Goal: Task Accomplishment & Management: Complete application form

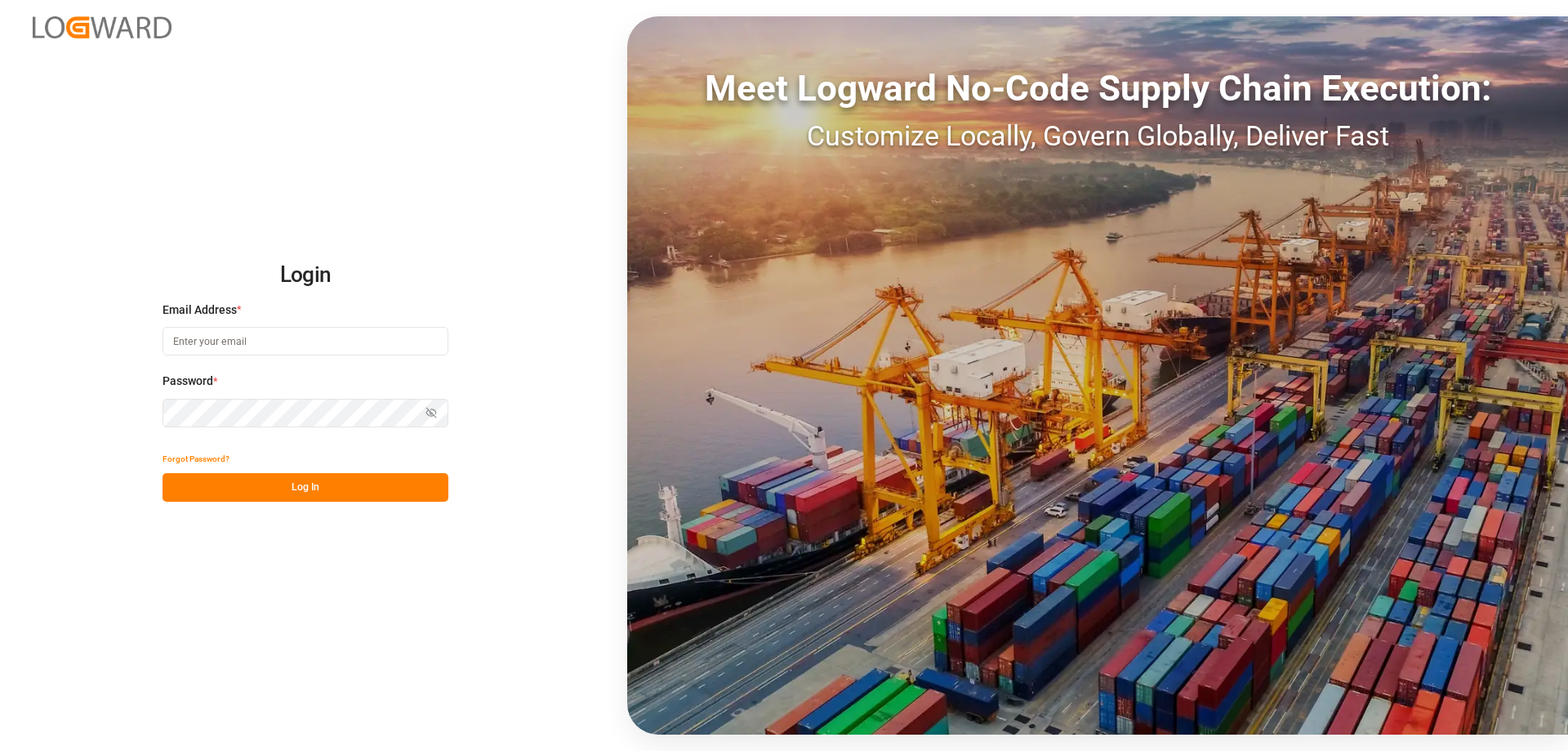
type input "[EMAIL_ADDRESS][DOMAIN_NAME]"
click at [296, 487] on button "Log In" at bounding box center [305, 487] width 286 height 29
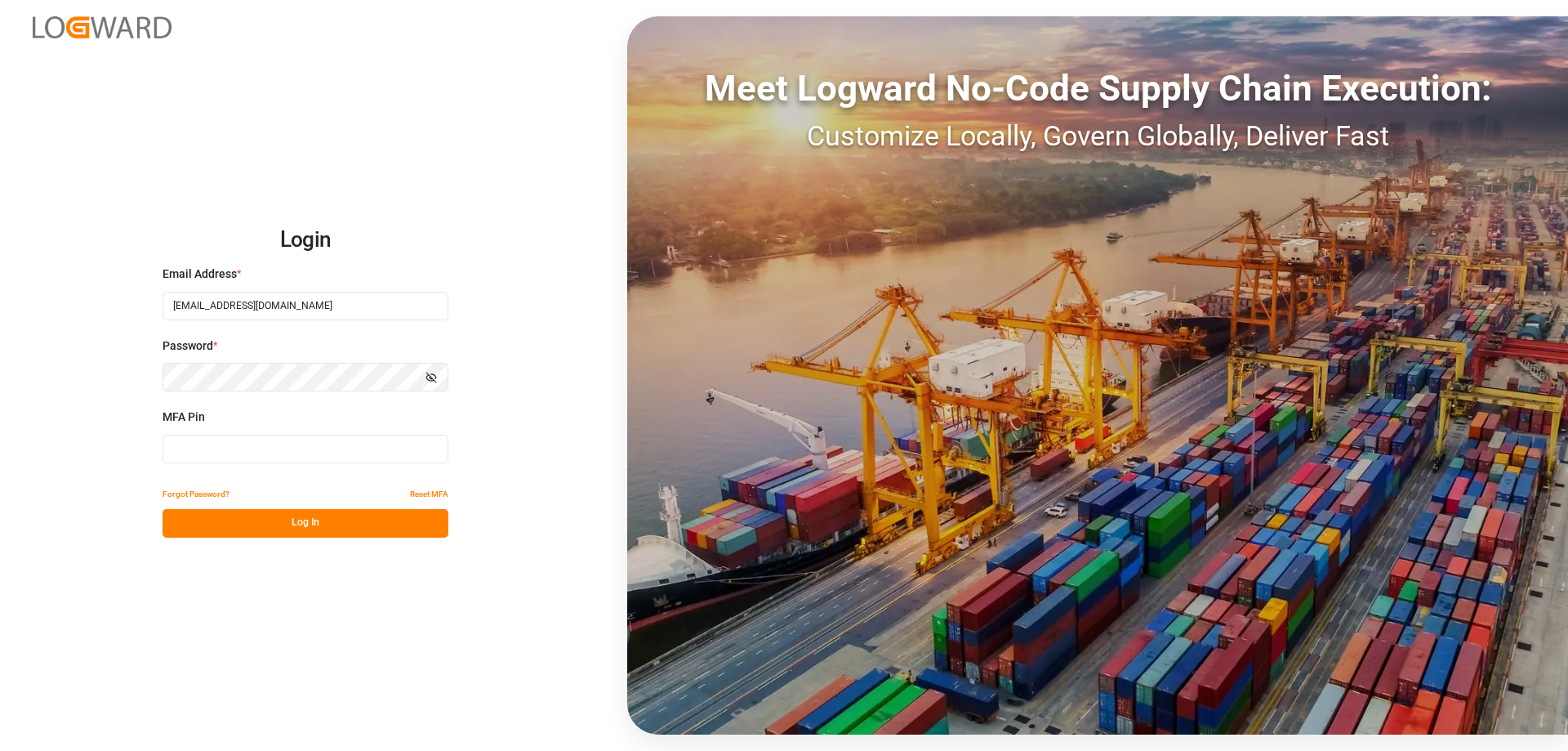
click at [300, 449] on input at bounding box center [305, 449] width 286 height 29
type input "235314"
click at [348, 533] on button "Log In" at bounding box center [305, 523] width 286 height 29
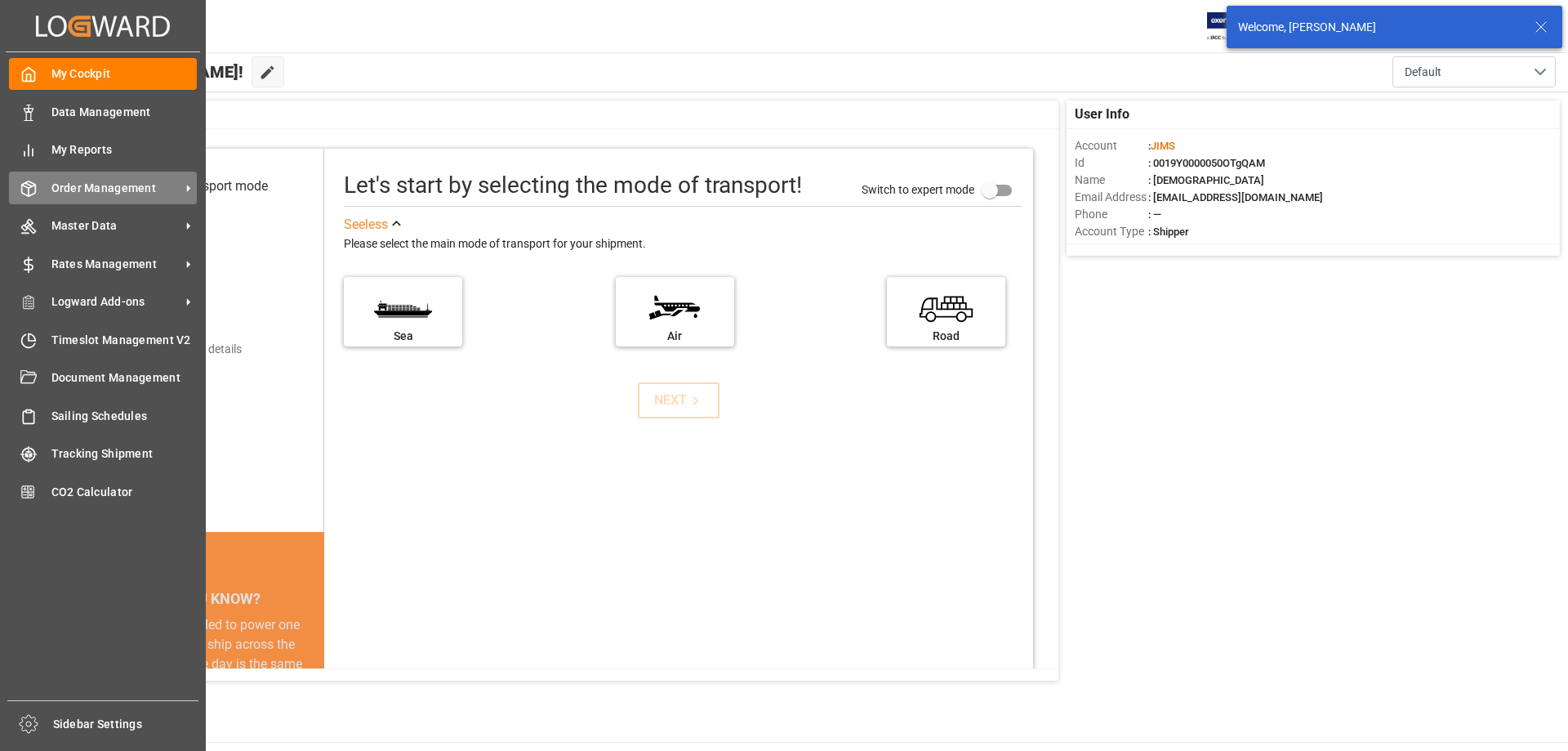
click at [103, 190] on span "Order Management" at bounding box center [116, 188] width 129 height 17
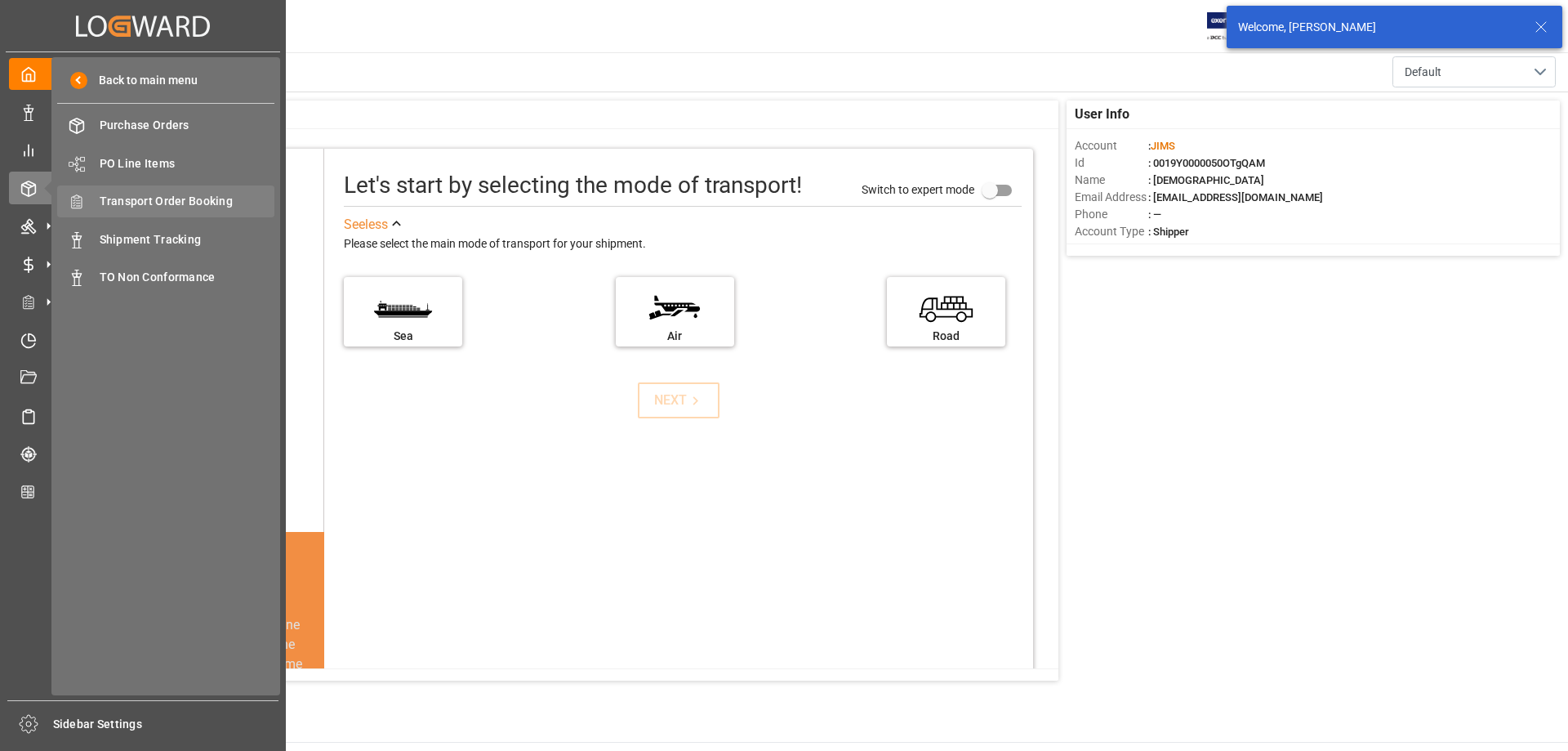
click at [211, 202] on span "Transport Order Booking" at bounding box center [187, 200] width 175 height 17
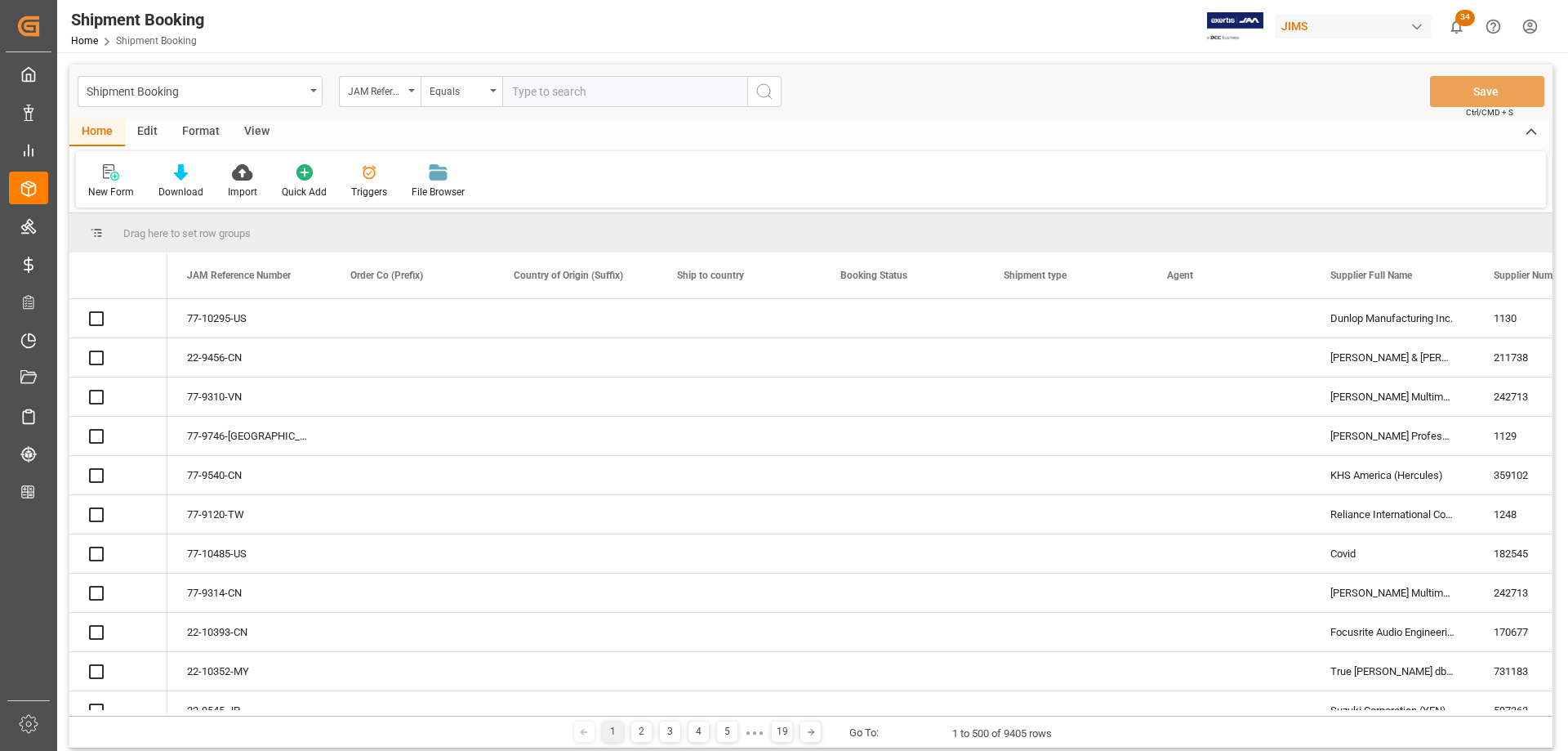
click at [550, 91] on input "text" at bounding box center [625, 91] width 245 height 31
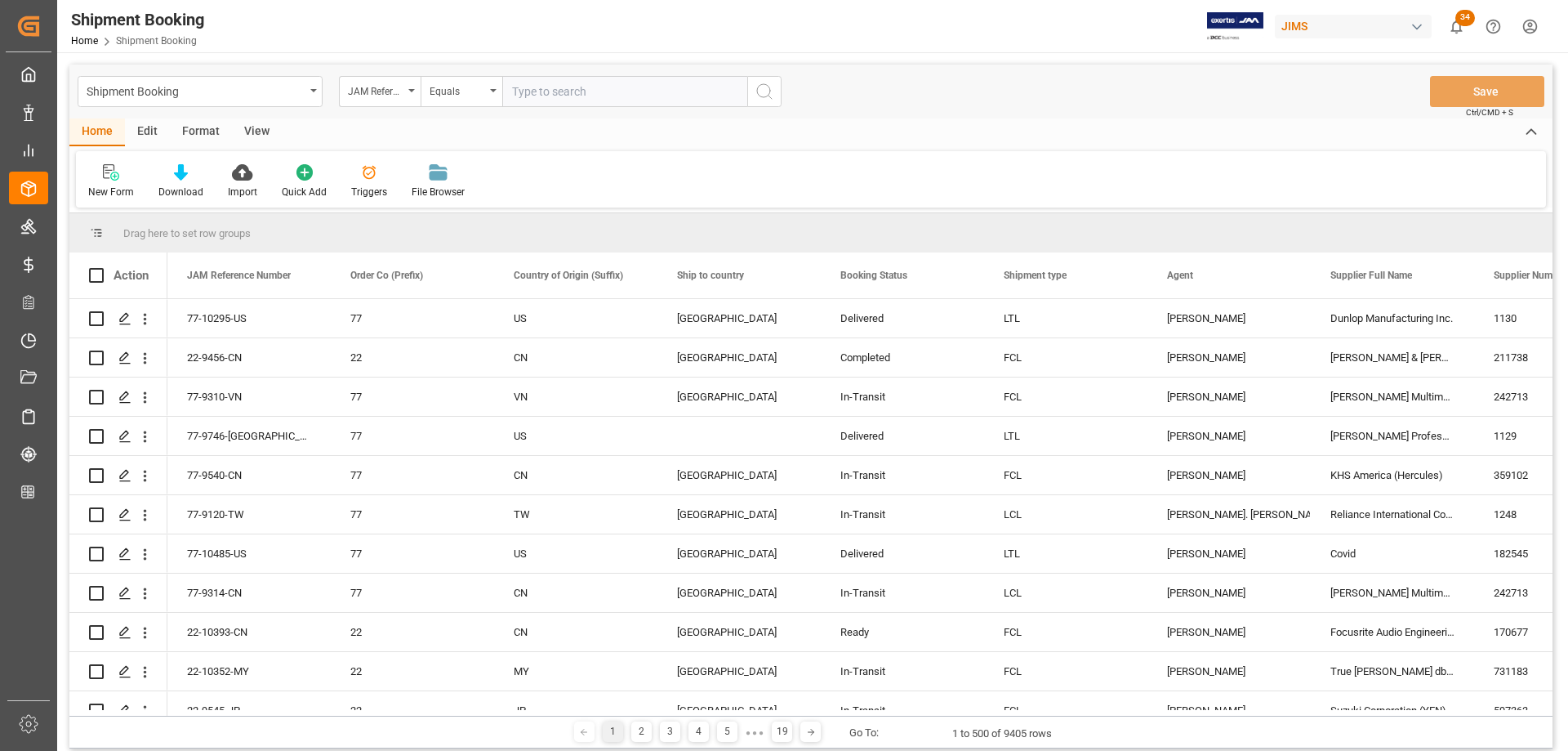
click at [550, 91] on input "text" at bounding box center [625, 91] width 245 height 31
paste input "22-10393-CN"
type input "22-10393-CN"
click at [759, 87] on icon "search button" at bounding box center [765, 92] width 20 height 20
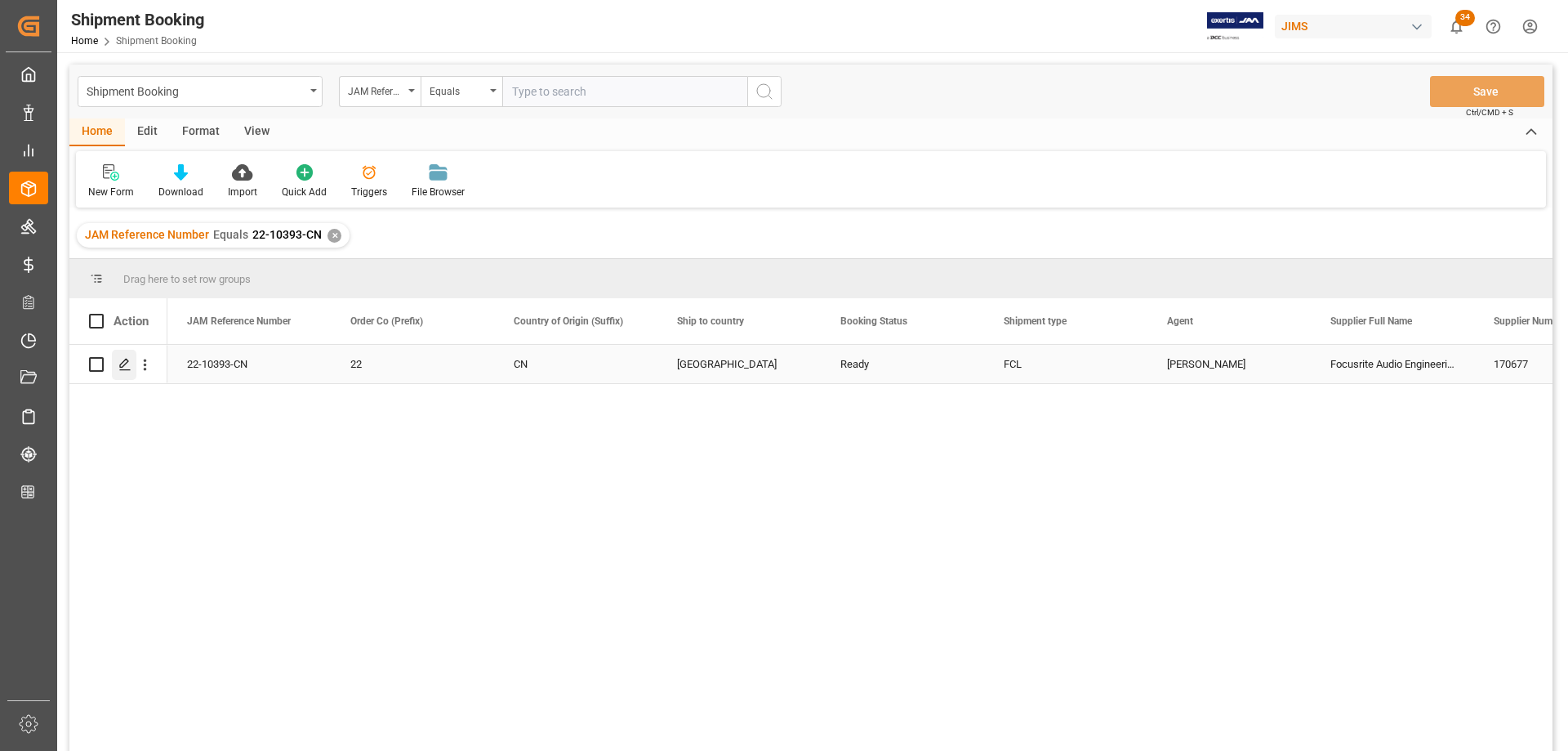
click at [121, 363] on icon "Press SPACE to select this row." at bounding box center [125, 364] width 13 height 13
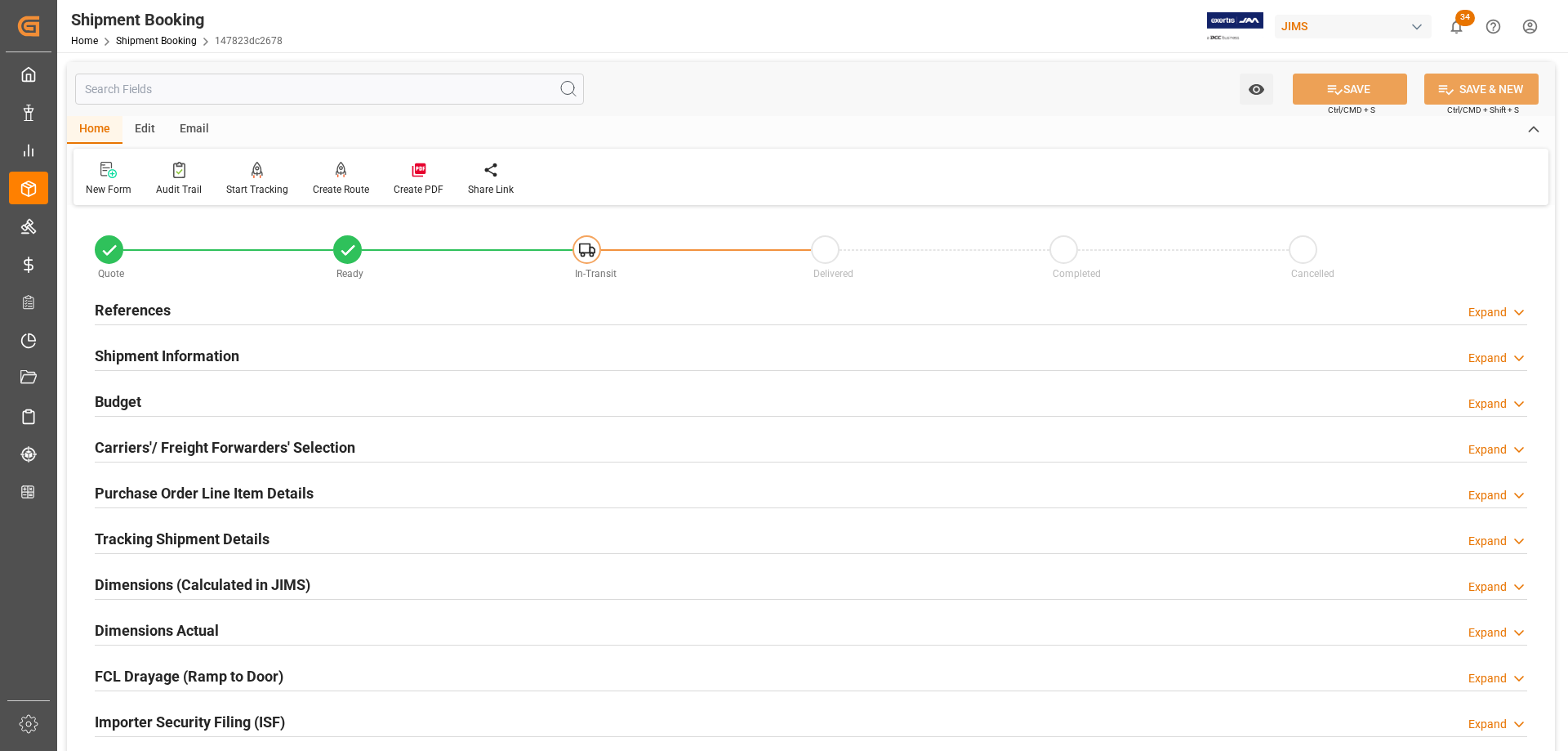
click at [137, 357] on h2 "Shipment Information" at bounding box center [166, 356] width 145 height 22
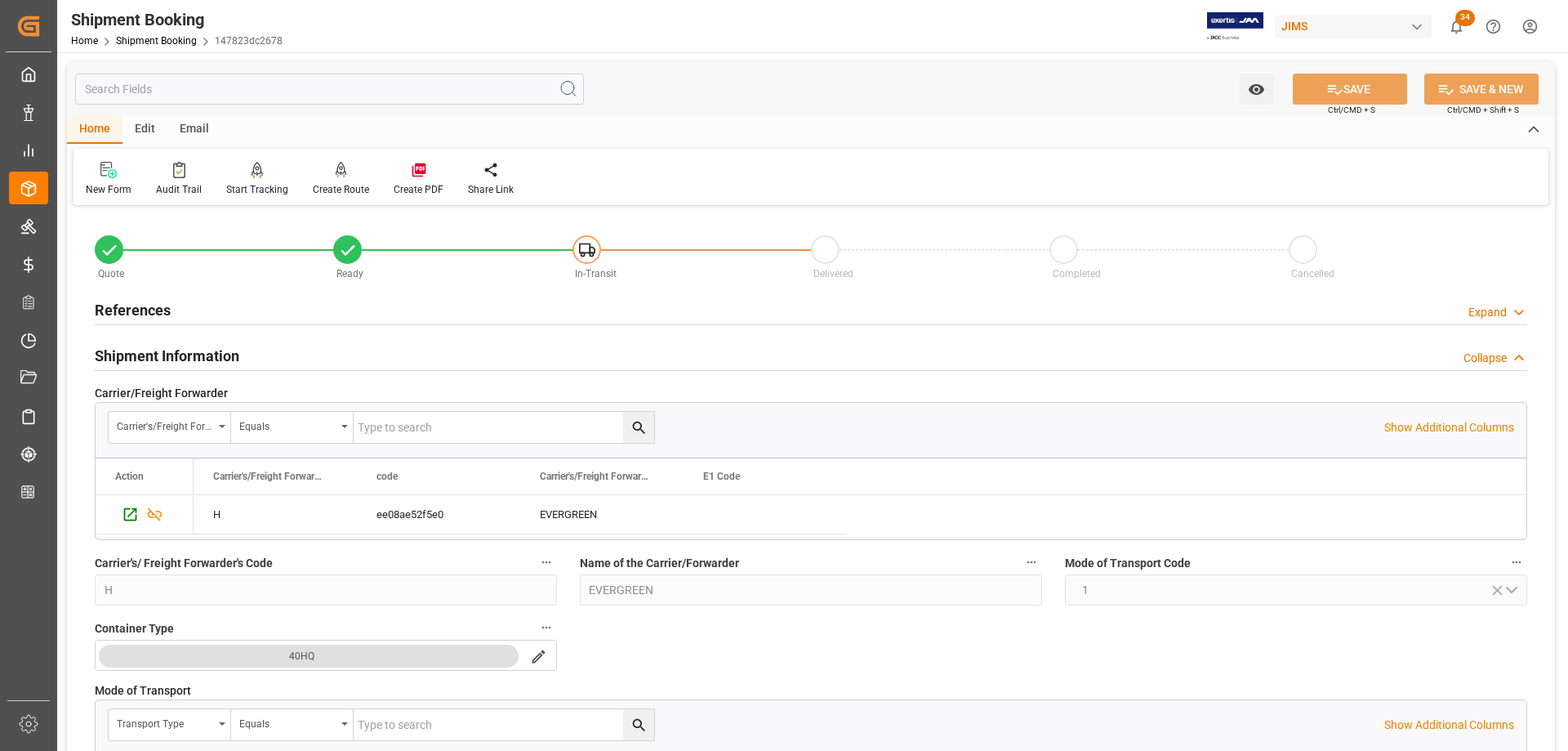
click at [135, 316] on h2 "References" at bounding box center [133, 310] width 76 height 22
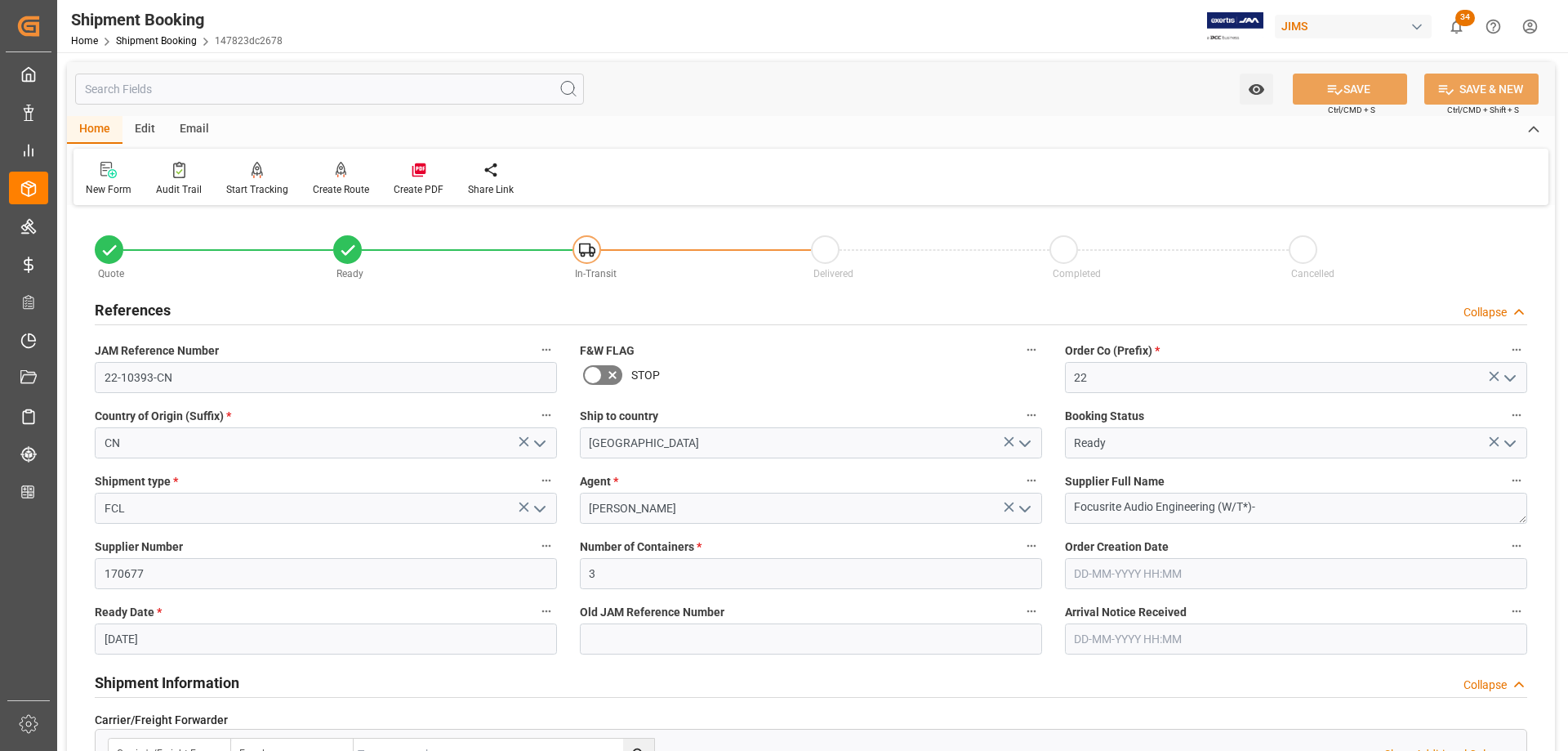
click at [135, 316] on h2 "References" at bounding box center [133, 310] width 76 height 22
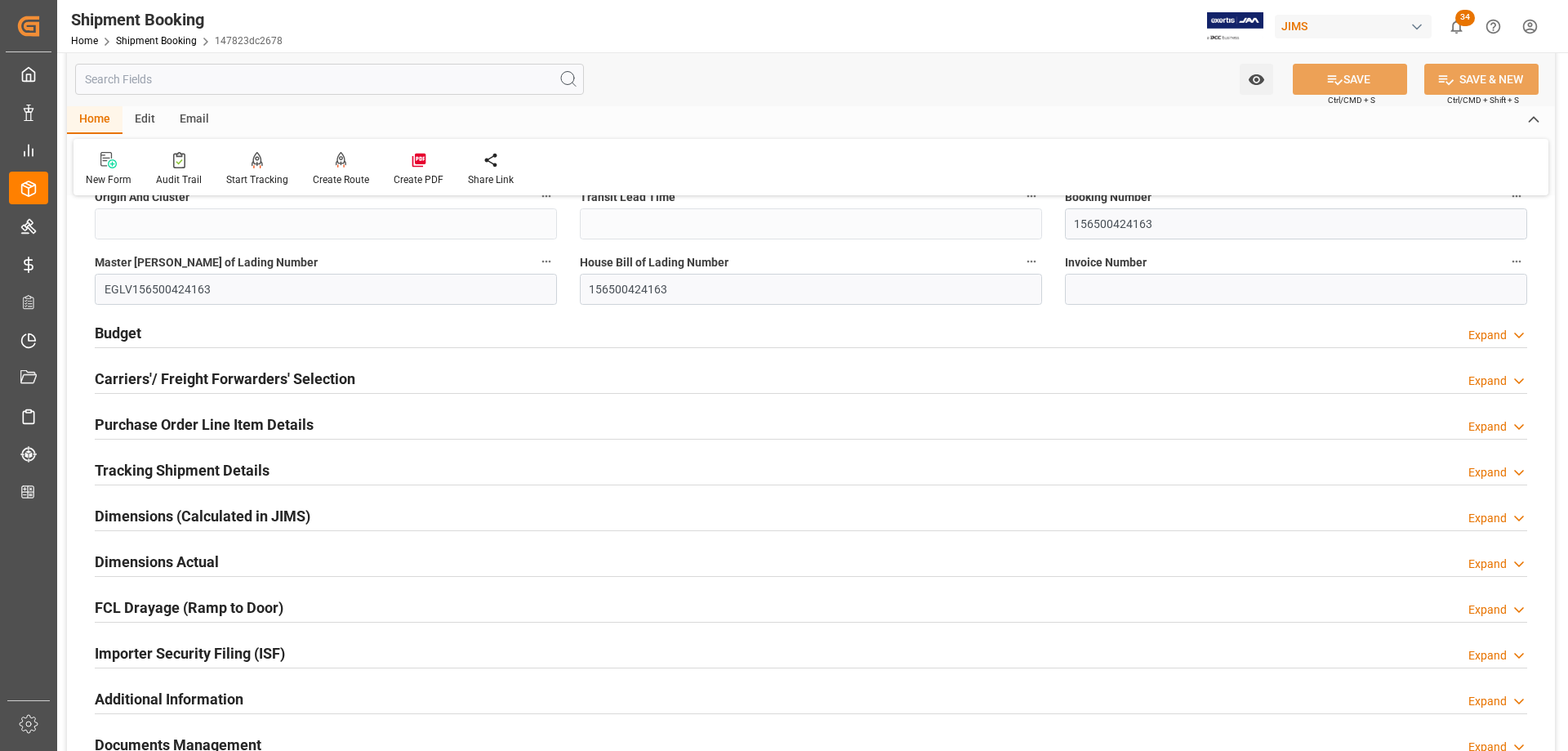
scroll to position [735, 0]
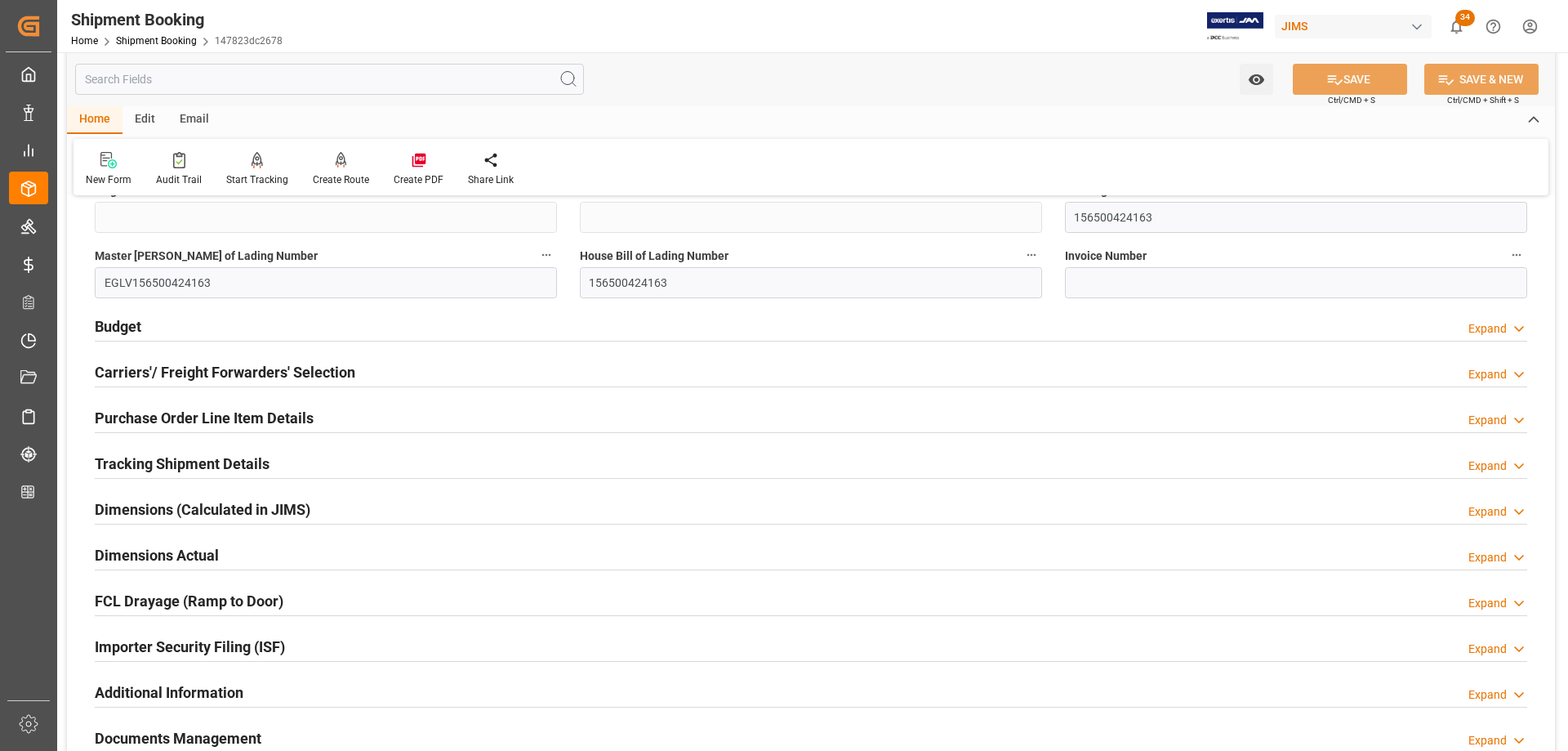
click at [156, 464] on h2 "Tracking Shipment Details" at bounding box center [181, 464] width 174 height 22
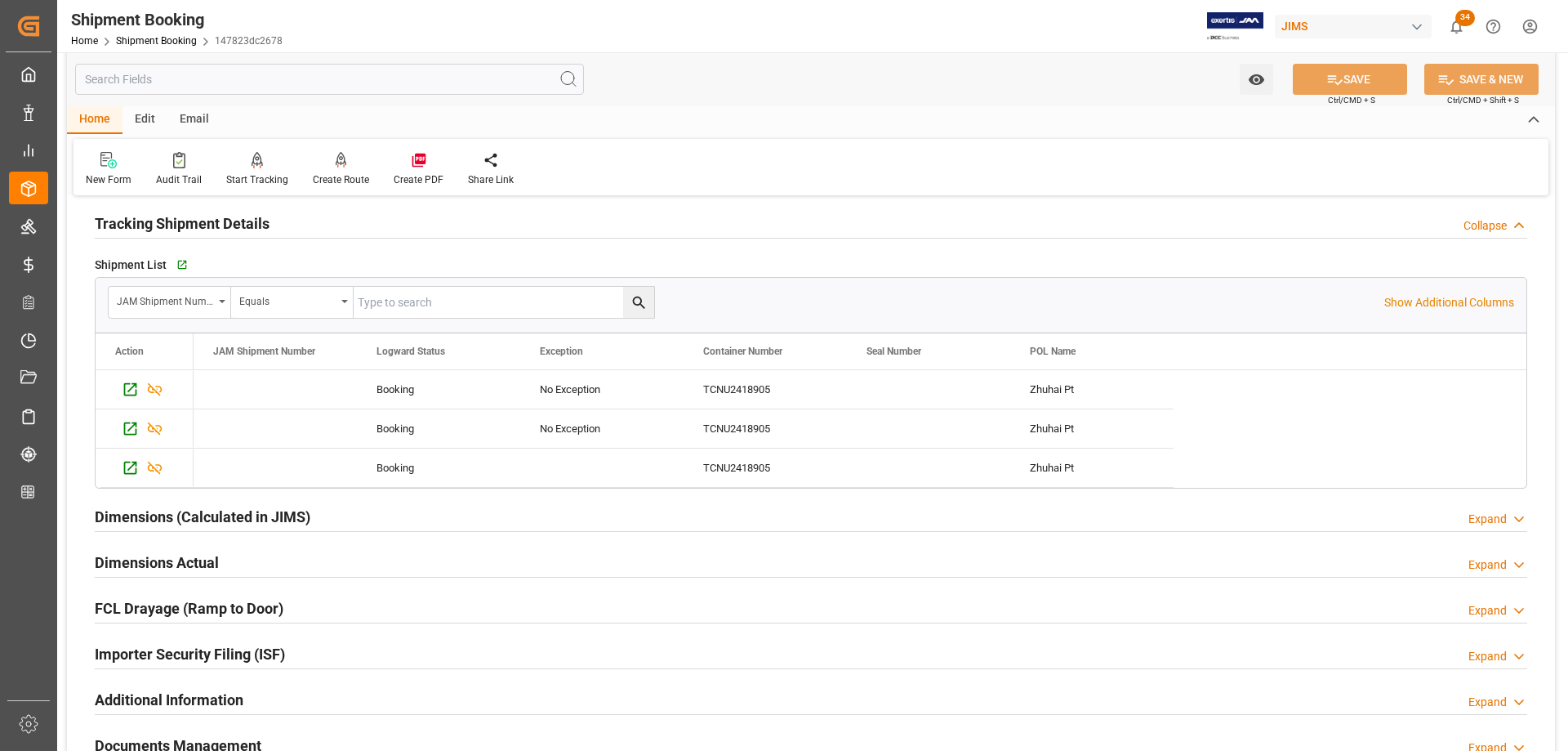
scroll to position [980, 0]
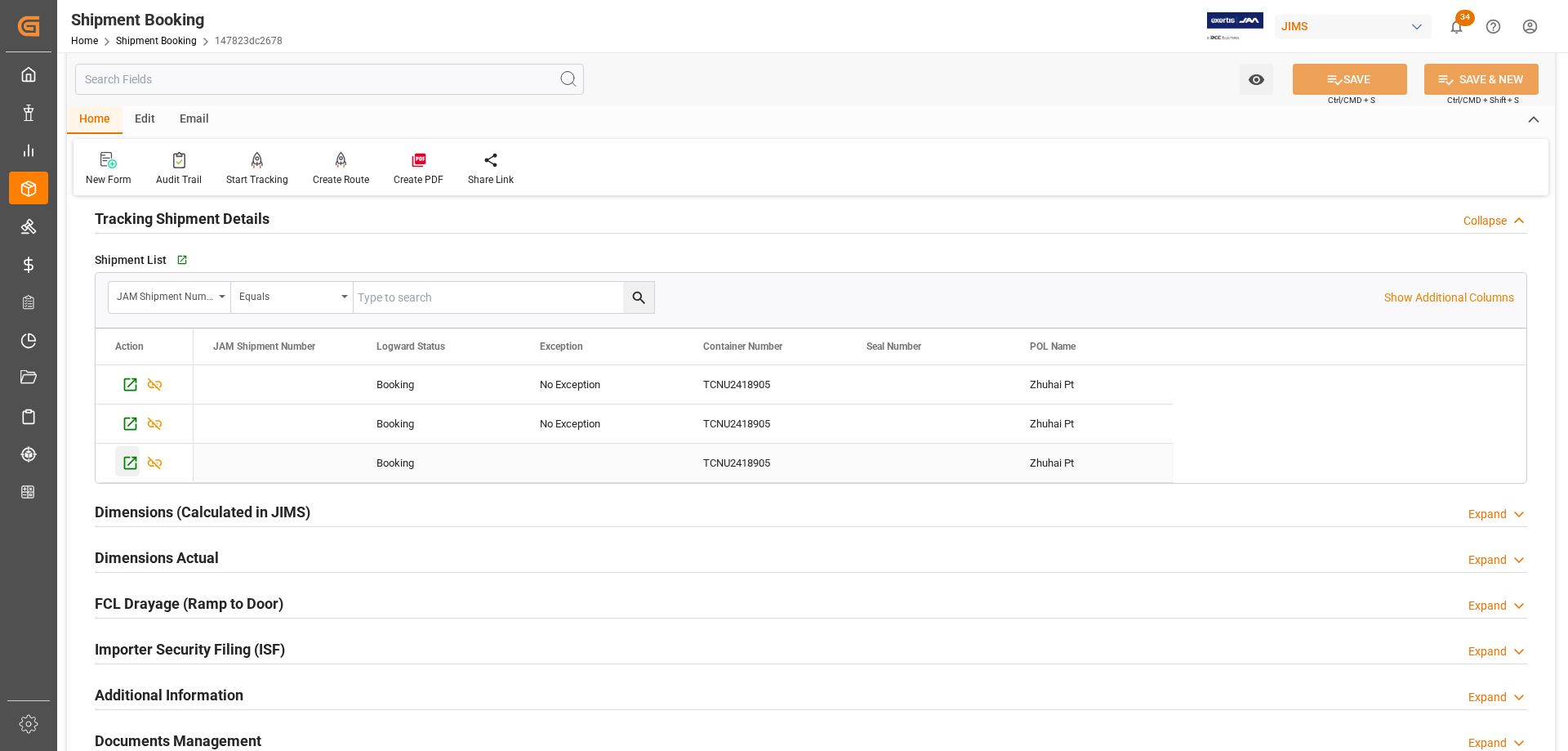
click at [128, 463] on icon "Press SPACE to select this row." at bounding box center [130, 462] width 17 height 17
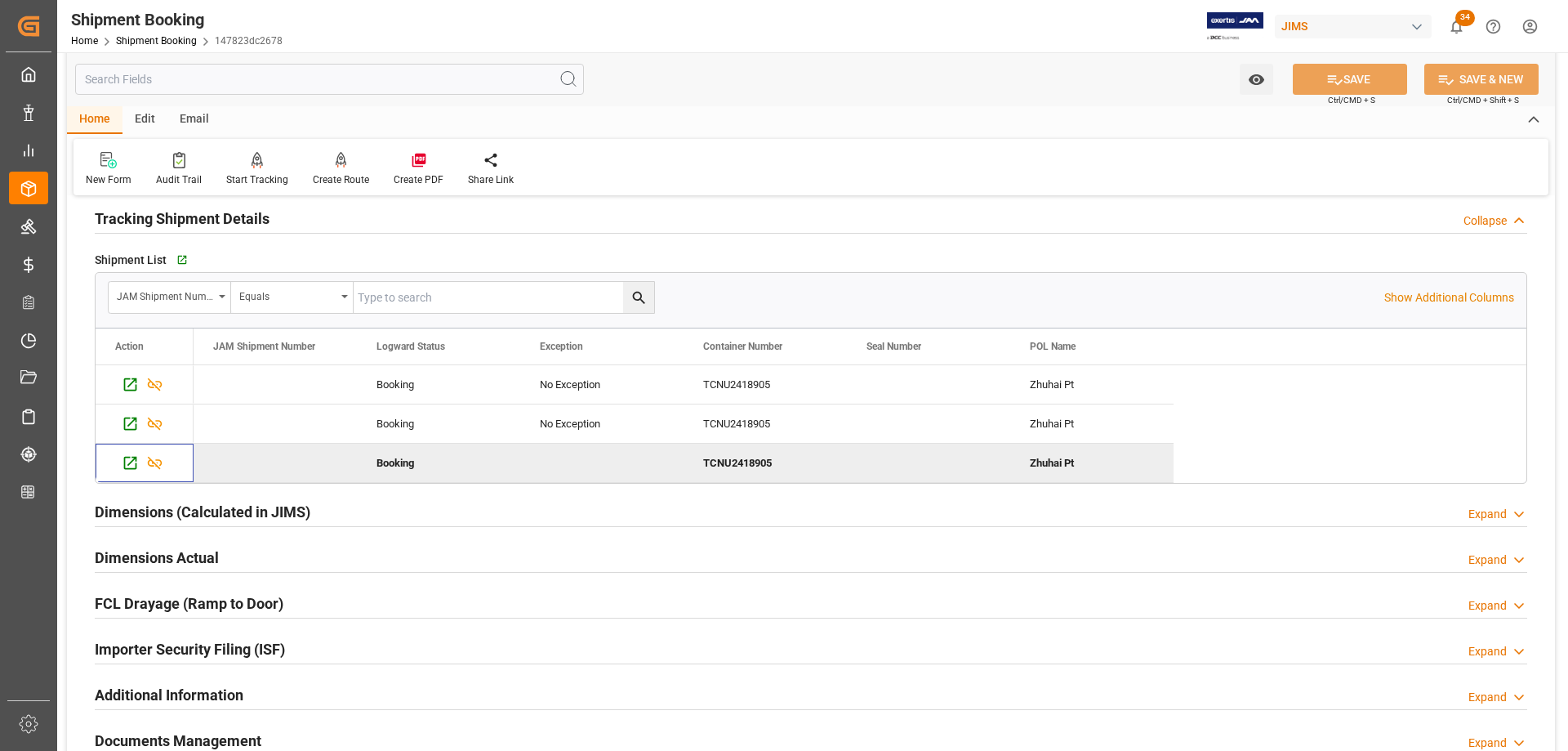
scroll to position [1144, 0]
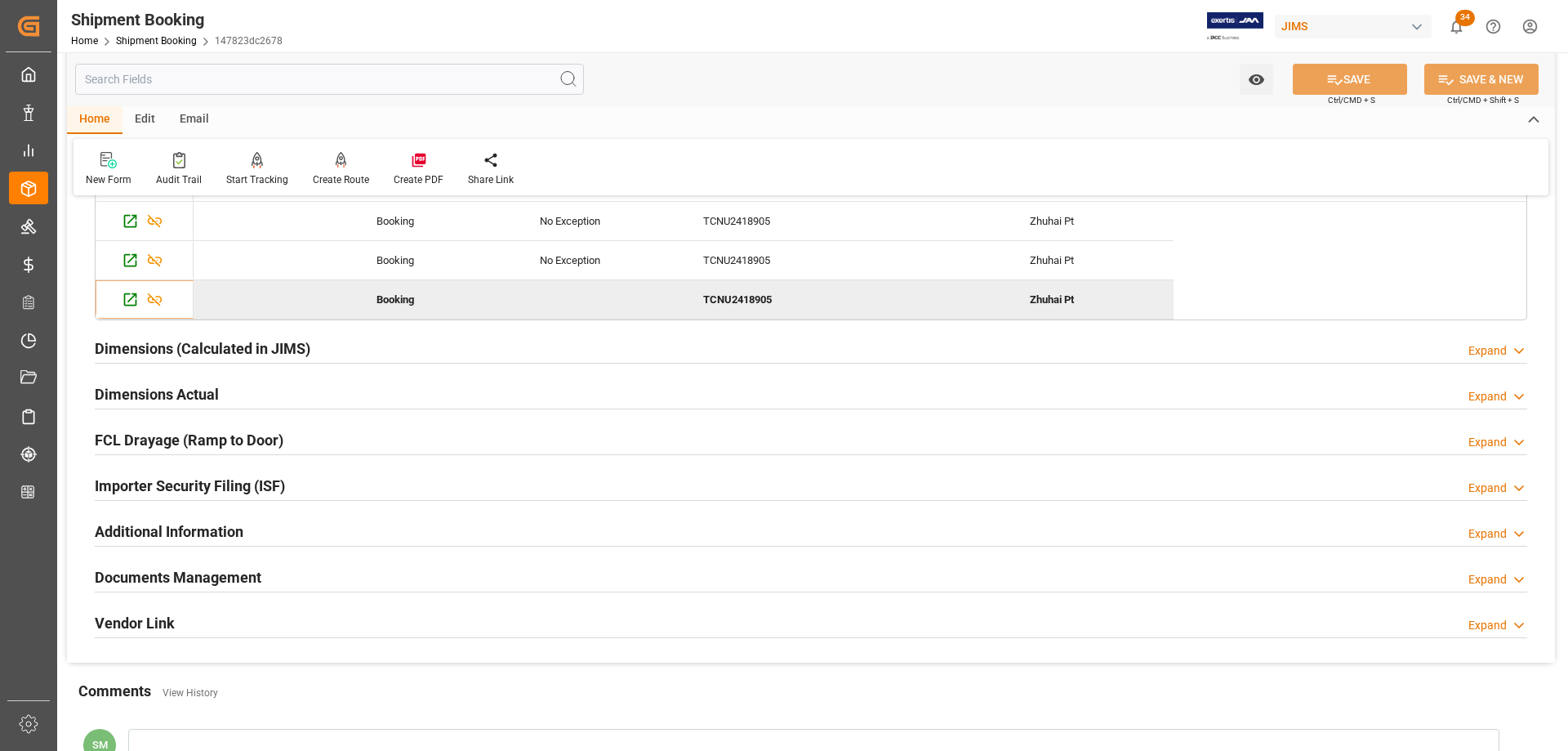
click at [200, 484] on h2 "Importer Security Filing (ISF)" at bounding box center [189, 486] width 190 height 22
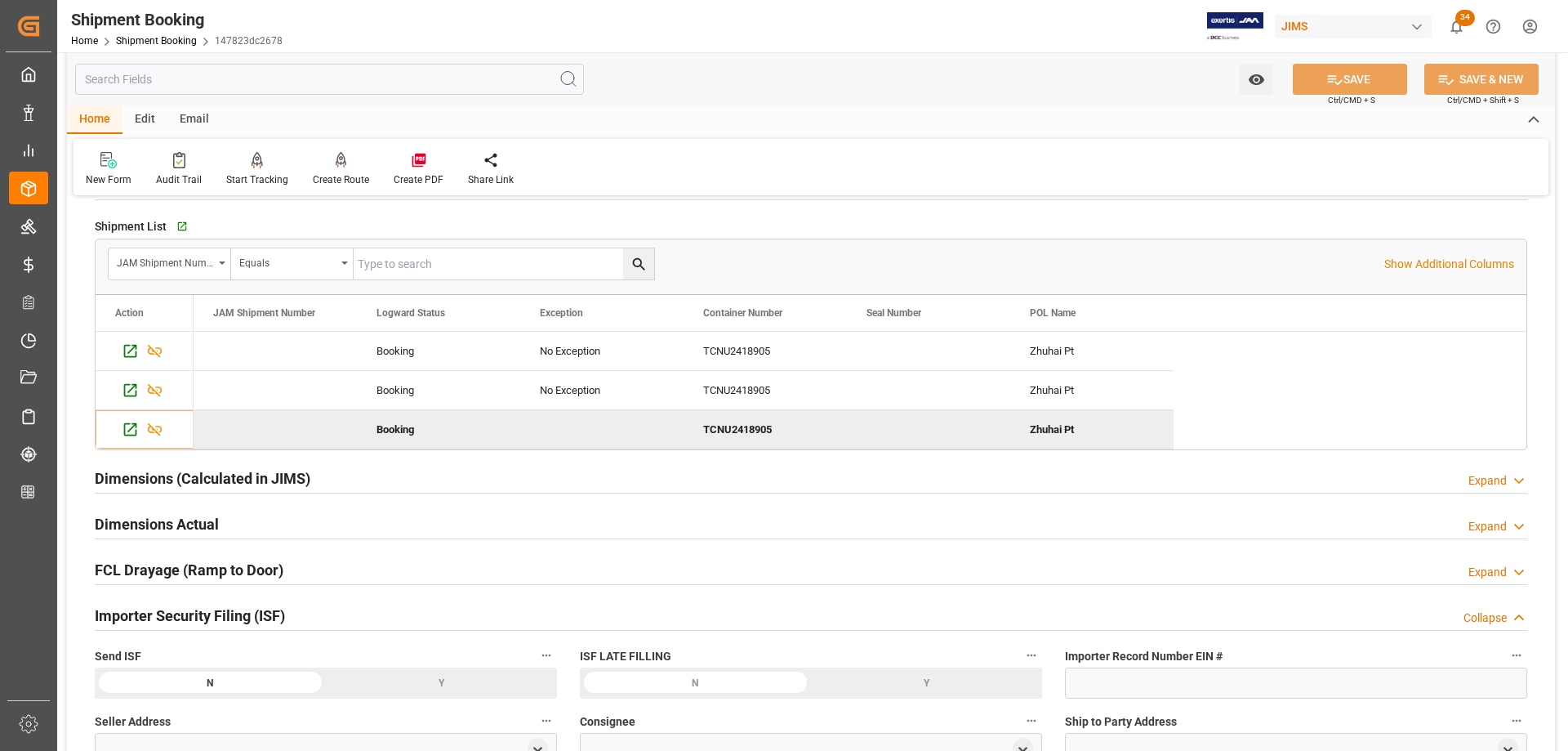
scroll to position [980, 0]
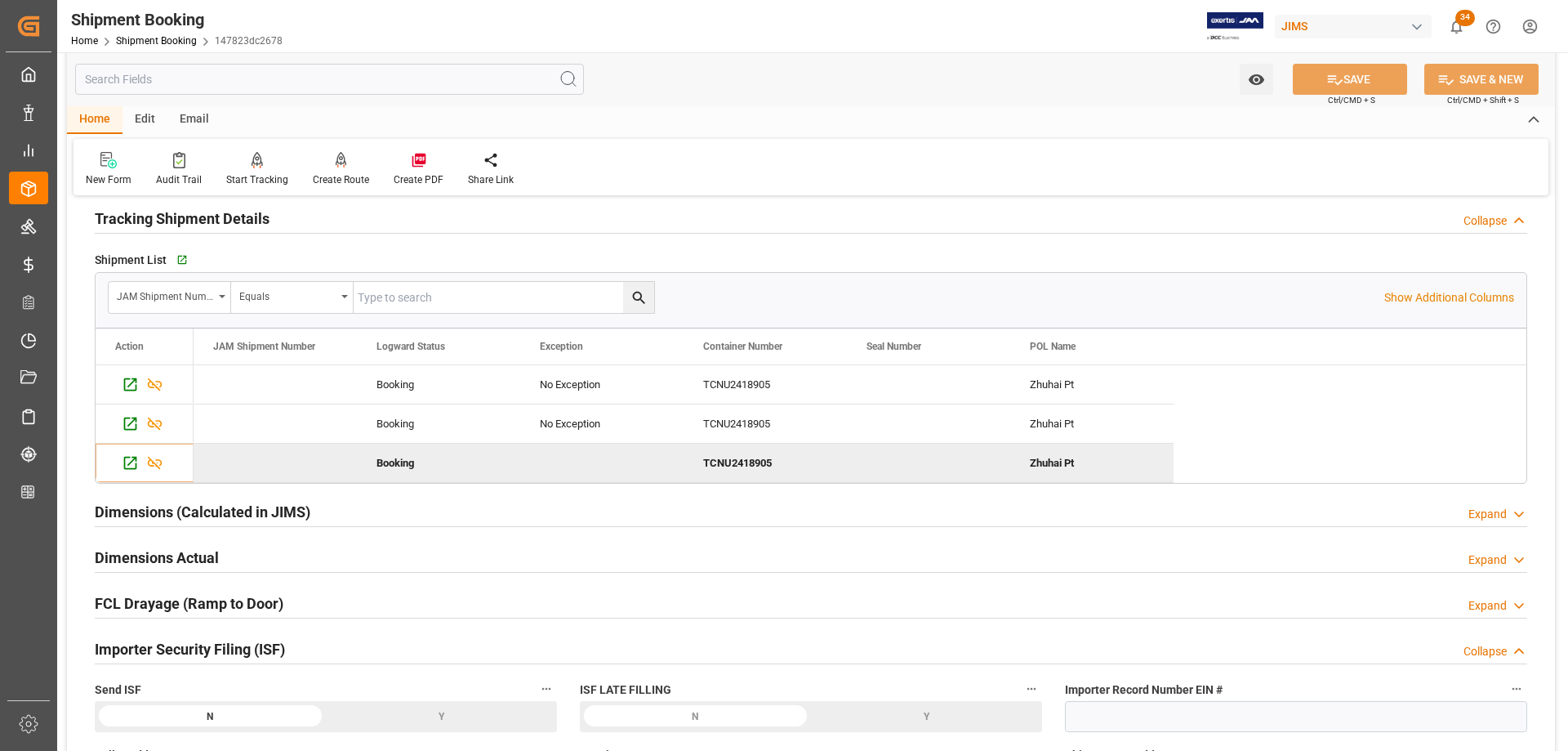
click at [207, 649] on h2 "Importer Security Filing (ISF)" at bounding box center [189, 649] width 190 height 22
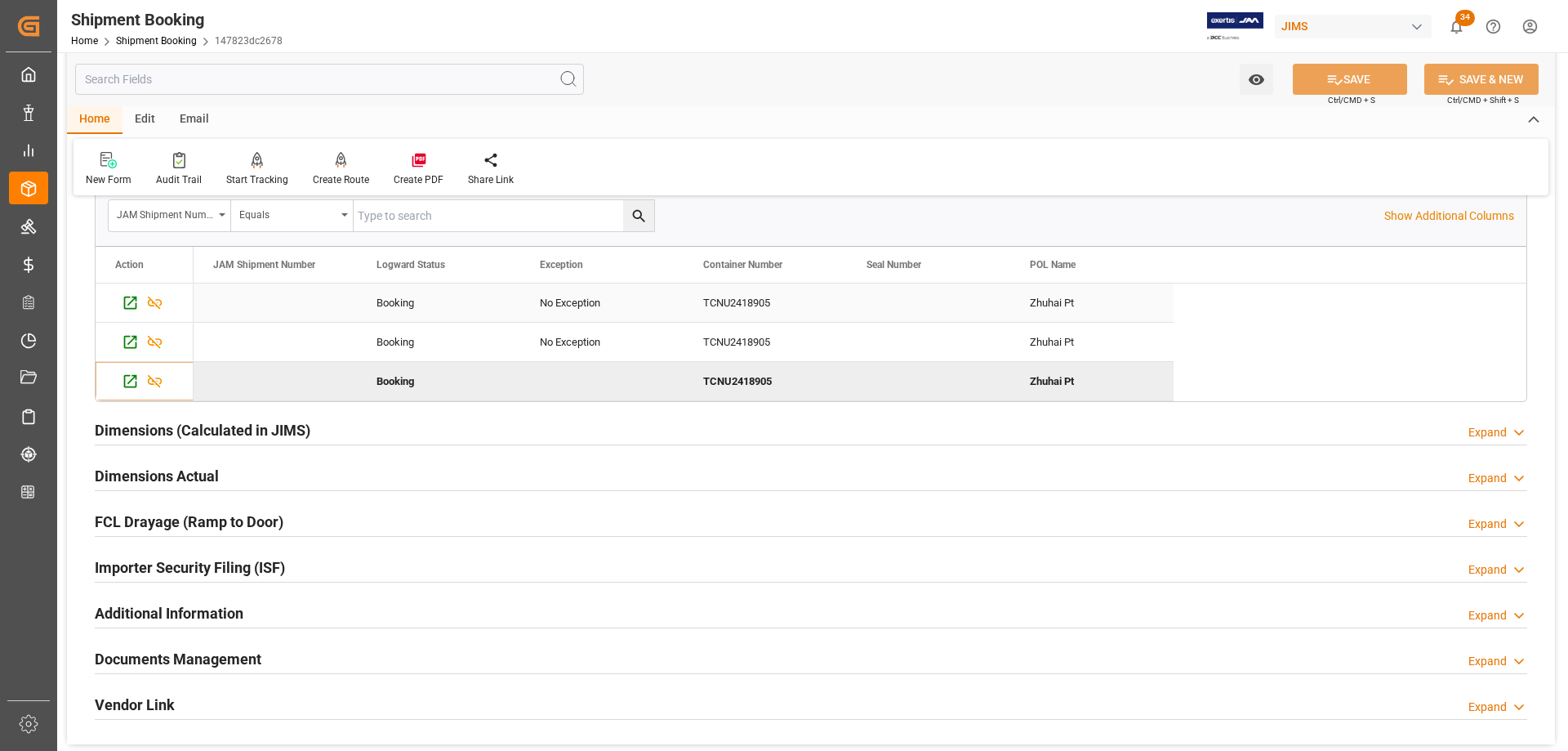
scroll to position [899, 0]
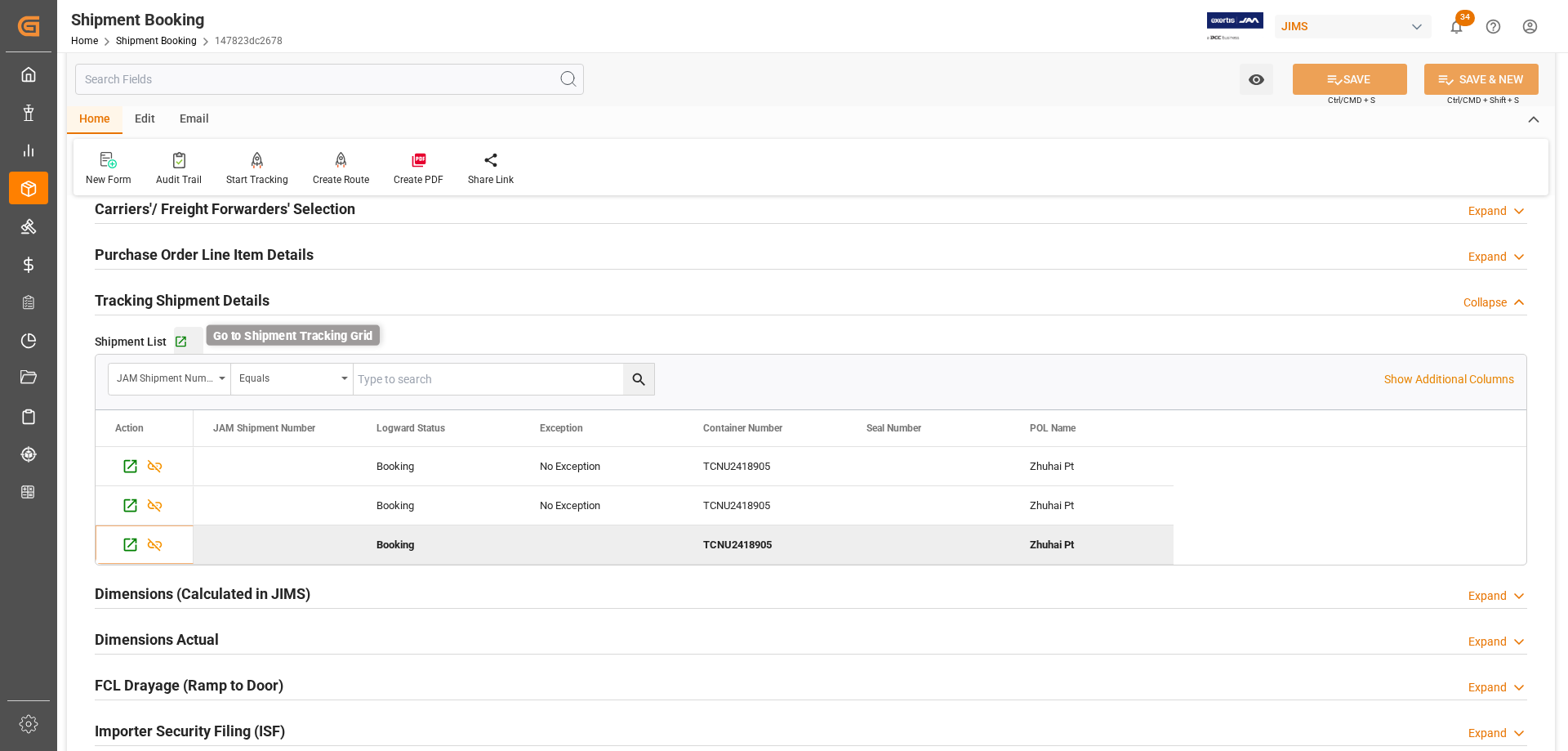
click at [182, 336] on icon "button" at bounding box center [180, 341] width 11 height 11
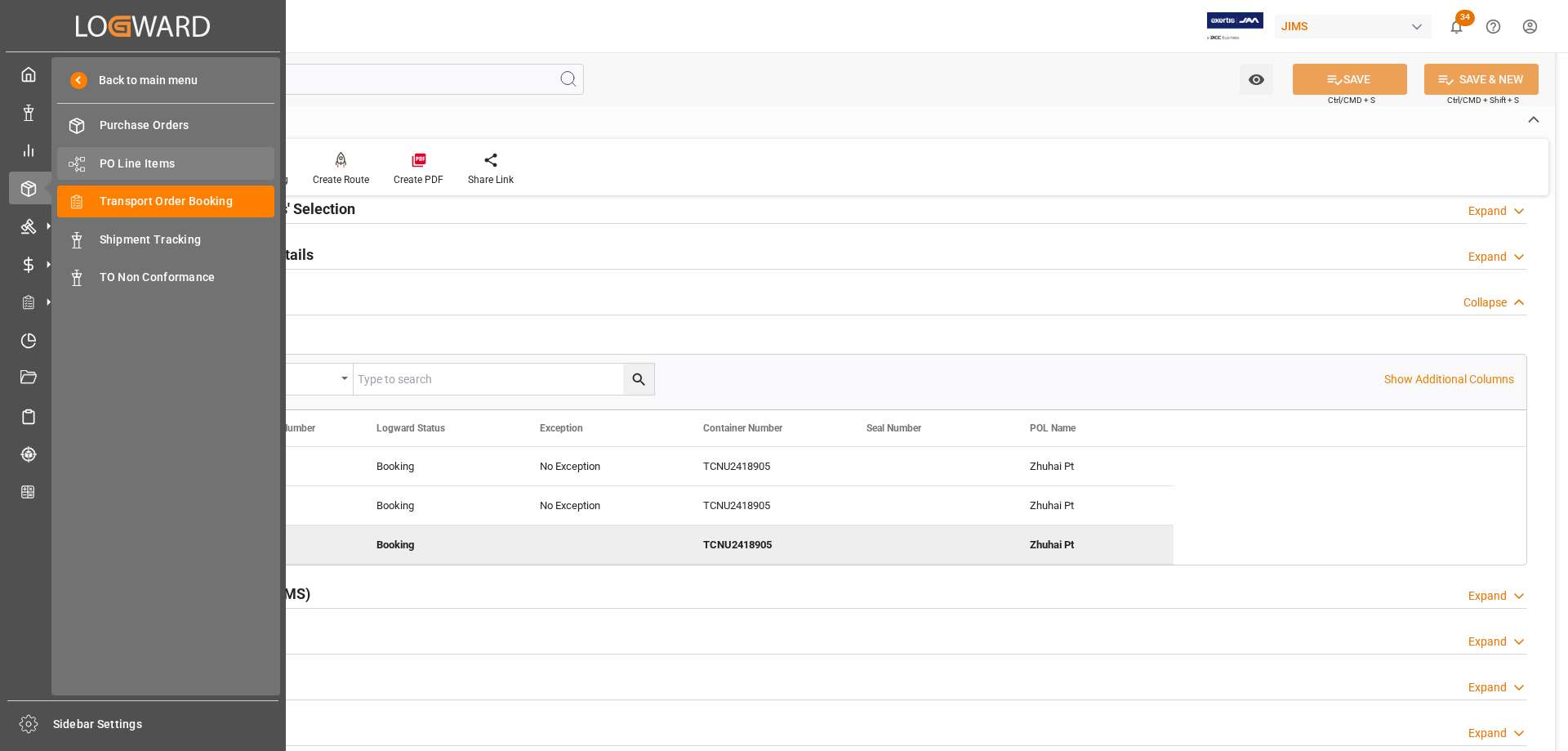
click at [150, 161] on span "PO Line Items" at bounding box center [187, 164] width 175 height 17
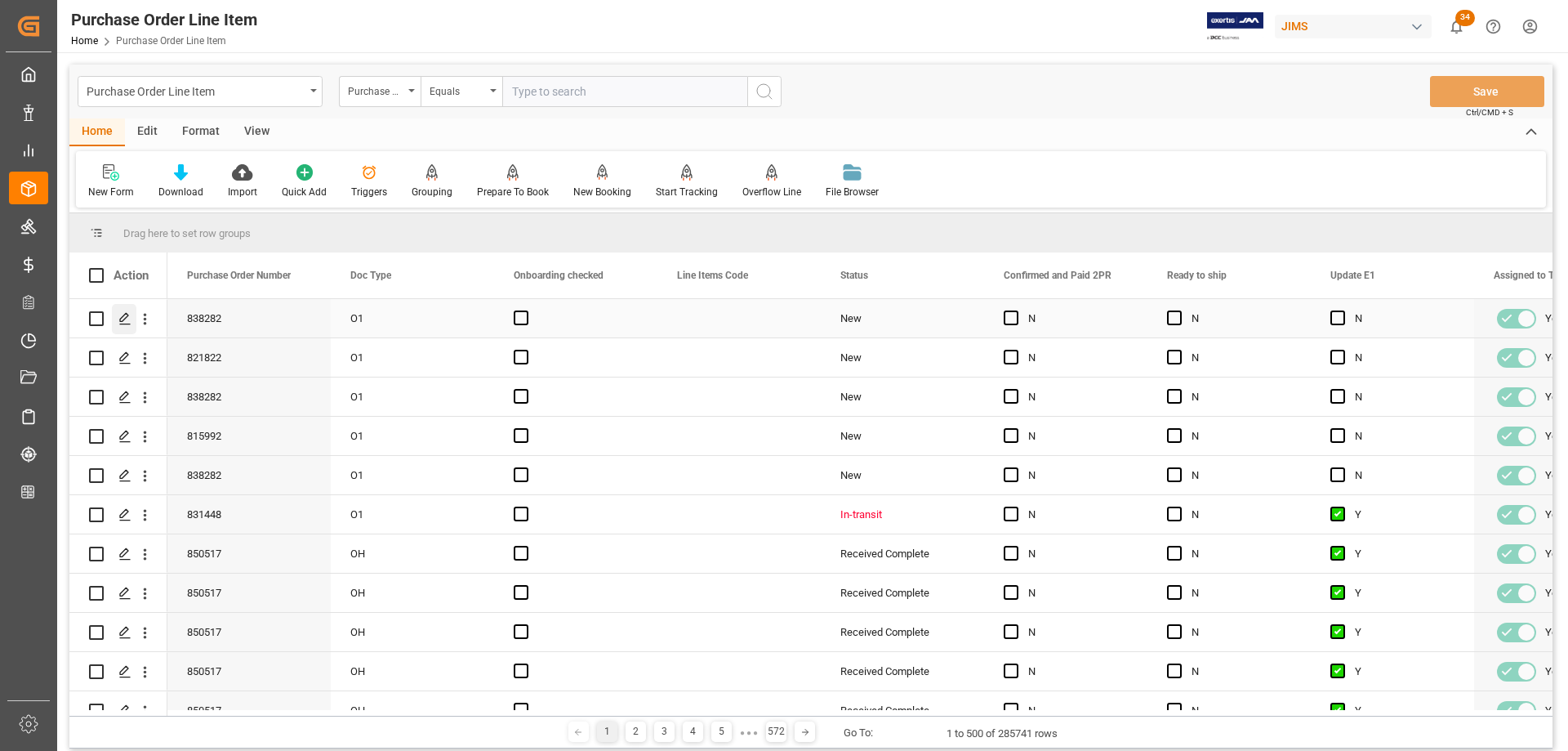
click at [122, 318] on icon "Press SPACE to select this row." at bounding box center [125, 318] width 13 height 13
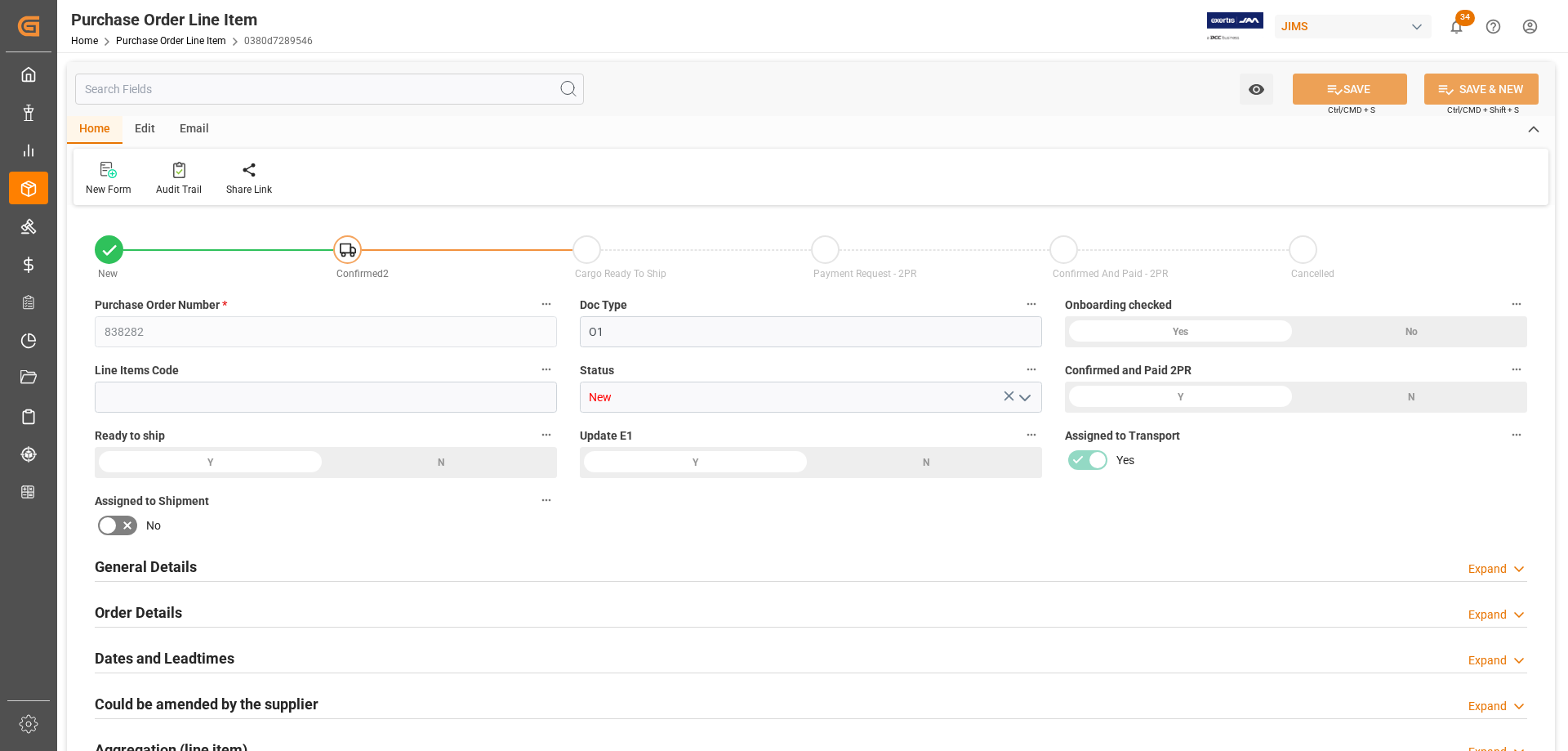
type input "6"
type input "0"
type input "10140"
type input "0"
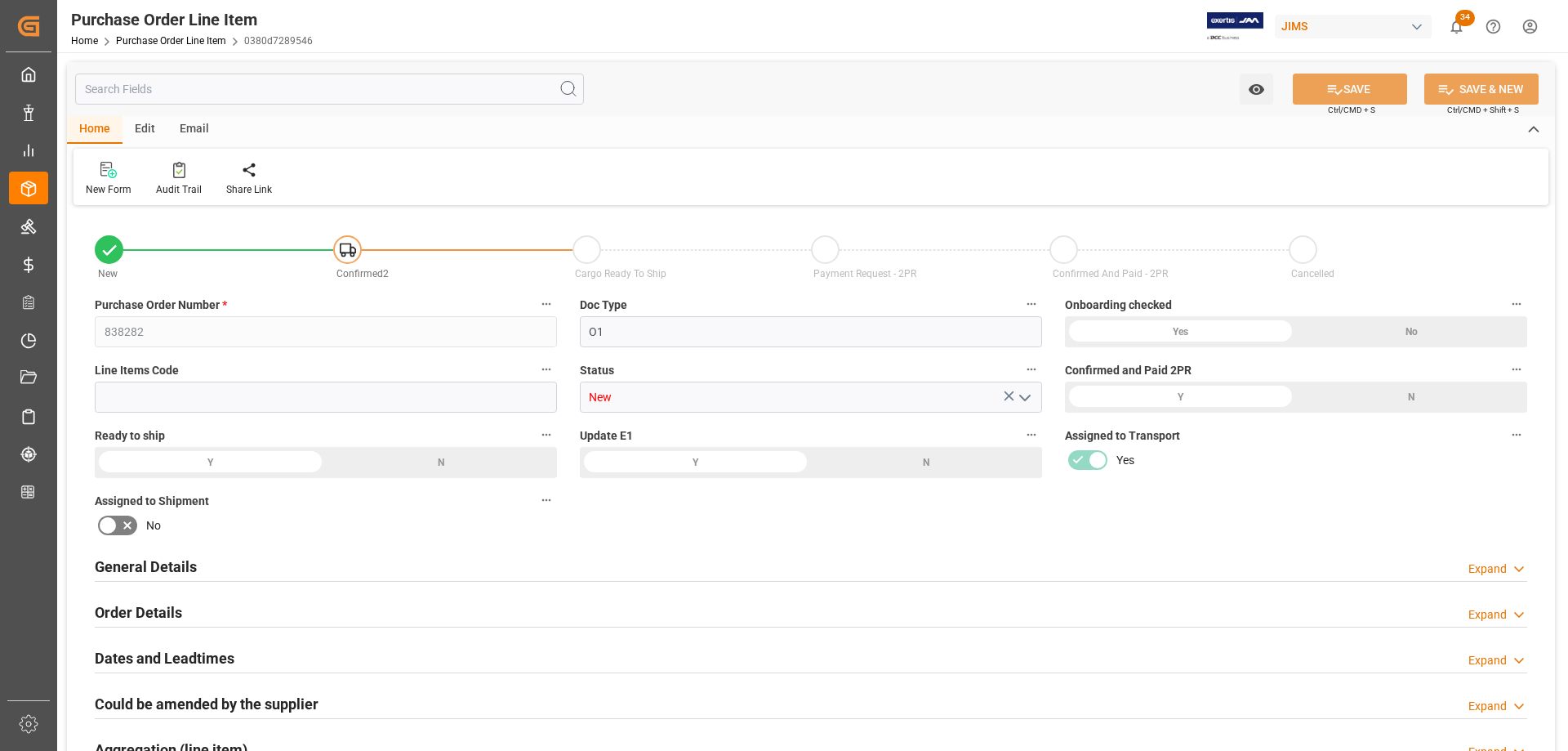
type input "13520"
type input "0"
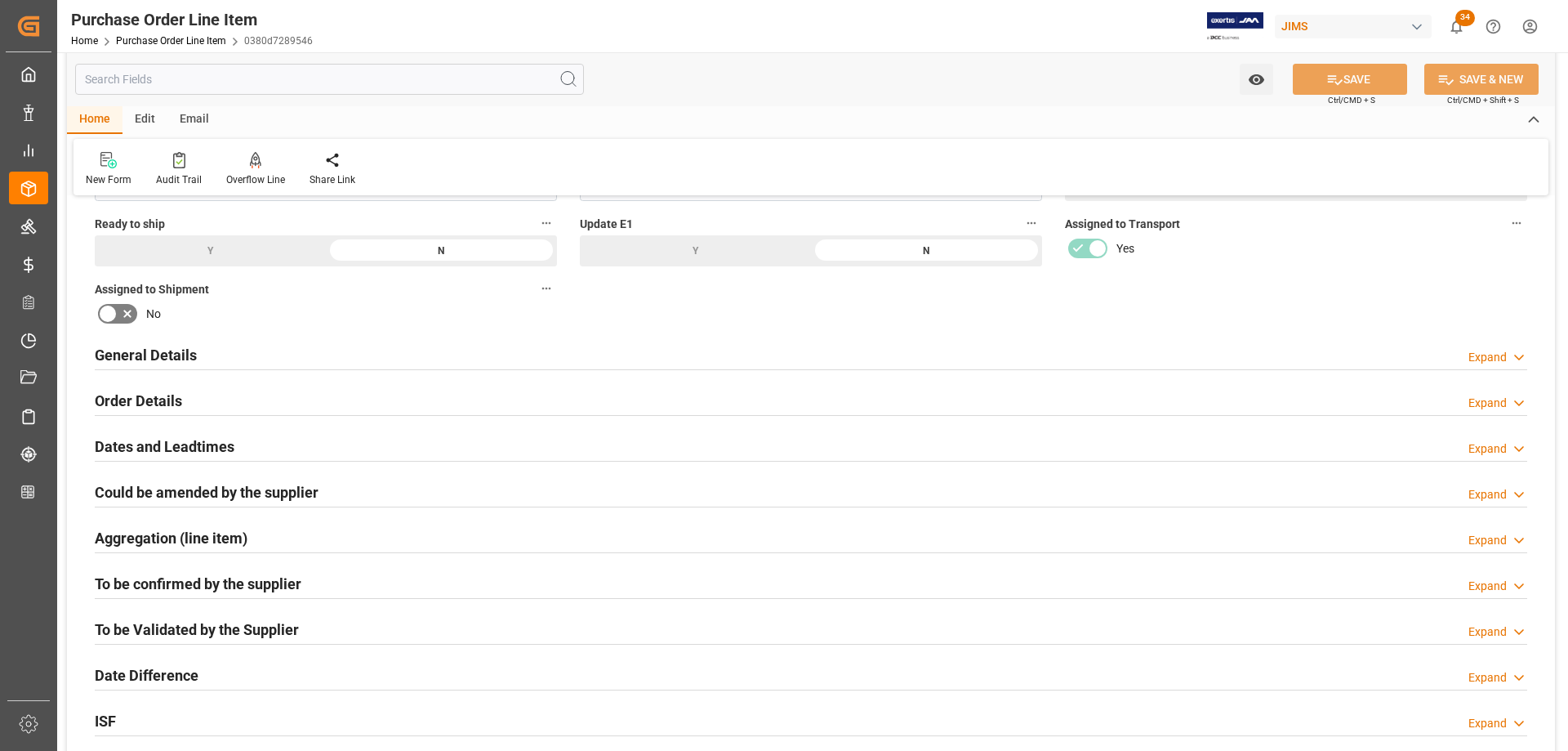
scroll to position [245, 0]
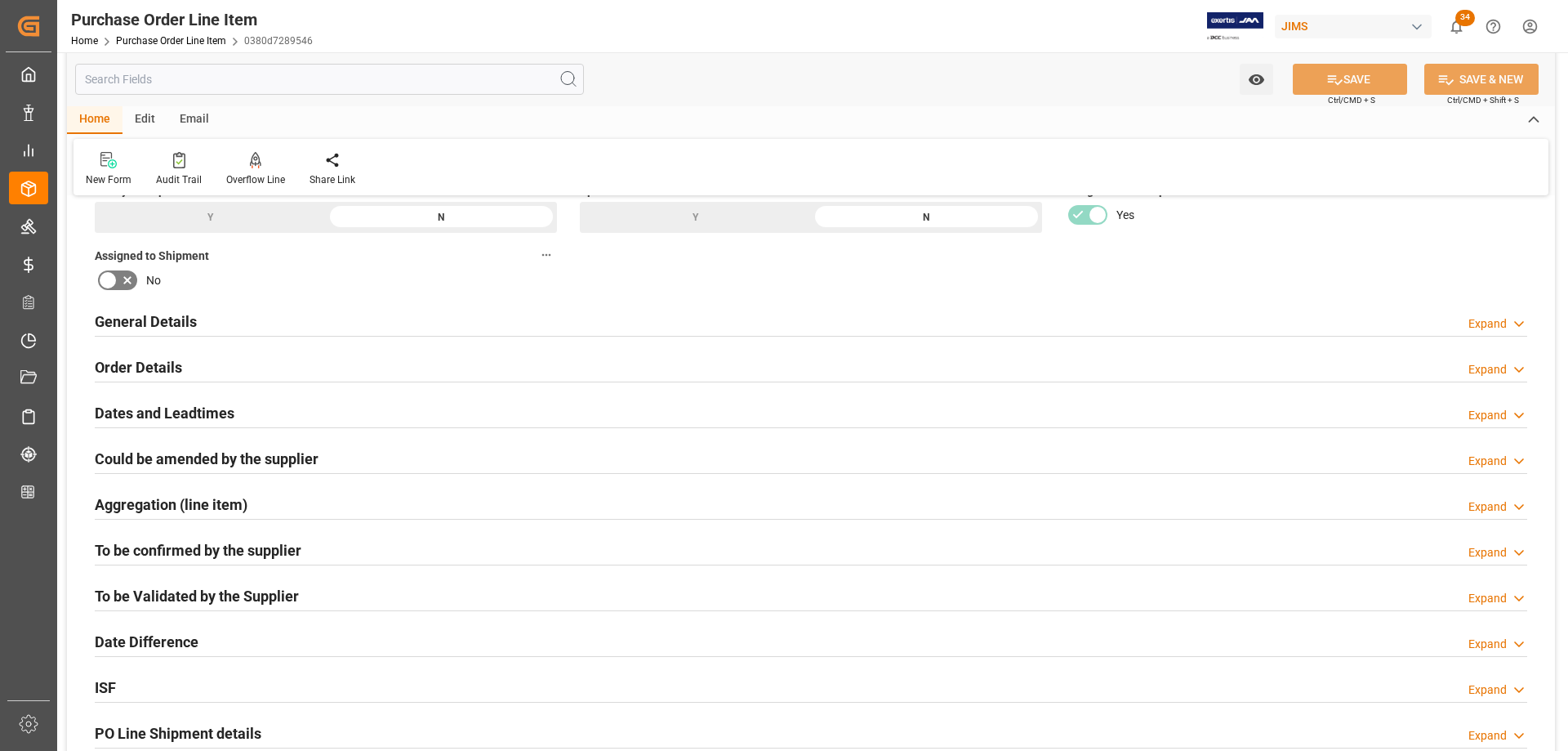
click at [169, 372] on h2 "Order Details" at bounding box center [139, 367] width 88 height 22
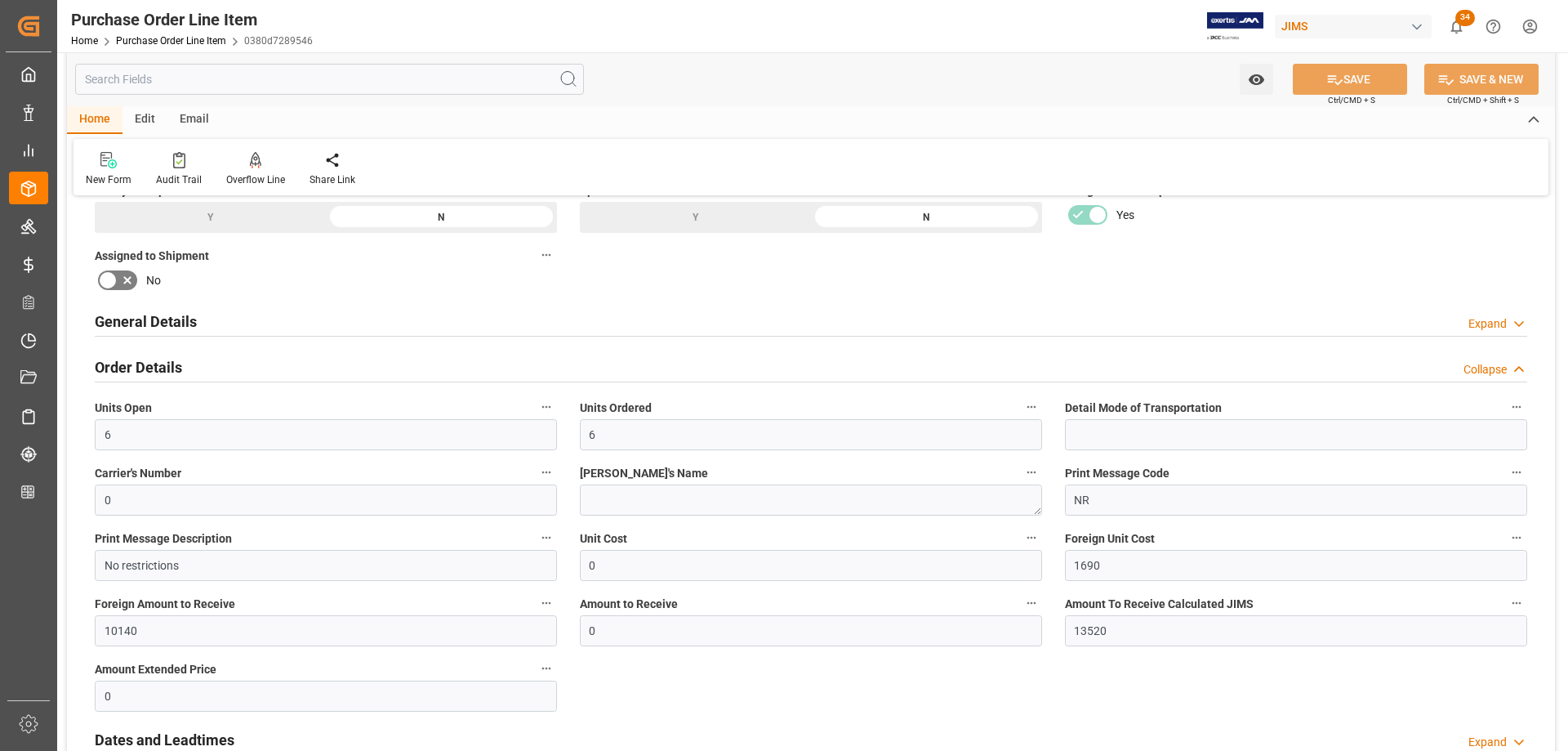
scroll to position [327, 0]
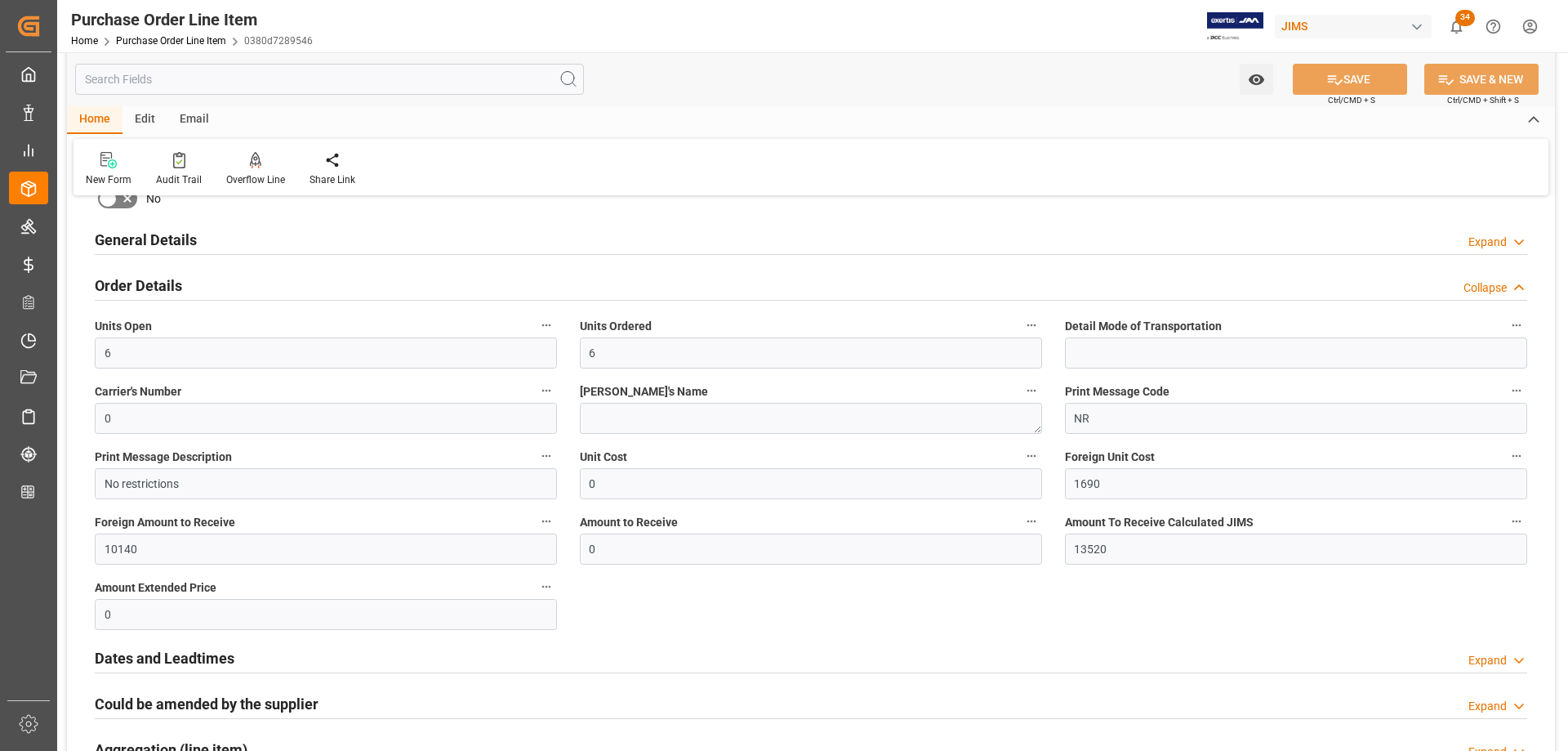
click at [150, 282] on h2 "Order Details" at bounding box center [139, 285] width 88 height 22
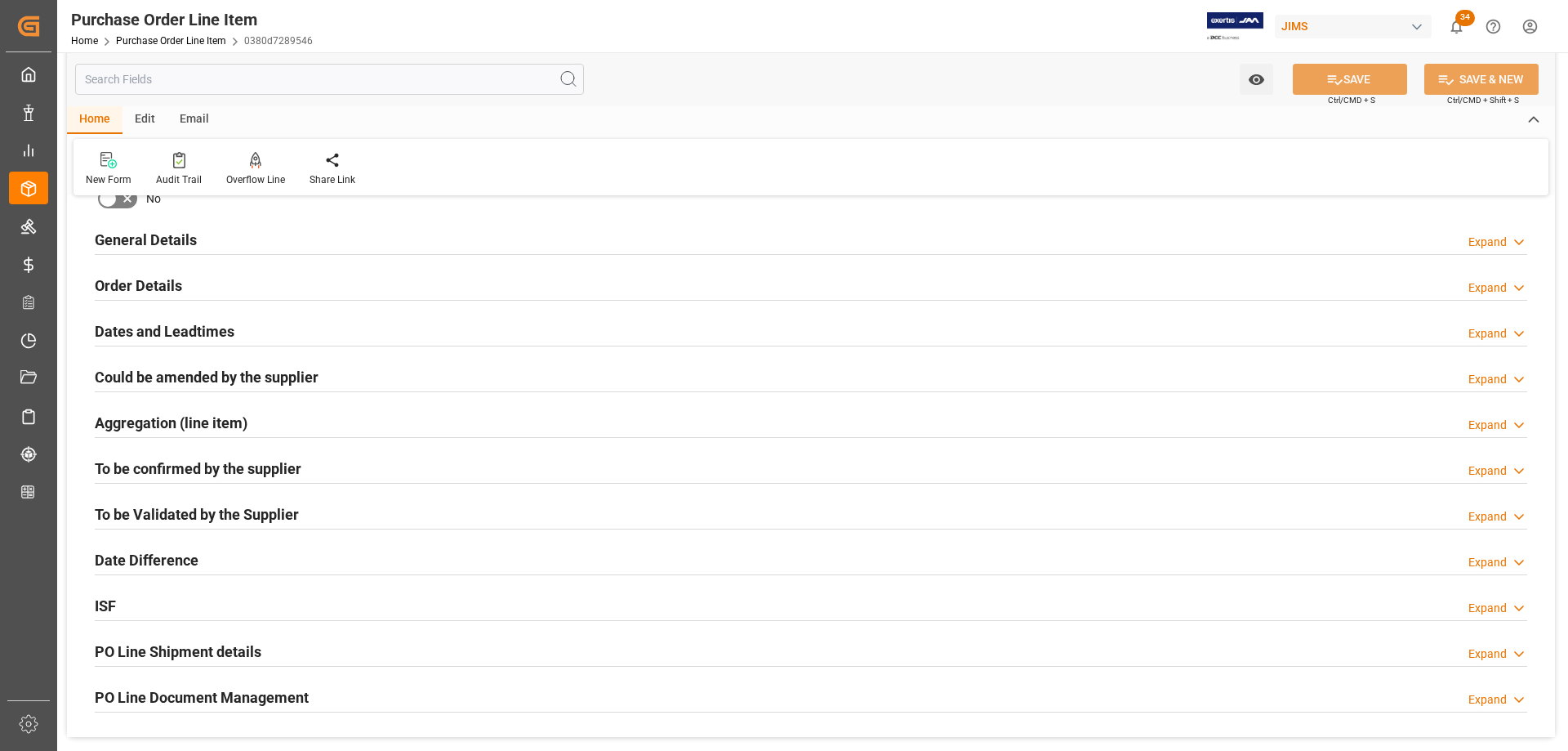
click at [151, 283] on h2 "Order Details" at bounding box center [139, 285] width 88 height 22
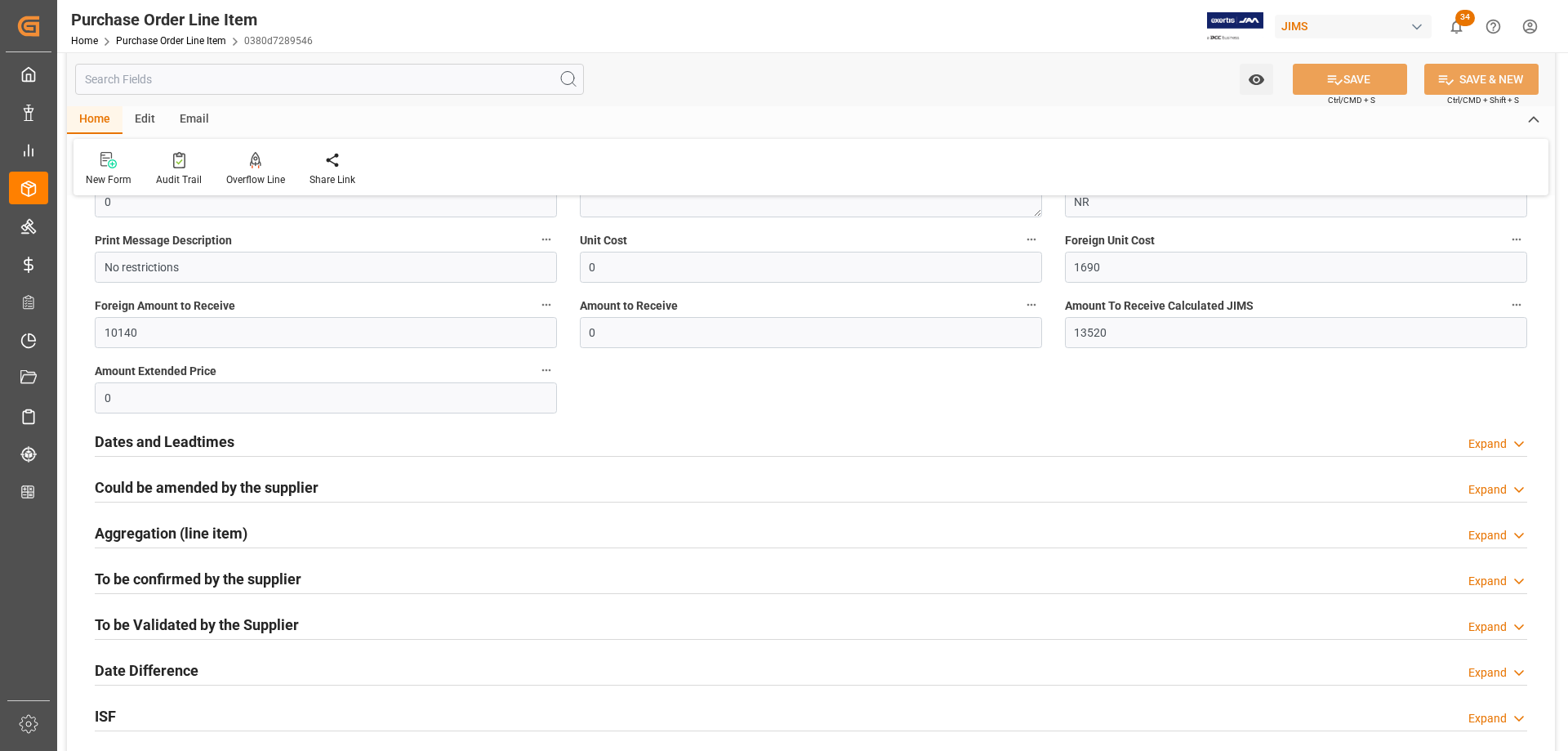
scroll to position [571, 0]
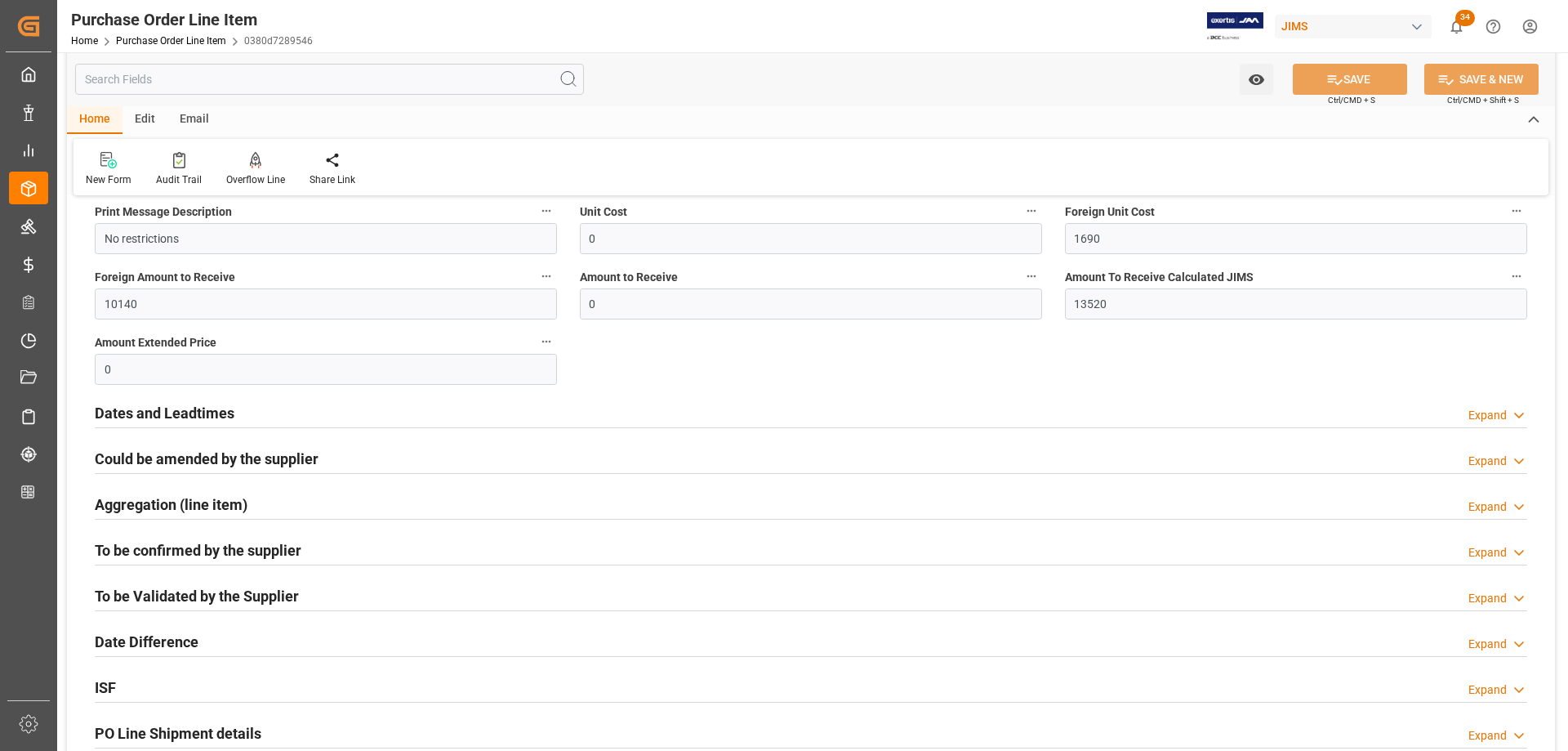
click at [234, 459] on h2 "Could be amended by the supplier" at bounding box center [206, 459] width 223 height 22
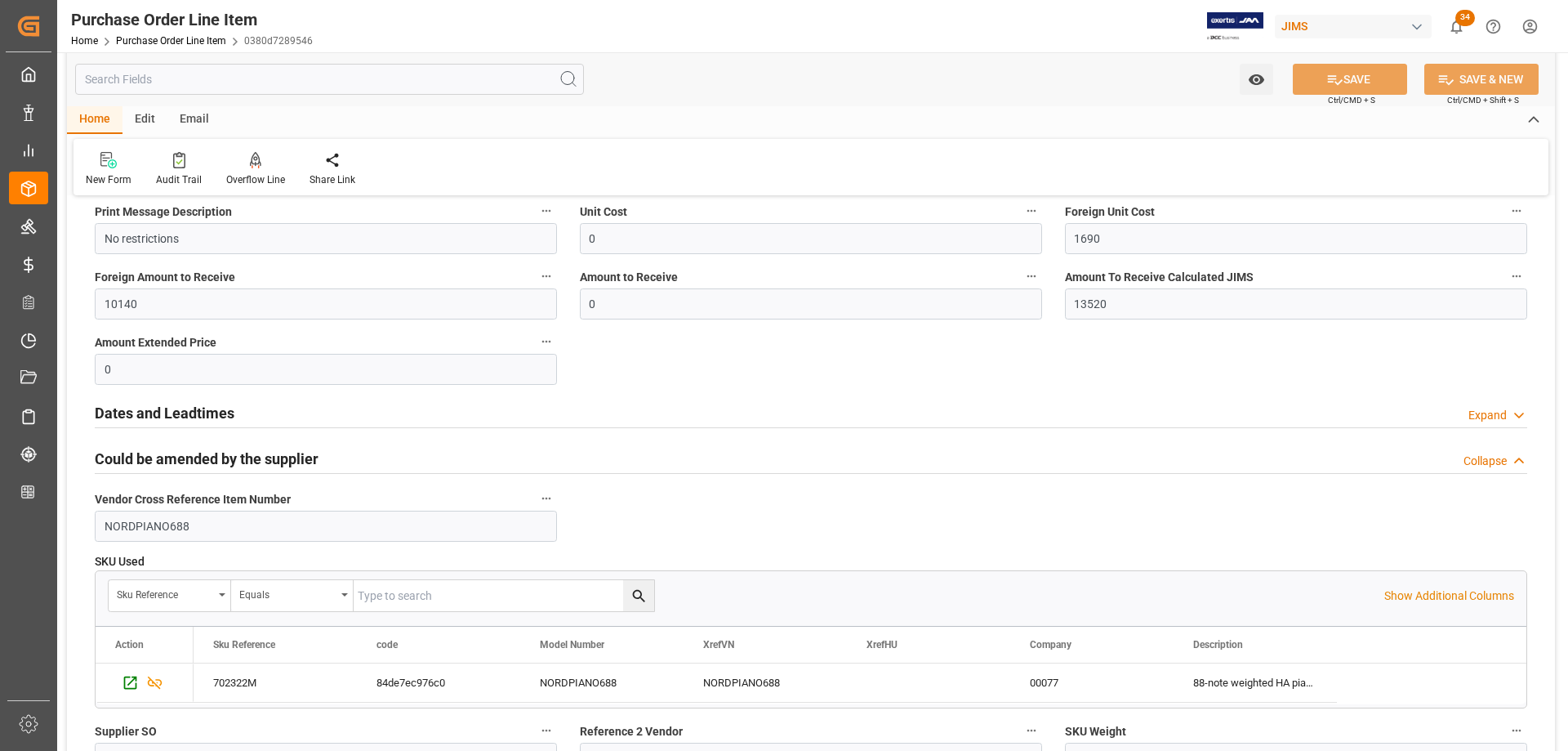
click at [234, 459] on h2 "Could be amended by the supplier" at bounding box center [206, 459] width 223 height 22
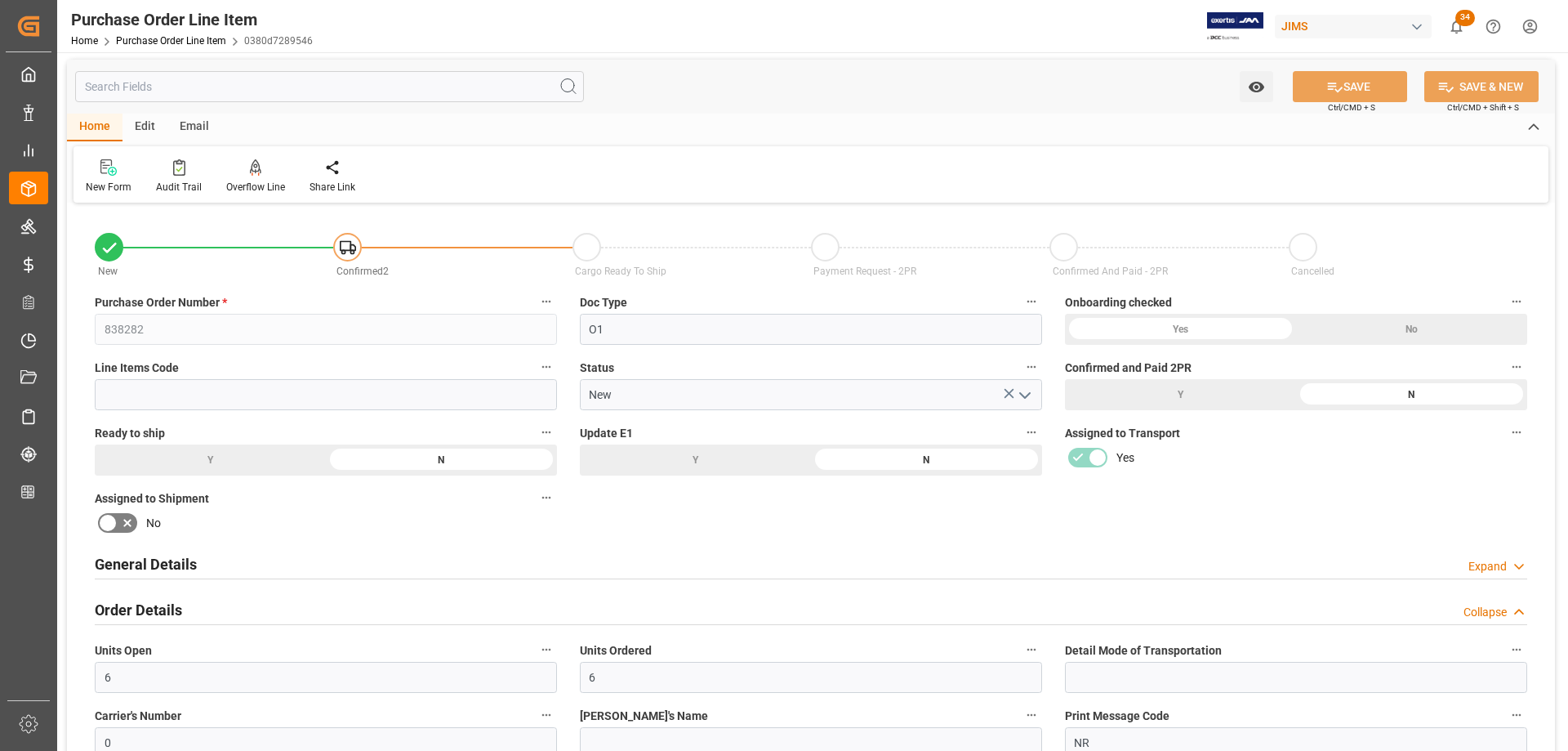
scroll to position [0, 0]
click at [134, 566] on h2 "General Details" at bounding box center [146, 566] width 102 height 22
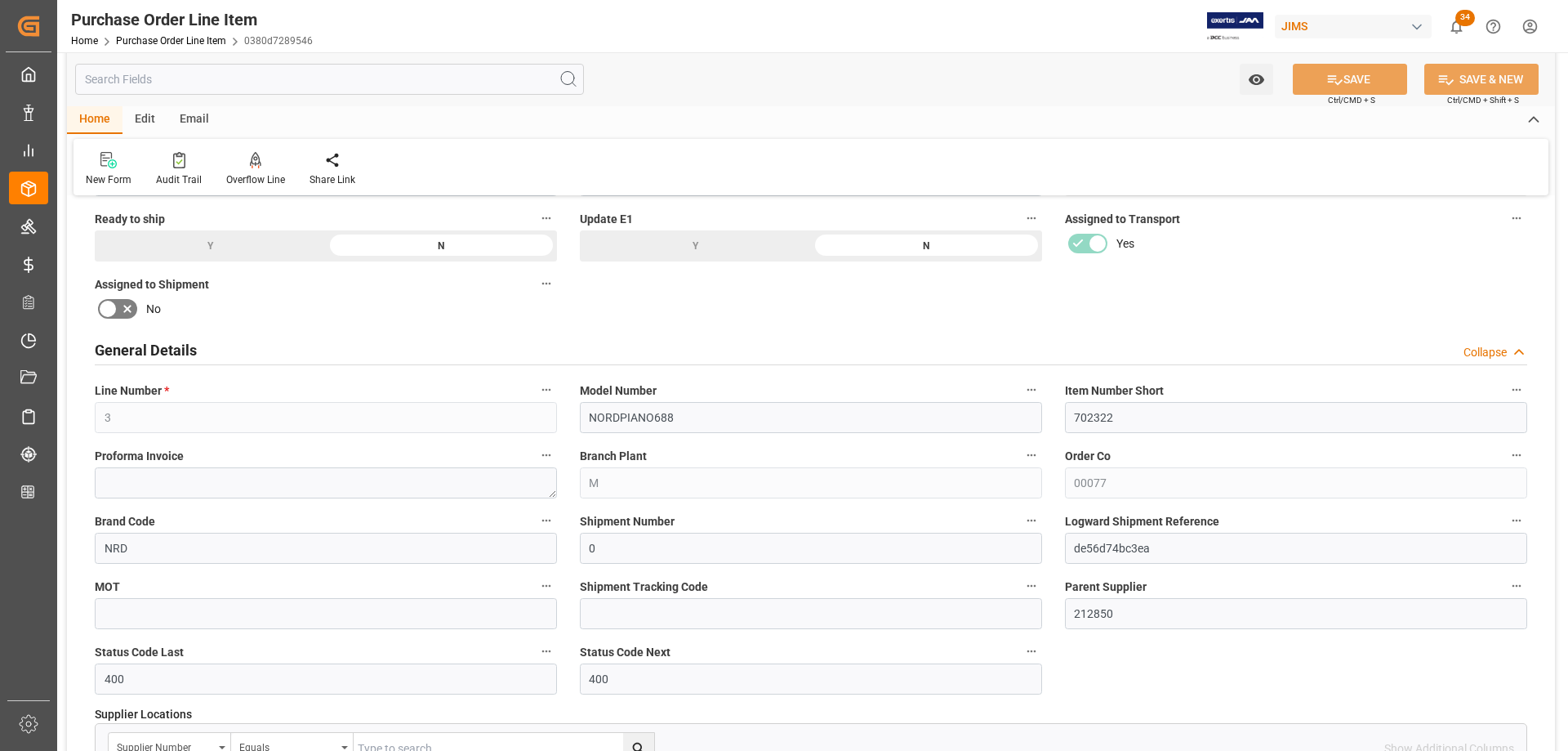
scroll to position [245, 0]
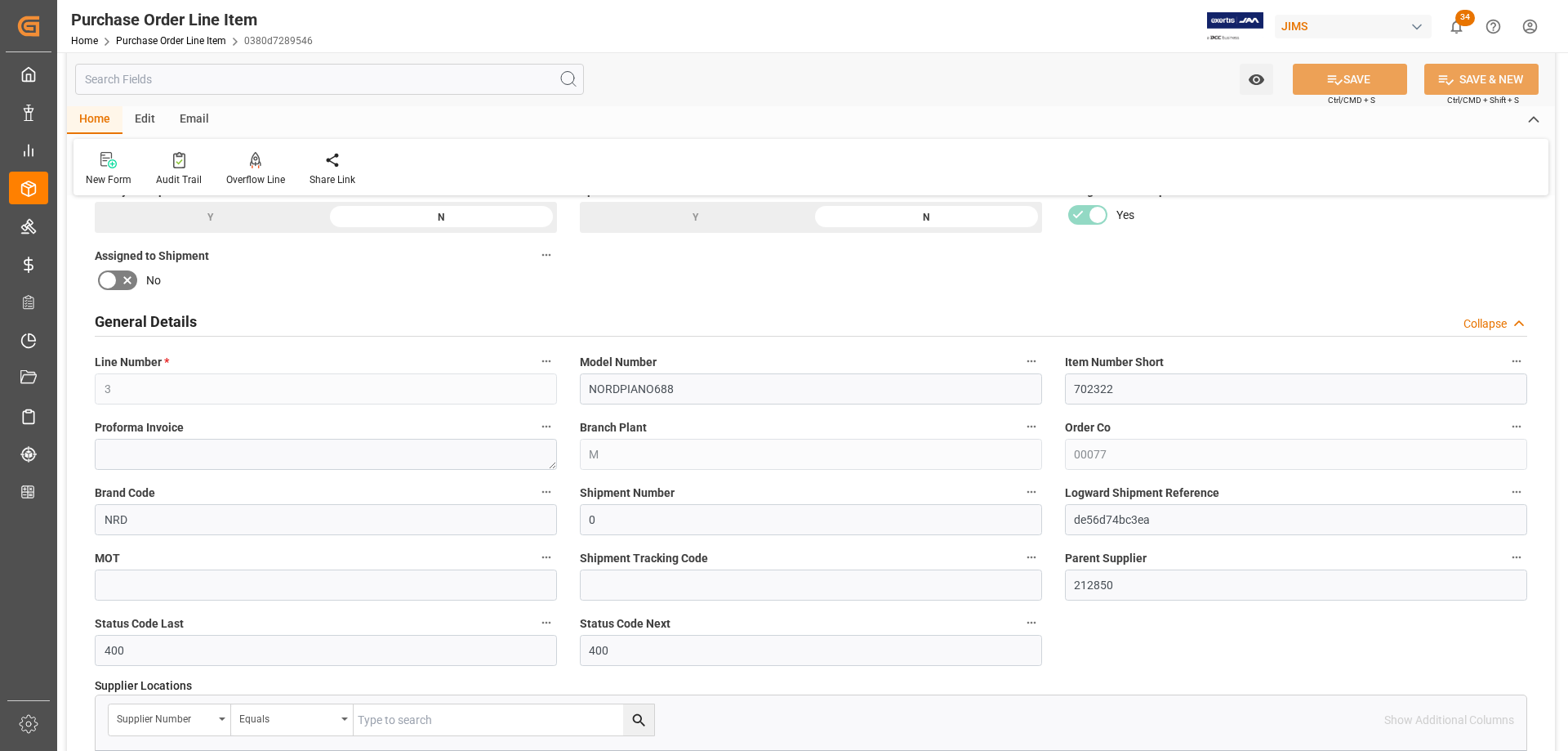
click at [154, 318] on h2 "General Details" at bounding box center [146, 321] width 102 height 22
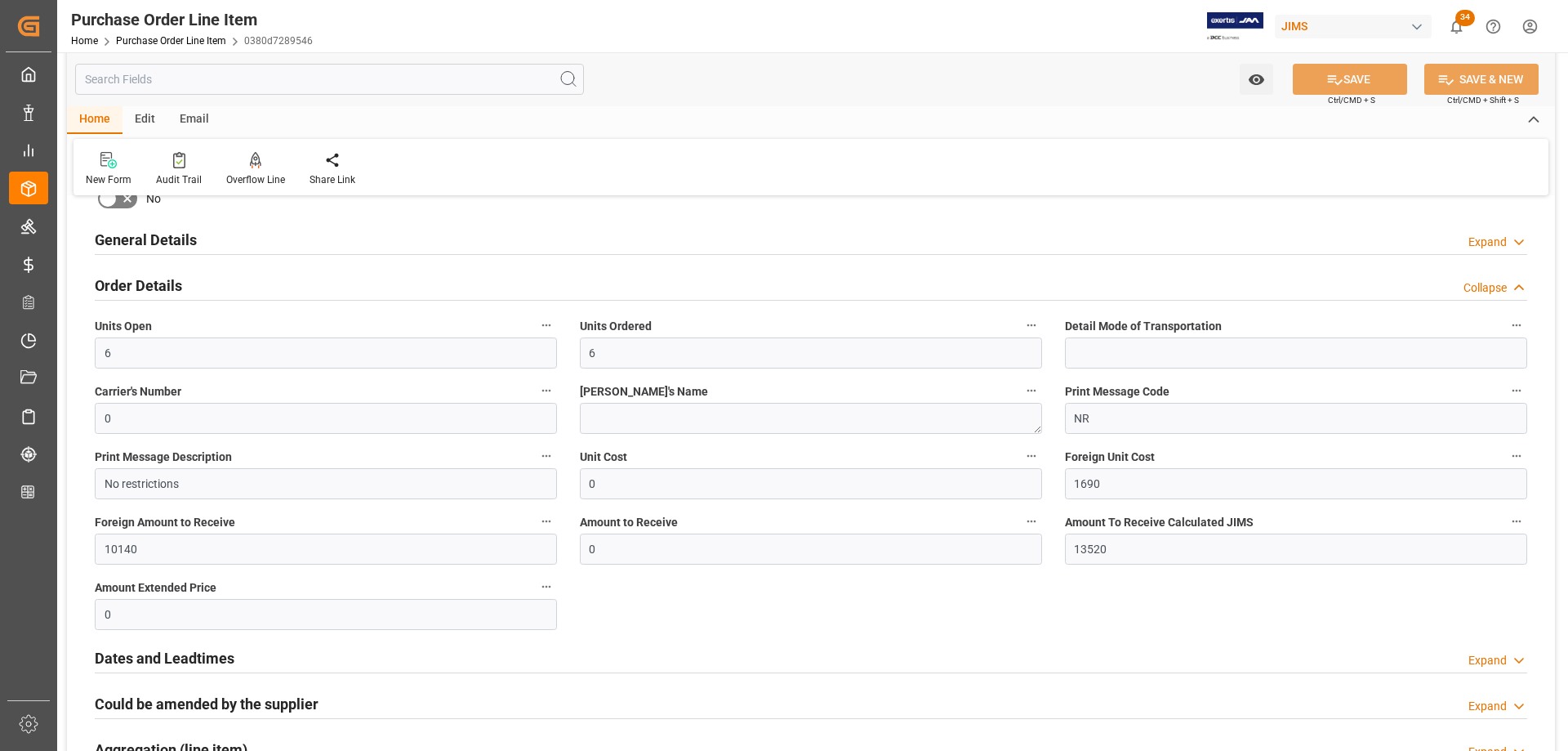
scroll to position [409, 0]
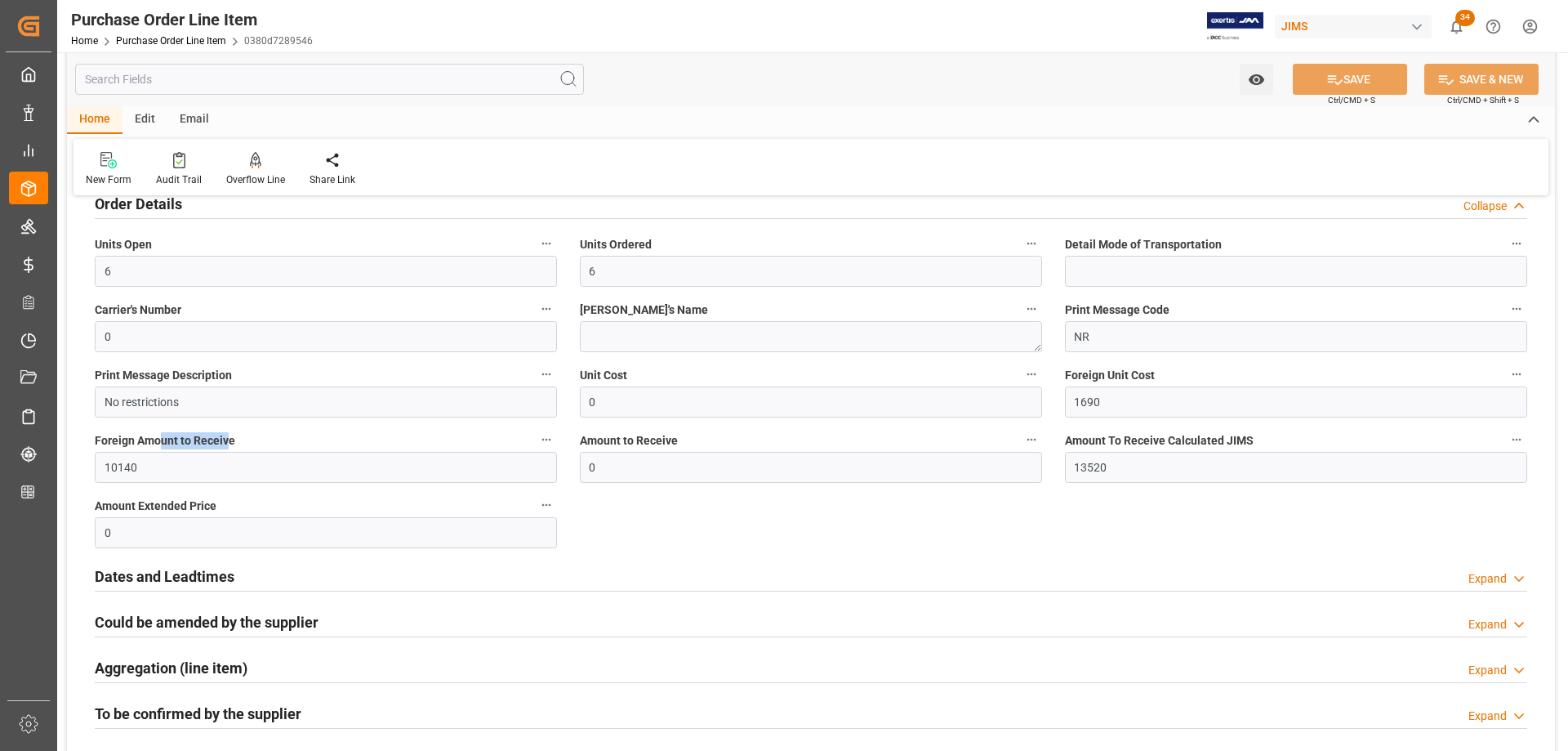
drag, startPoint x: 160, startPoint y: 440, endPoint x: 228, endPoint y: 440, distance: 68.0
click at [228, 440] on span "Foreign Amount to Receive" at bounding box center [164, 440] width 141 height 17
drag, startPoint x: 589, startPoint y: 440, endPoint x: 669, endPoint y: 443, distance: 80.1
click at [669, 443] on span "Amount to Receive" at bounding box center [629, 440] width 98 height 17
click at [641, 442] on span "Amount to Receive" at bounding box center [629, 440] width 98 height 17
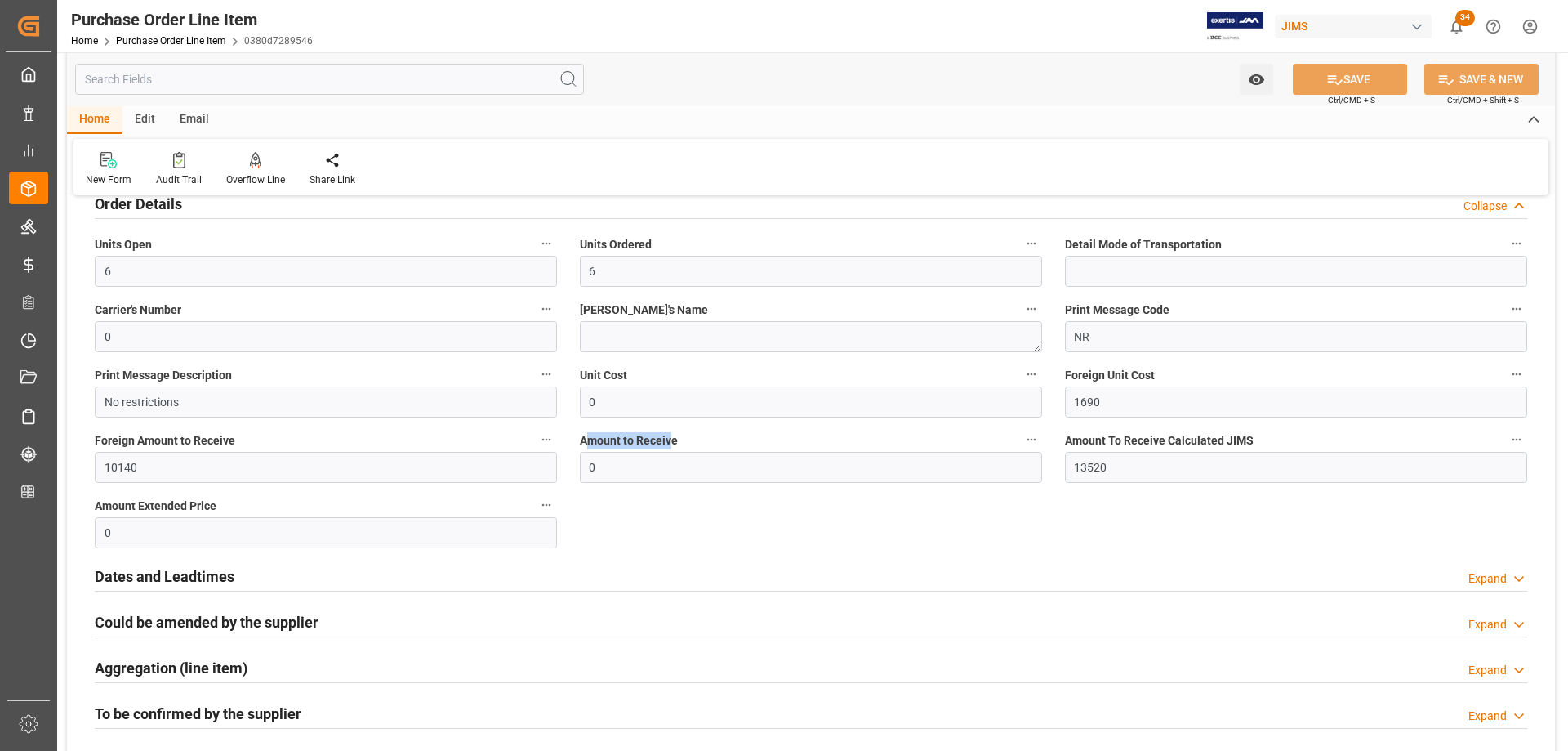
click at [1021, 442] on button "Amount to Receive" at bounding box center [1031, 439] width 21 height 21
click at [982, 554] on div at bounding box center [784, 375] width 1568 height 751
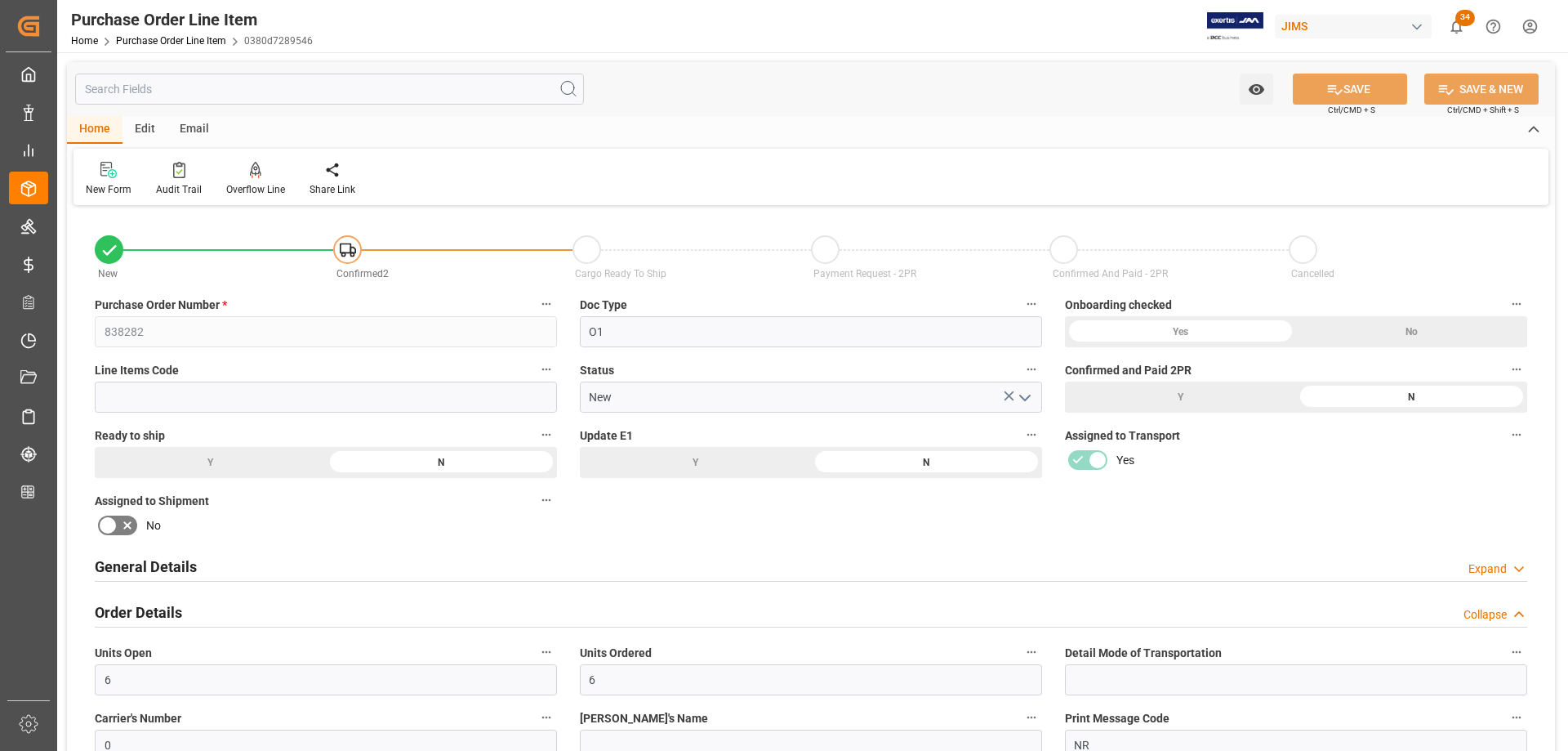
scroll to position [164, 0]
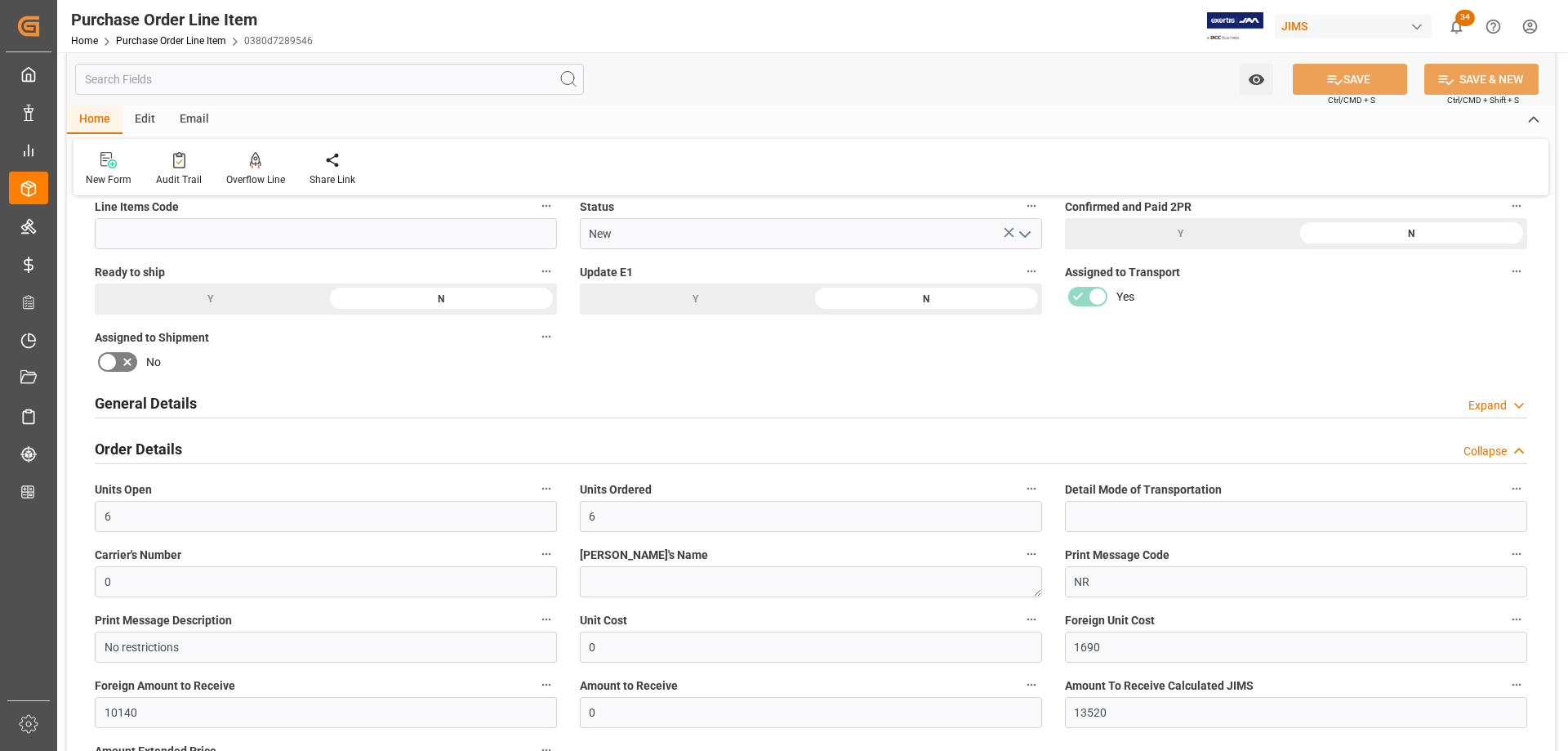
click at [246, 84] on input "text" at bounding box center [329, 79] width 508 height 31
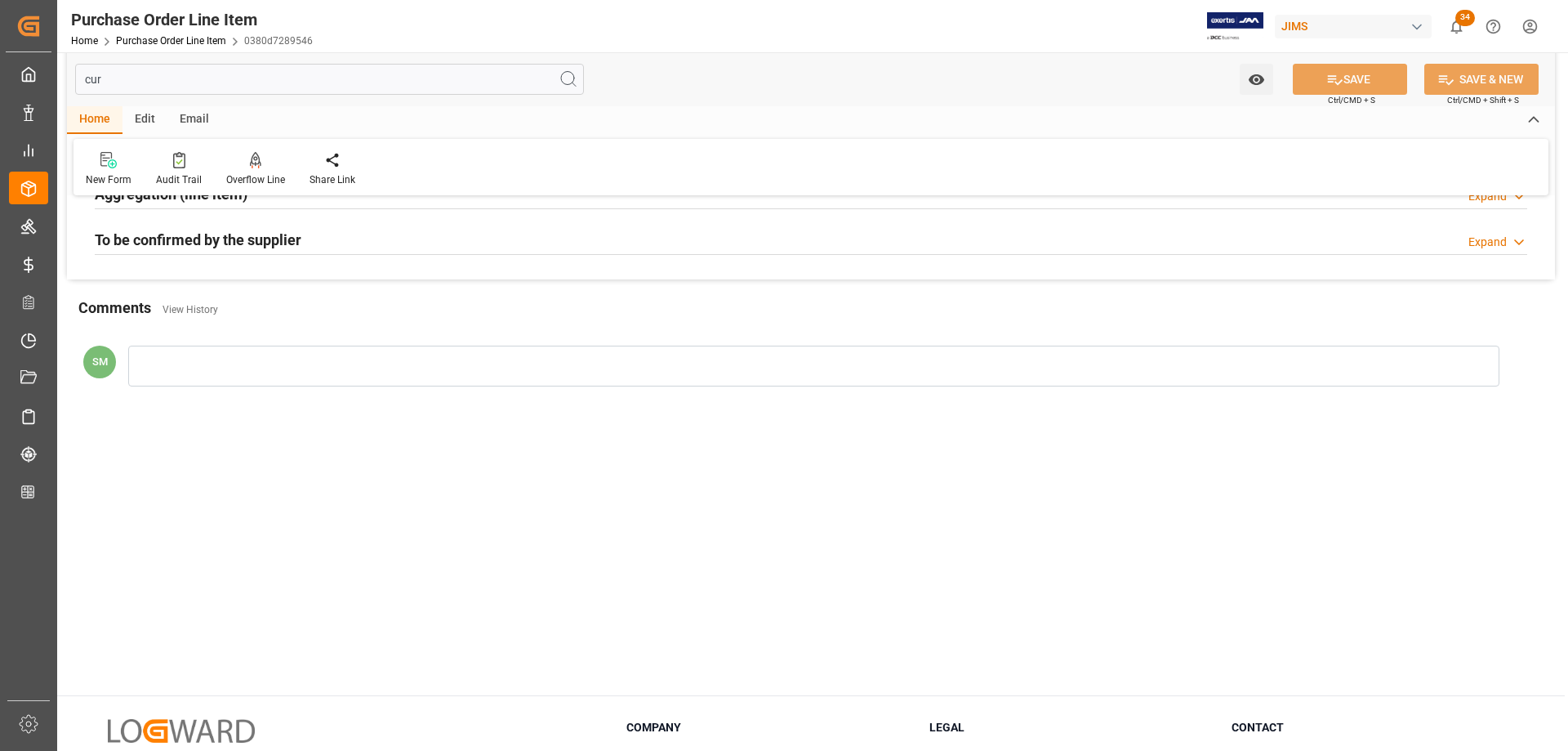
scroll to position [0, 0]
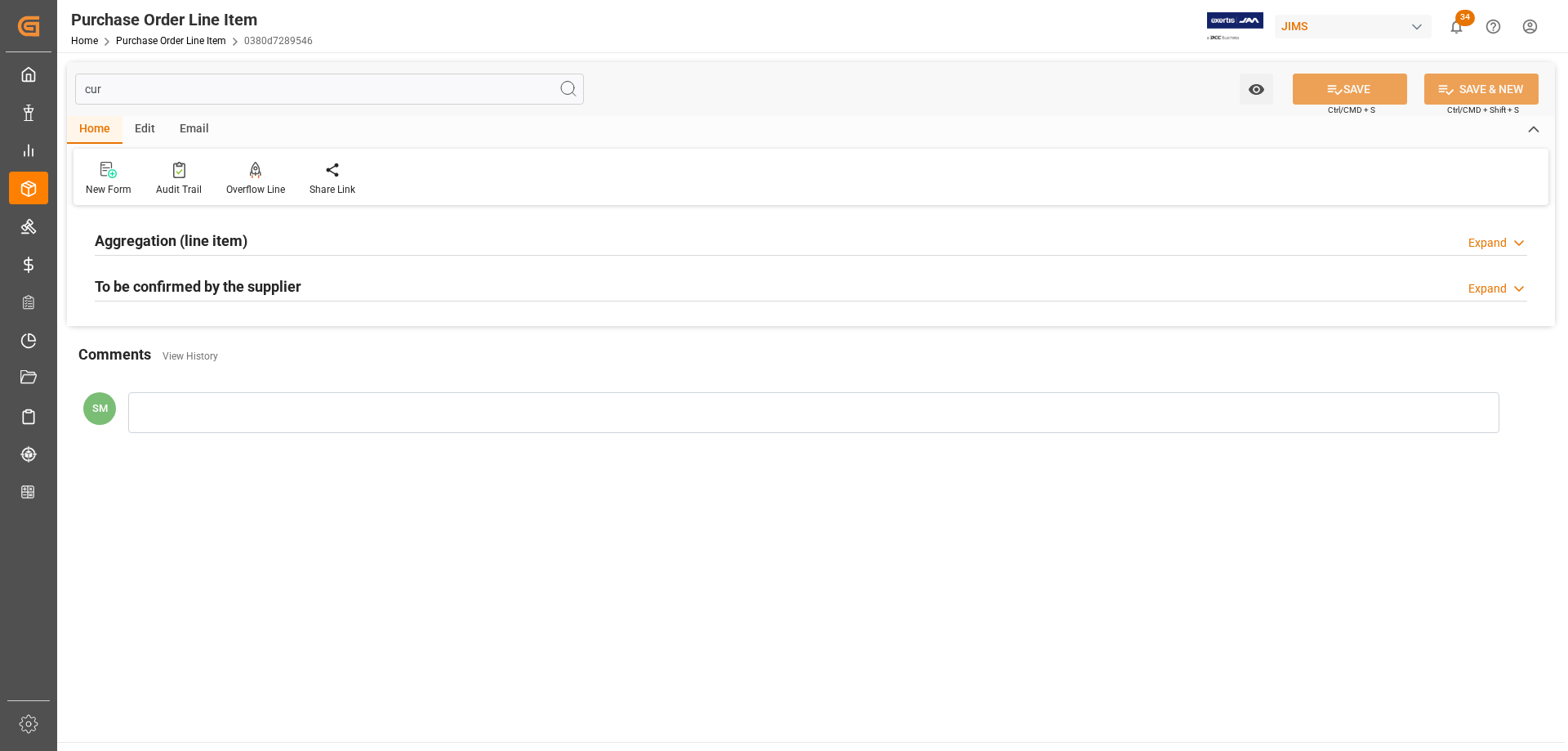
type input "cur"
click at [172, 244] on h2 "Aggregation (line item)" at bounding box center [170, 240] width 153 height 22
click at [166, 290] on h2 "To be confirmed by the supplier" at bounding box center [197, 286] width 206 height 22
click at [99, 88] on input "cur" at bounding box center [329, 89] width 508 height 31
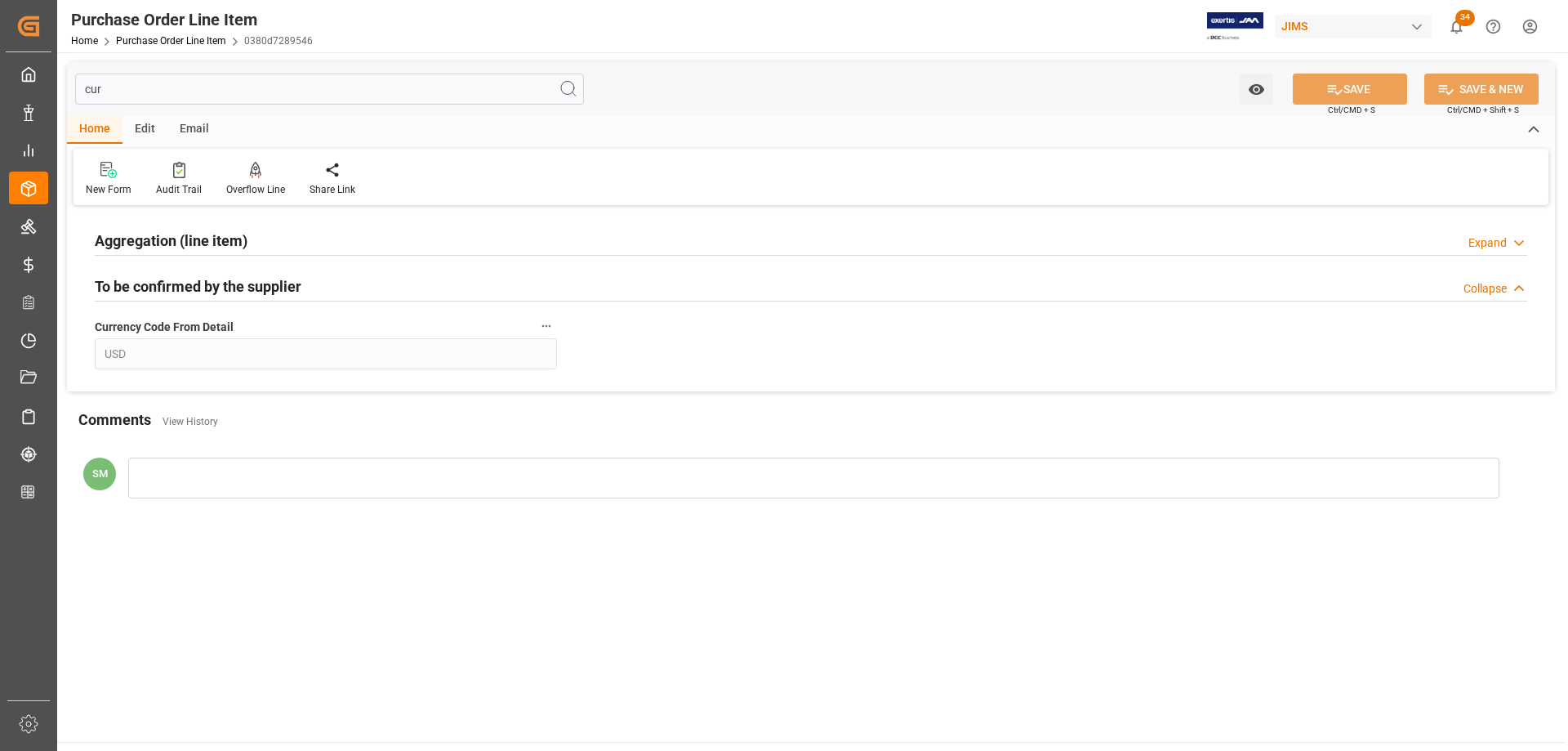
click at [99, 88] on input "cur" at bounding box center [329, 89] width 508 height 31
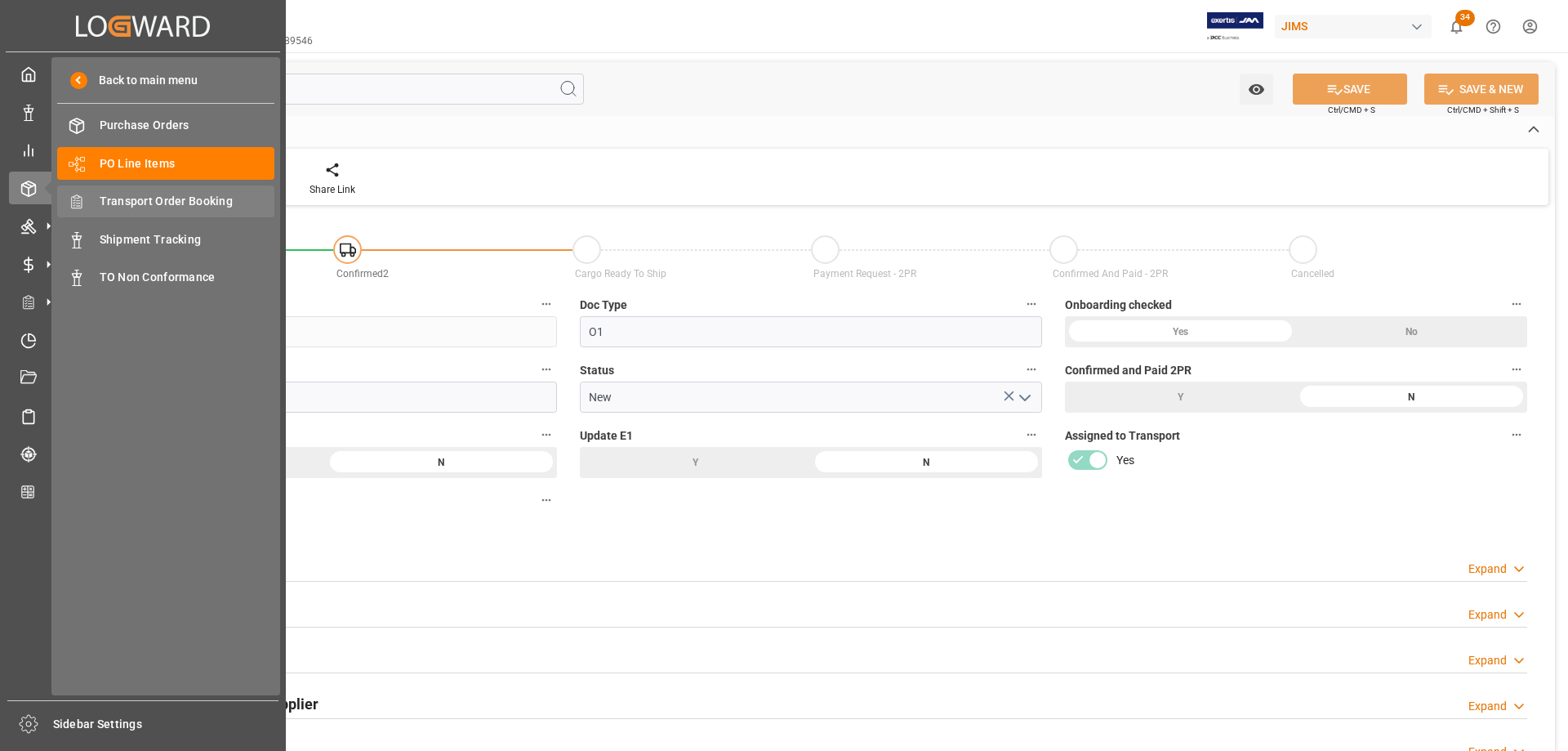
click at [148, 201] on span "Transport Order Booking" at bounding box center [187, 200] width 175 height 17
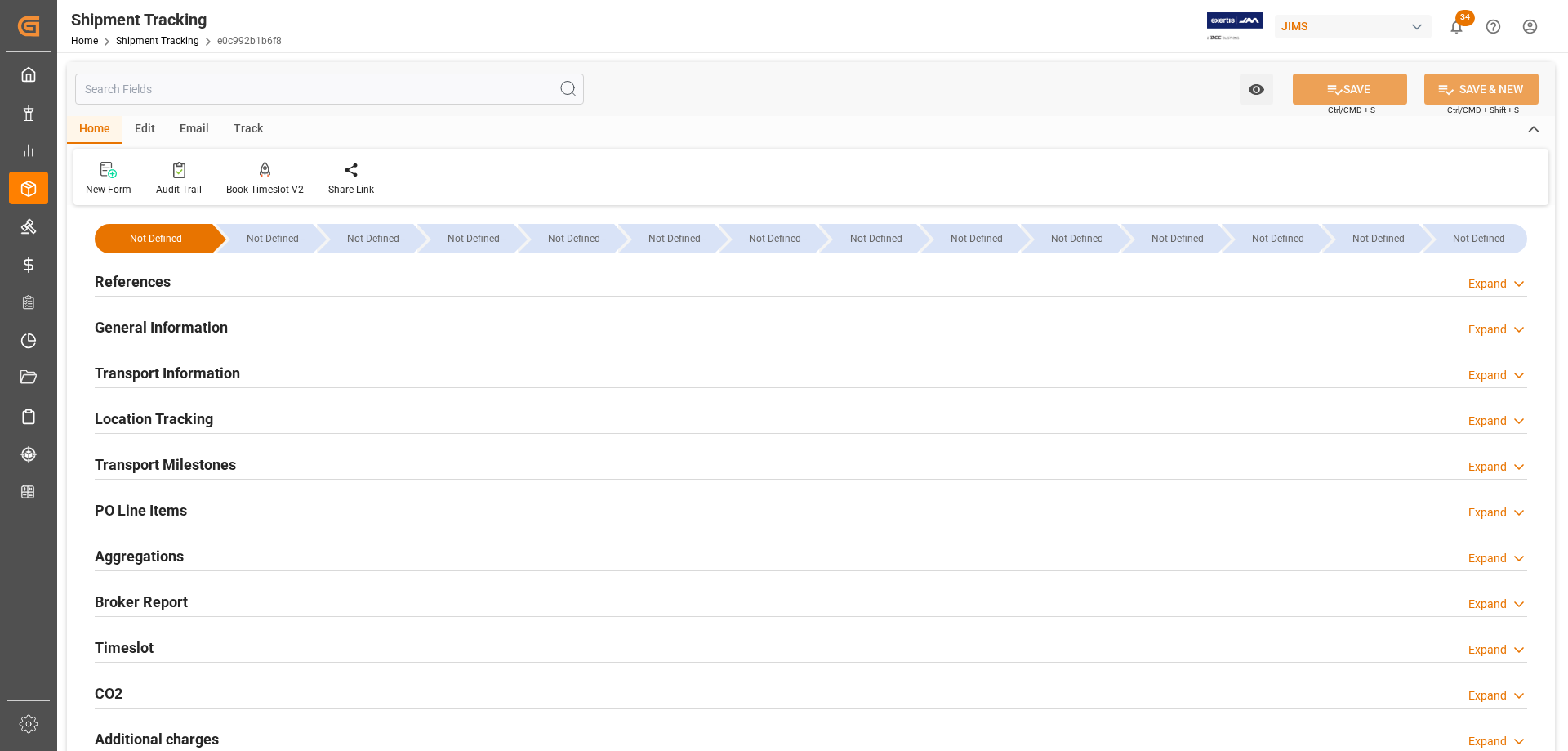
click at [317, 291] on div "References Expand" at bounding box center [810, 279] width 1432 height 31
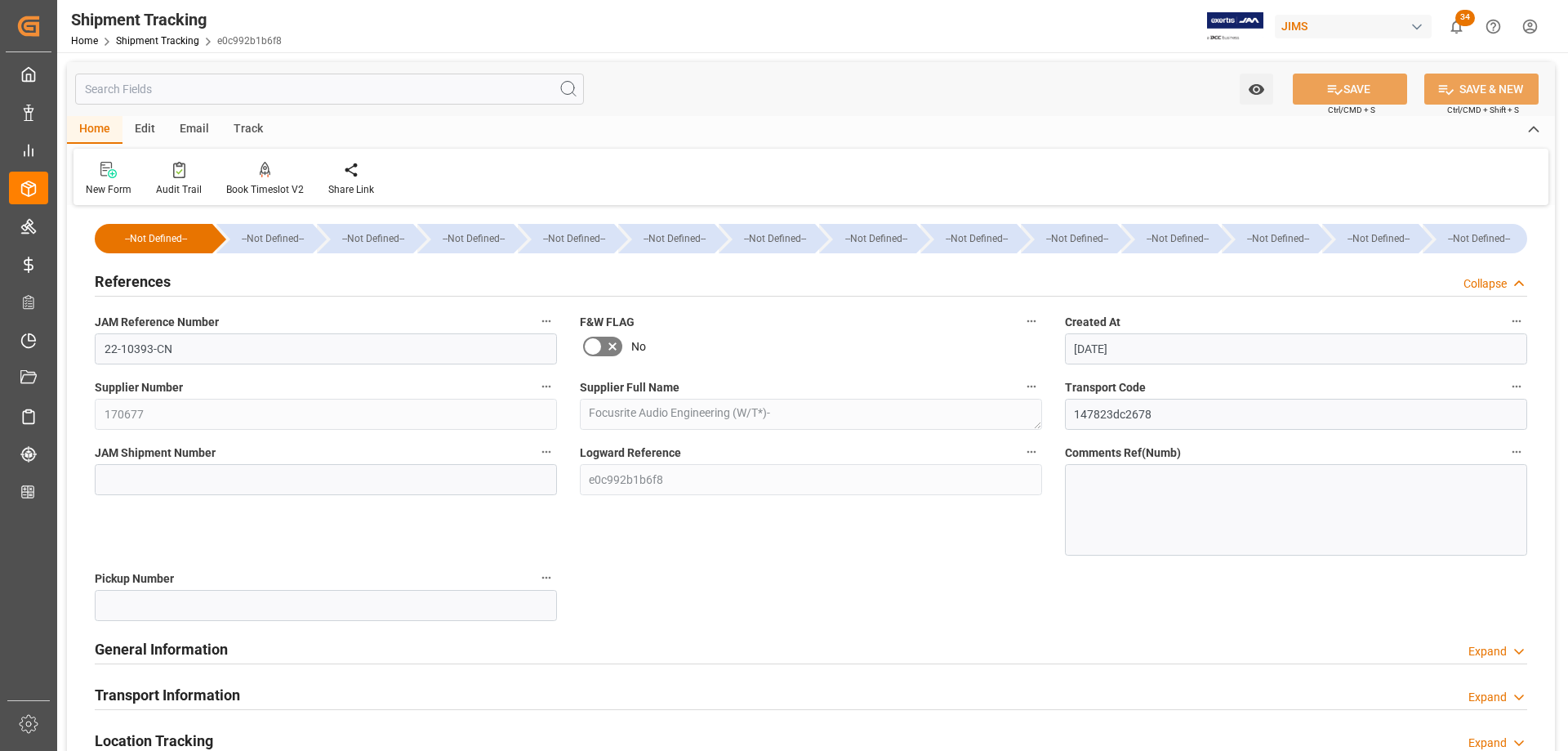
click at [116, 284] on h2 "References" at bounding box center [133, 281] width 76 height 22
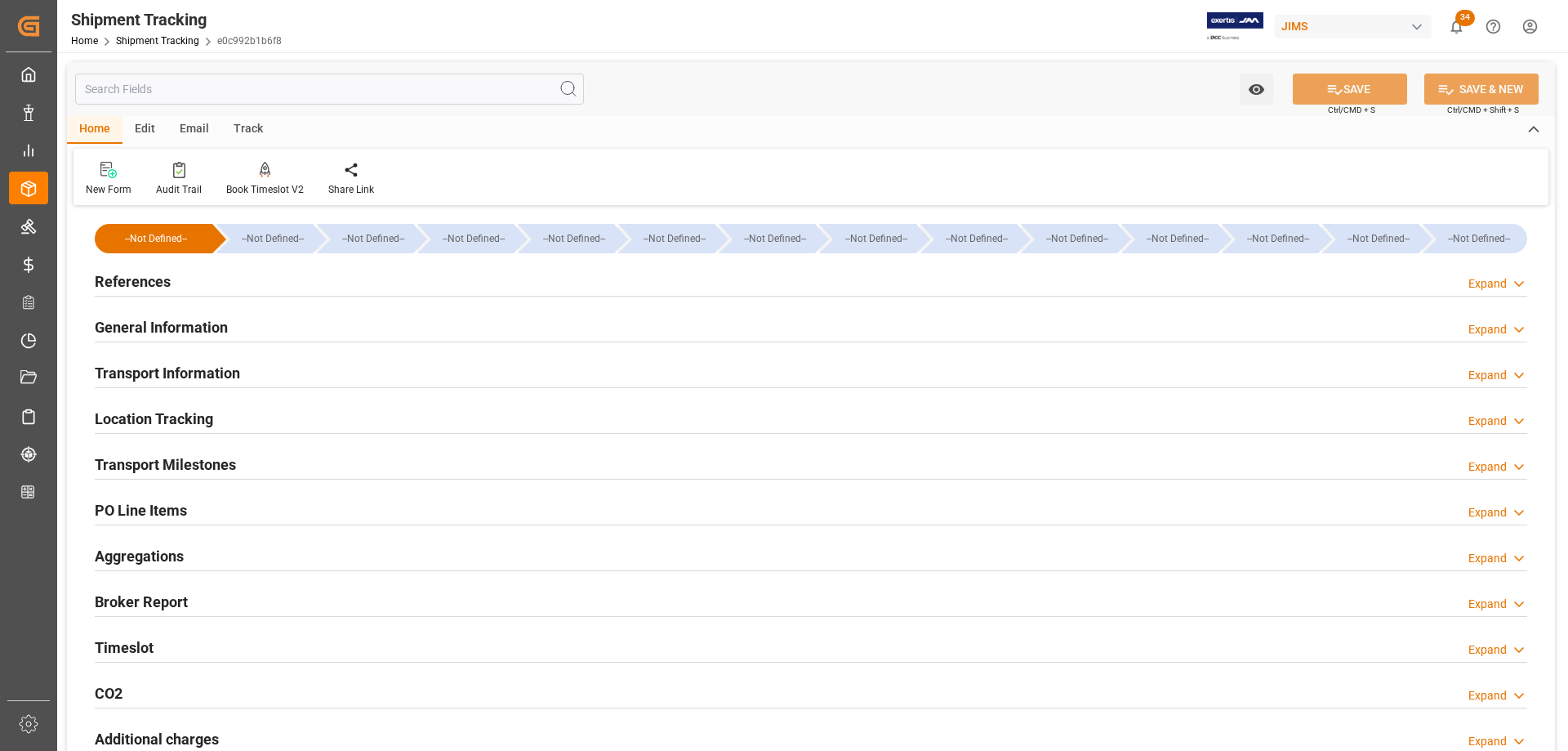
click at [152, 327] on h2 "General Information" at bounding box center [161, 327] width 134 height 22
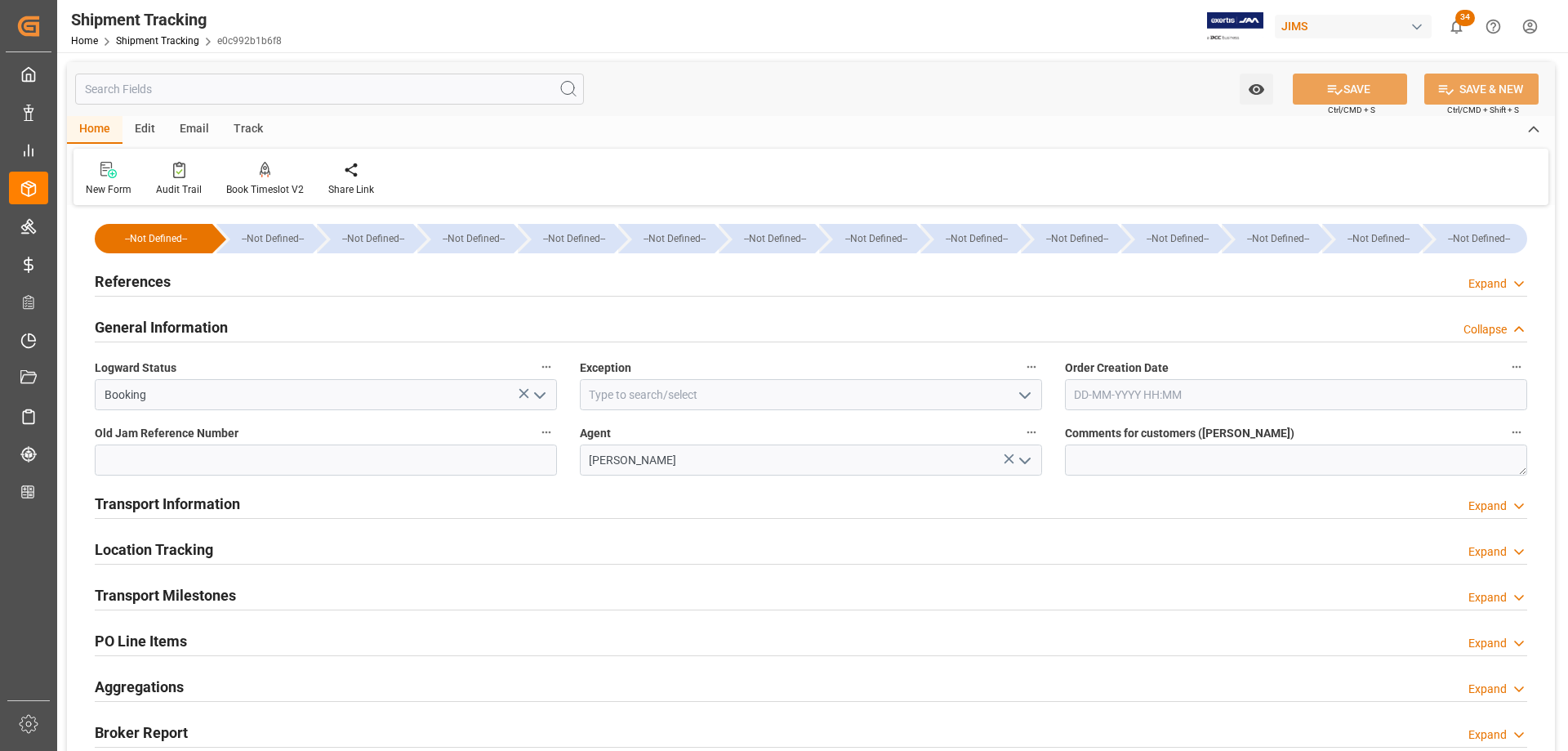
click at [1028, 394] on polyline "open menu" at bounding box center [1025, 395] width 10 height 5
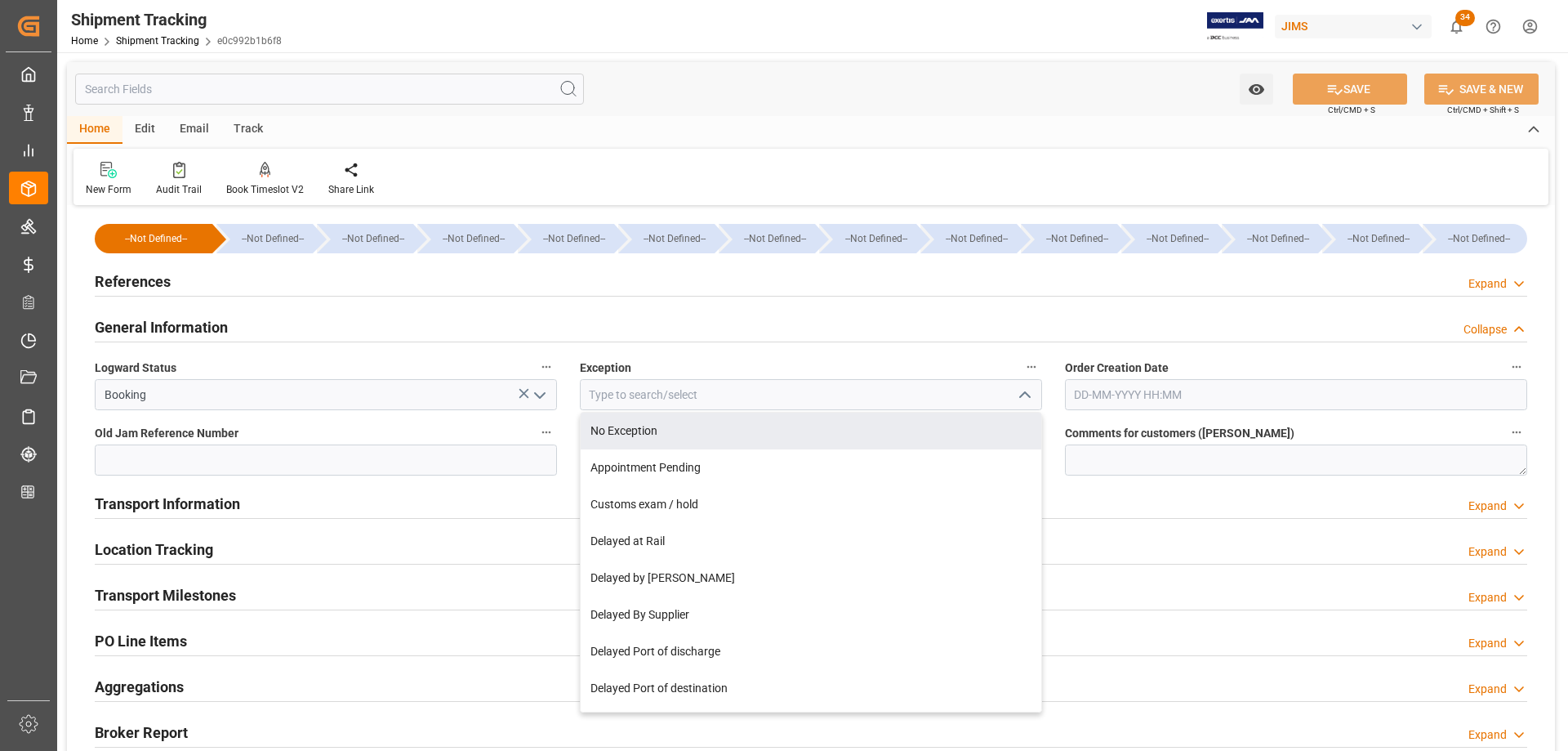
drag, startPoint x: 669, startPoint y: 436, endPoint x: 750, endPoint y: 404, distance: 87.1
click at [669, 435] on div "No Exception" at bounding box center [810, 431] width 461 height 37
type input "No Exception"
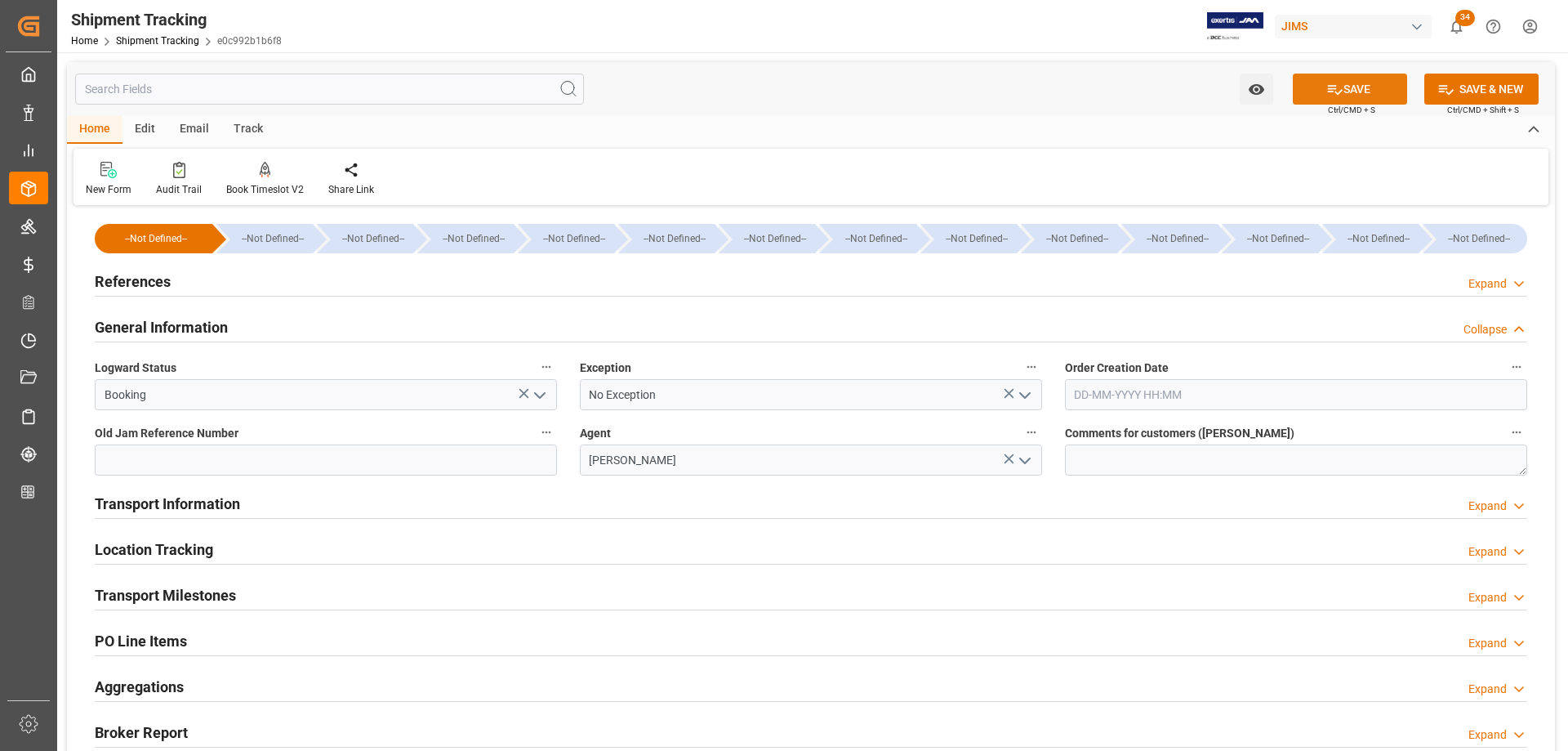
click at [1352, 92] on button "SAVE" at bounding box center [1350, 89] width 115 height 31
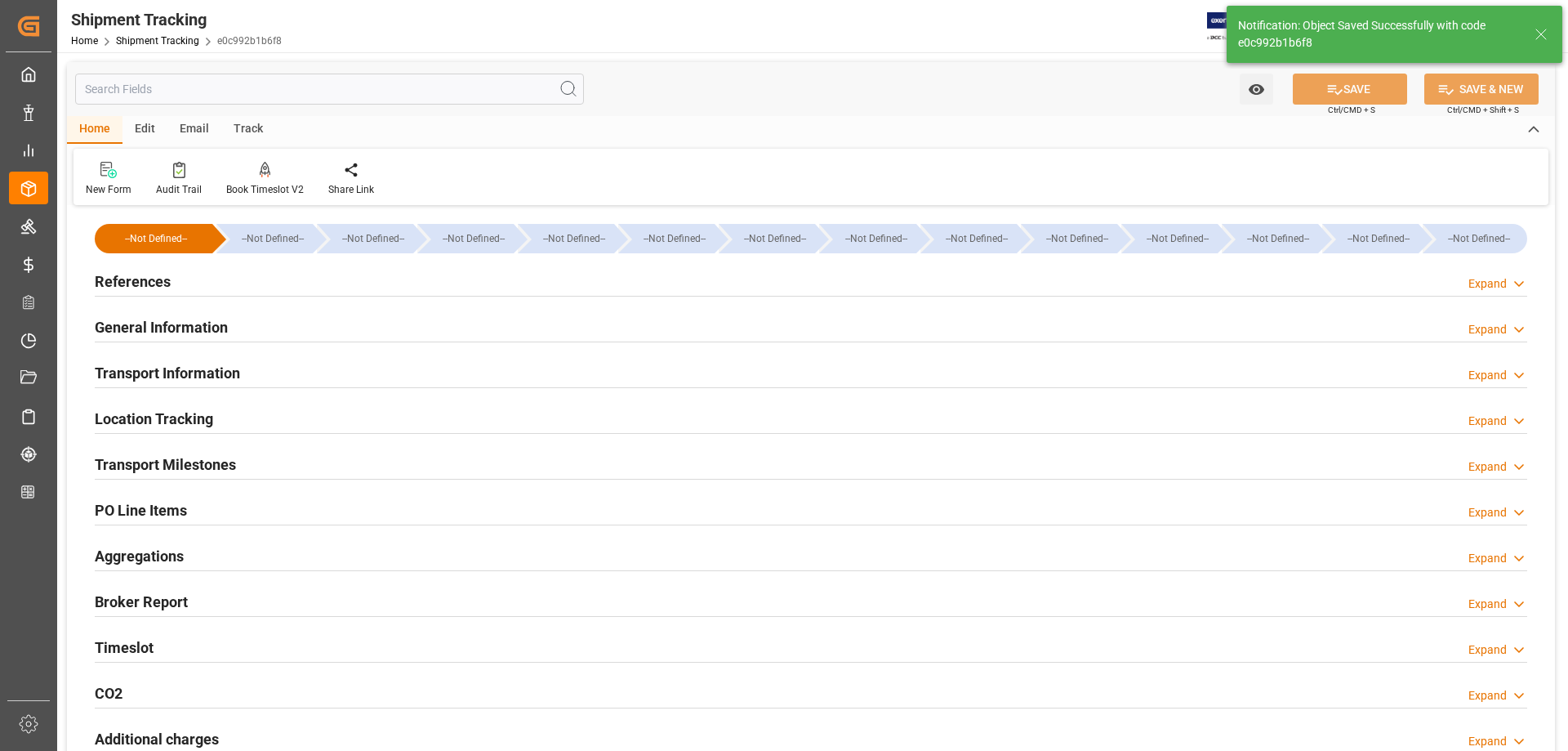
click at [204, 463] on h2 "Transport Milestones" at bounding box center [165, 465] width 142 height 22
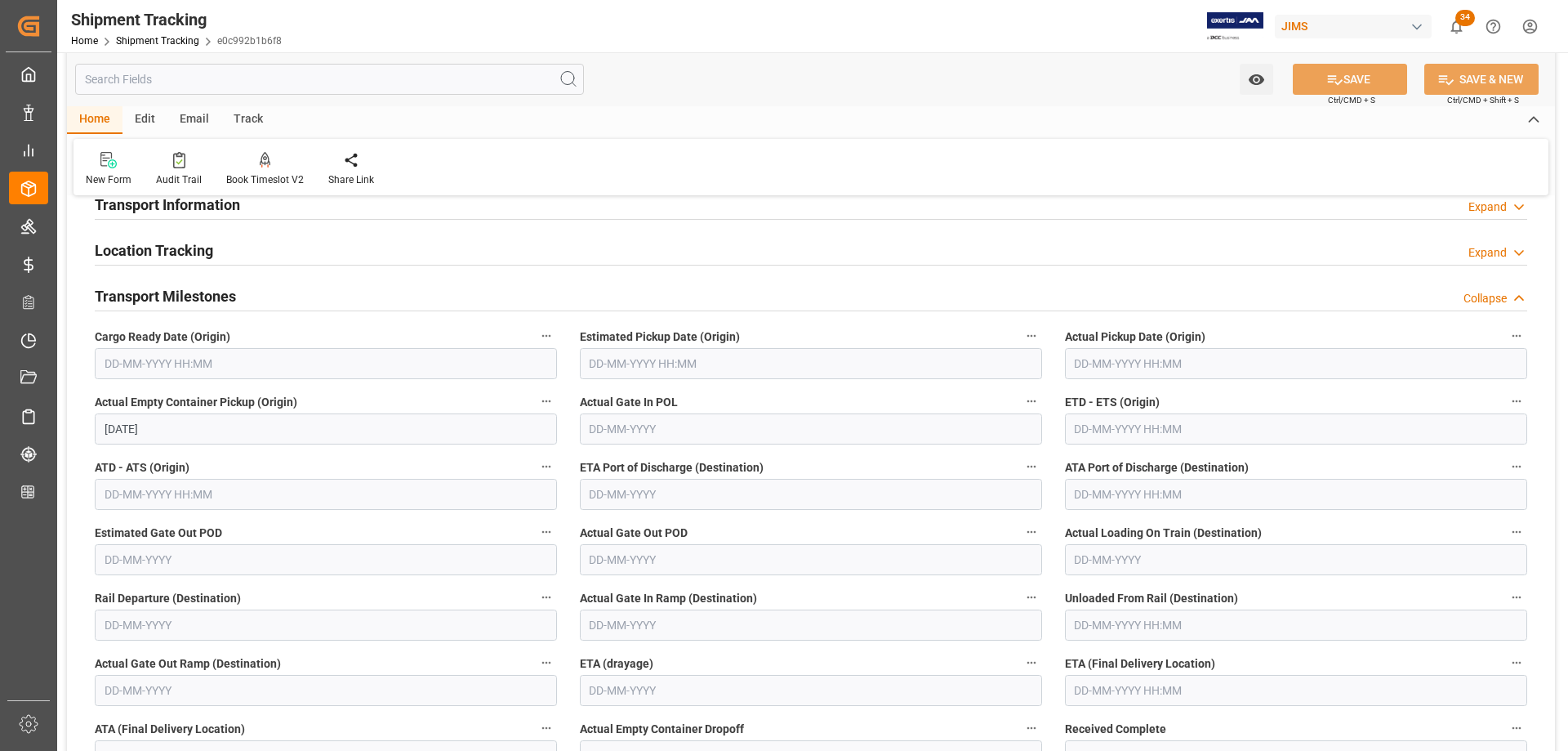
scroll to position [164, 0]
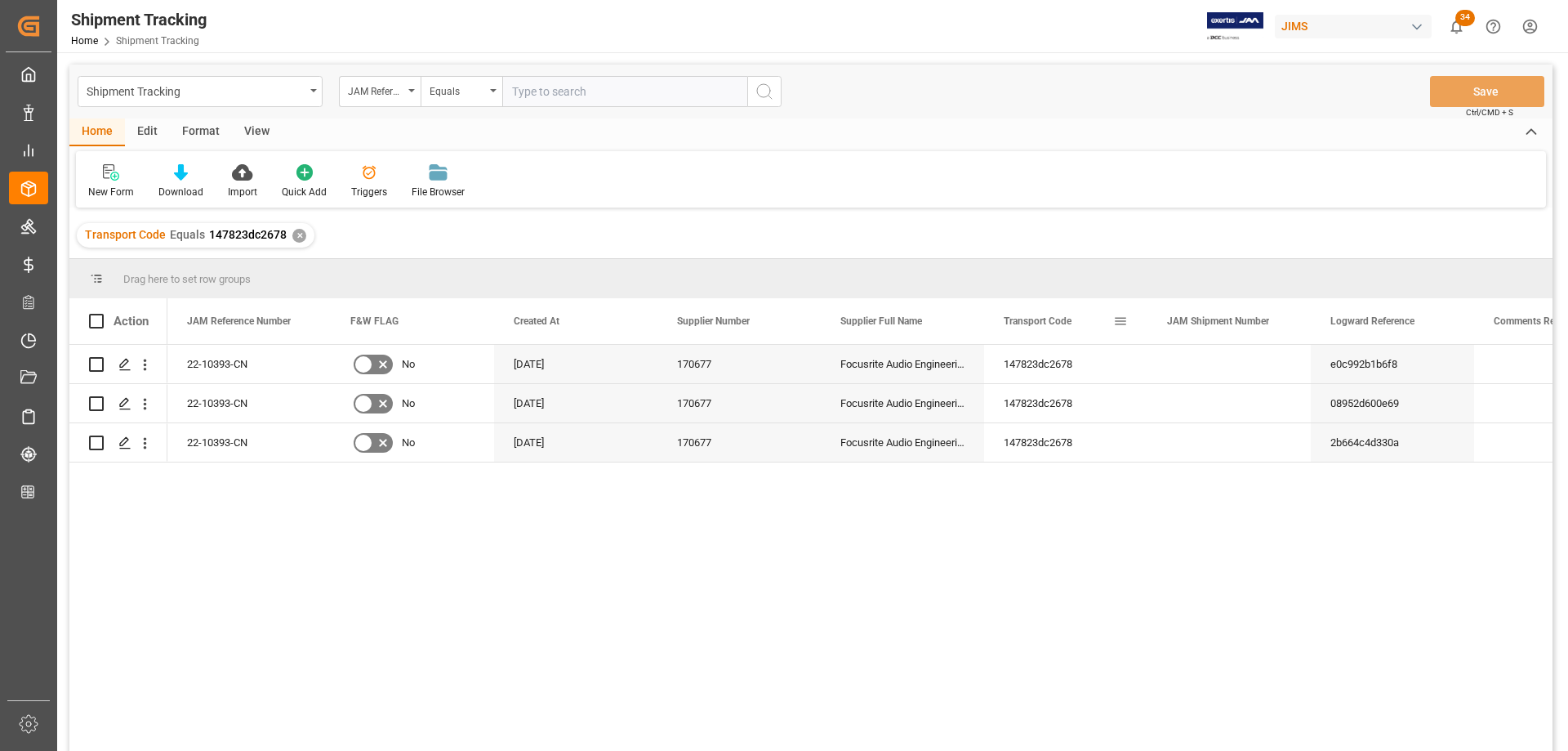
click at [1121, 320] on span at bounding box center [1119, 321] width 15 height 15
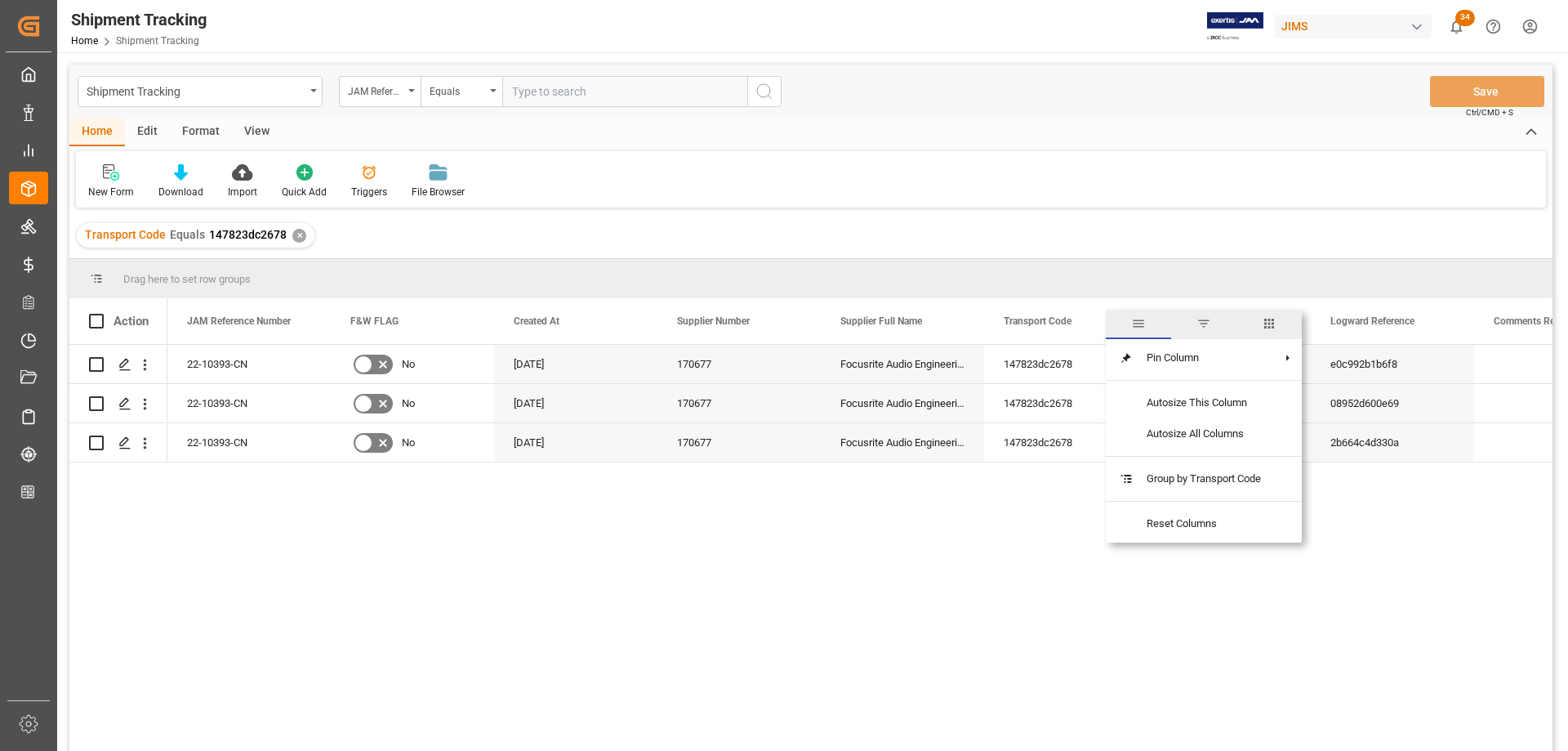
click at [1270, 319] on span "columns" at bounding box center [1268, 323] width 15 height 15
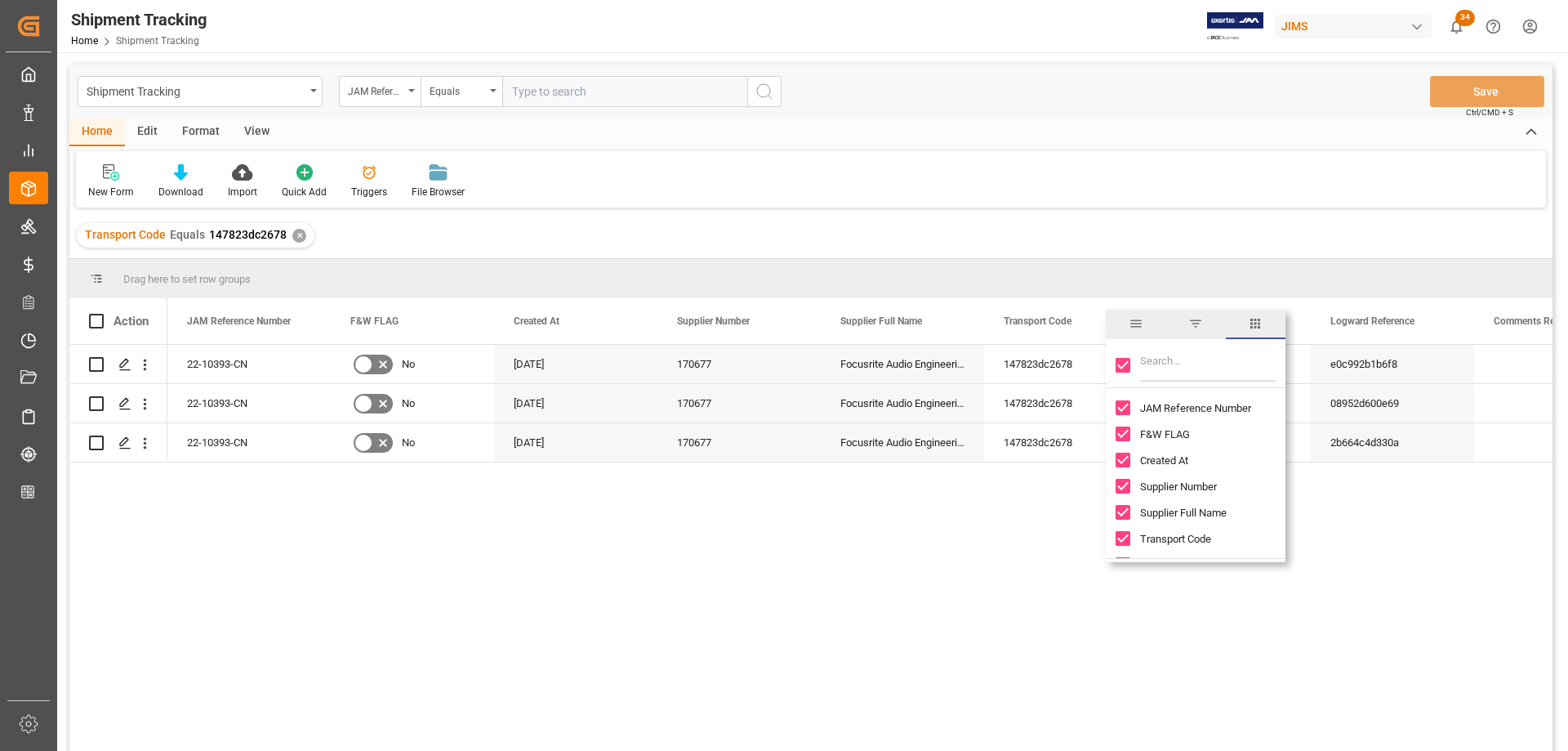
click at [1124, 365] on input "Toggle Select All Columns" at bounding box center [1122, 365] width 15 height 15
checkbox input "false"
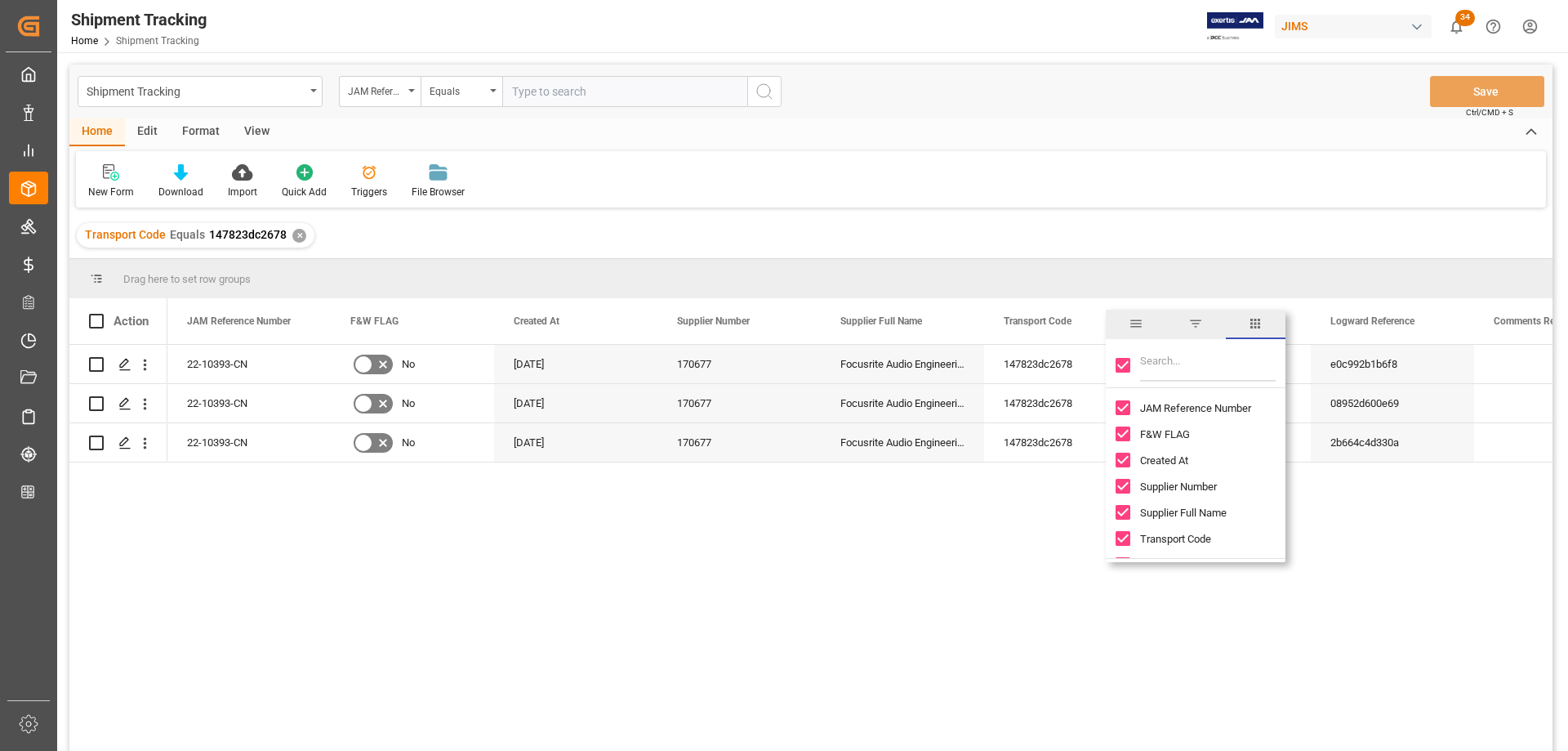
checkbox input "false"
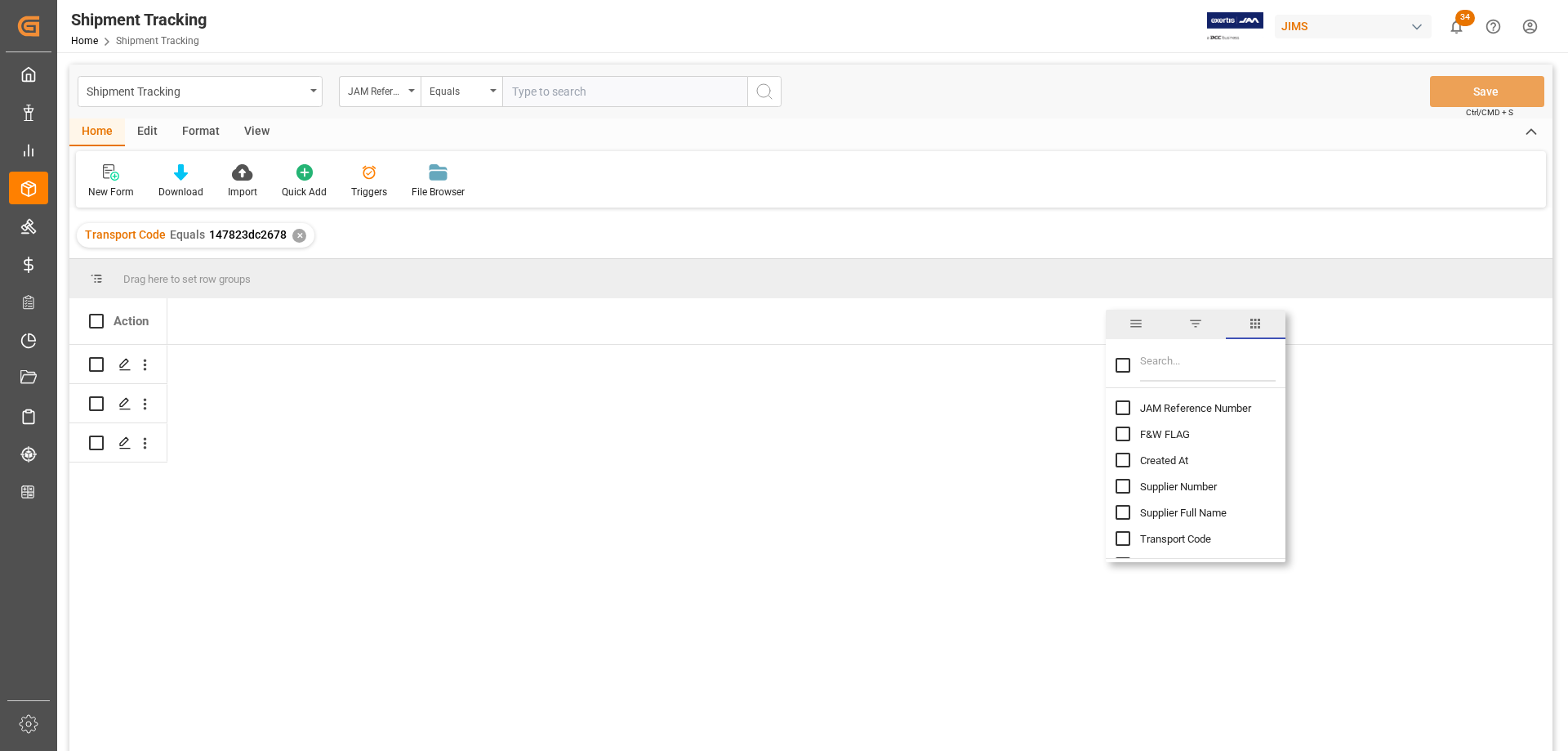
click at [1120, 414] on input "JAM Reference Number column toggle visibility (hidden)" at bounding box center [1122, 407] width 15 height 15
checkbox input "true"
checkbox input "false"
click at [1189, 355] on input "Filter Columns Input" at bounding box center [1207, 365] width 136 height 33
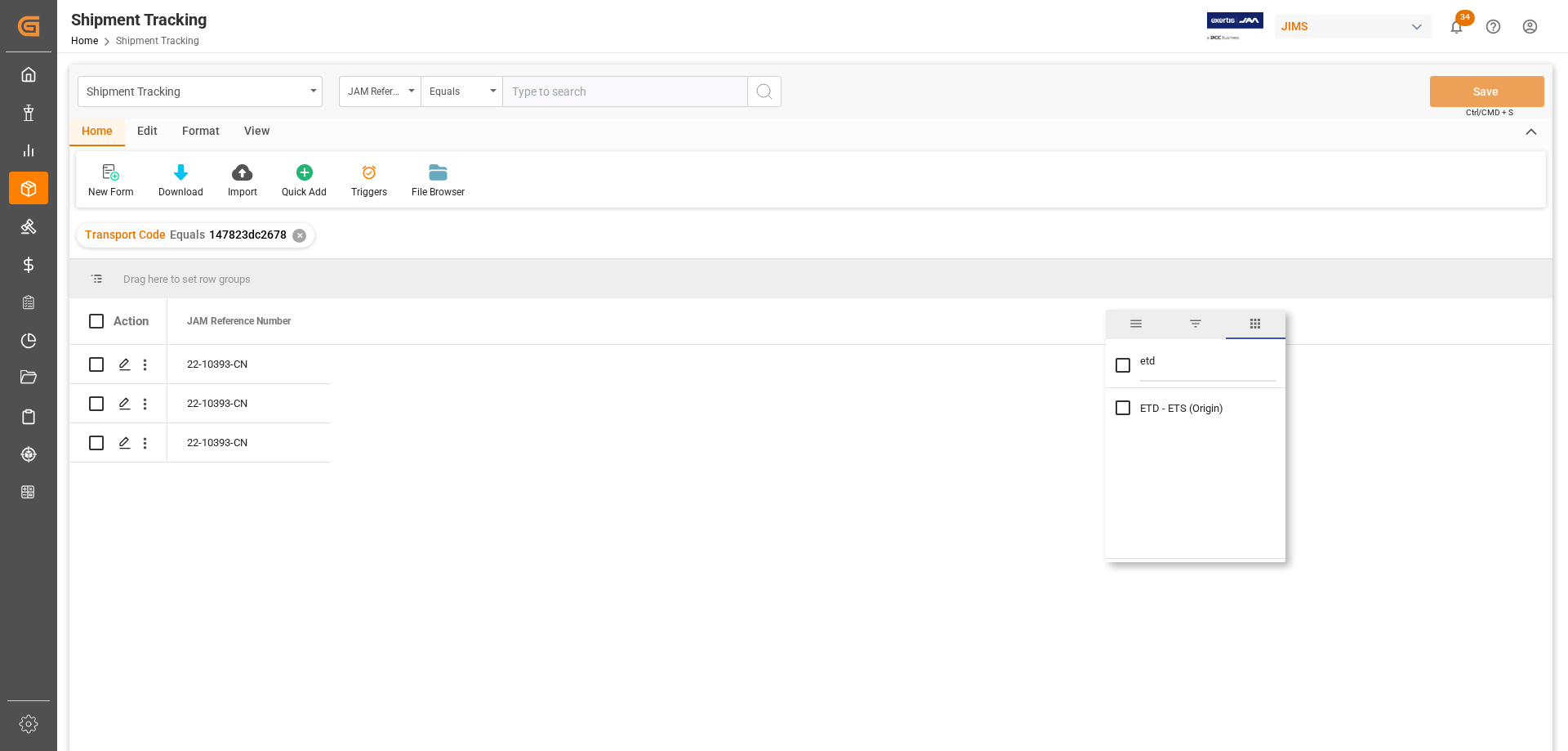
type input "etd"
click at [1119, 408] on input "ETD - ETS (Origin) column toggle visibility (hidden)" at bounding box center [1122, 407] width 15 height 15
checkbox input "true"
click at [384, 365] on div "Press SPACE to select this row." at bounding box center [413, 364] width 163 height 38
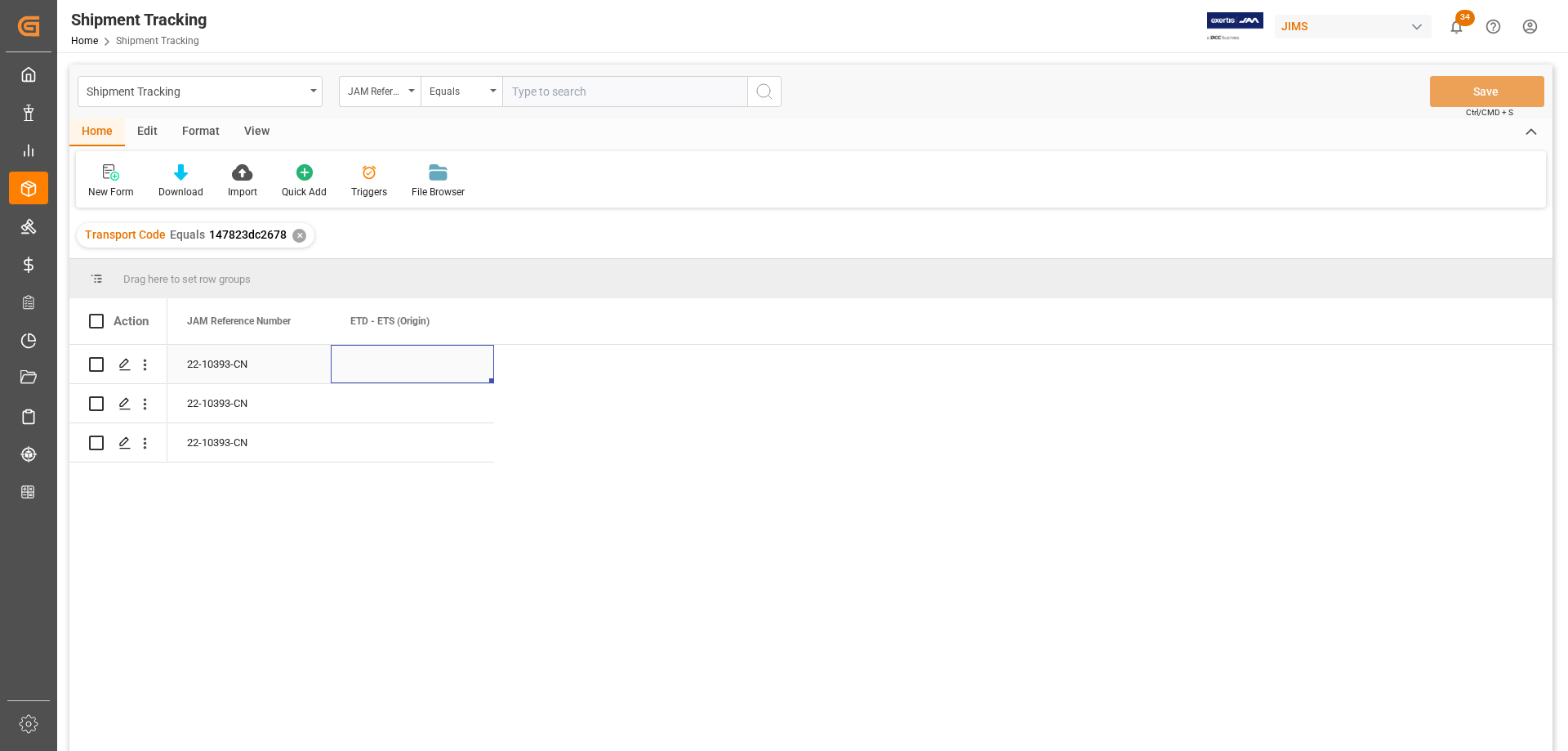
click at [384, 365] on div "Press SPACE to select this row." at bounding box center [413, 364] width 163 height 38
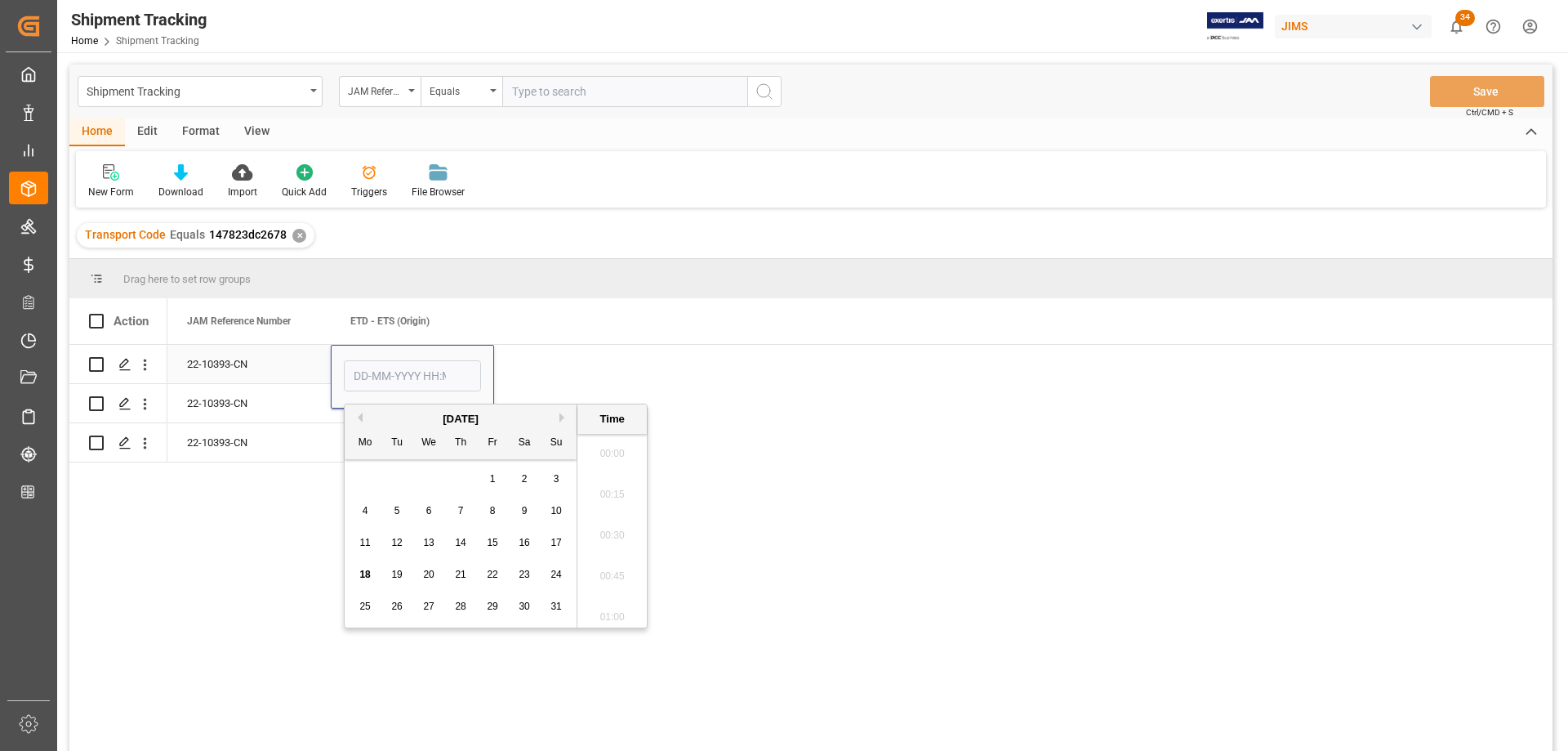
scroll to position [1353, 0]
click at [426, 576] on span "20" at bounding box center [428, 573] width 11 height 11
type input "20-08-2025 00:00"
click at [236, 408] on div "22-10393-CN" at bounding box center [249, 403] width 163 height 38
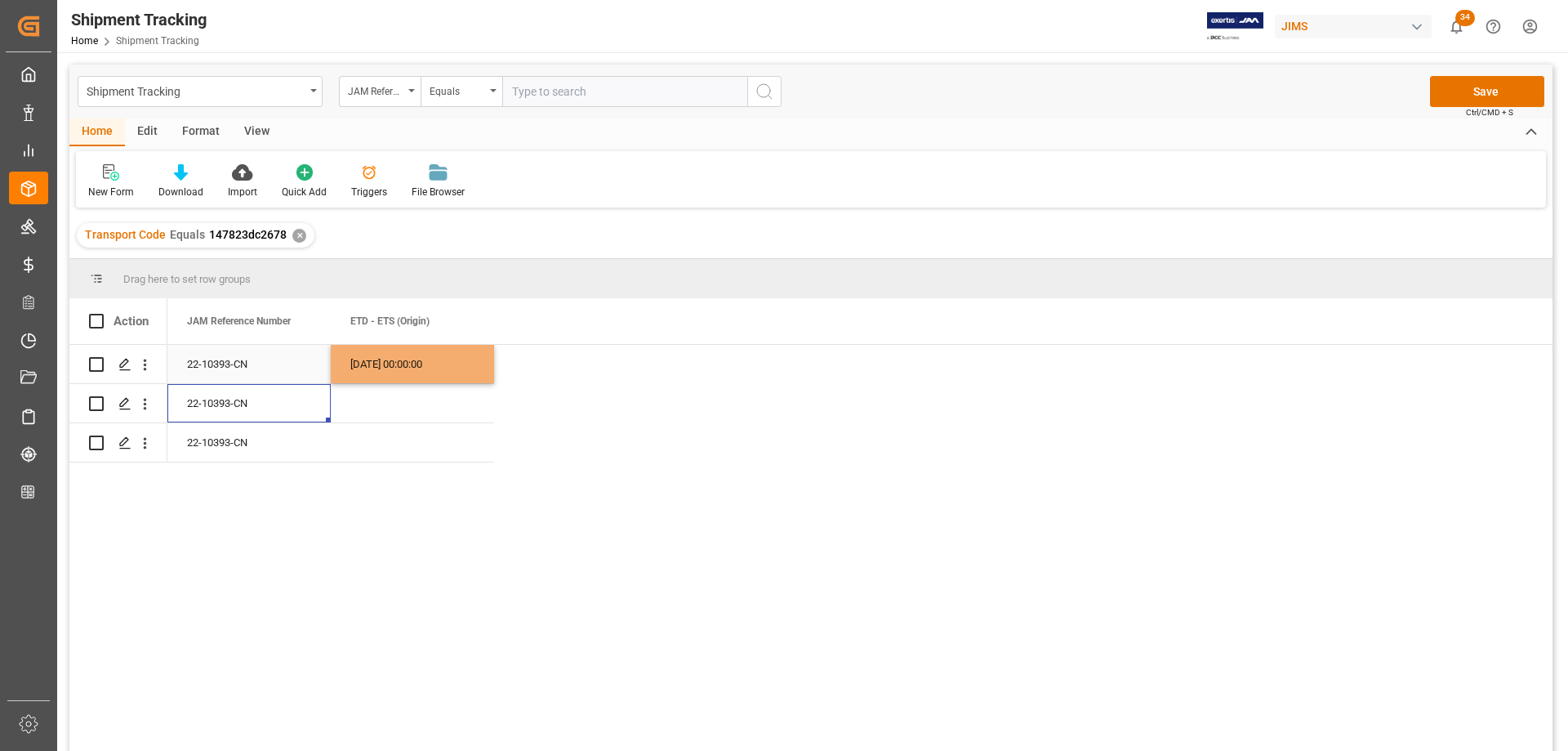
click at [409, 369] on div "20-08-2025 00:00:00" at bounding box center [413, 364] width 163 height 38
drag, startPoint x: 397, startPoint y: 406, endPoint x: 399, endPoint y: 445, distance: 39.1
click at [398, 444] on div "22-10393-CN 20-08-2025 00:00:00 22-10393-CN 22-10393-CN" at bounding box center [331, 404] width 327 height 118
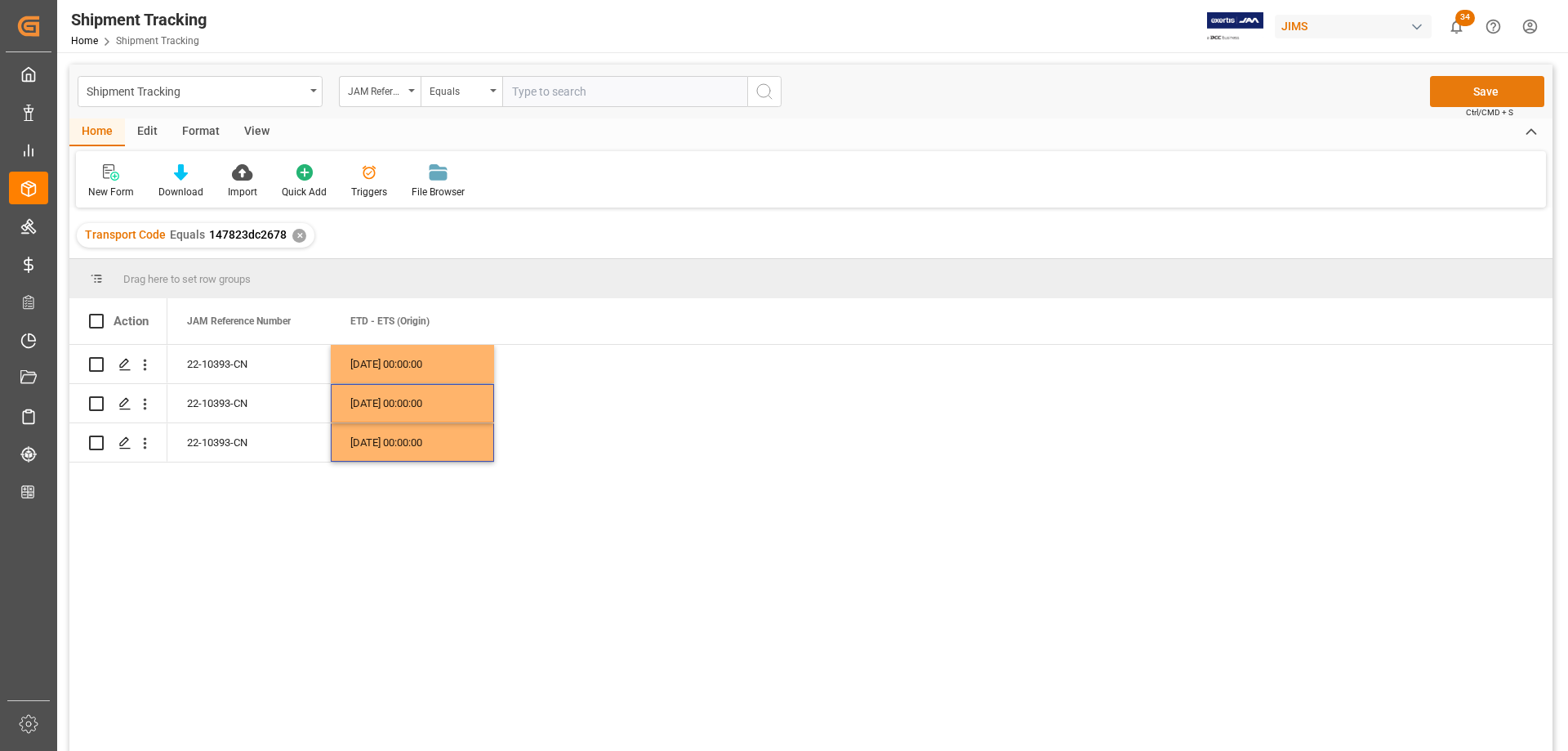
click at [1487, 86] on button "Save" at bounding box center [1486, 91] width 115 height 31
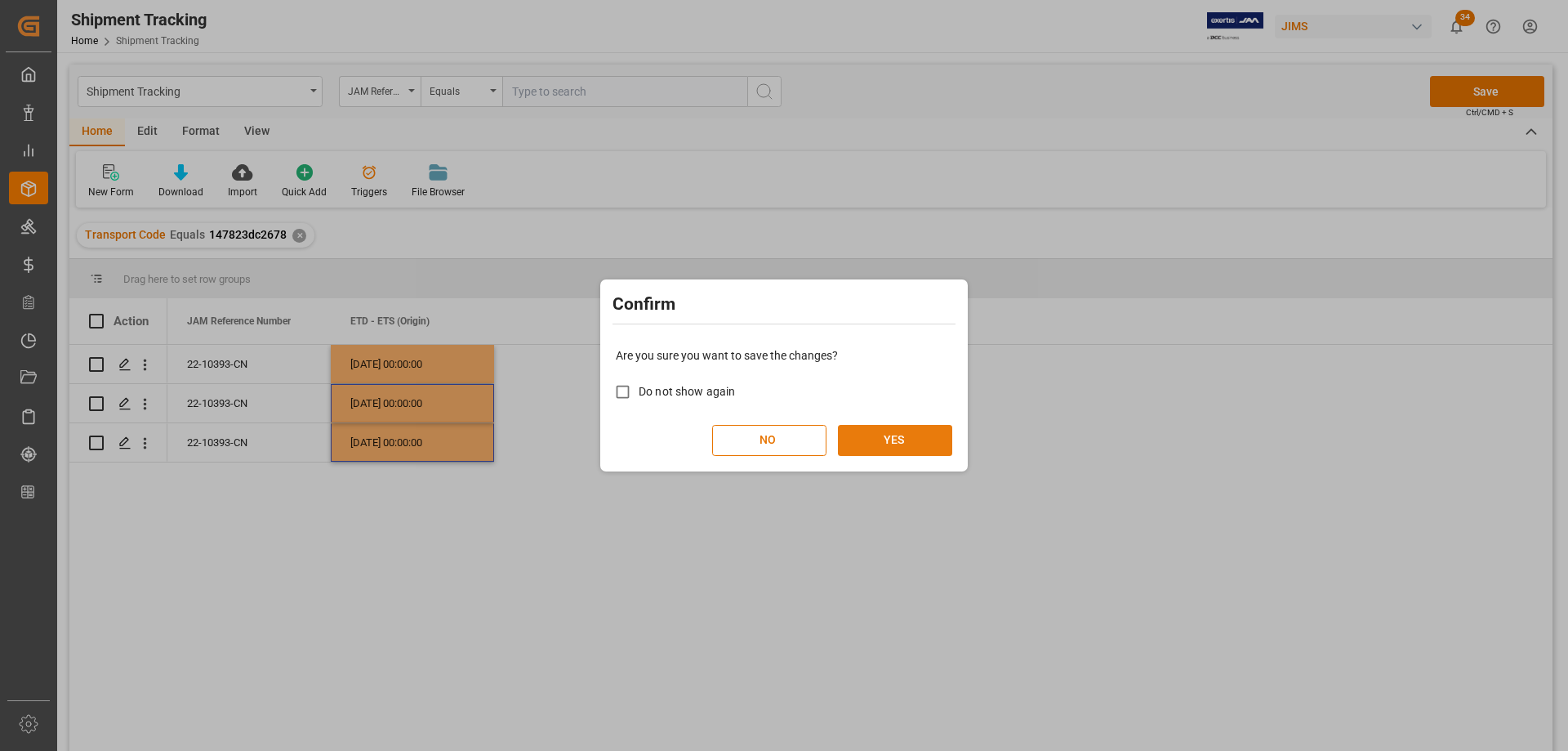
click at [914, 445] on button "YES" at bounding box center [894, 440] width 115 height 31
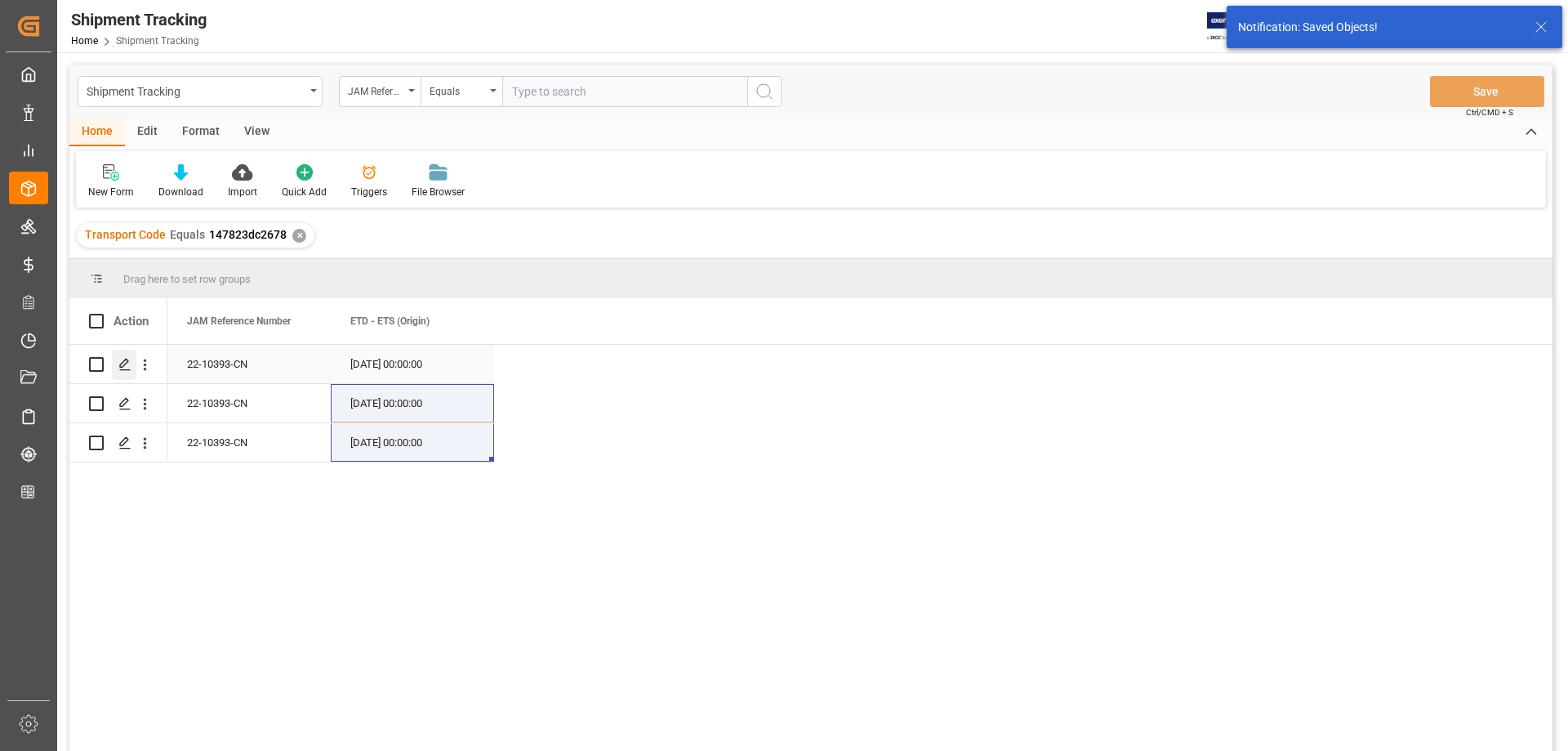
click at [122, 362] on icon "Press SPACE to select this row." at bounding box center [125, 364] width 13 height 13
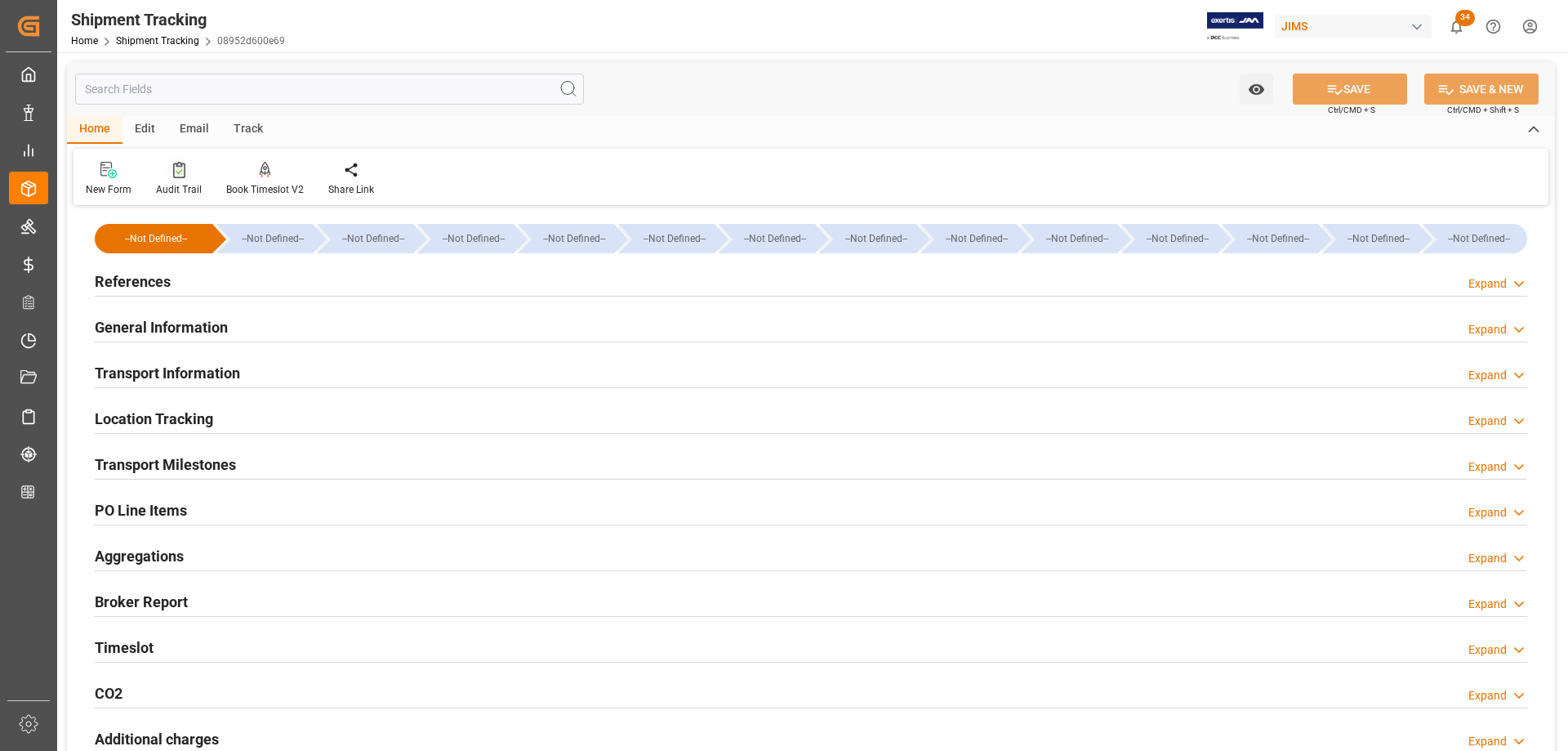
click at [172, 183] on div "Audit Trail" at bounding box center [178, 189] width 46 height 15
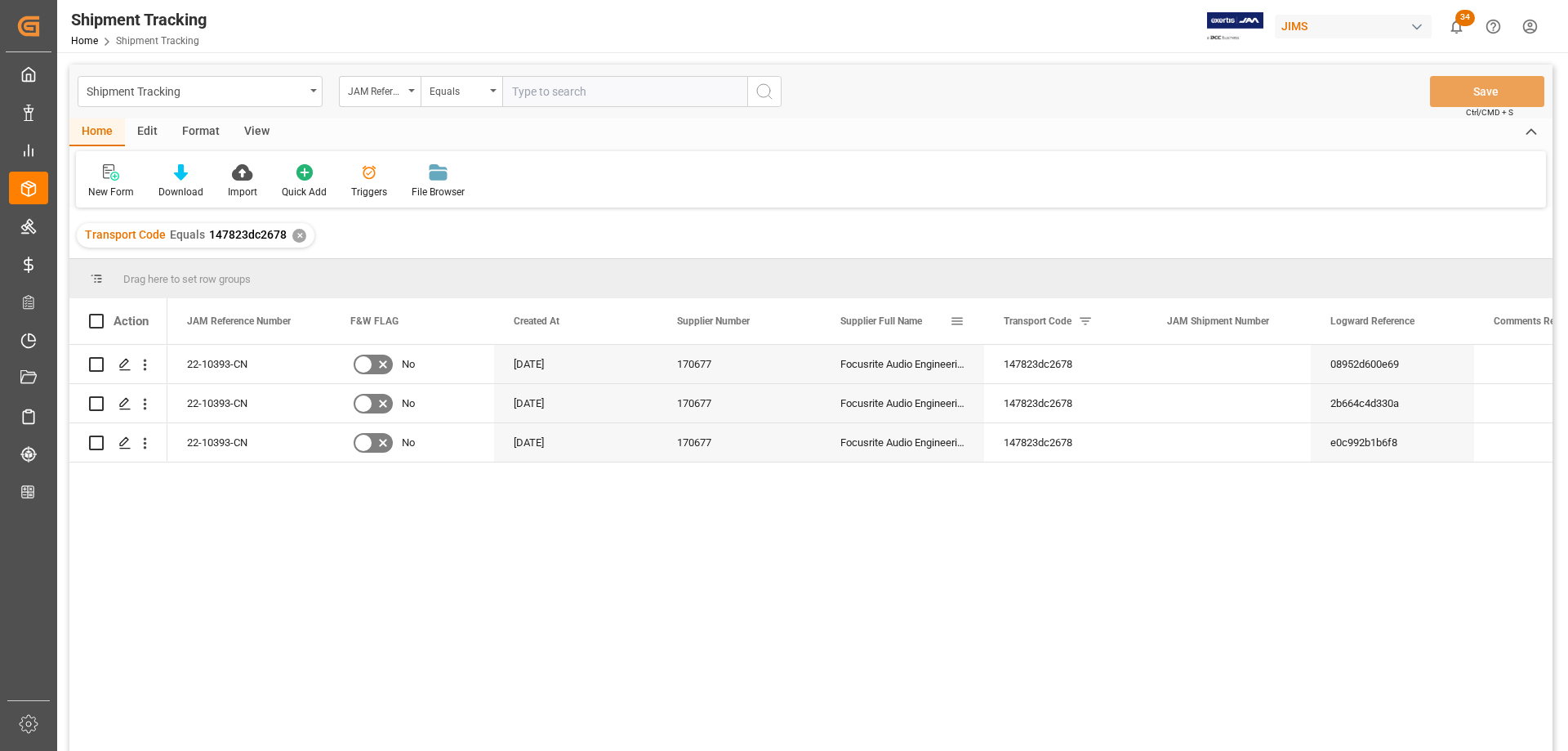
click at [954, 320] on span at bounding box center [957, 321] width 15 height 15
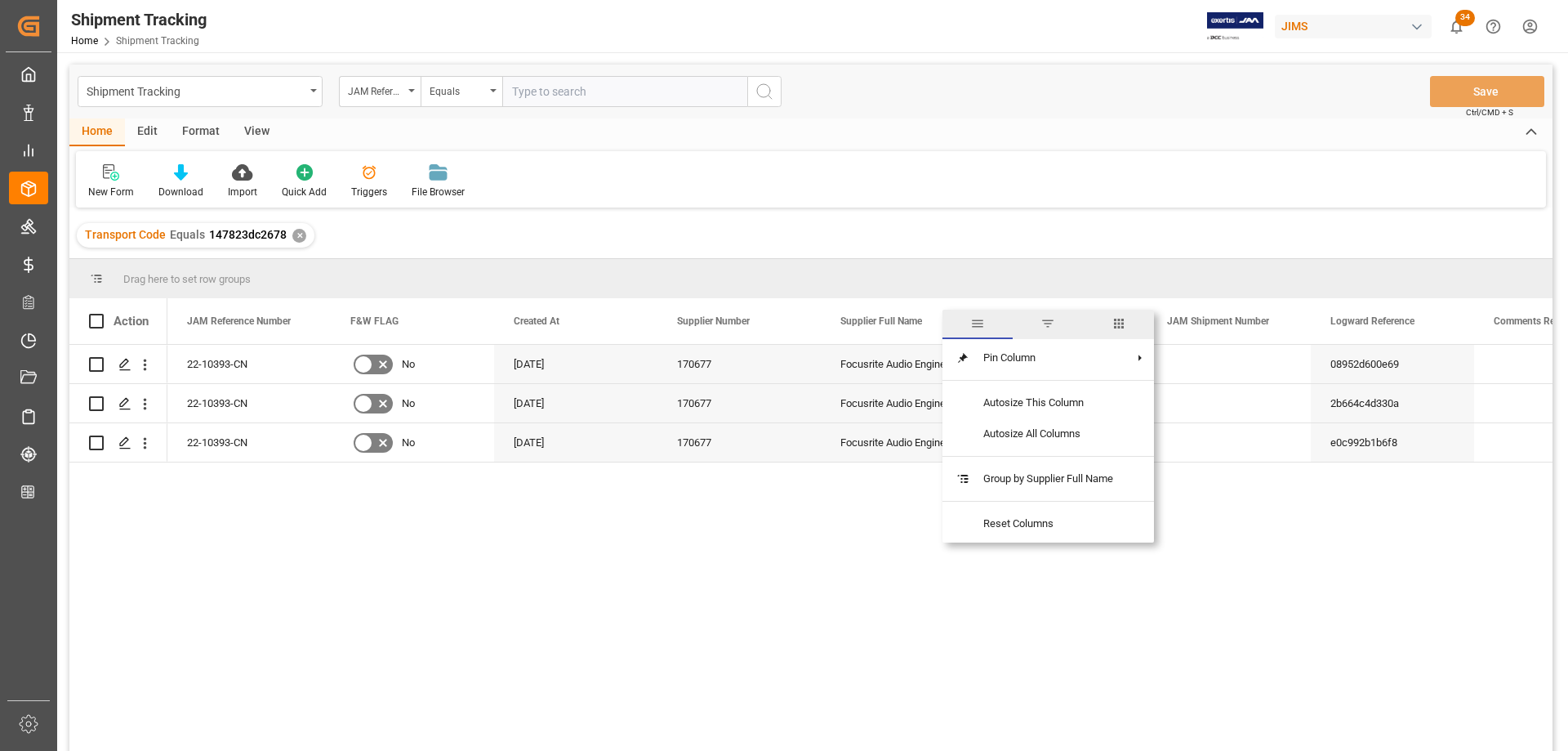
click at [1126, 325] on span "columns" at bounding box center [1118, 323] width 15 height 15
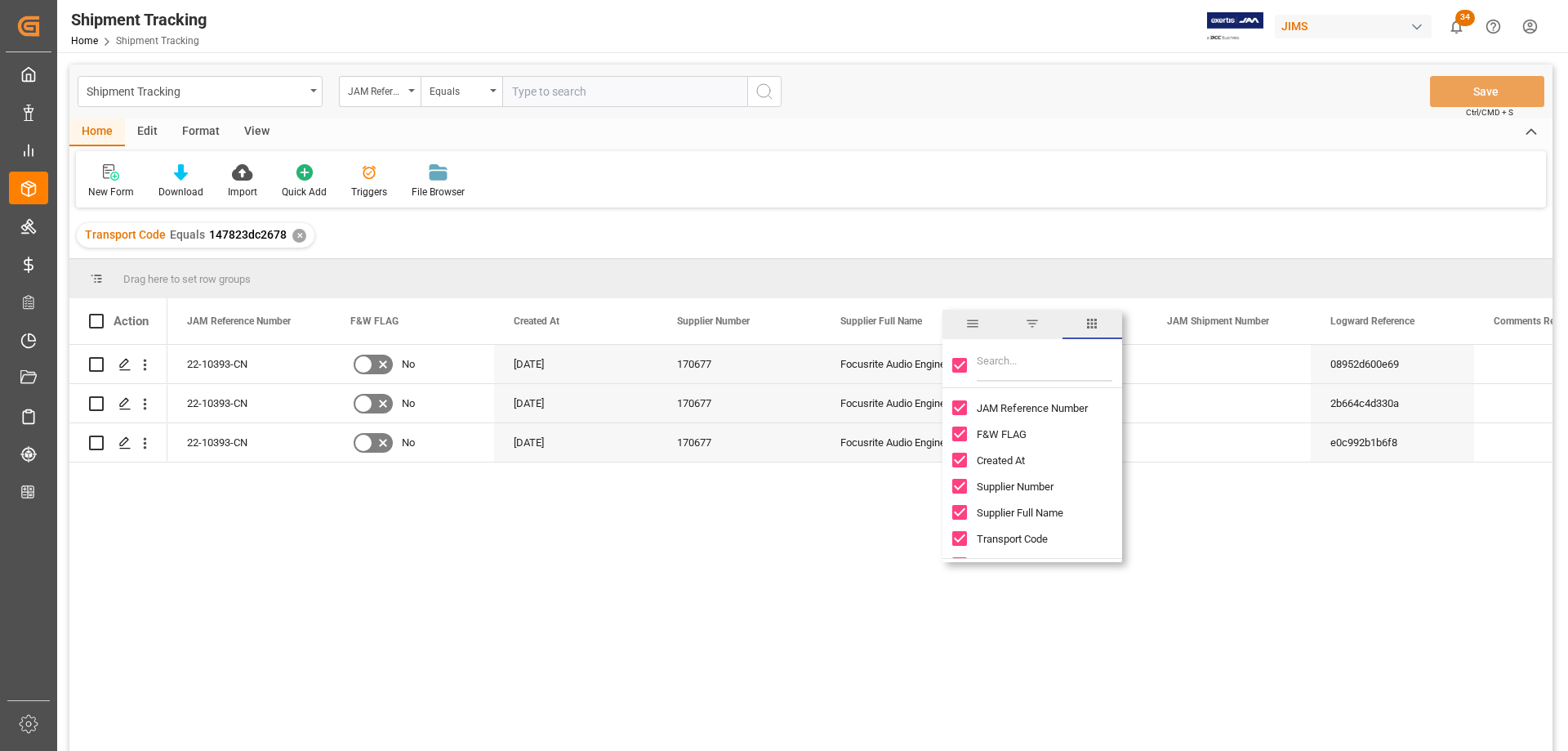
click at [955, 362] on input "Toggle Select All Columns" at bounding box center [959, 365] width 15 height 15
checkbox input "false"
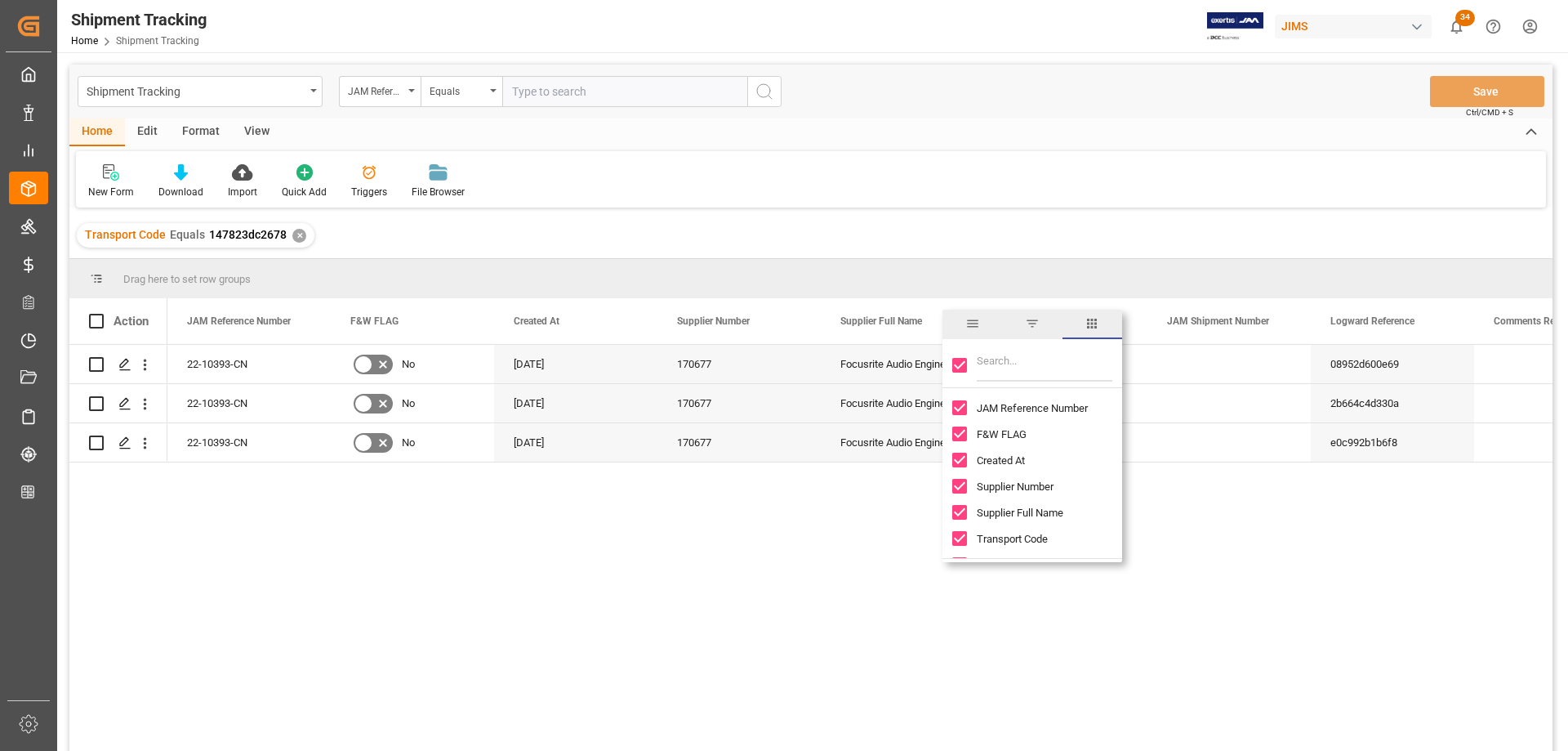
checkbox input "false"
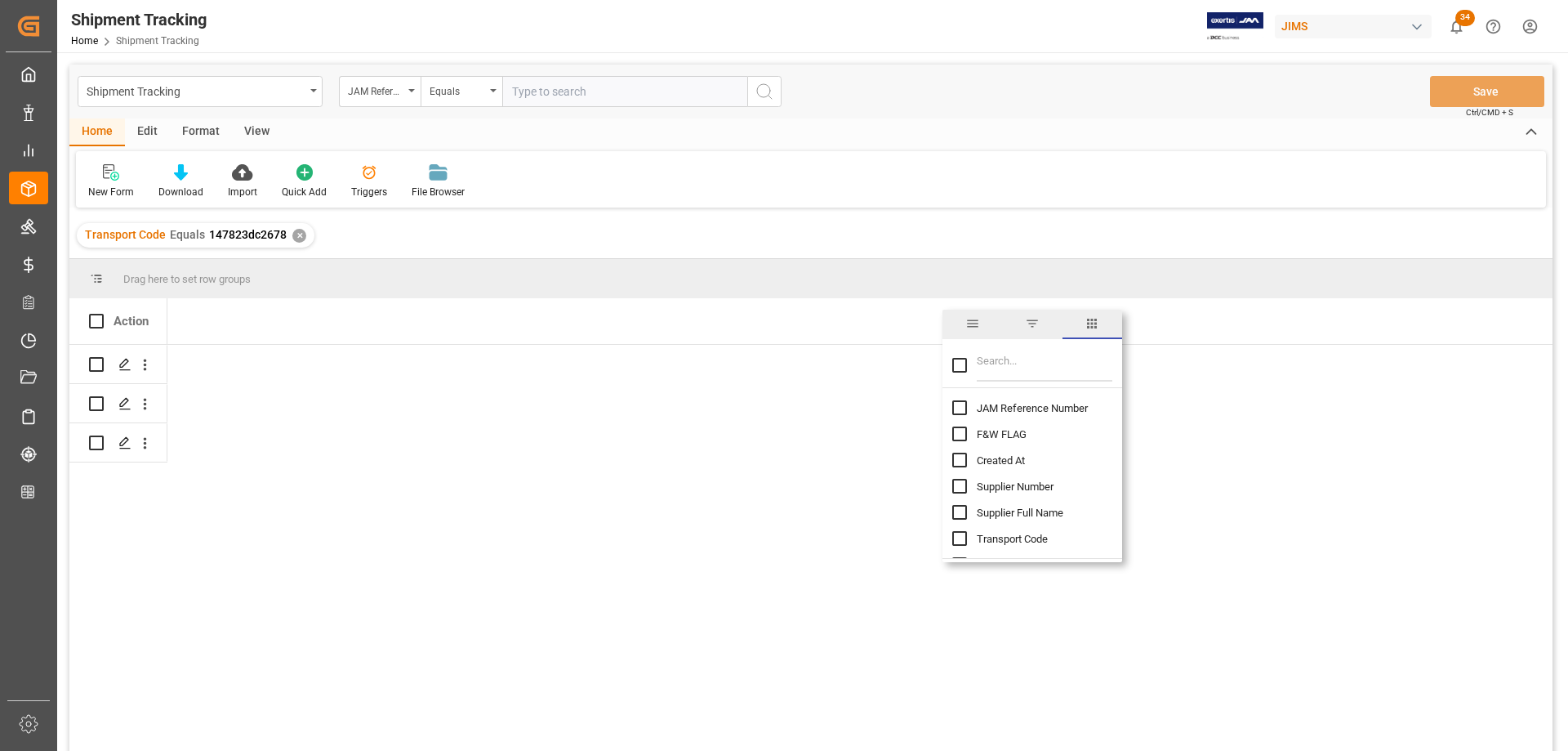
click at [967, 407] on div "JAM Reference Number" at bounding box center [1042, 408] width 179 height 26
click at [959, 412] on input "JAM Reference Number column toggle visibility (hidden)" at bounding box center [959, 407] width 15 height 15
checkbox input "true"
checkbox input "false"
click at [1028, 365] on input "Filter Columns Input" at bounding box center [1045, 365] width 136 height 33
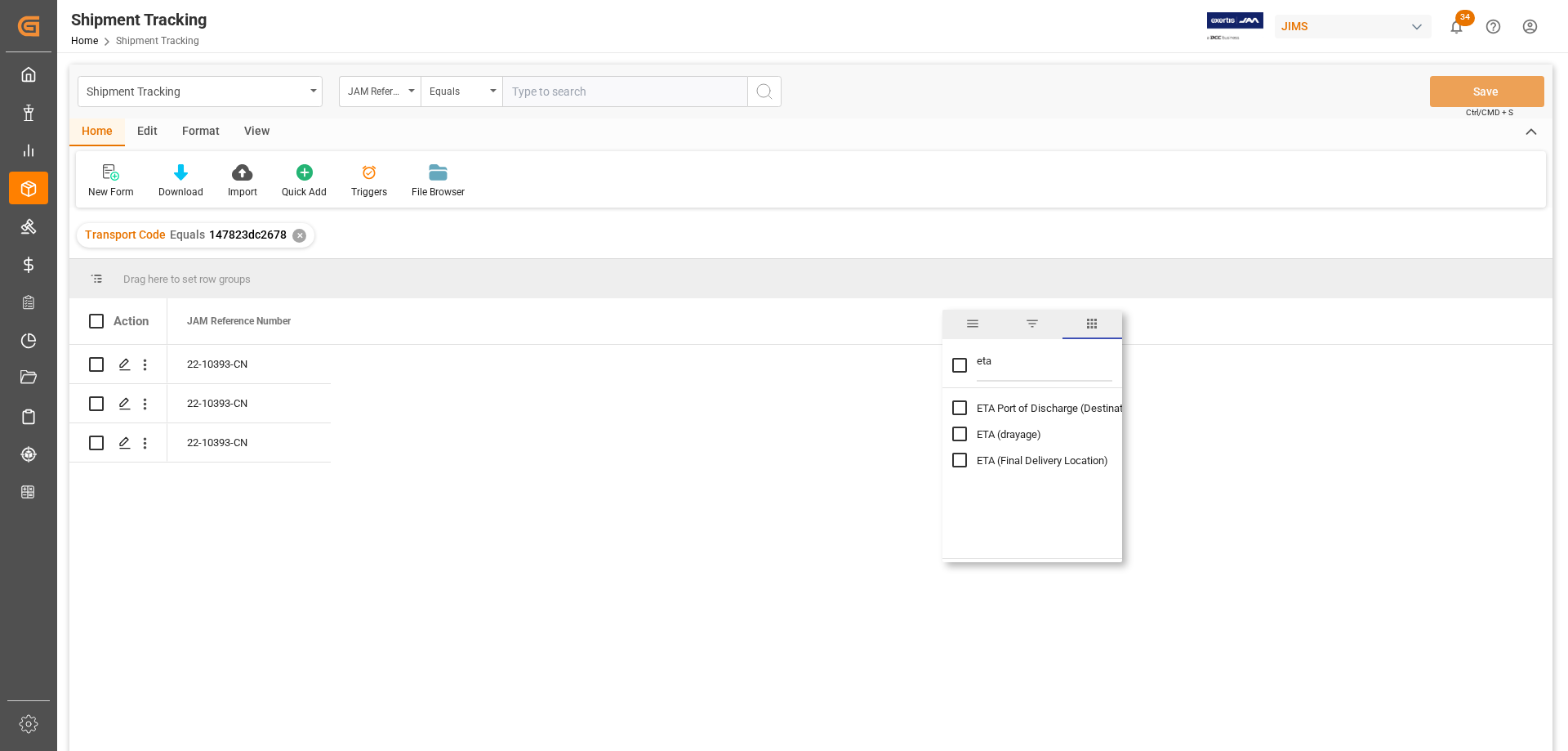
type input "eta"
click at [957, 462] on input "ETA (Final Delivery Location) column toggle visibility (hidden)" at bounding box center [959, 460] width 15 height 15
checkbox input "true"
checkbox input "false"
click at [386, 371] on div "Press SPACE to select this row." at bounding box center [413, 364] width 163 height 38
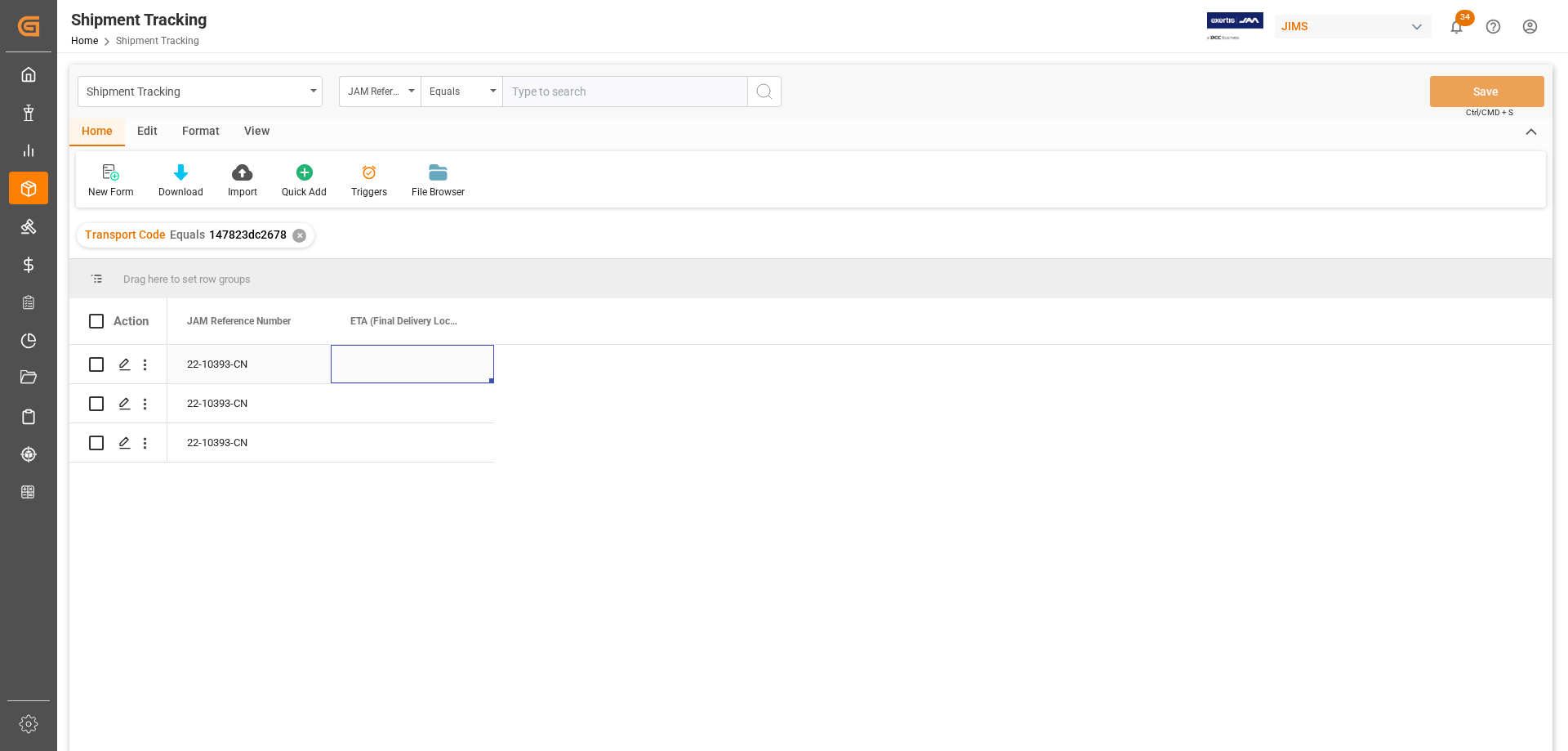
click at [386, 370] on div "Press SPACE to select this row." at bounding box center [413, 364] width 163 height 38
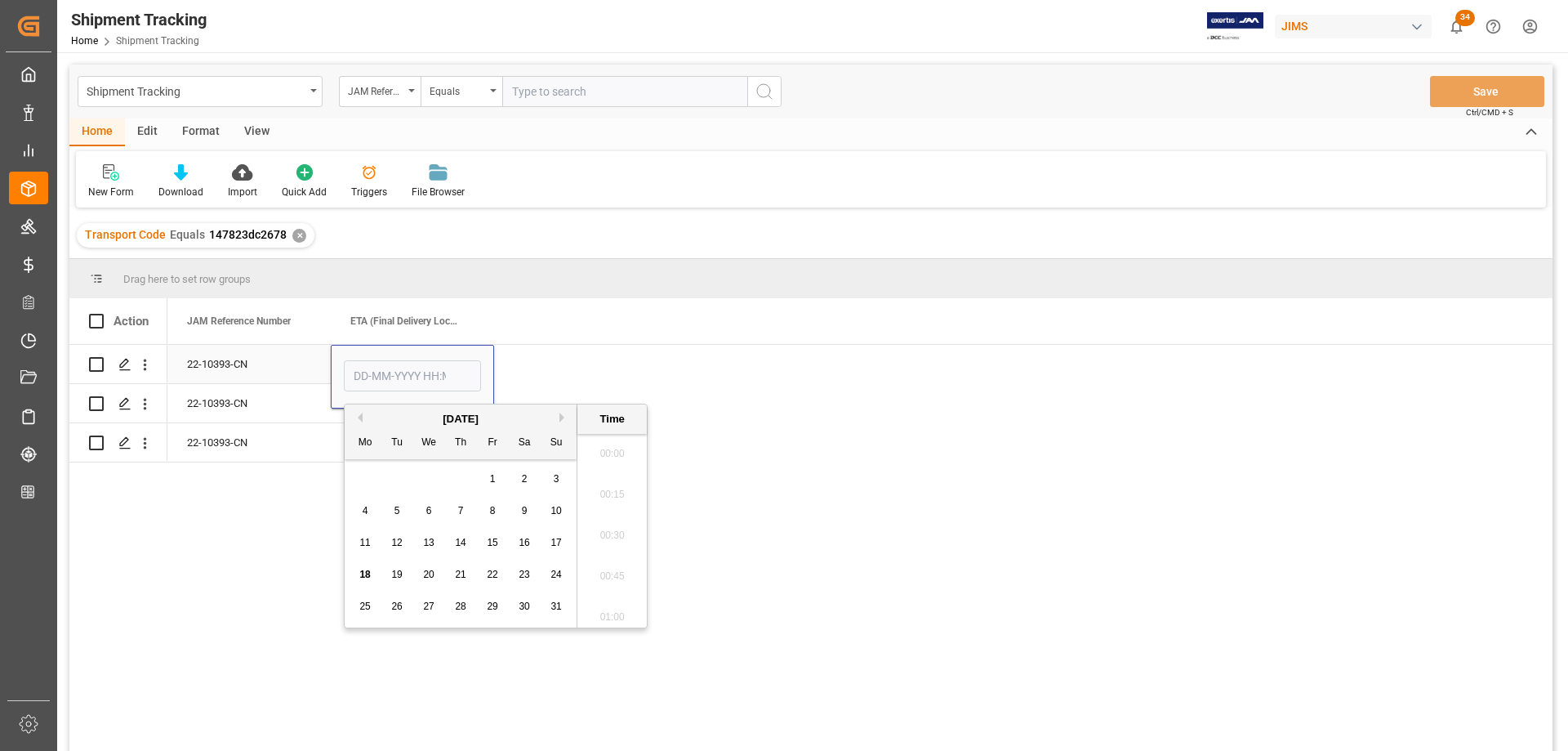
scroll to position [1353, 0]
click at [560, 414] on button "Next Month" at bounding box center [564, 418] width 10 height 10
click at [431, 545] on span "17" at bounding box center [428, 542] width 11 height 11
type input "17-09-2025 00:00"
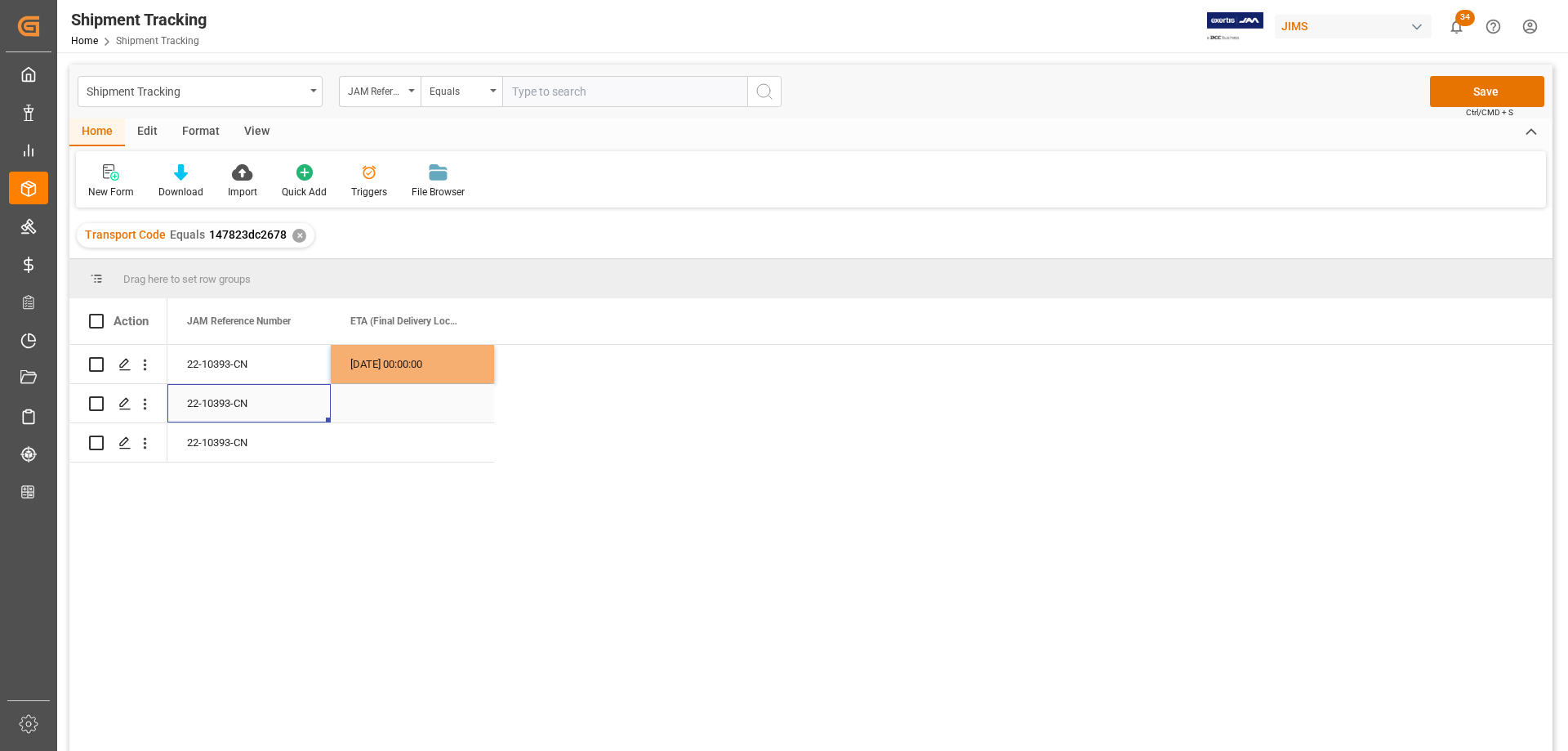
click at [261, 406] on div "22-10393-CN" at bounding box center [249, 403] width 163 height 38
click at [368, 364] on div "17-09-2025 00:00:00" at bounding box center [413, 364] width 163 height 38
drag, startPoint x: 376, startPoint y: 400, endPoint x: 373, endPoint y: 440, distance: 40.1
click at [373, 440] on div "22-10393-CN 17-09-2025 00:00:00 22-10393-CN 22-10393-CN" at bounding box center [331, 404] width 327 height 118
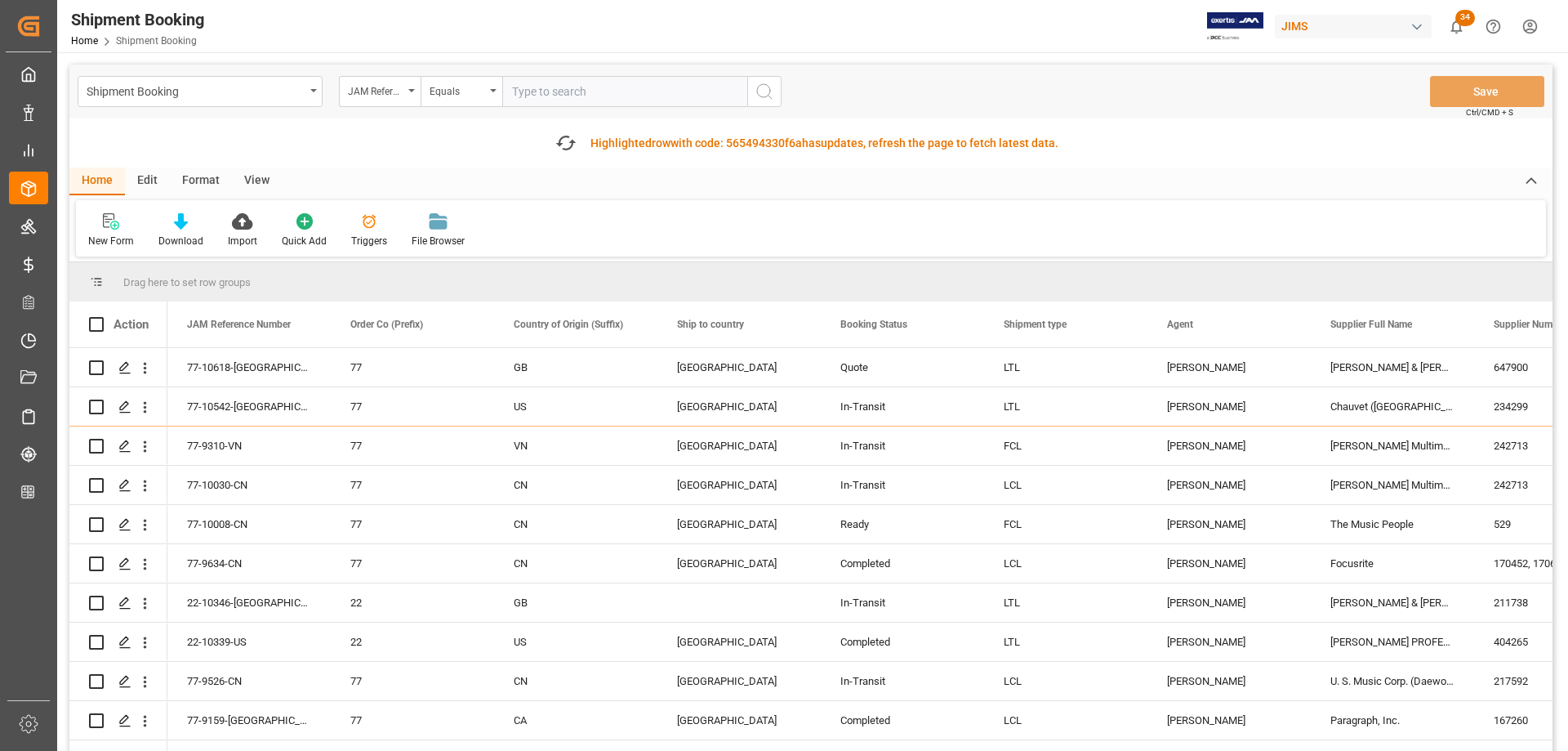
click at [563, 84] on input "text" at bounding box center [625, 91] width 245 height 31
paste input "22-9278-CN"
type input "22-9278-CN"
click at [765, 93] on icon "search button" at bounding box center [765, 92] width 20 height 20
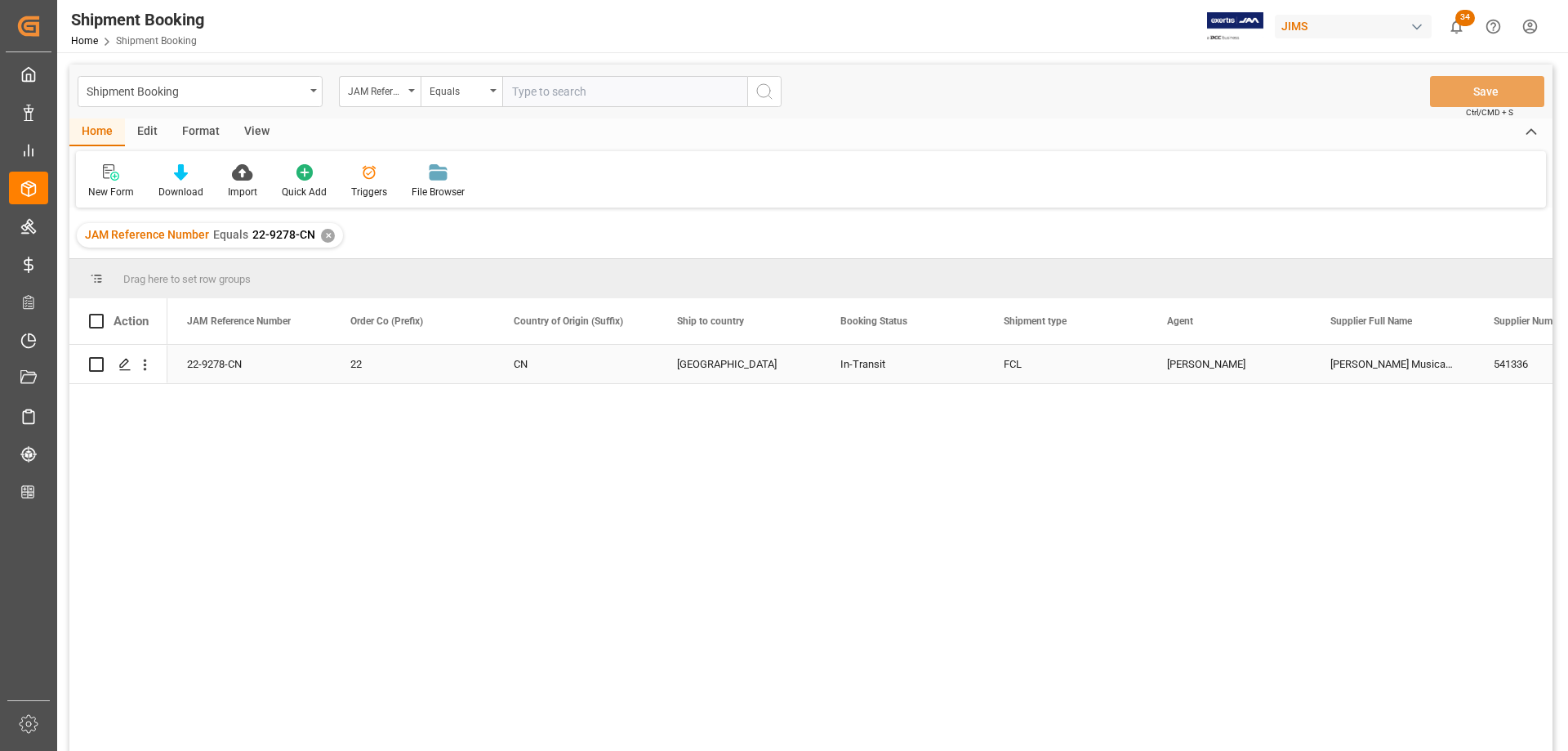
click at [1200, 370] on div "Catherine Heng" at bounding box center [1228, 364] width 125 height 38
click at [562, 88] on input "text" at bounding box center [625, 91] width 245 height 31
paste input "22-9278-CN"
type input "22-9278-CN"
click at [128, 367] on icon "Press SPACE to select this row." at bounding box center [125, 364] width 13 height 13
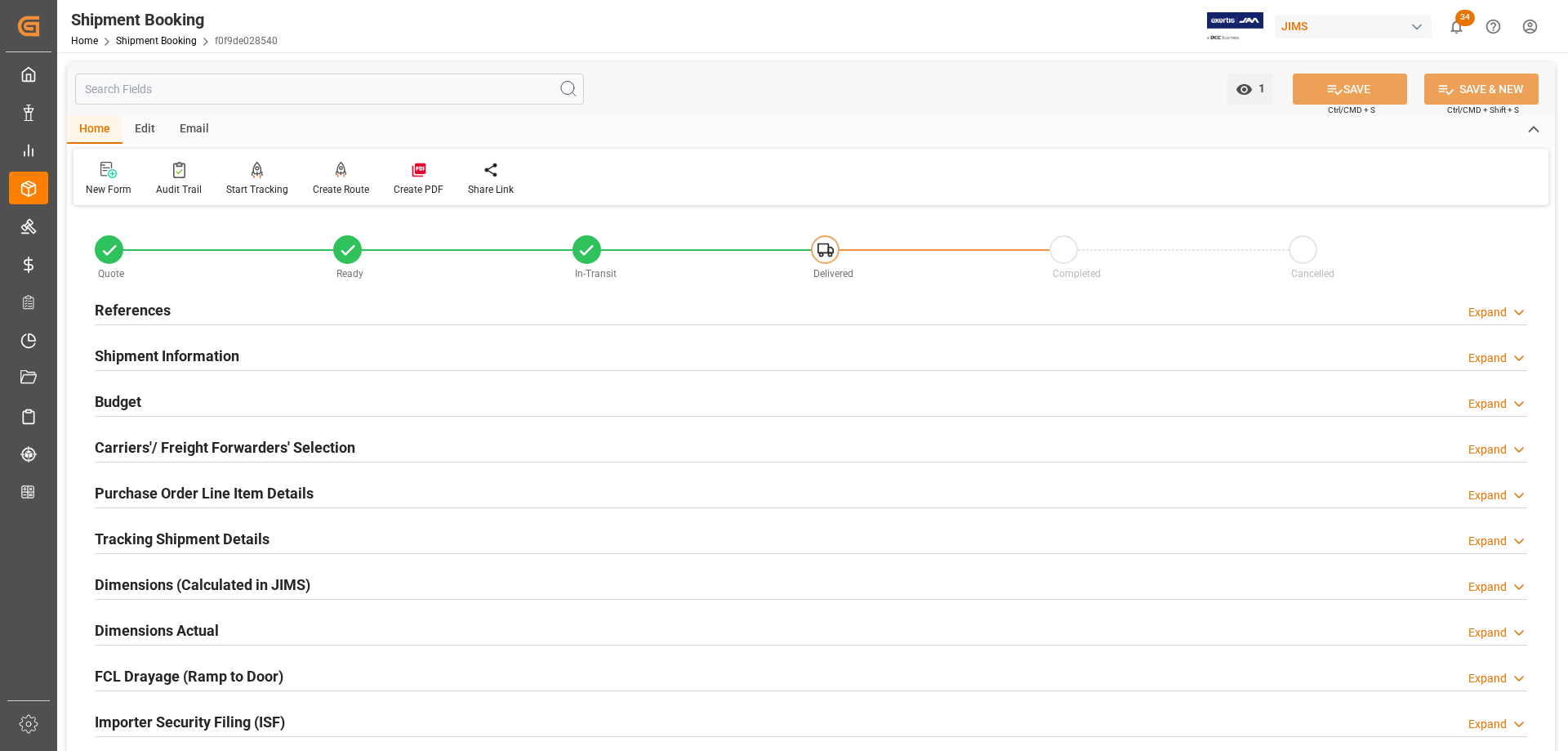
scroll to position [82, 0]
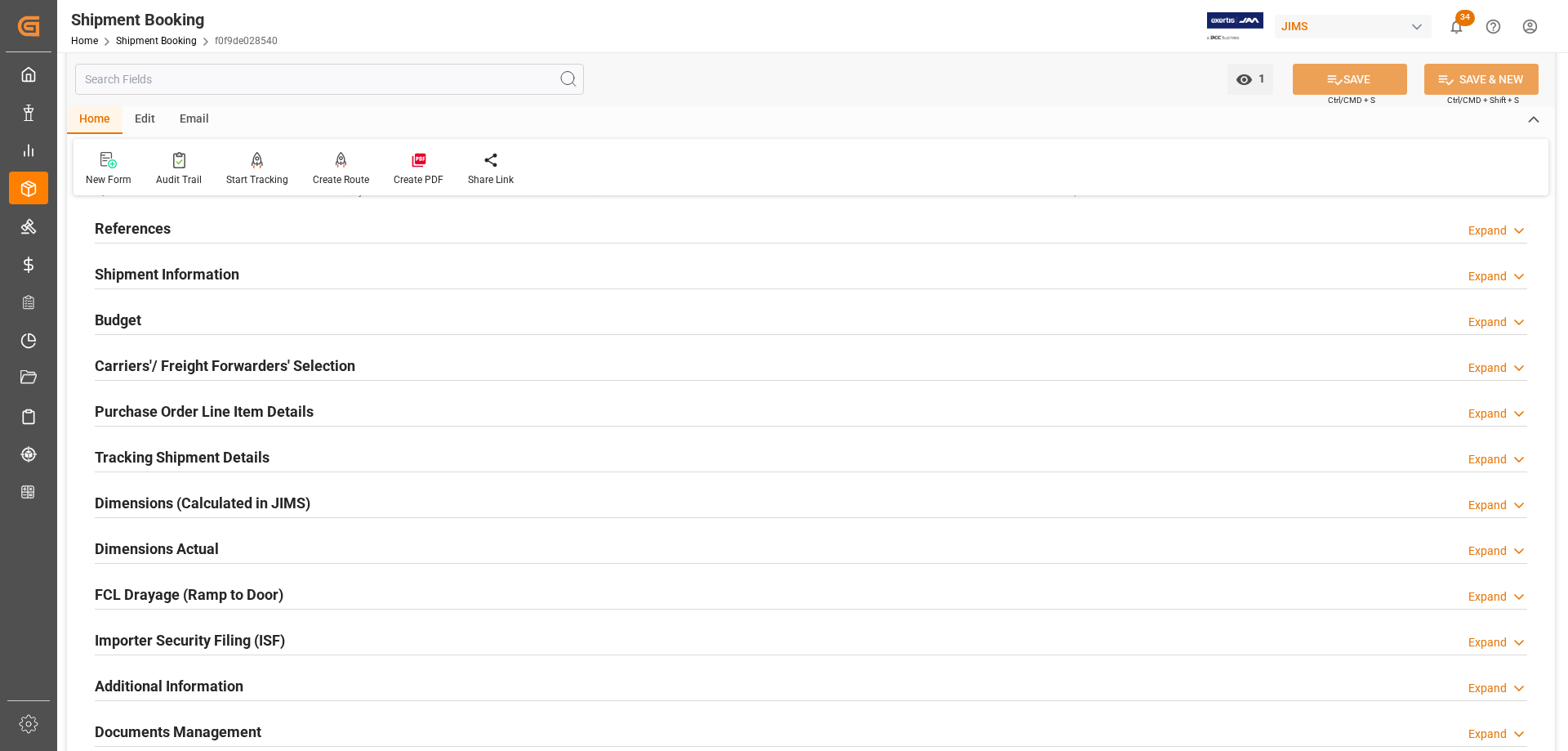
click at [169, 276] on h2 "Shipment Information" at bounding box center [166, 274] width 145 height 22
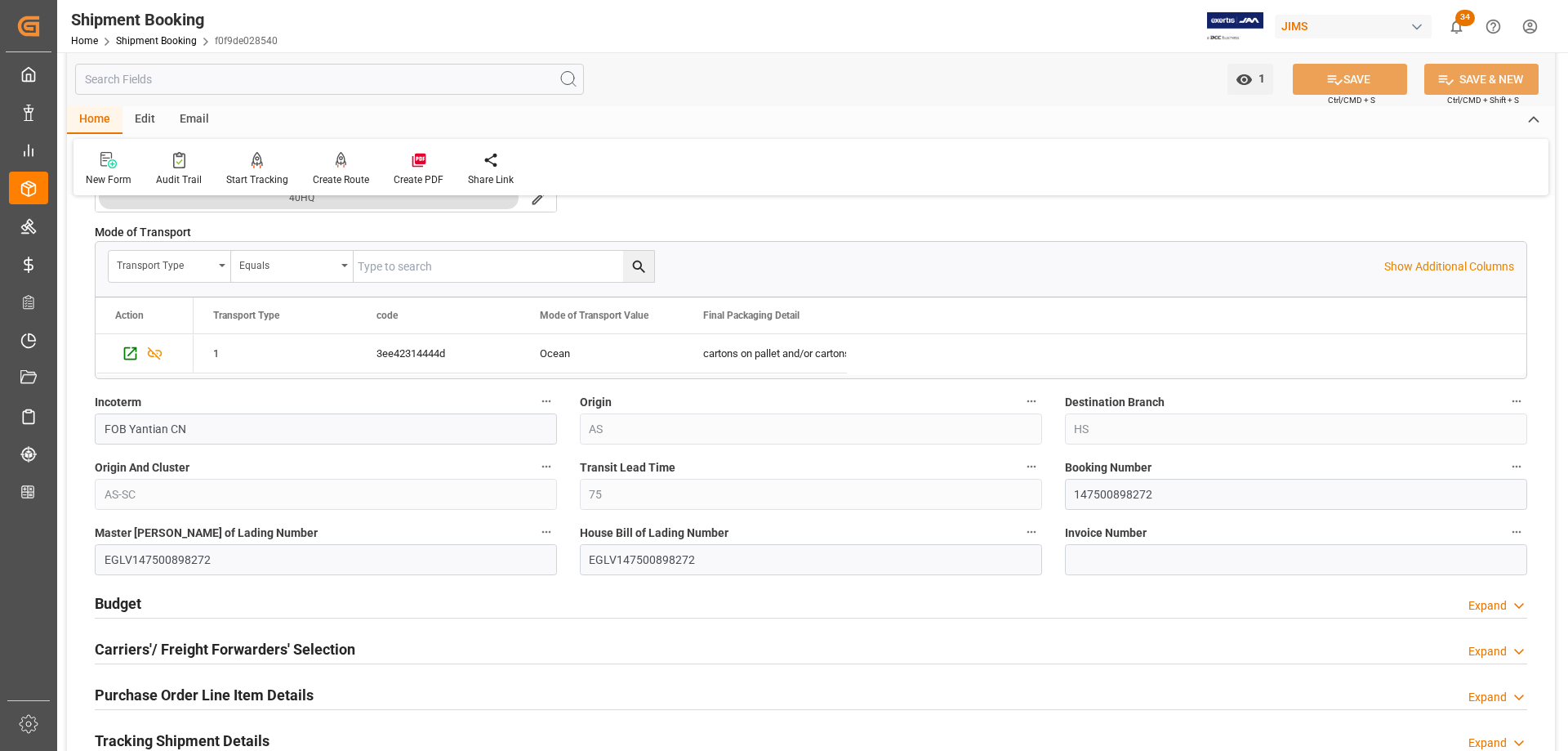
scroll to position [490, 0]
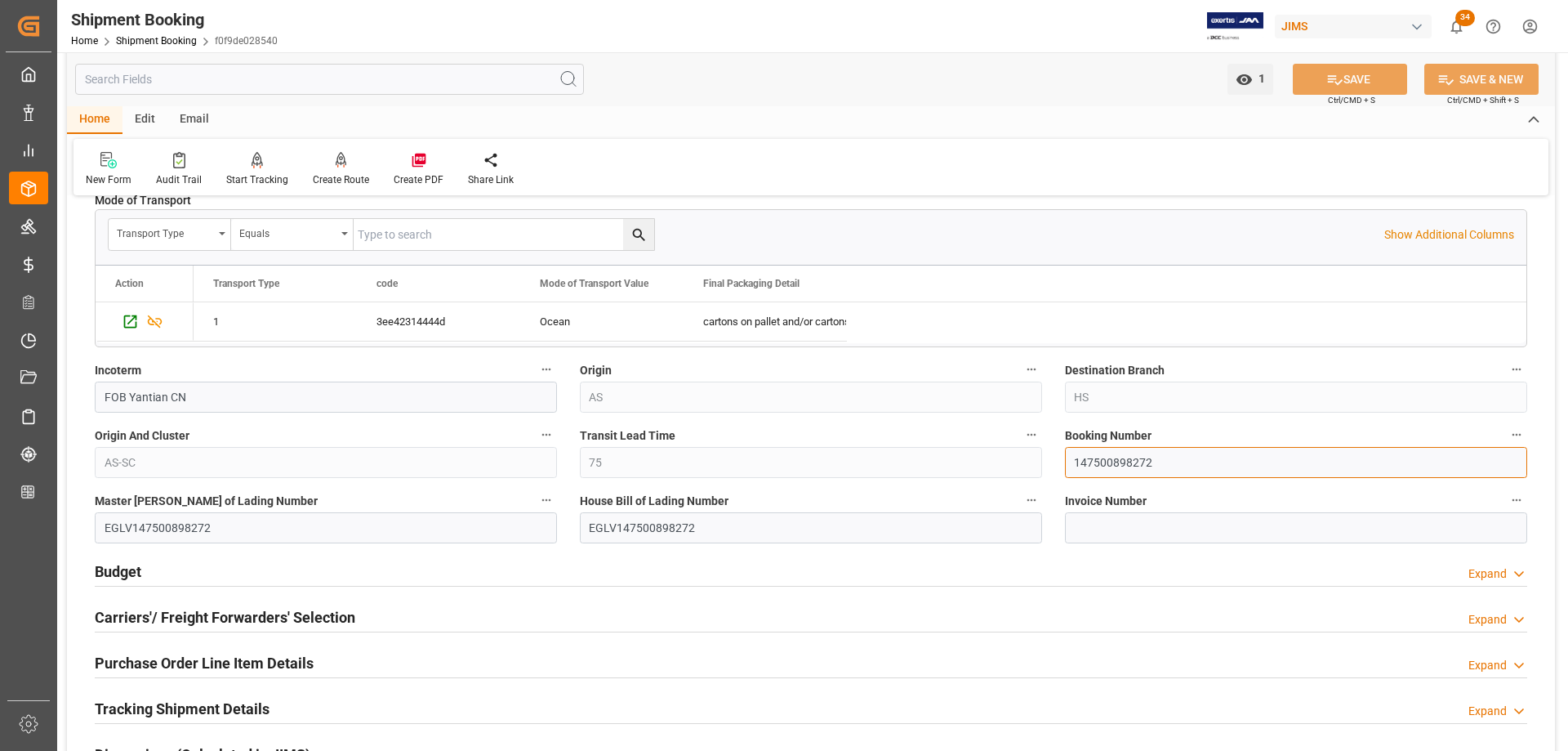
click at [1093, 471] on input "147500898272" at bounding box center [1296, 462] width 463 height 31
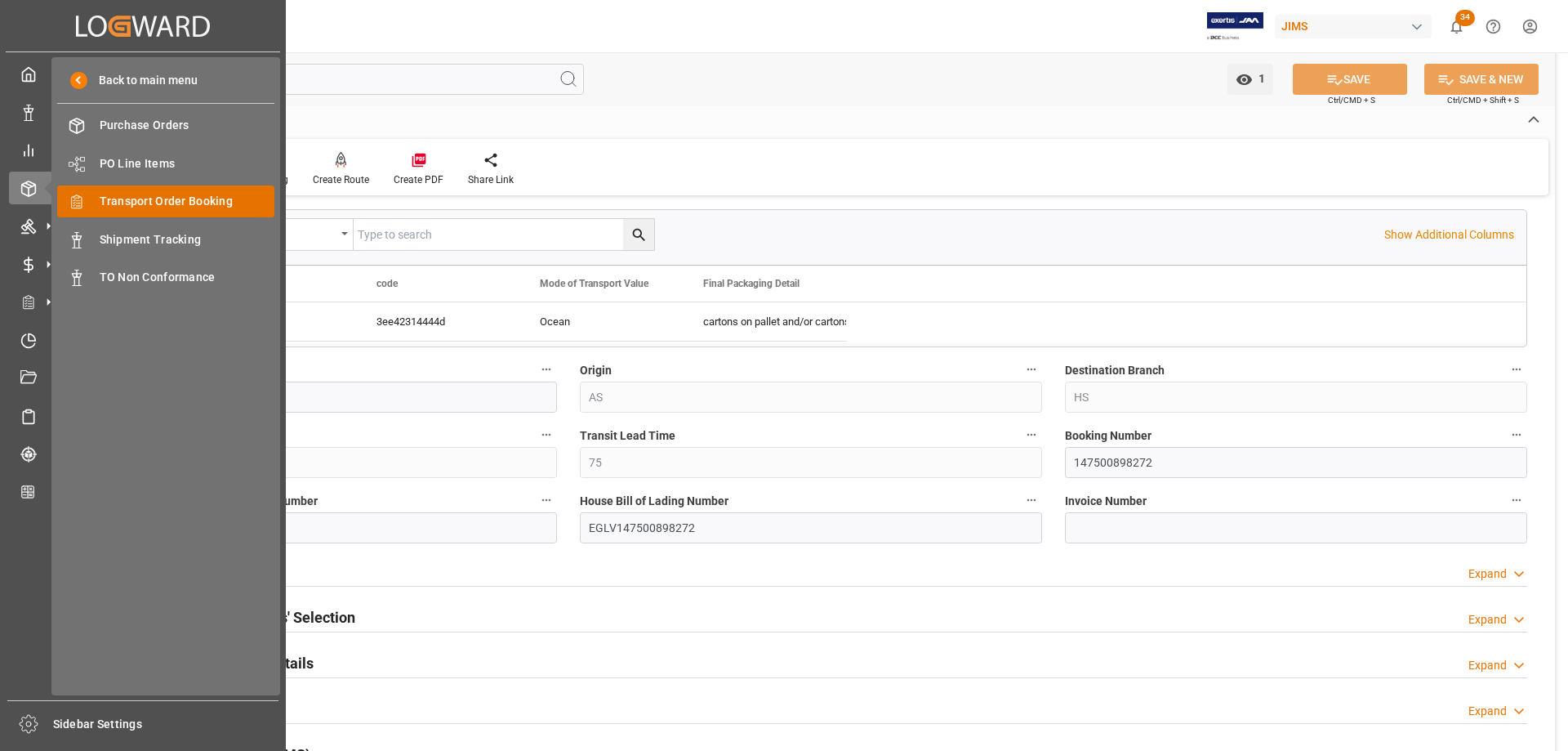
click at [136, 203] on span "Transport Order Booking" at bounding box center [187, 200] width 175 height 17
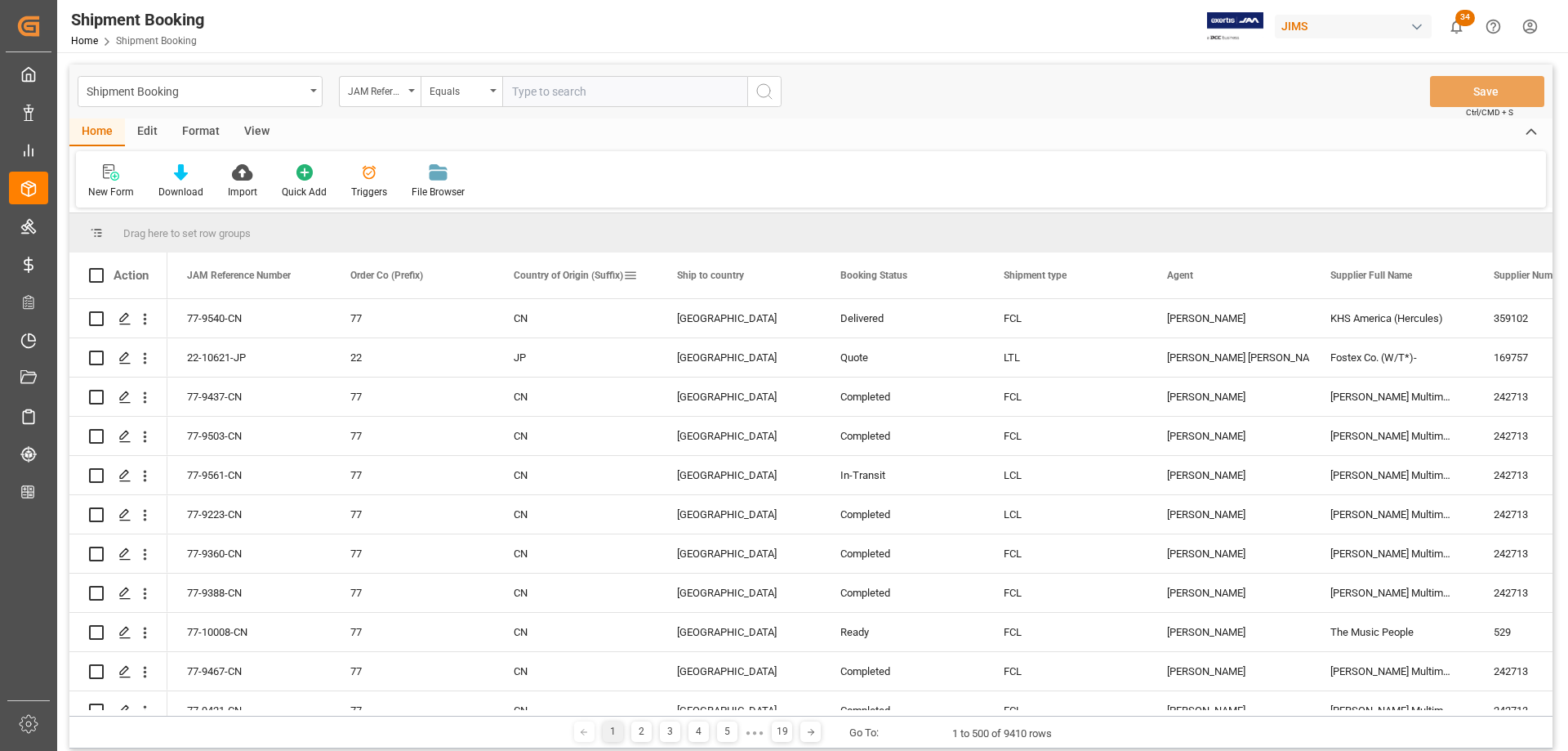
click at [632, 276] on span at bounding box center [630, 275] width 15 height 15
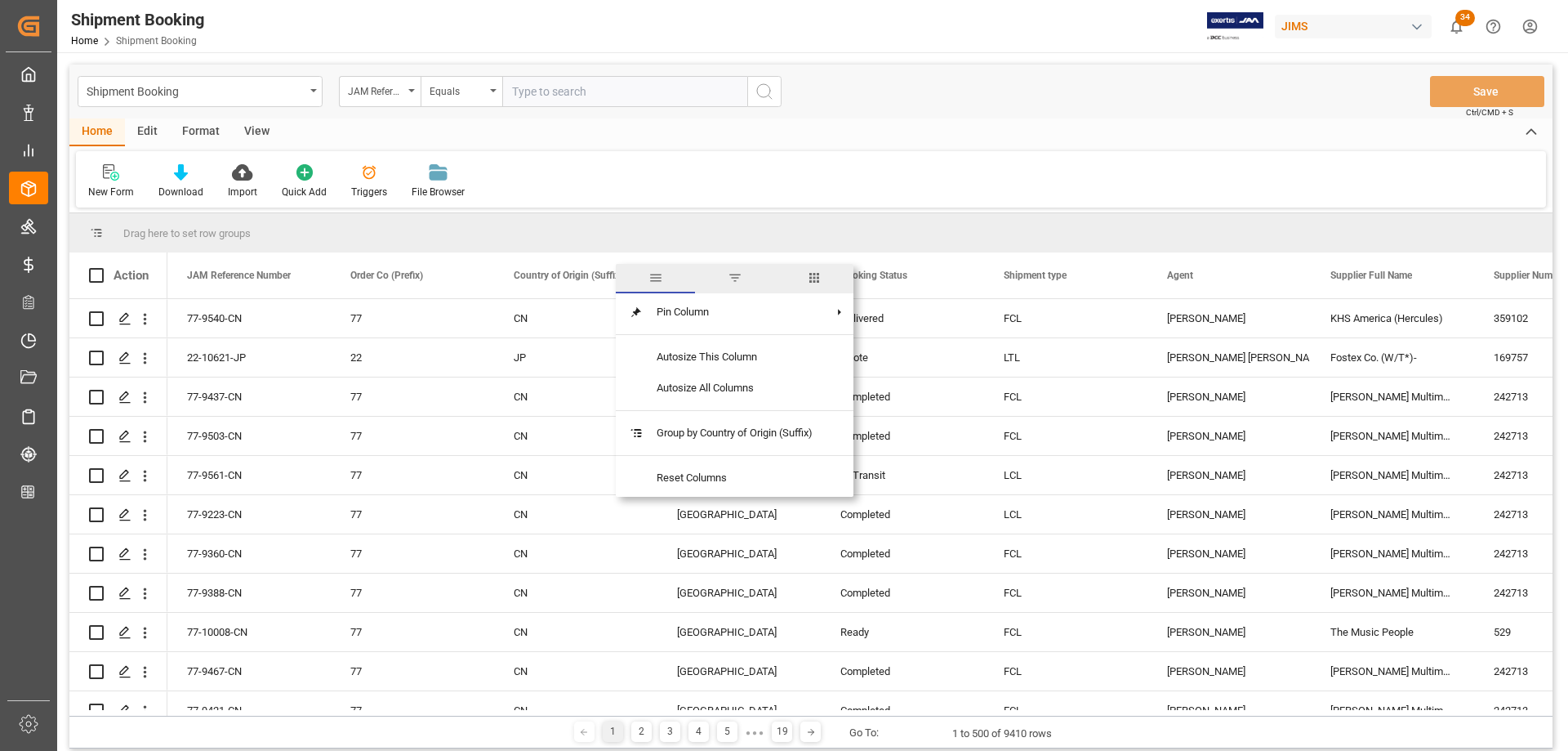
click at [816, 273] on span "columns" at bounding box center [813, 277] width 15 height 15
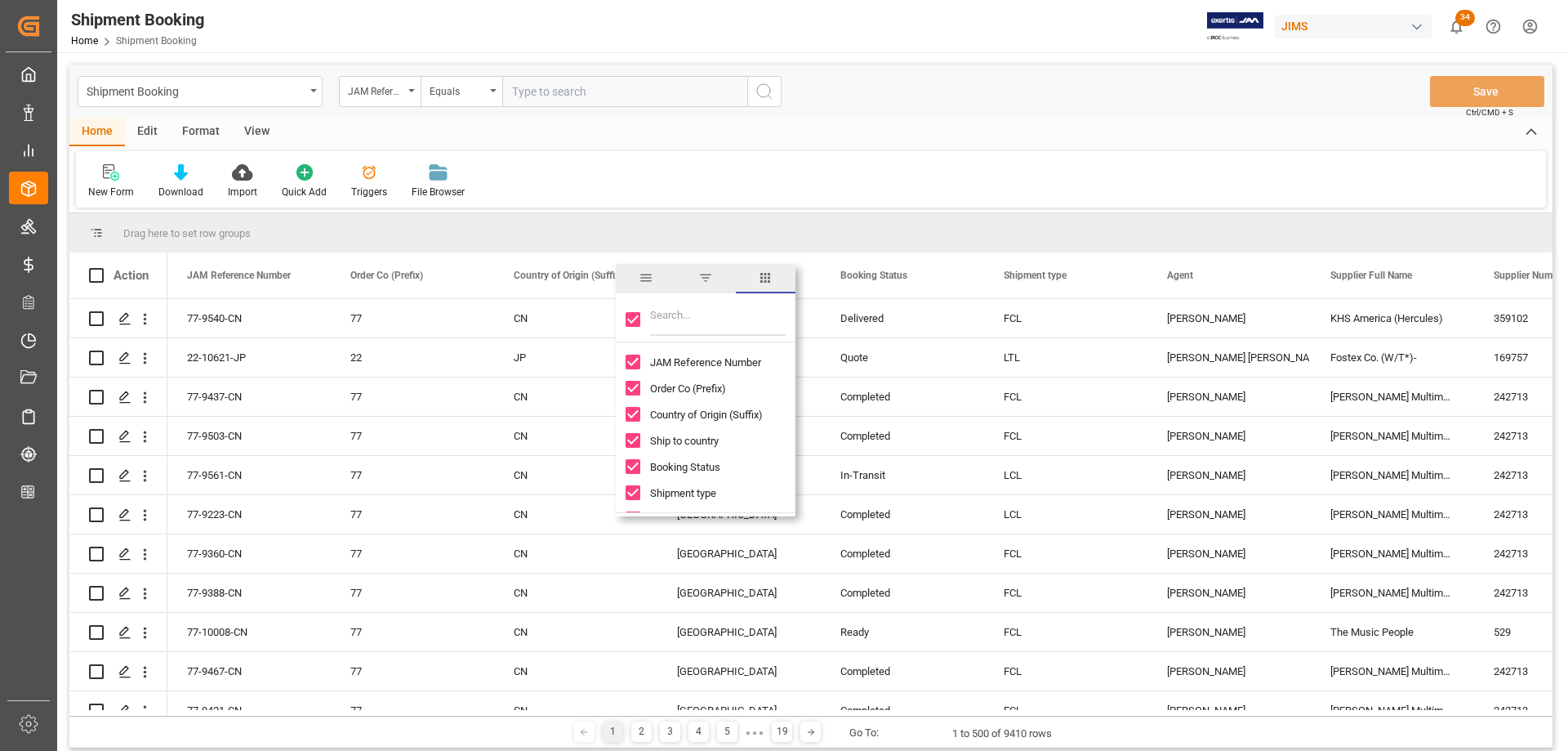
click at [634, 317] on input "Toggle Select All Columns" at bounding box center [632, 319] width 15 height 15
checkbox input "false"
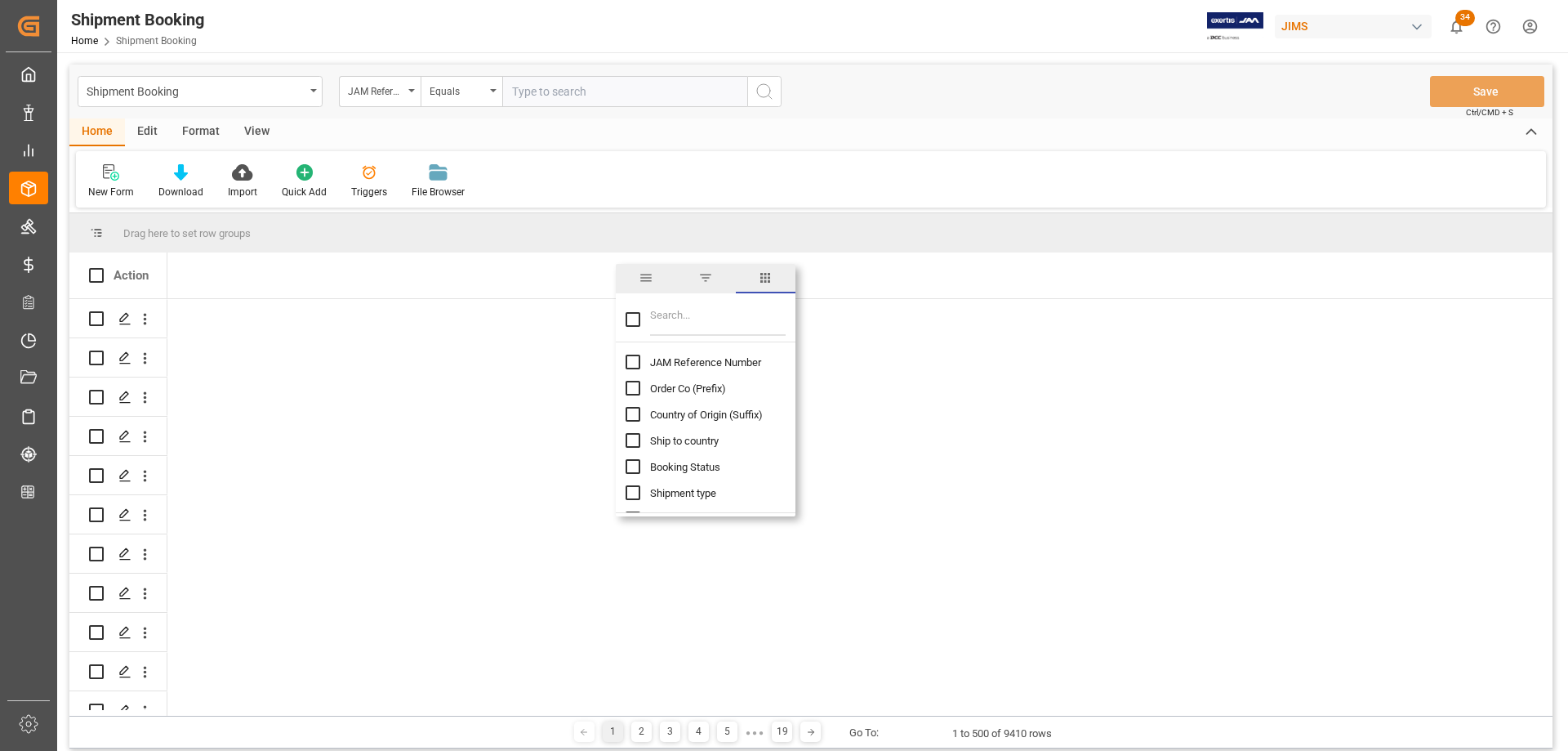
checkbox input "false"
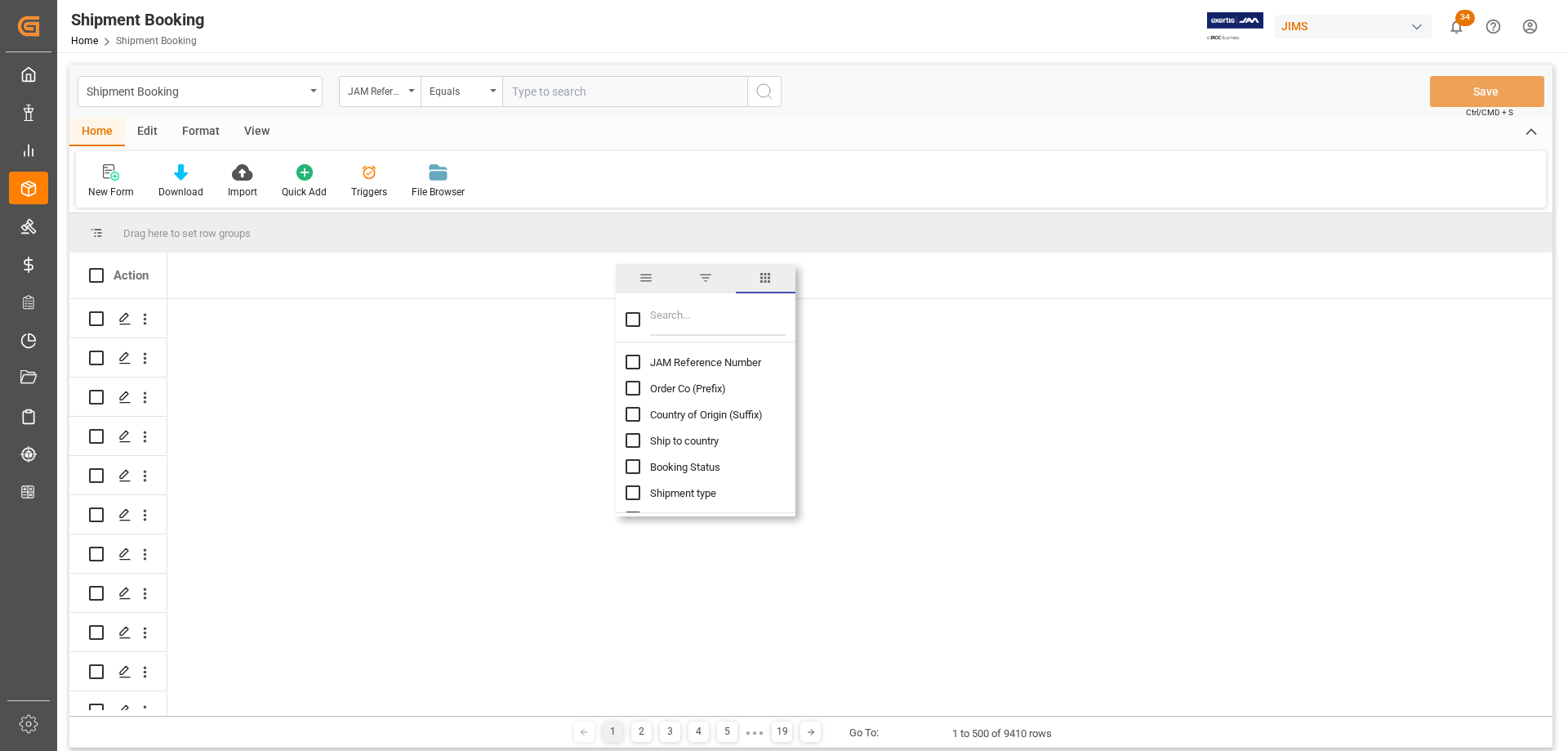
checkbox input "false"
click at [633, 364] on input "JAM Reference Number column toggle visibility (hidden)" at bounding box center [632, 361] width 15 height 15
checkbox input "true"
checkbox input "false"
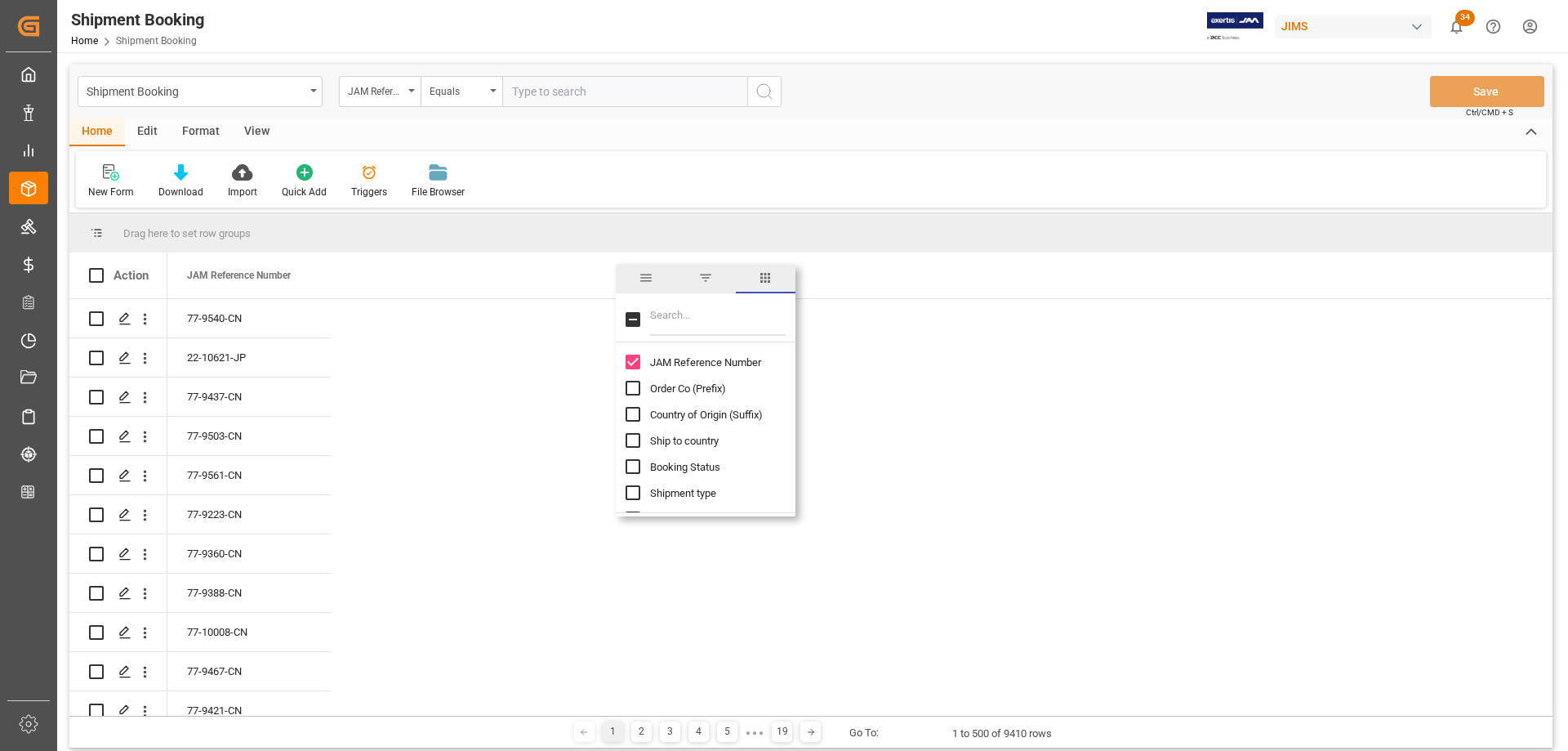
click at [694, 325] on input "Filter Columns Input" at bounding box center [718, 319] width 136 height 33
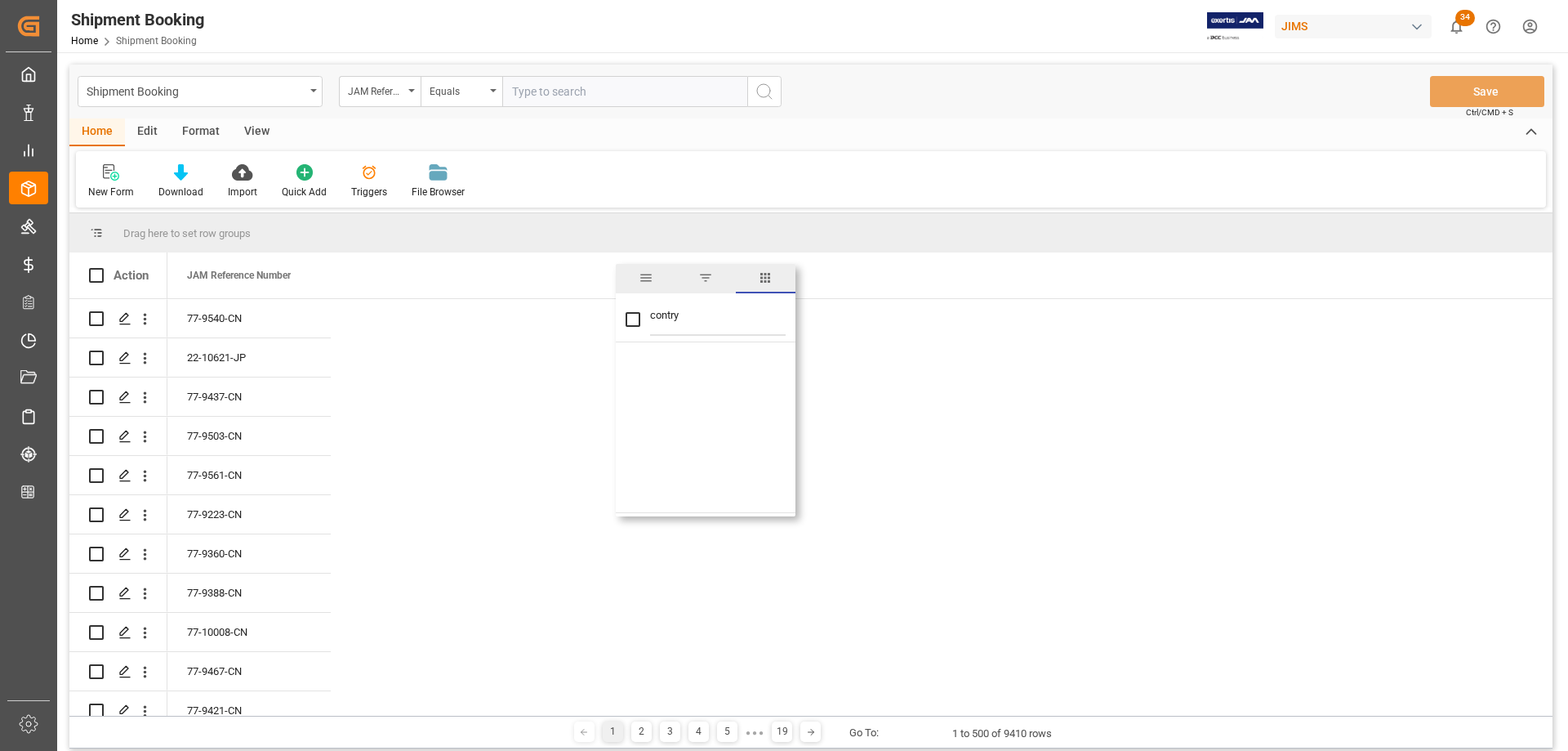
click at [661, 311] on input "contry" at bounding box center [718, 319] width 136 height 33
type input "country"
click at [637, 362] on input "Country of Origin (Suffix) column toggle visibility (hidden)" at bounding box center [632, 361] width 15 height 15
checkbox input "true"
checkbox input "false"
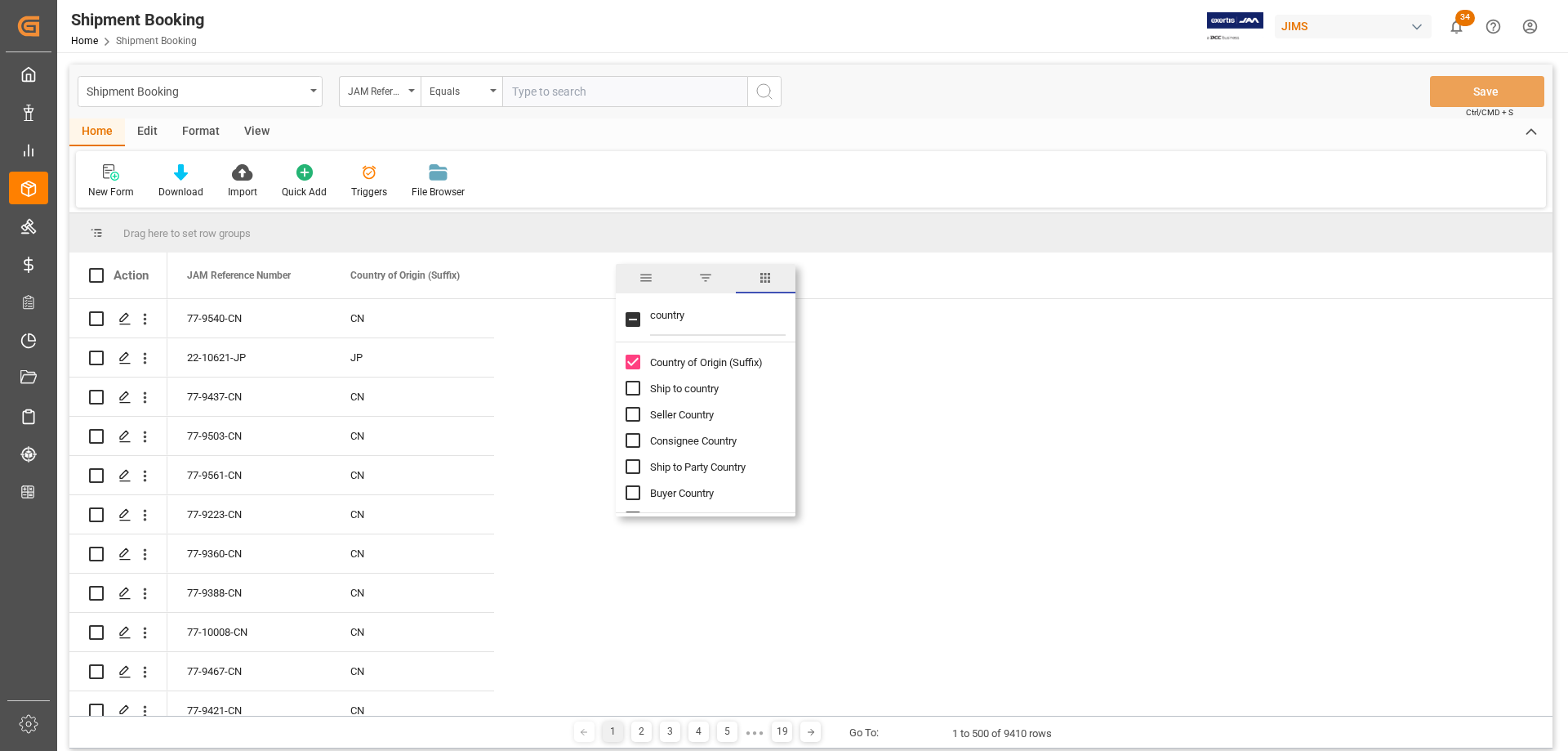
click at [676, 192] on div "New Form Download Import Quick Add Triggers File Browser" at bounding box center [810, 180] width 1469 height 57
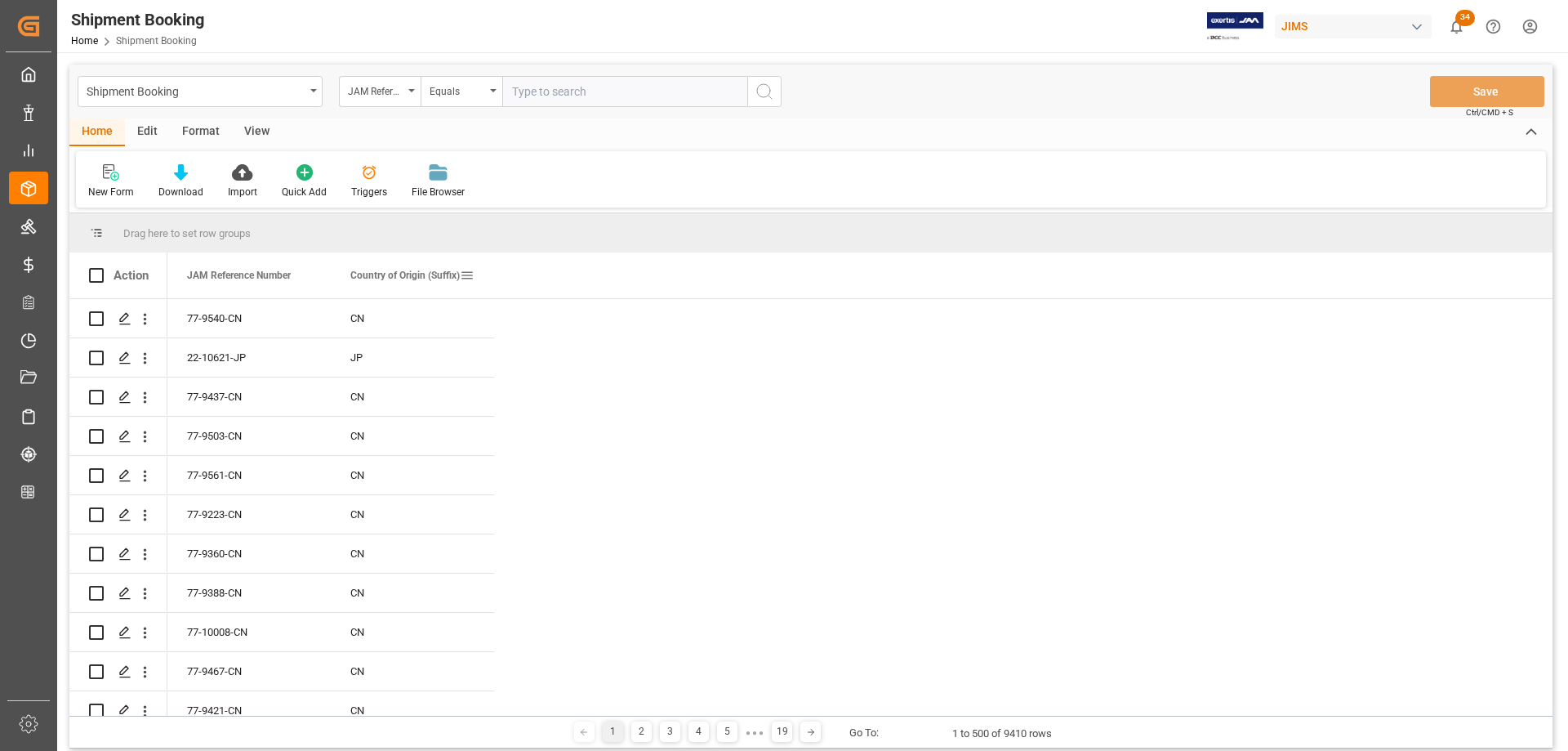
click at [470, 275] on span at bounding box center [467, 275] width 15 height 15
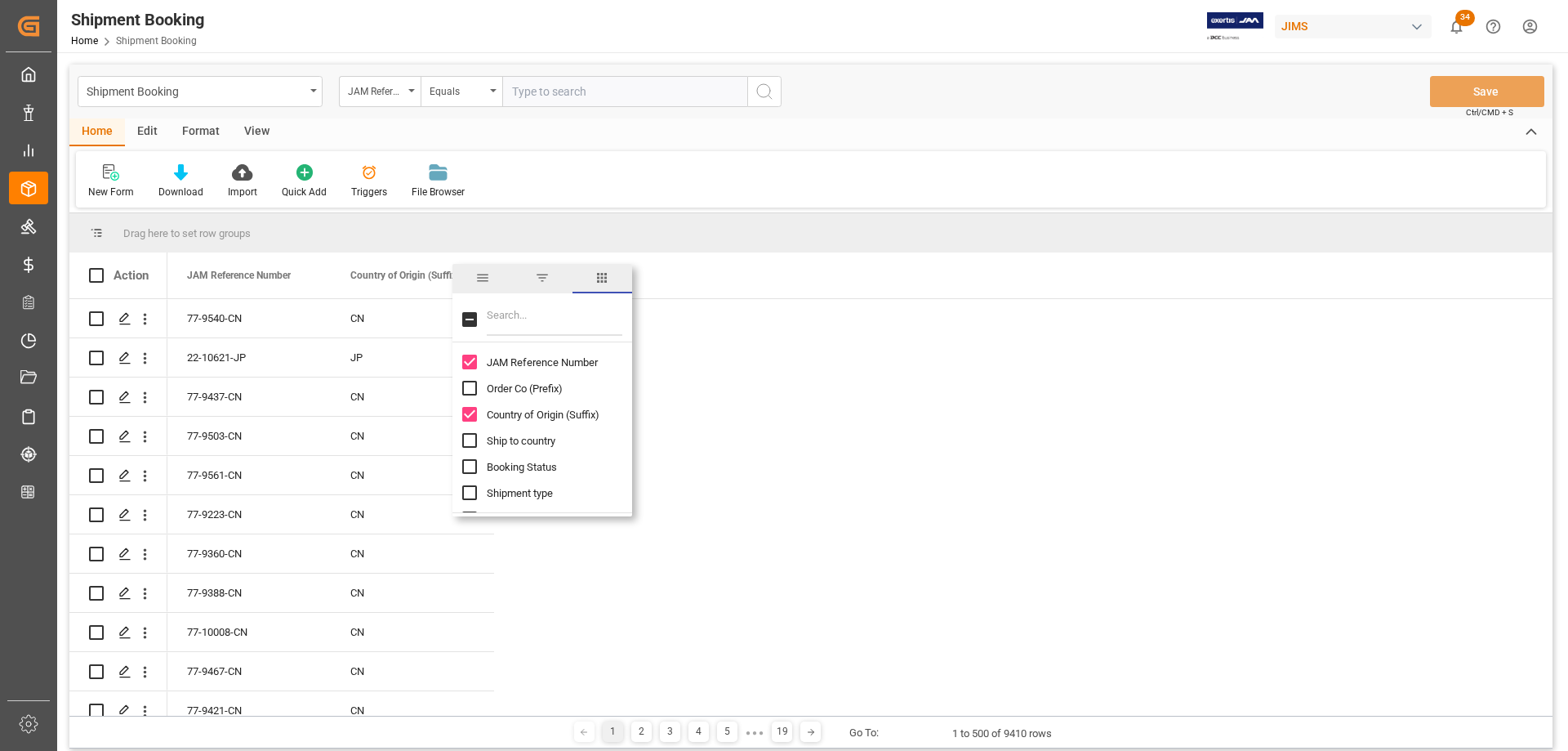
click at [545, 277] on span "filter" at bounding box center [541, 277] width 15 height 15
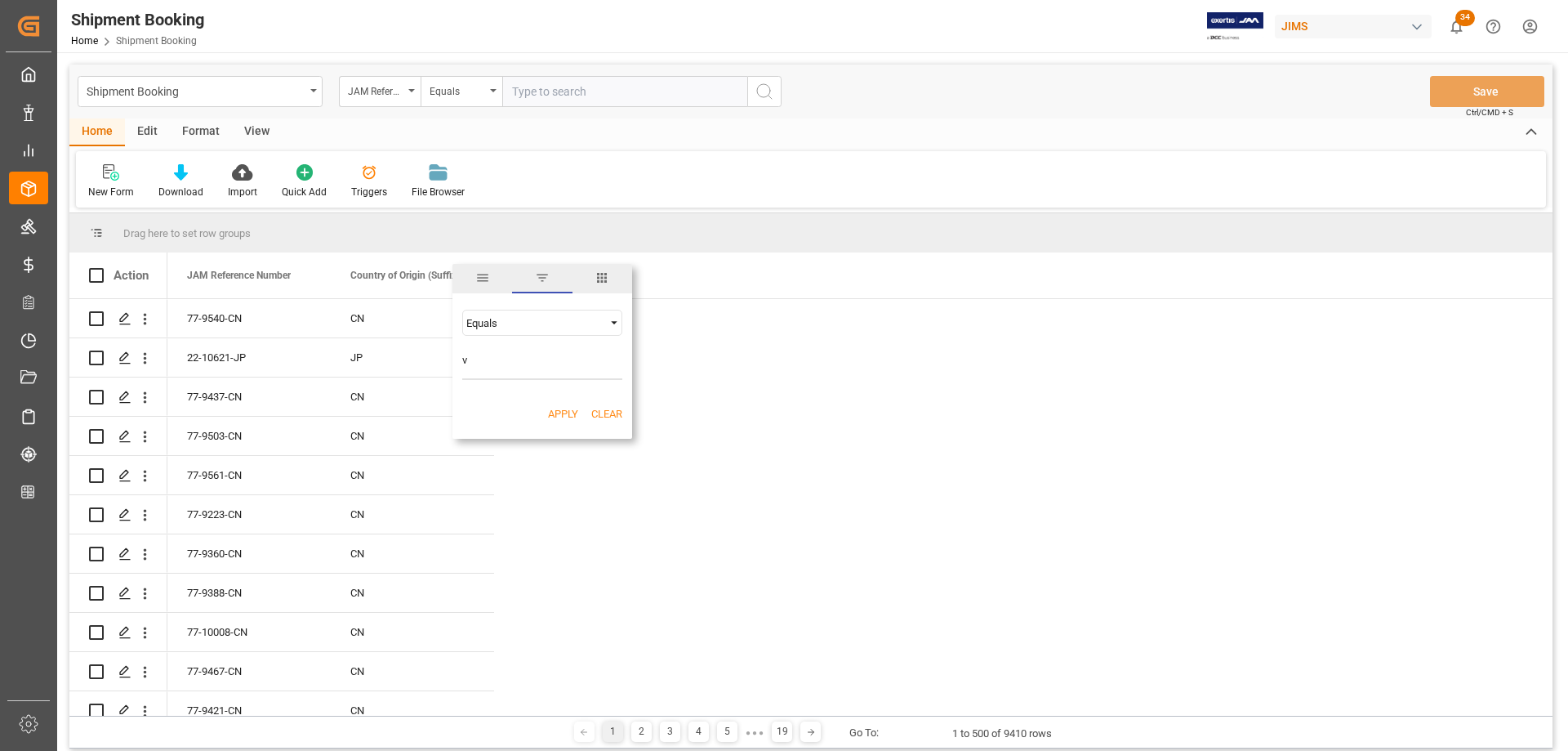
type input "ve"
click at [548, 410] on button "Apply" at bounding box center [563, 414] width 30 height 16
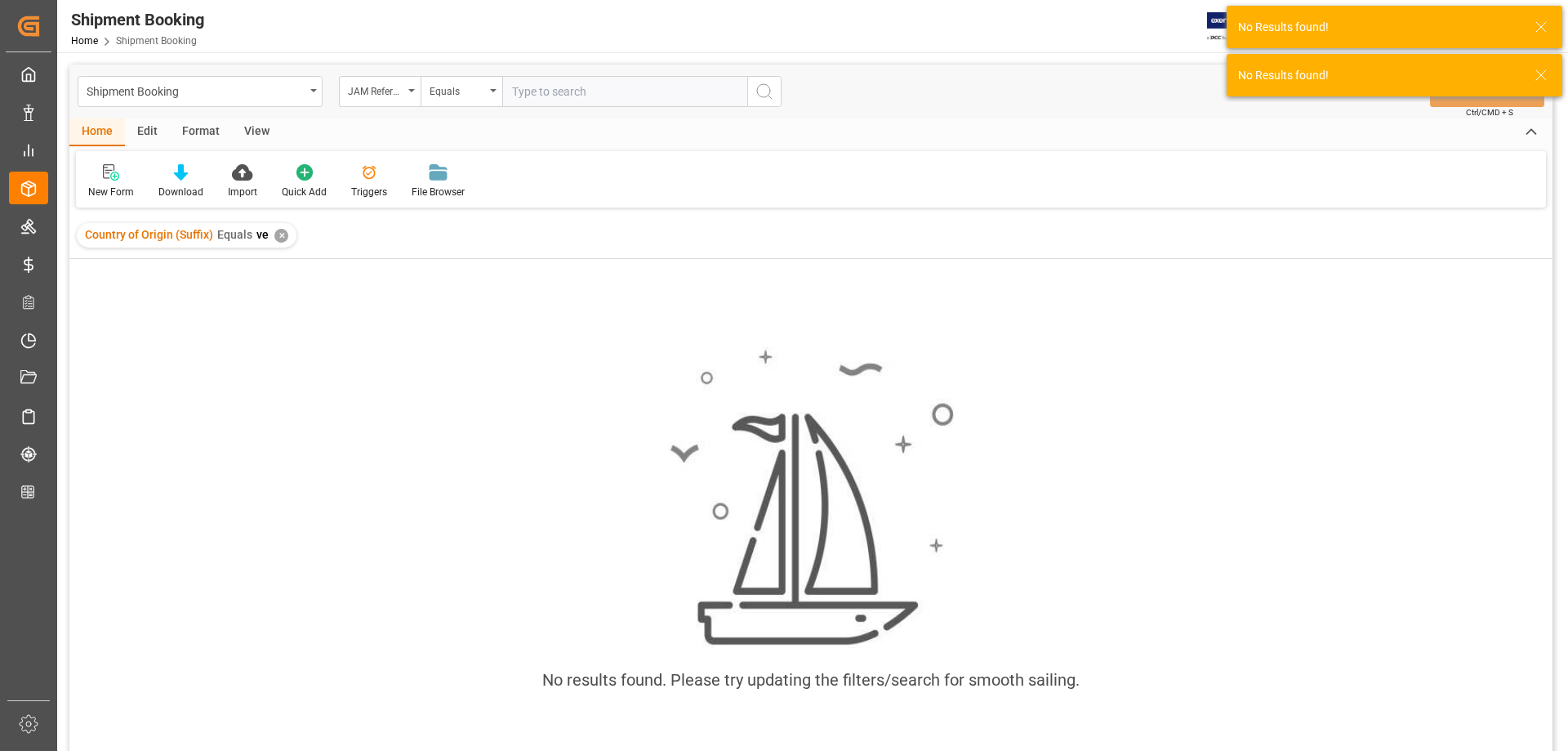
click at [278, 233] on div "✕" at bounding box center [281, 235] width 14 height 14
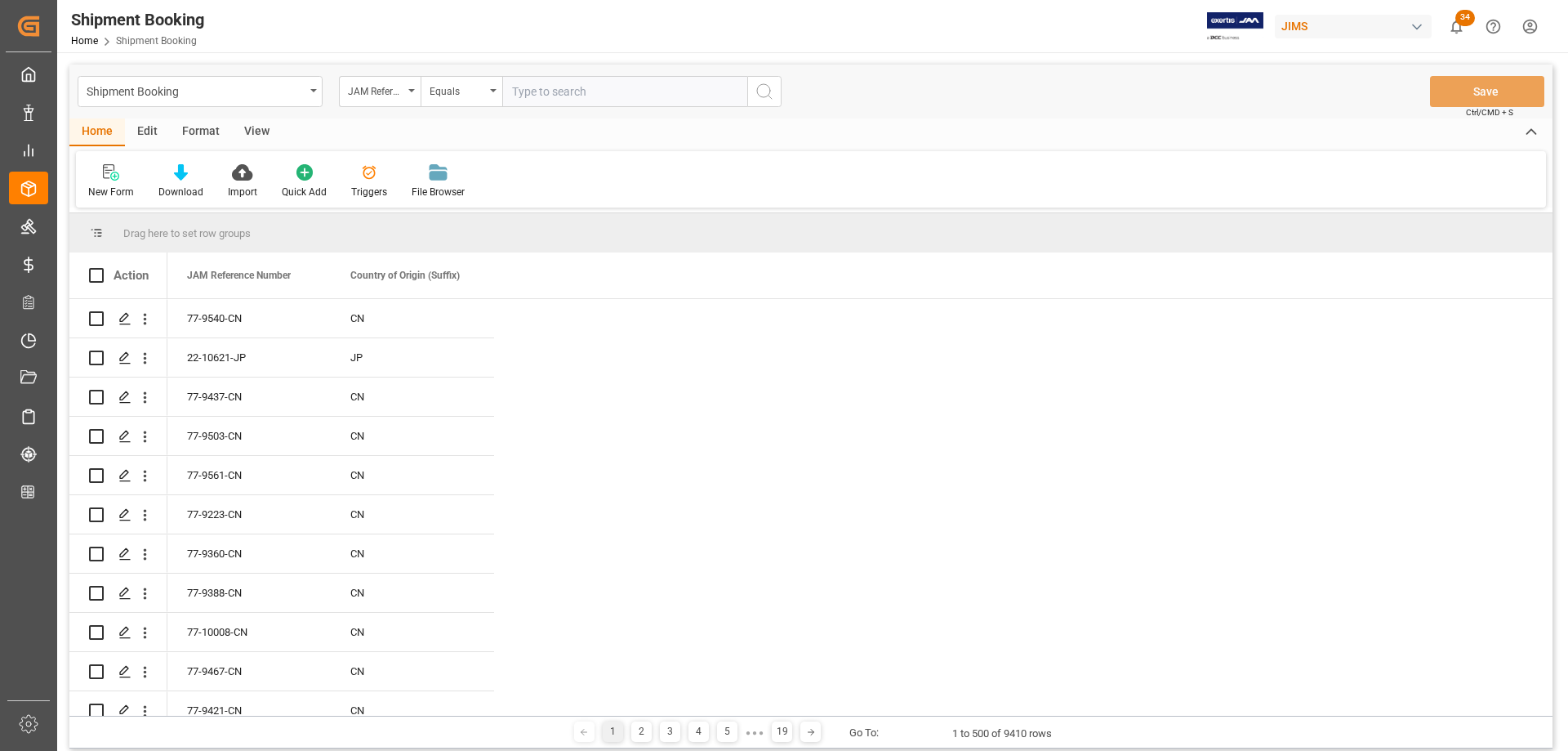
click at [470, 271] on span at bounding box center [467, 275] width 15 height 15
type input "vn"
click at [554, 415] on button "Apply" at bounding box center [563, 414] width 30 height 16
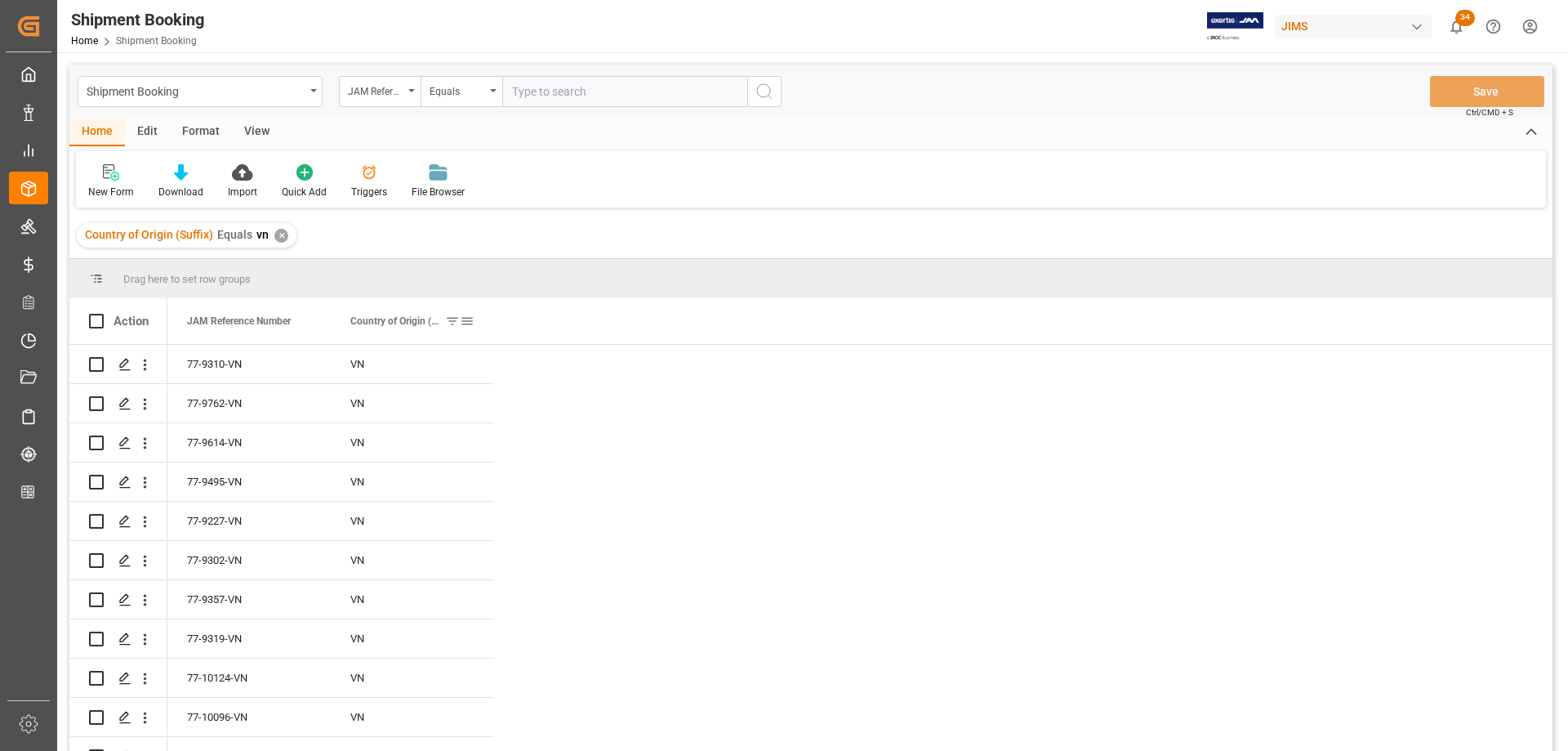
click at [471, 324] on span at bounding box center [467, 321] width 15 height 15
click at [602, 325] on span "columns" at bounding box center [601, 323] width 15 height 15
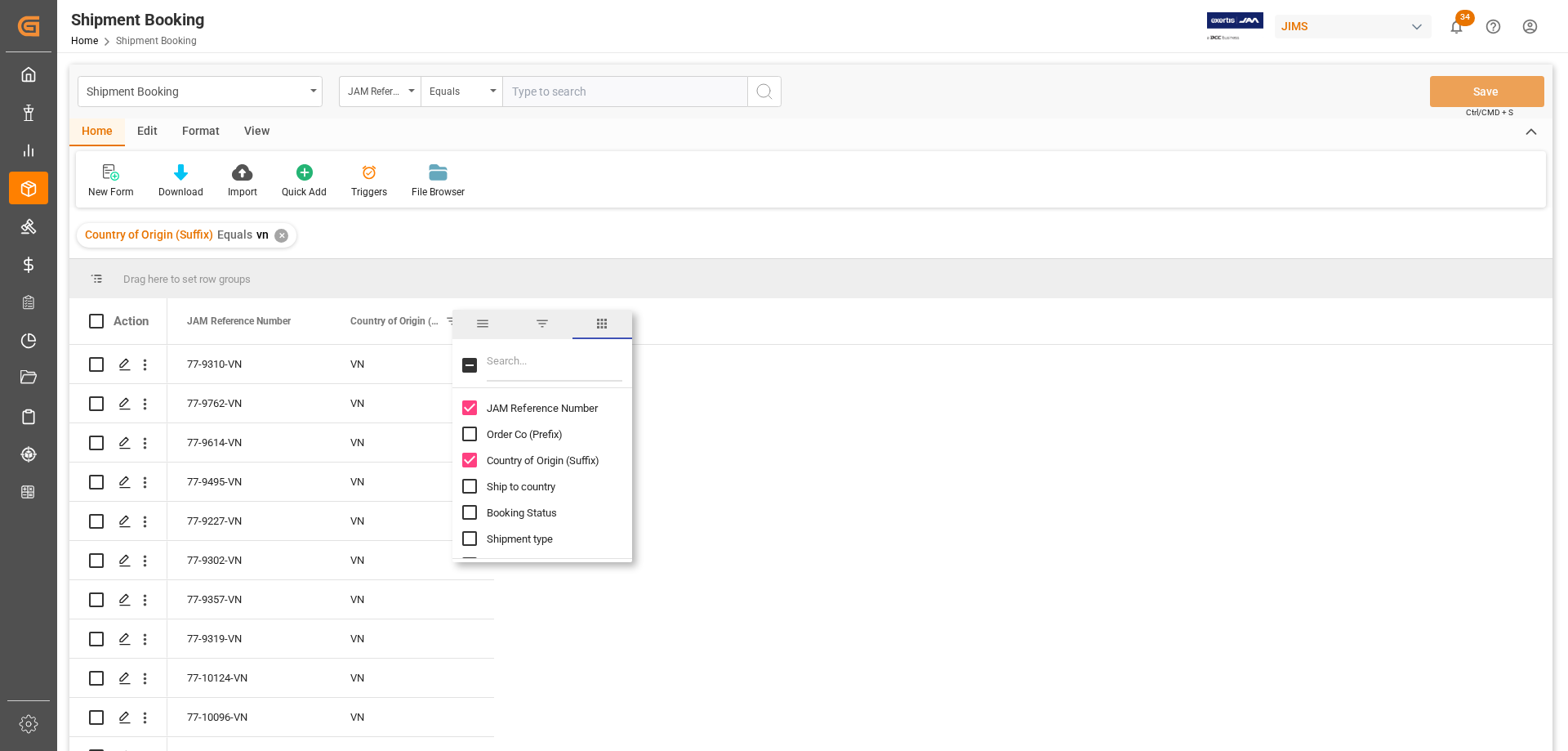
click at [514, 367] on input "Filter Columns Input" at bounding box center [554, 365] width 136 height 33
click at [518, 359] on input "Filter Columns Input" at bounding box center [554, 365] width 136 height 33
type input "s"
checkbox input "false"
type input "address"
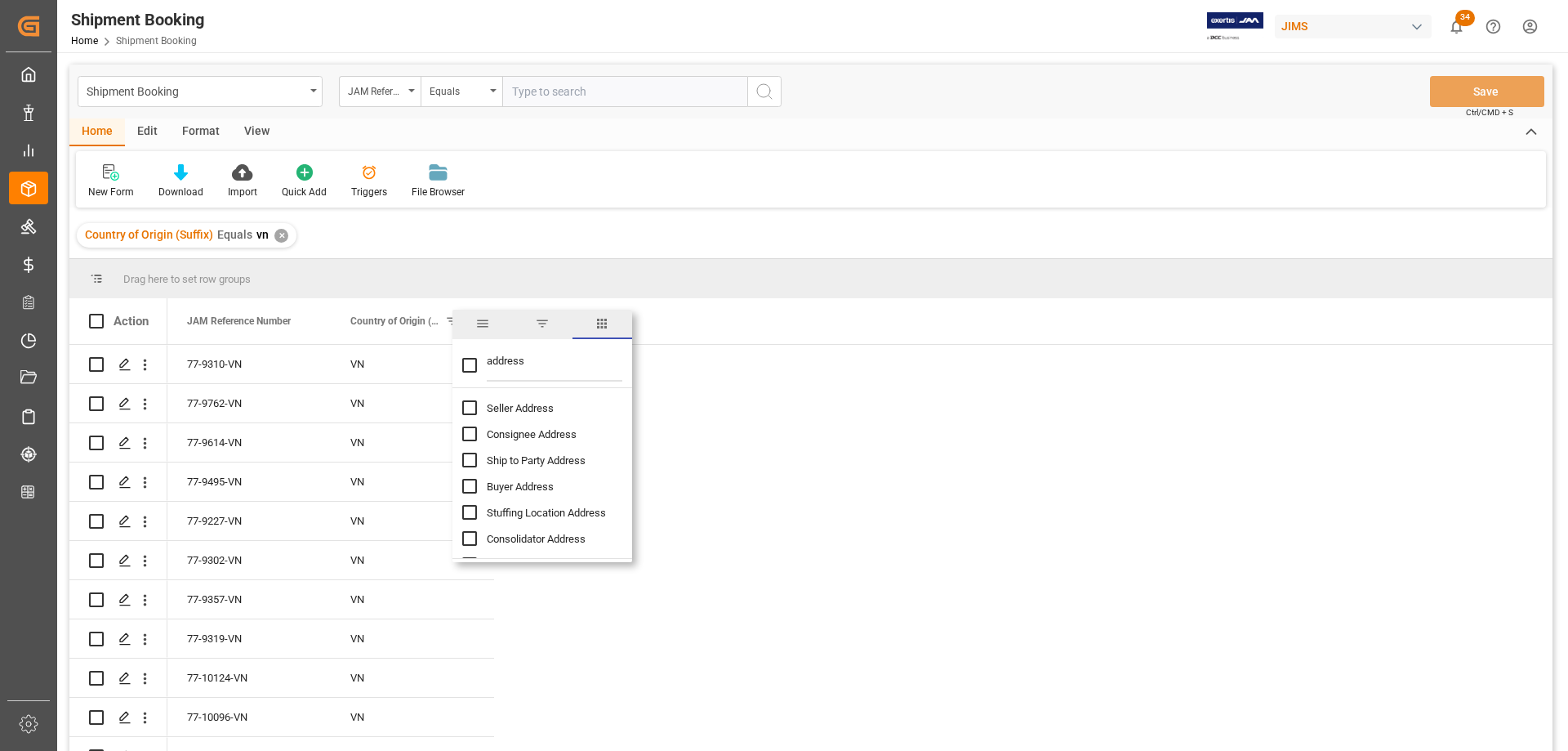
click at [470, 409] on input "Seller Address column toggle visibility (hidden)" at bounding box center [470, 407] width 15 height 15
checkbox input "true"
checkbox input "false"
click at [470, 463] on input "Stuffing Location Address column toggle visibility (hidden)" at bounding box center [470, 460] width 15 height 15
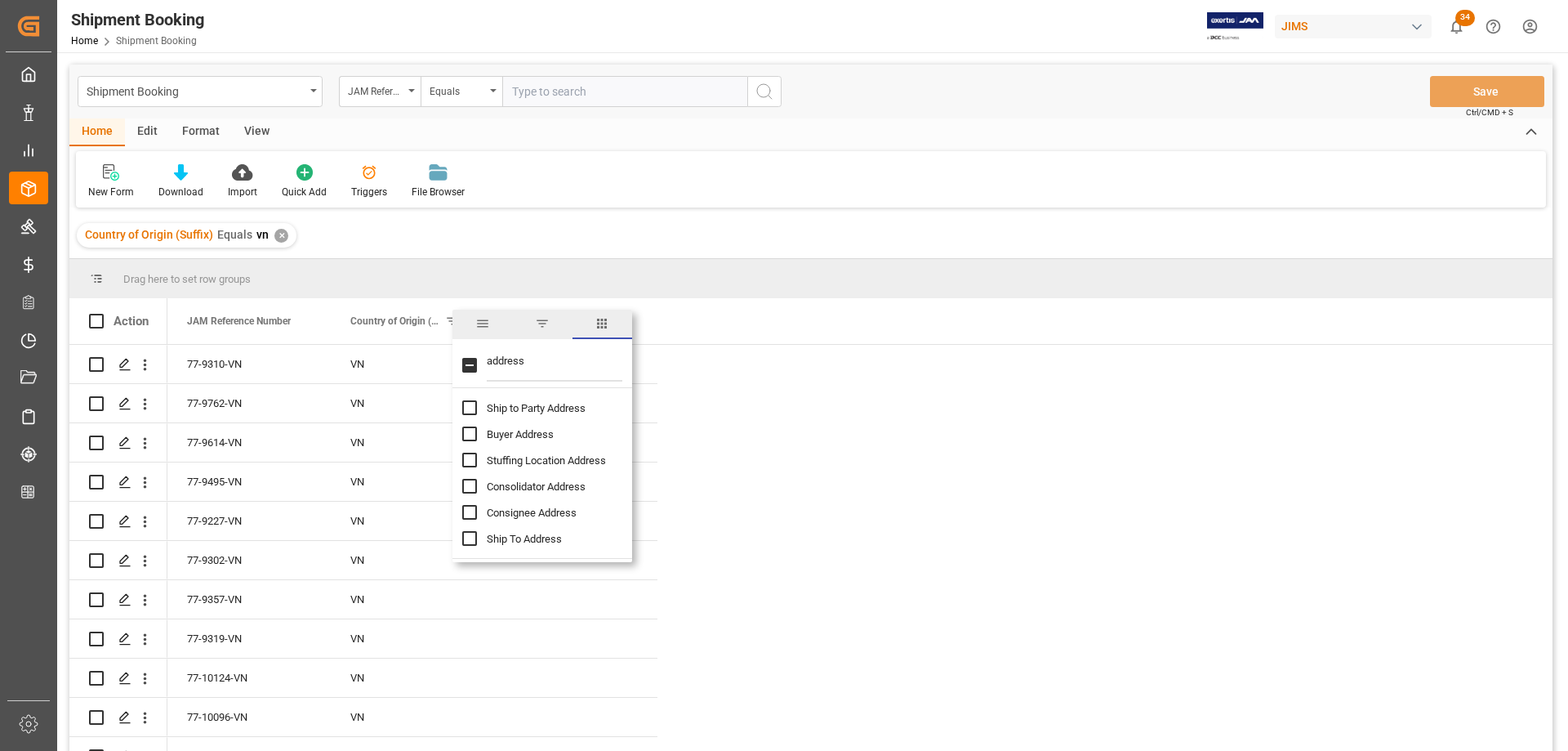
checkbox input "true"
click at [471, 486] on input "Consolidator Address column toggle visibility (hidden)" at bounding box center [470, 486] width 15 height 15
checkbox input "true"
click at [470, 515] on input "Consignee Address column toggle visibility (hidden)" at bounding box center [470, 512] width 15 height 15
checkbox input "true"
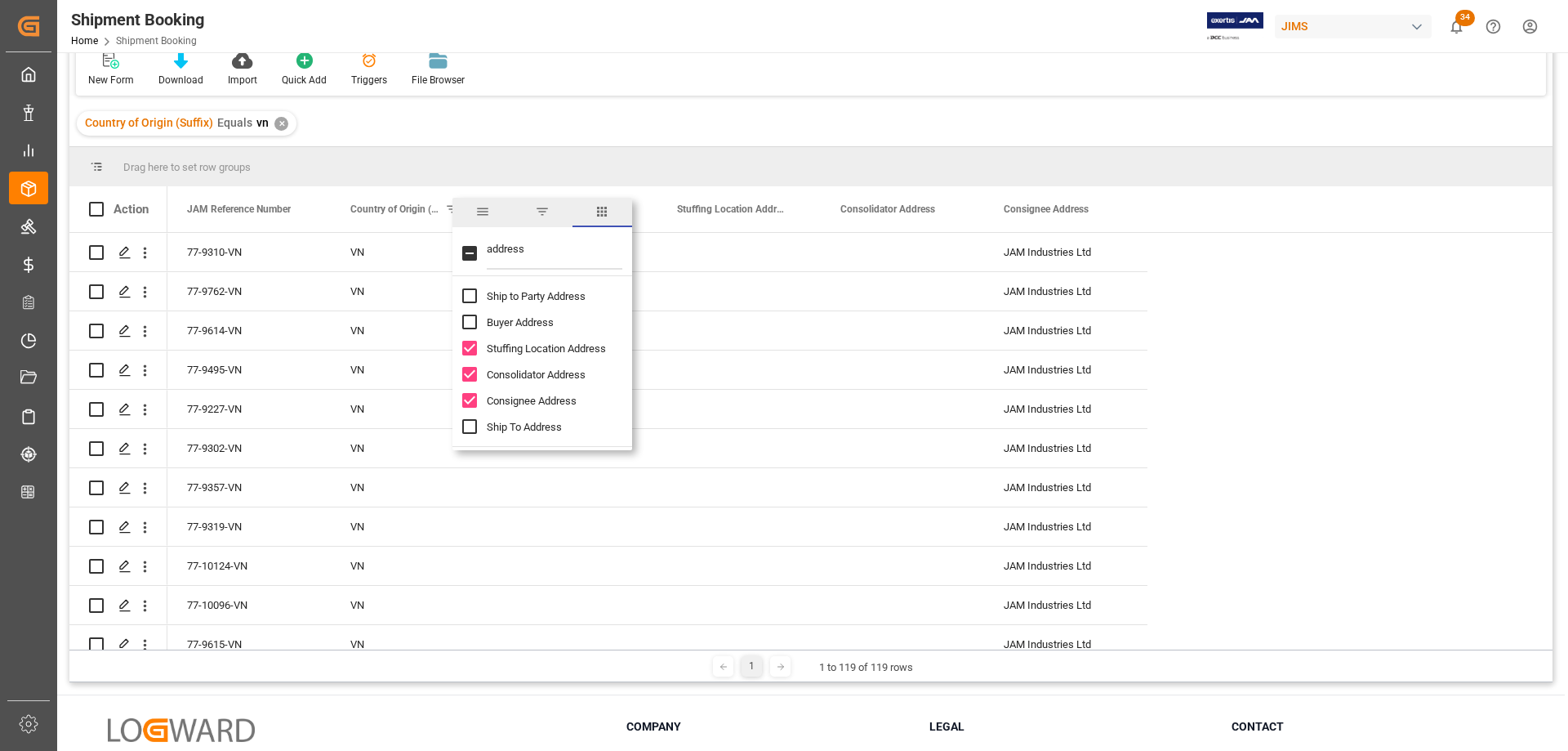
scroll to position [164, 0]
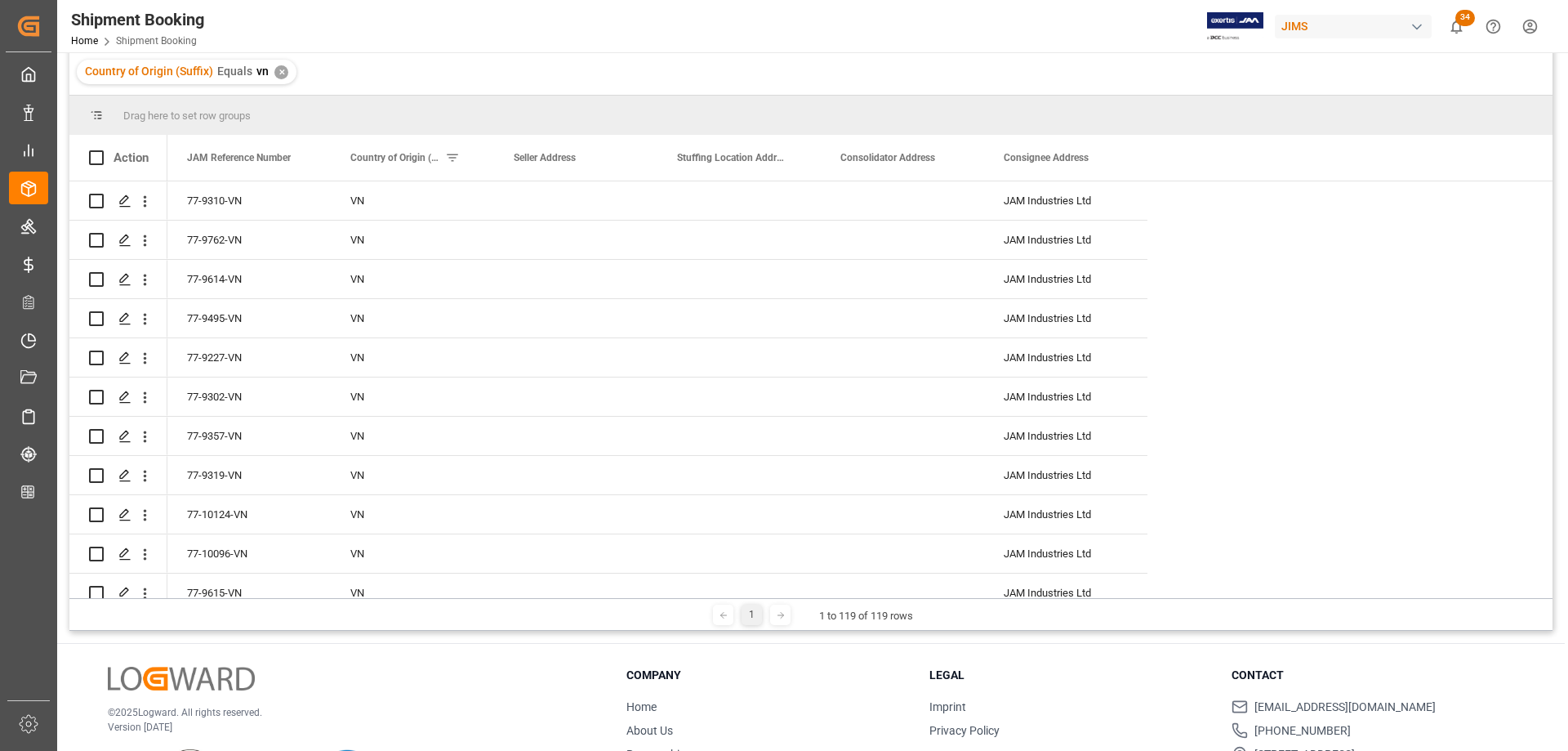
click at [1038, 57] on div "Country of Origin (Suffix) Equals vn ✕" at bounding box center [810, 72] width 1482 height 46
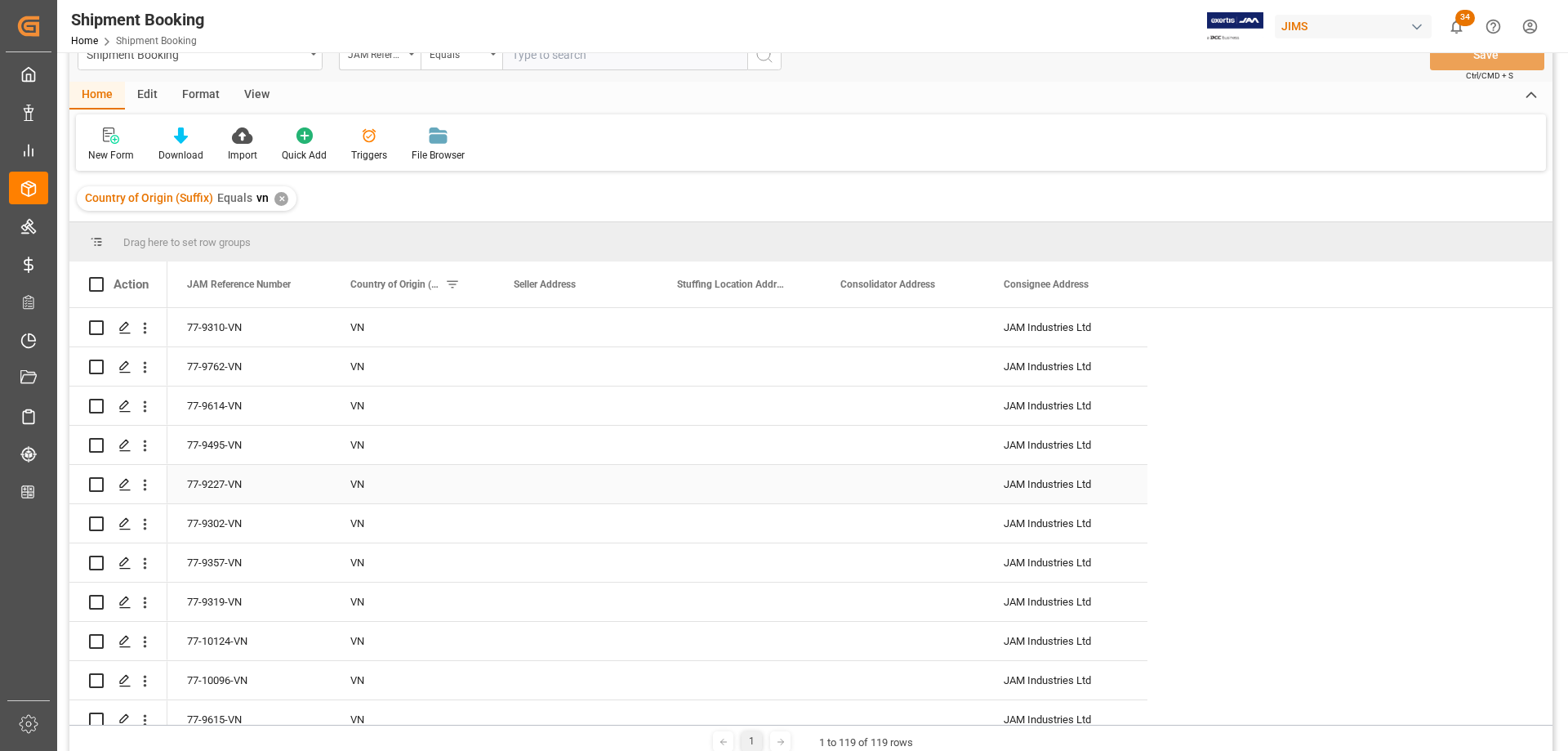
scroll to position [0, 0]
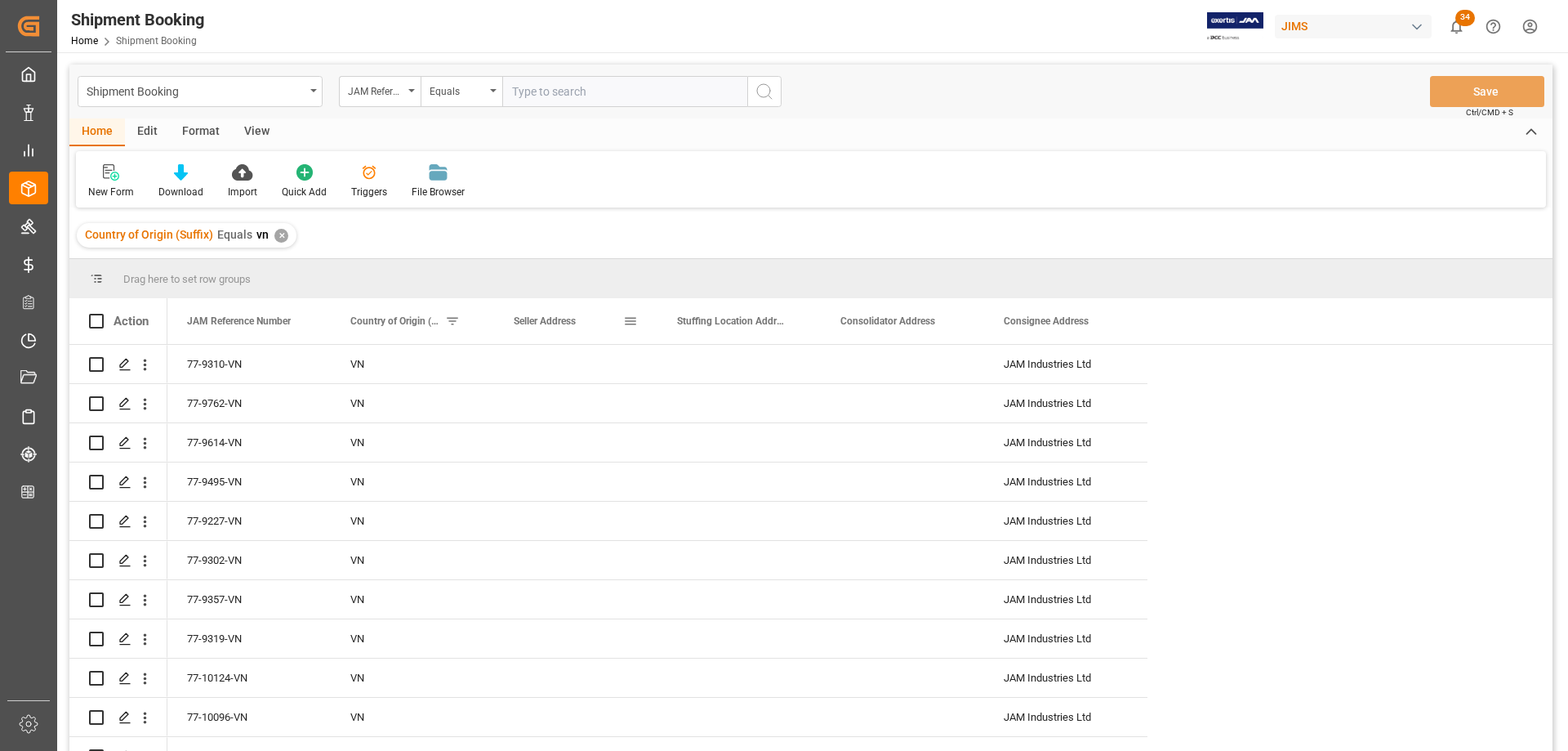
click at [630, 321] on span at bounding box center [630, 321] width 15 height 15
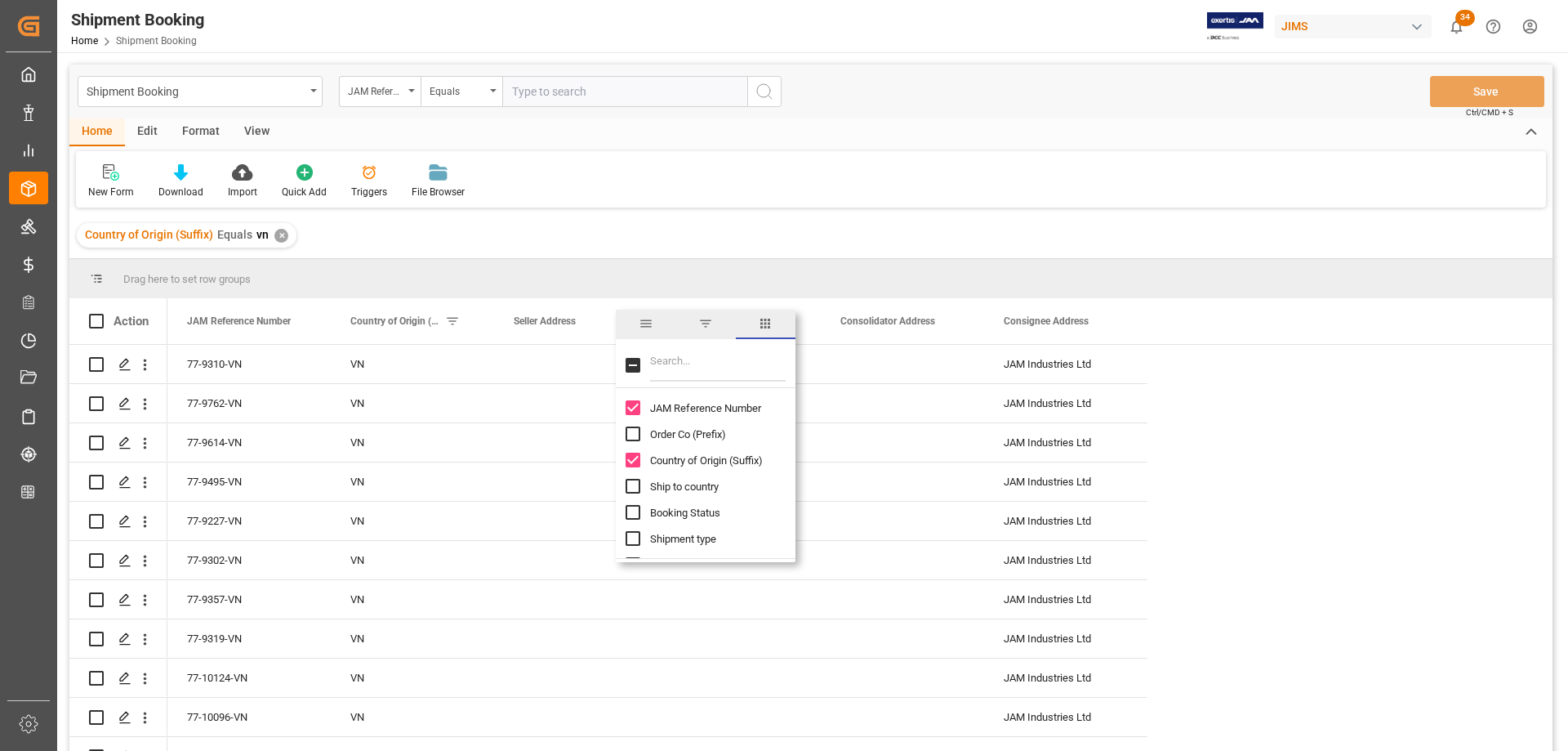
click at [674, 368] on input "Filter Columns Input" at bounding box center [718, 365] width 136 height 33
type input "country"
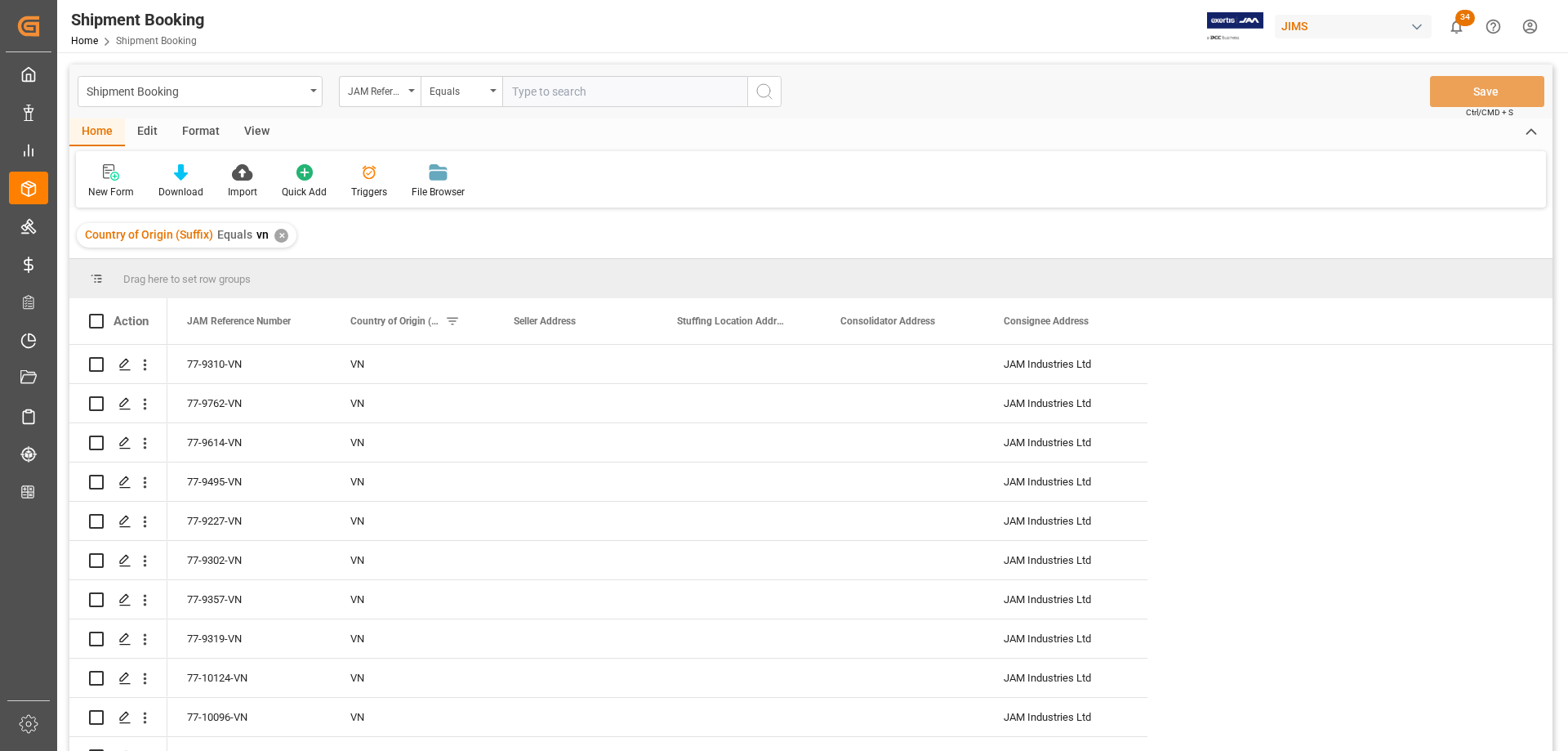
click at [1072, 142] on div "Home Edit Format View" at bounding box center [810, 133] width 1482 height 28
click at [124, 363] on icon "Press SPACE to select this row." at bounding box center [125, 364] width 13 height 13
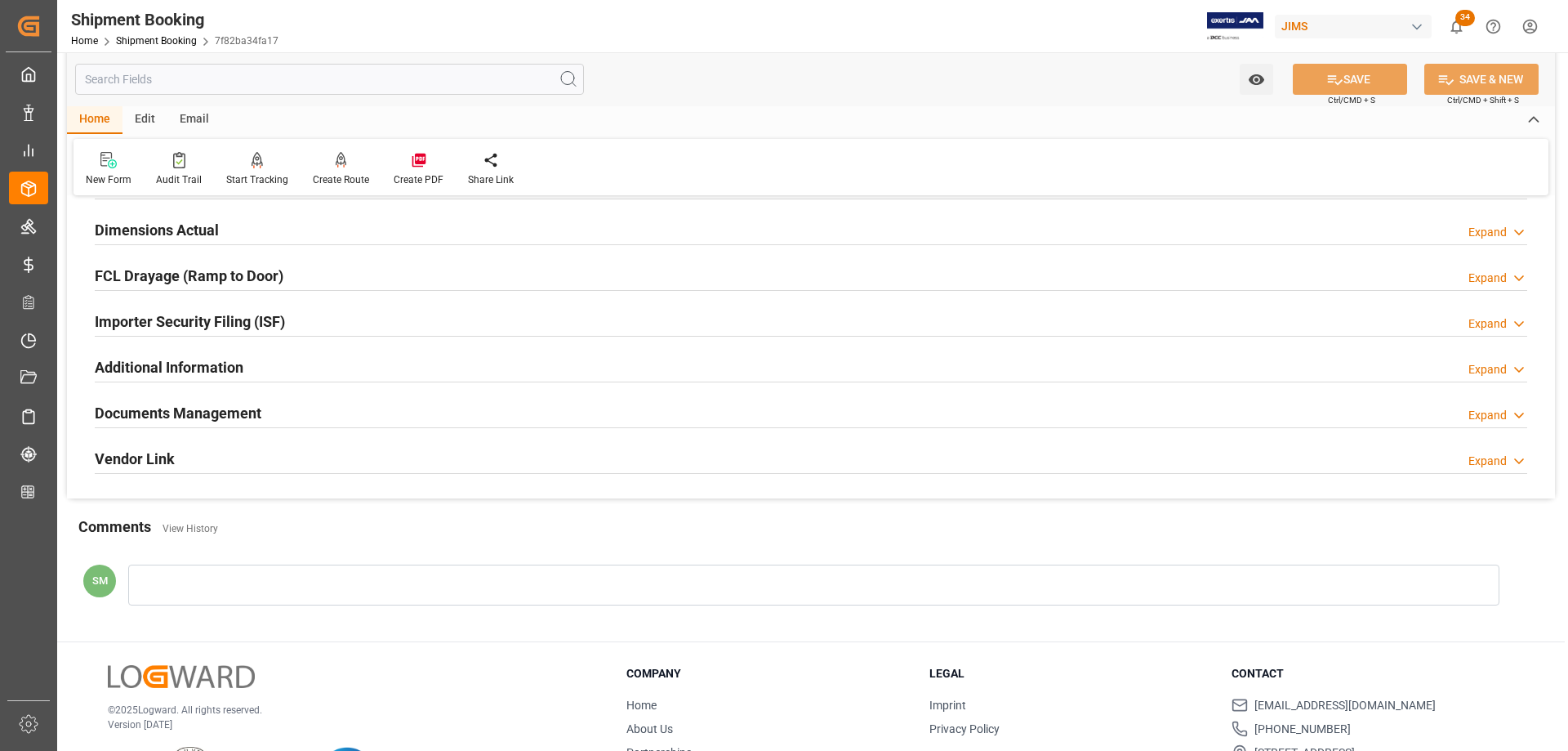
scroll to position [409, 0]
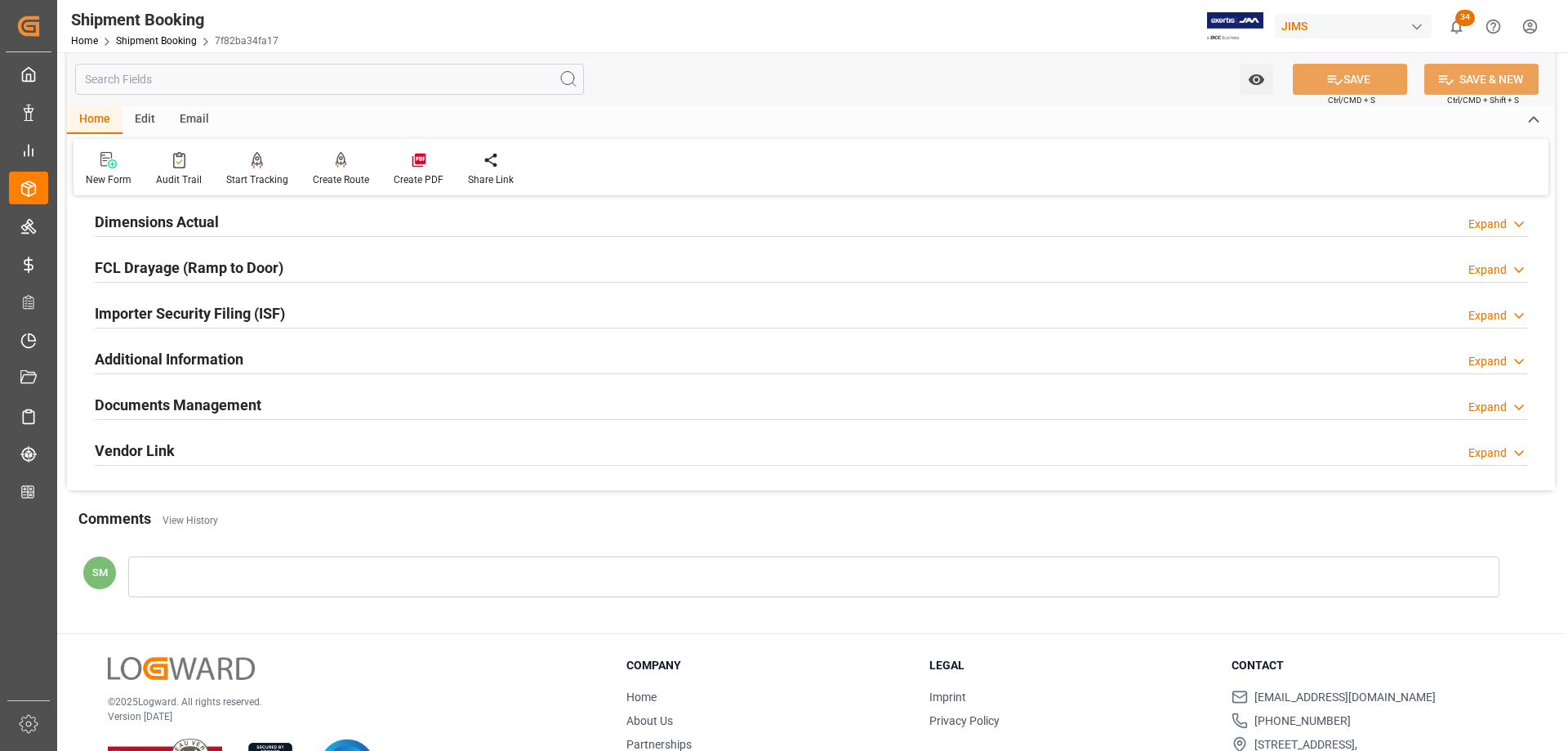
click at [180, 405] on h2 "Documents Management" at bounding box center [177, 405] width 166 height 22
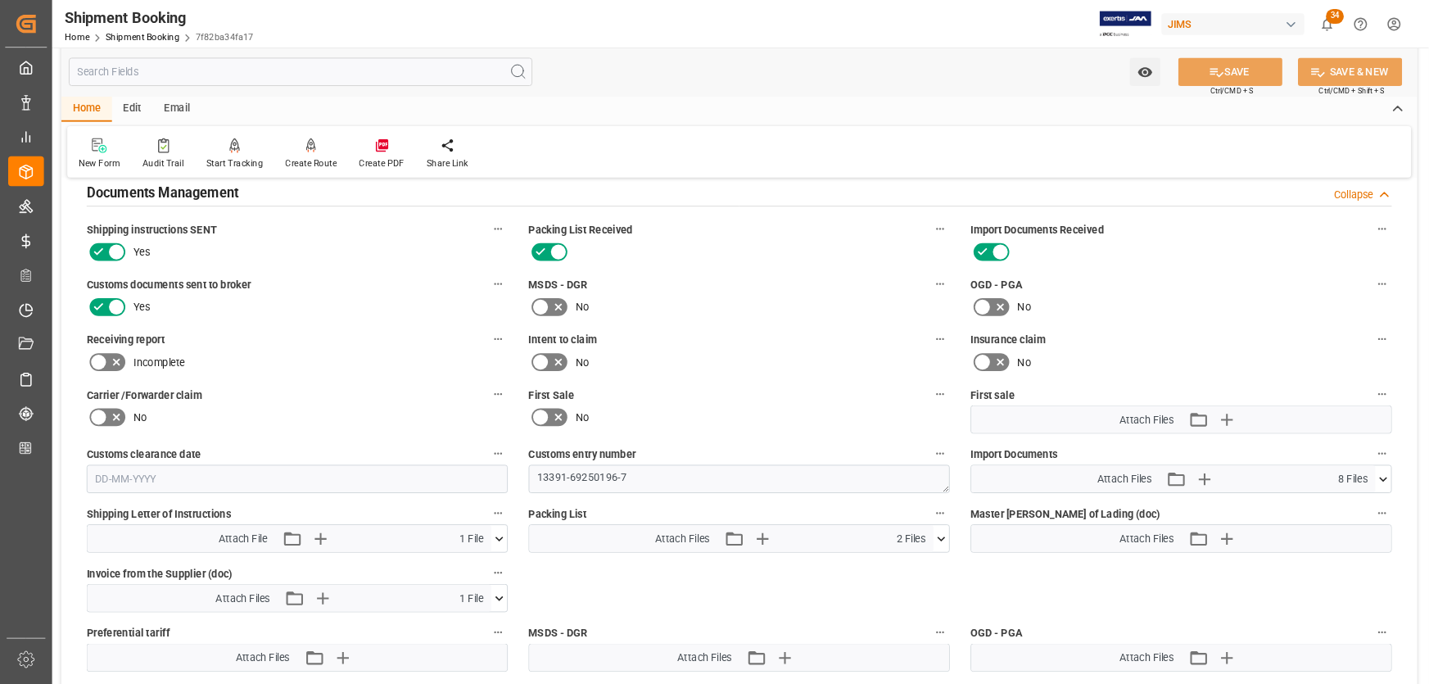
scroll to position [655, 0]
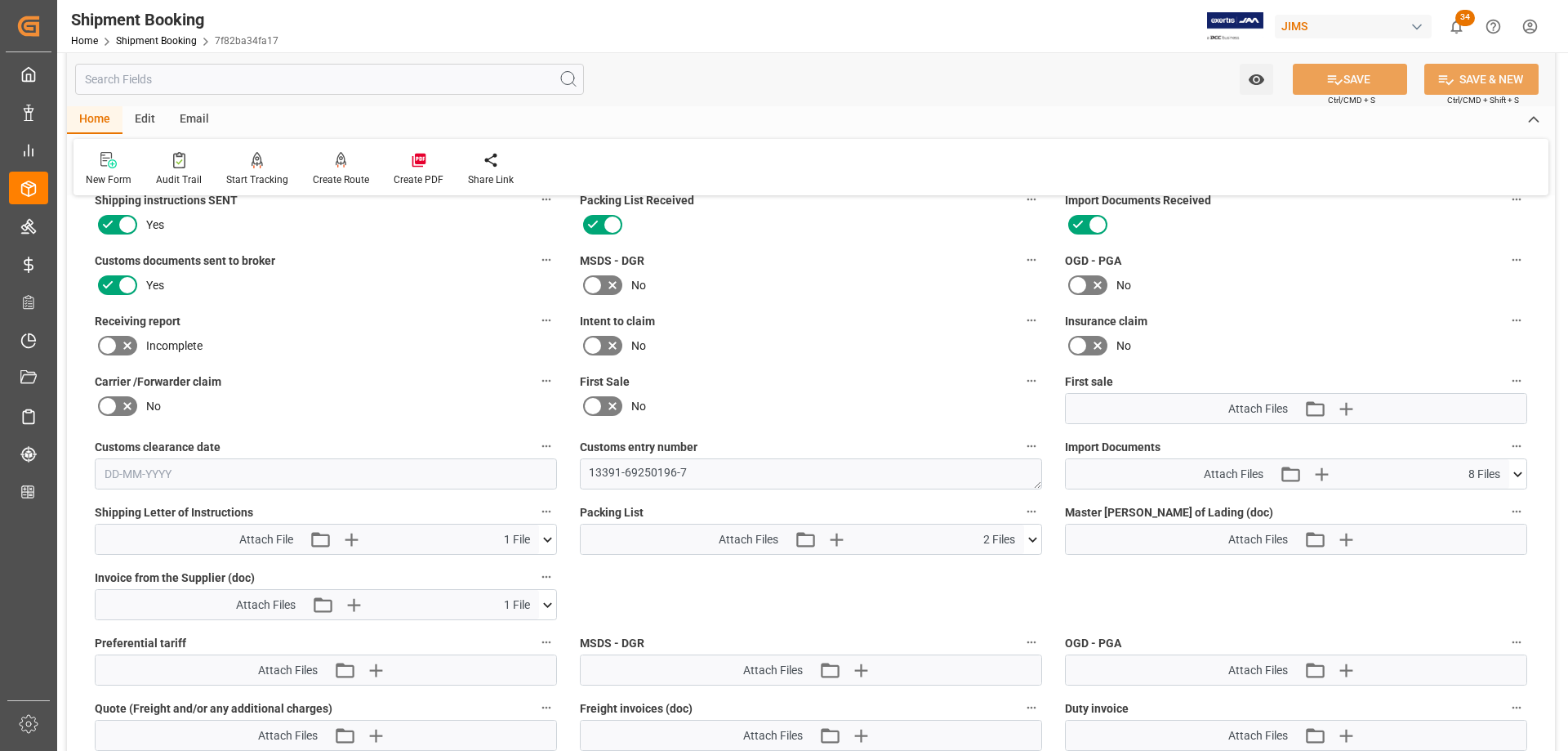
click at [551, 541] on icon at bounding box center [547, 539] width 17 height 17
click at [511, 566] on icon at bounding box center [504, 569] width 13 height 13
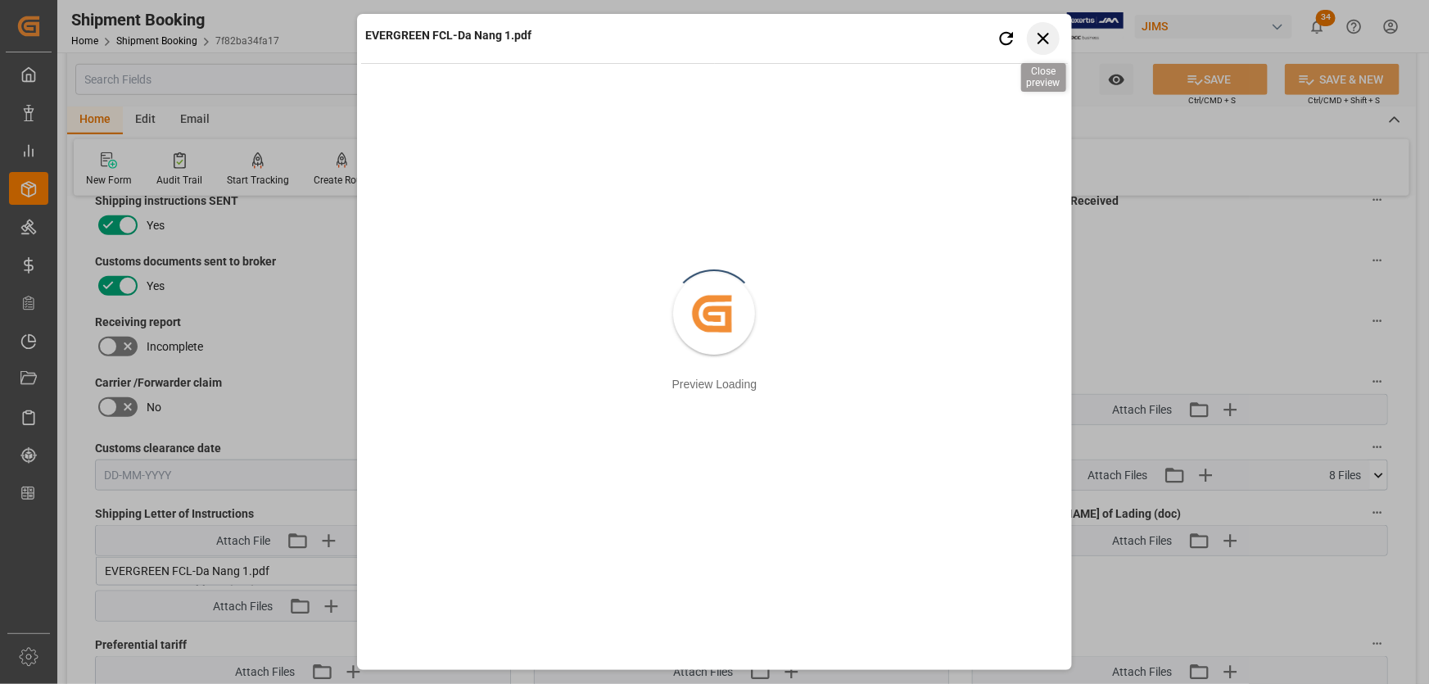
click at [1044, 43] on icon "button" at bounding box center [1043, 38] width 20 height 20
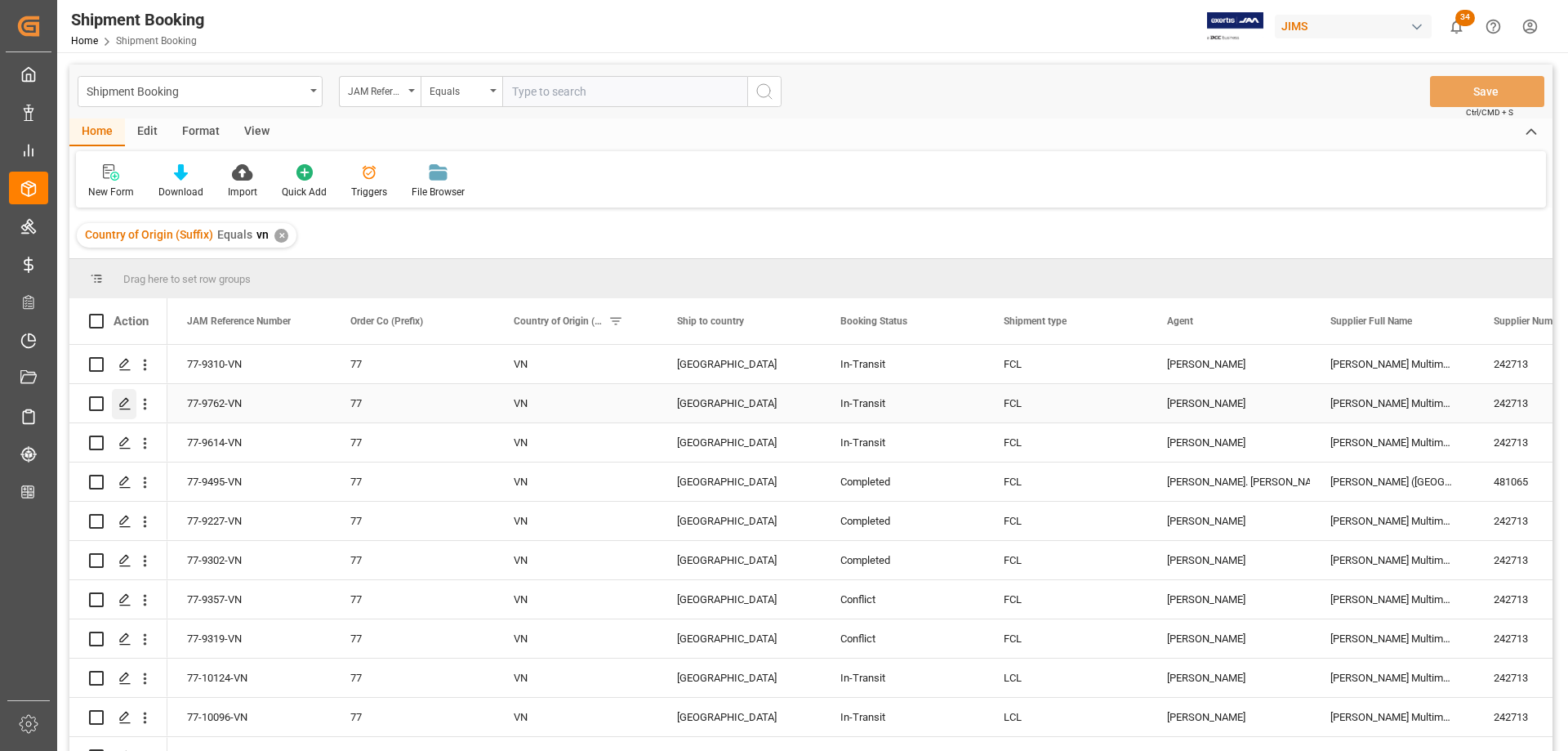
click at [120, 403] on icon "Press SPACE to select this row." at bounding box center [125, 403] width 13 height 13
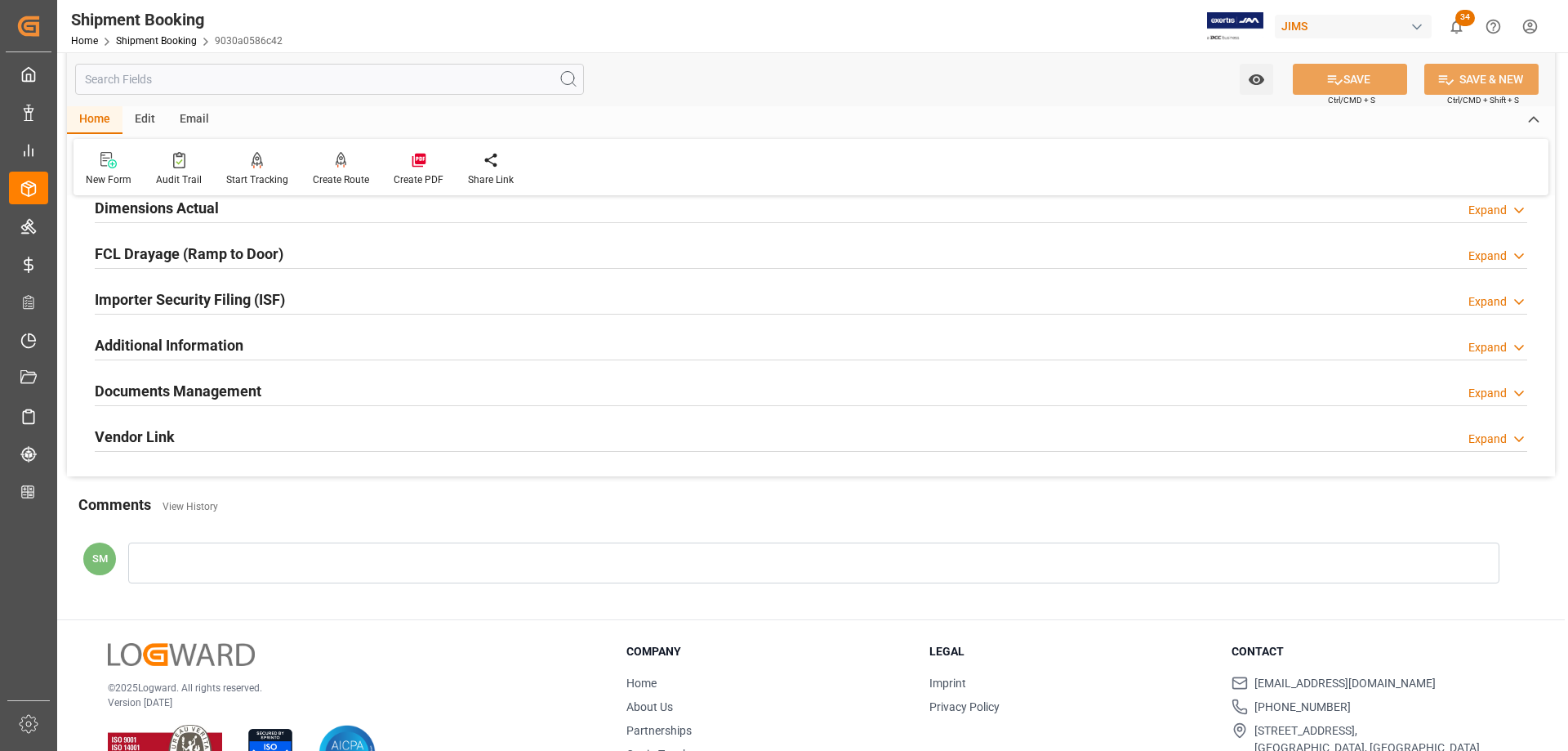
scroll to position [476, 0]
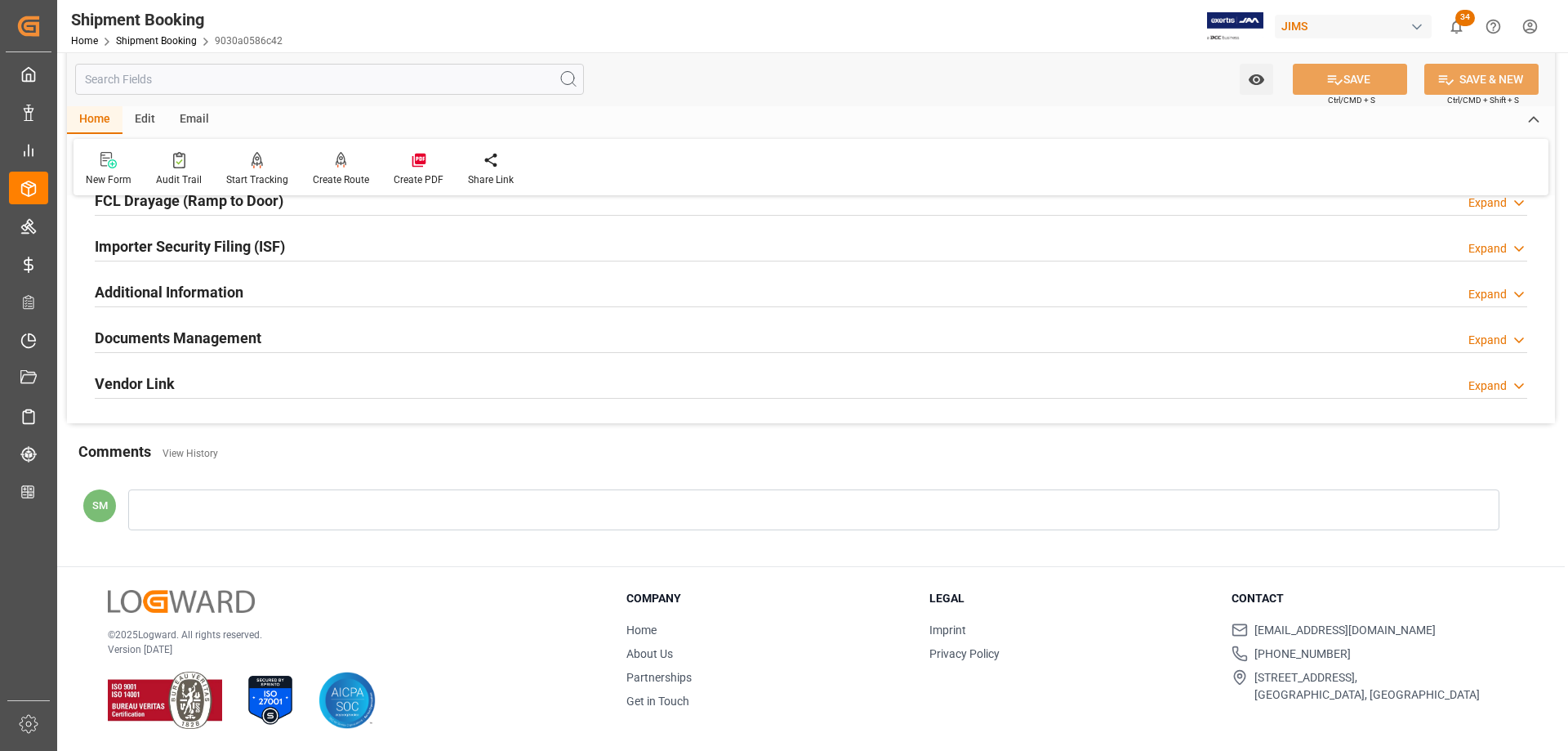
click at [207, 336] on h2 "Documents Management" at bounding box center [177, 338] width 166 height 22
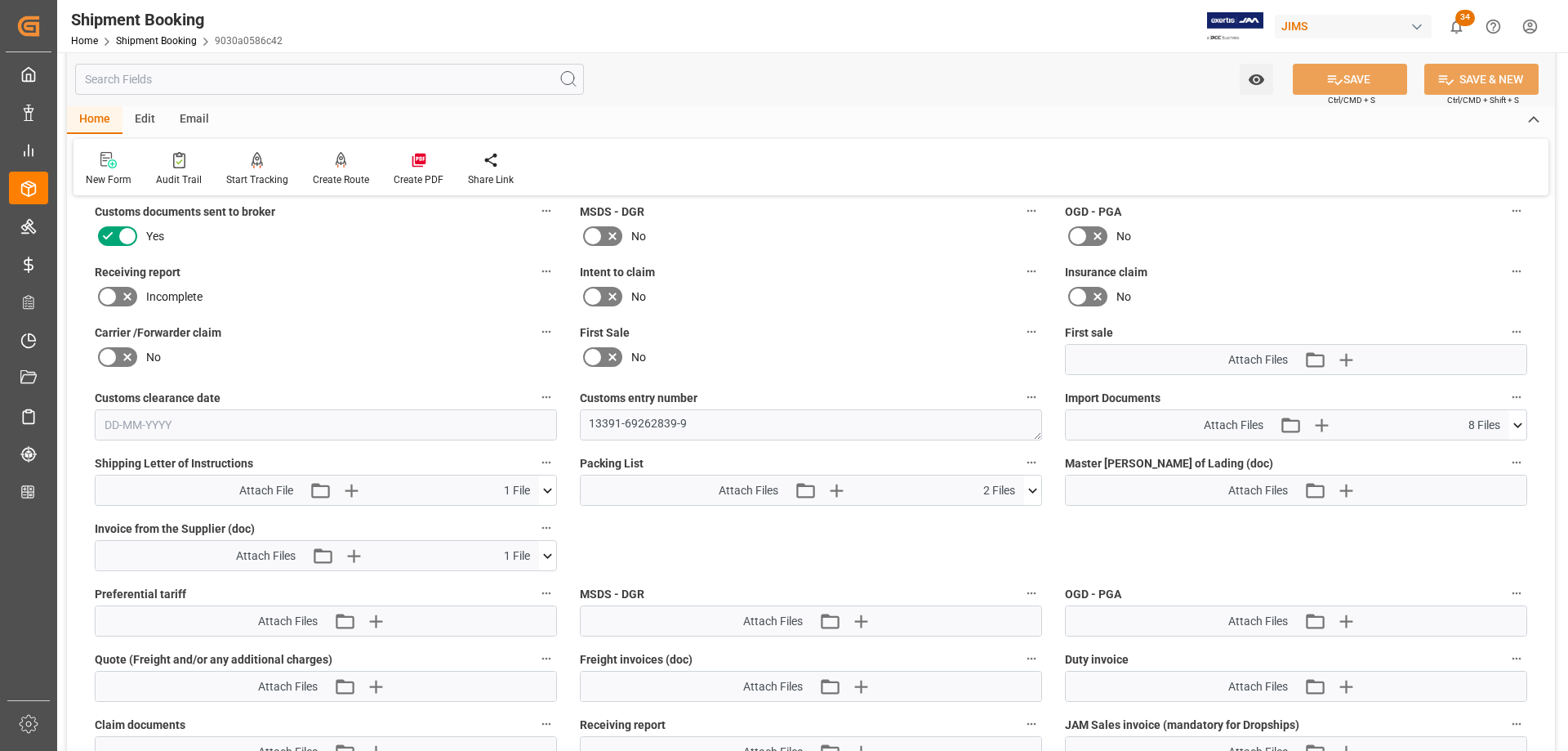
scroll to position [720, 0]
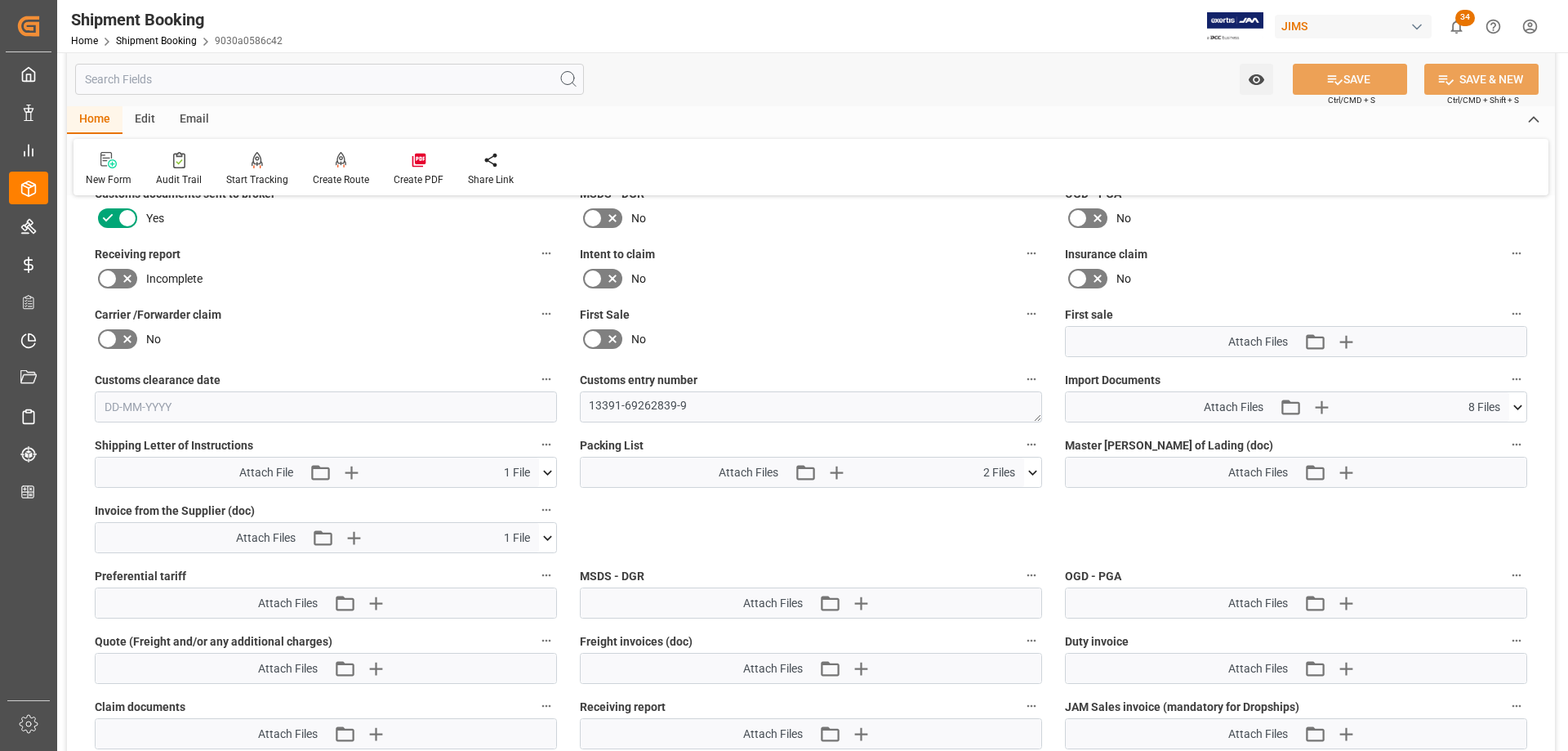
click at [545, 535] on icon at bounding box center [547, 538] width 17 height 17
click at [511, 568] on icon at bounding box center [504, 568] width 13 height 13
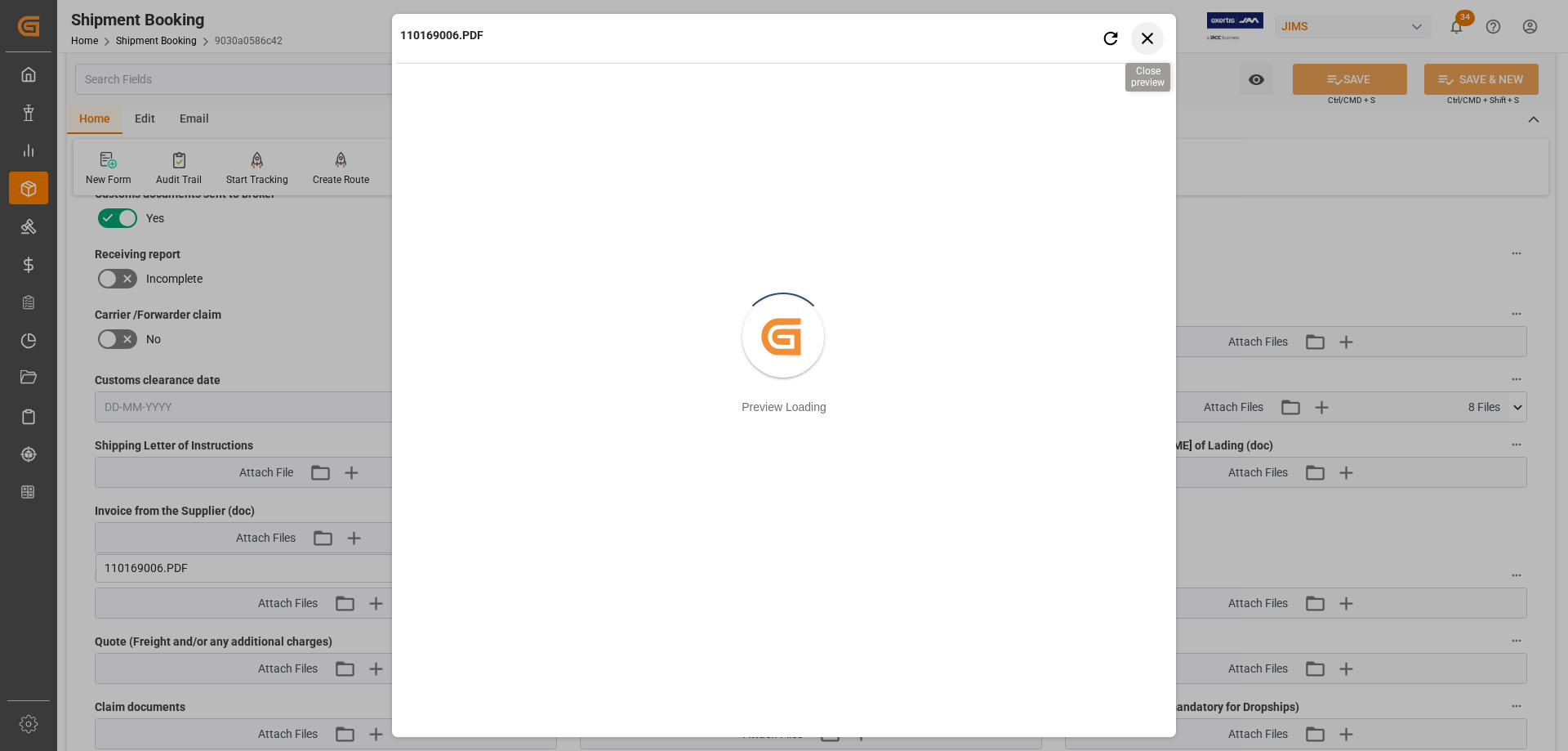
click at [1149, 34] on icon "button" at bounding box center [1147, 38] width 20 height 20
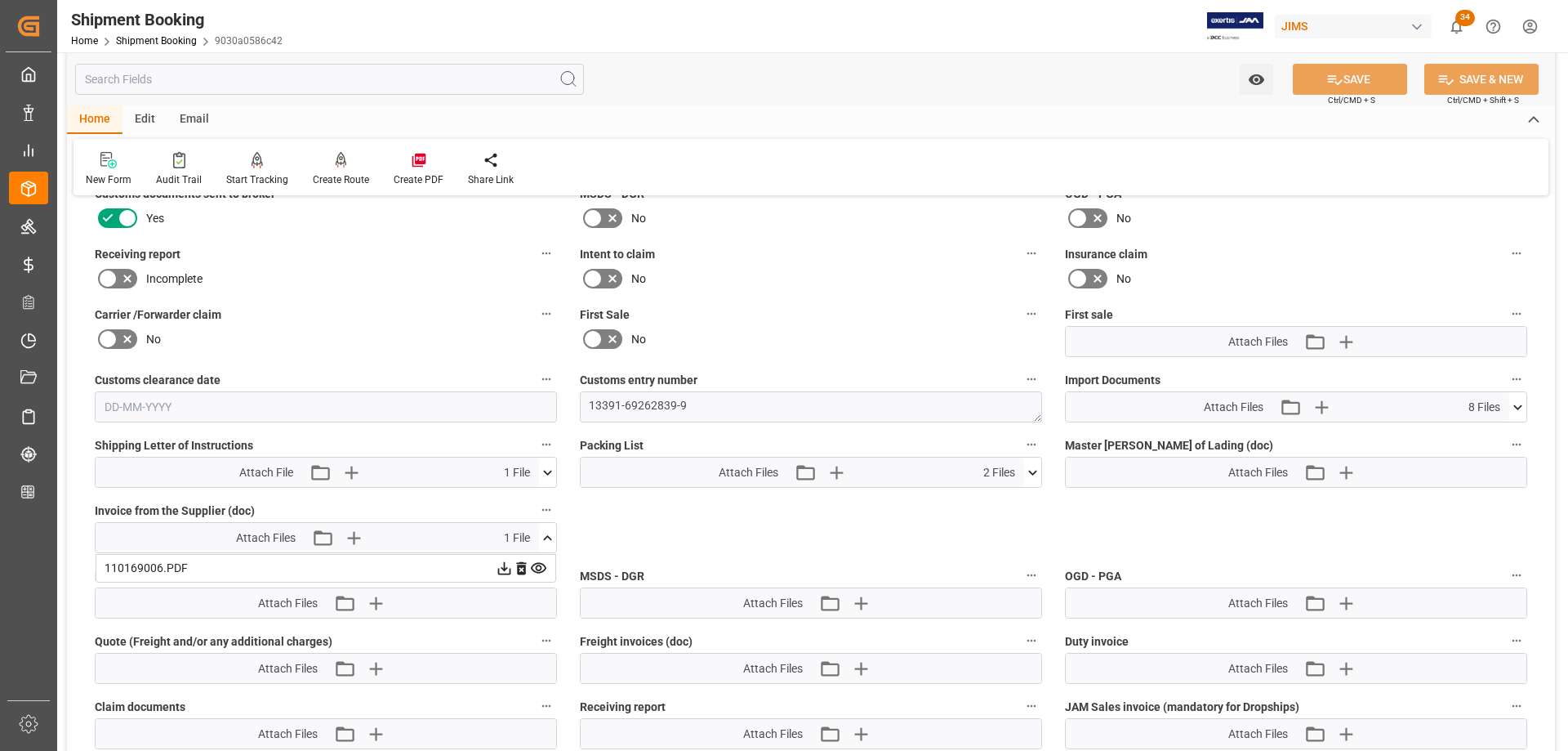
click at [1519, 410] on icon at bounding box center [1517, 407] width 17 height 17
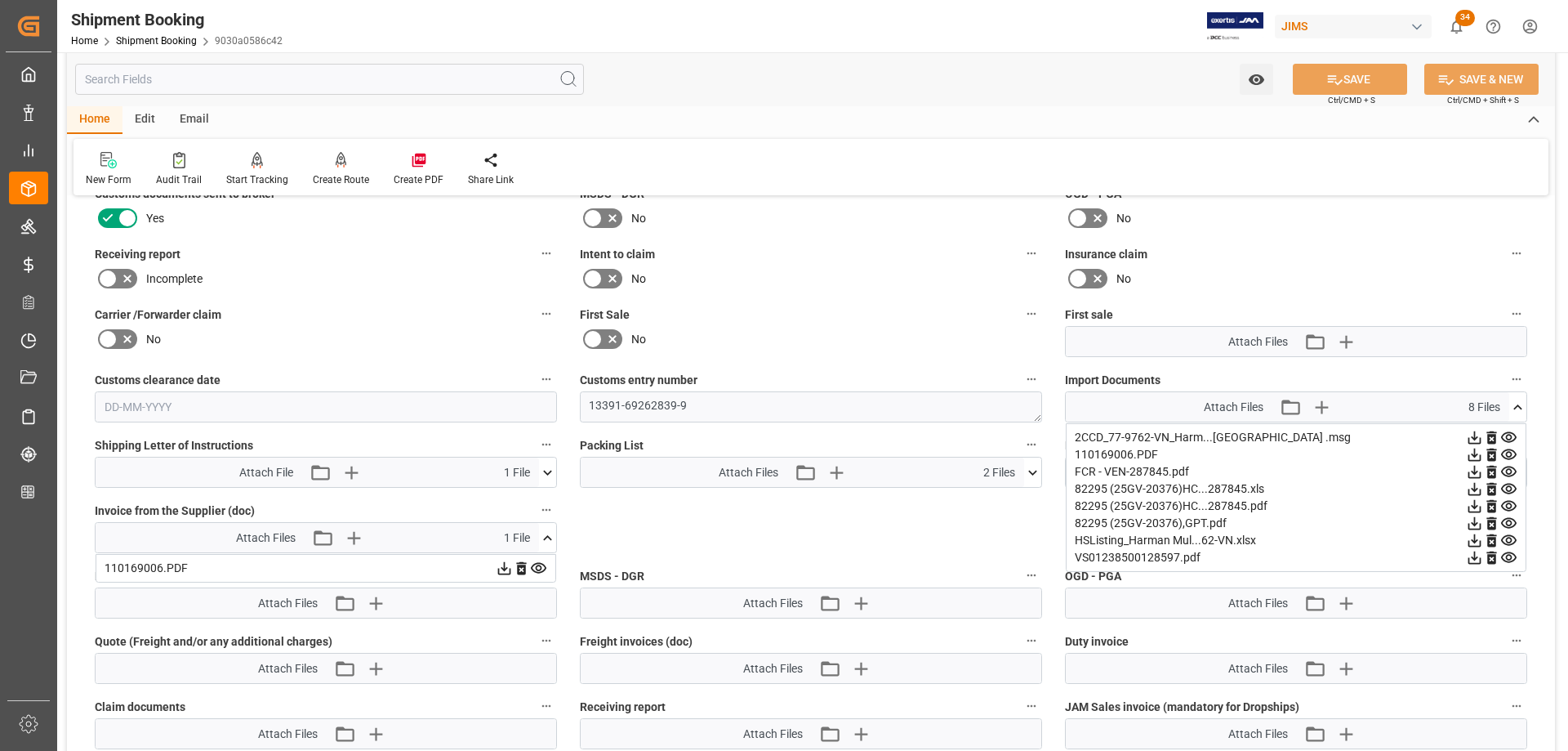
click at [1481, 561] on icon at bounding box center [1474, 558] width 13 height 13
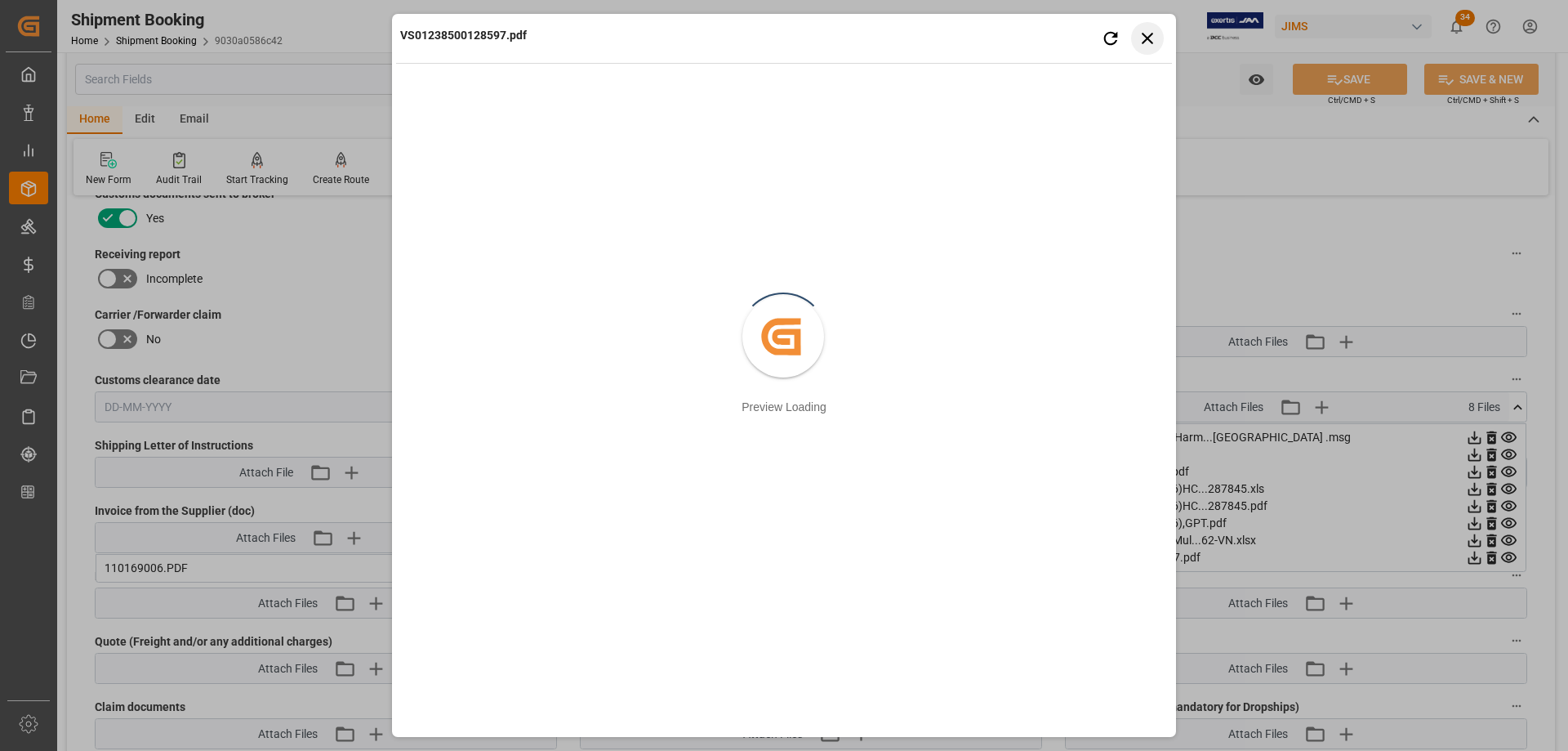
click at [1147, 34] on icon "button" at bounding box center [1147, 38] width 20 height 20
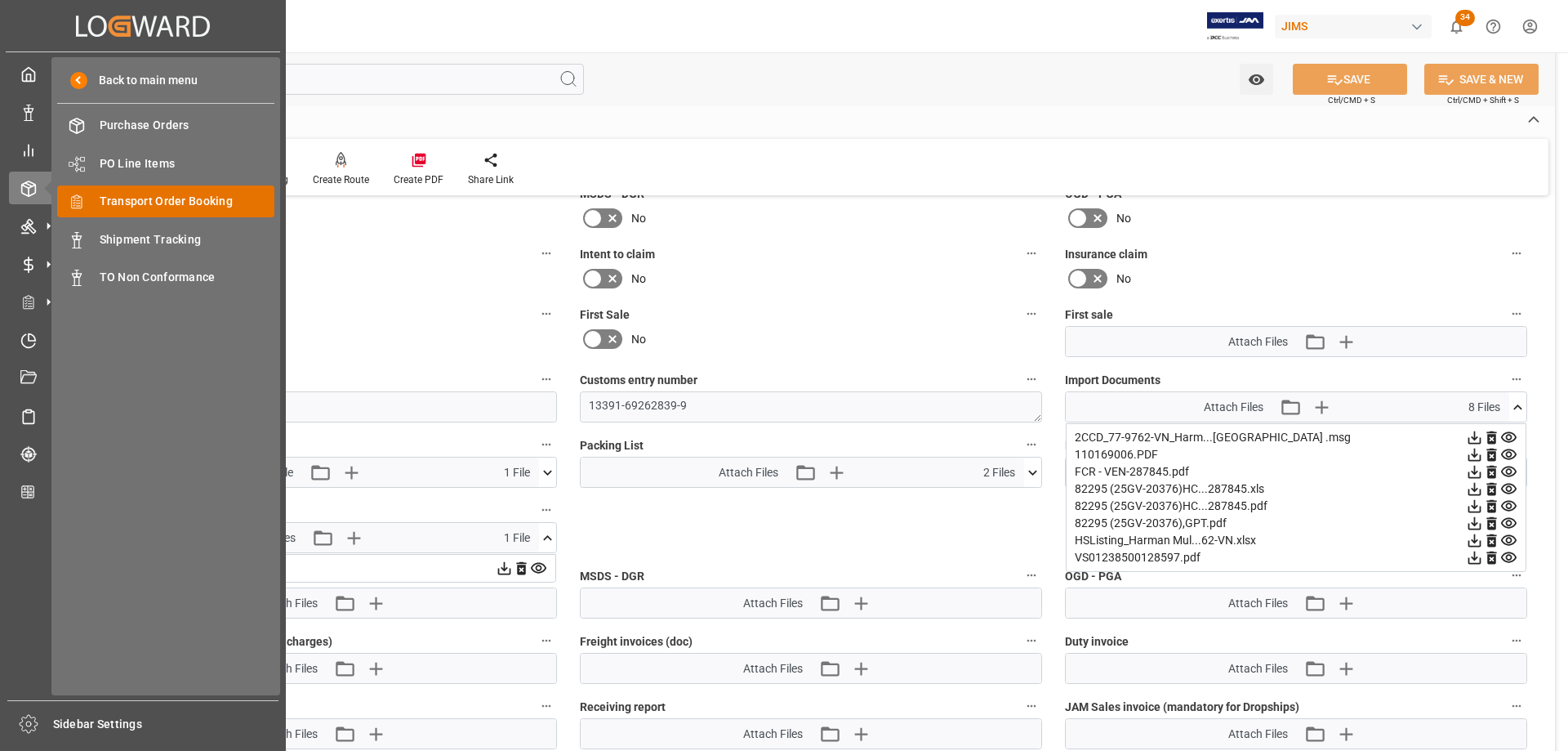
click at [181, 205] on span "Transport Order Booking" at bounding box center [187, 200] width 175 height 17
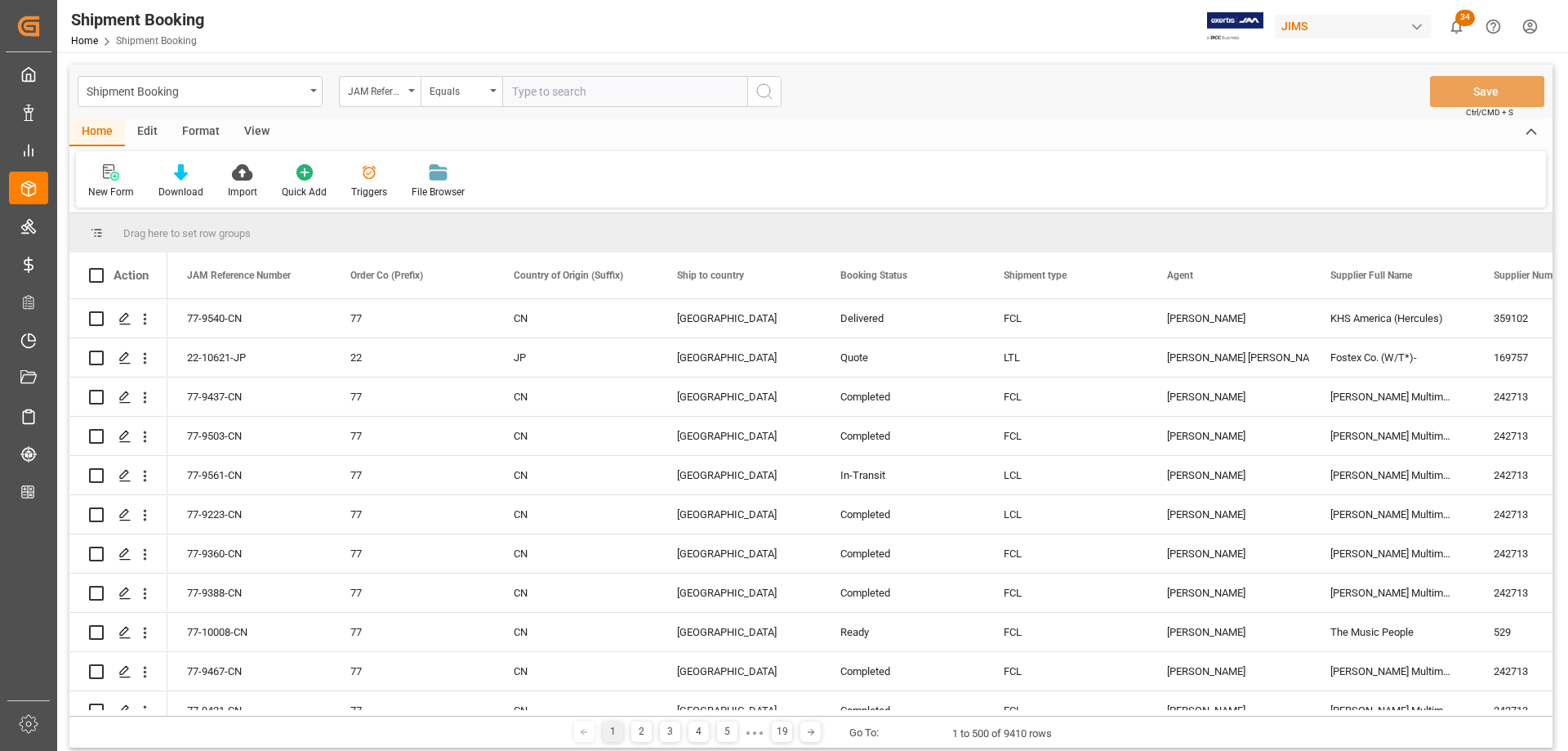
click at [120, 182] on div "New Form" at bounding box center [111, 182] width 70 height 36
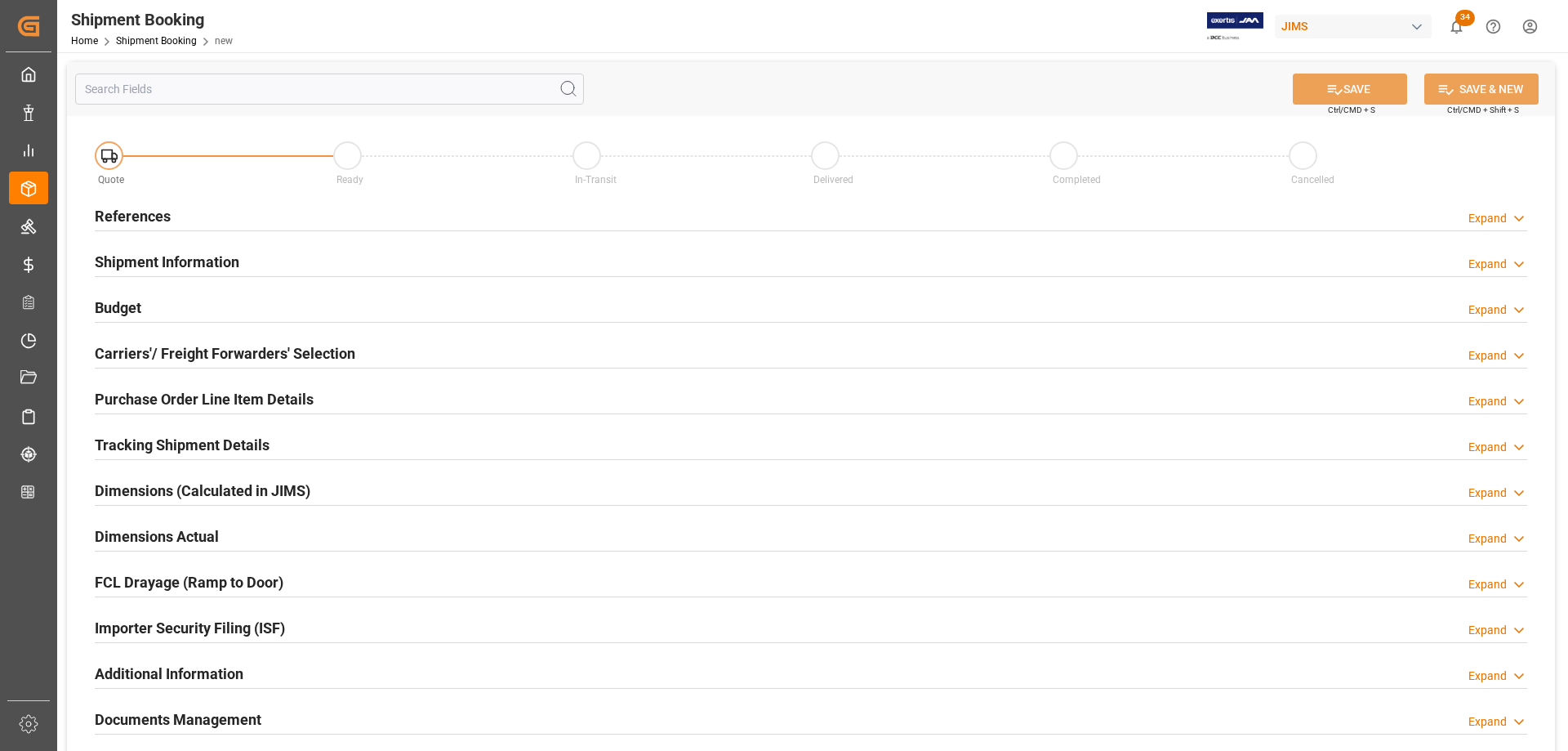
click at [164, 214] on h2 "References" at bounding box center [133, 216] width 76 height 22
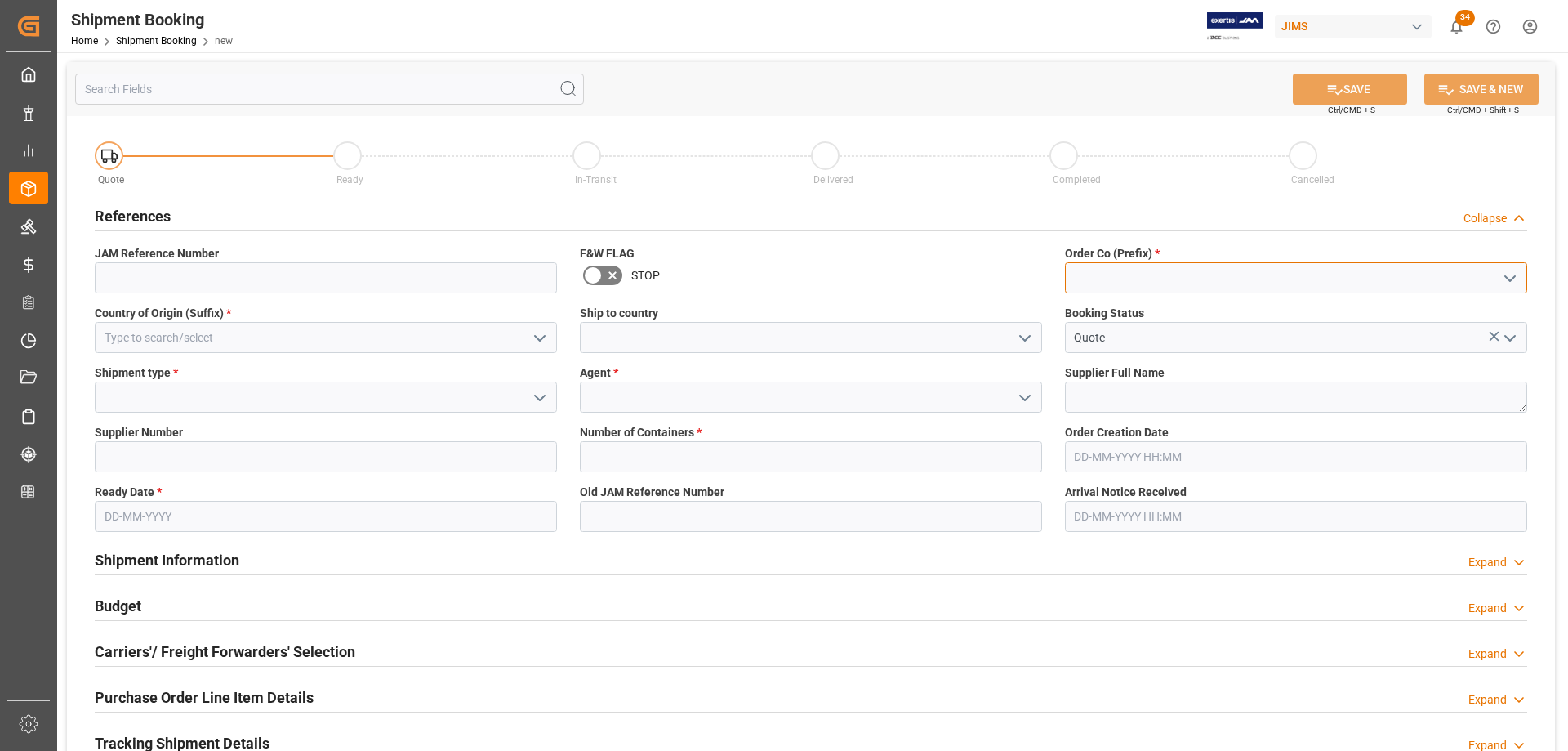
click at [1222, 273] on input at bounding box center [1296, 277] width 463 height 31
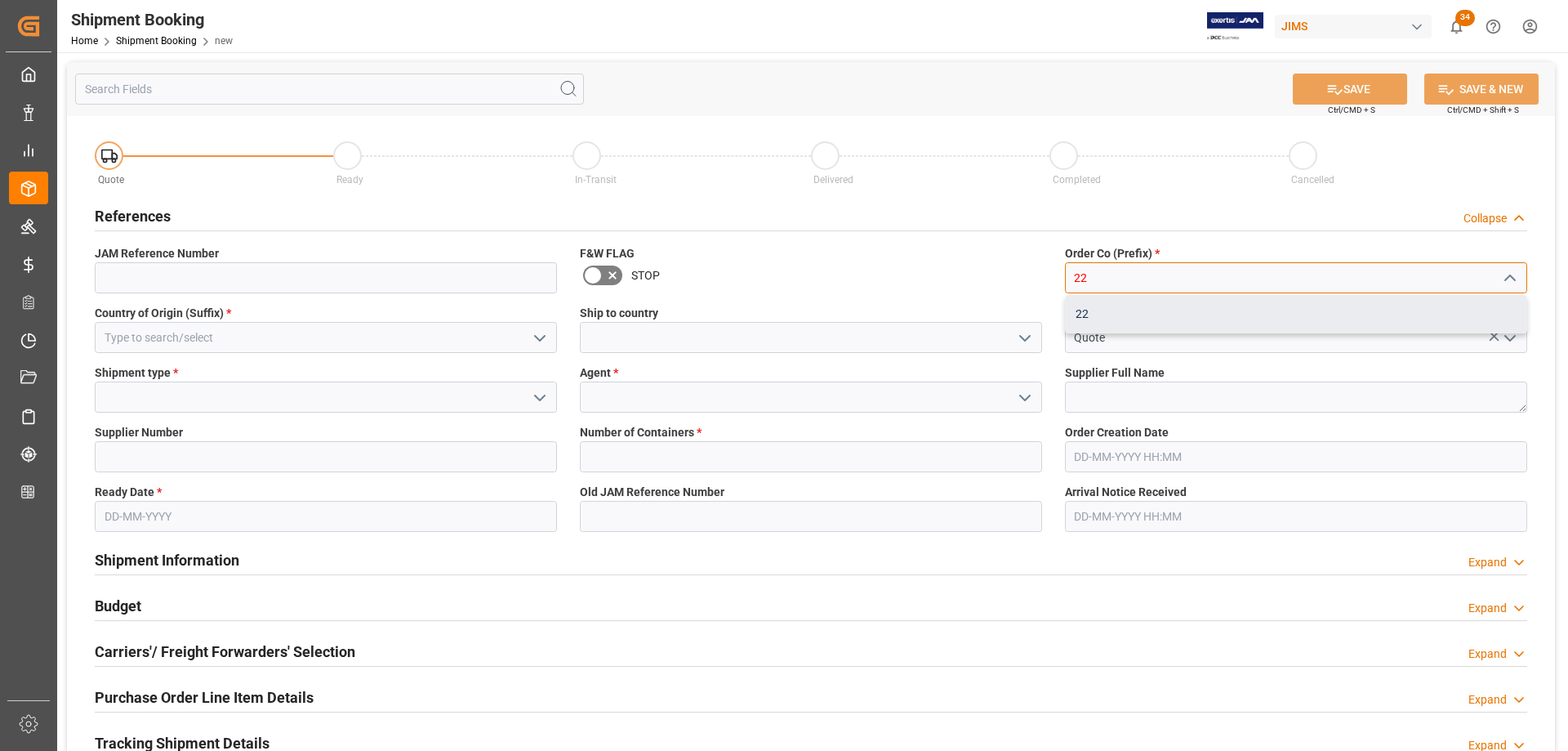
click at [1090, 314] on div "22" at bounding box center [1296, 314] width 461 height 37
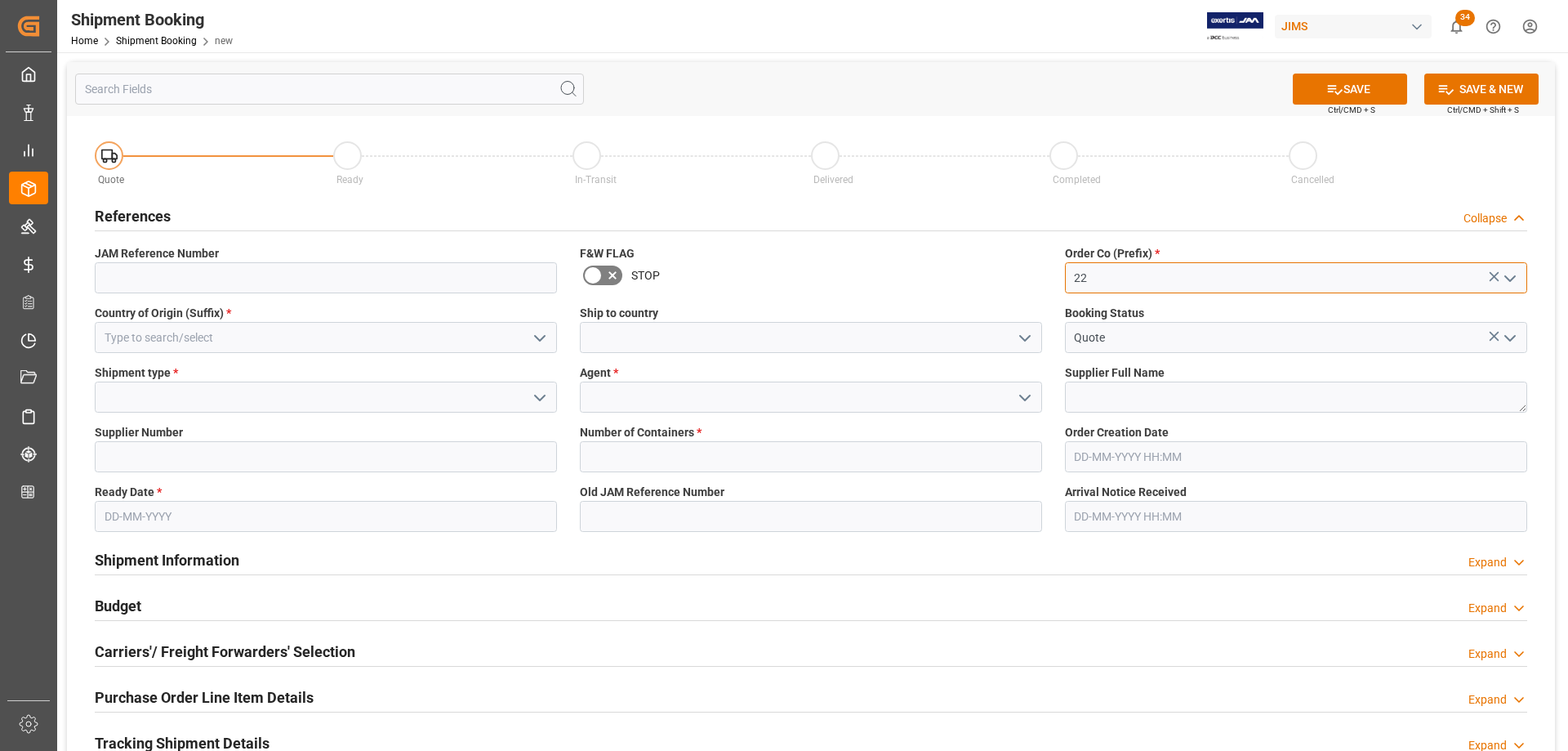
type input "22"
click at [139, 336] on input at bounding box center [326, 337] width 463 height 31
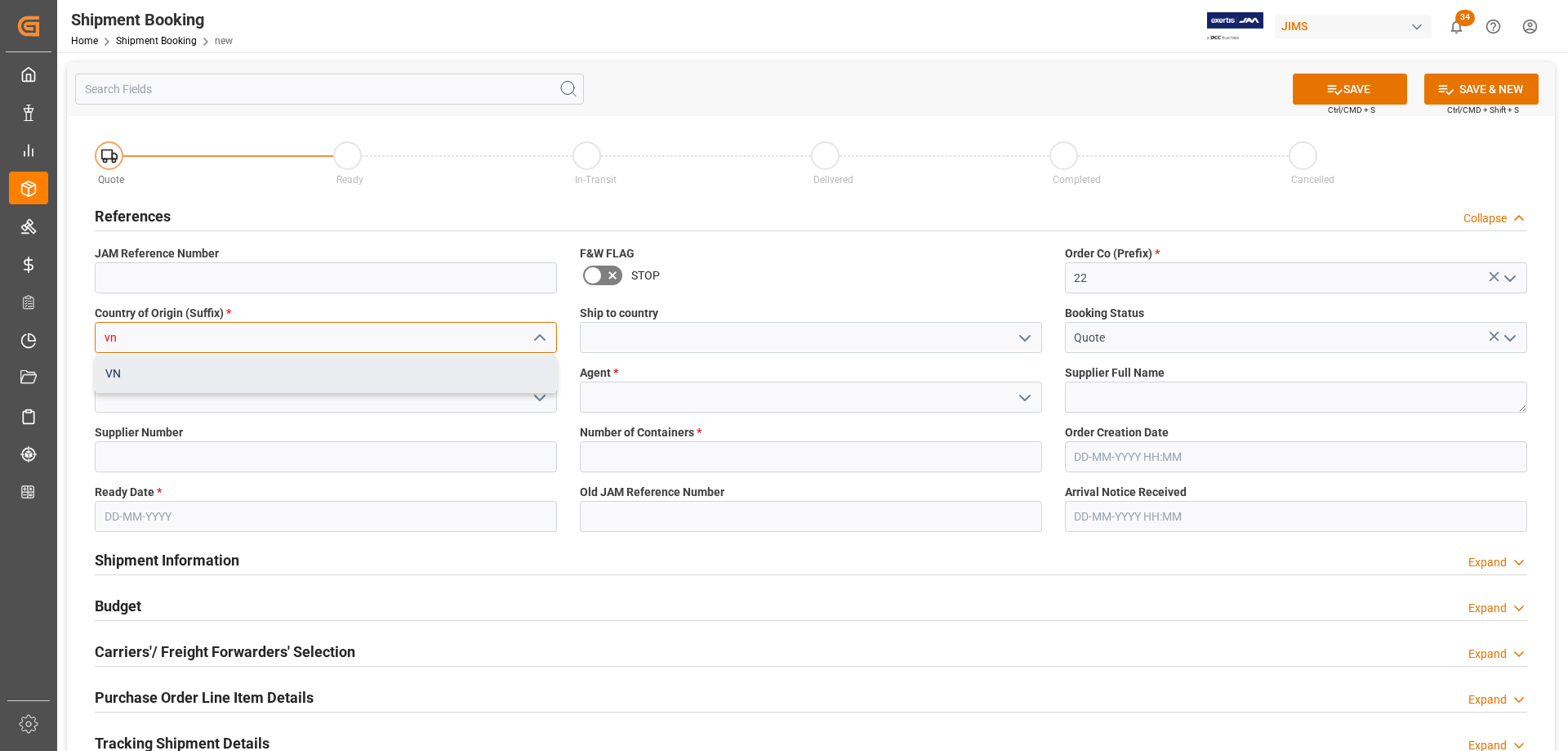
click at [111, 378] on div "VN" at bounding box center [326, 373] width 461 height 37
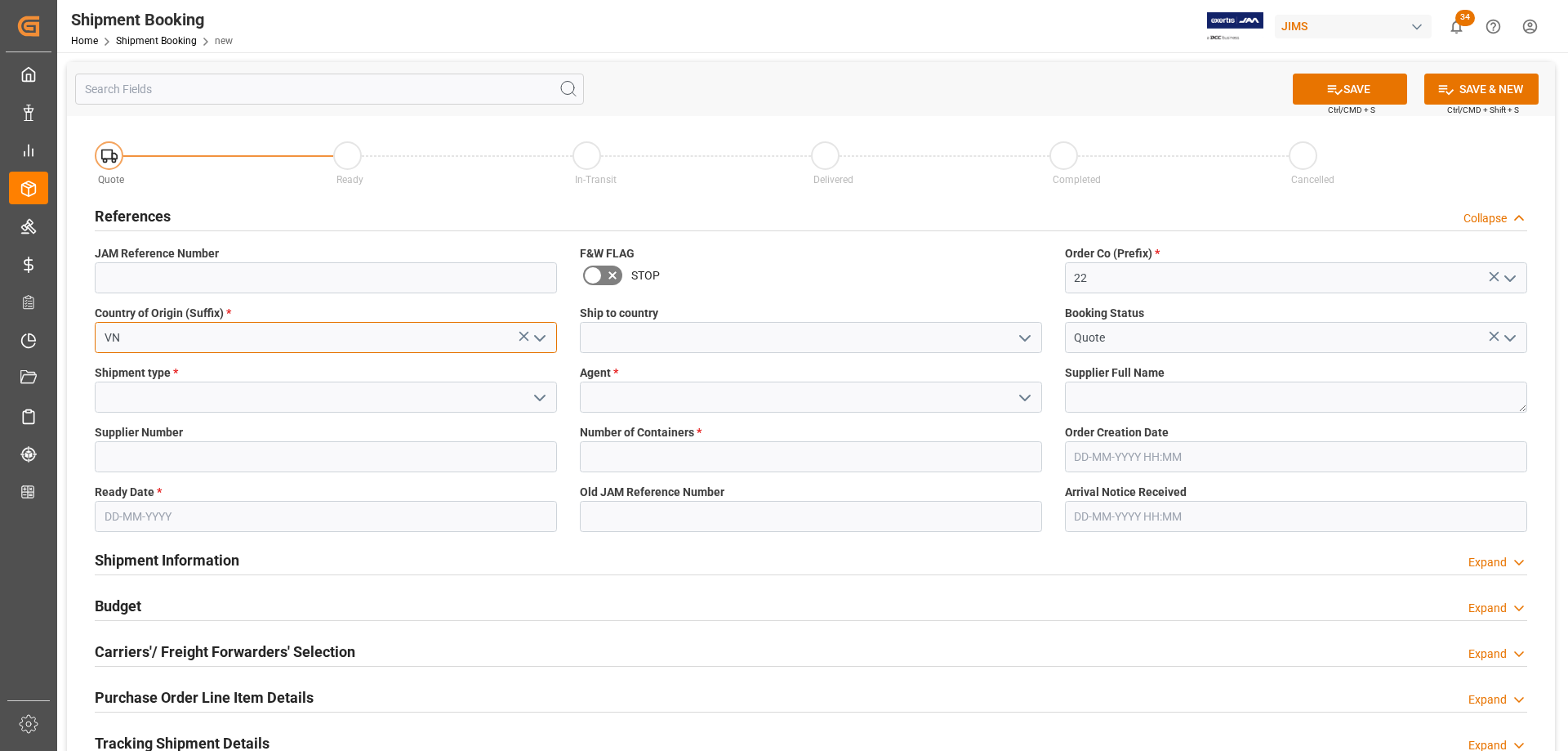
type input "VN"
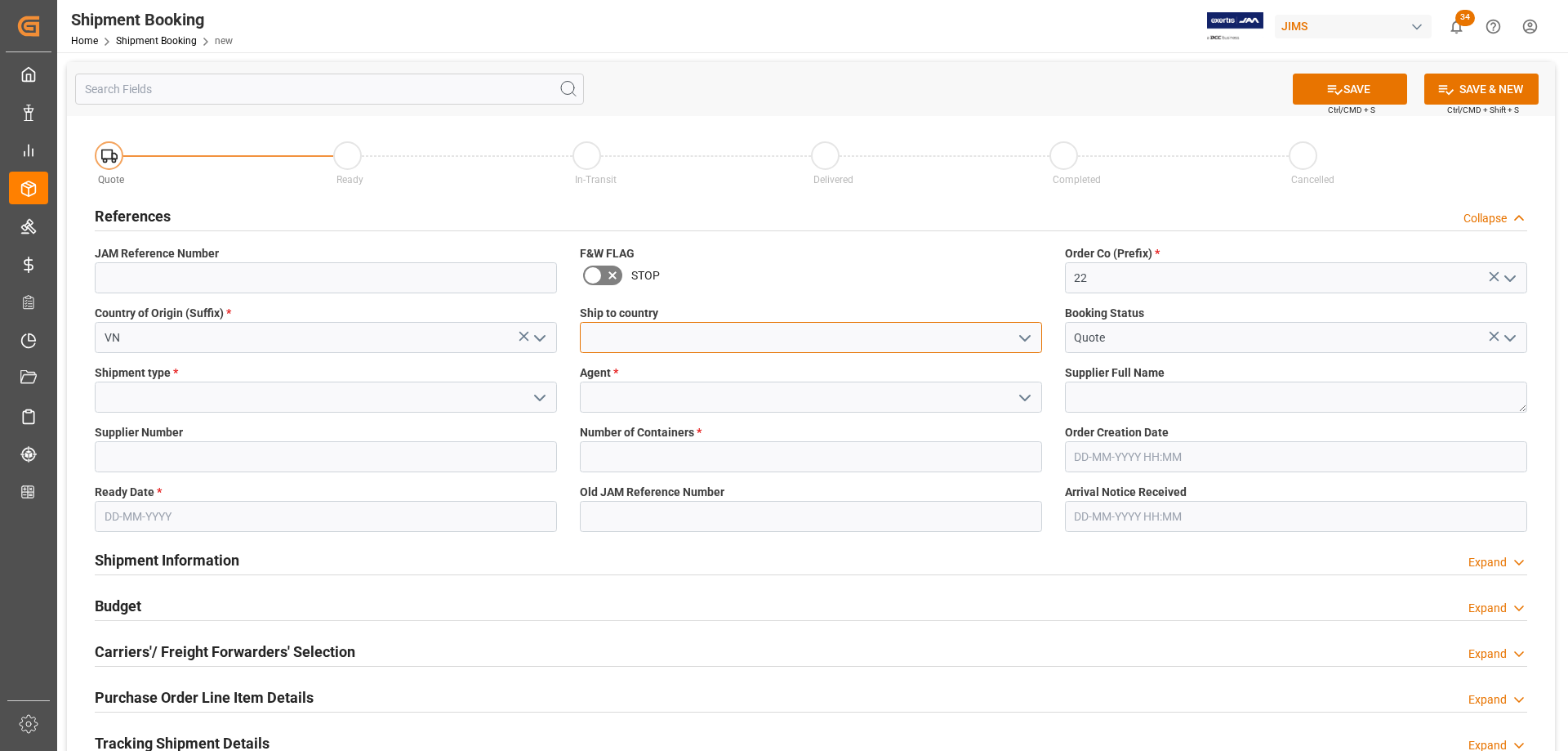
click at [622, 340] on input at bounding box center [811, 337] width 463 height 31
type input "[GEOGRAPHIC_DATA]"
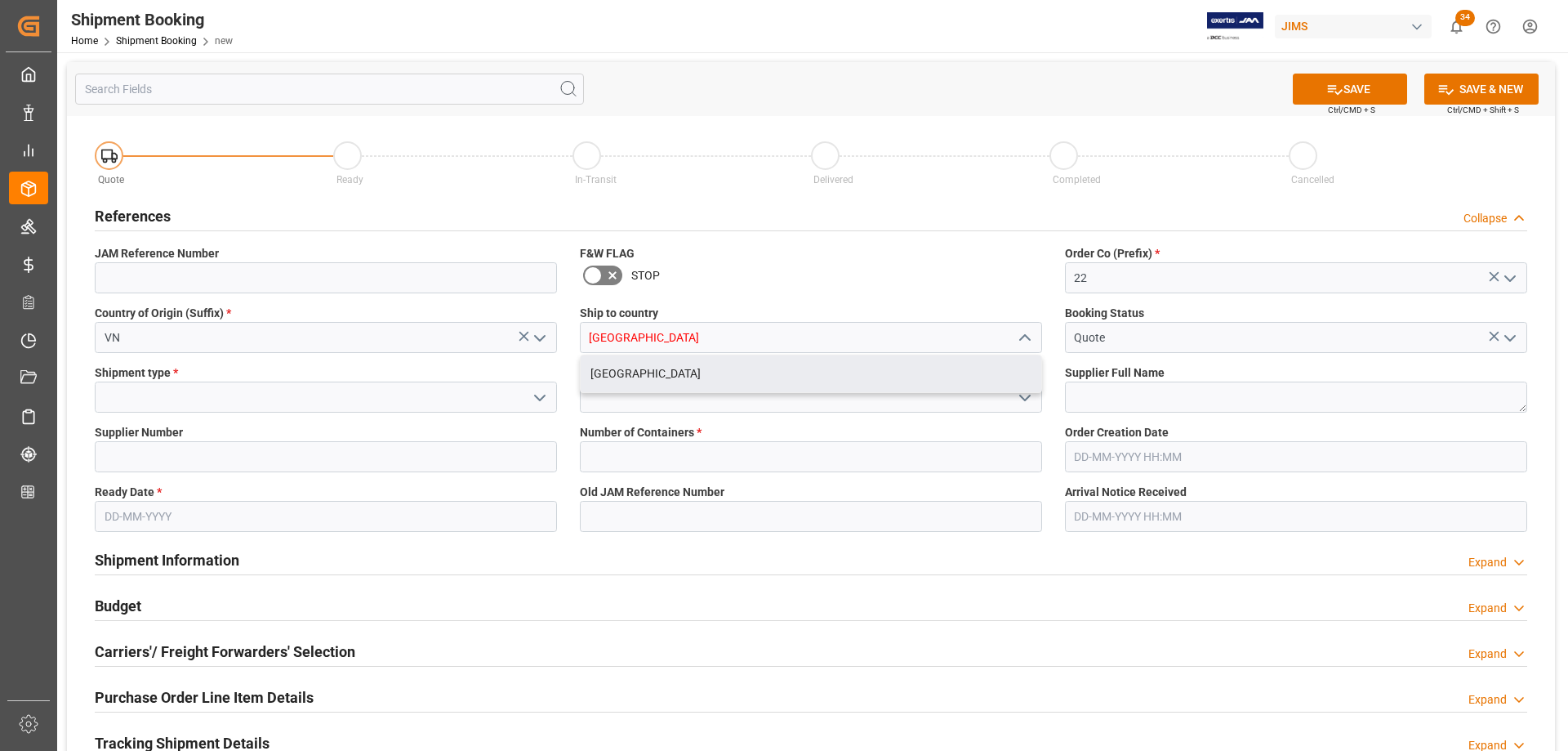
click at [736, 301] on div "Ship to country United States United States" at bounding box center [810, 329] width 485 height 60
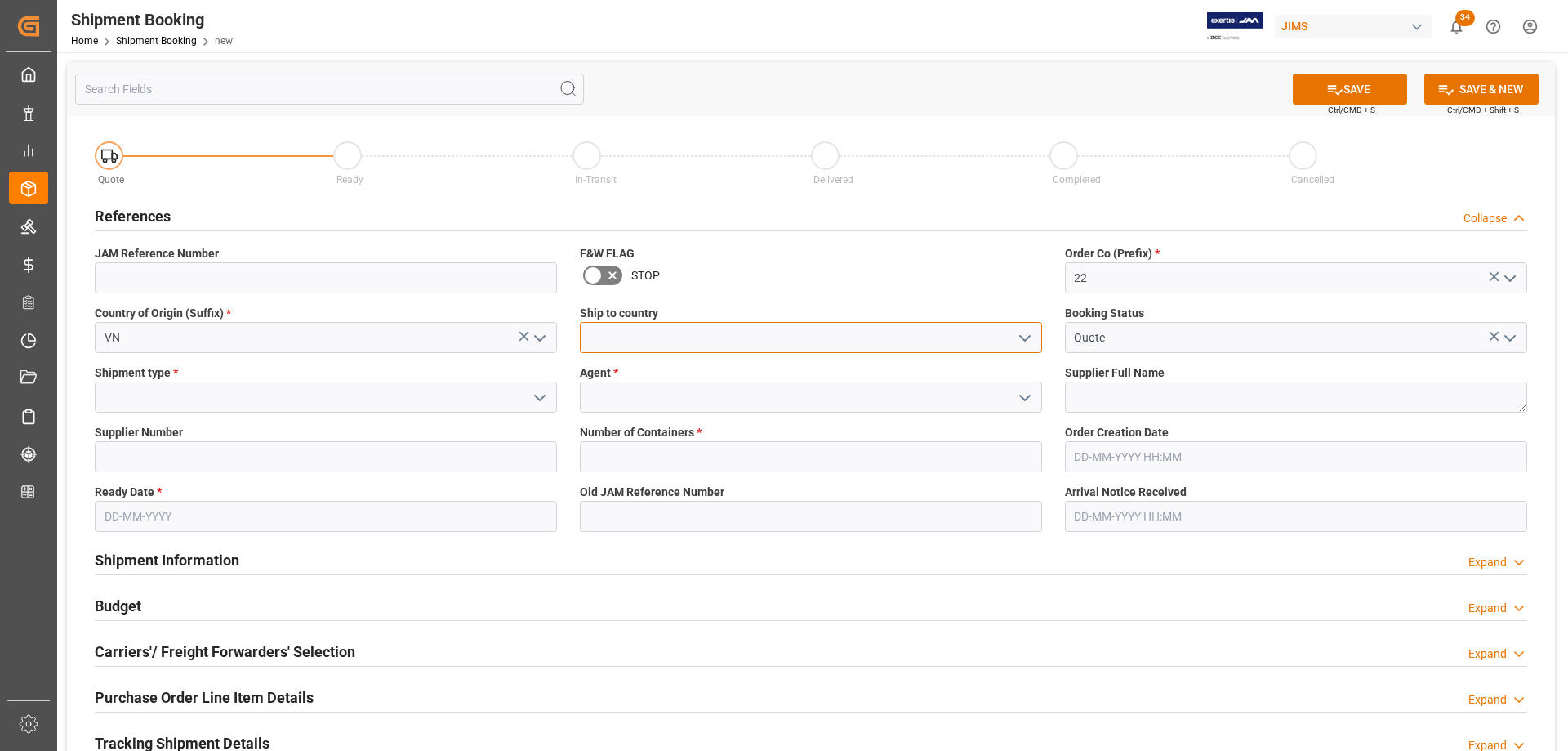
click at [616, 336] on input at bounding box center [811, 337] width 463 height 31
type input "[GEOGRAPHIC_DATA]"
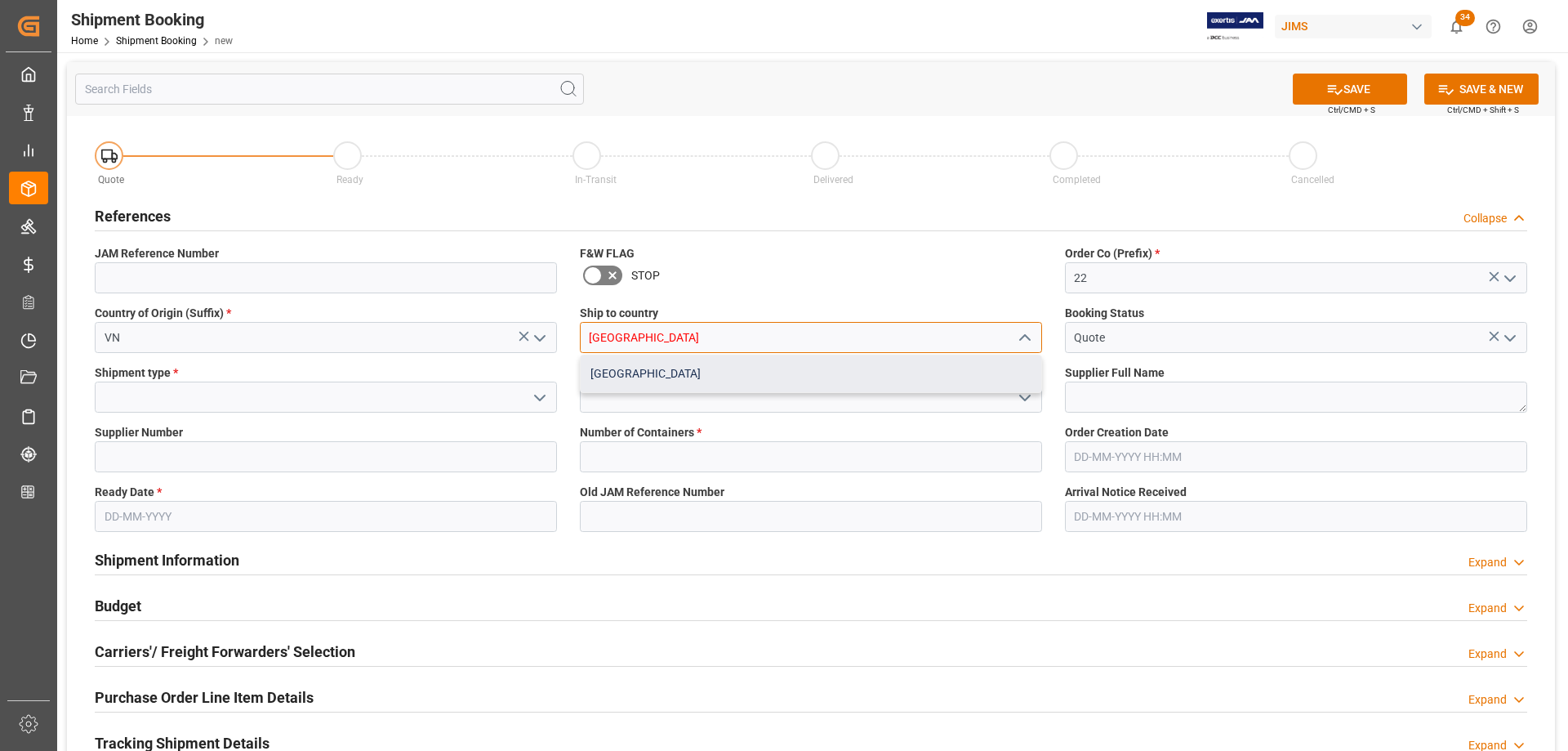
click at [645, 377] on div "[GEOGRAPHIC_DATA]" at bounding box center [810, 373] width 461 height 37
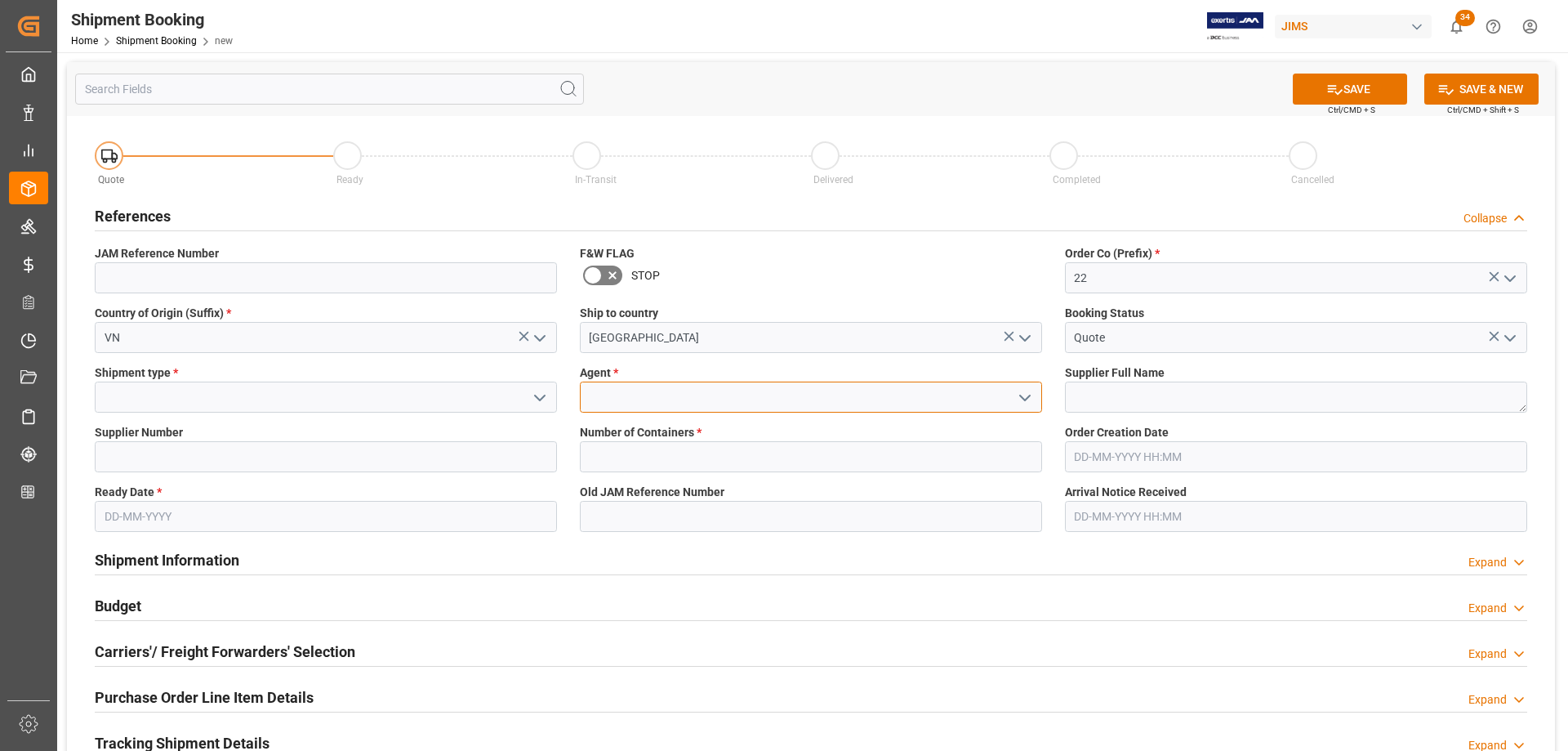
click at [630, 391] on input at bounding box center [811, 397] width 463 height 31
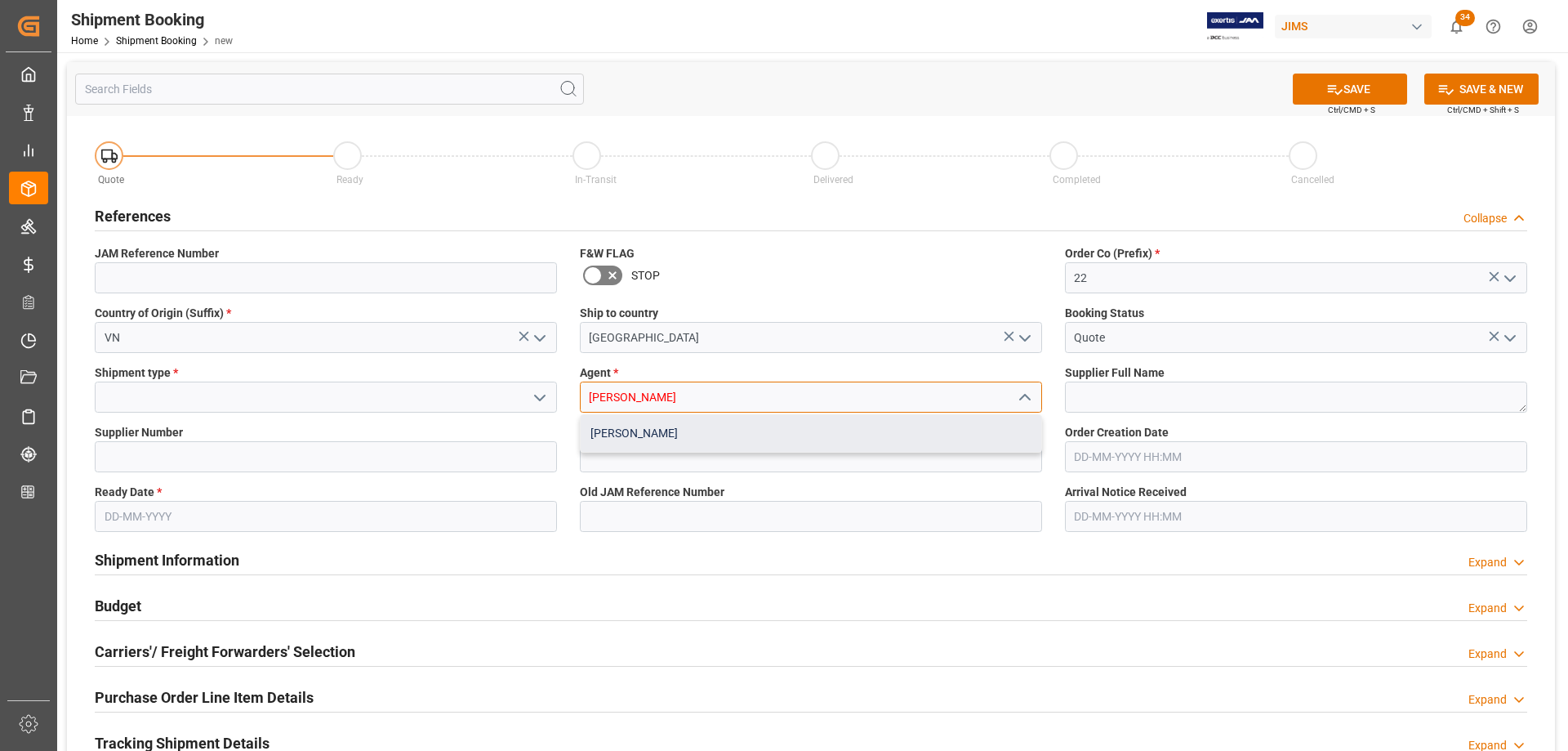
click at [618, 436] on div "[PERSON_NAME]" at bounding box center [810, 433] width 461 height 37
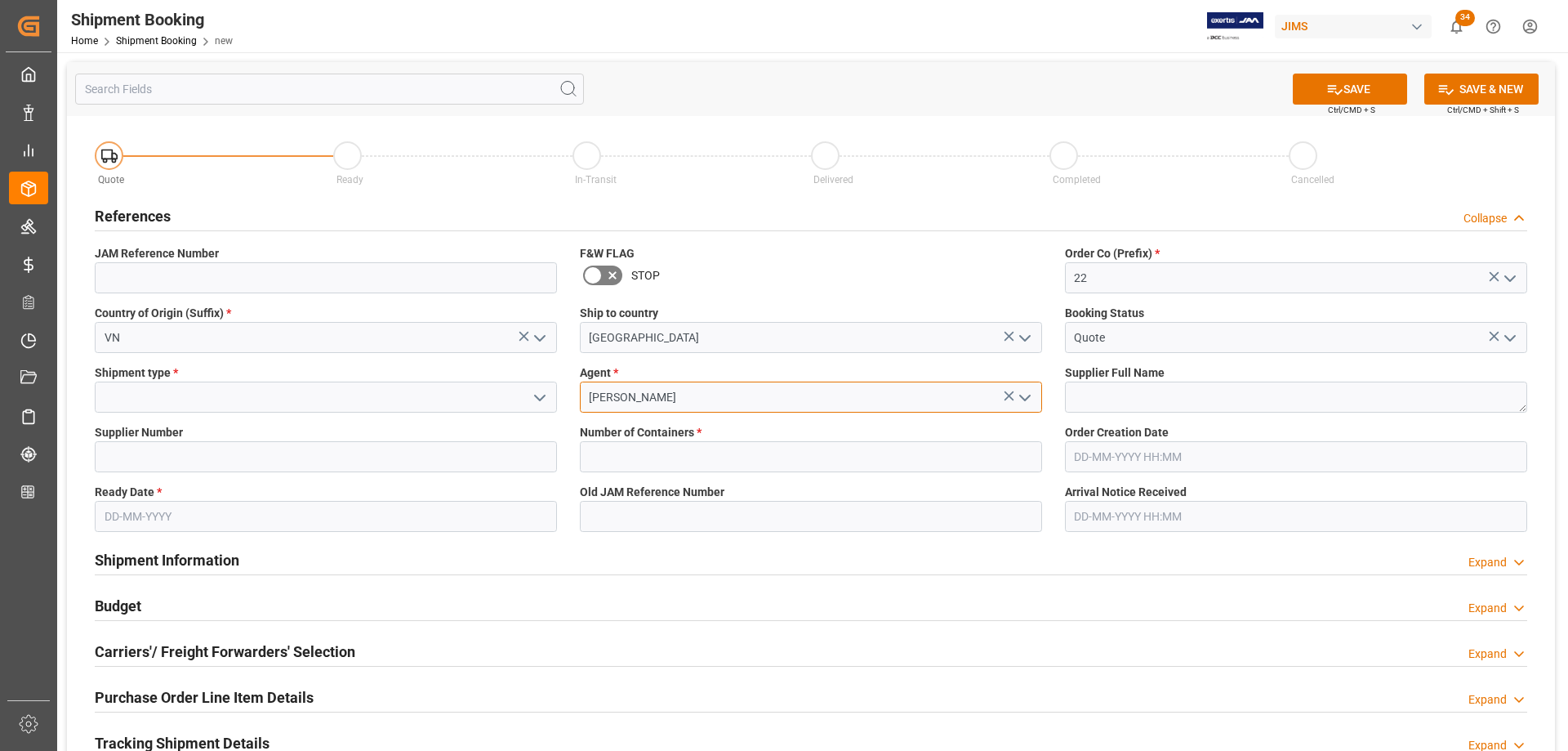
type input "[PERSON_NAME]"
click at [225, 405] on input at bounding box center [326, 397] width 463 height 31
click at [539, 395] on icon "open menu" at bounding box center [540, 398] width 20 height 20
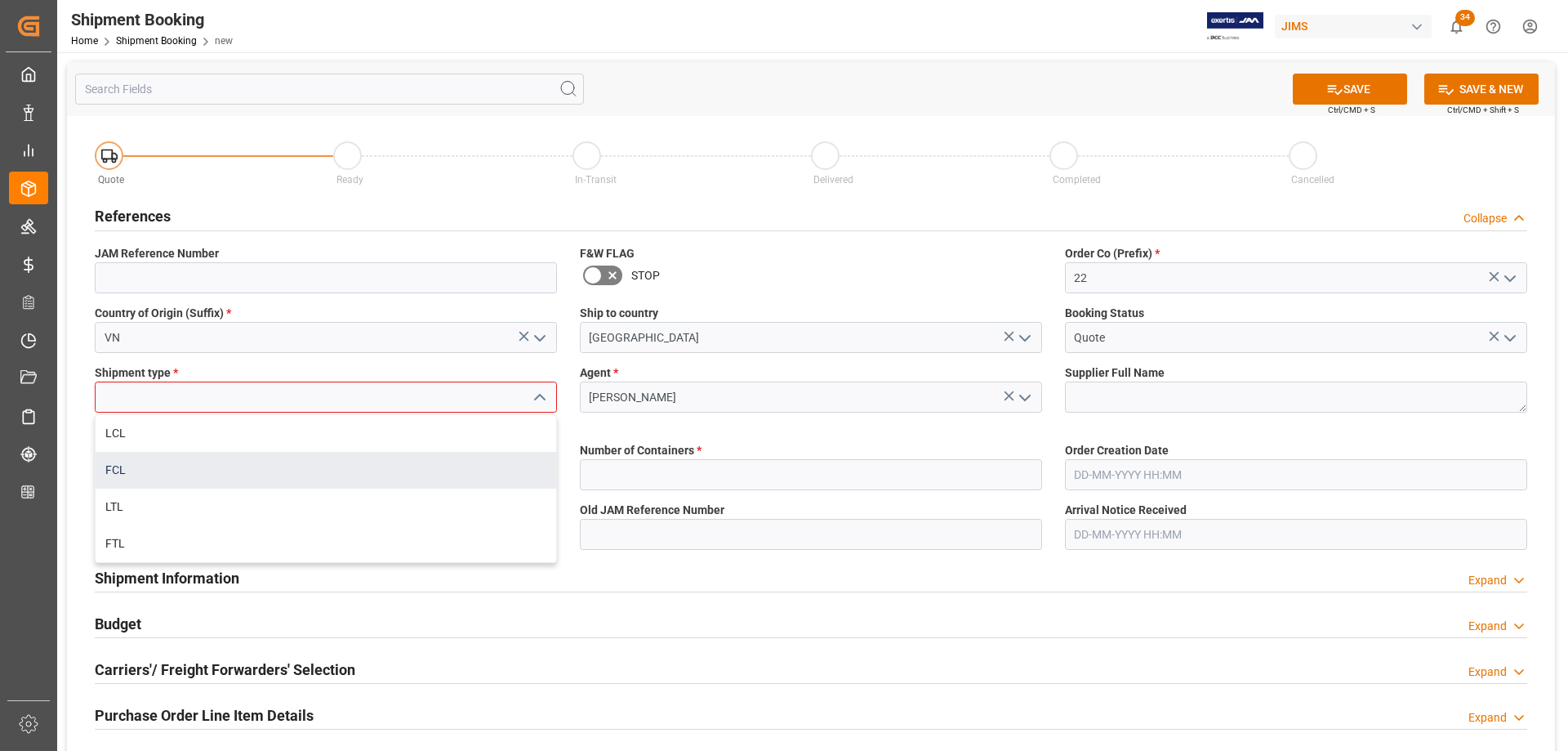
click at [204, 472] on div "FCL" at bounding box center [326, 470] width 461 height 37
type input "FCL"
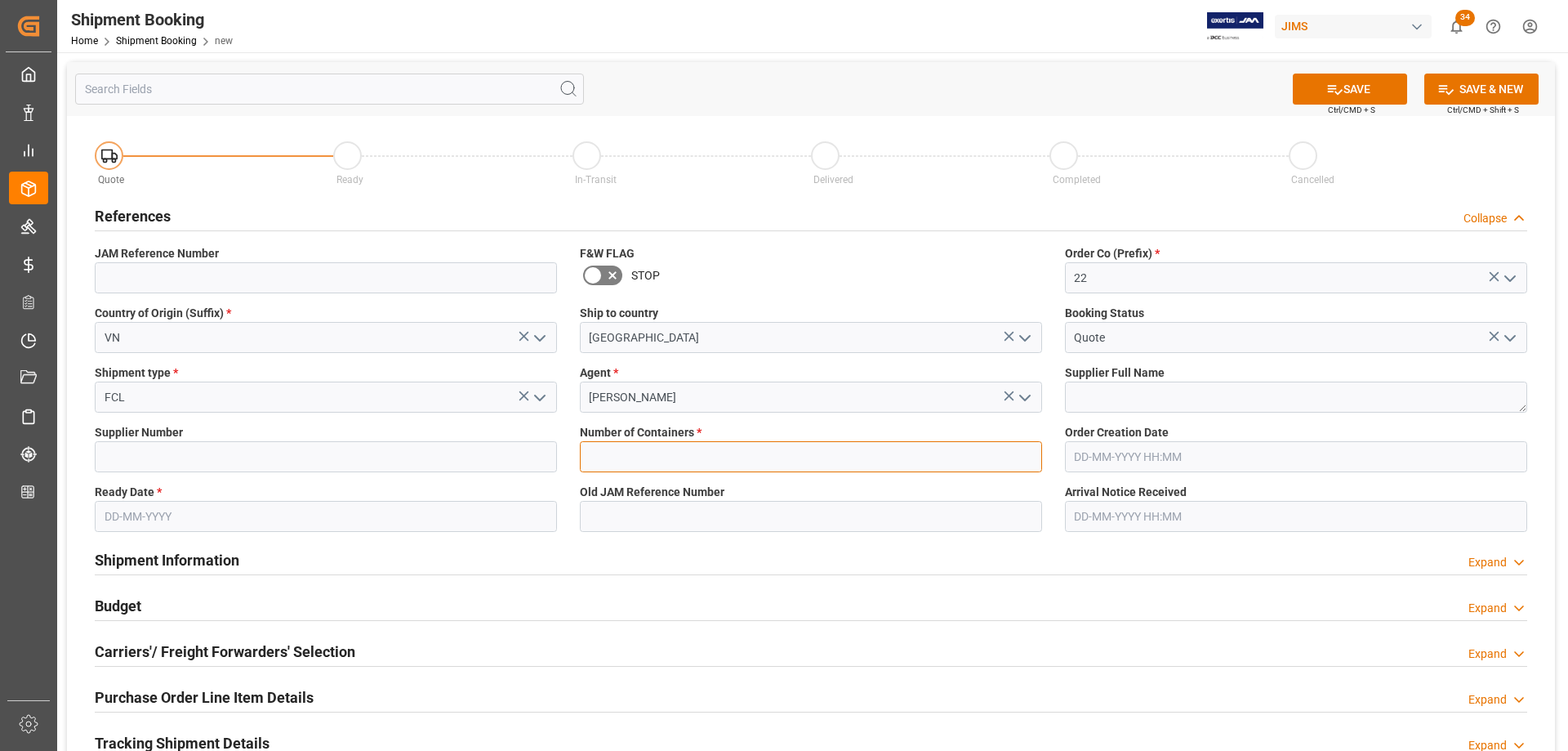
click at [621, 451] on input "text" at bounding box center [811, 456] width 463 height 31
type input "2"
click at [168, 517] on input "text" at bounding box center [326, 516] width 463 height 31
click at [178, 435] on span "20" at bounding box center [178, 432] width 11 height 11
type input "[DATE]"
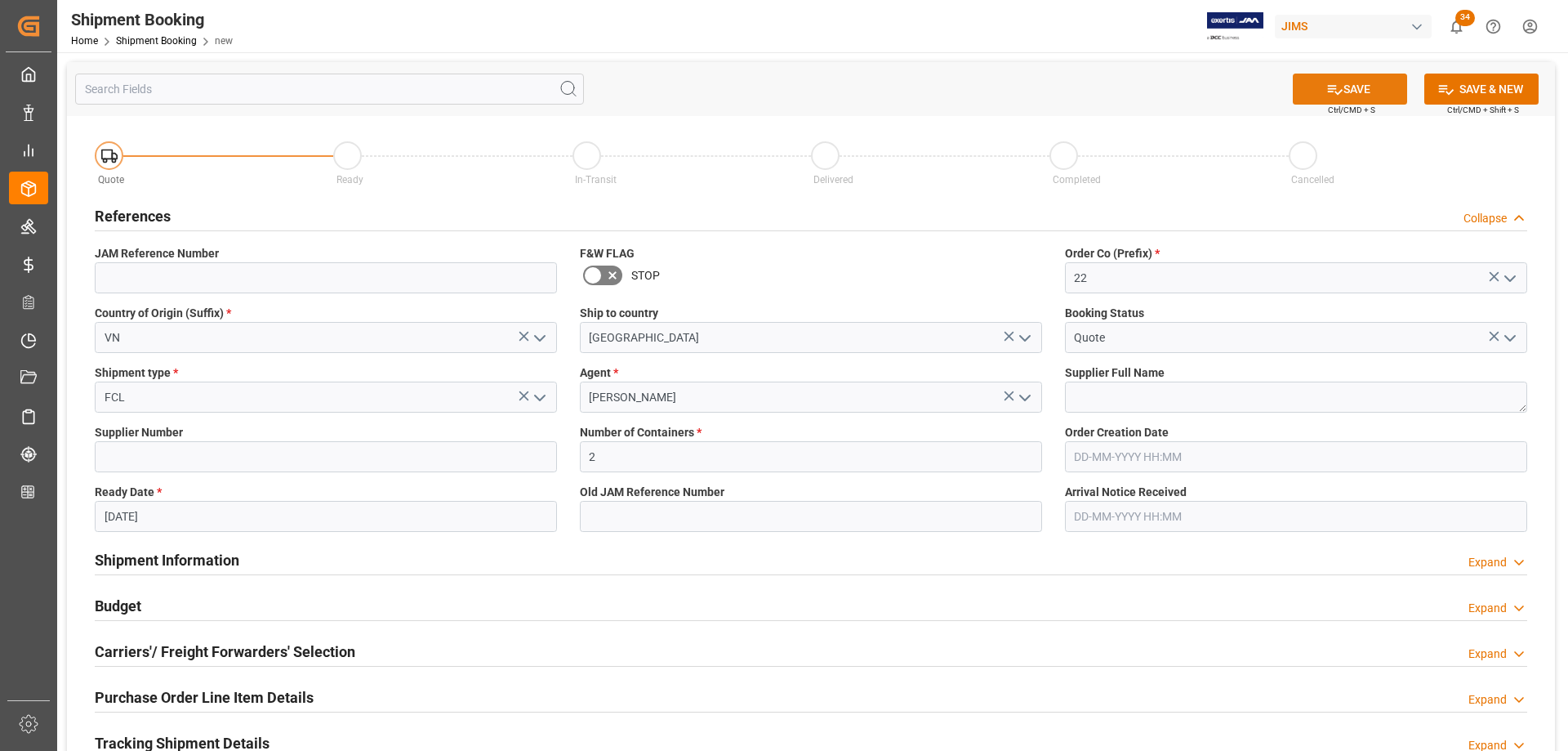
click at [1356, 93] on button "SAVE" at bounding box center [1350, 89] width 115 height 31
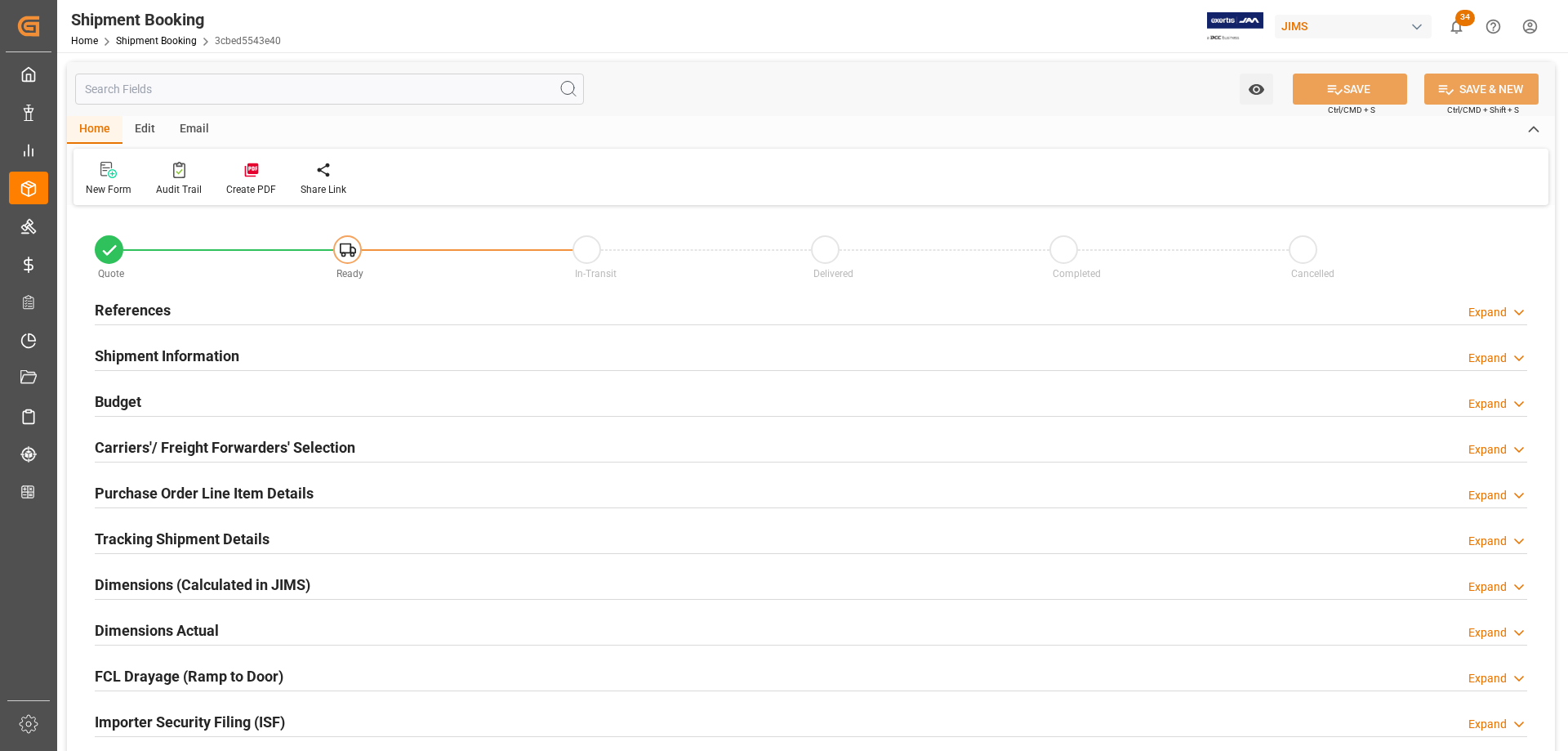
type input "2"
type input "[DATE]"
click at [136, 311] on h2 "References" at bounding box center [133, 310] width 76 height 22
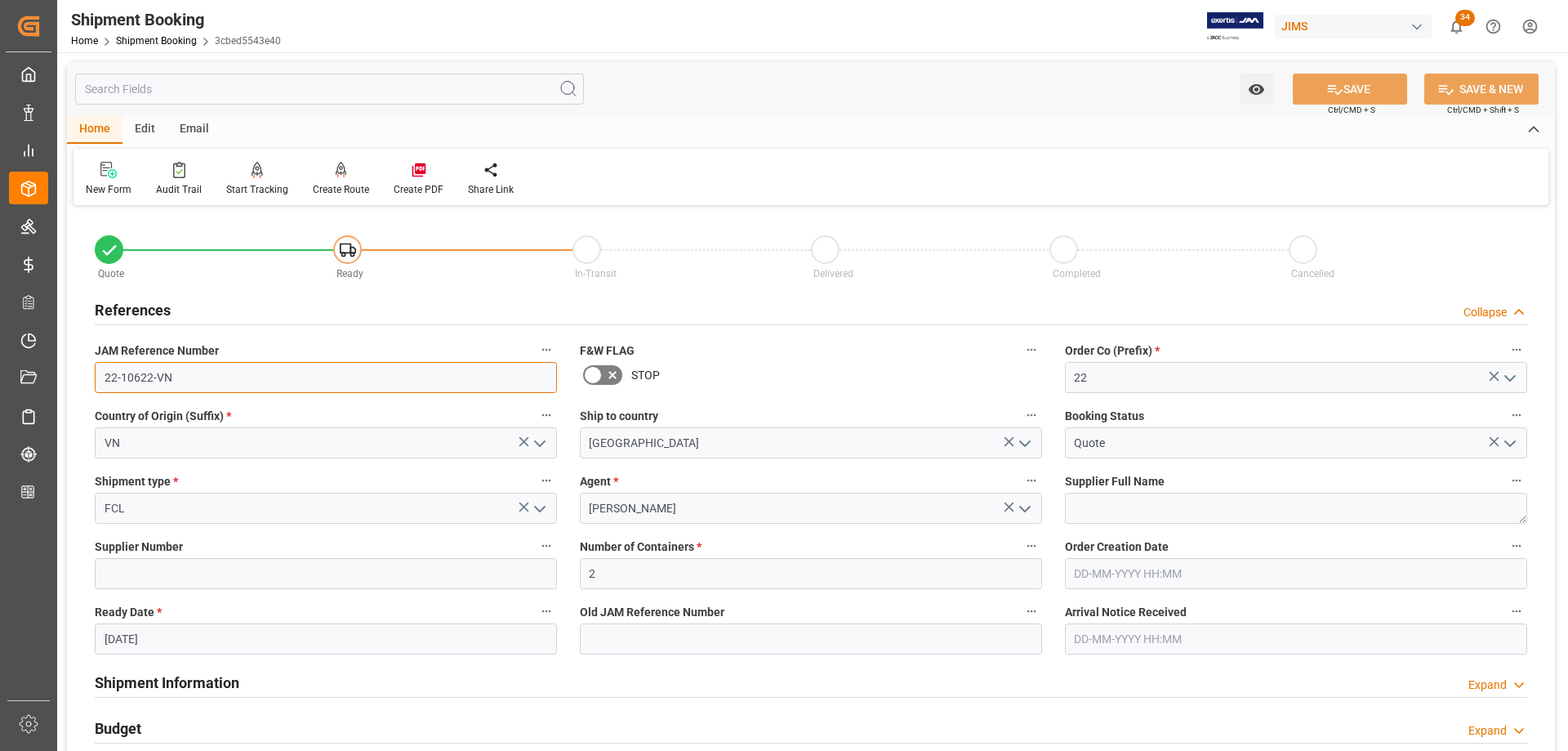
drag, startPoint x: 181, startPoint y: 386, endPoint x: 84, endPoint y: 382, distance: 97.1
click at [84, 382] on div "JAM Reference Number 22-10622-VN" at bounding box center [326, 366] width 485 height 66
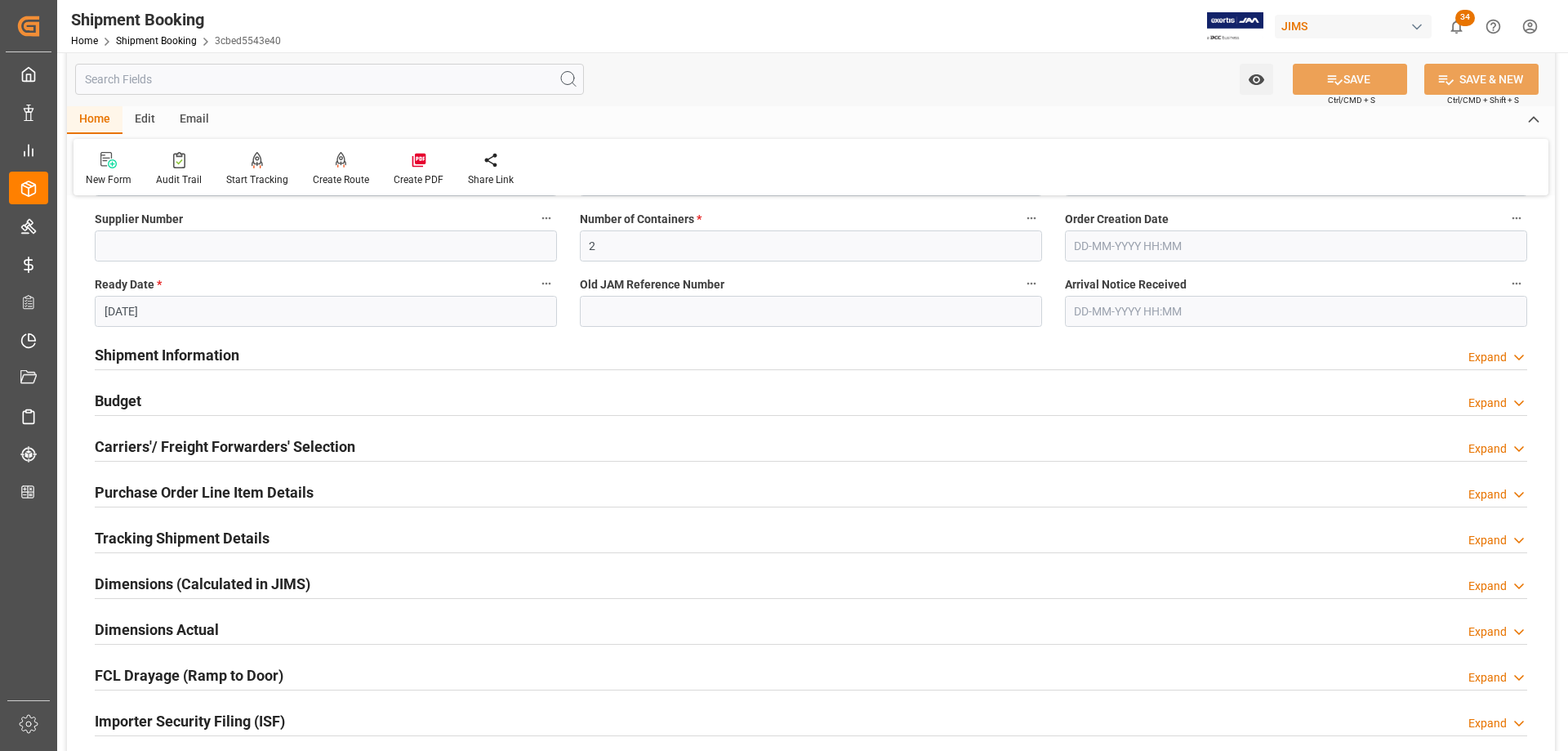
scroll to position [327, 0]
click at [132, 447] on h2 "Carriers'/ Freight Forwarders' Selection" at bounding box center [224, 447] width 260 height 22
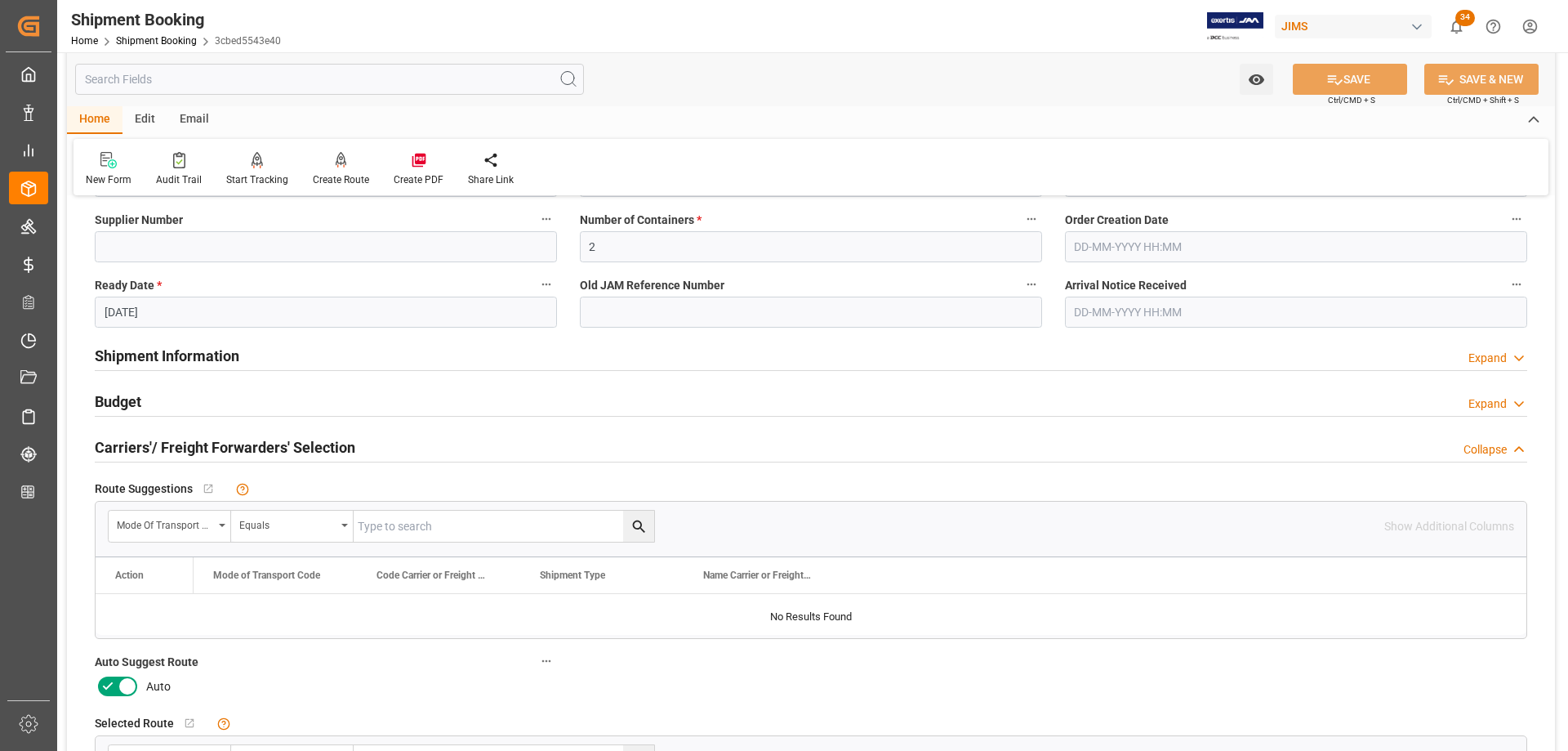
click at [109, 688] on icon at bounding box center [108, 686] width 20 height 20
click at [0, 0] on input "checkbox" at bounding box center [0, 0] width 0 height 0
click at [1353, 70] on button "SAVE" at bounding box center [1350, 79] width 115 height 31
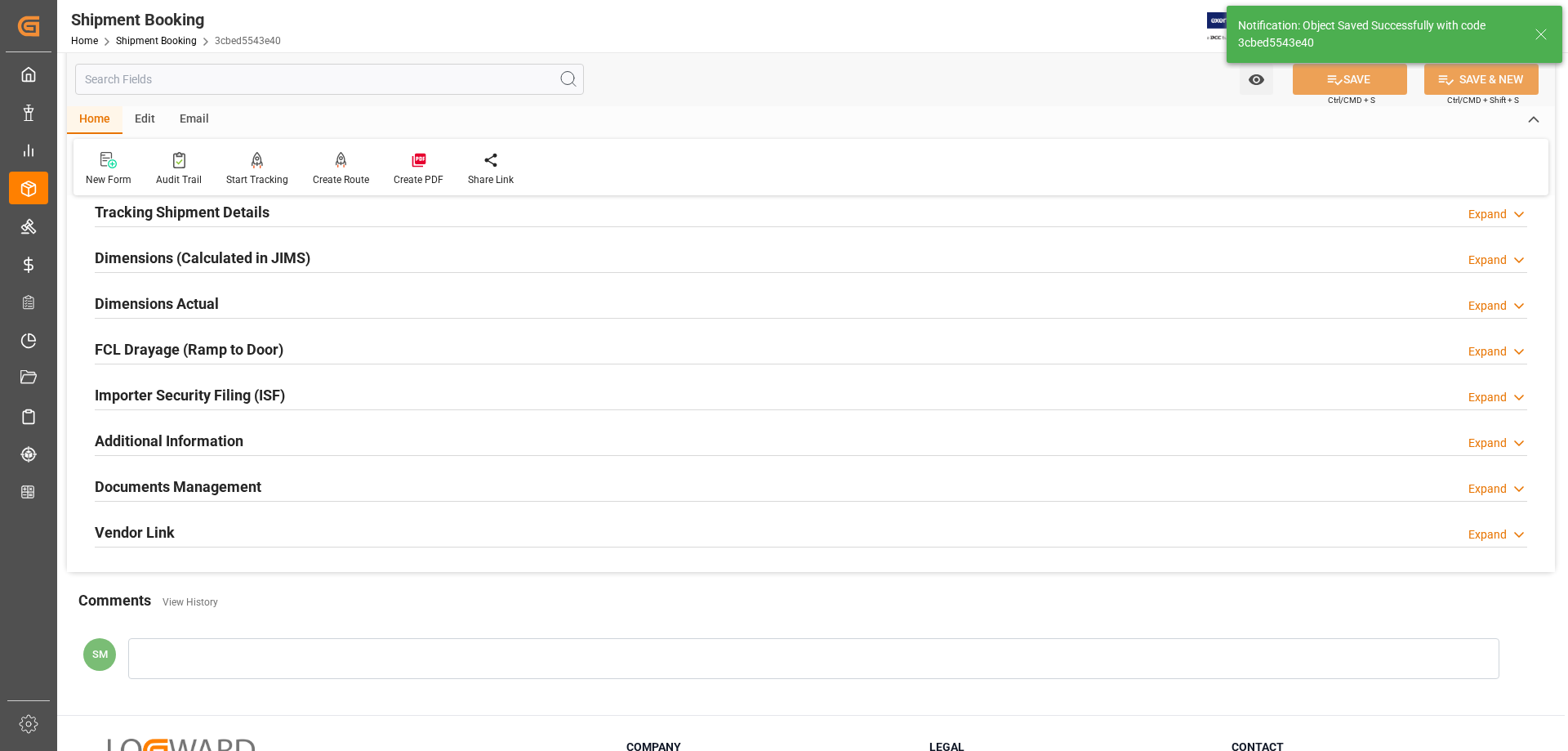
scroll to position [0, 0]
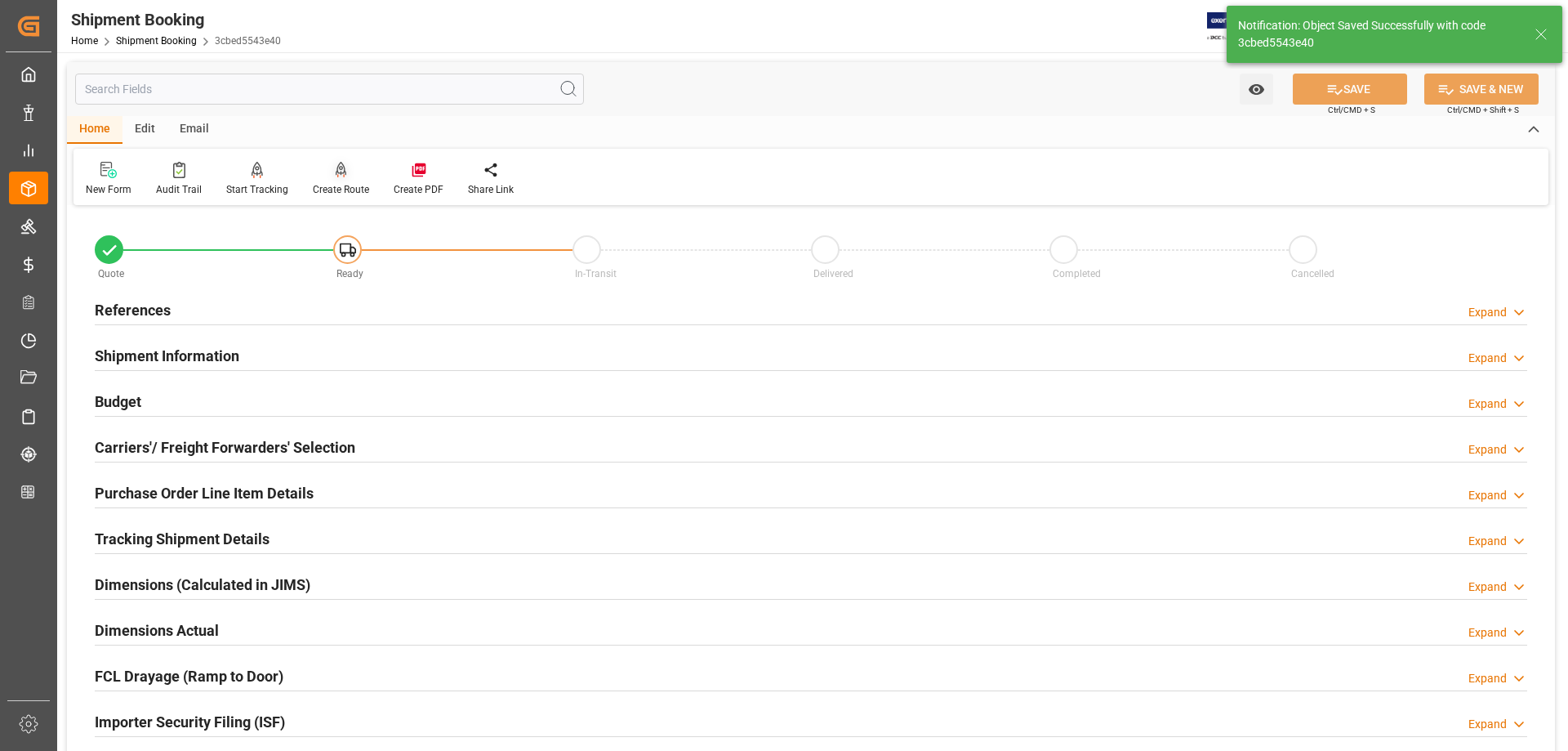
click at [334, 188] on div "Create Route" at bounding box center [341, 189] width 57 height 15
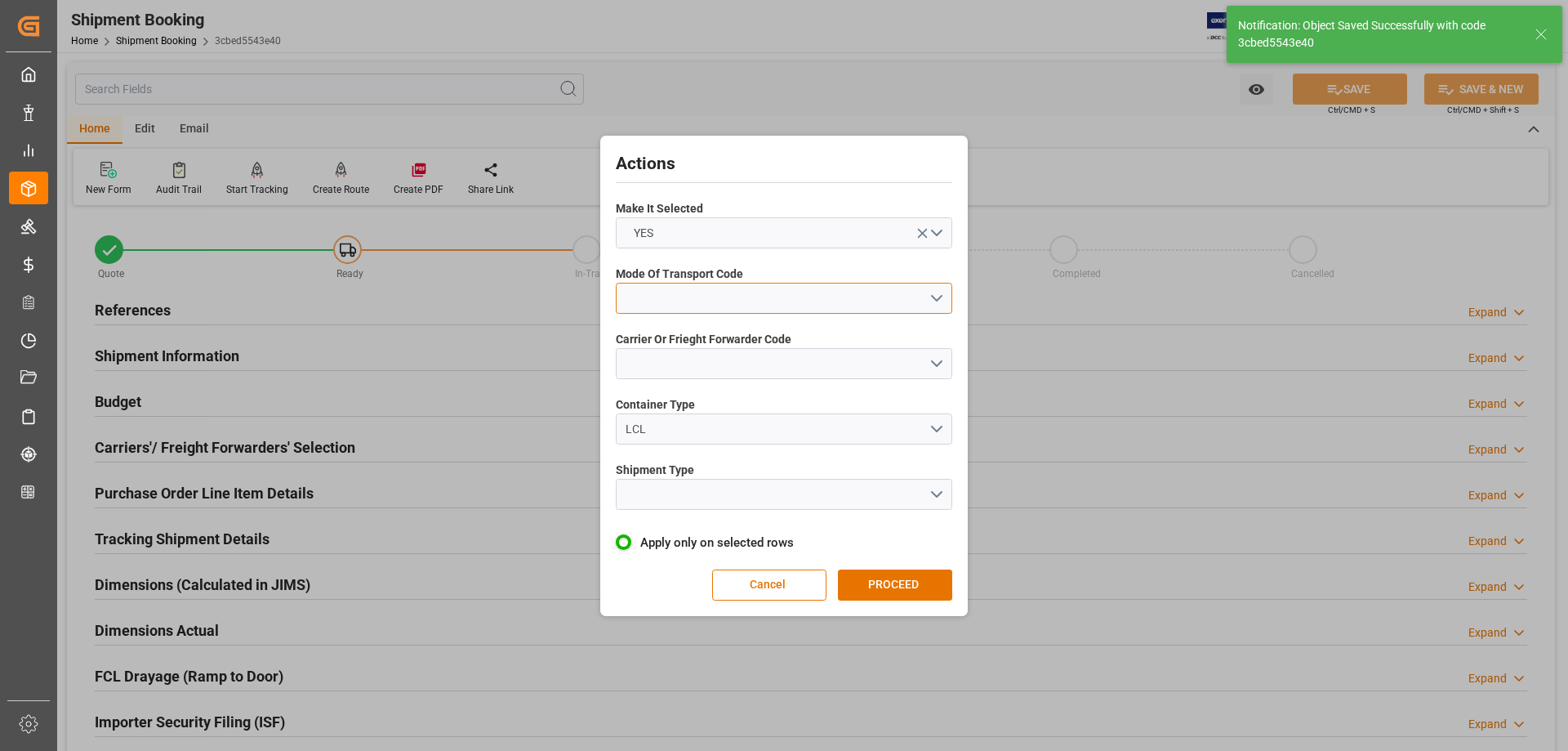
click at [688, 298] on button "open menu" at bounding box center [784, 297] width 336 height 31
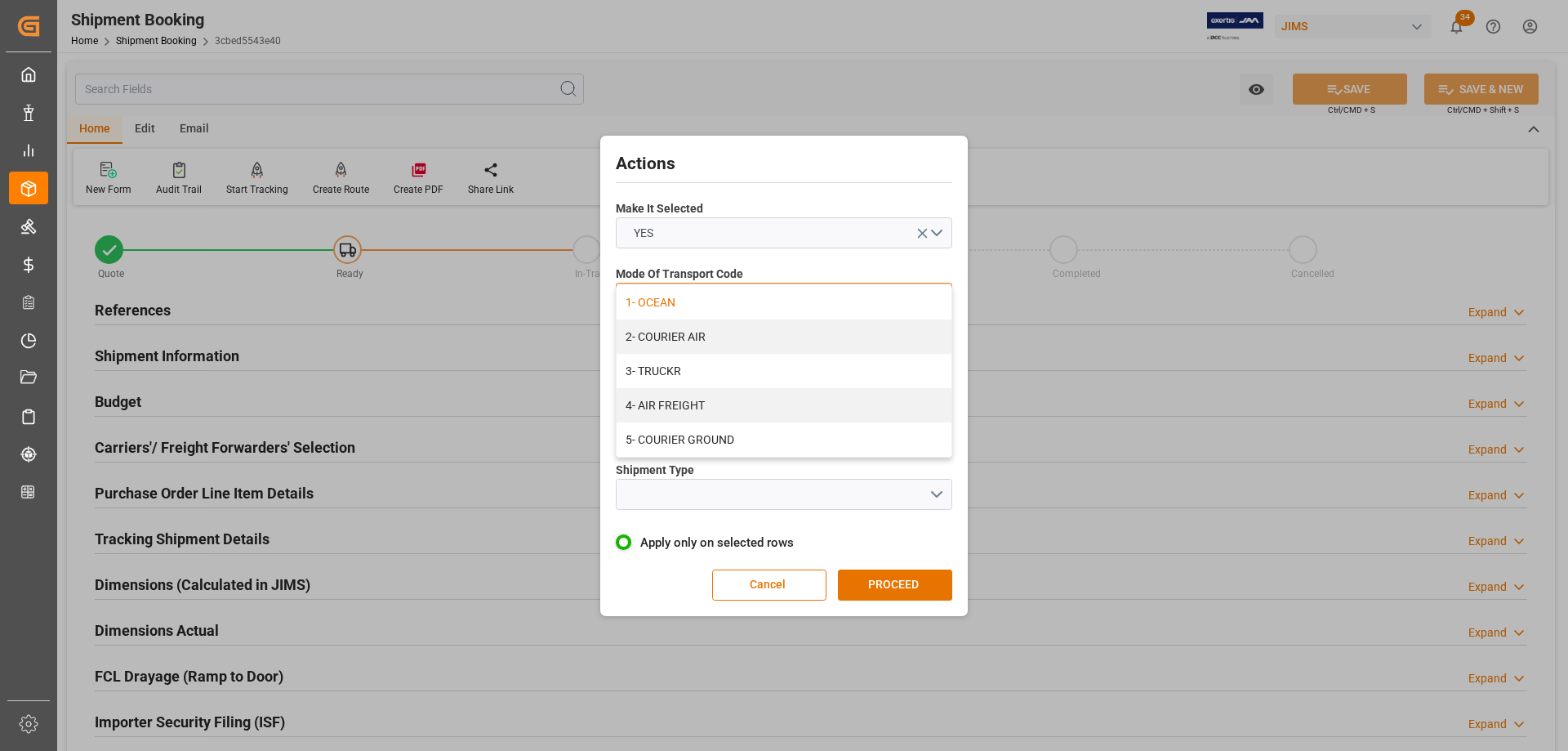
click at [673, 298] on div "1- OCEAN" at bounding box center [784, 302] width 335 height 34
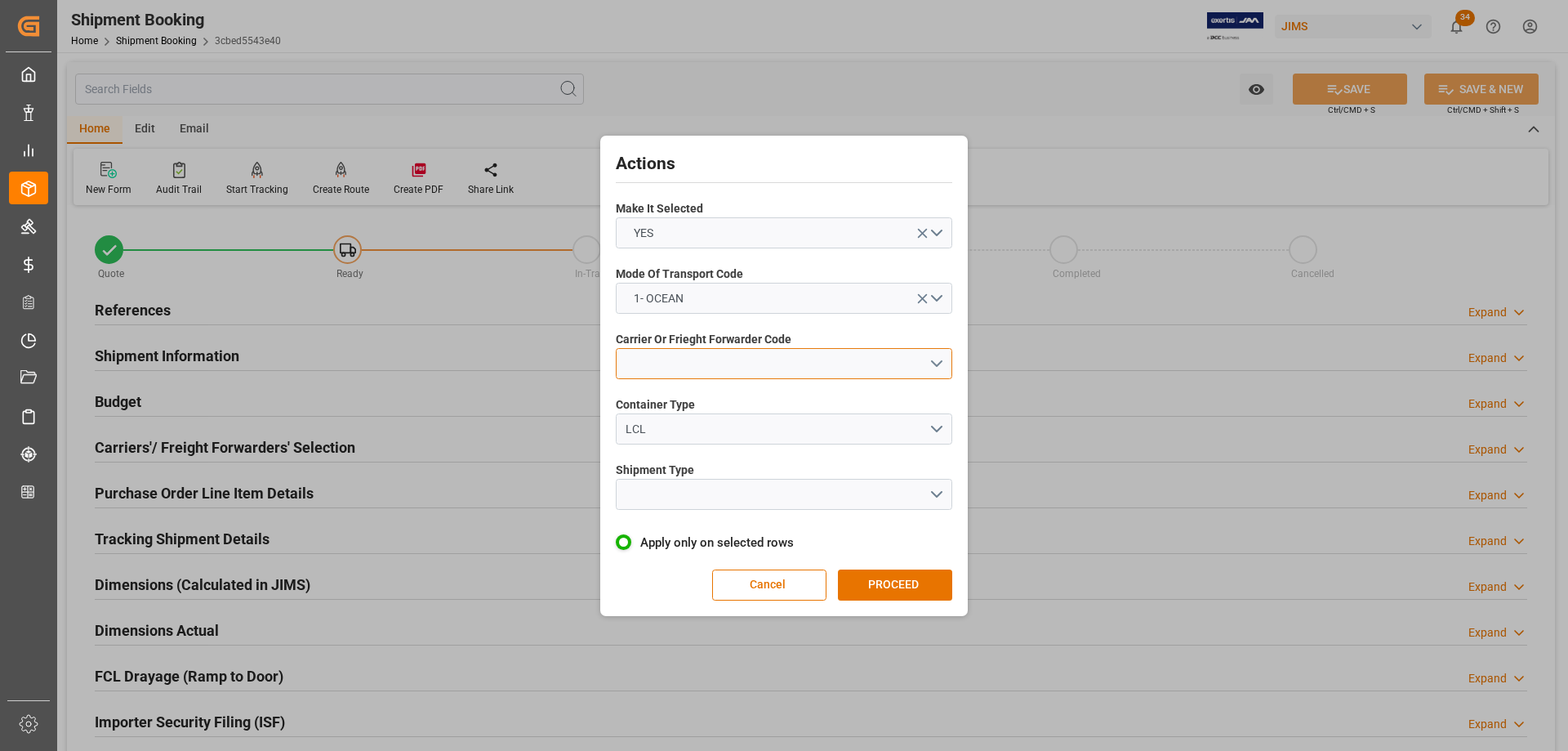
click at [664, 377] on button "open menu" at bounding box center [784, 363] width 336 height 31
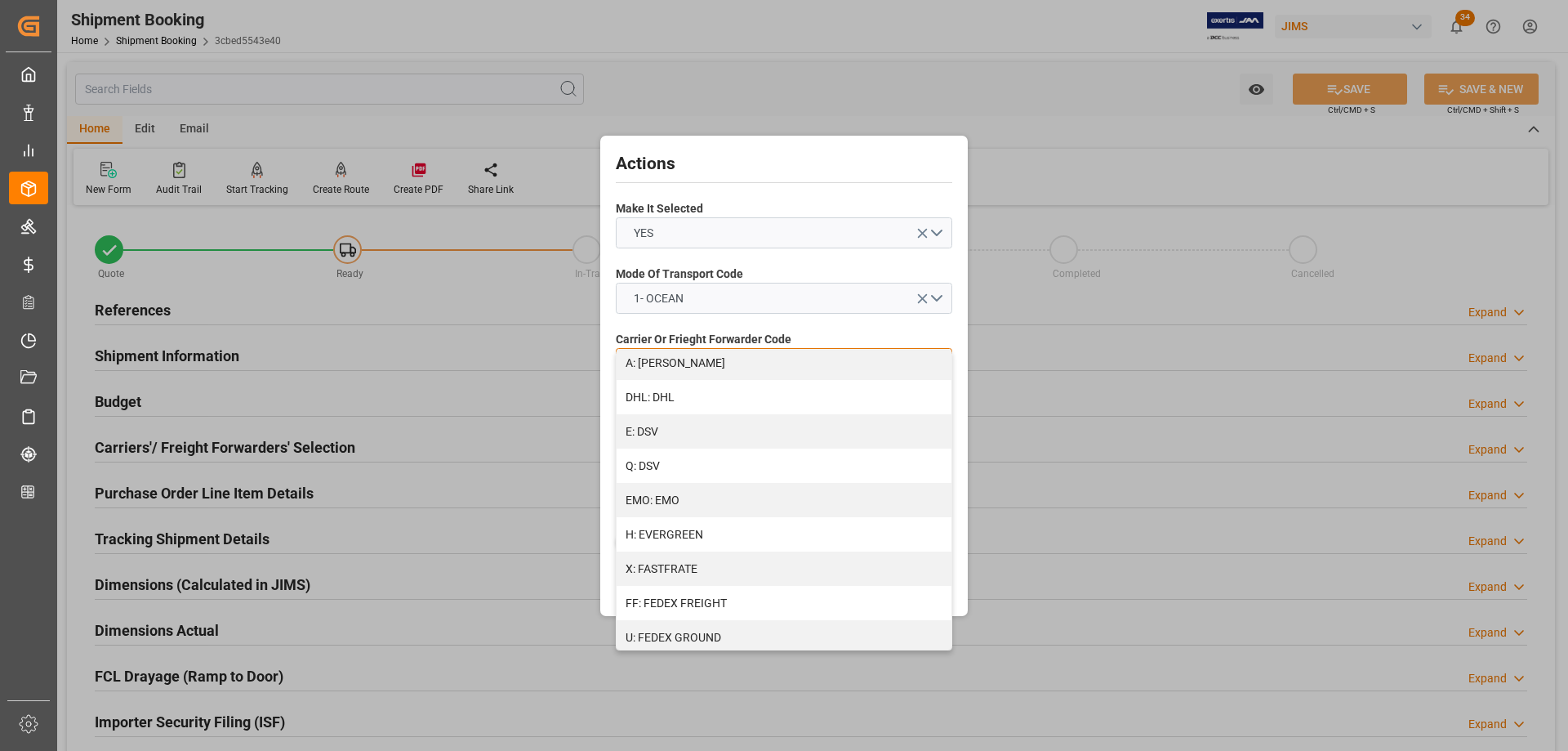
scroll to position [327, 0]
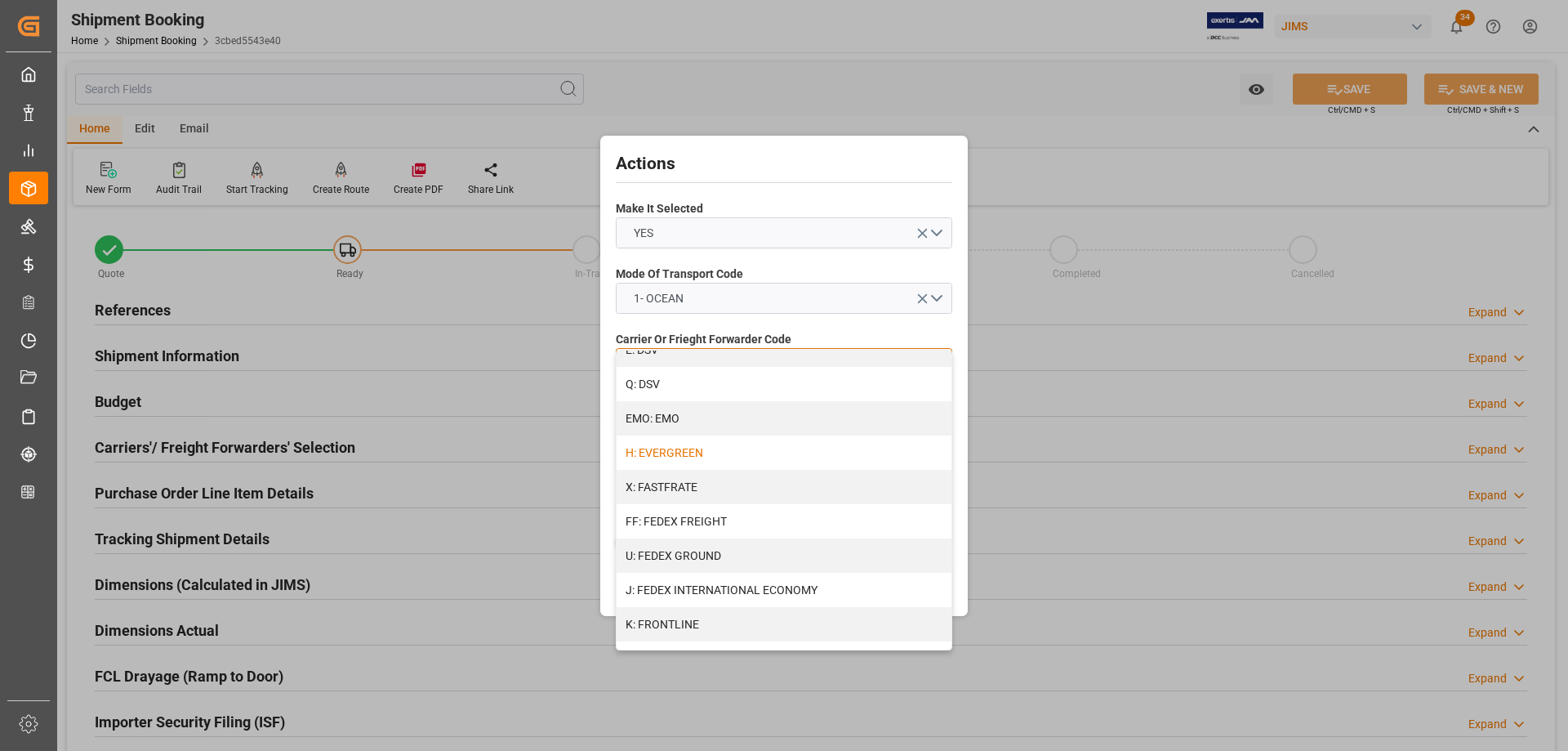
click at [692, 454] on div "H: EVERGREEN" at bounding box center [784, 453] width 335 height 34
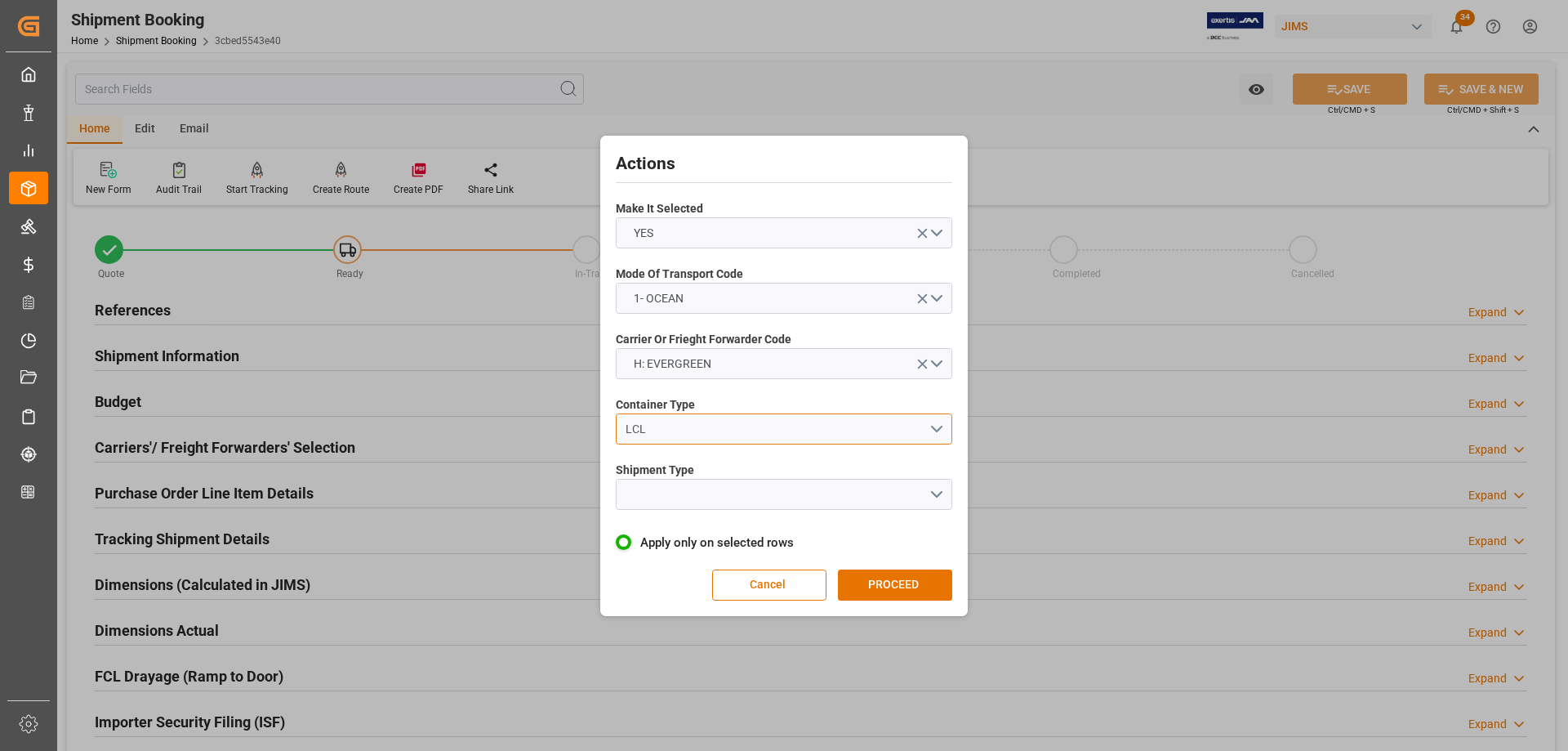
click at [659, 431] on div "LCL" at bounding box center [777, 429] width 304 height 17
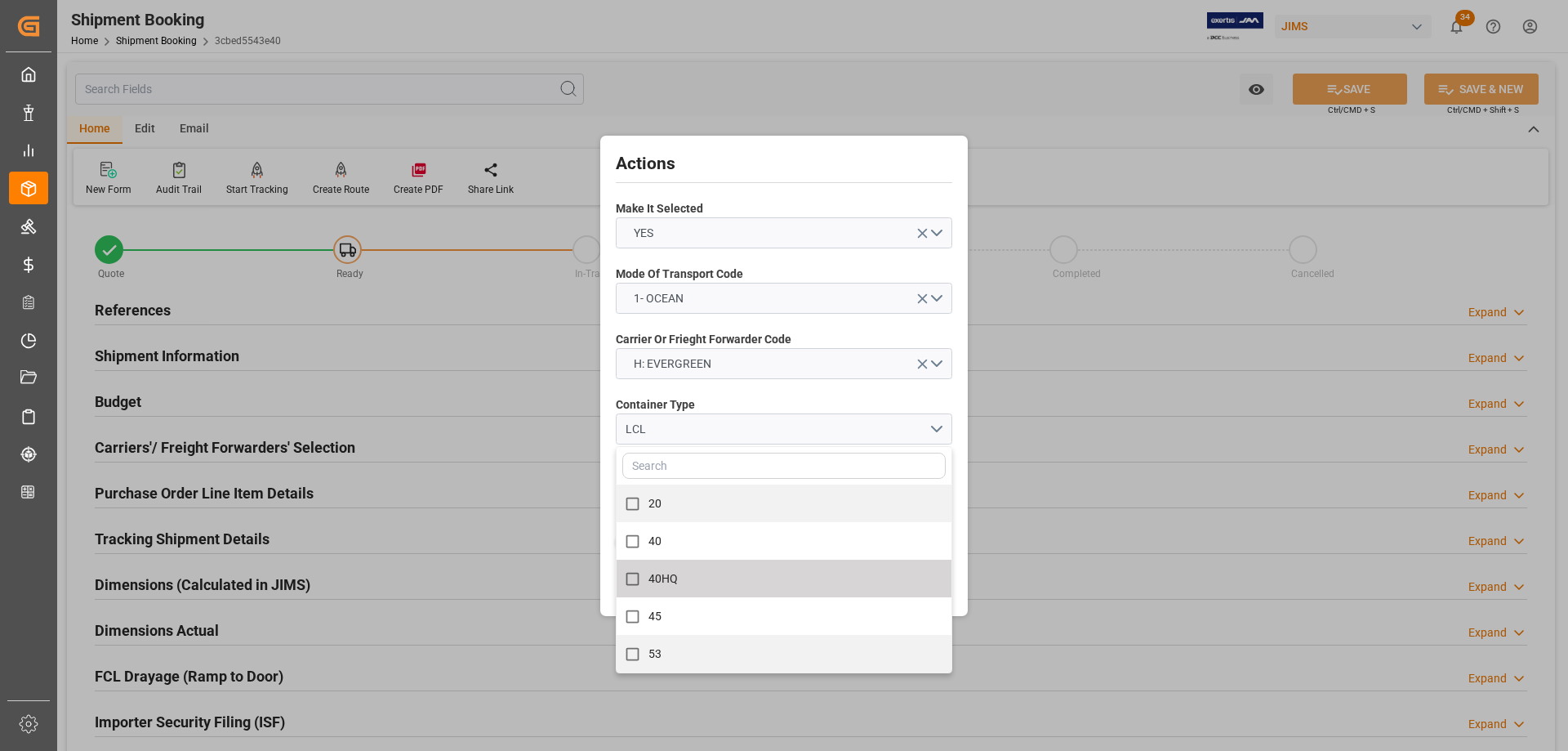
click at [657, 581] on span "40HQ" at bounding box center [663, 577] width 30 height 13
checkbox input "true"
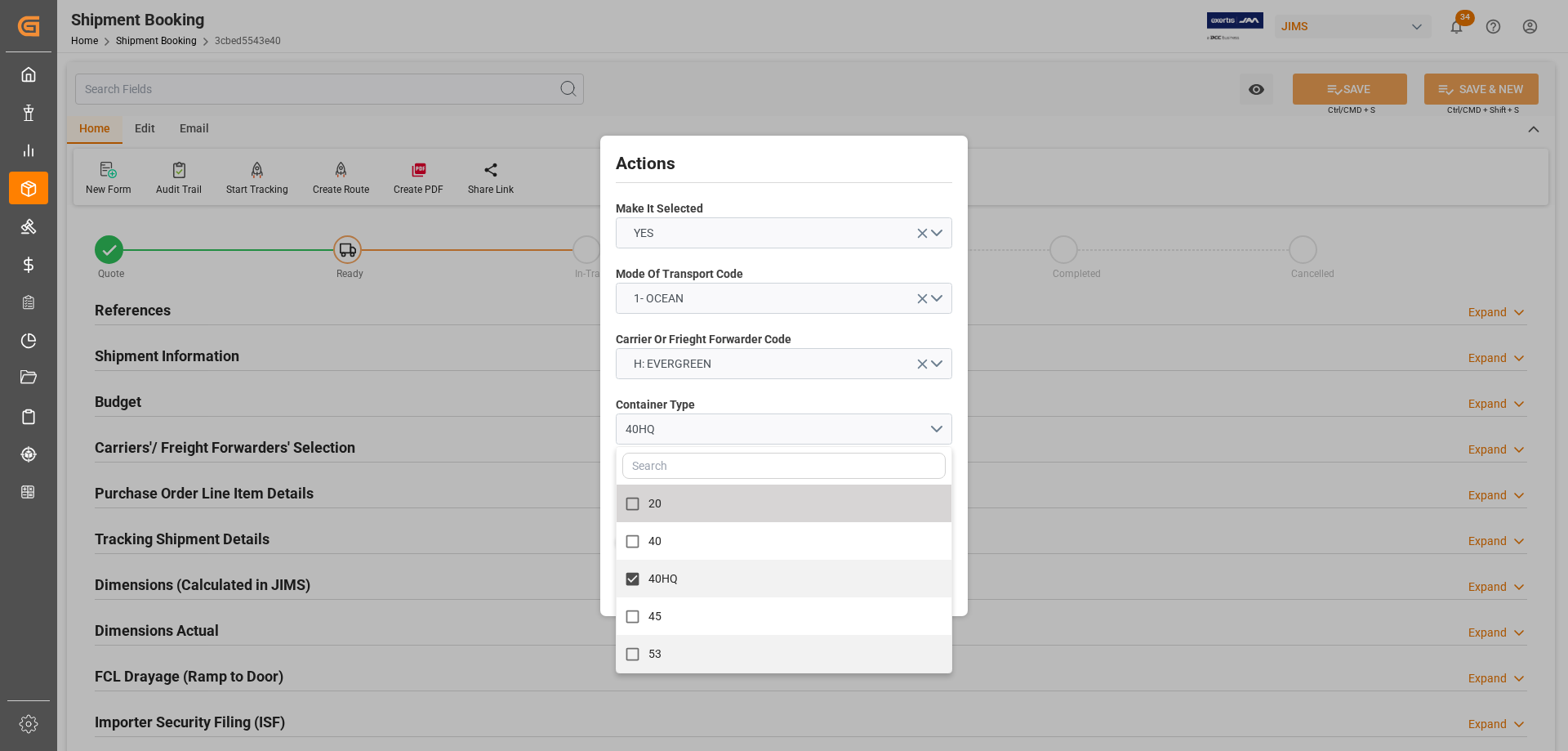
click at [646, 401] on span "Container Type" at bounding box center [655, 404] width 79 height 17
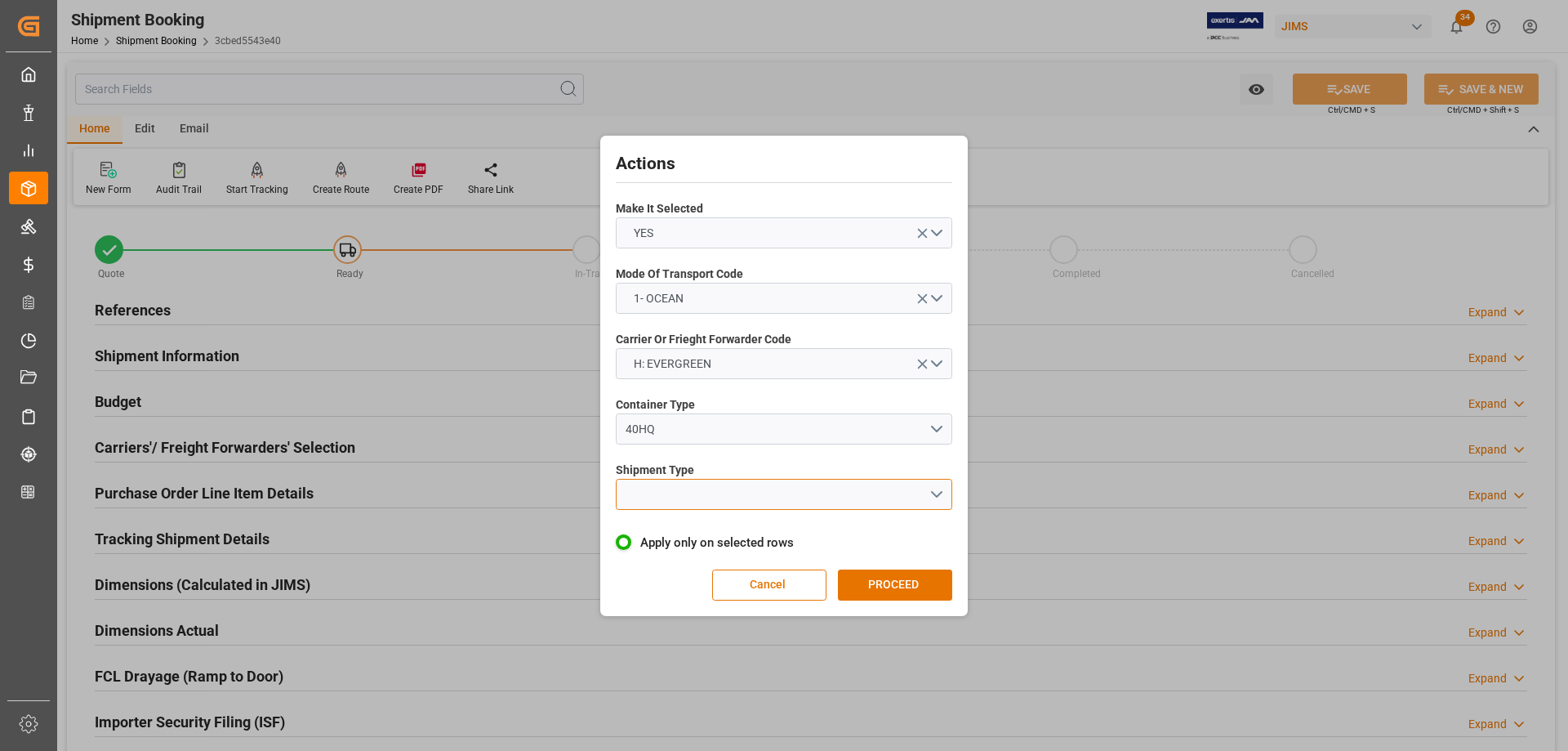
click at [645, 499] on button "open menu" at bounding box center [784, 494] width 336 height 31
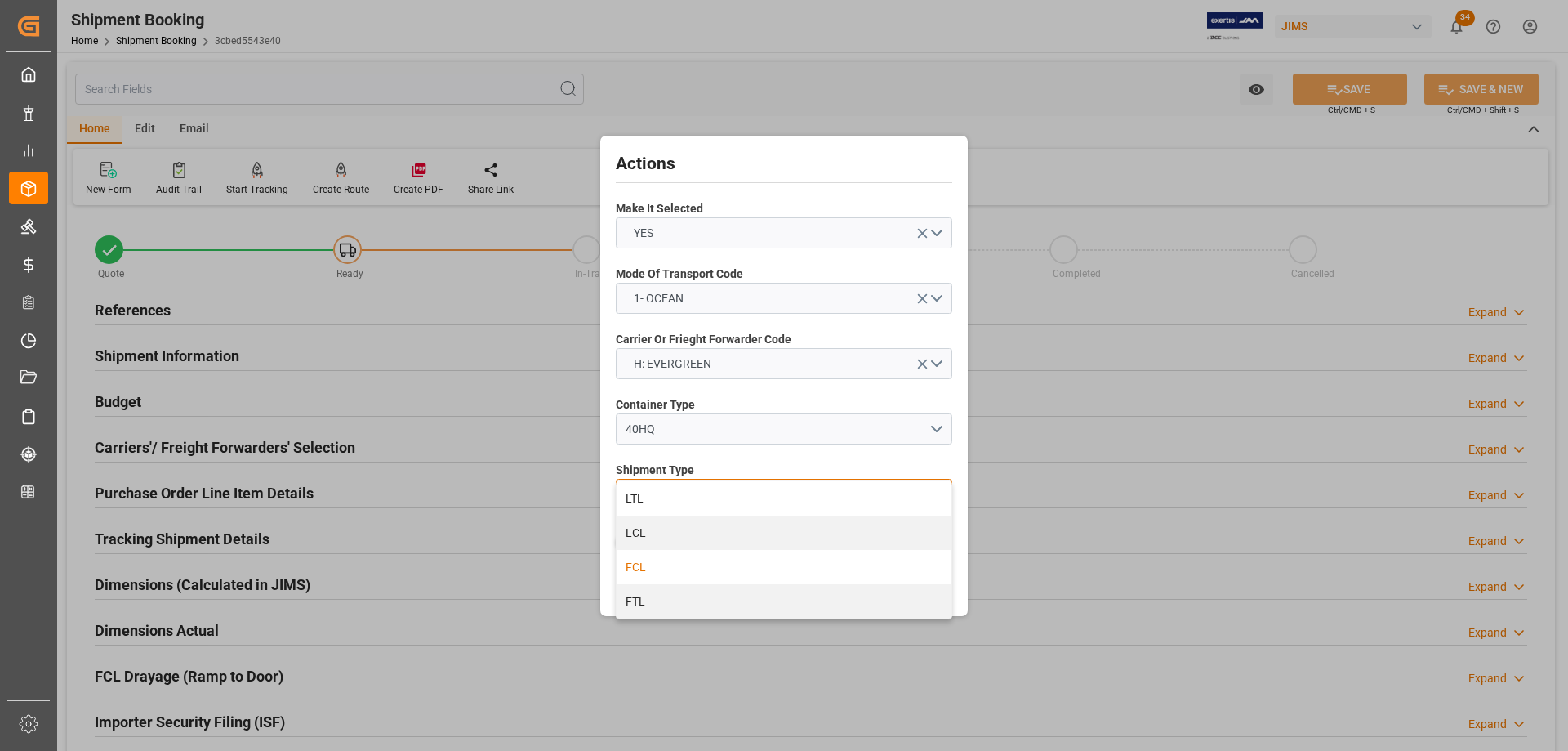
click at [633, 568] on div "FCL" at bounding box center [784, 566] width 335 height 34
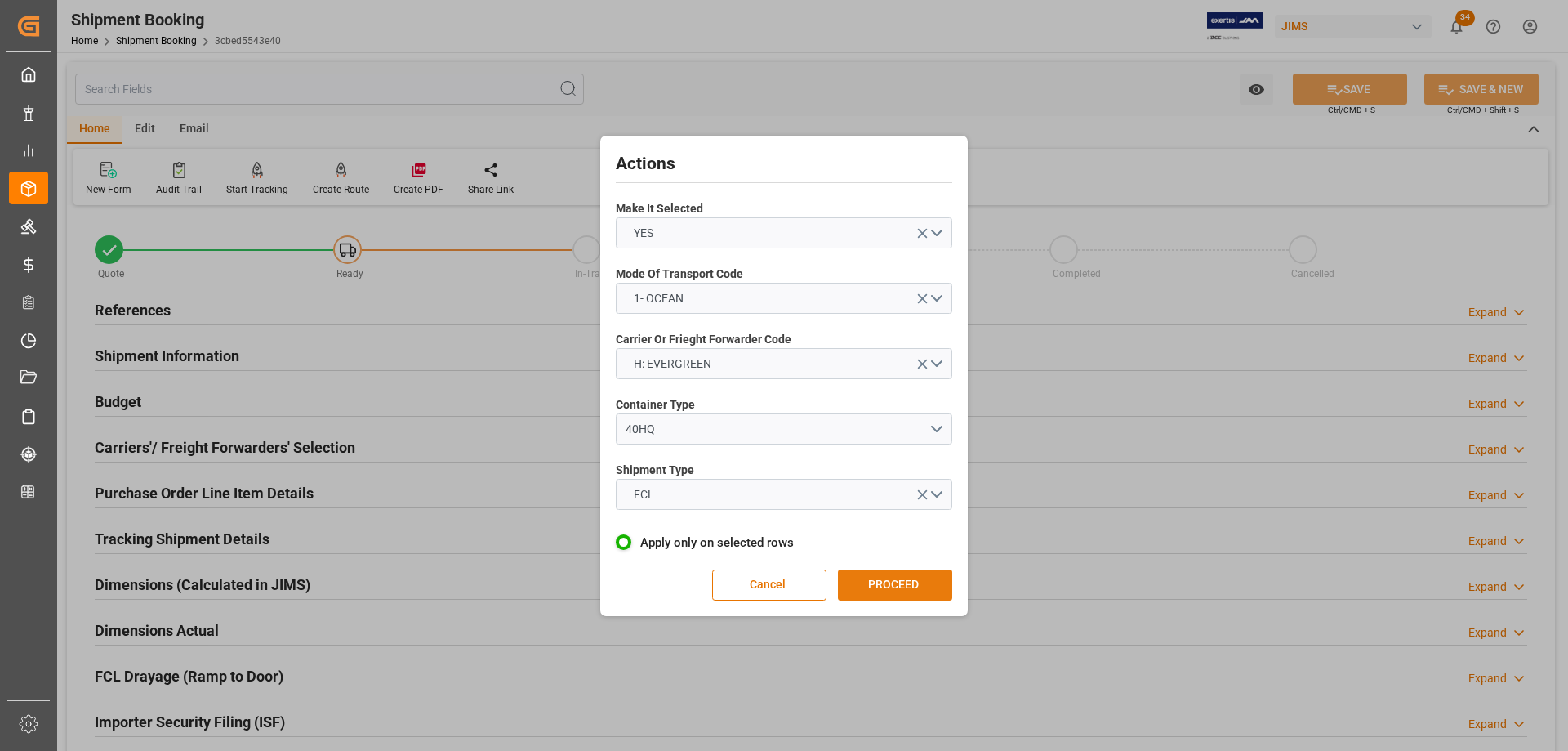
click at [895, 589] on button "PROCEED" at bounding box center [894, 584] width 115 height 31
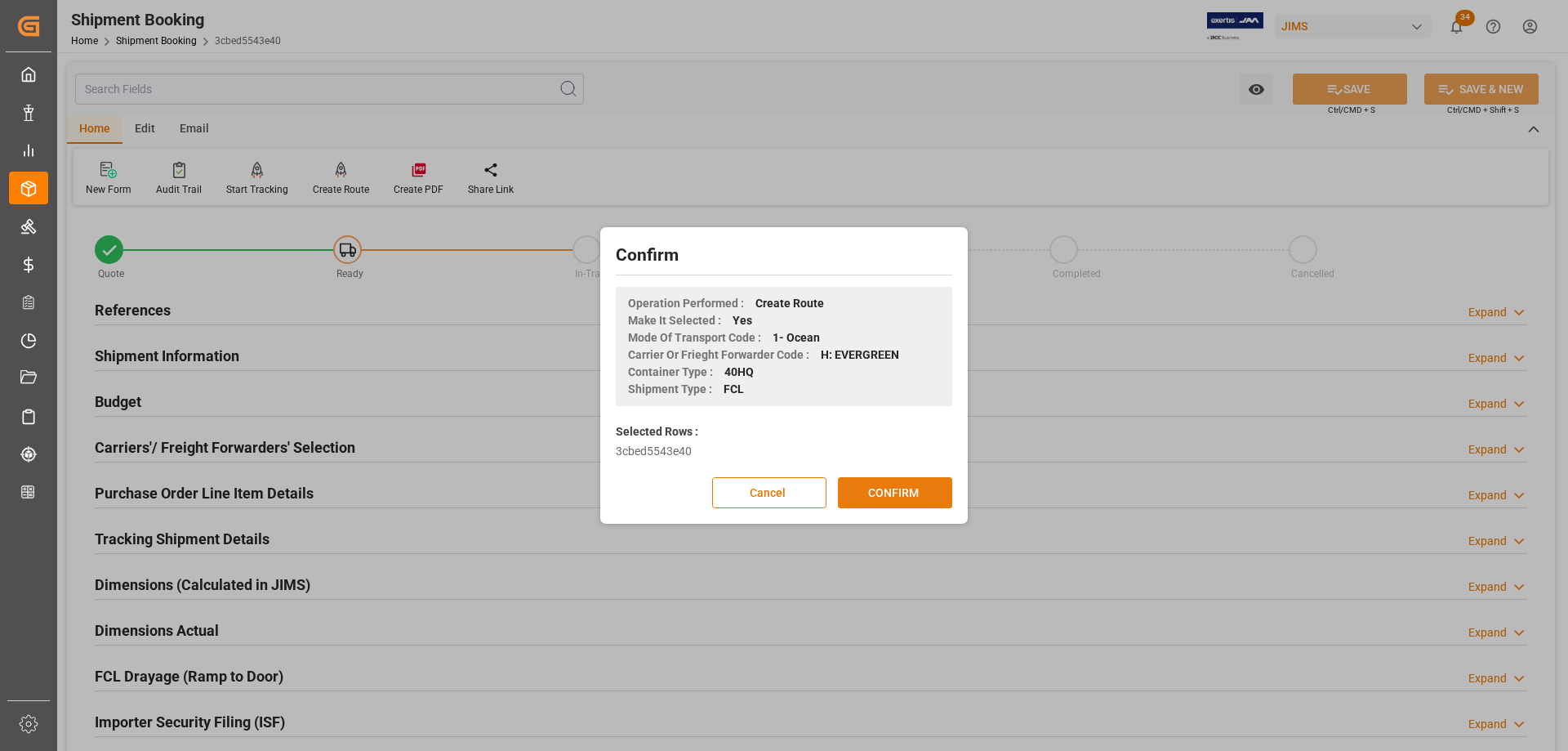
click at [890, 491] on button "CONFIRM" at bounding box center [894, 492] width 115 height 31
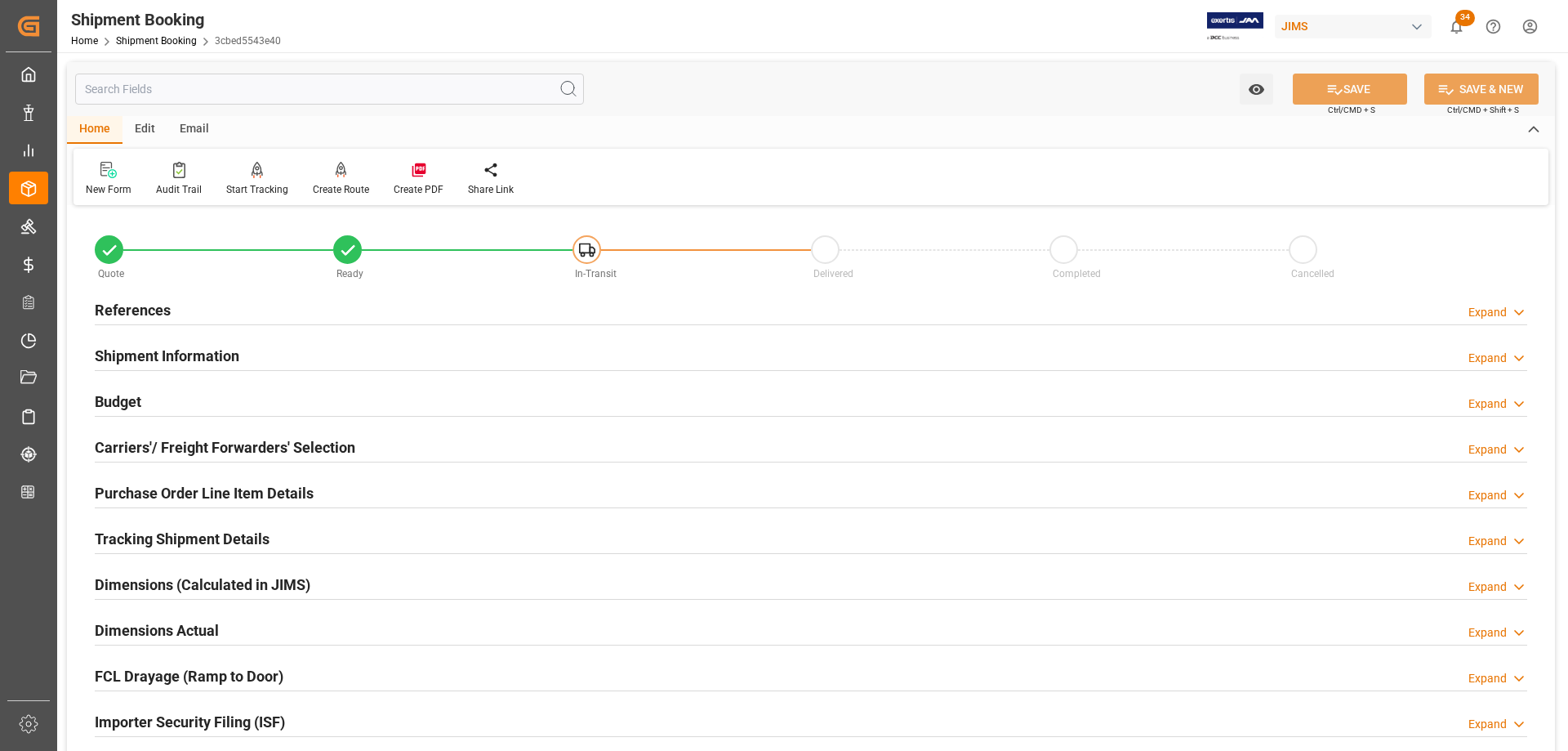
click at [156, 350] on h2 "Shipment Information" at bounding box center [166, 356] width 145 height 22
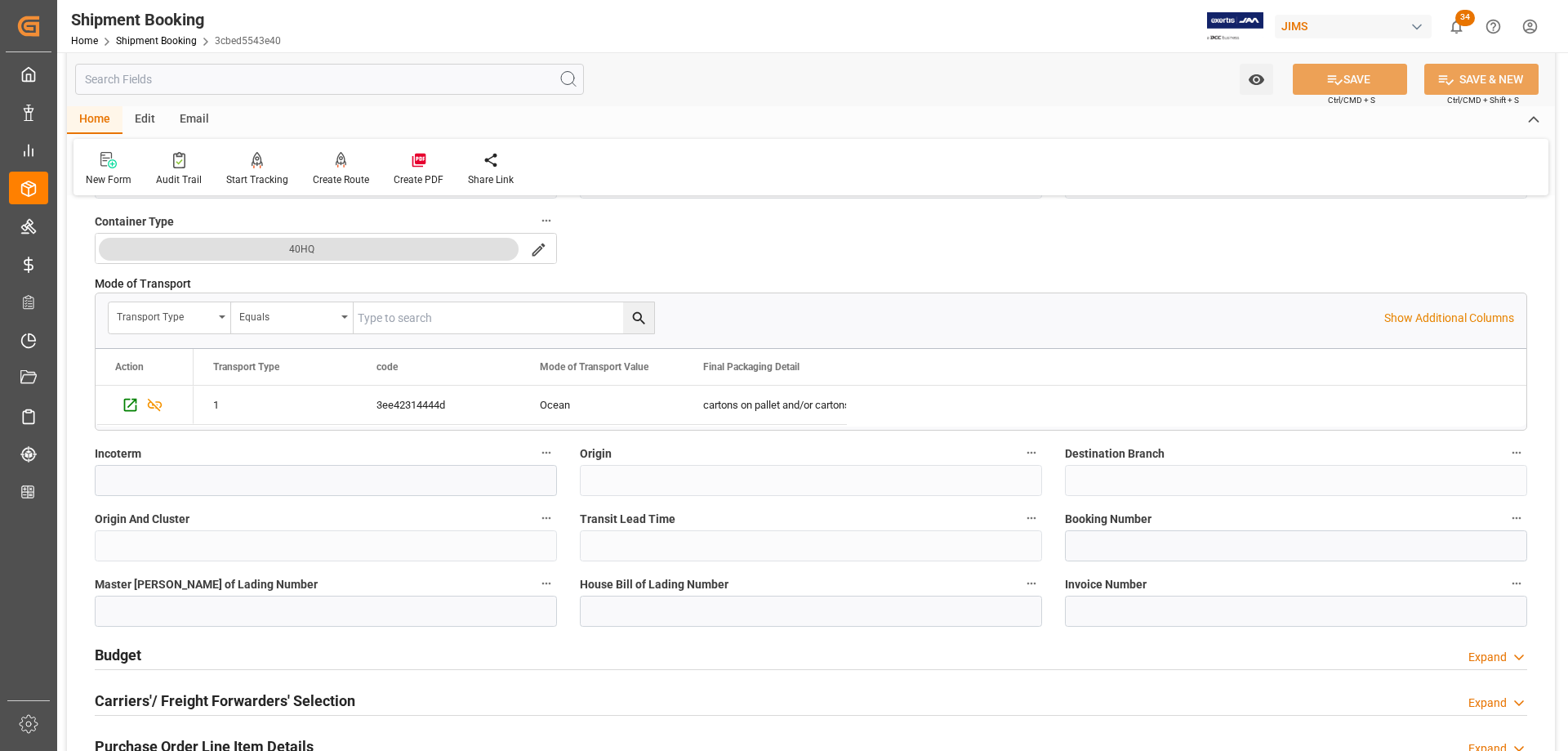
scroll to position [409, 0]
click at [1148, 546] on input at bounding box center [1296, 544] width 463 height 31
paste input "236500430777"
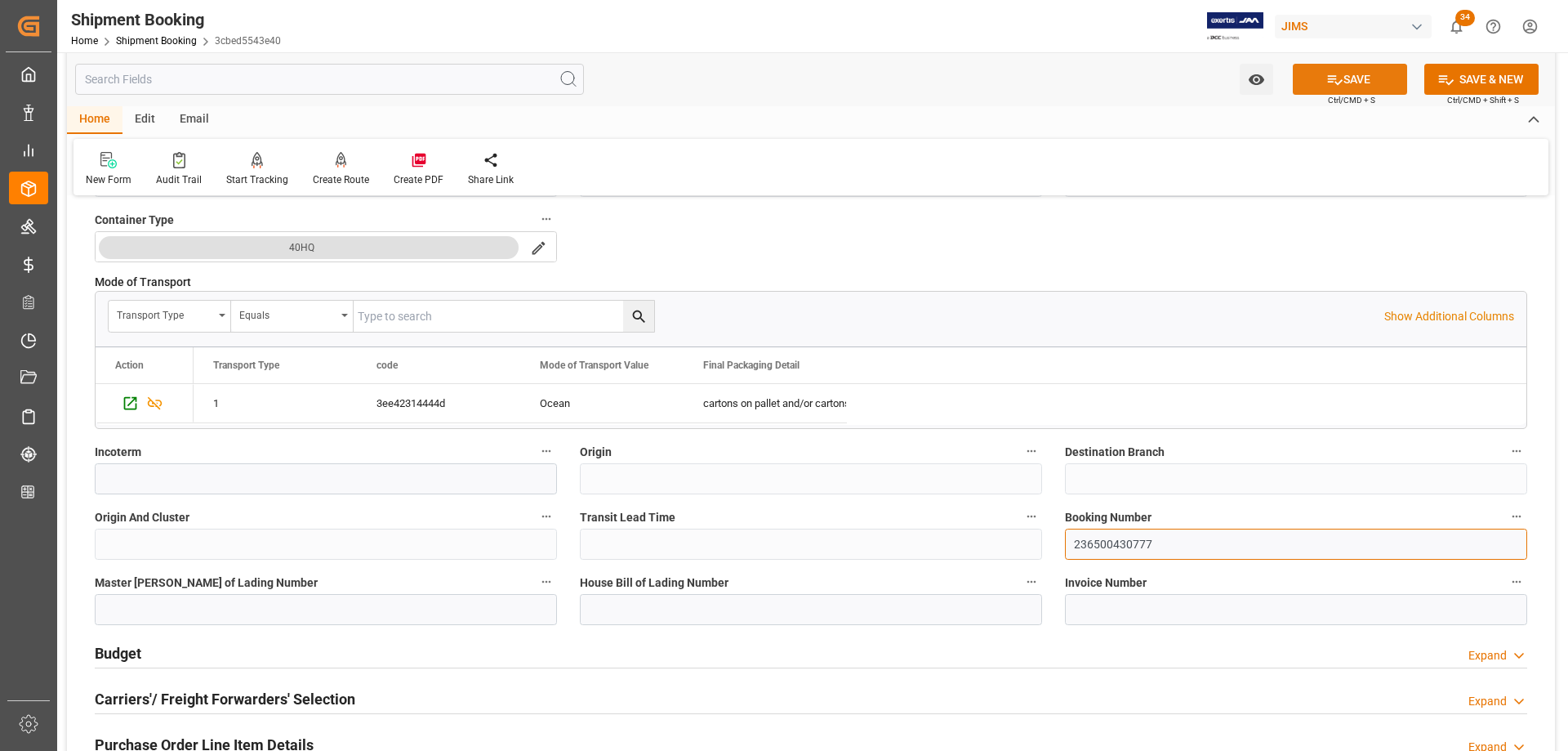
type input "236500430777"
click at [1346, 85] on button "SAVE" at bounding box center [1350, 79] width 115 height 31
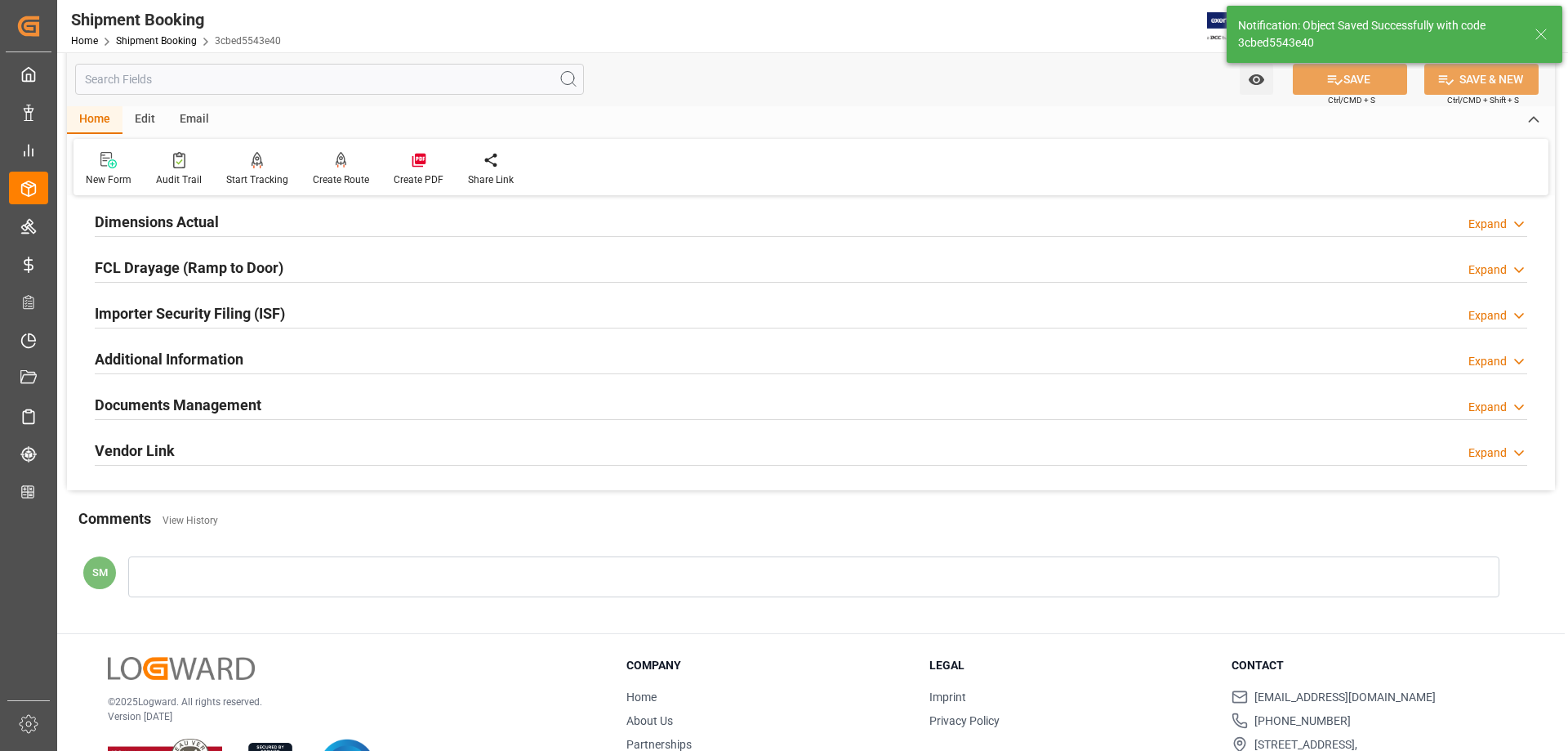
scroll to position [0, 0]
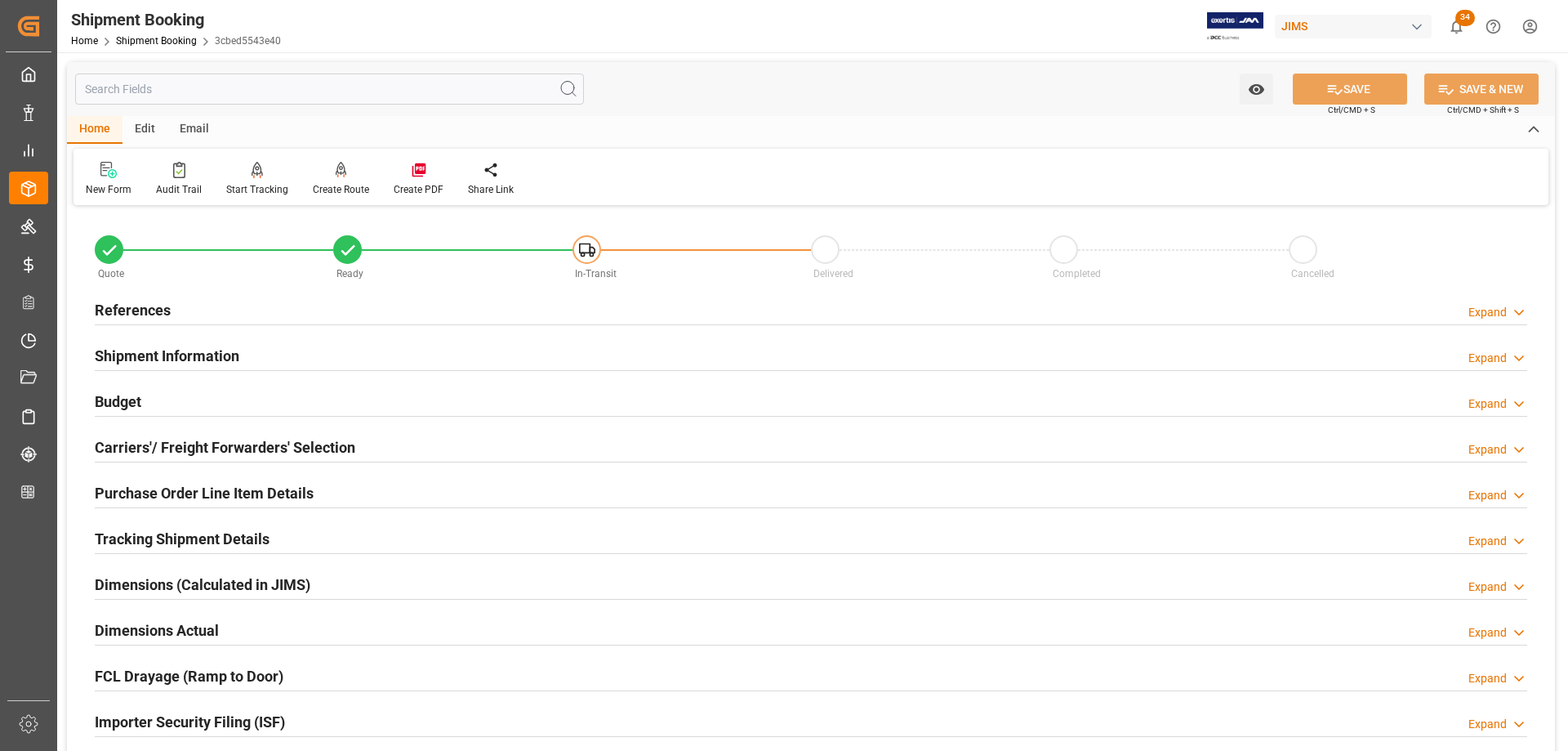
click at [136, 314] on h2 "References" at bounding box center [133, 310] width 76 height 22
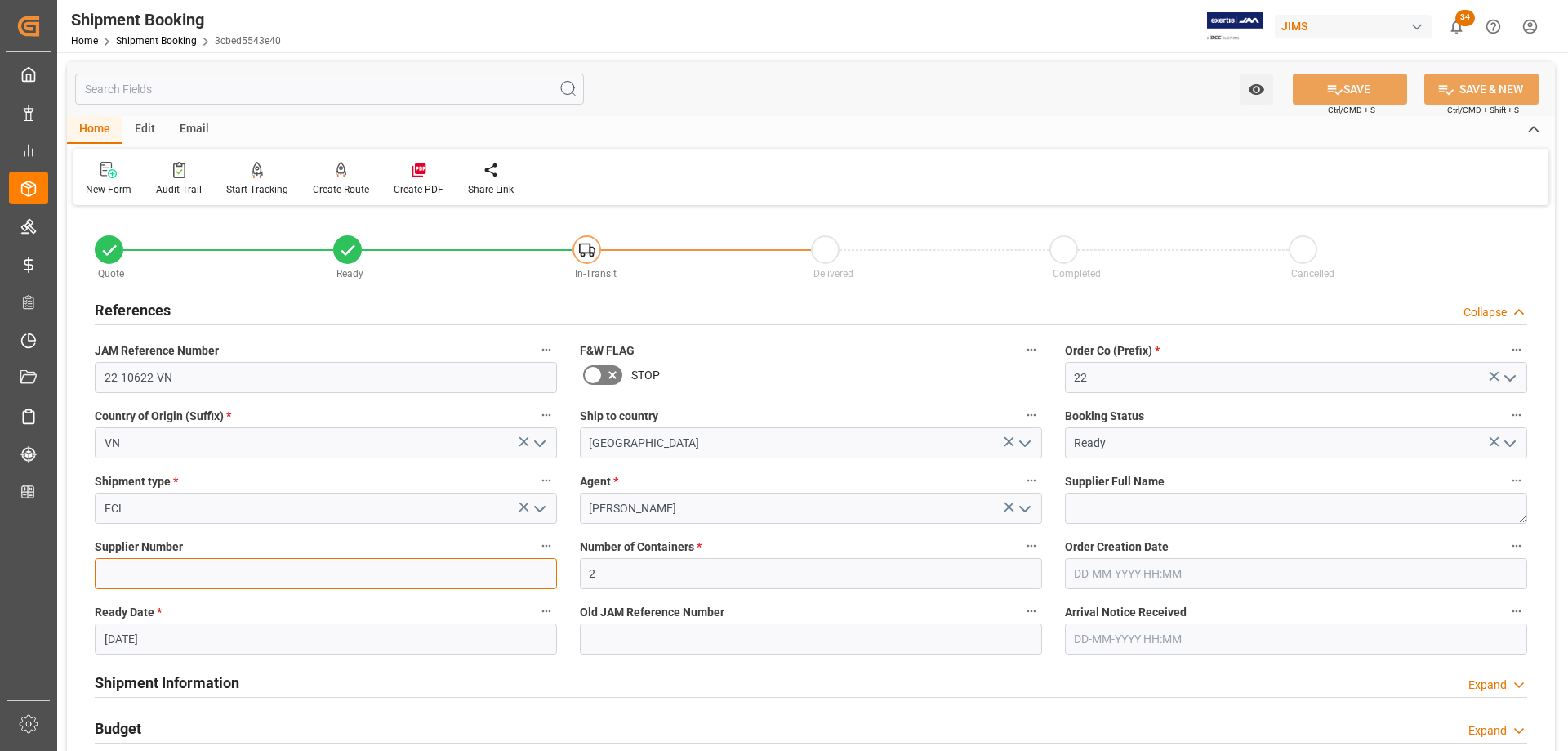
click at [130, 576] on input at bounding box center [326, 572] width 463 height 31
paste input "750432"
type input "750432"
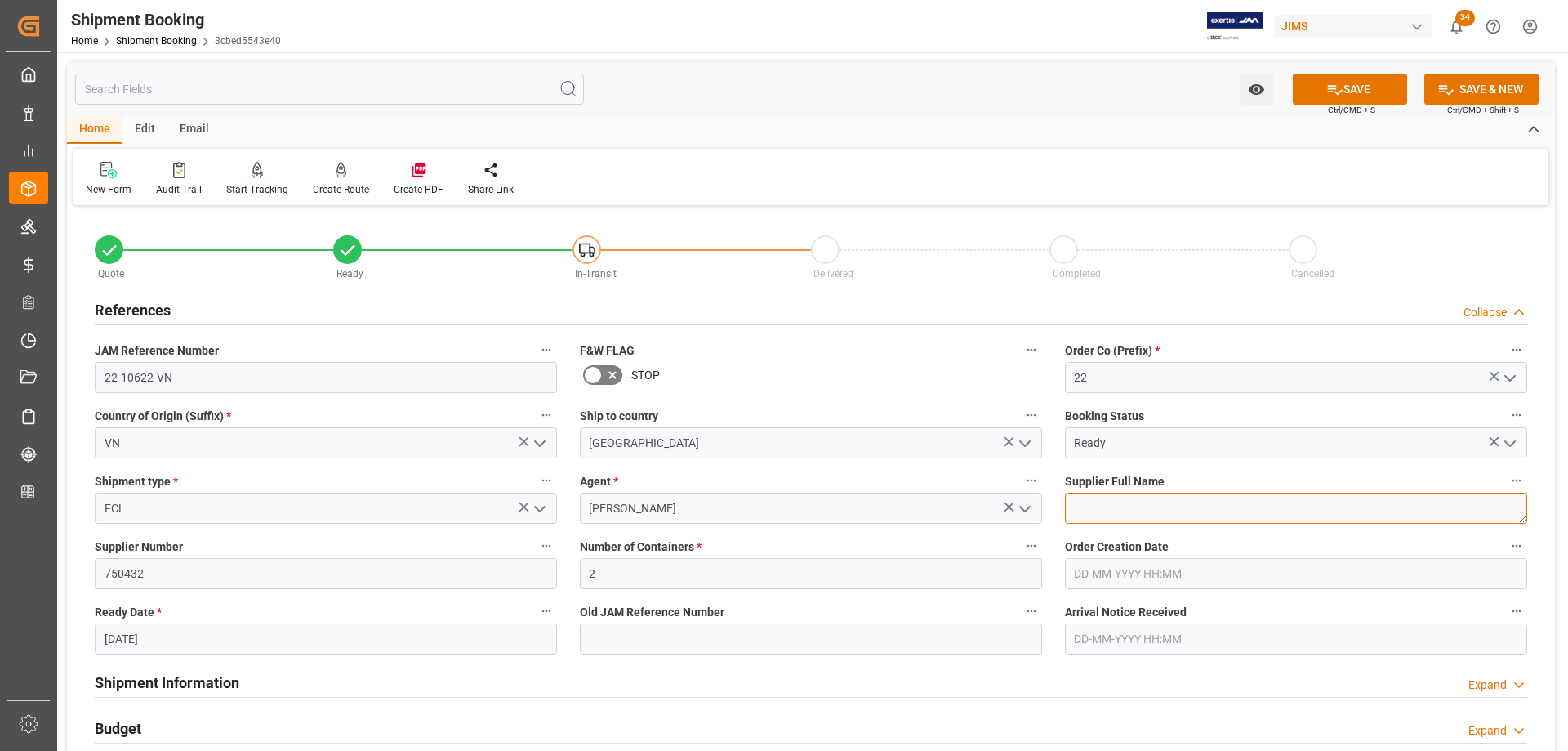
click at [1120, 502] on textarea at bounding box center [1296, 508] width 463 height 31
paste textarea "ADAM Audio GmbH"
type textarea "ADAM Audio GmbH"
click at [1360, 88] on button "SAVE" at bounding box center [1350, 89] width 115 height 31
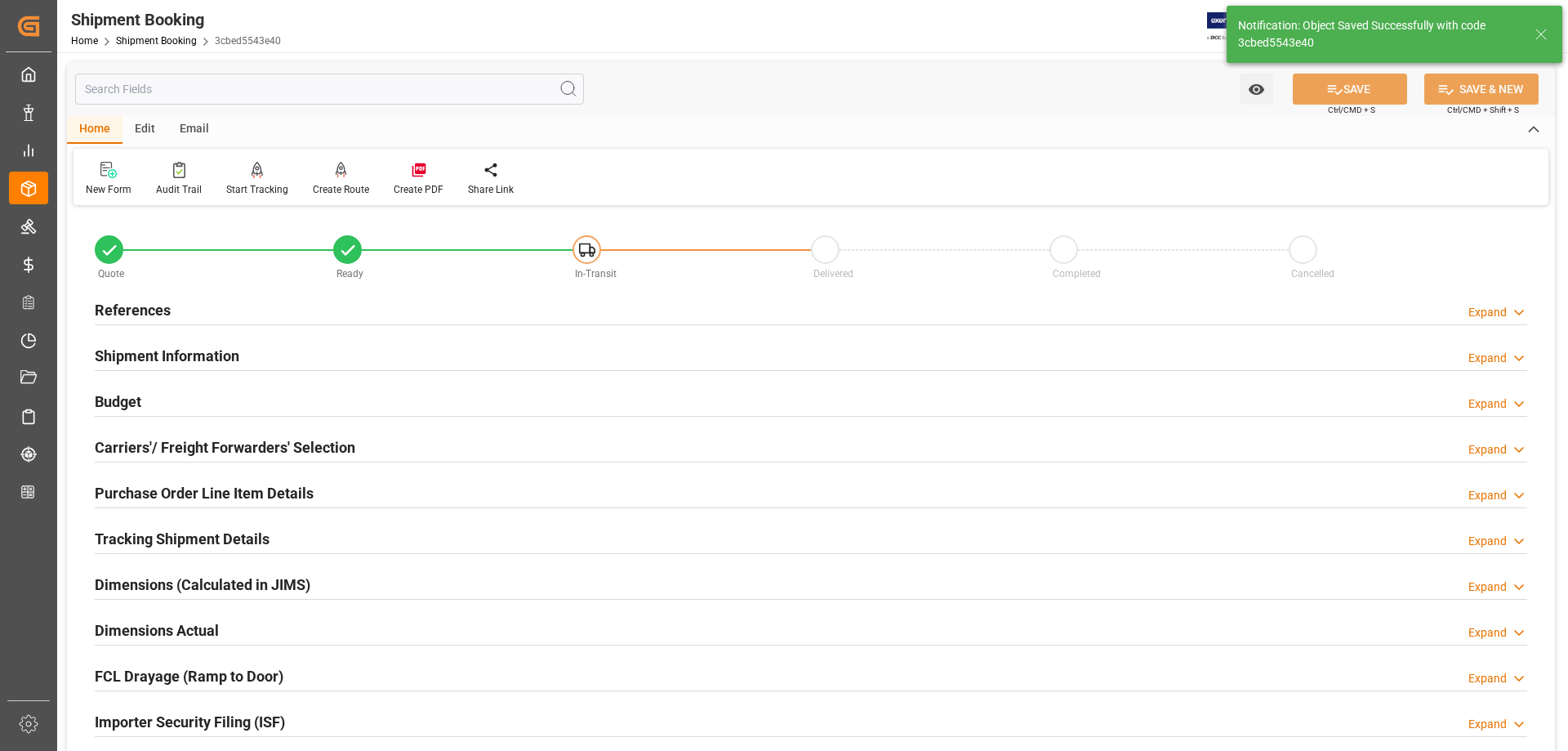
click at [153, 318] on h2 "References" at bounding box center [133, 310] width 76 height 22
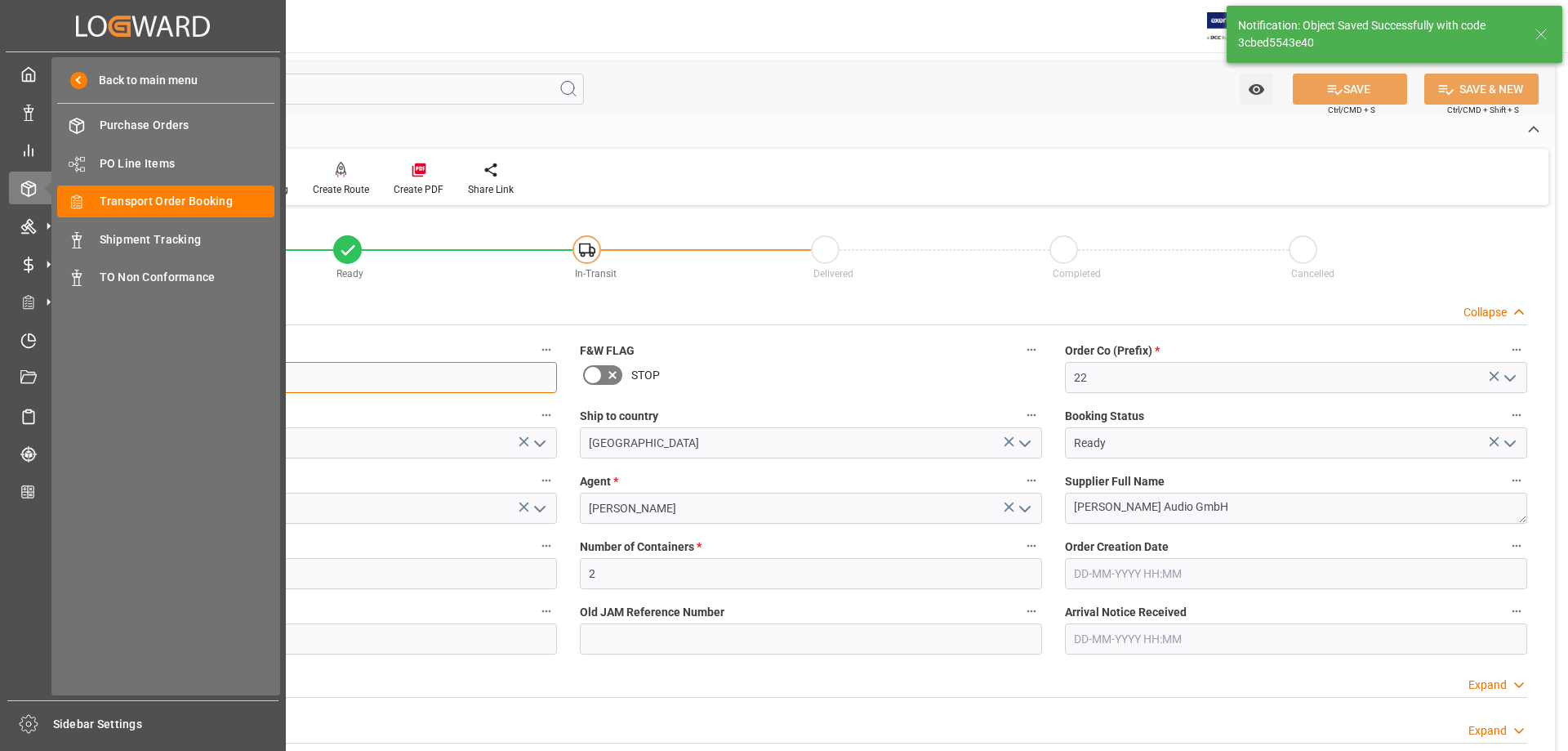
drag, startPoint x: 192, startPoint y: 381, endPoint x: 52, endPoint y: 382, distance: 140.0
click at [52, 382] on div "Created by potrace 1.15, written by Peter Selinger 2001-2017 Created by potrace…" at bounding box center [784, 375] width 1568 height 751
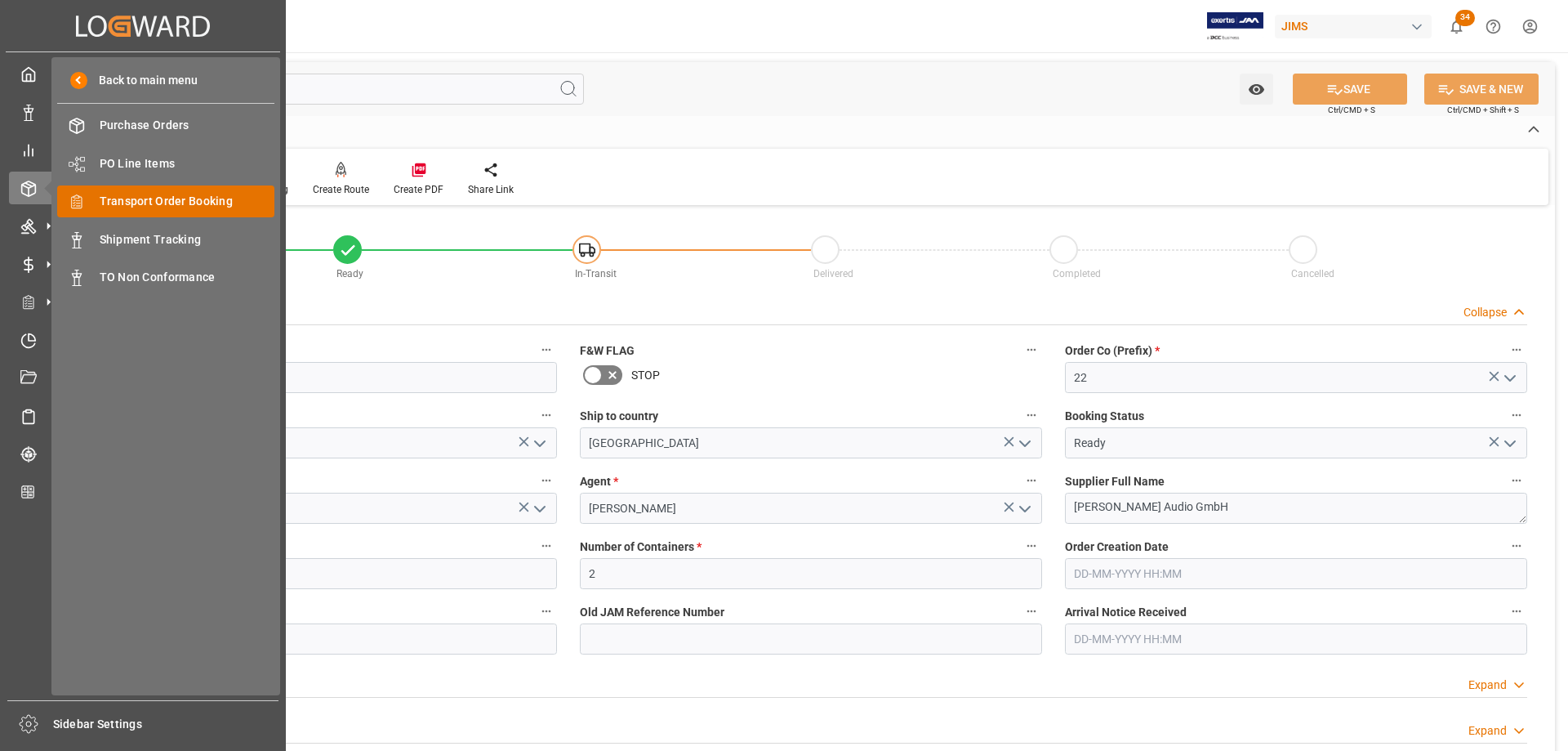
click at [171, 209] on span "Transport Order Booking" at bounding box center [187, 200] width 175 height 17
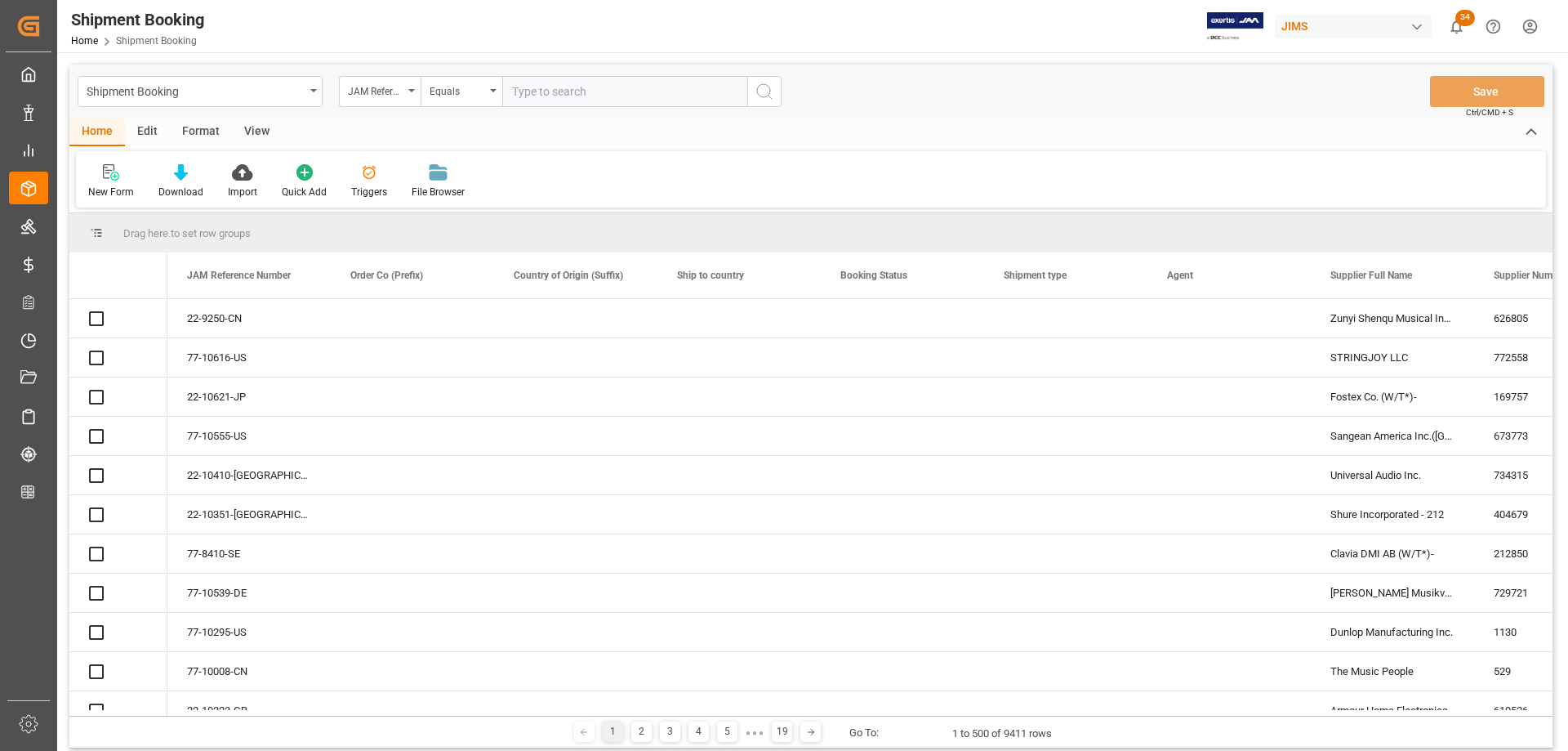
click at [580, 94] on input "text" at bounding box center [625, 91] width 245 height 31
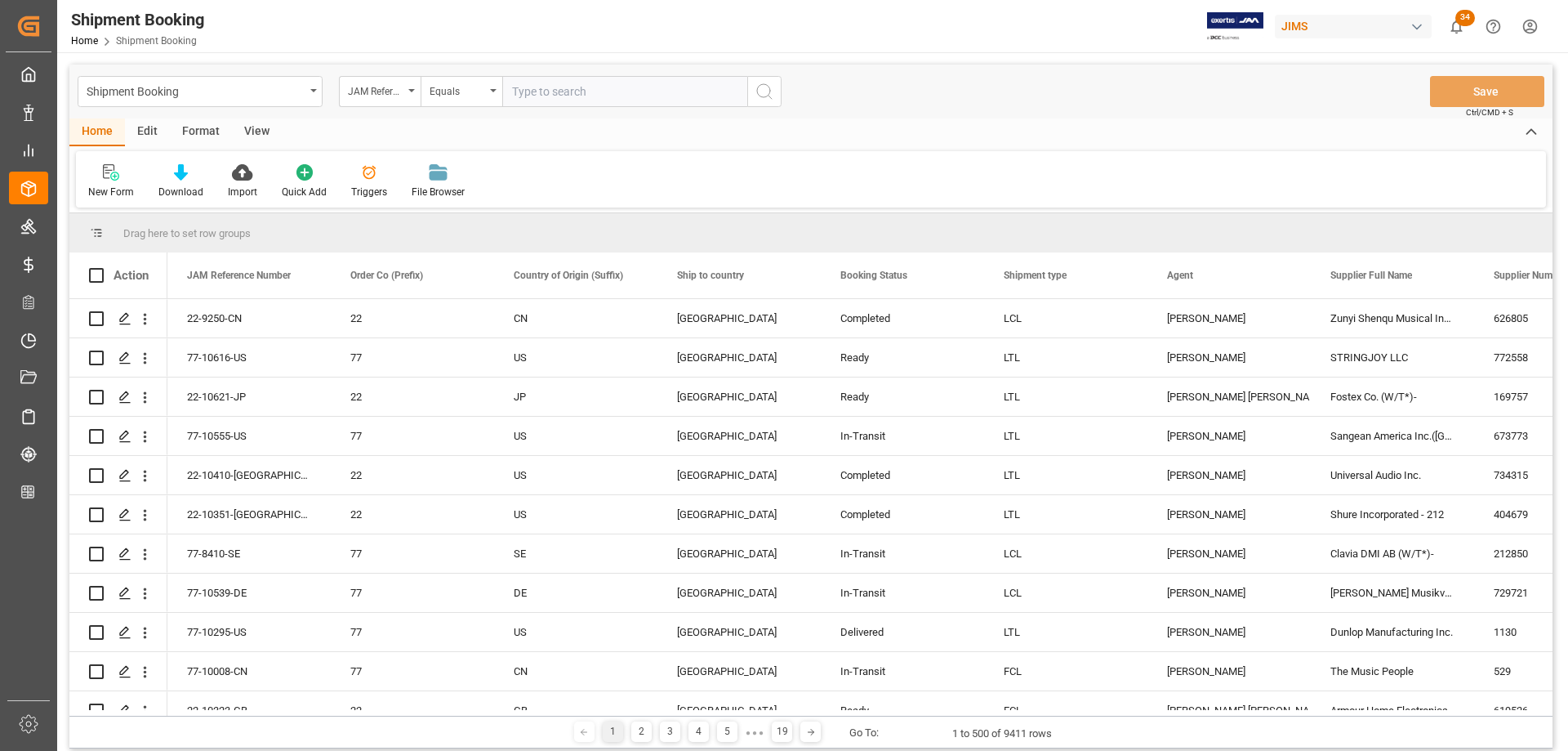
type input "77-9137-US"
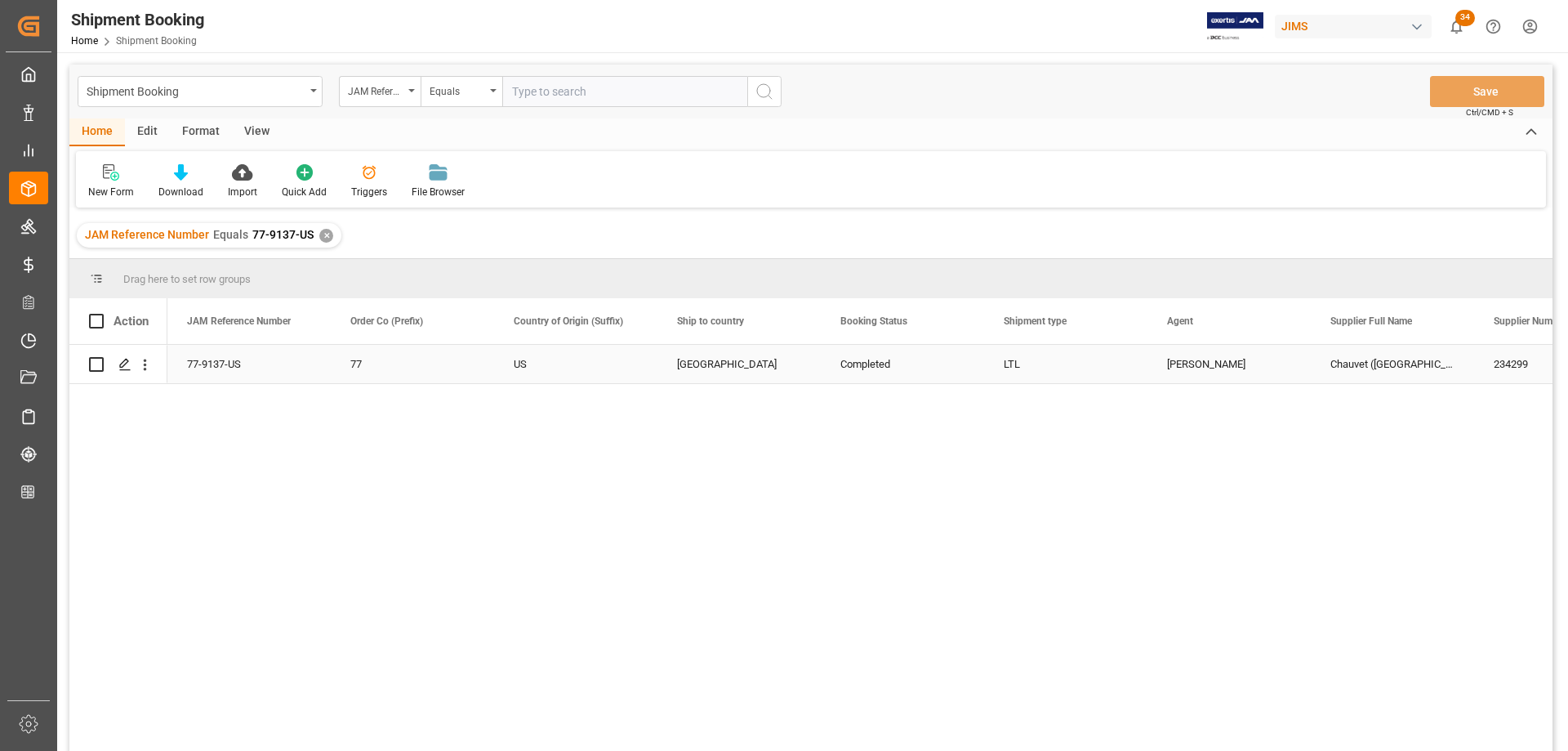
click at [1193, 359] on div "Daniel Sokolyk" at bounding box center [1228, 364] width 125 height 38
click at [536, 97] on input "text" at bounding box center [625, 91] width 245 height 31
paste input "77-10505-CA"
type input "77-10505-CA"
click at [327, 238] on div "✕" at bounding box center [326, 235] width 14 height 14
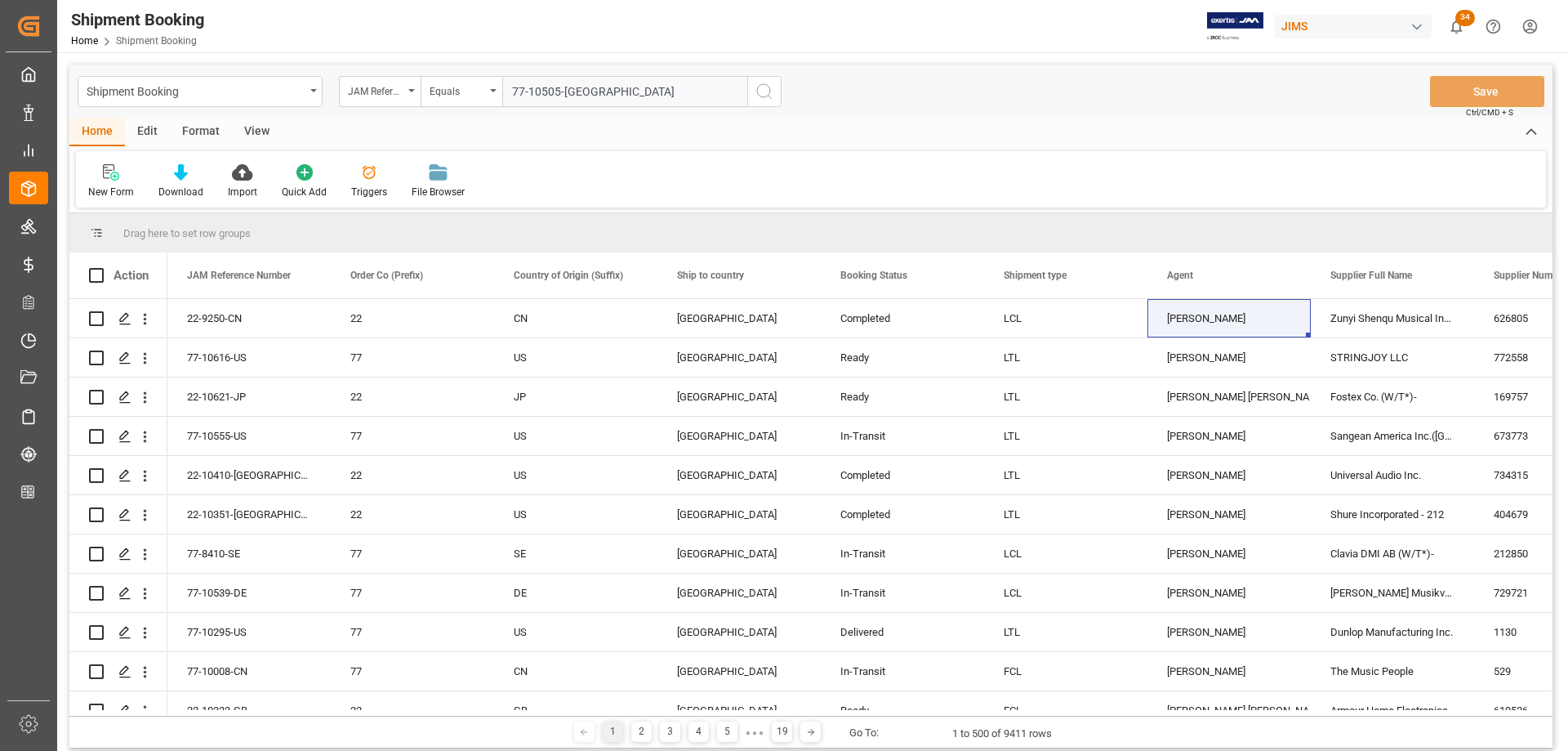
click at [773, 92] on icon "search button" at bounding box center [765, 92] width 20 height 20
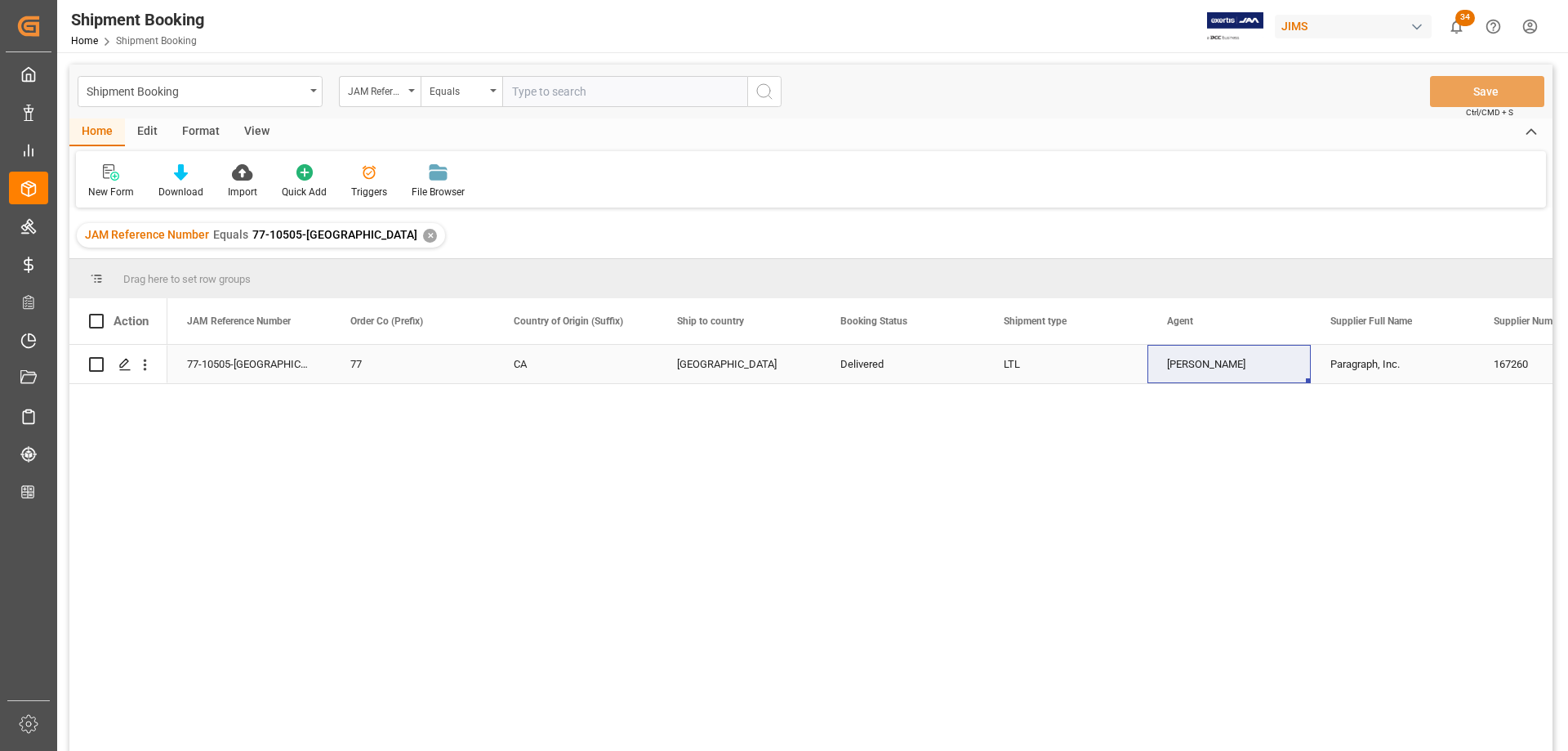
click at [1257, 375] on div "Catherine Danielson" at bounding box center [1228, 364] width 125 height 38
click at [720, 98] on input "text" at bounding box center [625, 91] width 245 height 31
paste input "77-10025-US"
type input "77-10025-US"
click at [423, 239] on div "✕" at bounding box center [430, 235] width 14 height 14
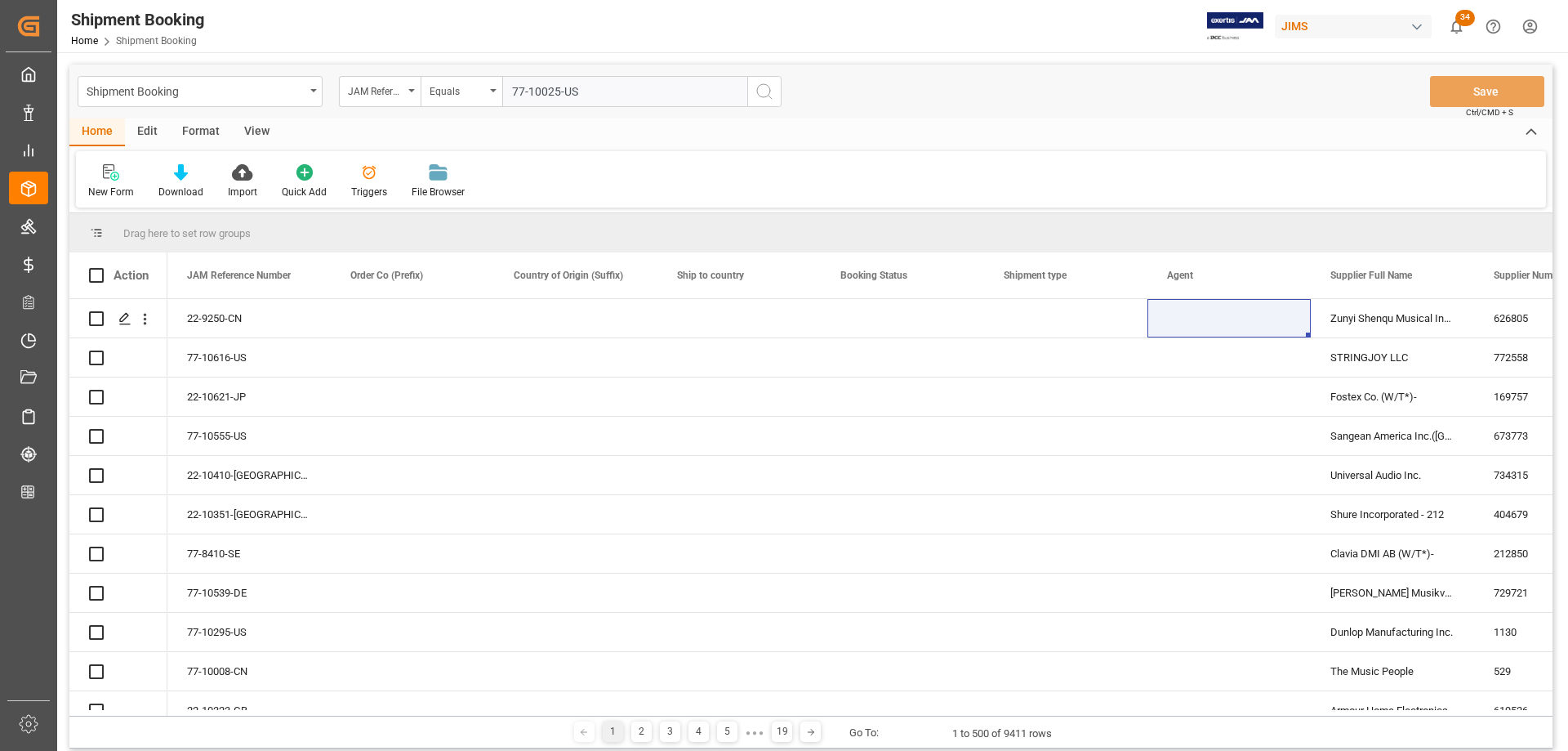
click at [765, 95] on icon "search button" at bounding box center [765, 92] width 20 height 20
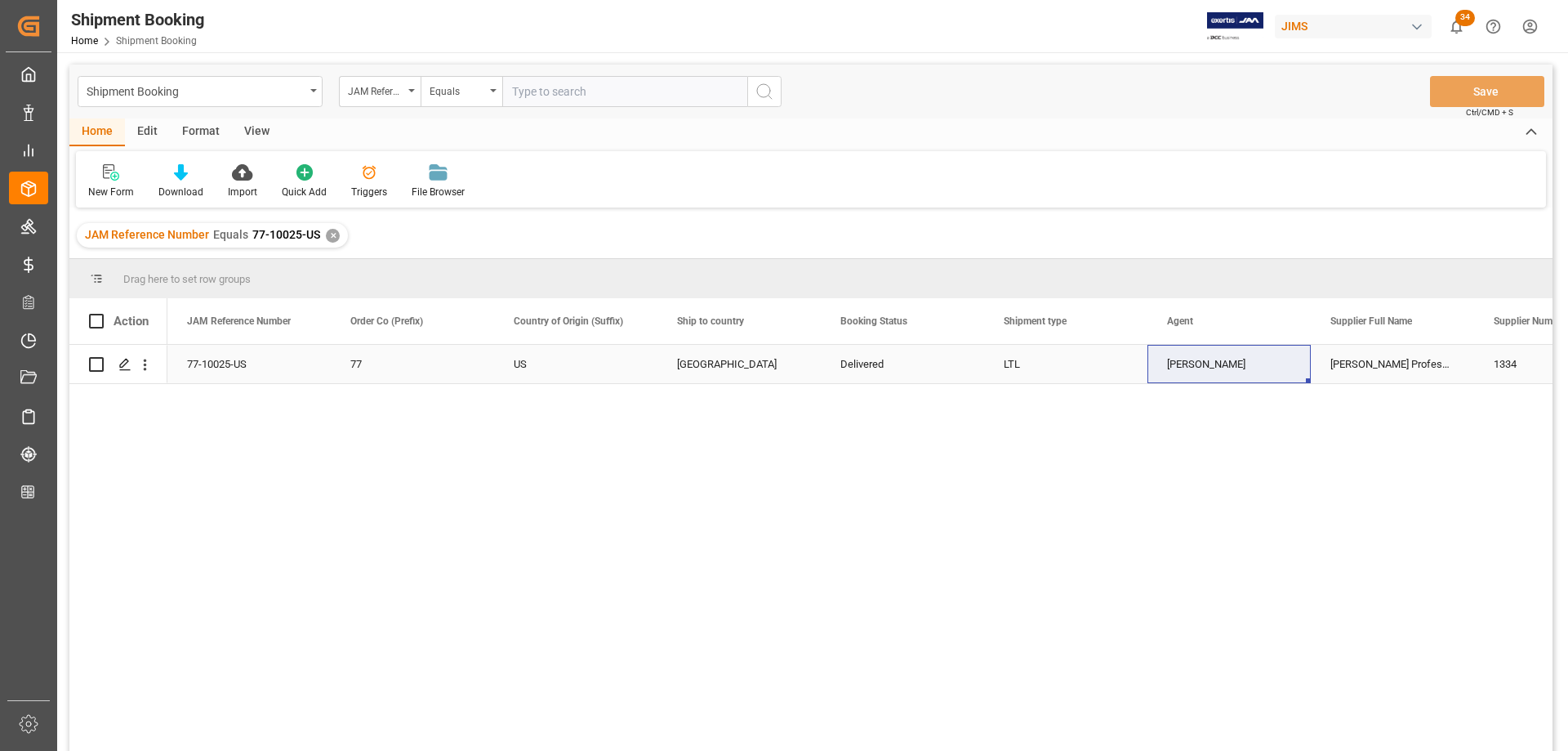
click at [1205, 369] on div "JangGyu Kim" at bounding box center [1228, 364] width 125 height 38
click at [520, 88] on input "text" at bounding box center [625, 91] width 245 height 31
paste input "77-9557-FR"
type input "77-9557-FR"
click at [331, 230] on div "✕" at bounding box center [333, 235] width 14 height 14
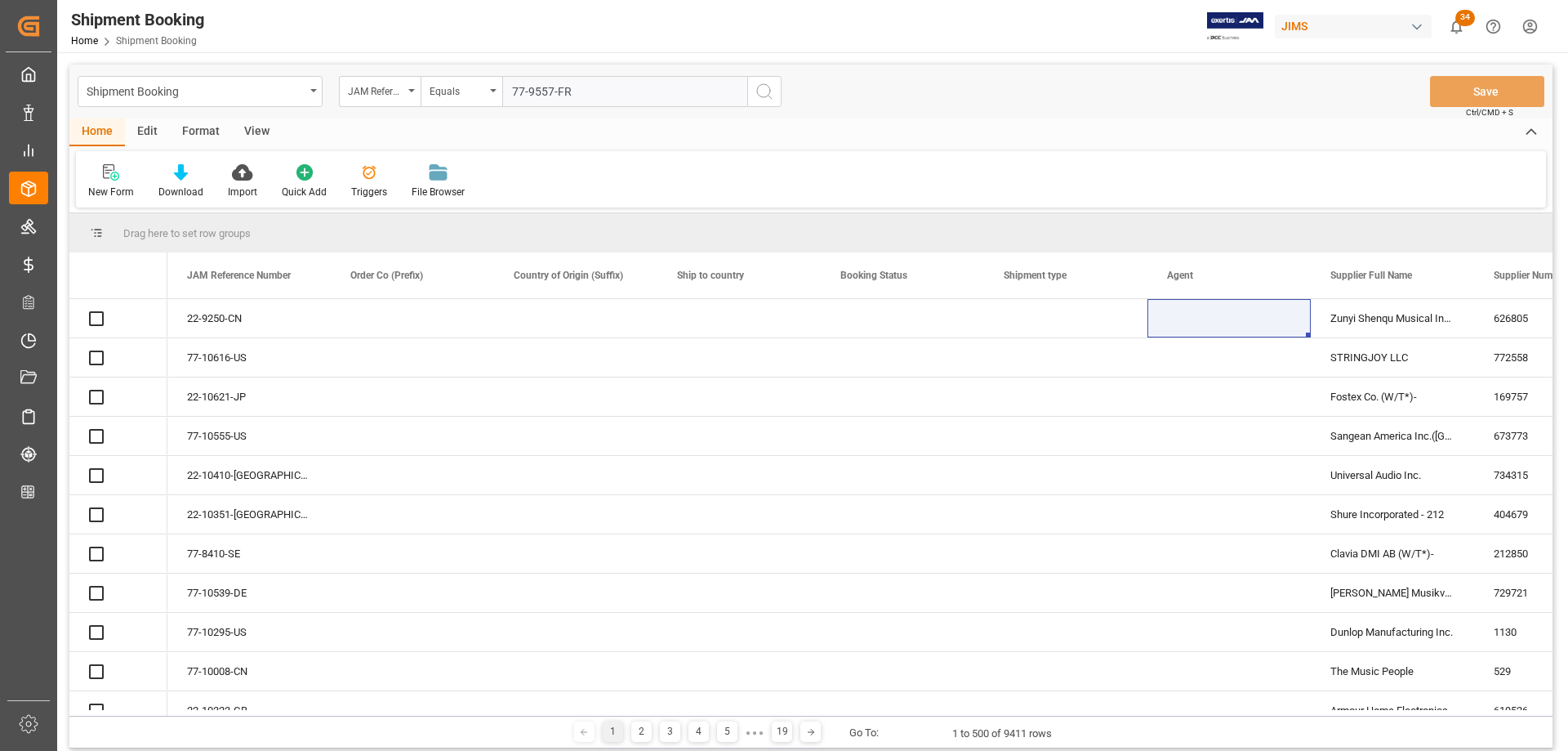
click at [761, 92] on icon "search button" at bounding box center [765, 92] width 20 height 20
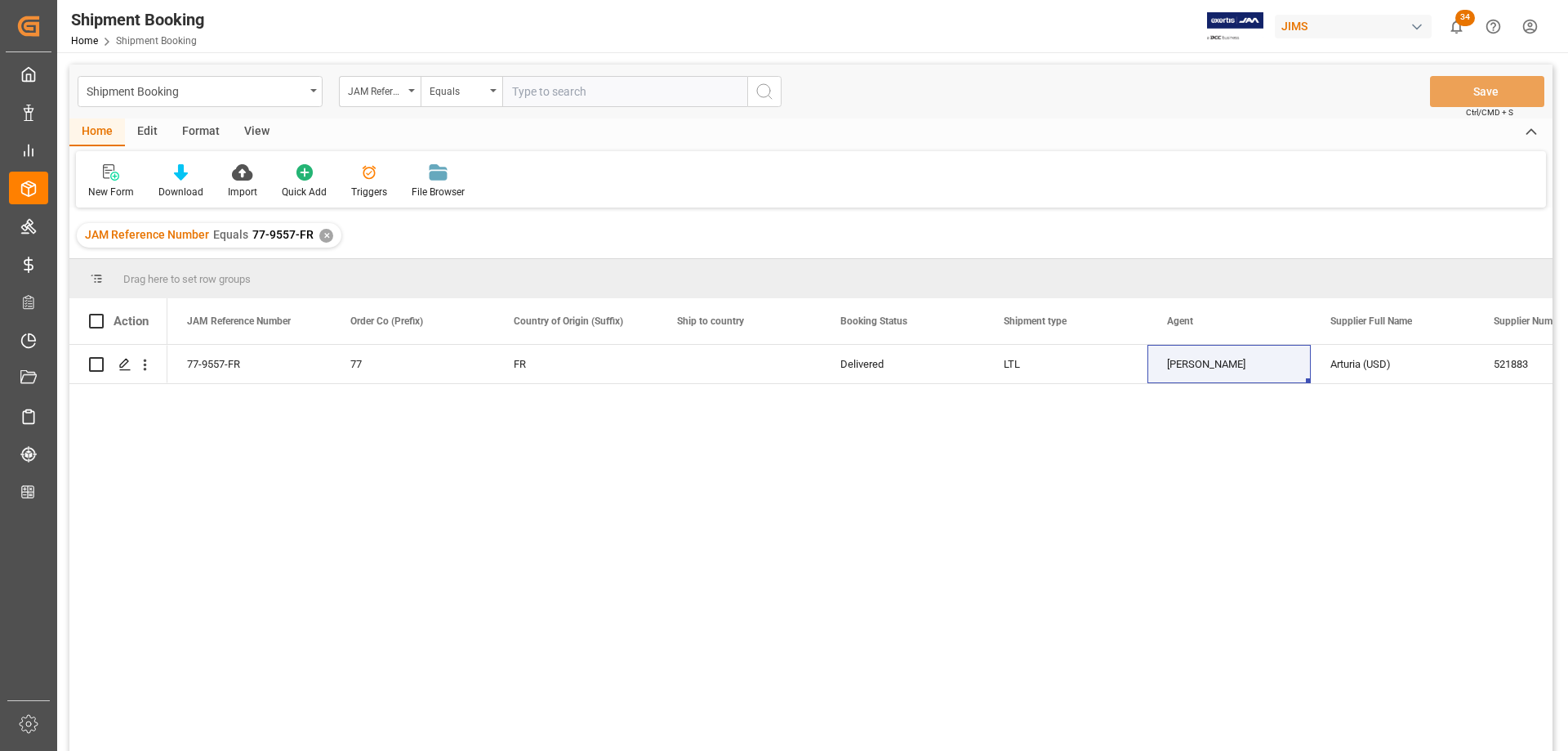
click at [1179, 457] on div "77-9557-FR 77 FR Delivered LTL Jacques Denis Arturia (USD) 521883 0" at bounding box center [859, 554] width 1385 height 417
click at [1203, 371] on div "Jacques Denis" at bounding box center [1228, 364] width 125 height 38
click at [571, 96] on input "text" at bounding box center [625, 91] width 245 height 31
paste input "77-8815-JP"
type input "77-8815-JP"
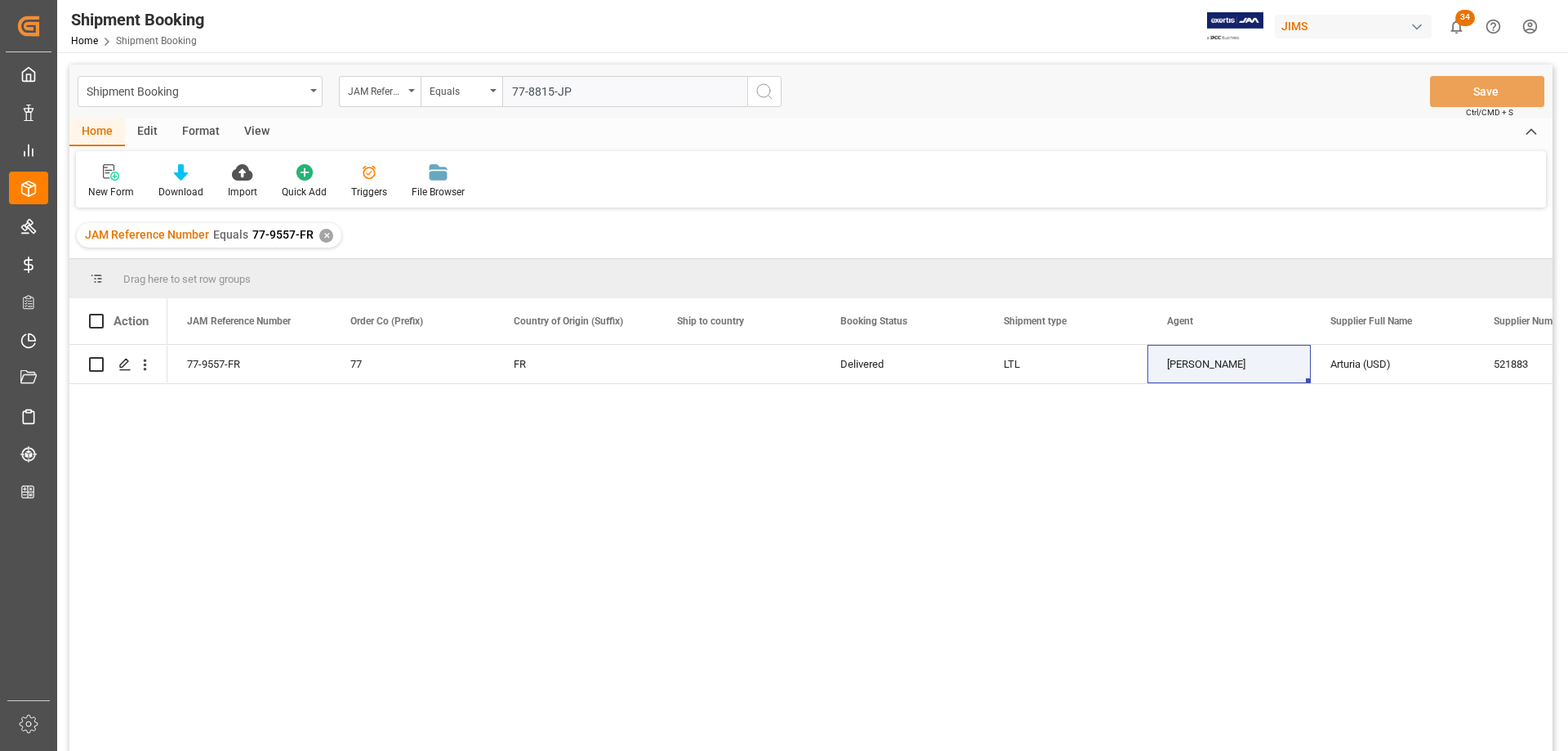
click at [319, 234] on div "✕" at bounding box center [326, 235] width 14 height 14
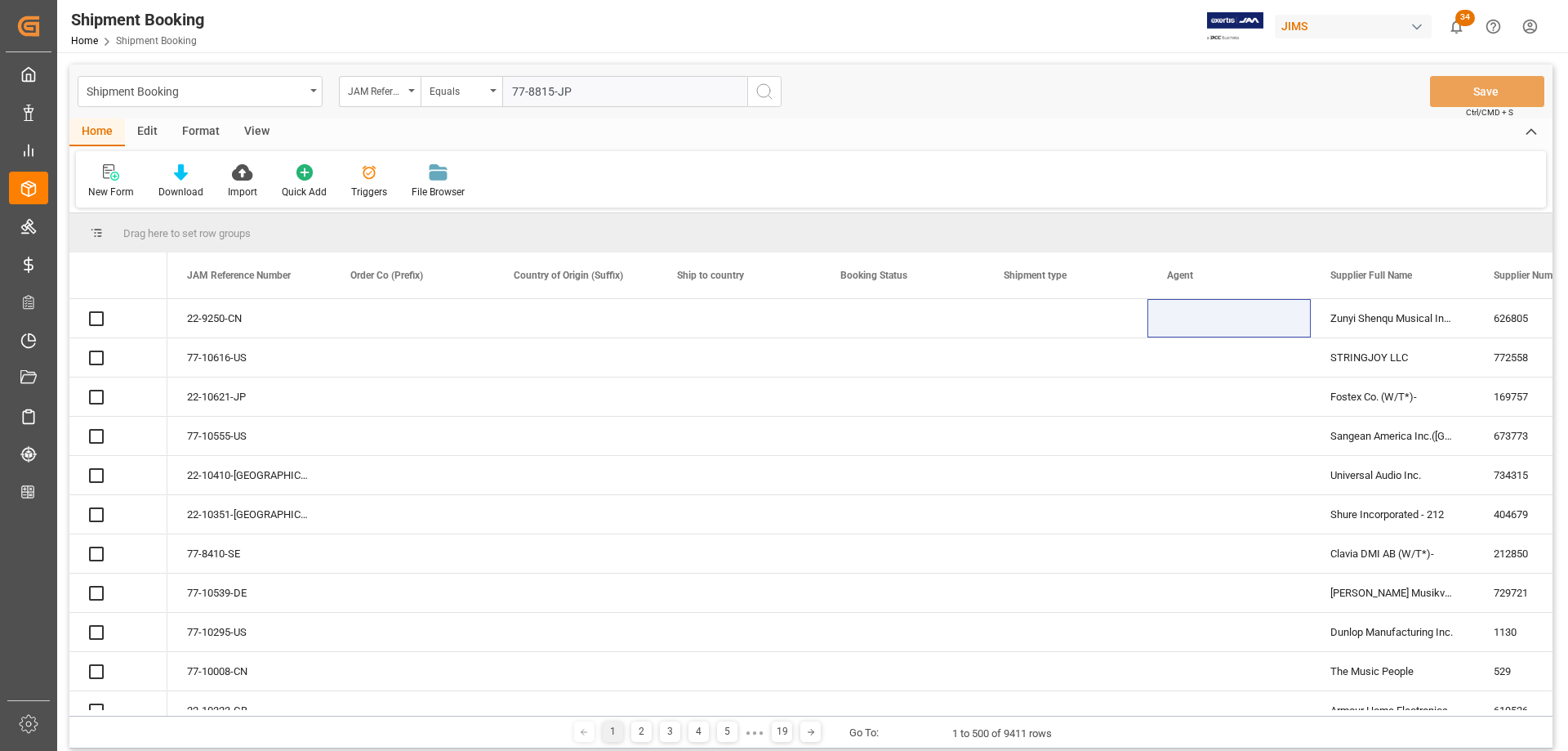
click at [765, 92] on icon "search button" at bounding box center [765, 92] width 20 height 20
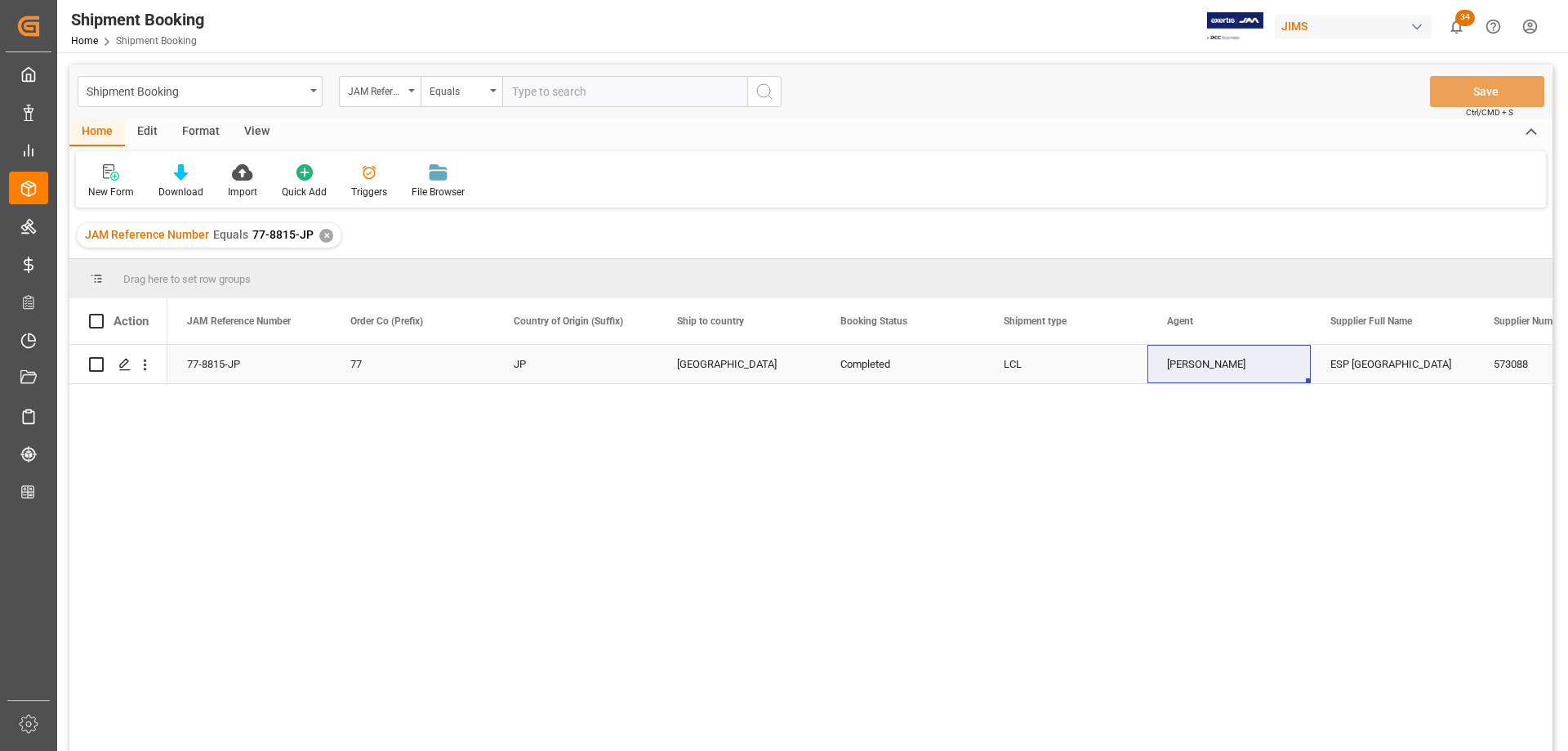
click at [1216, 367] on div "Sandra Alexander" at bounding box center [1228, 364] width 125 height 38
click at [533, 89] on input "text" at bounding box center [625, 91] width 245 height 31
paste input "77-10186-US"
type input "77-10186-US"
click at [326, 232] on div "✕" at bounding box center [326, 235] width 14 height 14
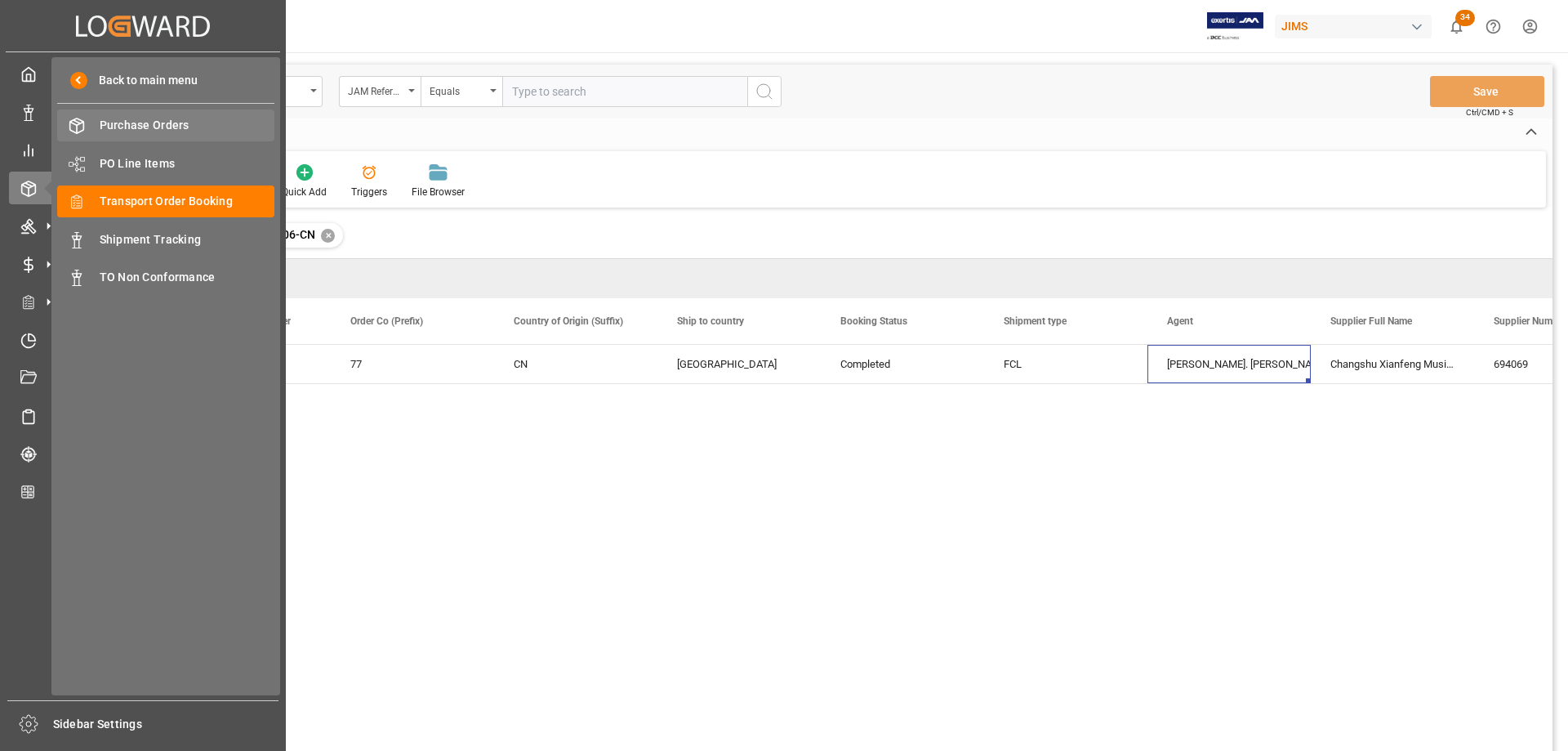
click at [146, 125] on span "Purchase Orders" at bounding box center [187, 125] width 175 height 17
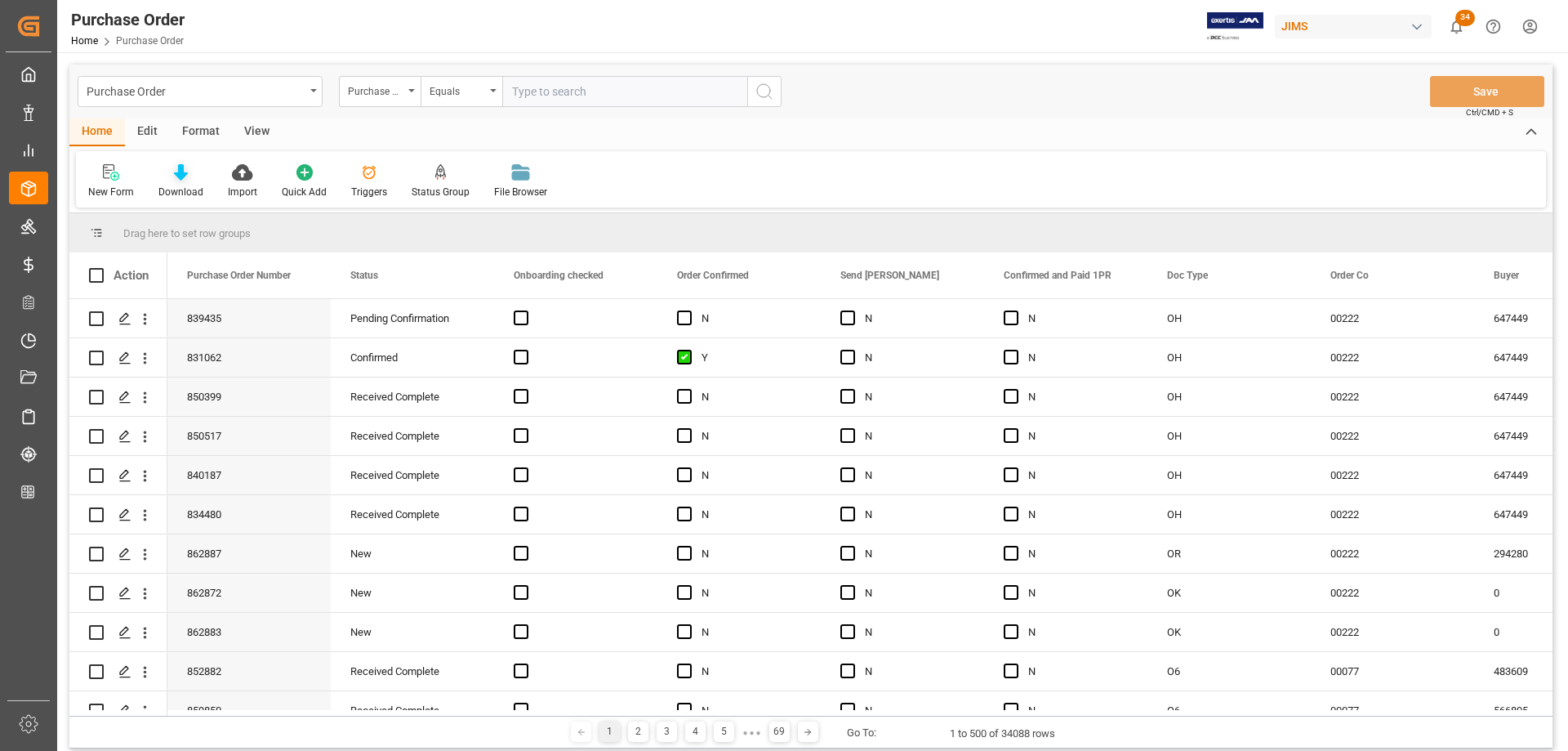
click at [189, 180] on div at bounding box center [180, 172] width 45 height 17
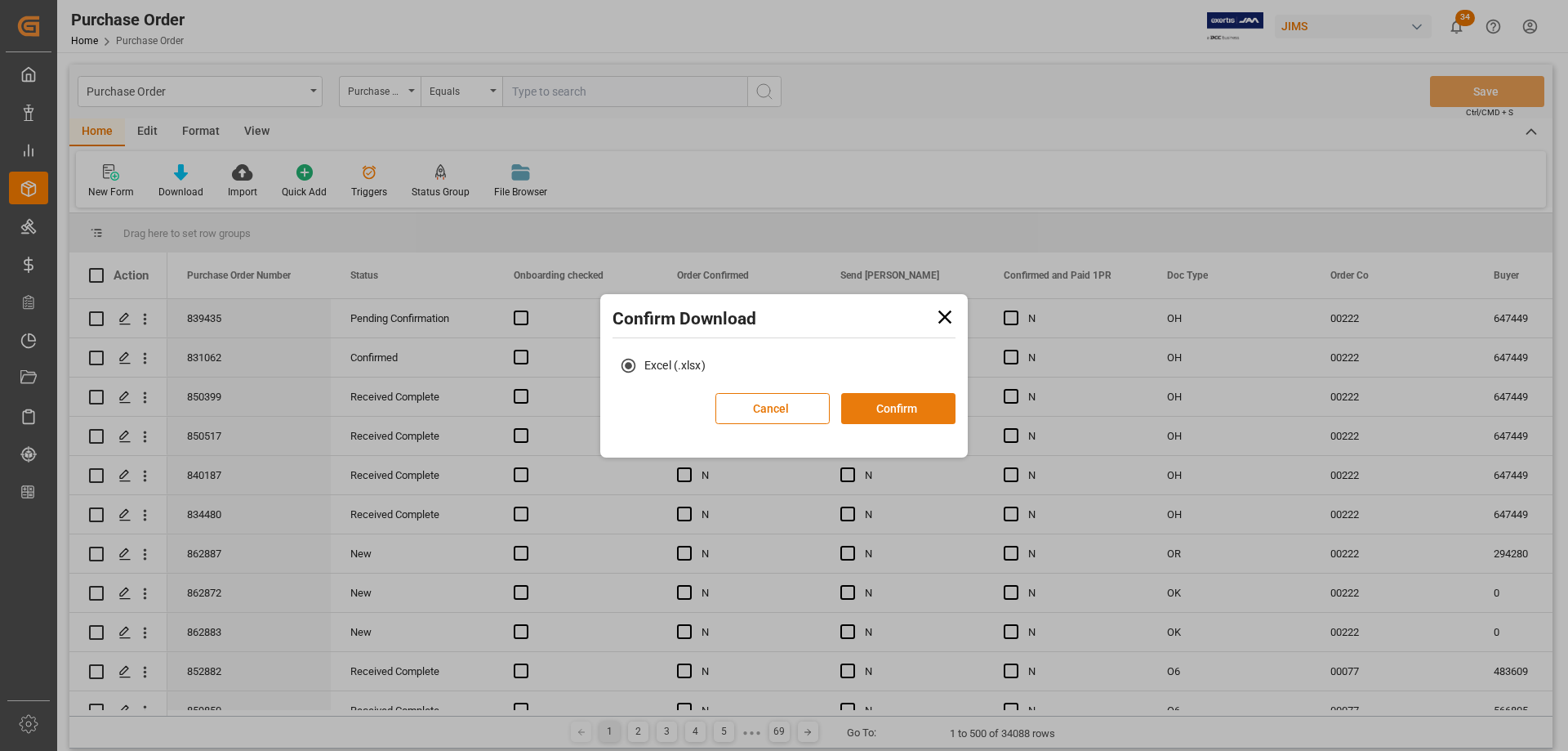
click at [891, 409] on button "Confirm" at bounding box center [898, 408] width 115 height 31
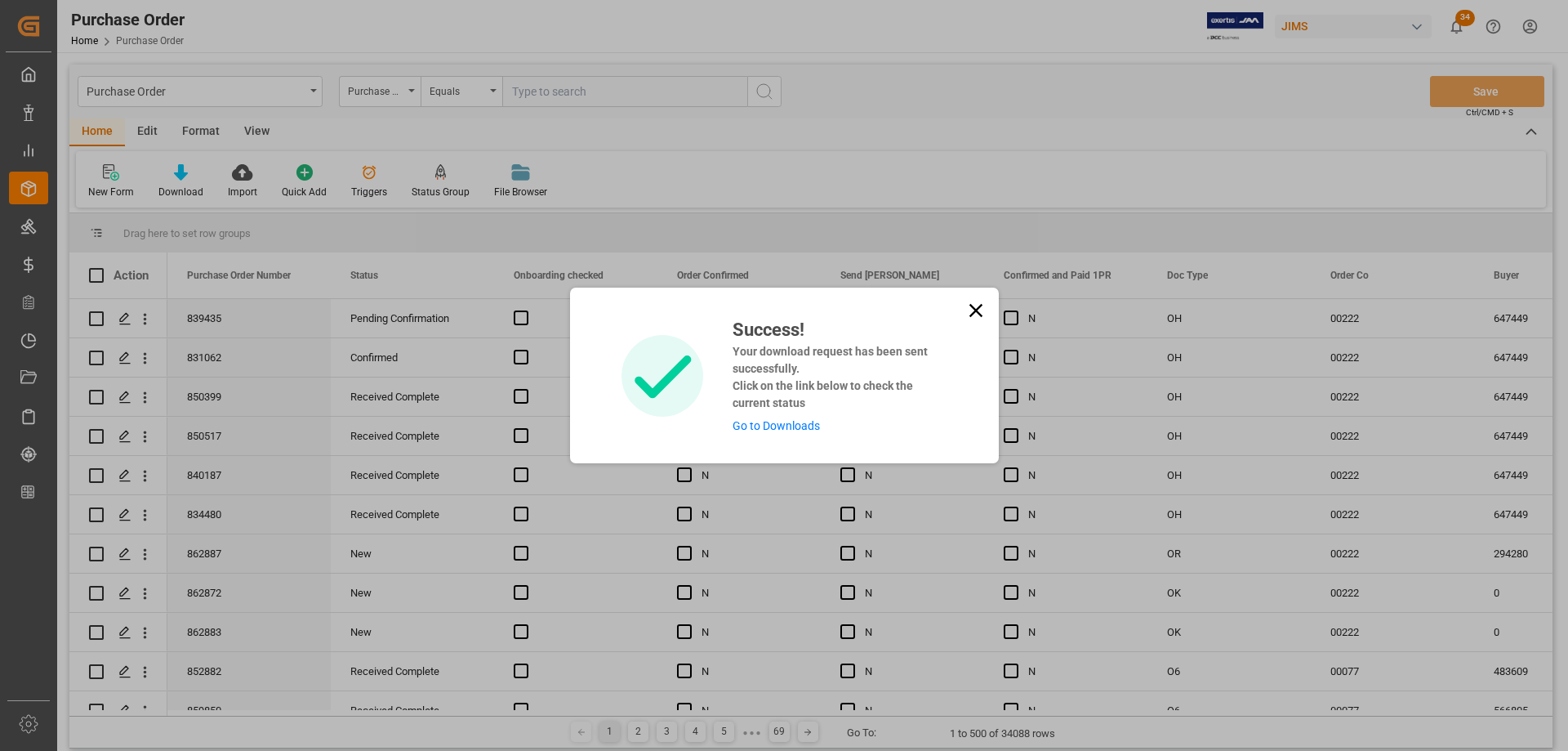
click at [769, 425] on link "Go to Downloads" at bounding box center [777, 425] width 88 height 13
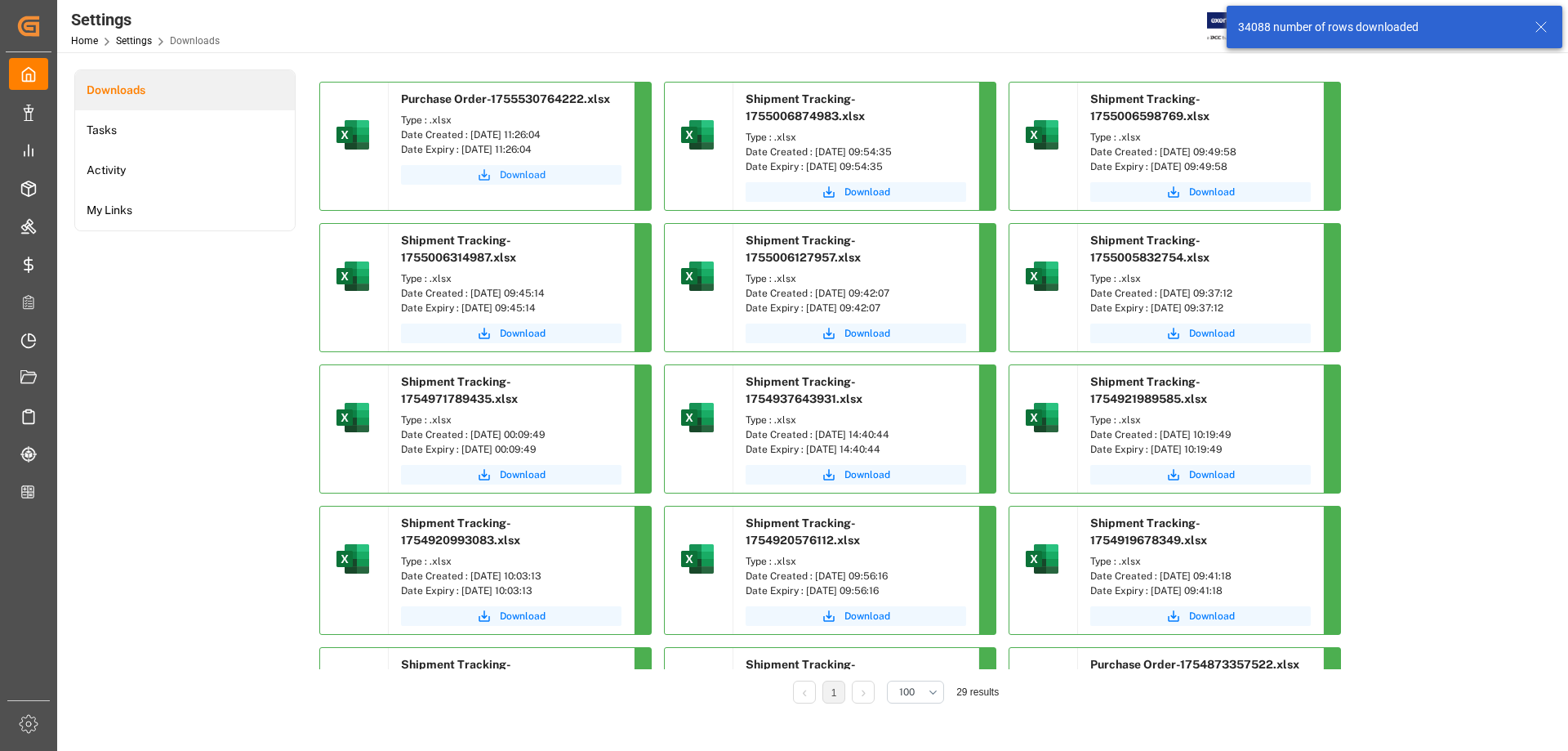
click at [526, 174] on span "Download" at bounding box center [522, 175] width 46 height 15
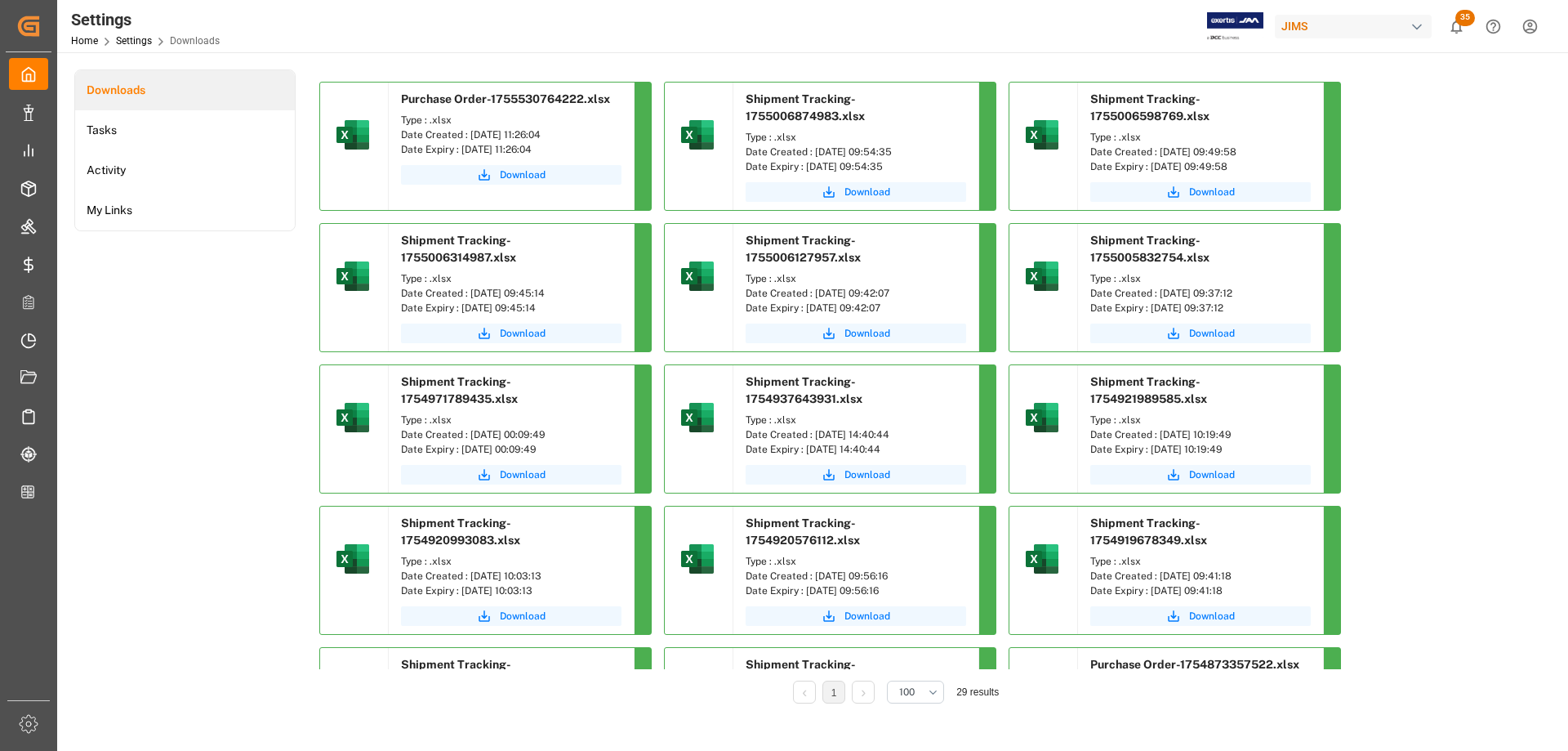
click at [522, 175] on span "Download" at bounding box center [522, 175] width 46 height 15
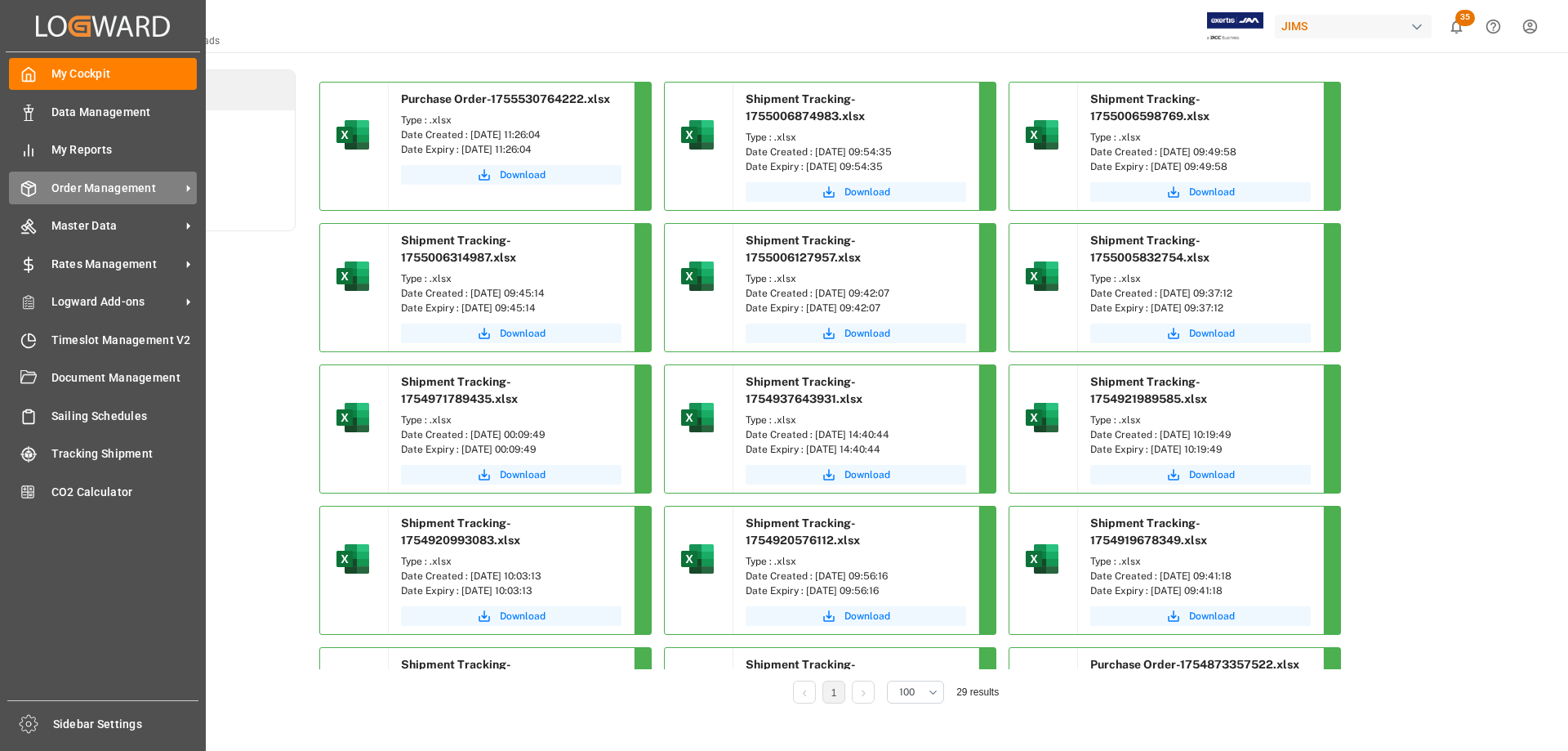
click at [99, 192] on span "Order Management" at bounding box center [116, 188] width 129 height 17
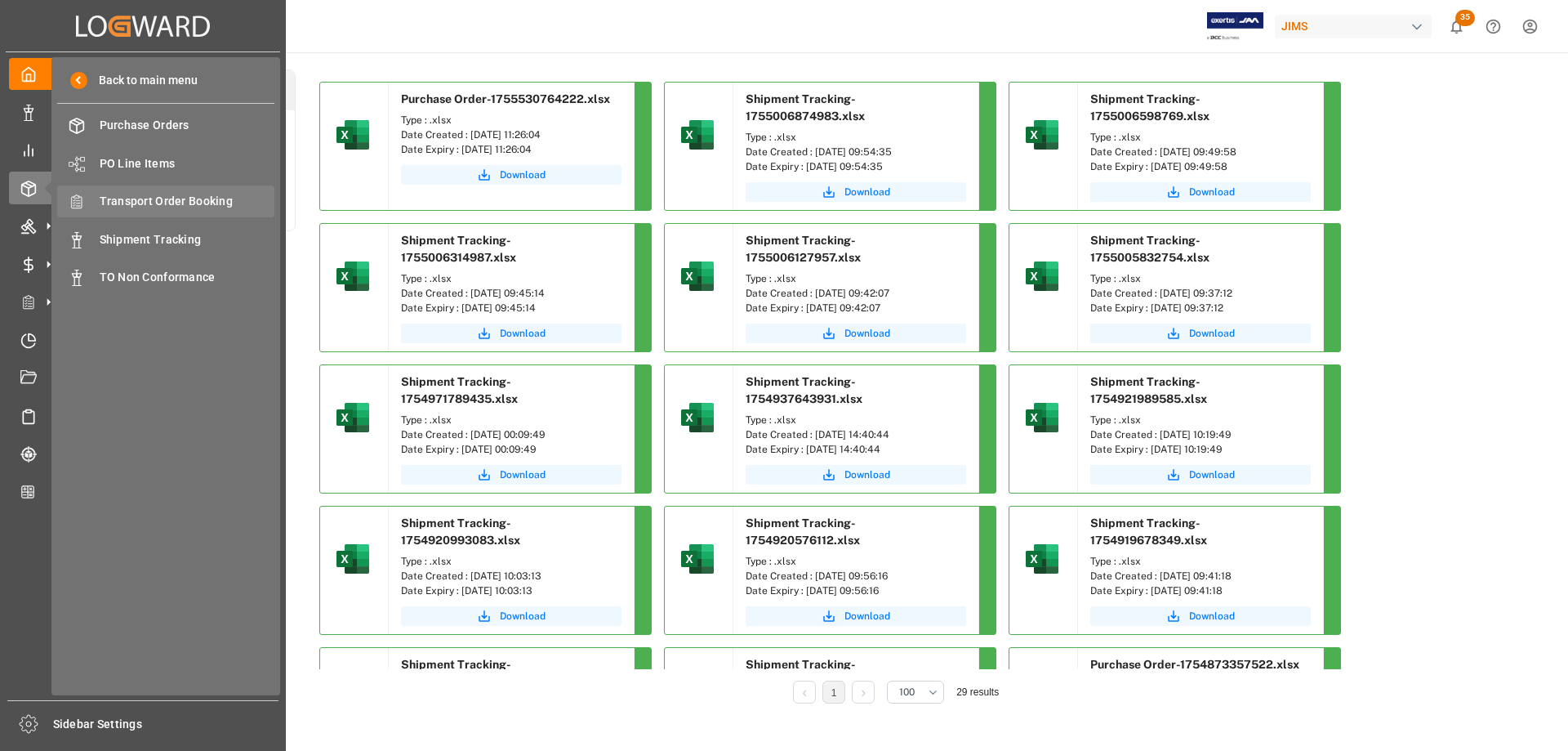
click at [142, 205] on span "Transport Order Booking" at bounding box center [187, 200] width 175 height 17
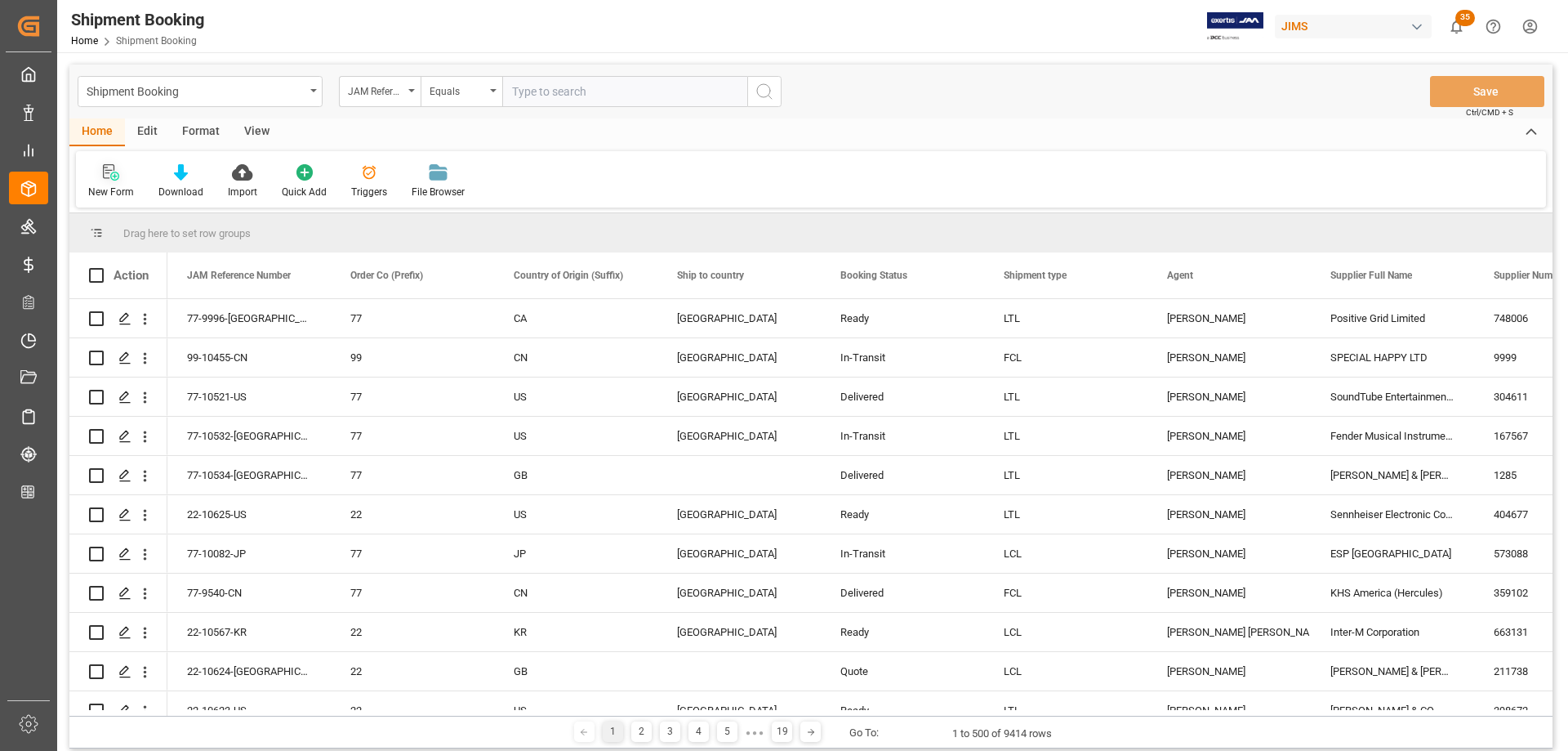
click at [103, 168] on icon at bounding box center [108, 172] width 11 height 15
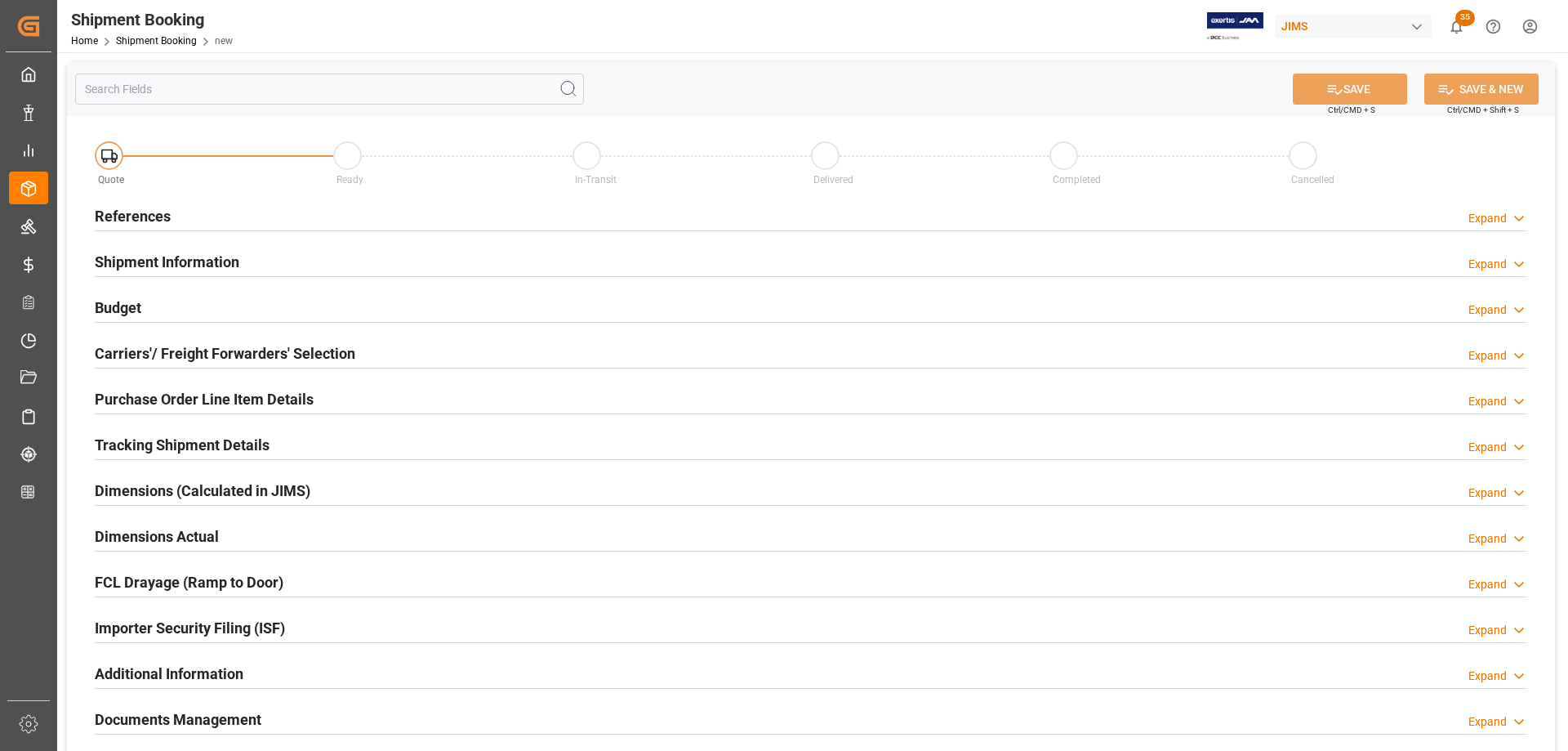
click at [128, 216] on h2 "References" at bounding box center [133, 216] width 76 height 22
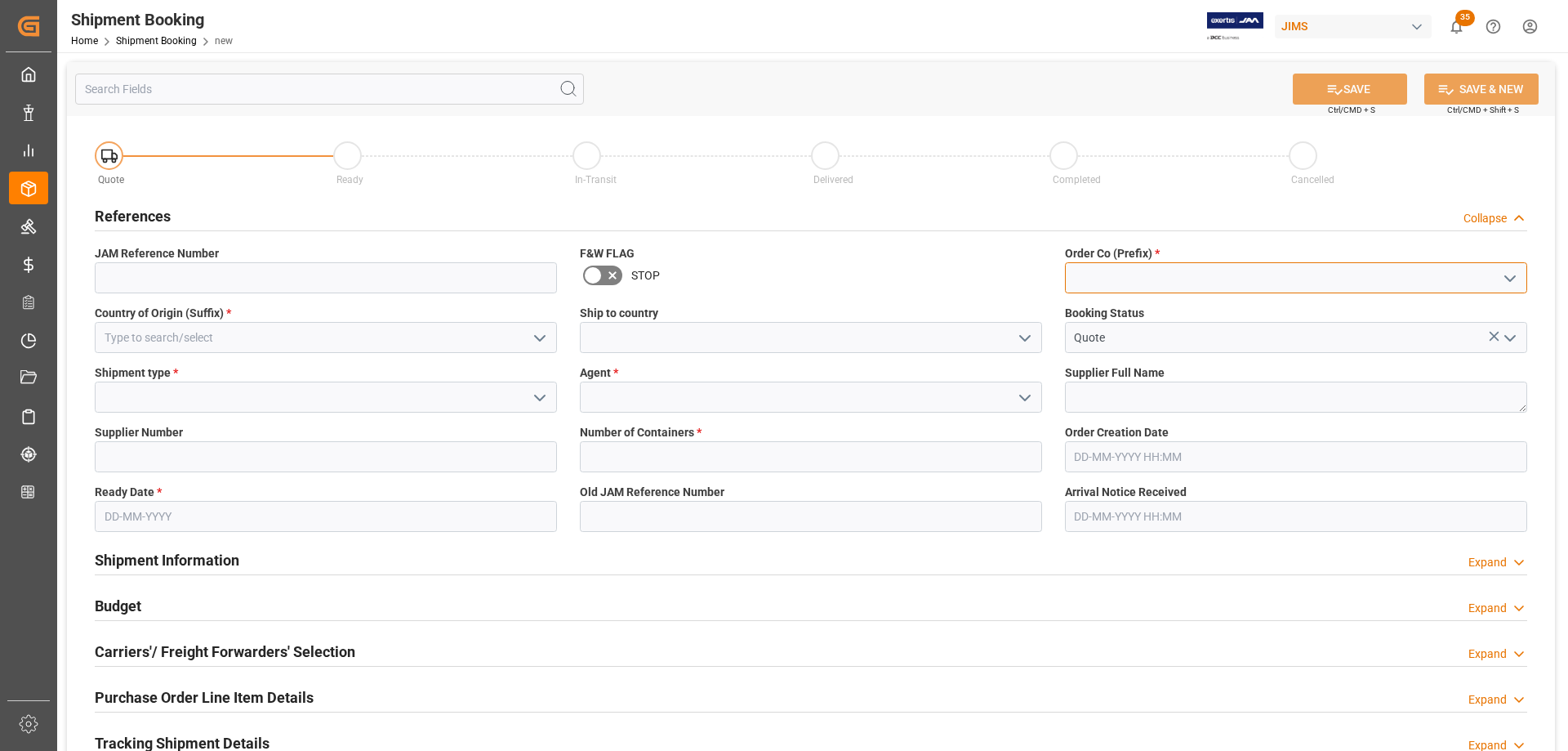
click at [1099, 275] on input at bounding box center [1296, 277] width 463 height 31
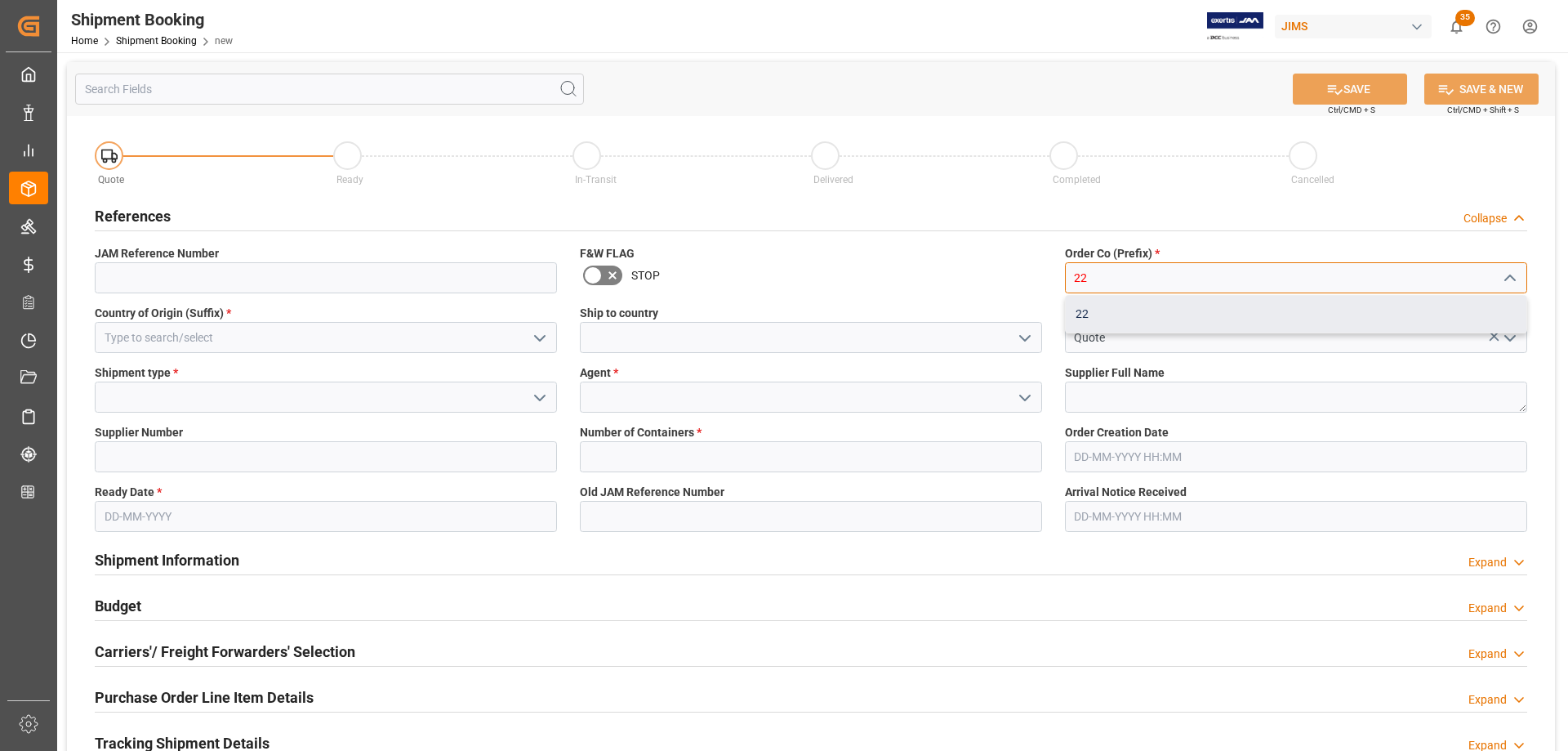
click at [1079, 316] on div "22" at bounding box center [1296, 314] width 461 height 37
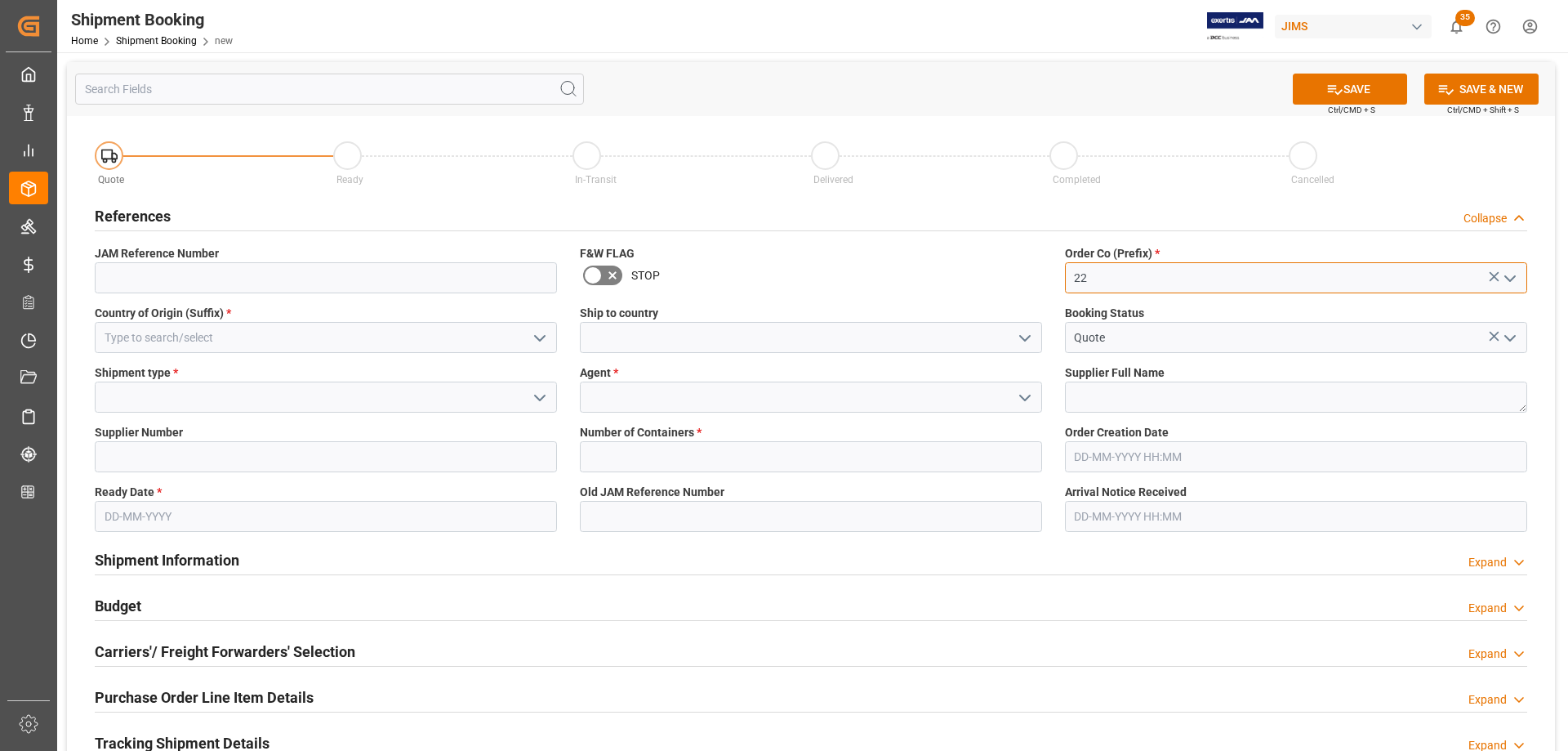
type input "22"
click at [126, 339] on input at bounding box center [326, 337] width 463 height 31
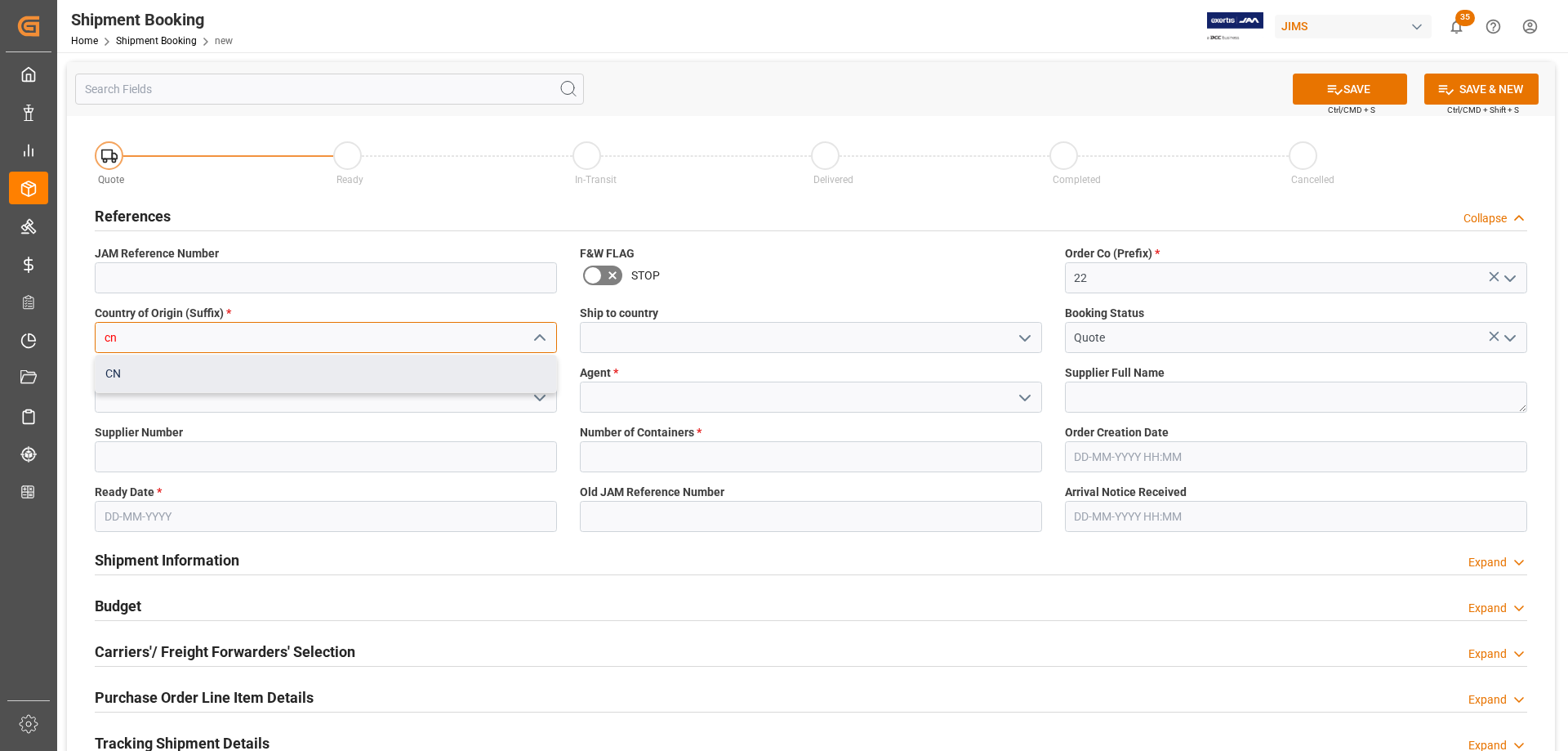
click at [117, 379] on div "CN" at bounding box center [326, 373] width 461 height 37
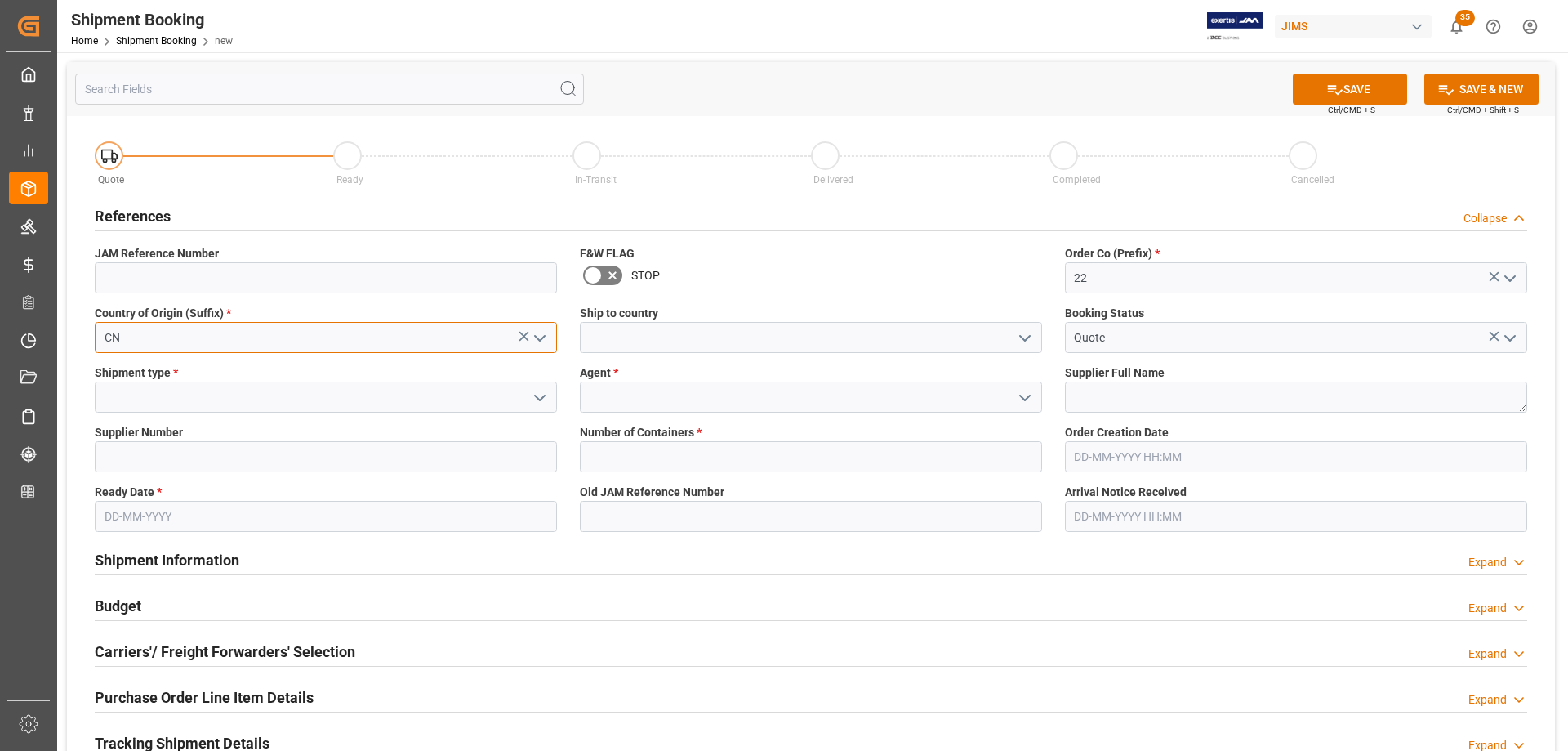
type input "CN"
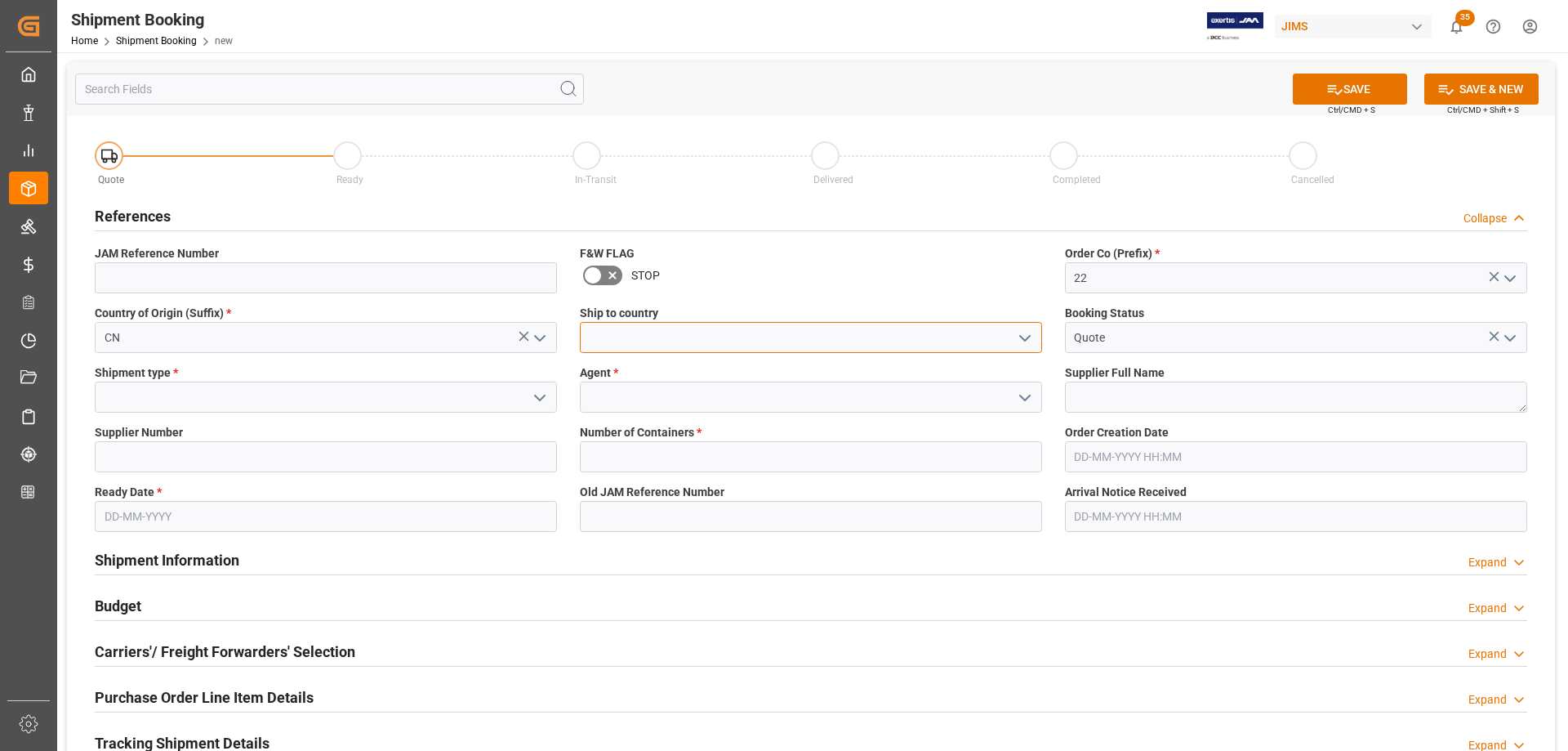
click at [600, 337] on input at bounding box center [811, 337] width 463 height 31
type input "[GEOGRAPHIC_DATA]"
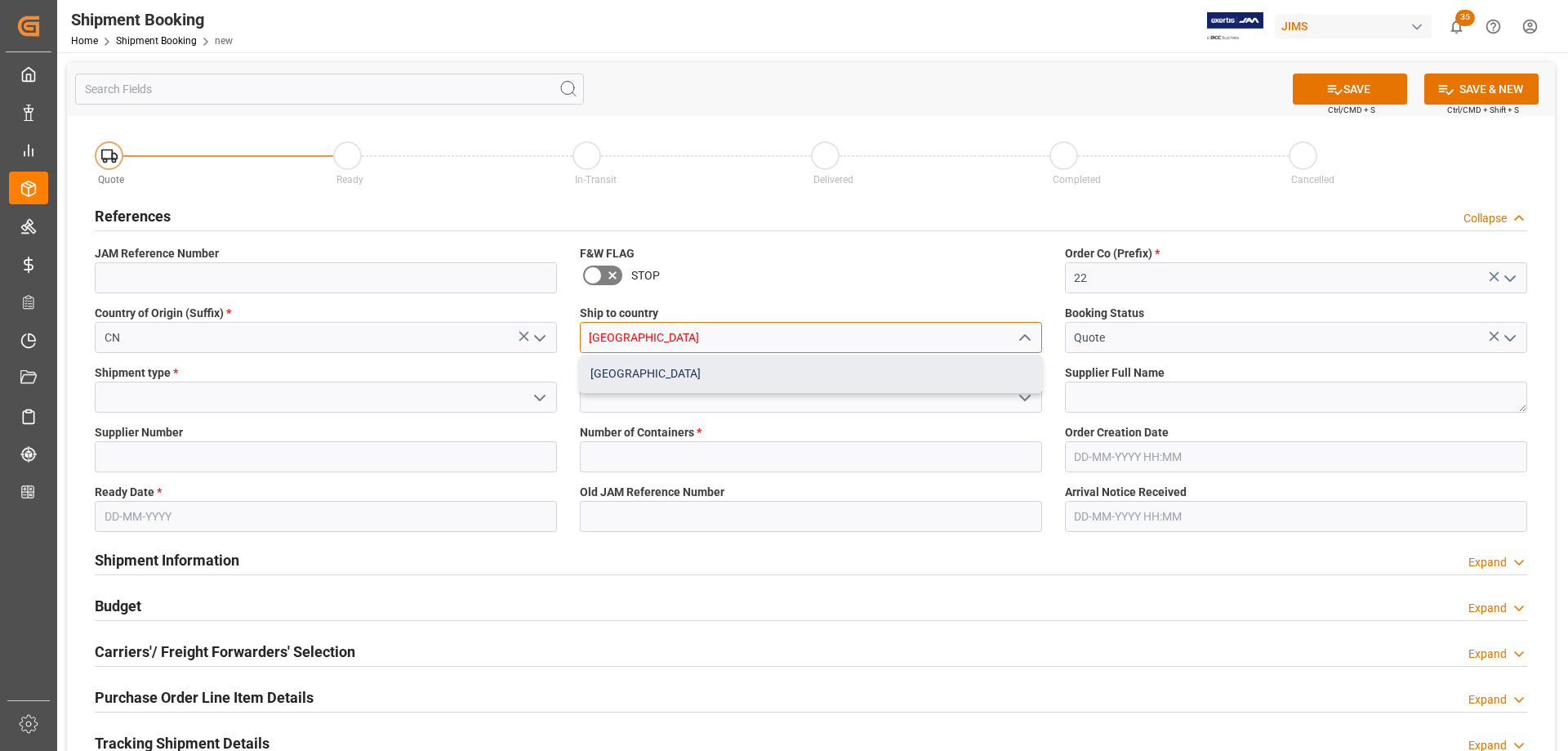
click at [638, 374] on div "[GEOGRAPHIC_DATA]" at bounding box center [810, 373] width 461 height 37
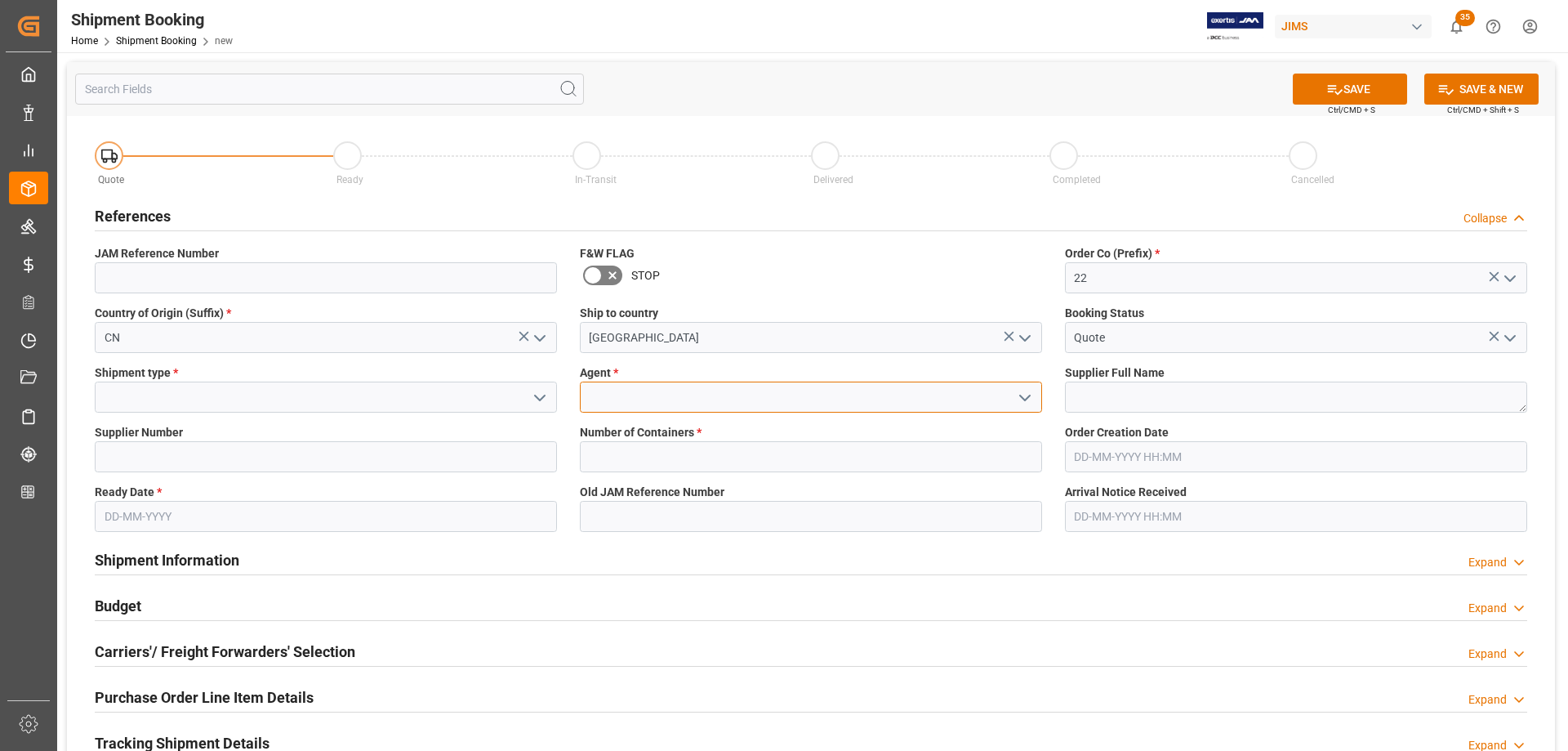
click at [592, 383] on input at bounding box center [811, 397] width 463 height 31
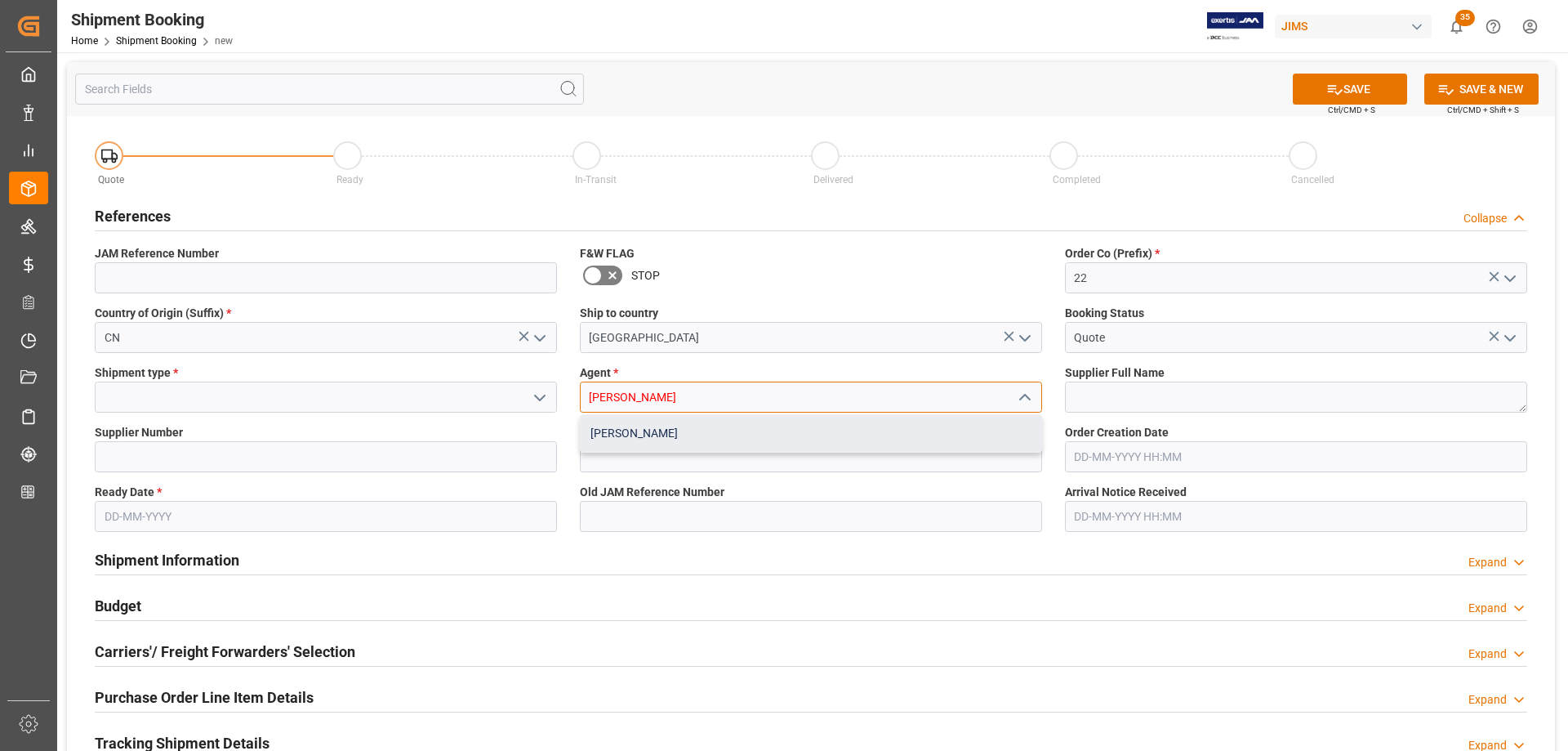
click at [602, 433] on div "[PERSON_NAME]" at bounding box center [810, 433] width 461 height 37
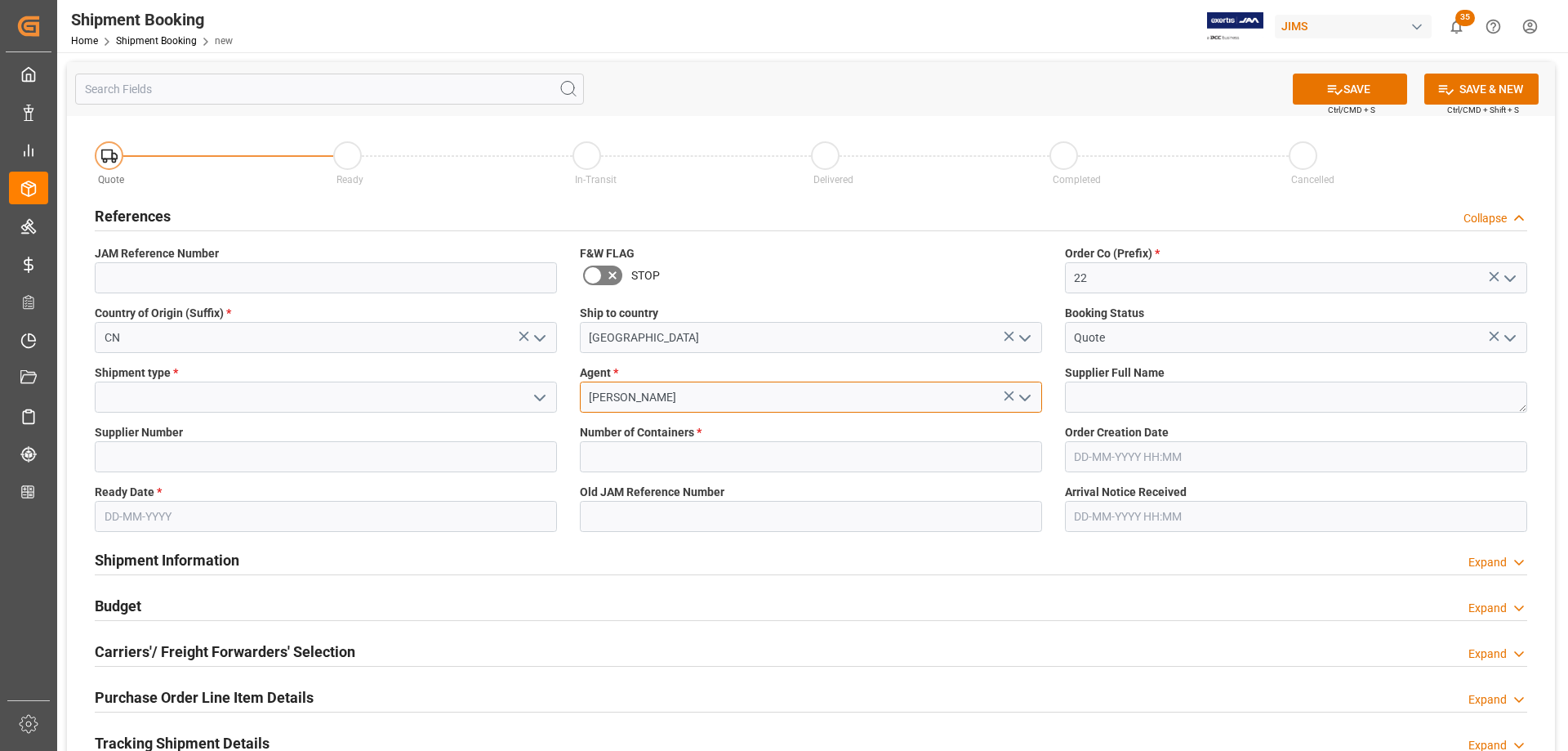
type input "[PERSON_NAME]"
click at [607, 373] on span "Agent *" at bounding box center [599, 372] width 38 height 17
click at [193, 401] on input at bounding box center [326, 397] width 463 height 31
click at [535, 398] on icon "open menu" at bounding box center [540, 398] width 20 height 20
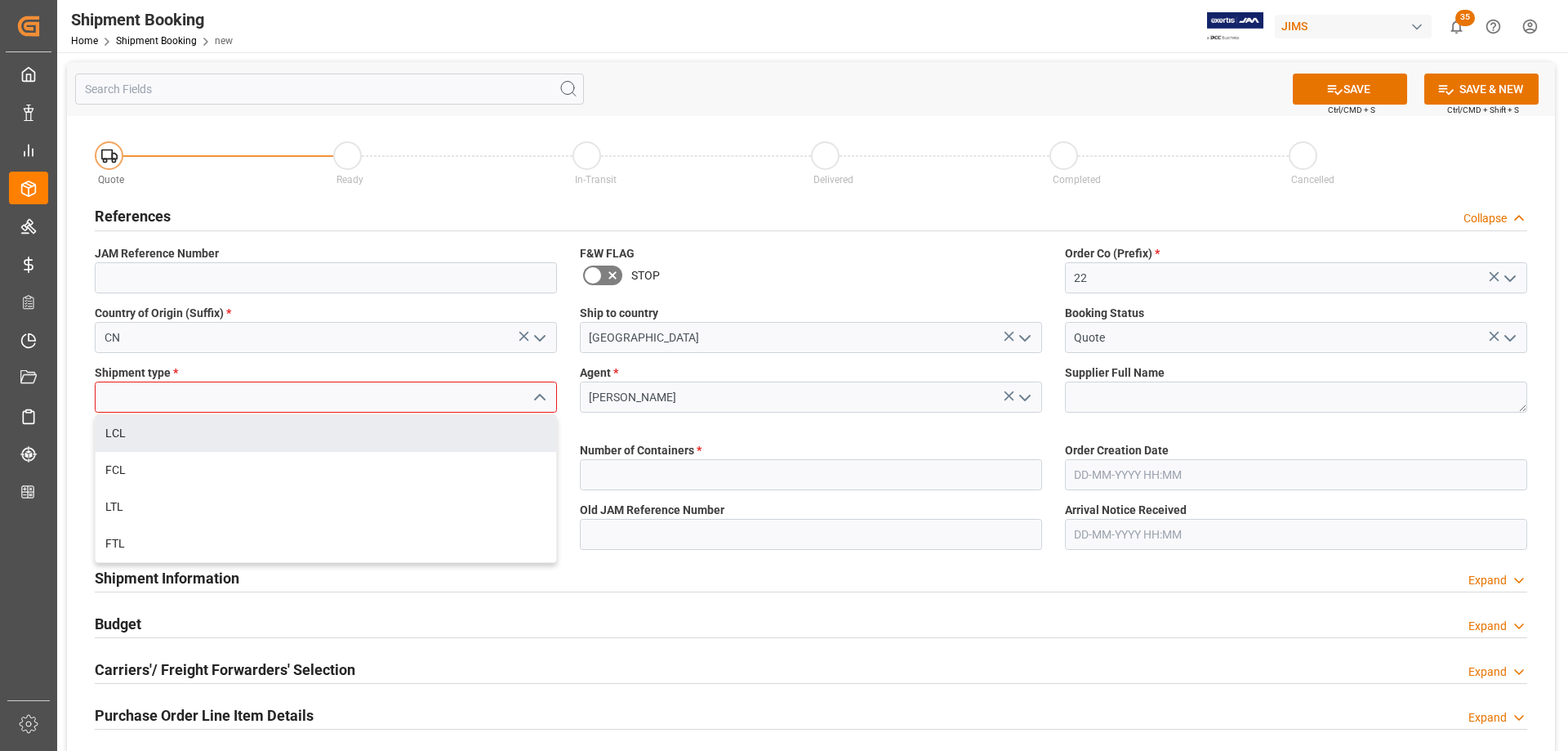
drag, startPoint x: 129, startPoint y: 442, endPoint x: 173, endPoint y: 439, distance: 44.1
click at [127, 441] on div "LCL" at bounding box center [326, 433] width 461 height 37
type input "LCL"
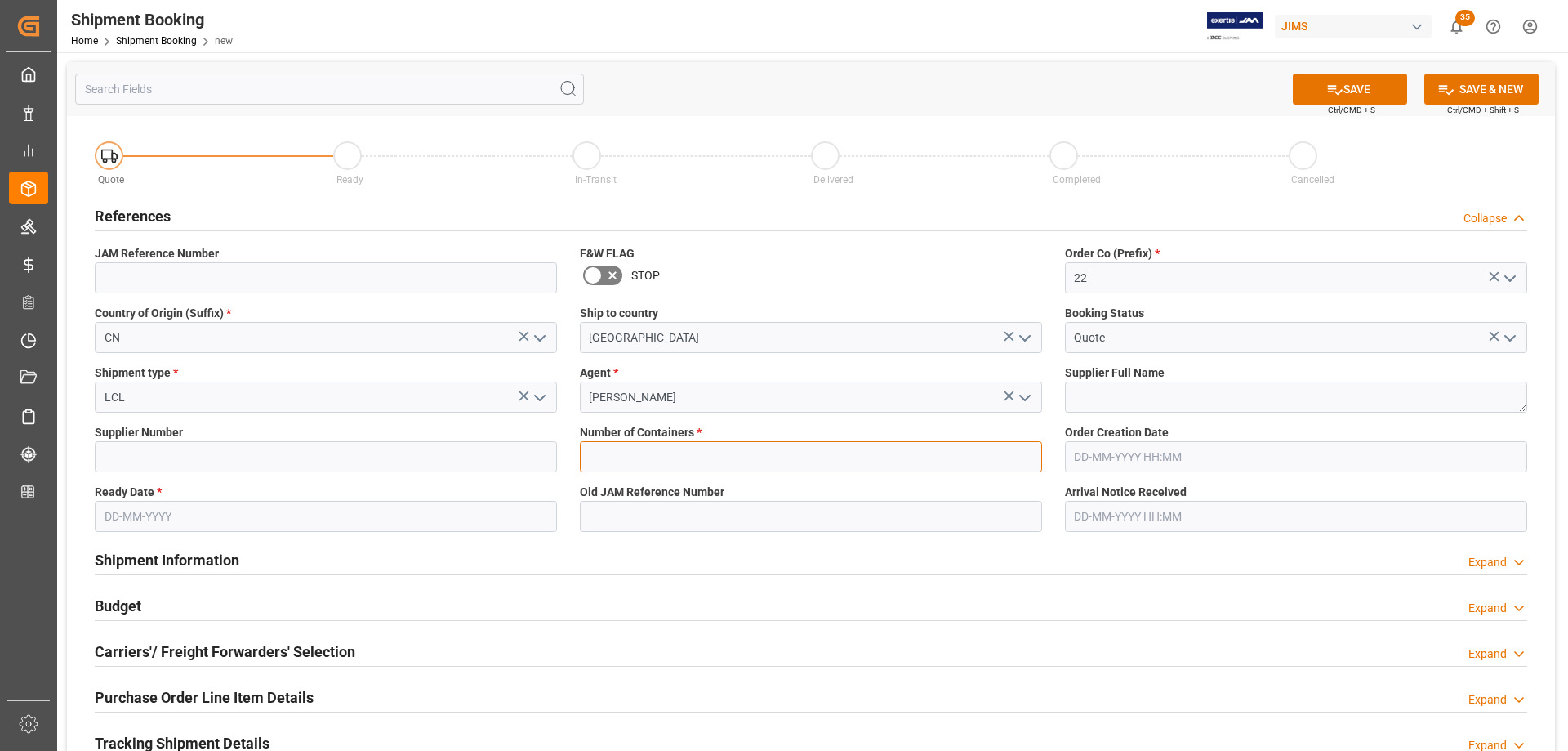
click at [597, 453] on input "text" at bounding box center [811, 456] width 463 height 31
type input "0"
click at [188, 515] on input "text" at bounding box center [326, 516] width 463 height 31
click at [187, 433] on div "20" at bounding box center [179, 434] width 20 height 20
type input "[DATE]"
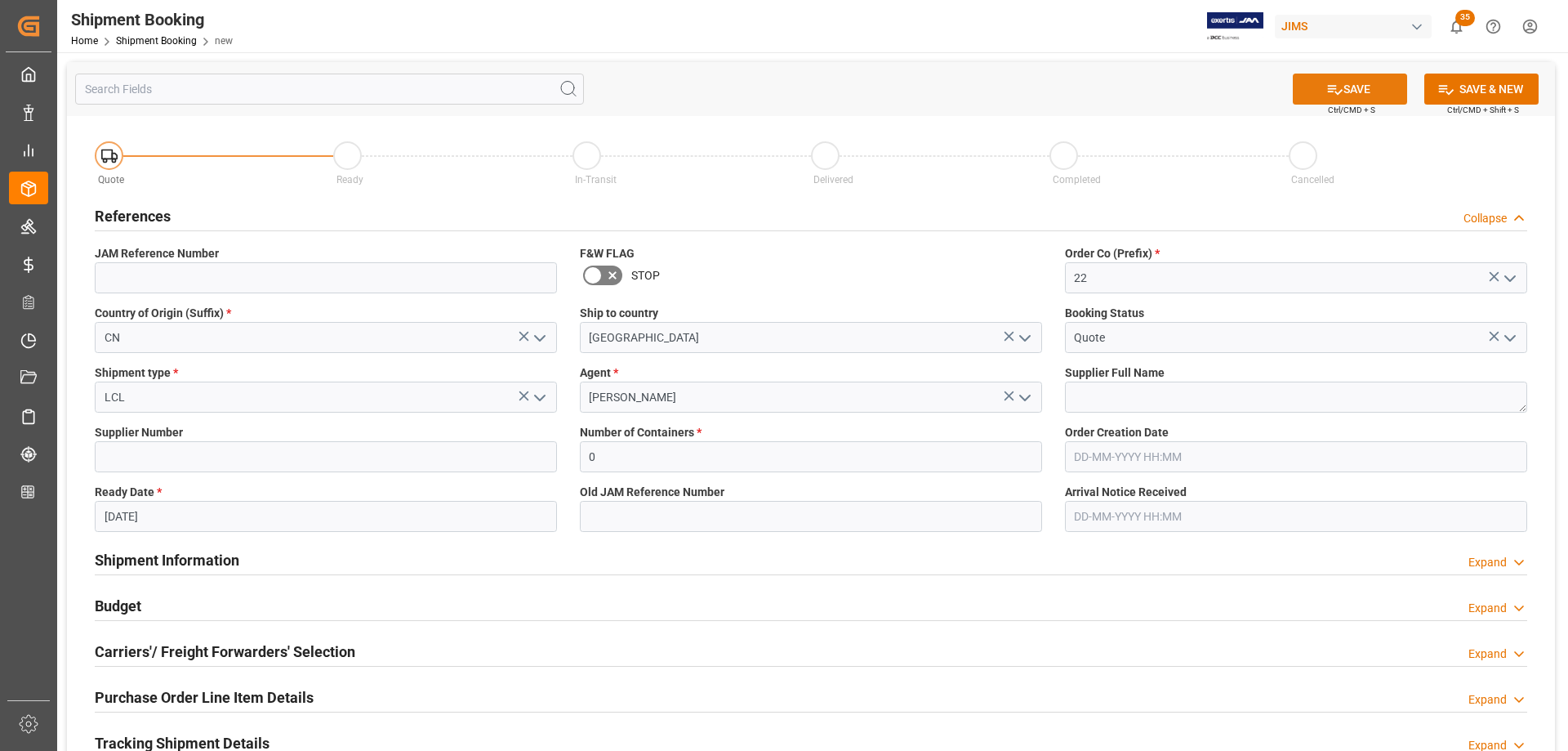
click at [1353, 91] on button "SAVE" at bounding box center [1350, 89] width 115 height 31
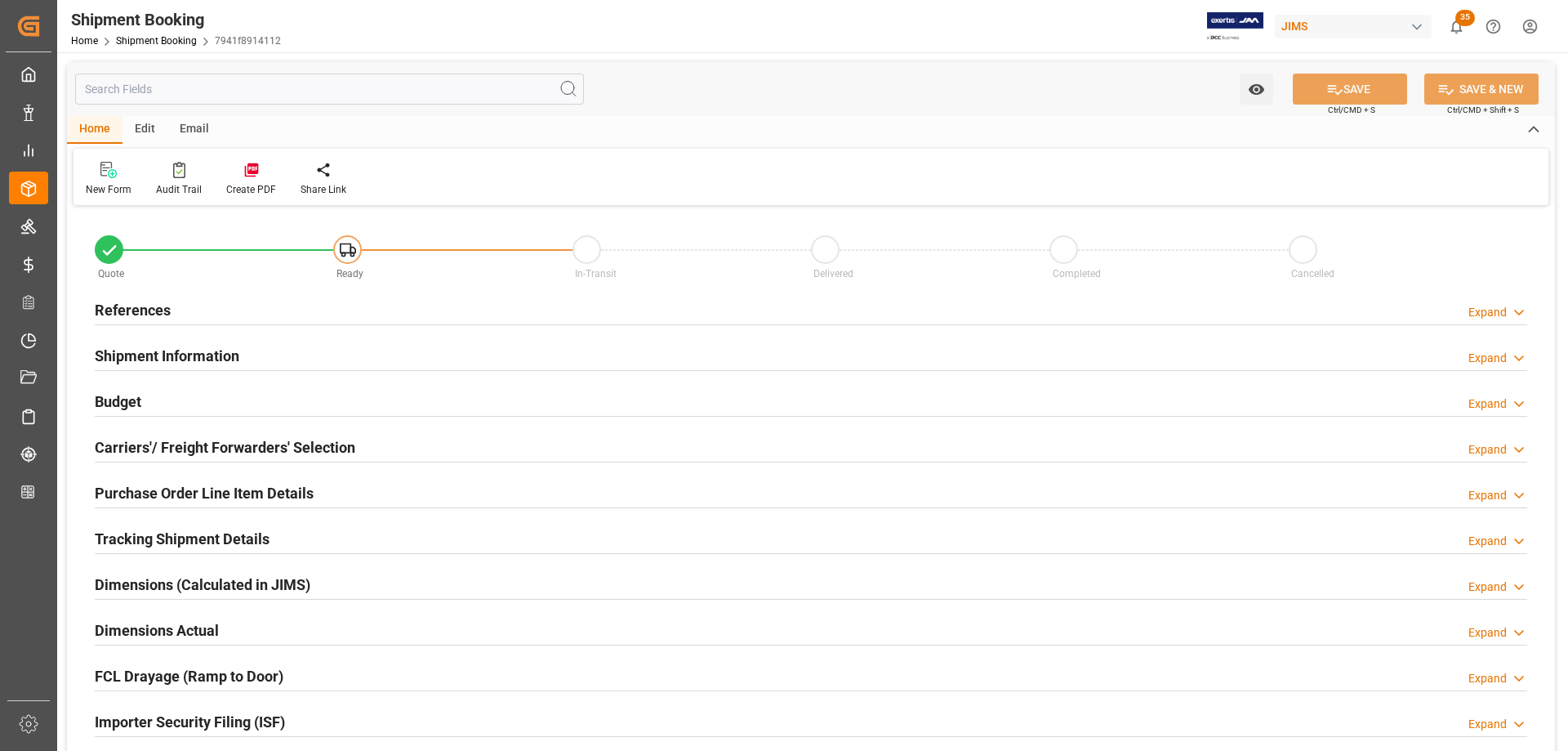
type input "0"
type input "[DATE]"
click at [125, 311] on h2 "References" at bounding box center [133, 310] width 76 height 22
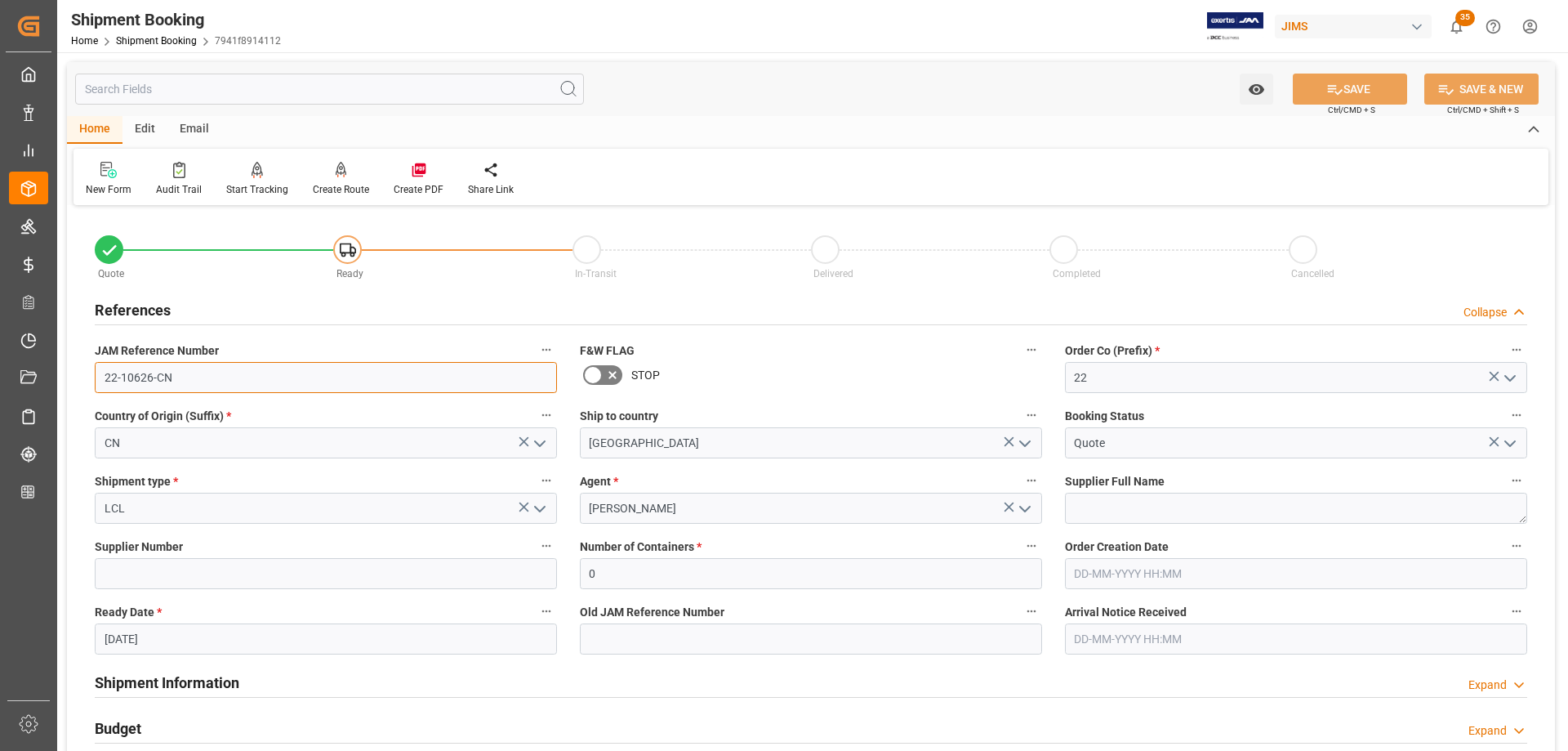
drag, startPoint x: 183, startPoint y: 375, endPoint x: 104, endPoint y: 378, distance: 79.1
click at [104, 378] on input "22-10626-CN" at bounding box center [326, 377] width 463 height 31
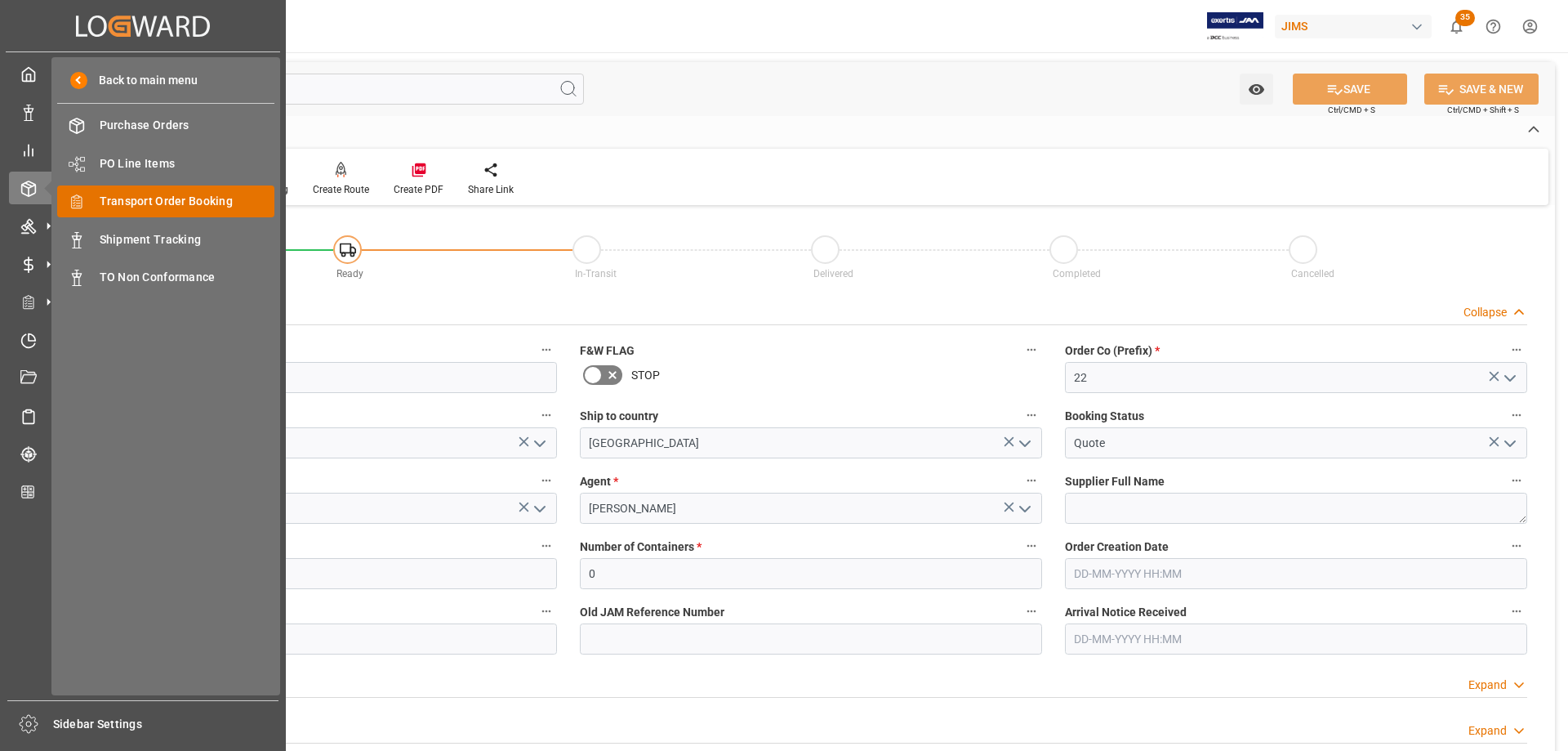
click at [149, 202] on span "Transport Order Booking" at bounding box center [187, 200] width 175 height 17
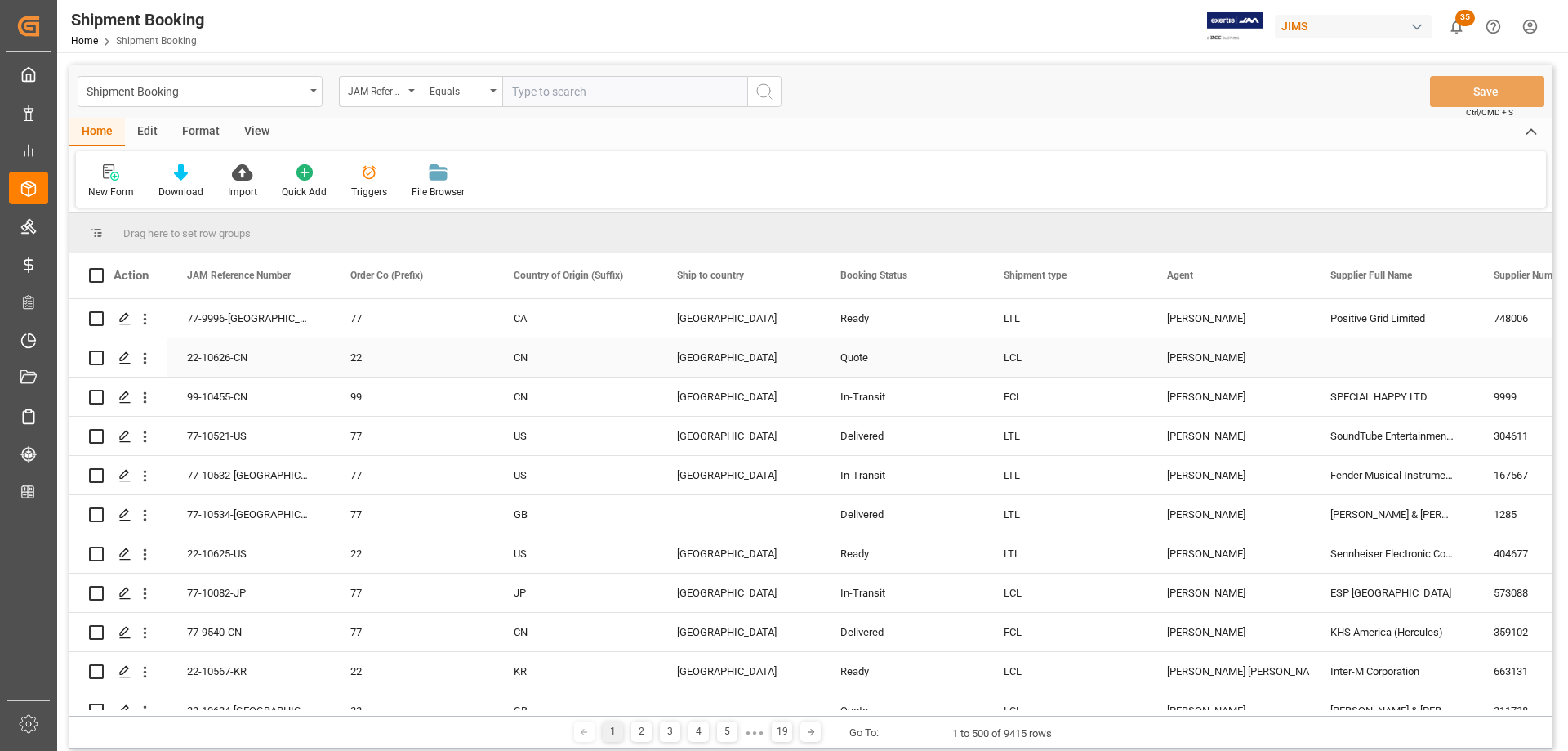
click at [1165, 355] on div "[PERSON_NAME]" at bounding box center [1229, 357] width 163 height 38
click at [1286, 276] on span at bounding box center [1283, 275] width 15 height 15
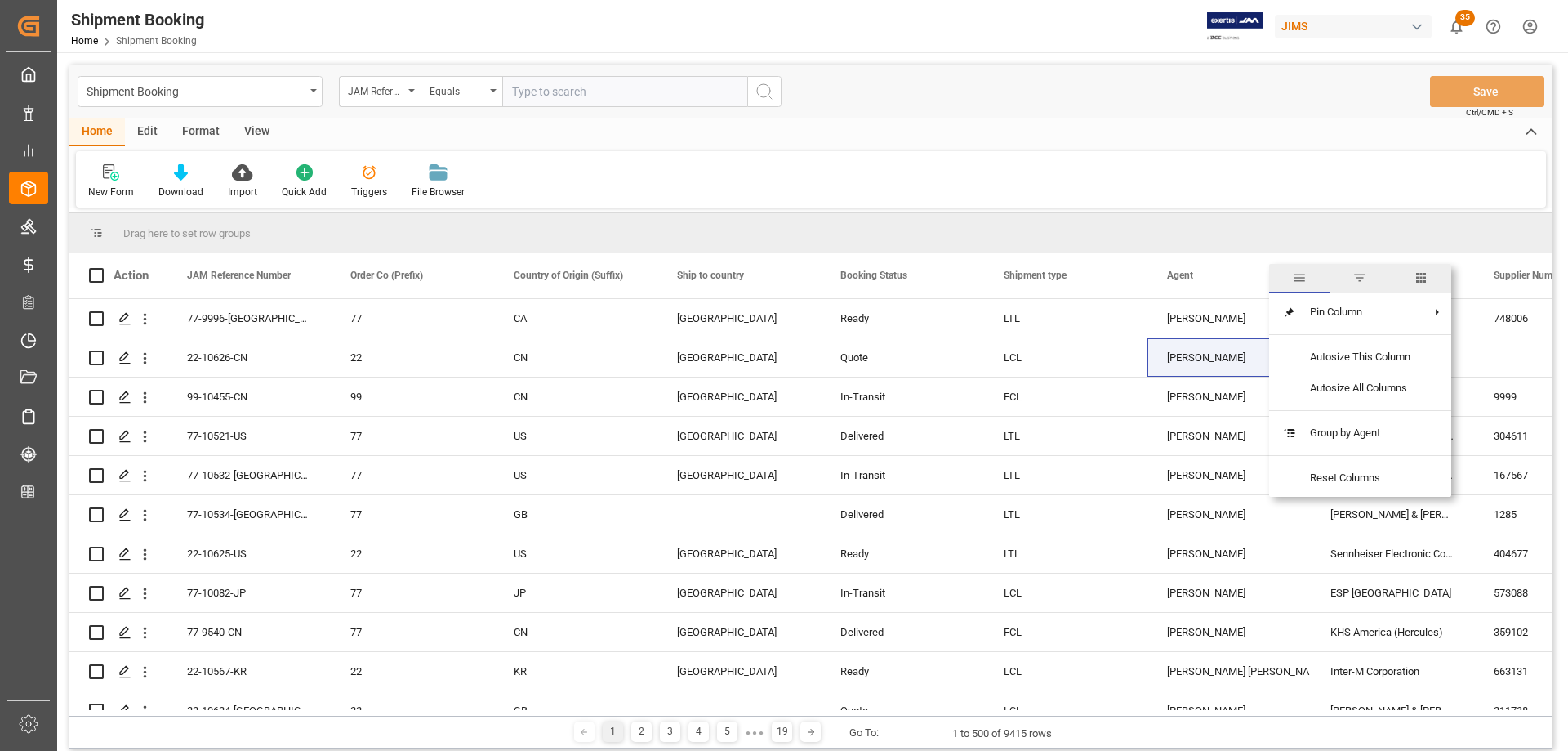
click at [1363, 279] on span "filter" at bounding box center [1359, 277] width 15 height 15
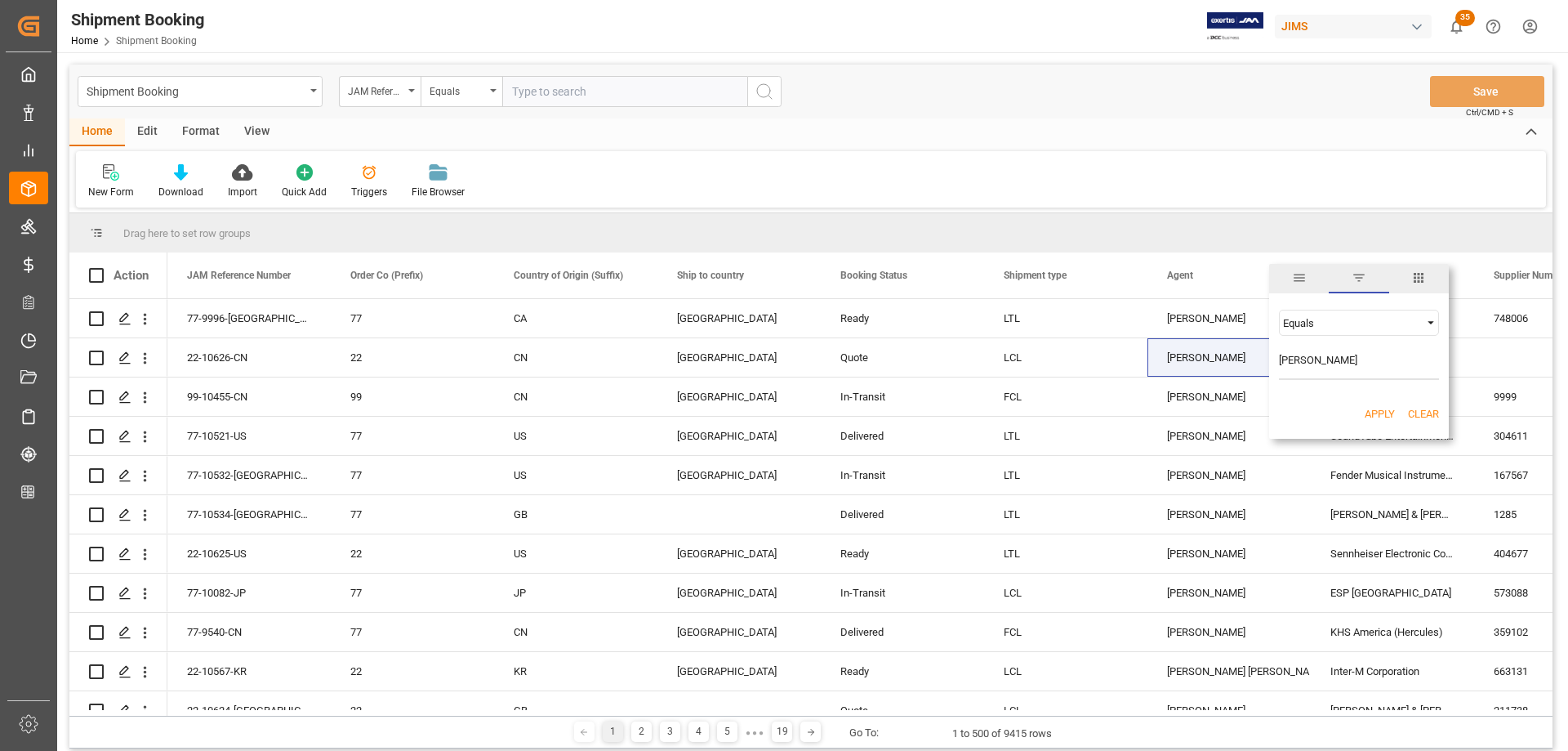
type input "[PERSON_NAME]"
click at [1383, 413] on button "Apply" at bounding box center [1380, 414] width 30 height 16
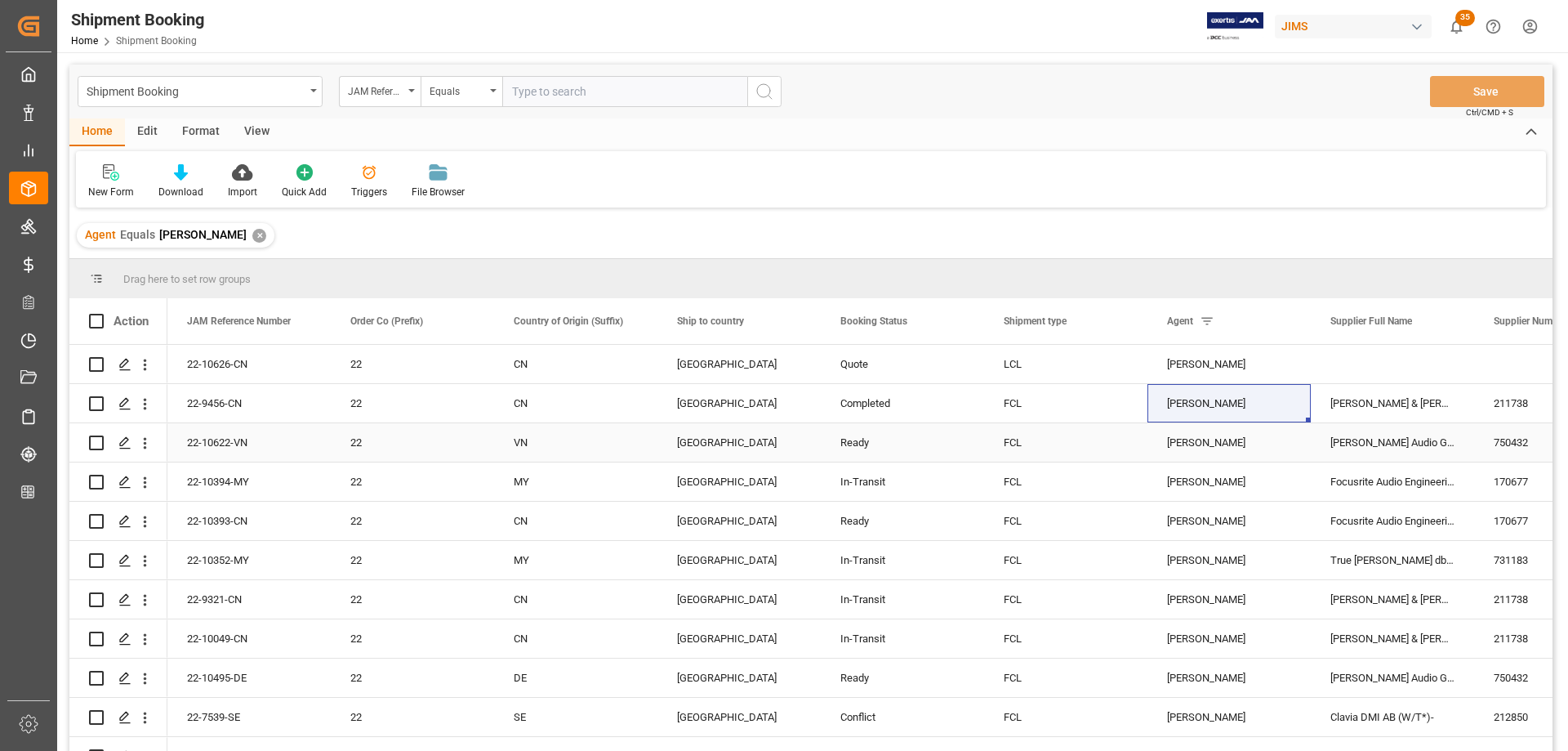
click at [1362, 447] on div "[PERSON_NAME] Audio GmbH" at bounding box center [1393, 442] width 163 height 38
drag, startPoint x: 1384, startPoint y: 447, endPoint x: 1514, endPoint y: 450, distance: 130.0
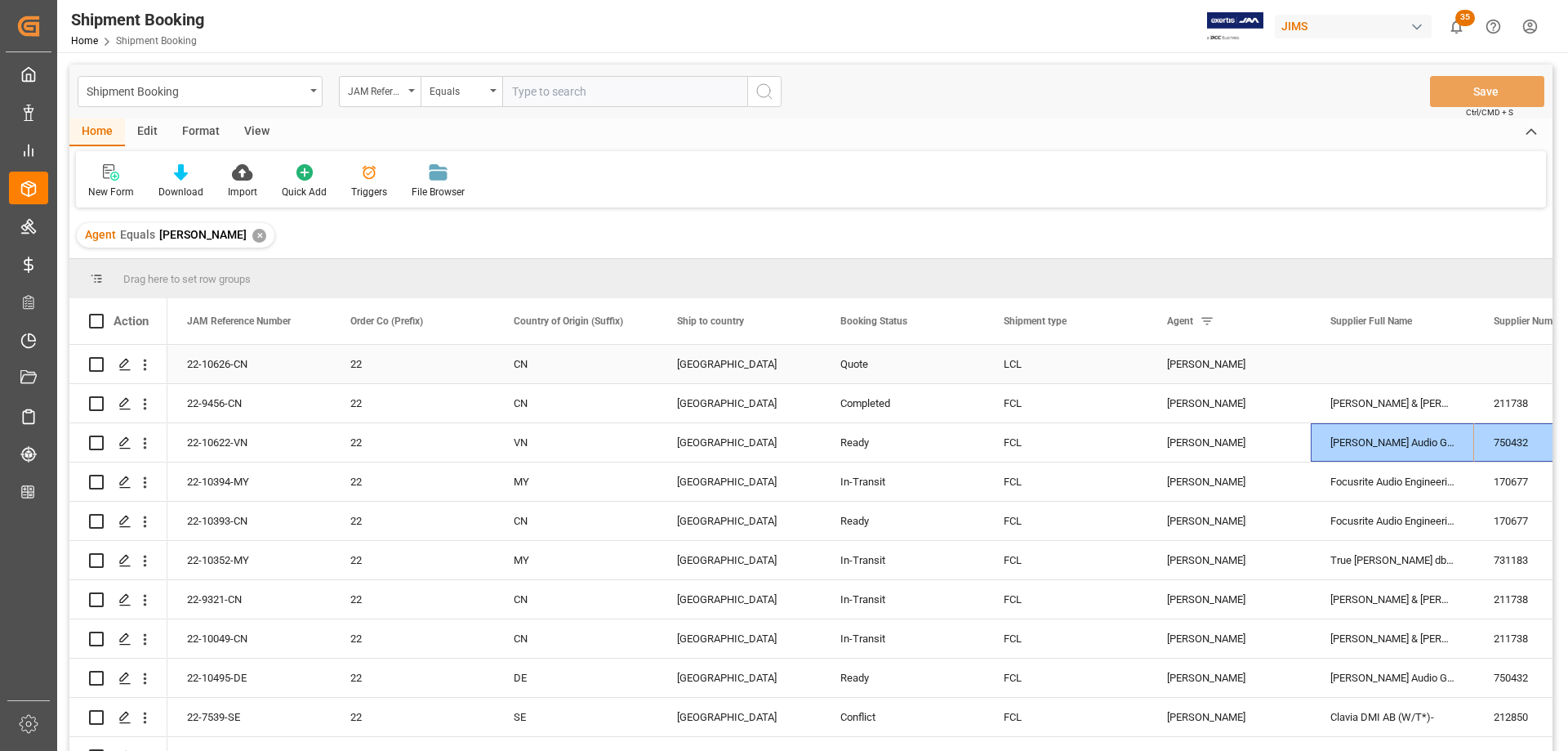
click at [1374, 366] on div "Press SPACE to select this row." at bounding box center [1393, 364] width 163 height 38
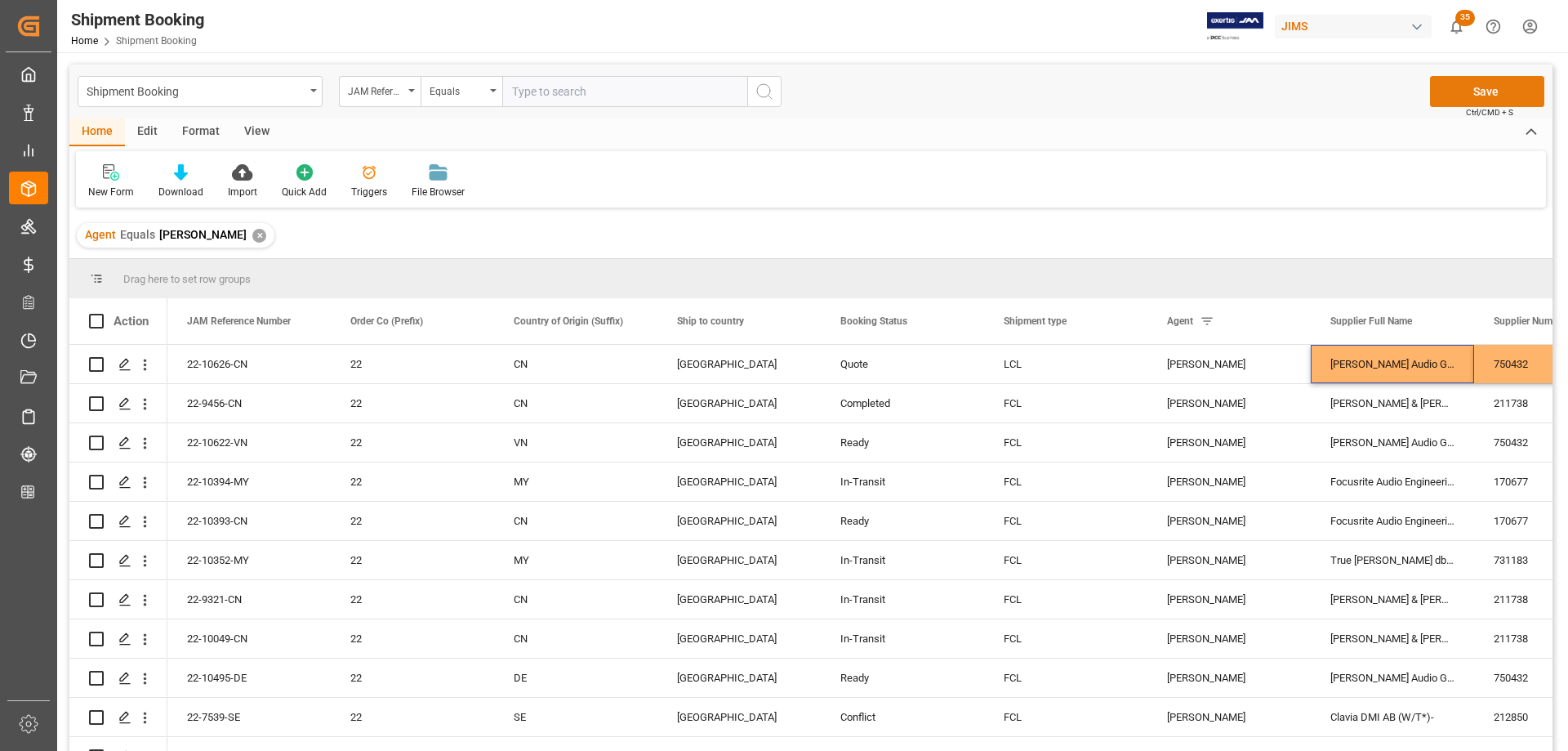
click at [1481, 91] on button "Save" at bounding box center [1486, 91] width 115 height 31
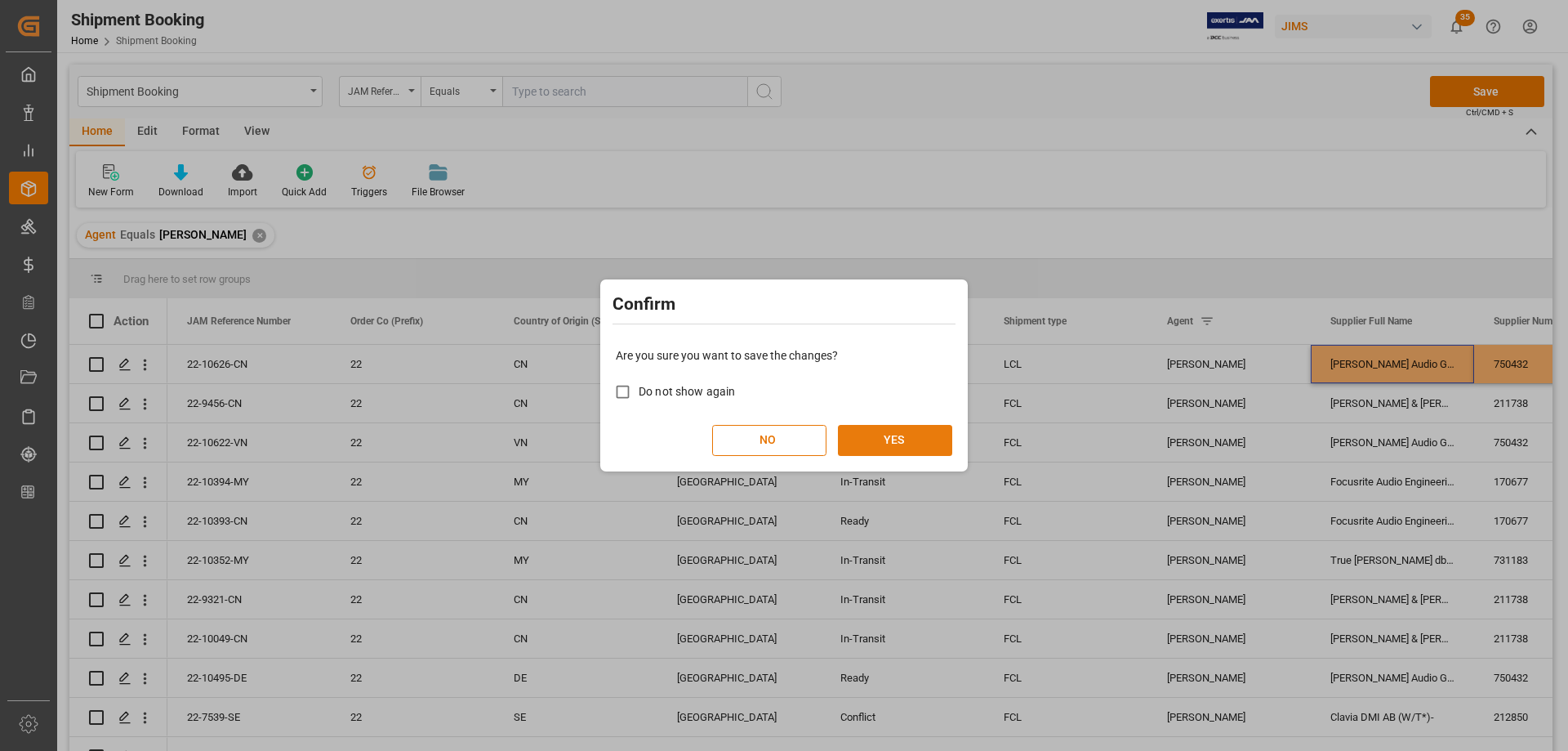
click at [910, 442] on button "YES" at bounding box center [894, 440] width 115 height 31
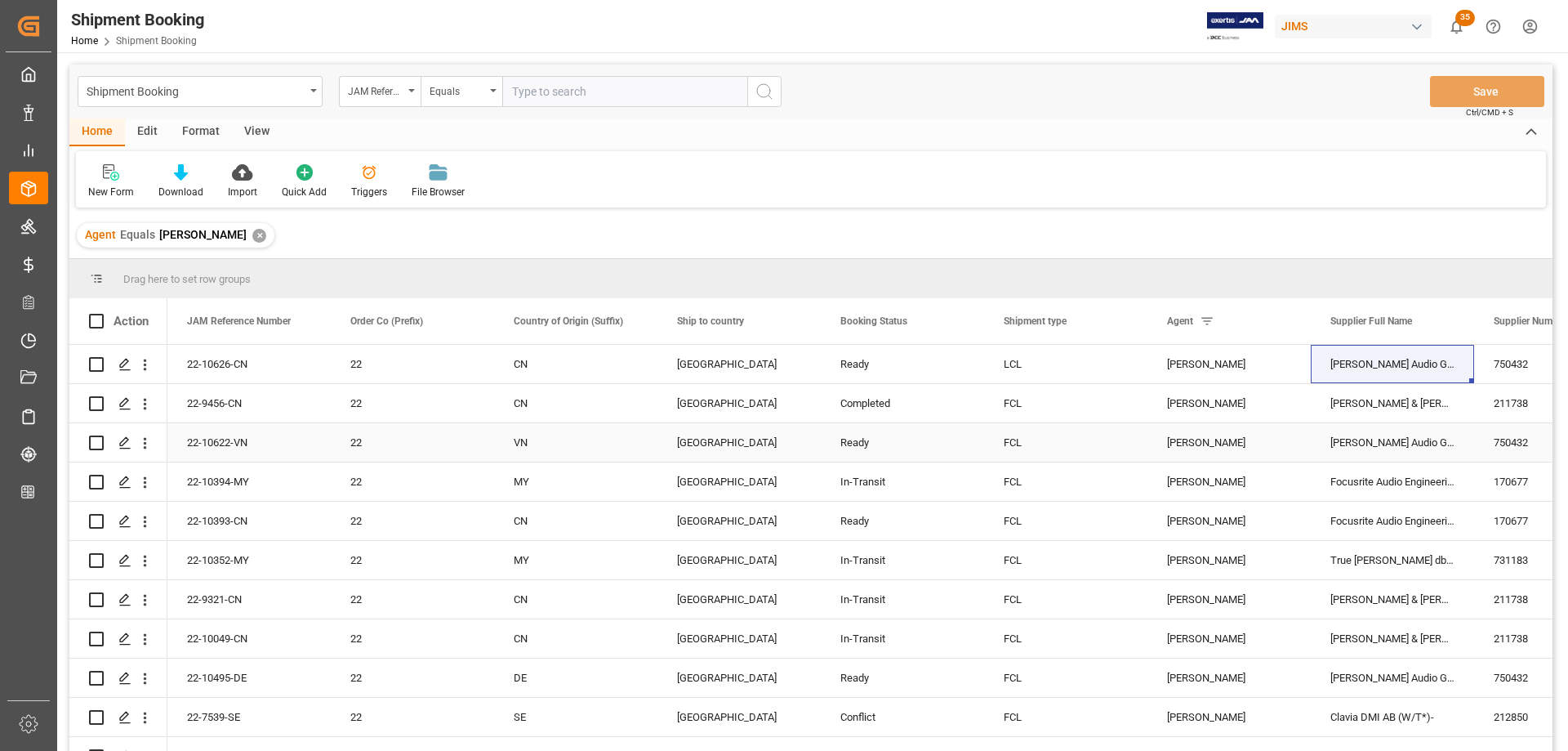
click at [217, 441] on div "22-10622-VN" at bounding box center [249, 442] width 163 height 38
click at [236, 368] on div "22-10626-CN" at bounding box center [249, 364] width 163 height 38
click at [1354, 372] on div "[PERSON_NAME] Audio GmbH" at bounding box center [1393, 364] width 163 height 38
click at [1447, 323] on span at bounding box center [1446, 321] width 15 height 15
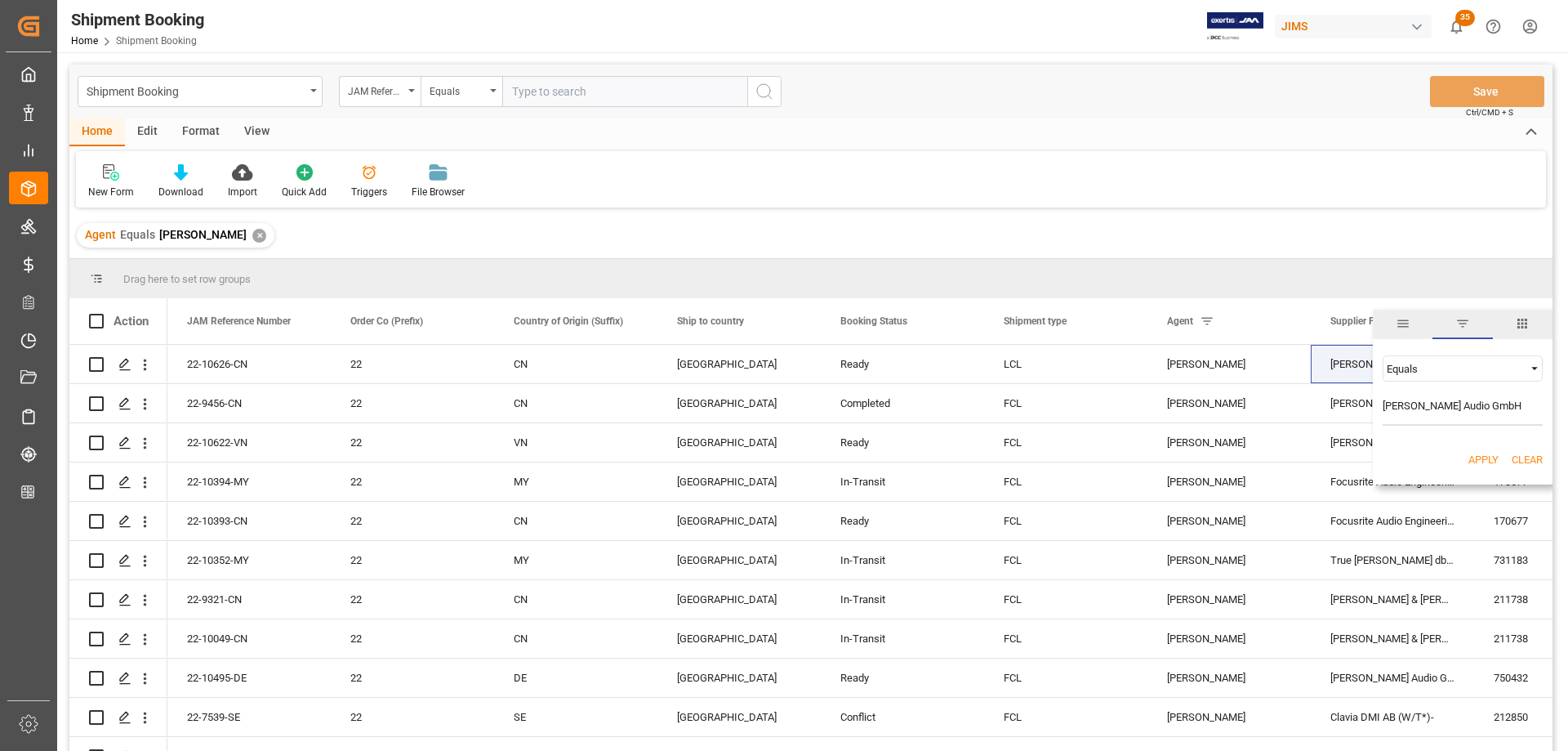
type input "[PERSON_NAME] Audio GmbH"
click at [1479, 457] on button "Apply" at bounding box center [1483, 460] width 30 height 16
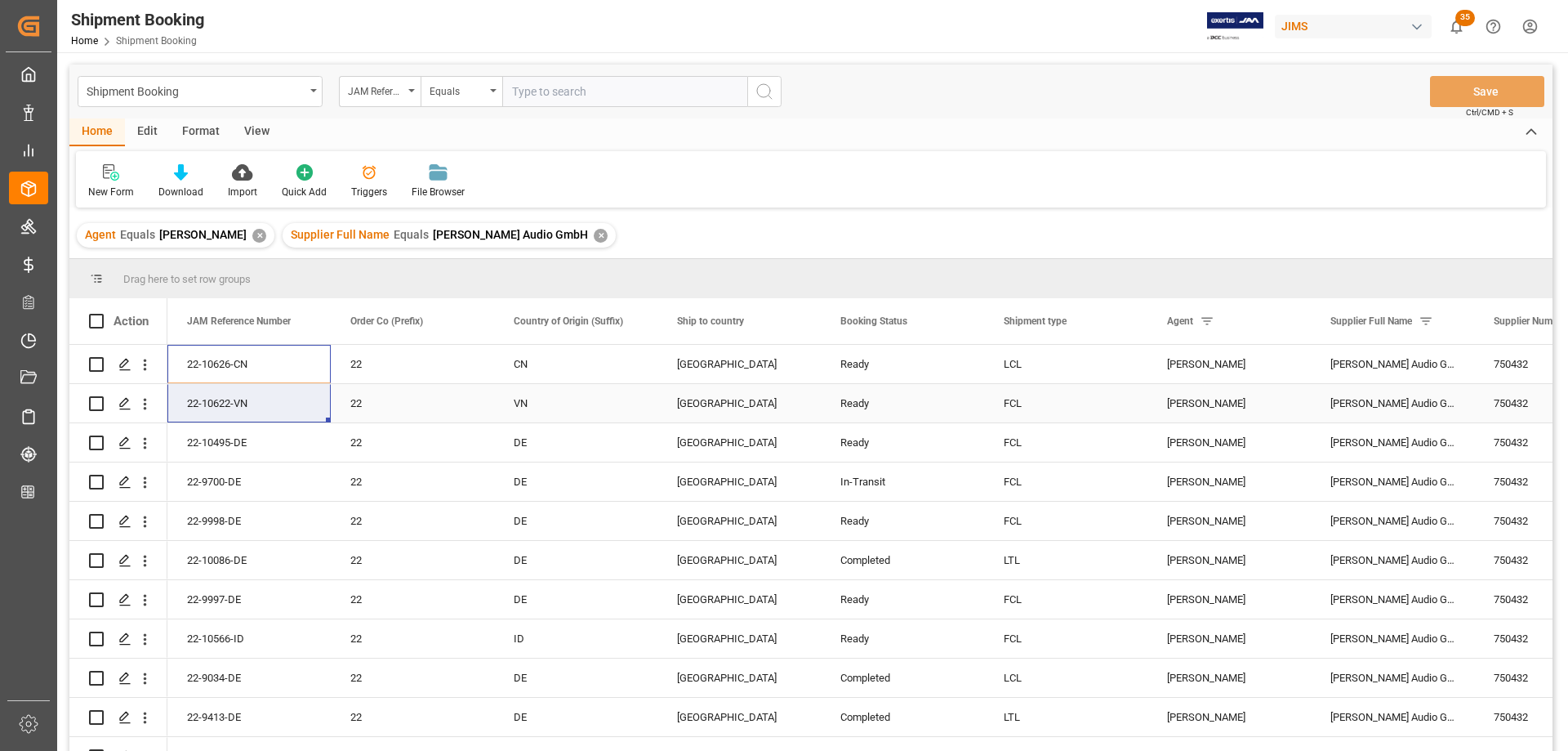
drag, startPoint x: 224, startPoint y: 368, endPoint x: 224, endPoint y: 399, distance: 31.0
click at [593, 236] on div "✕" at bounding box center [600, 235] width 14 height 14
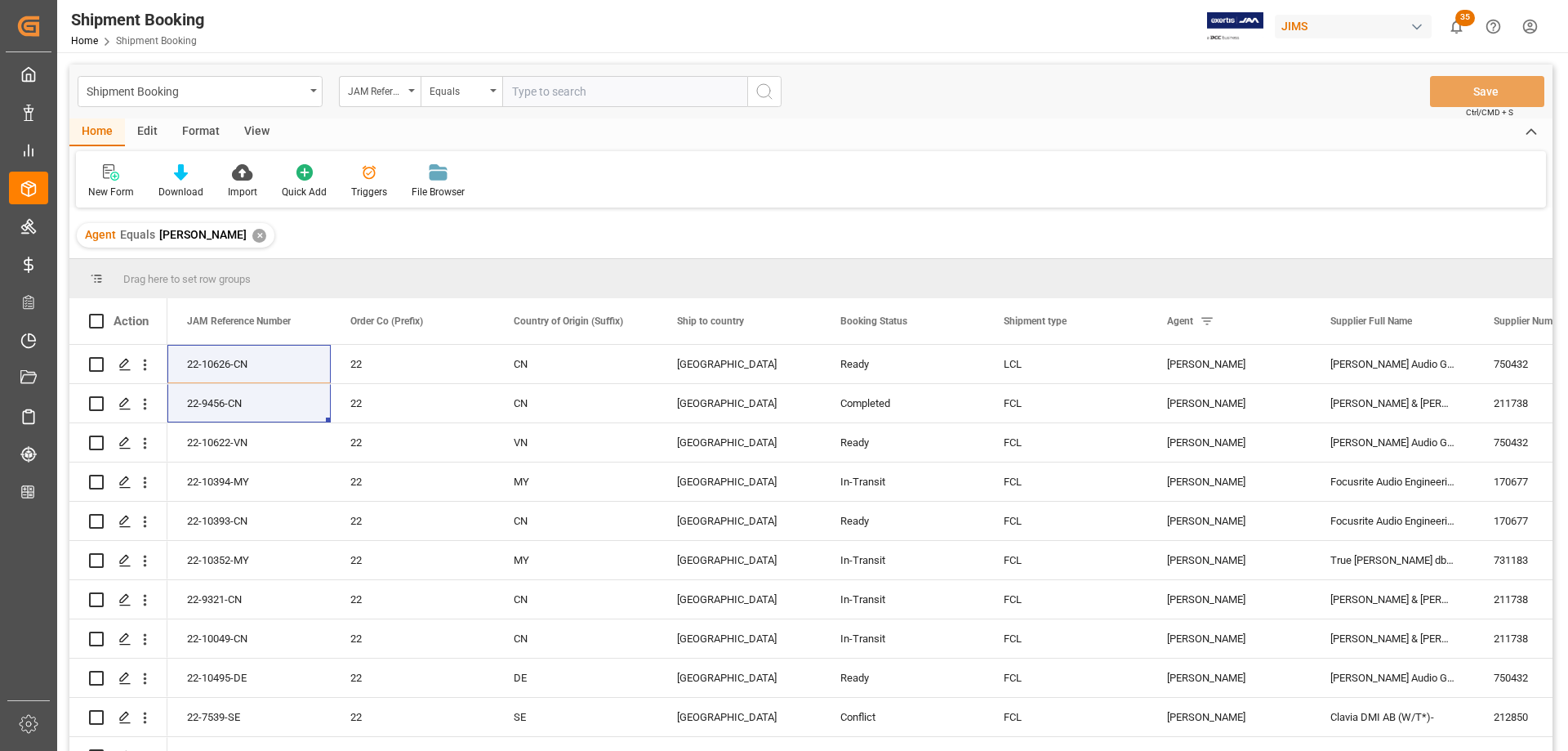
click at [252, 237] on div "✕" at bounding box center [259, 235] width 14 height 14
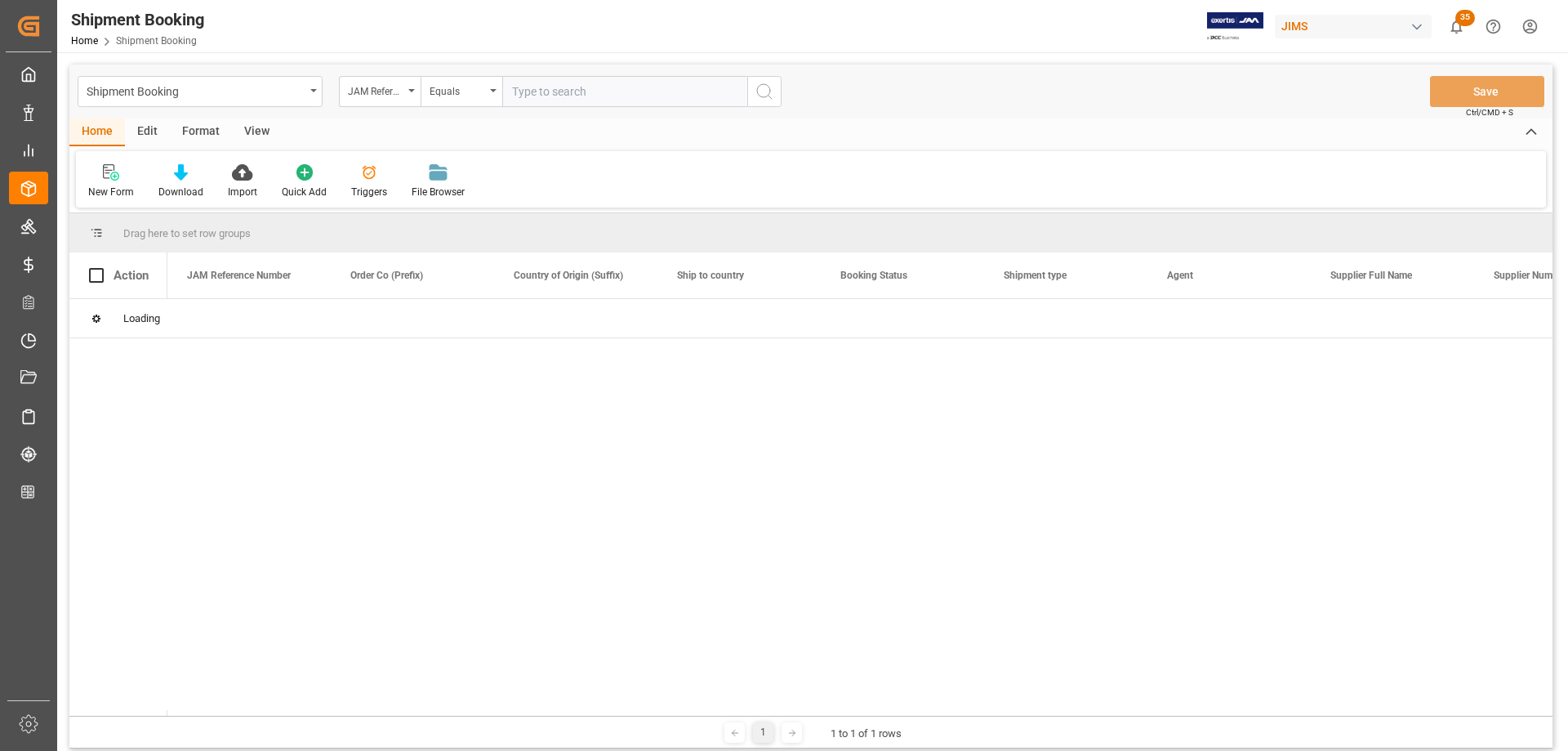
click at [576, 84] on input "text" at bounding box center [625, 91] width 245 height 31
paste input "77-9996-[GEOGRAPHIC_DATA]"
type input "77-9996-[GEOGRAPHIC_DATA]"
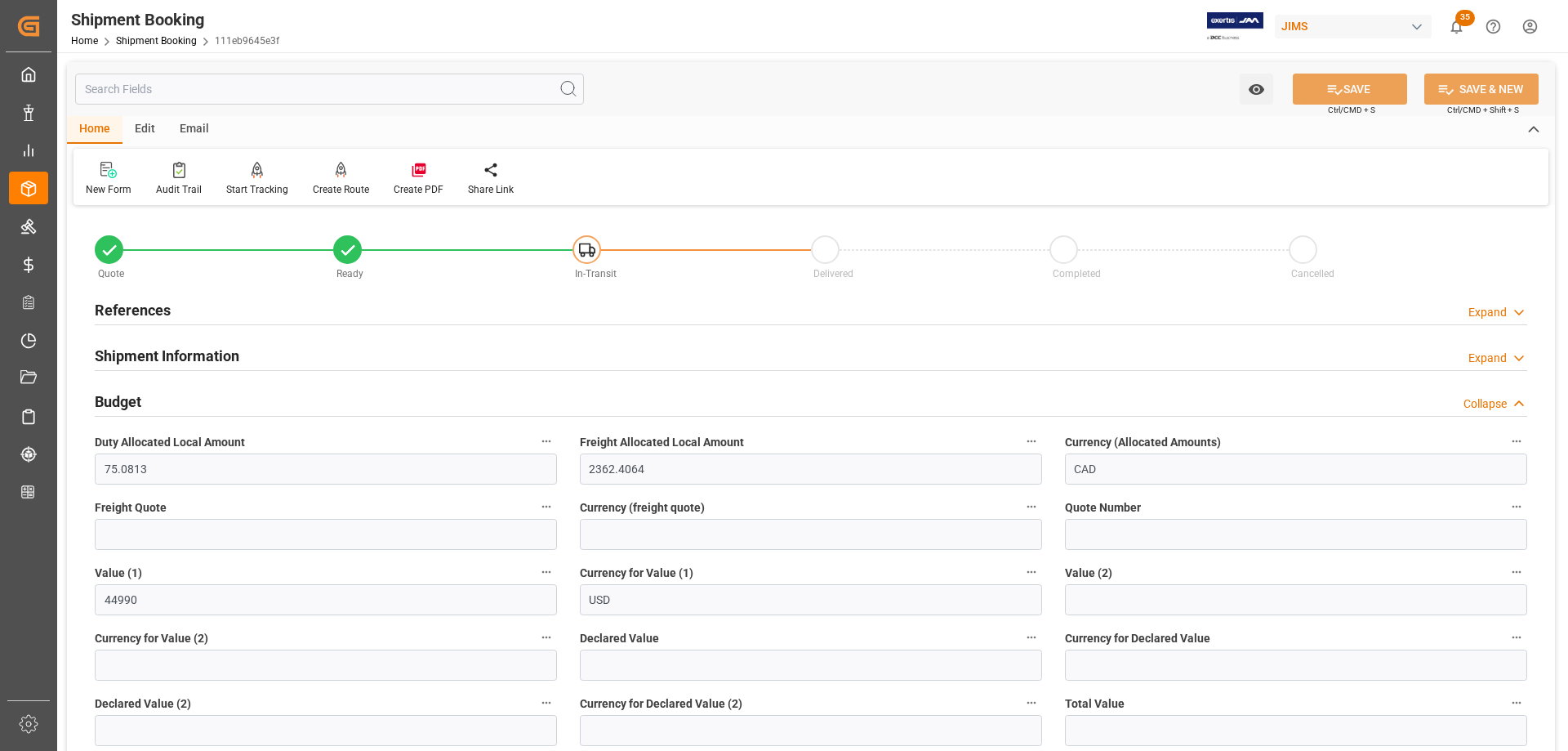
drag, startPoint x: 120, startPoint y: 309, endPoint x: 129, endPoint y: 323, distance: 16.6
click at [120, 308] on h2 "References" at bounding box center [133, 310] width 76 height 22
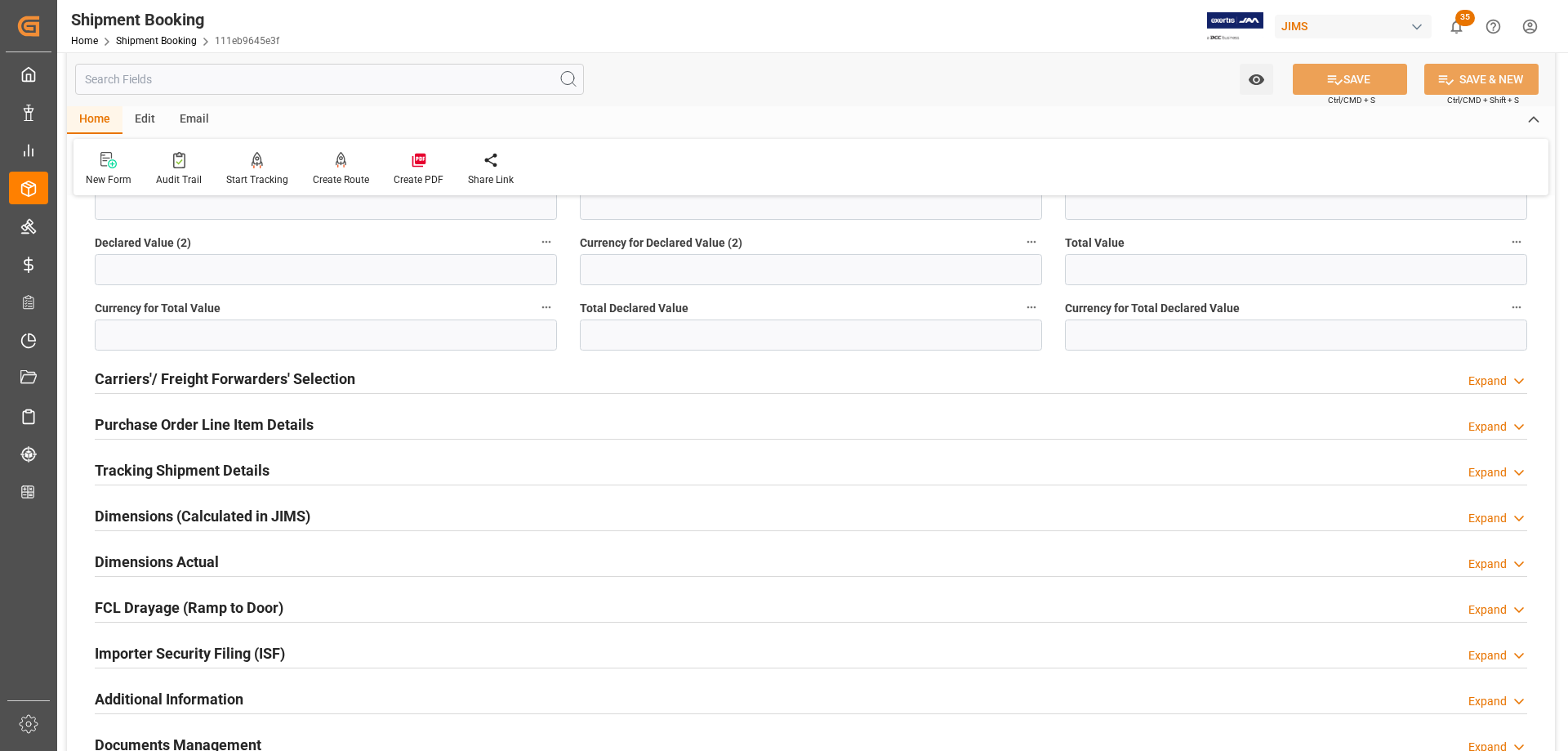
scroll to position [817, 0]
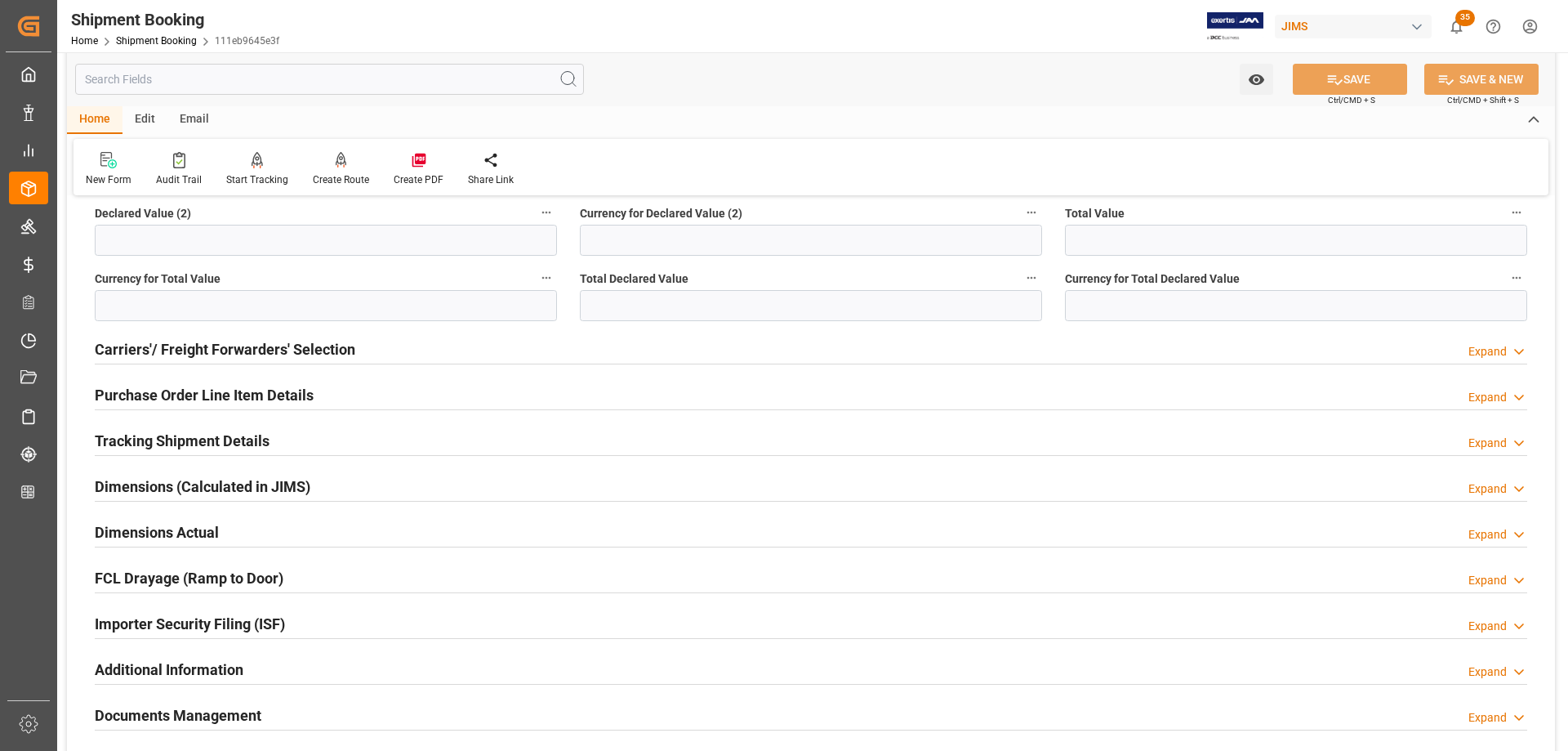
click at [167, 388] on h2 "Purchase Order Line Item Details" at bounding box center [204, 395] width 219 height 22
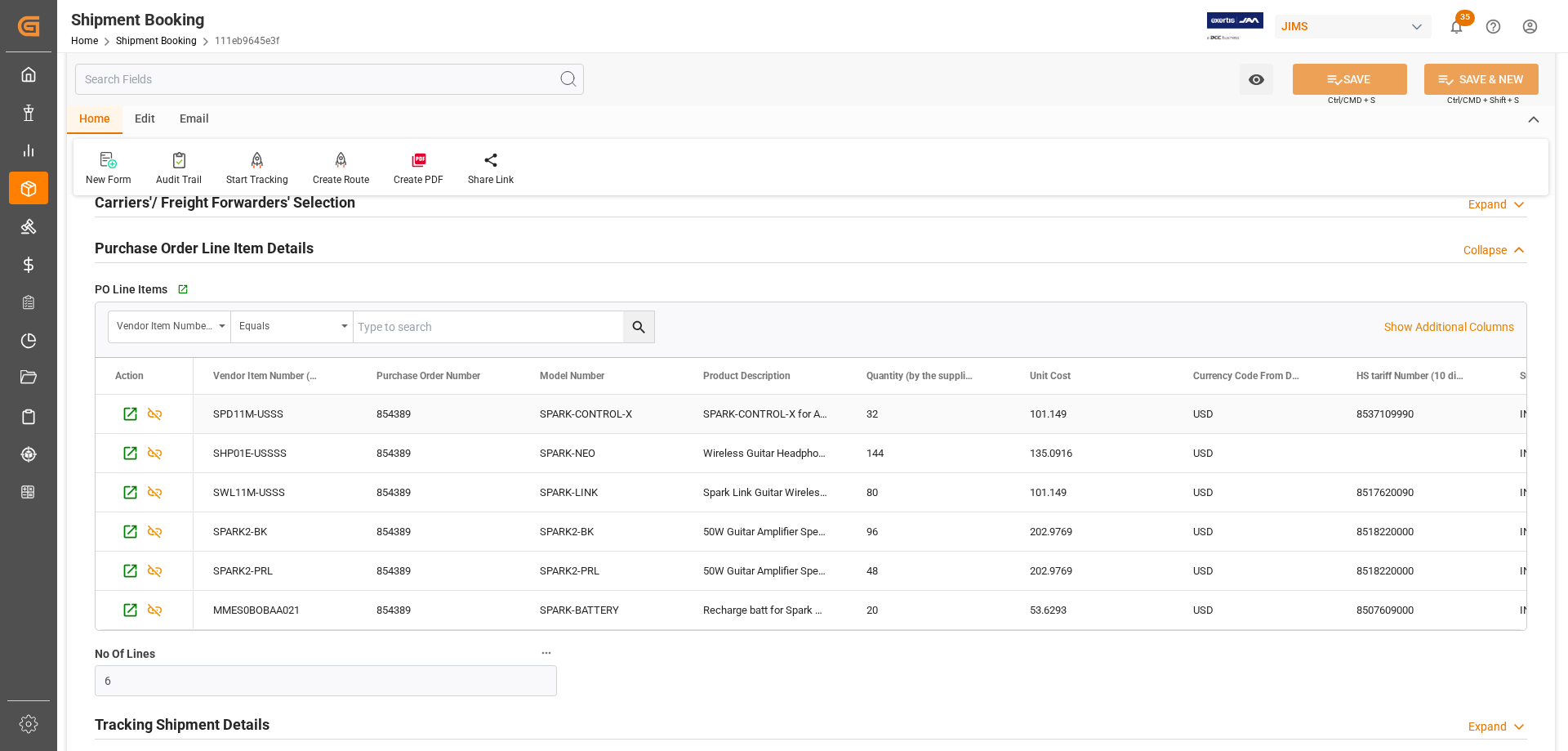
scroll to position [980, 0]
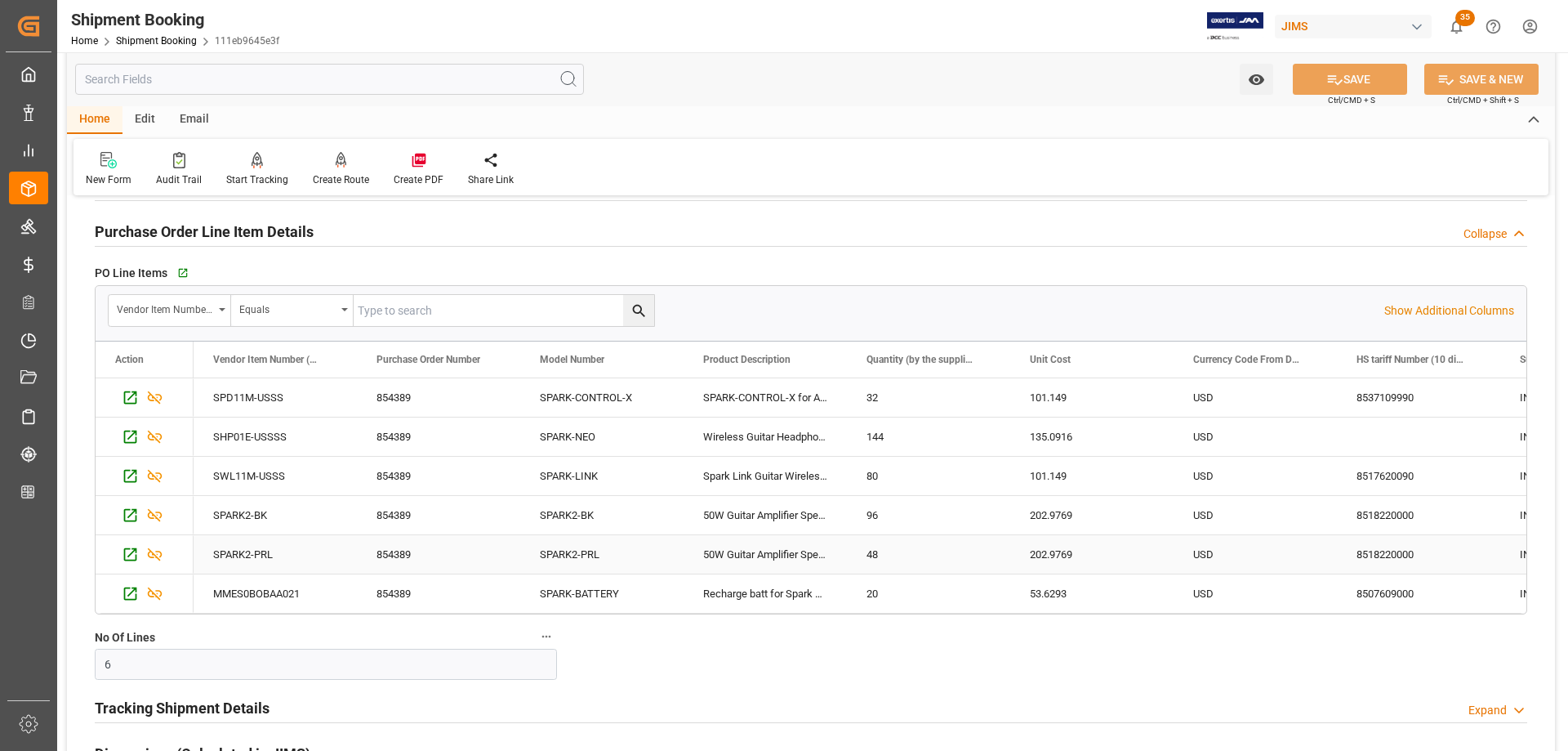
click at [570, 557] on div "SPARK2-PRL" at bounding box center [602, 554] width 163 height 38
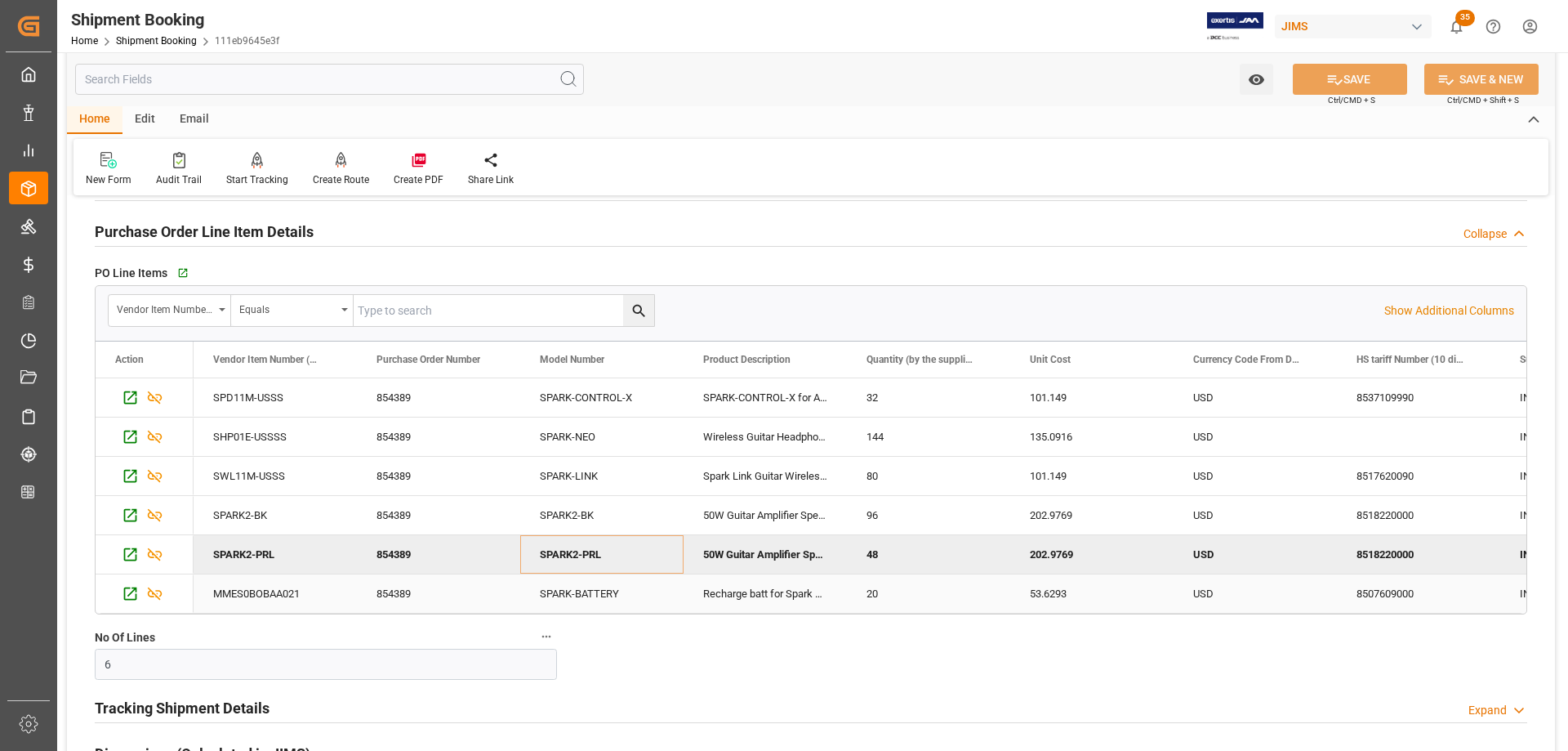
click at [561, 602] on div "SPARK-BATTERY" at bounding box center [602, 593] width 163 height 38
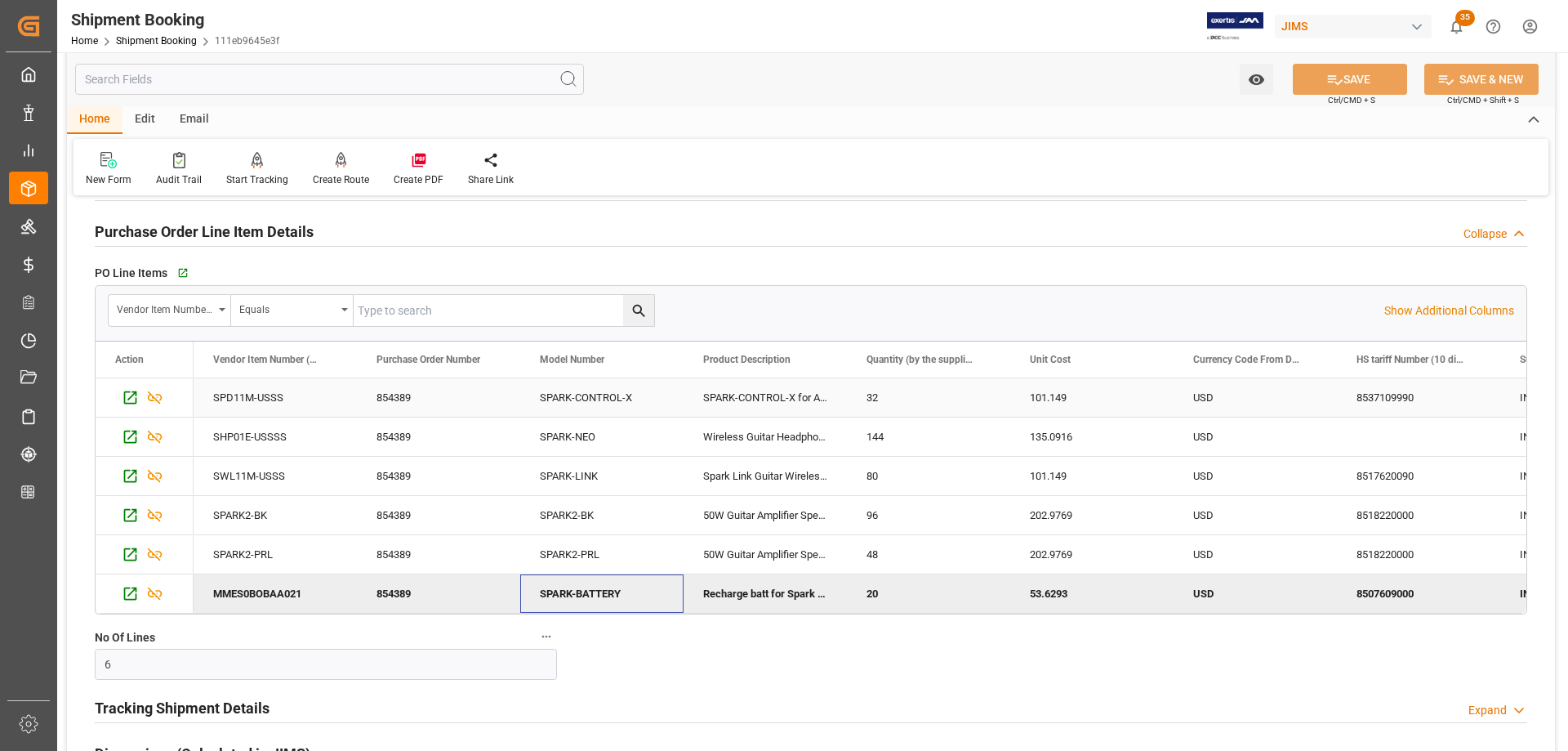
click at [569, 394] on div "SPARK-CONTROL-X" at bounding box center [602, 397] width 163 height 38
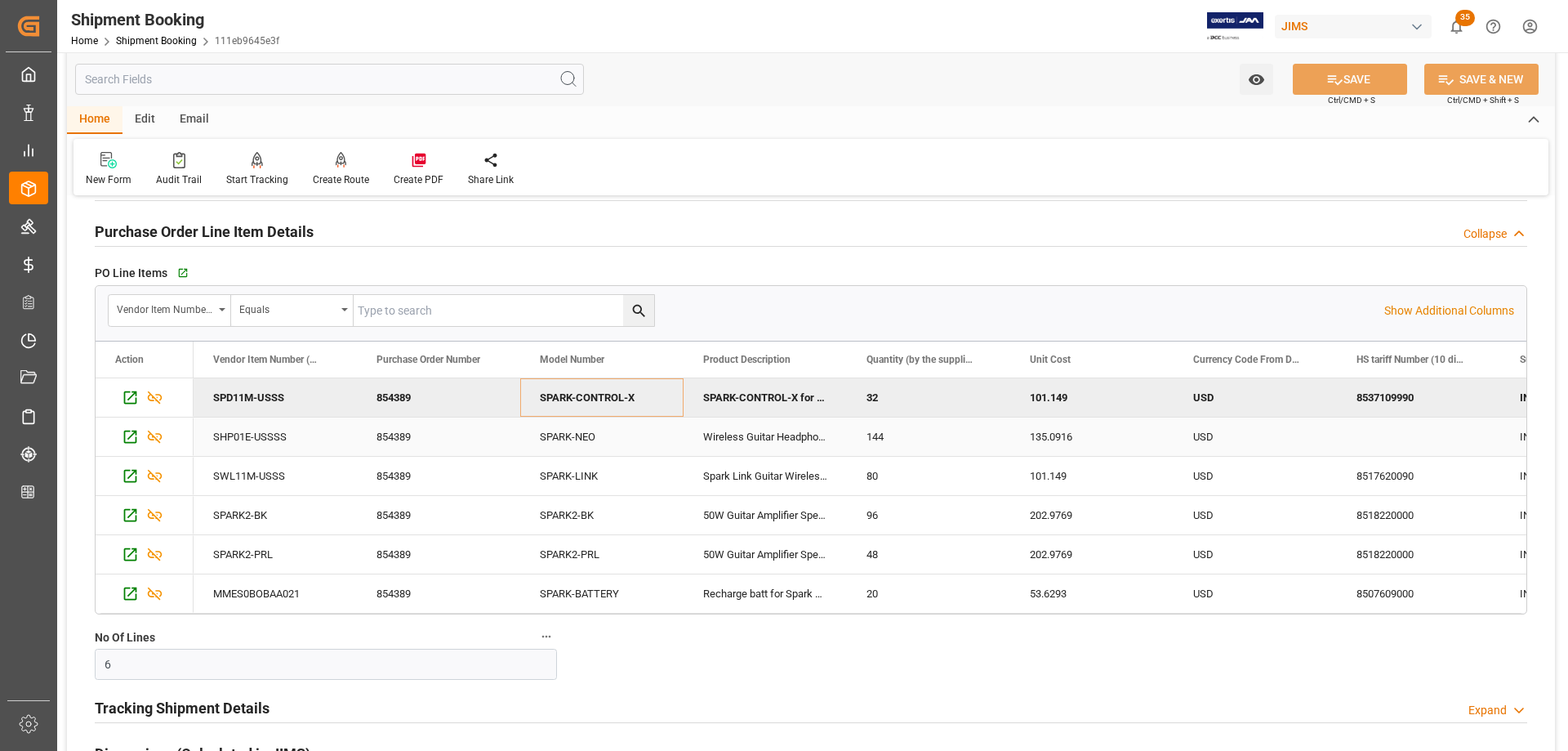
click at [595, 447] on div "SPARK-NEO" at bounding box center [602, 437] width 163 height 38
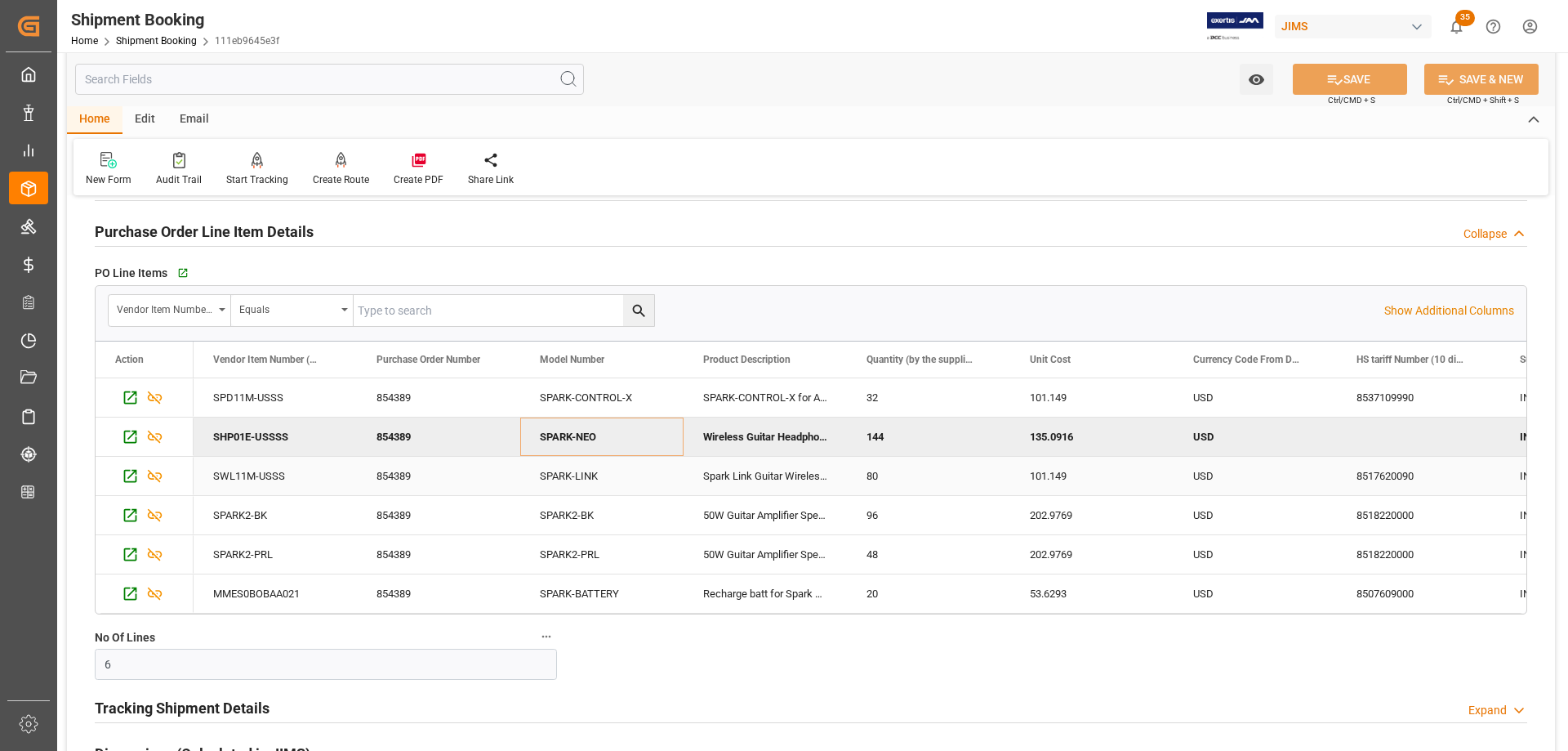
click at [573, 490] on div "SPARK-LINK" at bounding box center [602, 476] width 163 height 38
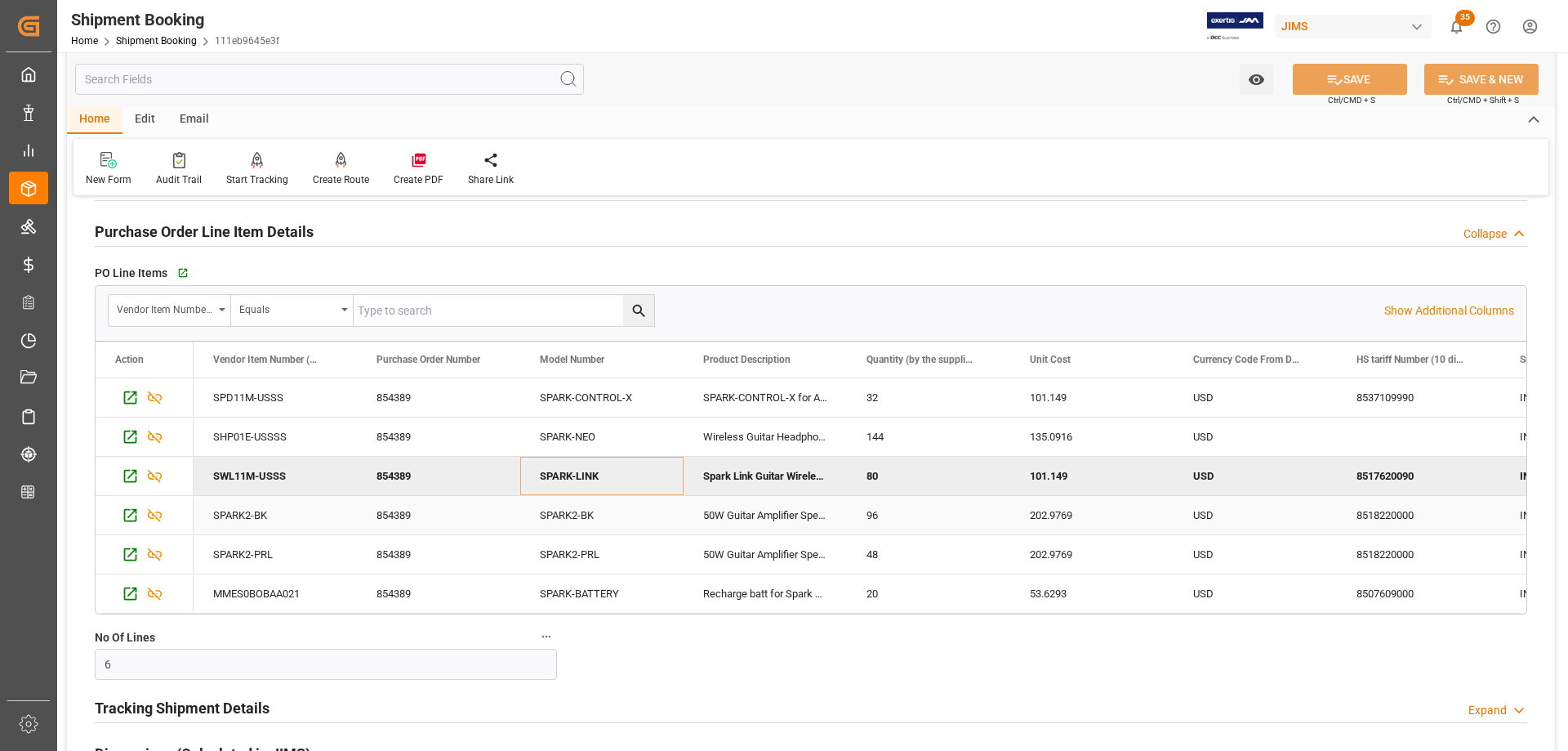
click at [583, 519] on div "SPARK2-BK" at bounding box center [602, 515] width 163 height 38
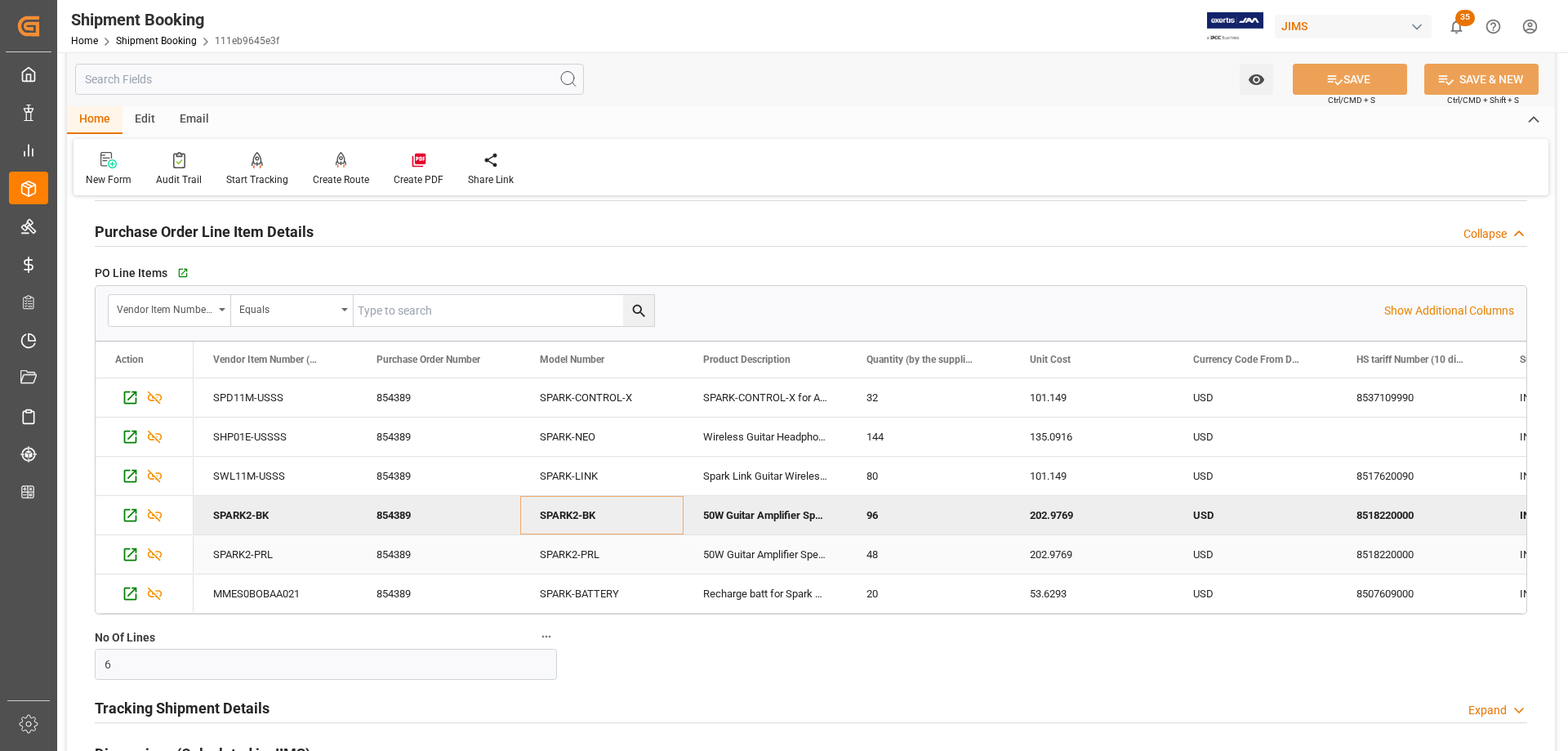
click at [572, 561] on div "SPARK2-PRL" at bounding box center [602, 554] width 163 height 38
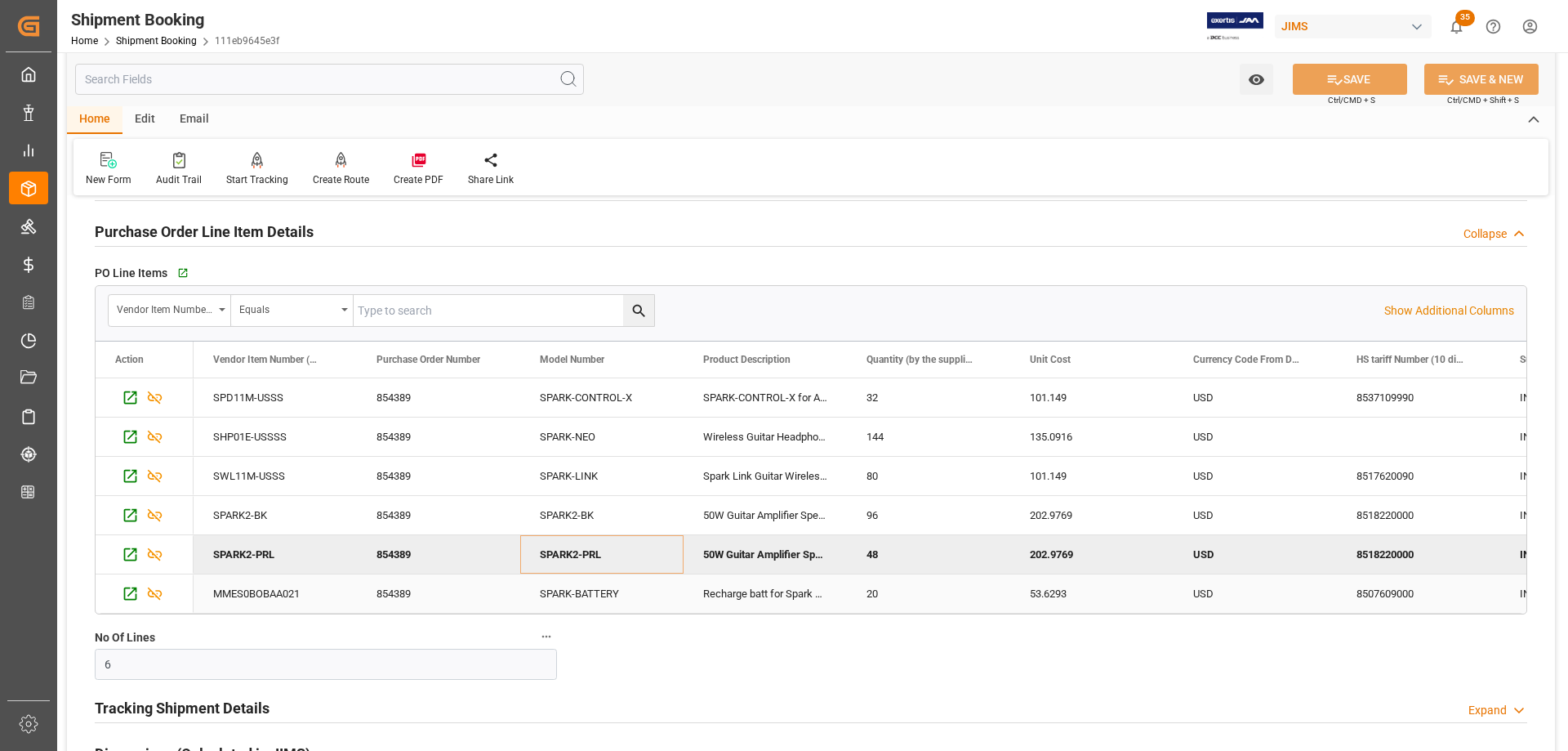
click at [575, 590] on div "SPARK-BATTERY" at bounding box center [602, 593] width 163 height 38
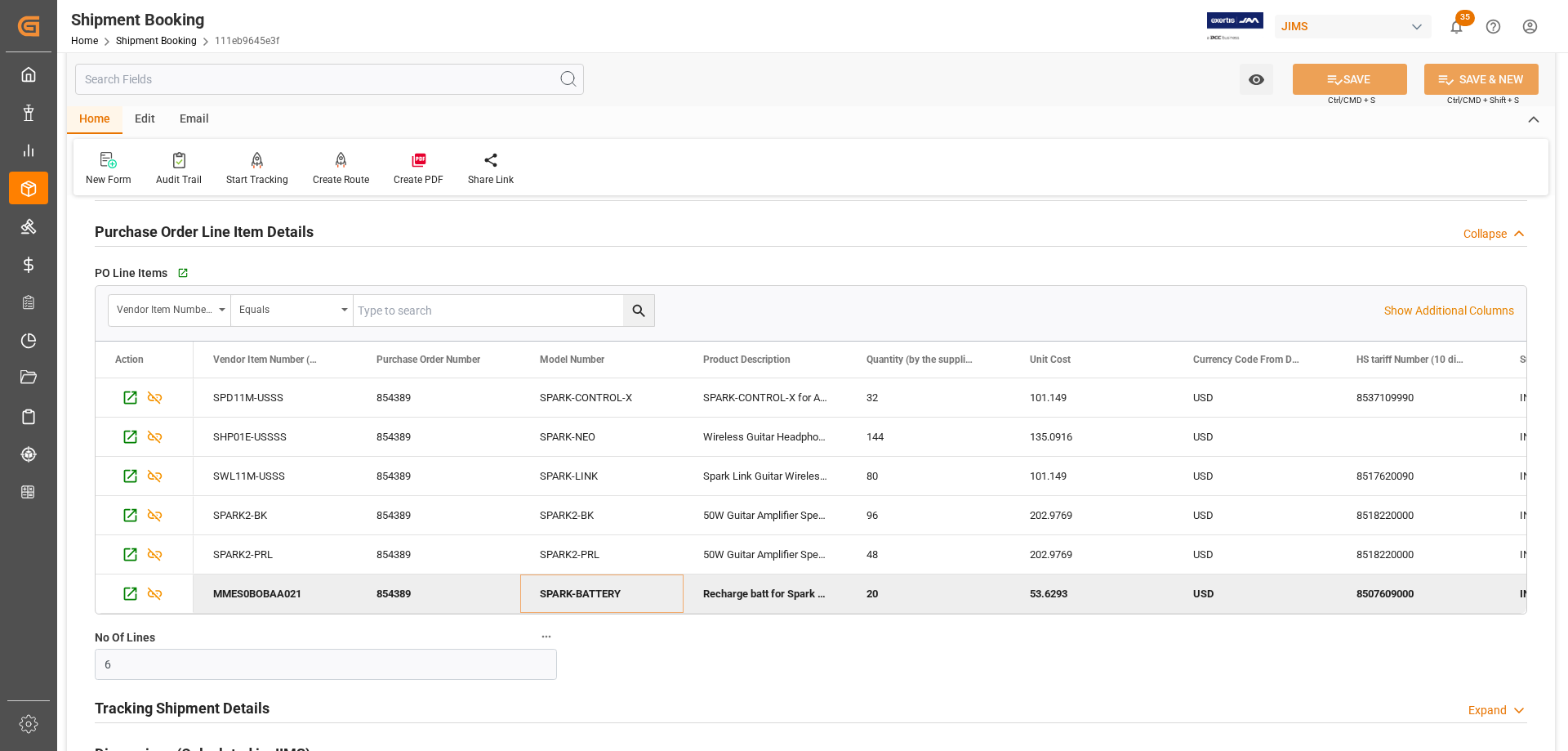
click at [558, 597] on div "SPARK-BATTERY" at bounding box center [602, 593] width 163 height 38
click at [716, 593] on div "Recharge batt for Spark Live" at bounding box center [766, 593] width 163 height 38
click at [726, 549] on div "50W Guitar Amplifier Speakers" at bounding box center [766, 554] width 163 height 38
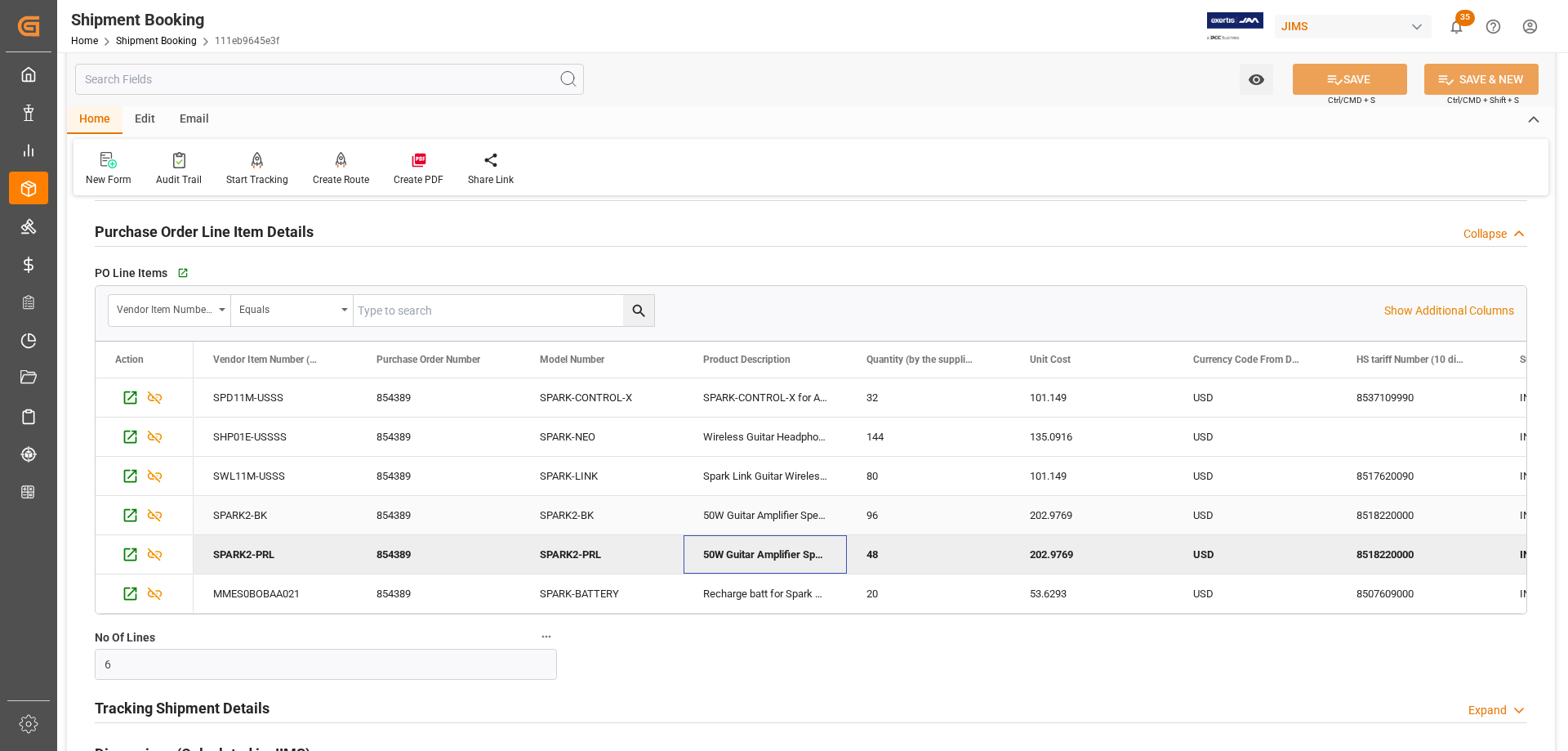
click at [728, 518] on div "50W Guitar Amplifier Speakers" at bounding box center [766, 515] width 163 height 38
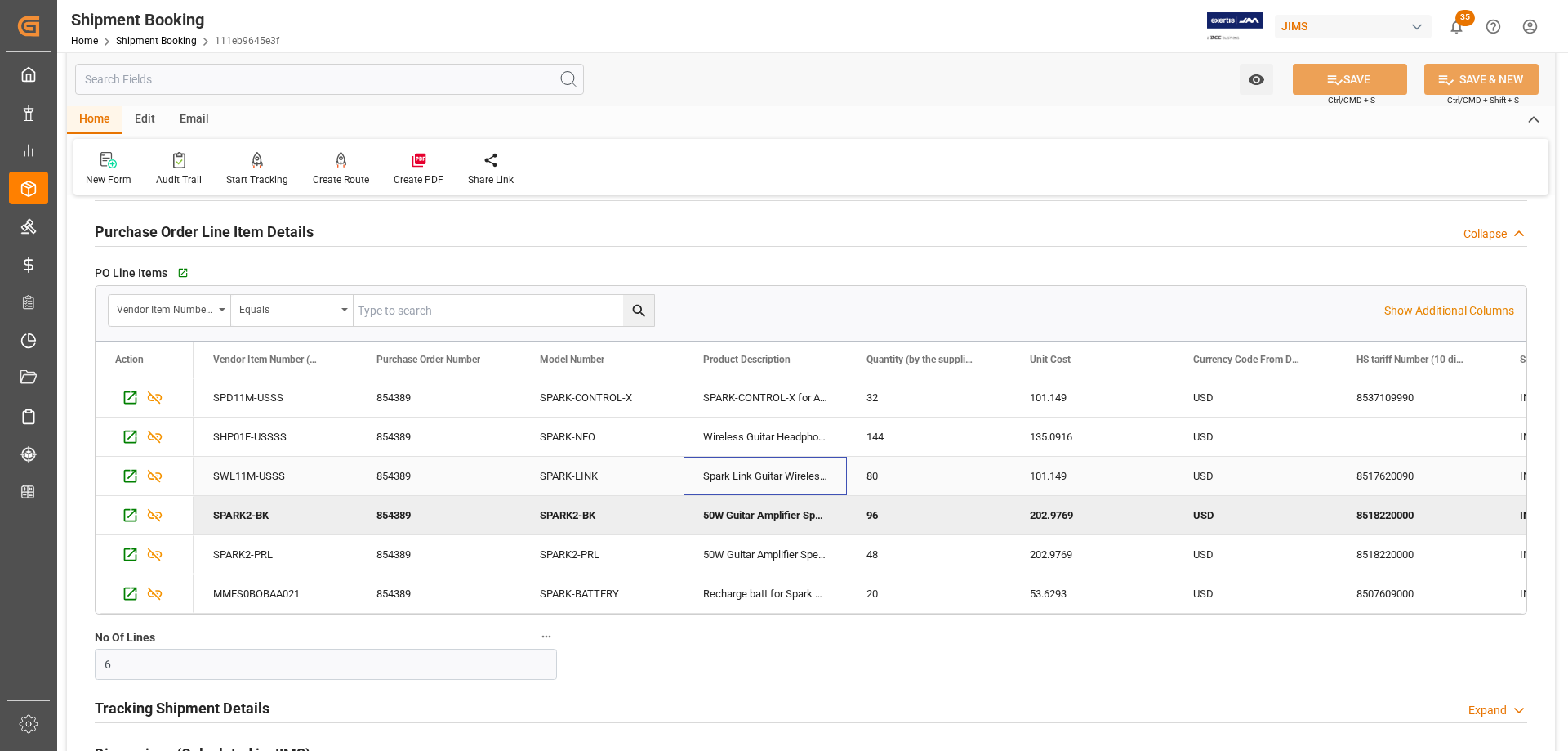
click at [731, 478] on div "Spark Link Guitar Wireless Sys" at bounding box center [766, 476] width 163 height 38
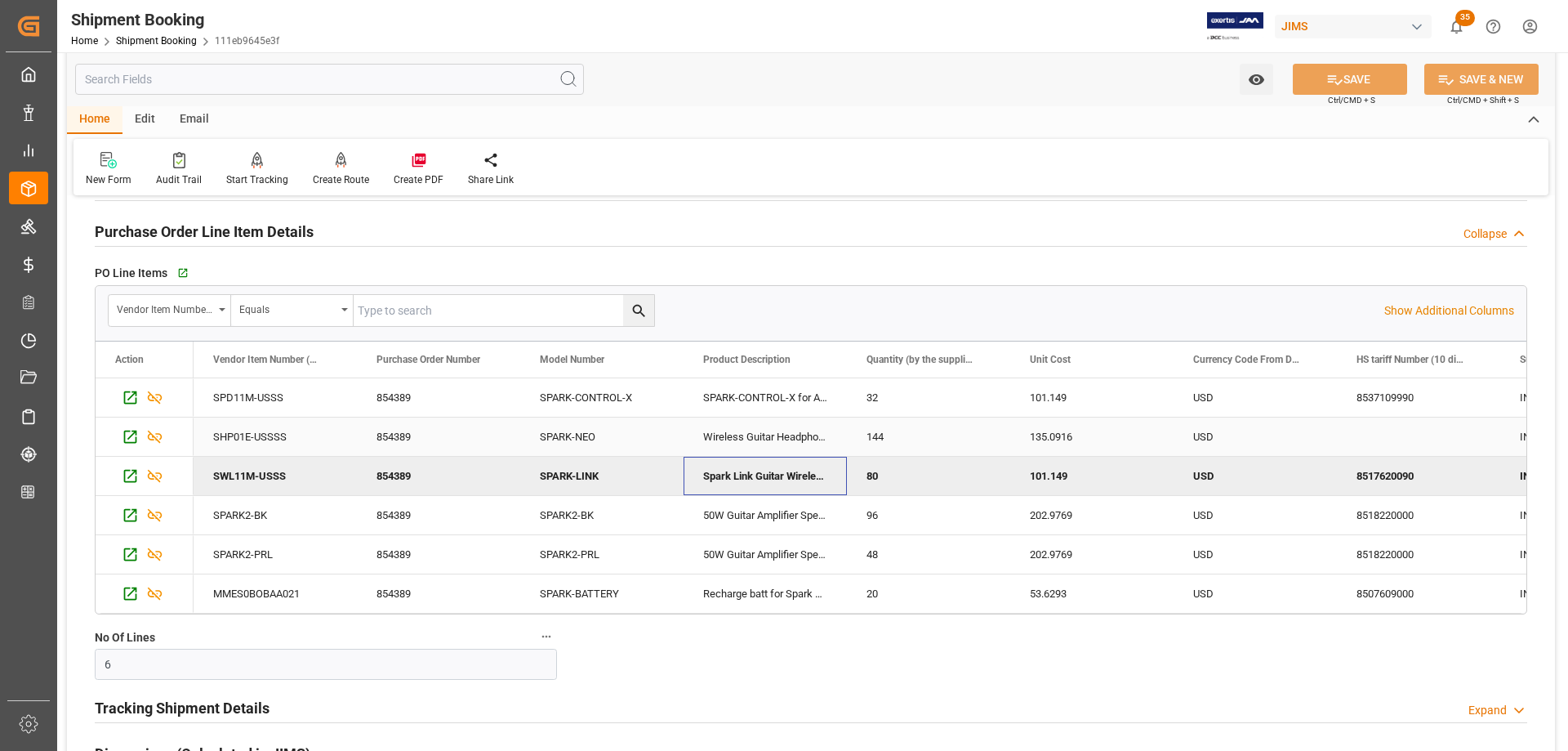
click at [734, 436] on div "Wireless Guitar Headphones" at bounding box center [766, 437] width 163 height 38
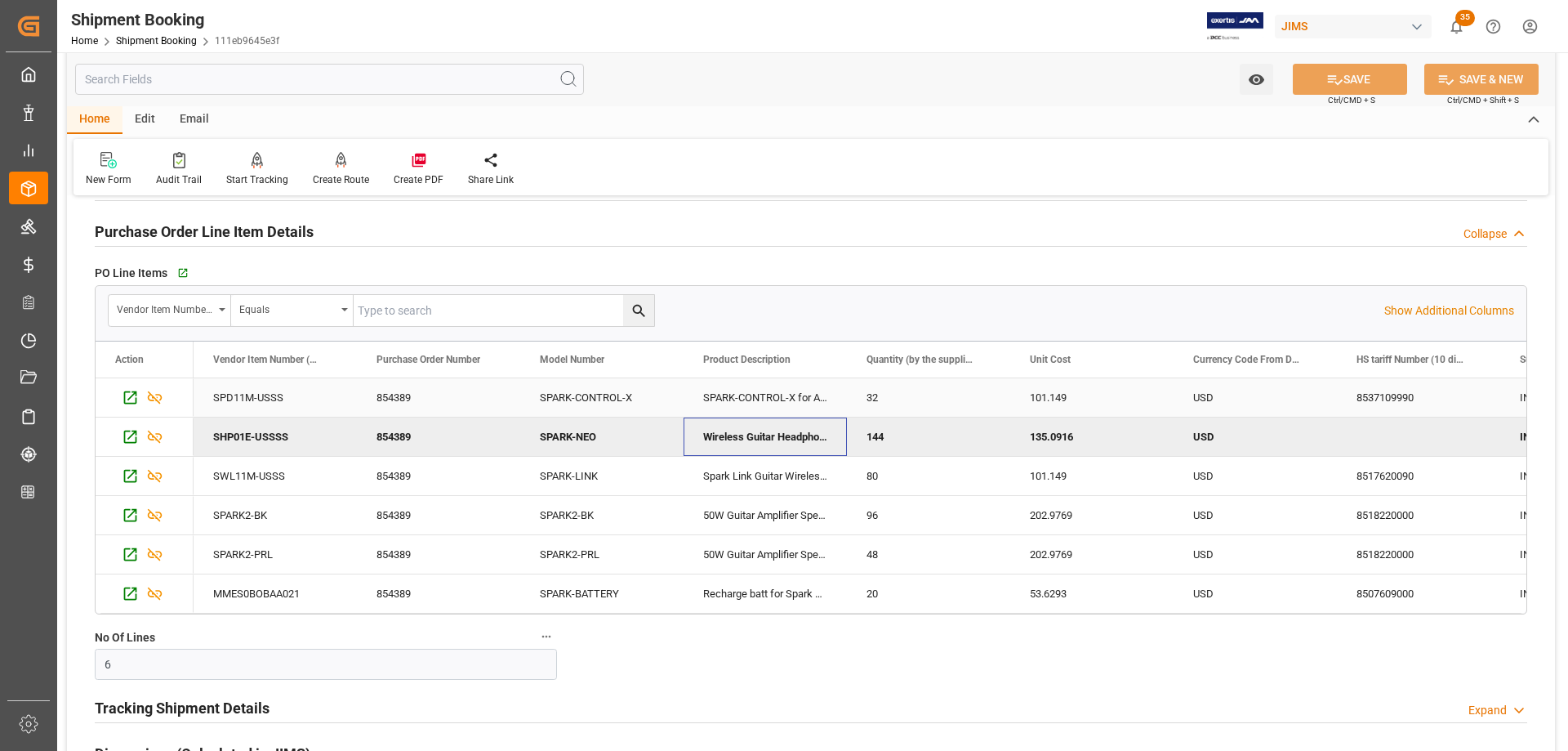
click at [736, 398] on div "SPARK-CONTROL-X for Amps" at bounding box center [766, 397] width 163 height 38
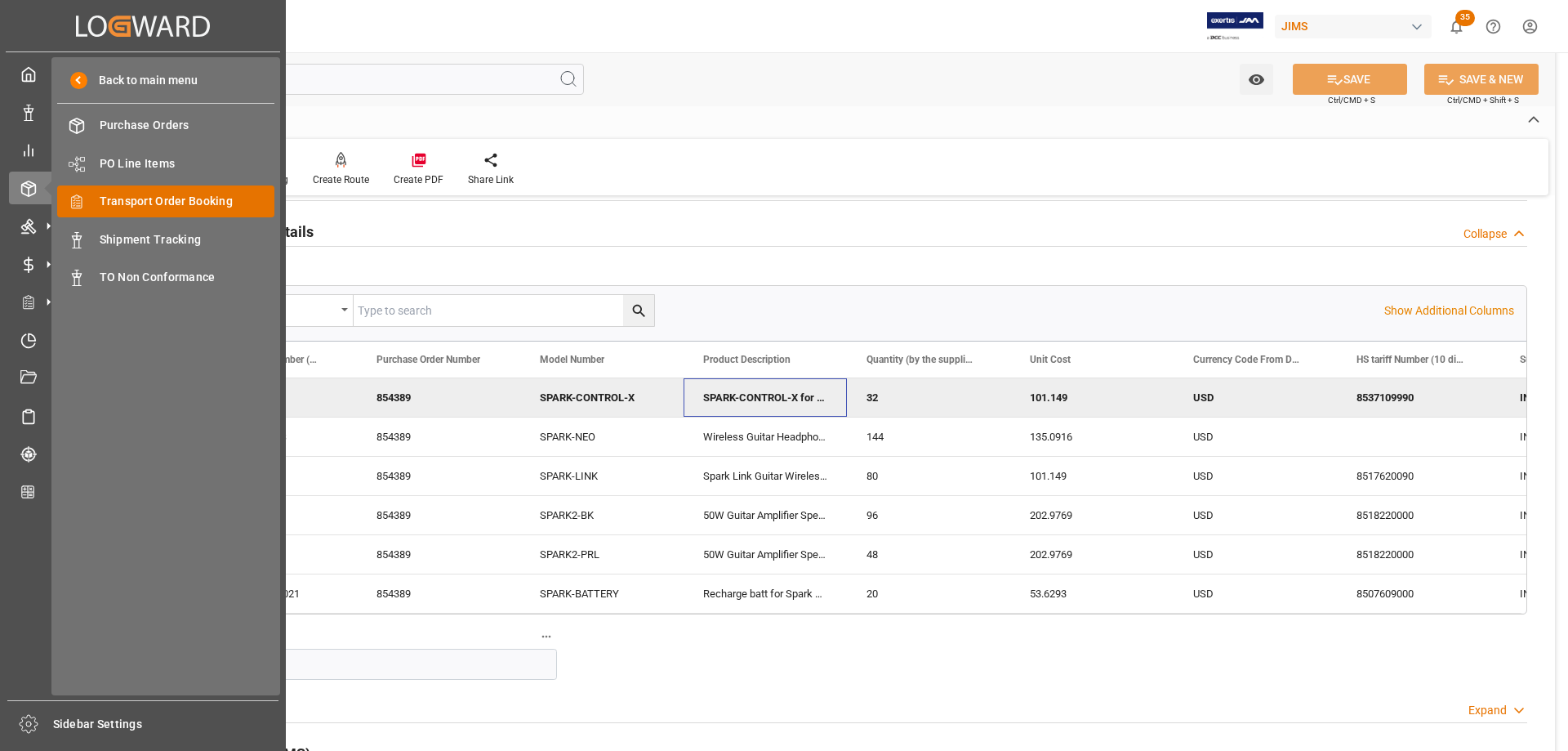
click at [171, 205] on span "Transport Order Booking" at bounding box center [187, 200] width 175 height 17
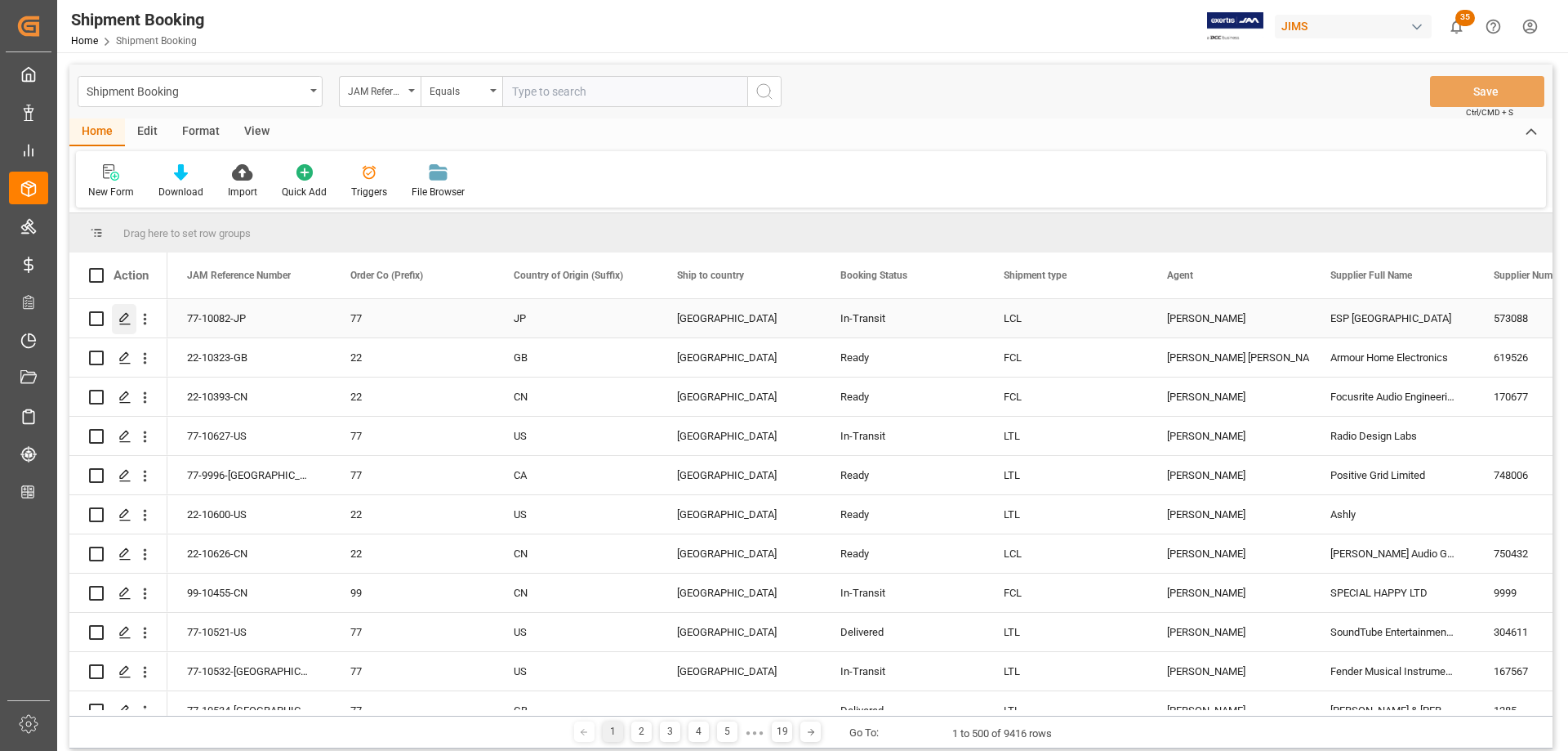
click at [121, 320] on icon "Press SPACE to select this row." at bounding box center [125, 318] width 13 height 13
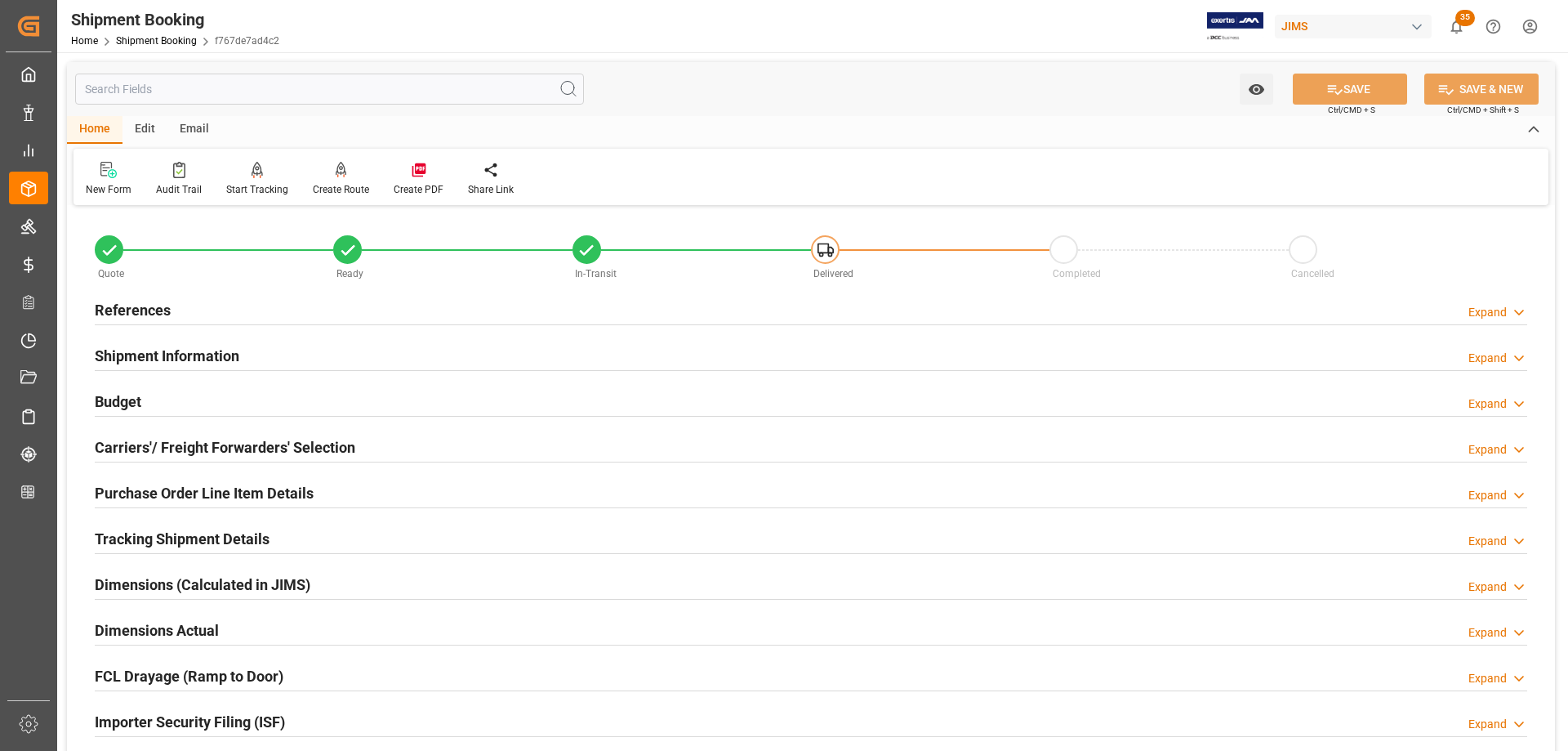
click at [195, 96] on input "text" at bounding box center [329, 89] width 508 height 31
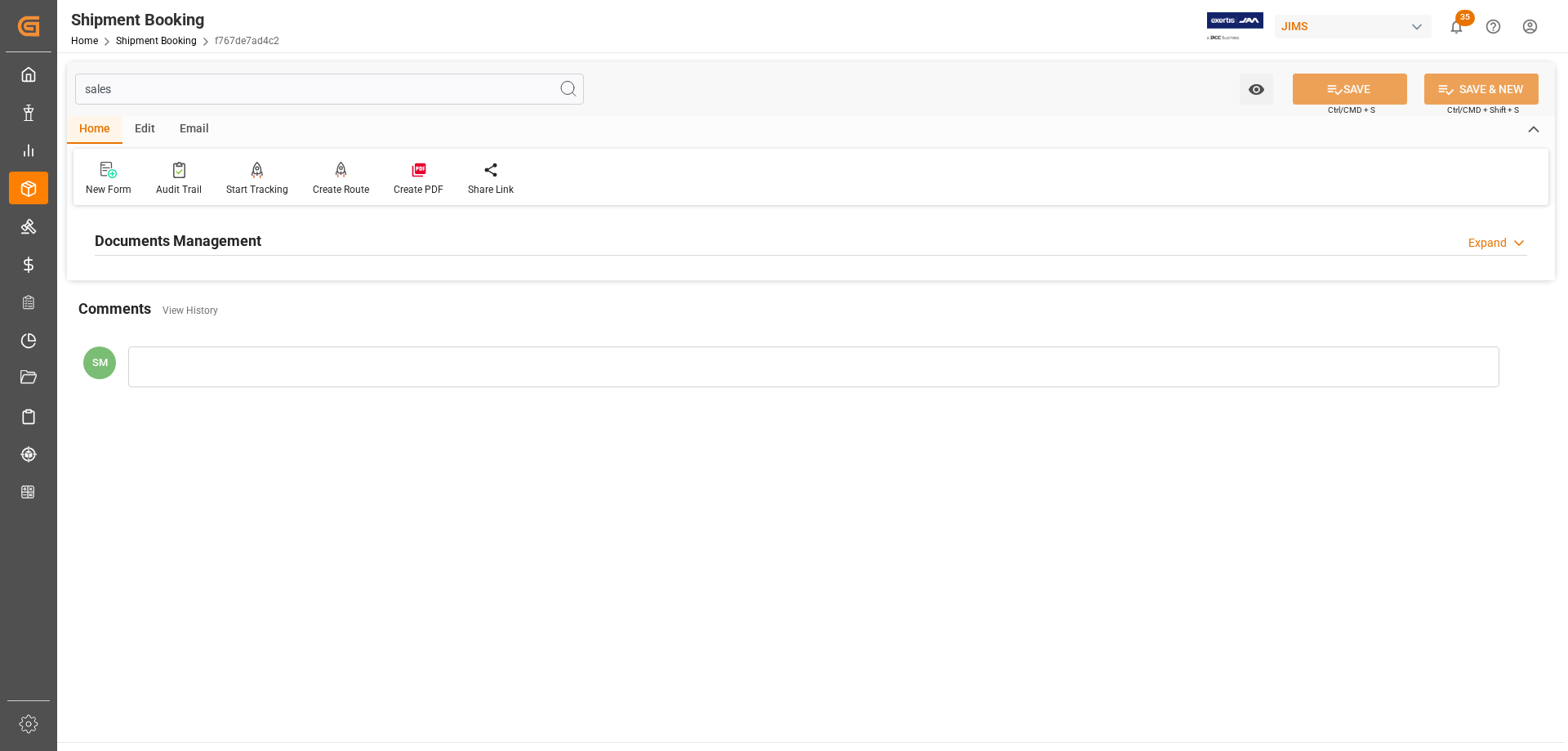
type input "sales"
click at [182, 243] on h2 "Documents Management" at bounding box center [177, 240] width 166 height 22
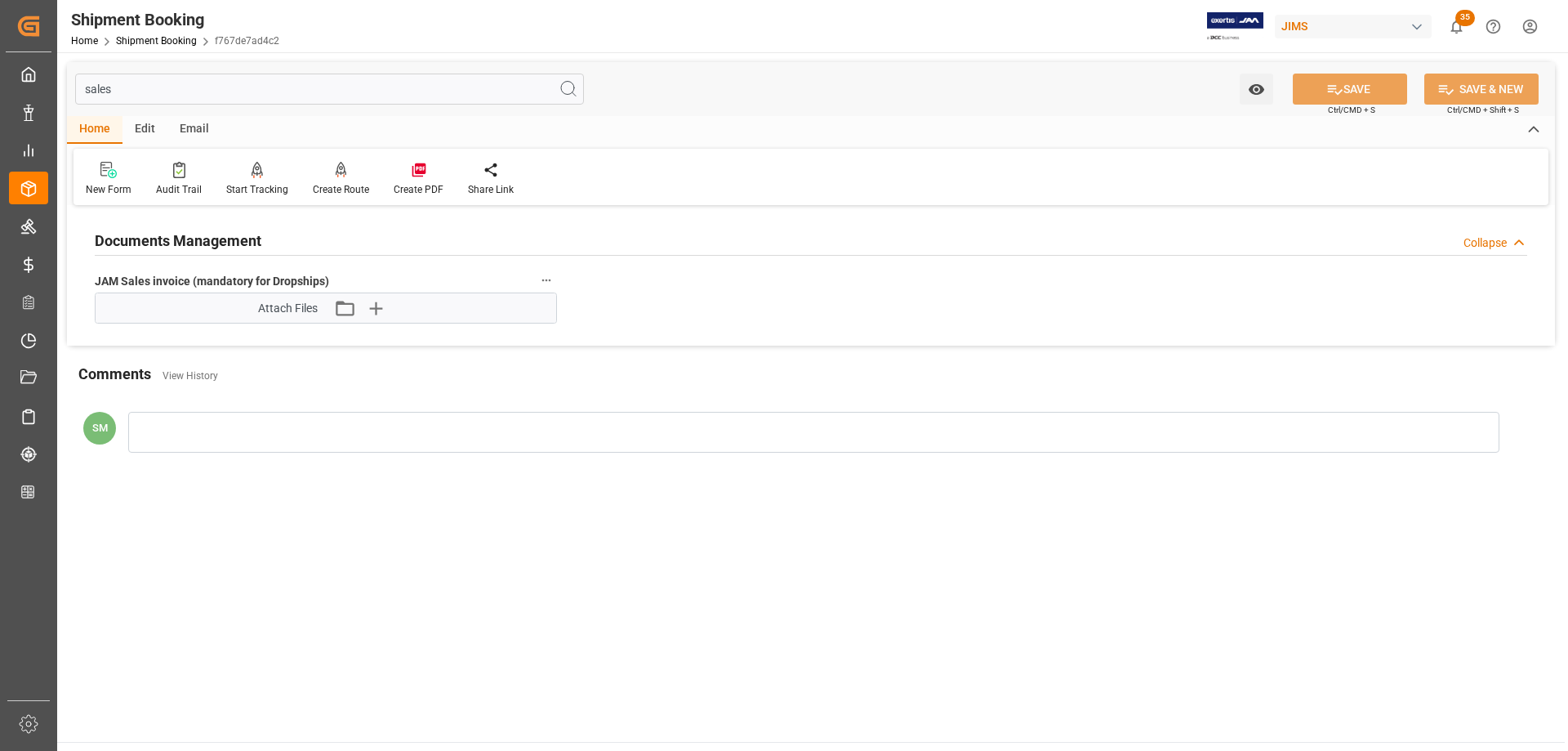
click at [164, 242] on h2 "Documents Management" at bounding box center [177, 240] width 166 height 22
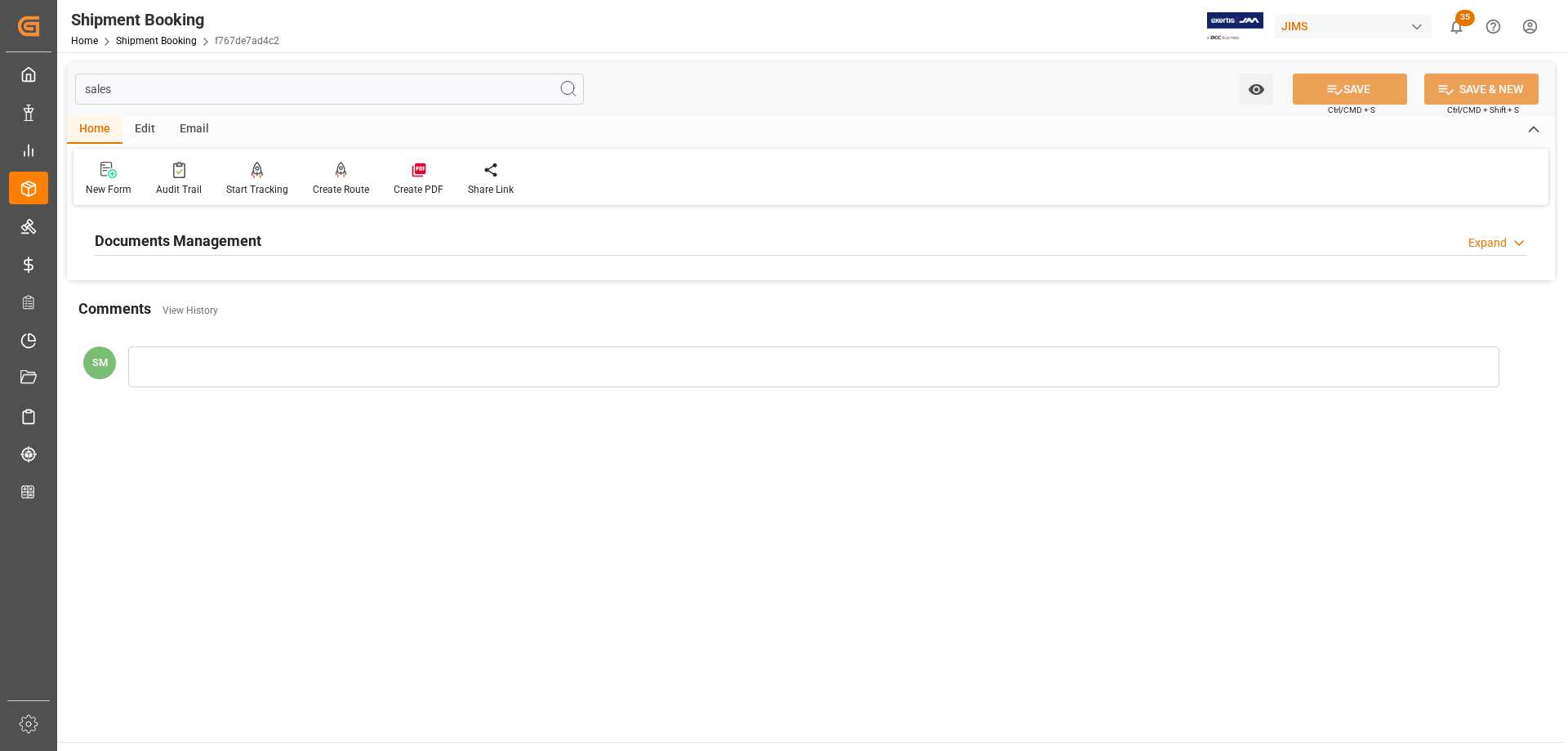
click at [96, 90] on input "sales" at bounding box center [329, 89] width 508 height 31
click at [136, 92] on input "sales" at bounding box center [329, 89] width 508 height 31
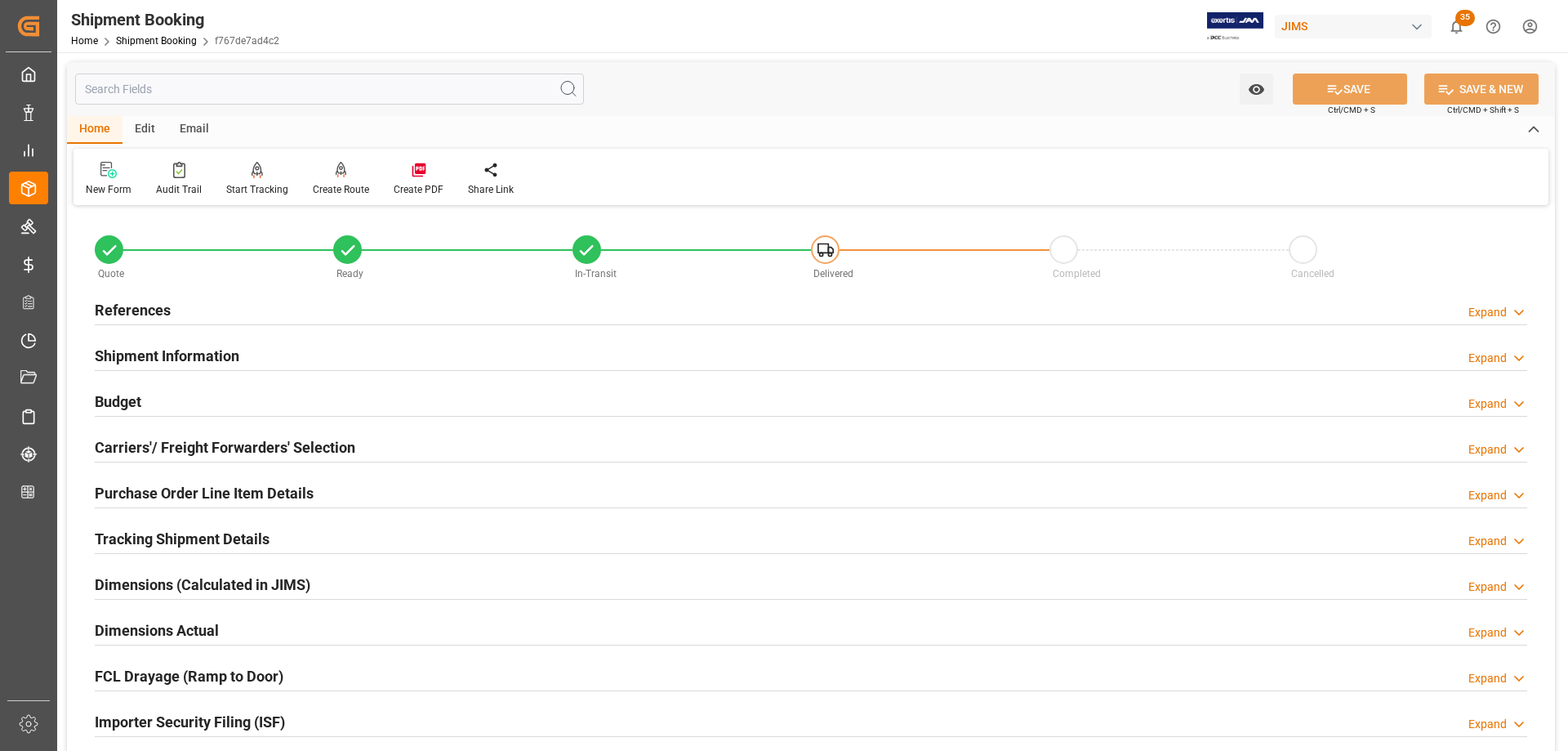
type input "0"
type input "[DATE]"
click at [124, 309] on h2 "References" at bounding box center [133, 310] width 76 height 22
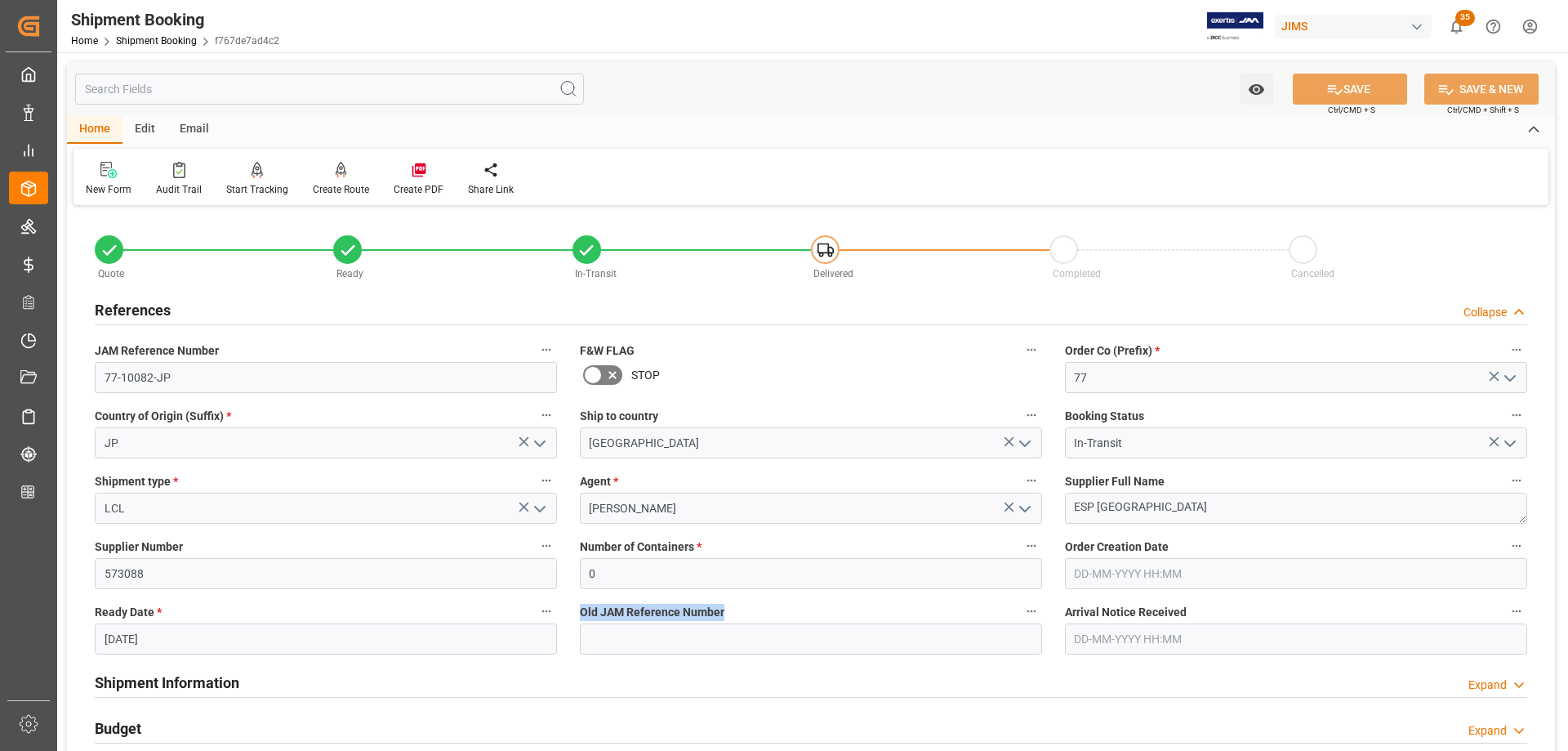
drag, startPoint x: 578, startPoint y: 613, endPoint x: 725, endPoint y: 615, distance: 147.0
click at [725, 615] on div "Old JAM Reference Number" at bounding box center [810, 627] width 485 height 66
click at [607, 640] on input at bounding box center [811, 638] width 463 height 31
click at [612, 633] on input at bounding box center [811, 638] width 463 height 31
drag, startPoint x: 580, startPoint y: 611, endPoint x: 727, endPoint y: 616, distance: 147.1
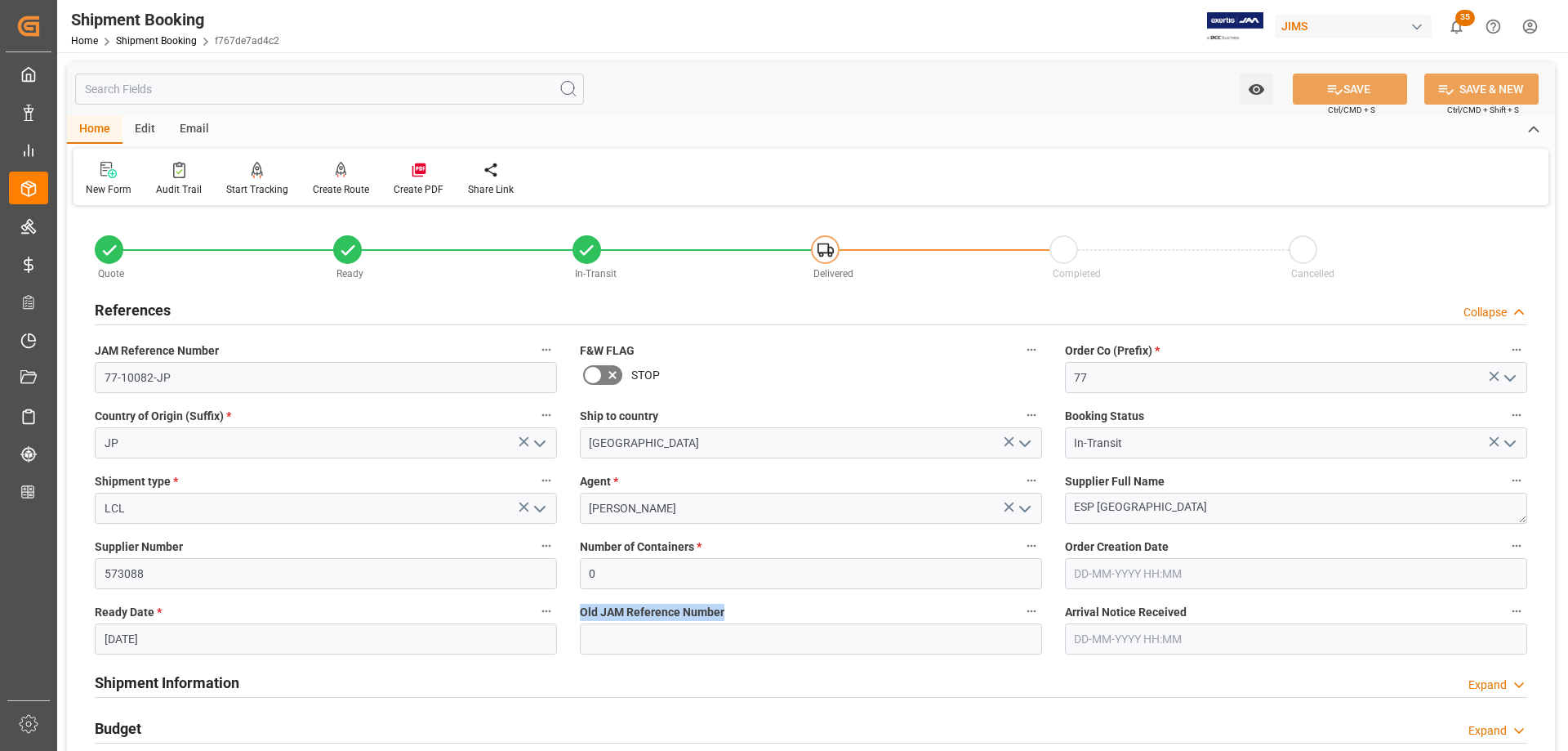
click at [727, 616] on label "Old JAM Reference Number" at bounding box center [811, 611] width 463 height 23
click at [645, 641] on input at bounding box center [811, 638] width 463 height 31
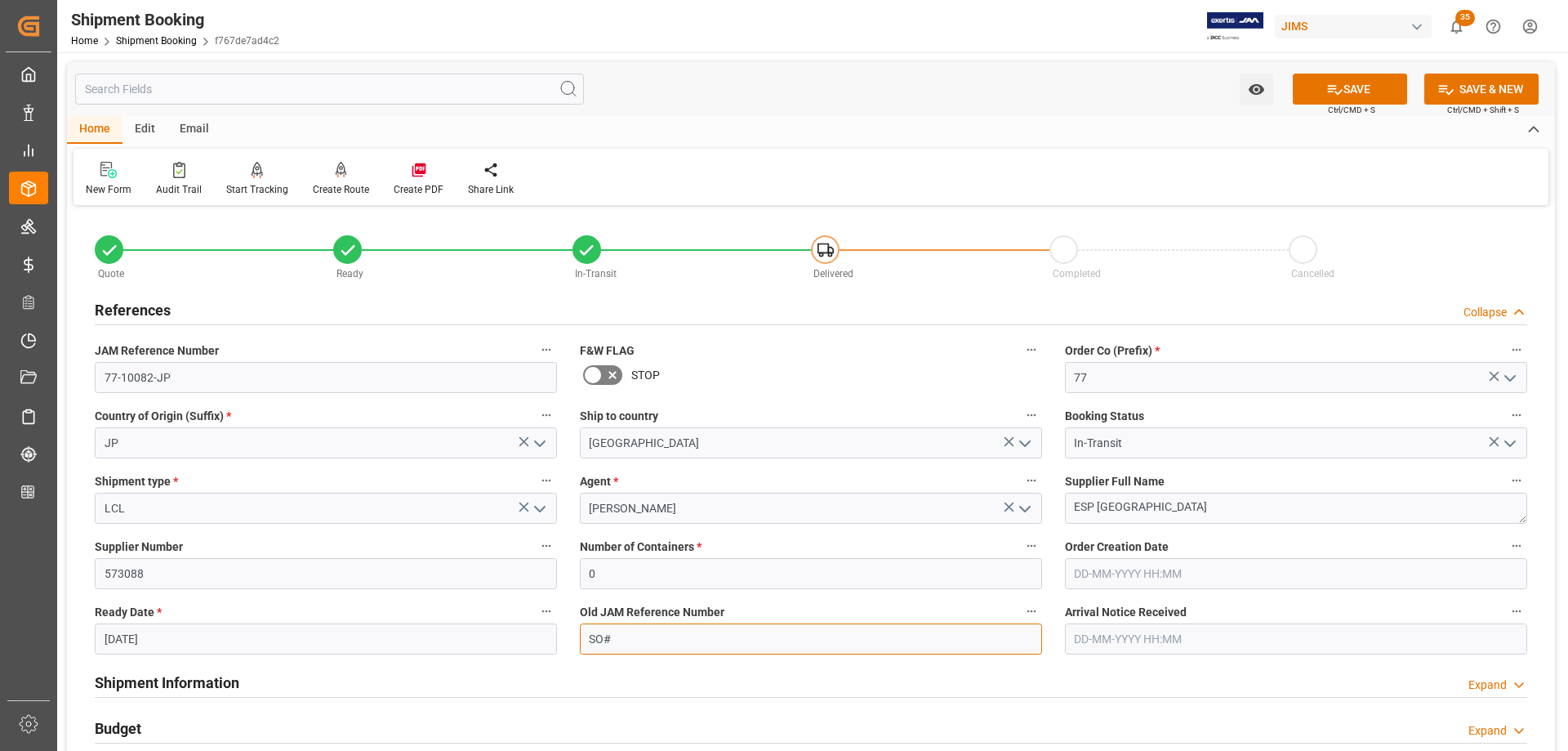
click at [637, 633] on input "SO#" at bounding box center [811, 638] width 463 height 31
drag, startPoint x: 565, startPoint y: 634, endPoint x: 540, endPoint y: 634, distance: 25.0
click at [540, 634] on div "Quote Ready In-Transit Delivered Completed Cancelled References Collapse JAM Re…" at bounding box center [810, 718] width 1487 height 1015
type input "SO#123456"
click at [145, 88] on input "text" at bounding box center [329, 89] width 508 height 31
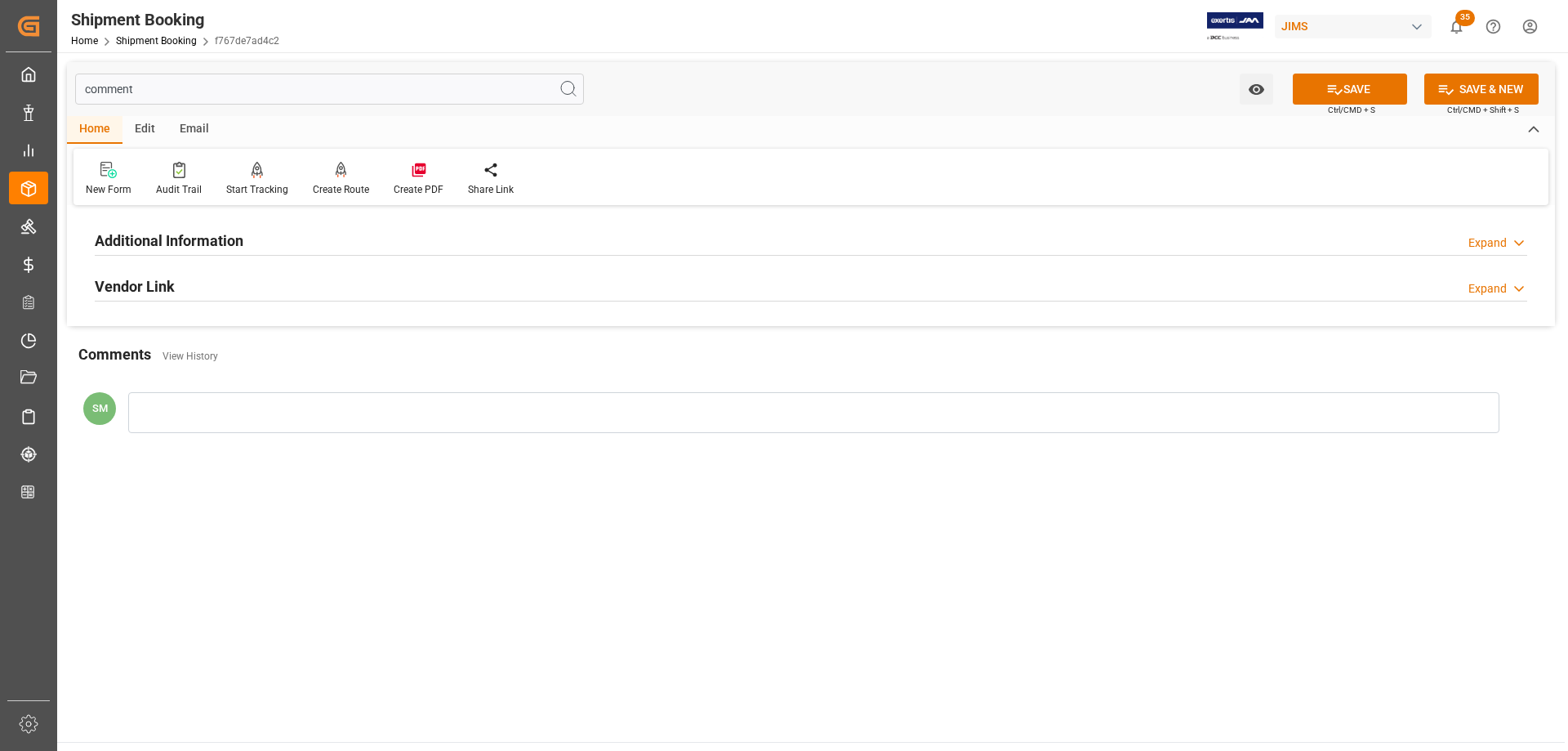
type input "comment"
click at [210, 246] on h2 "Additional Information" at bounding box center [168, 240] width 149 height 22
click at [103, 86] on input "comment" at bounding box center [329, 89] width 508 height 31
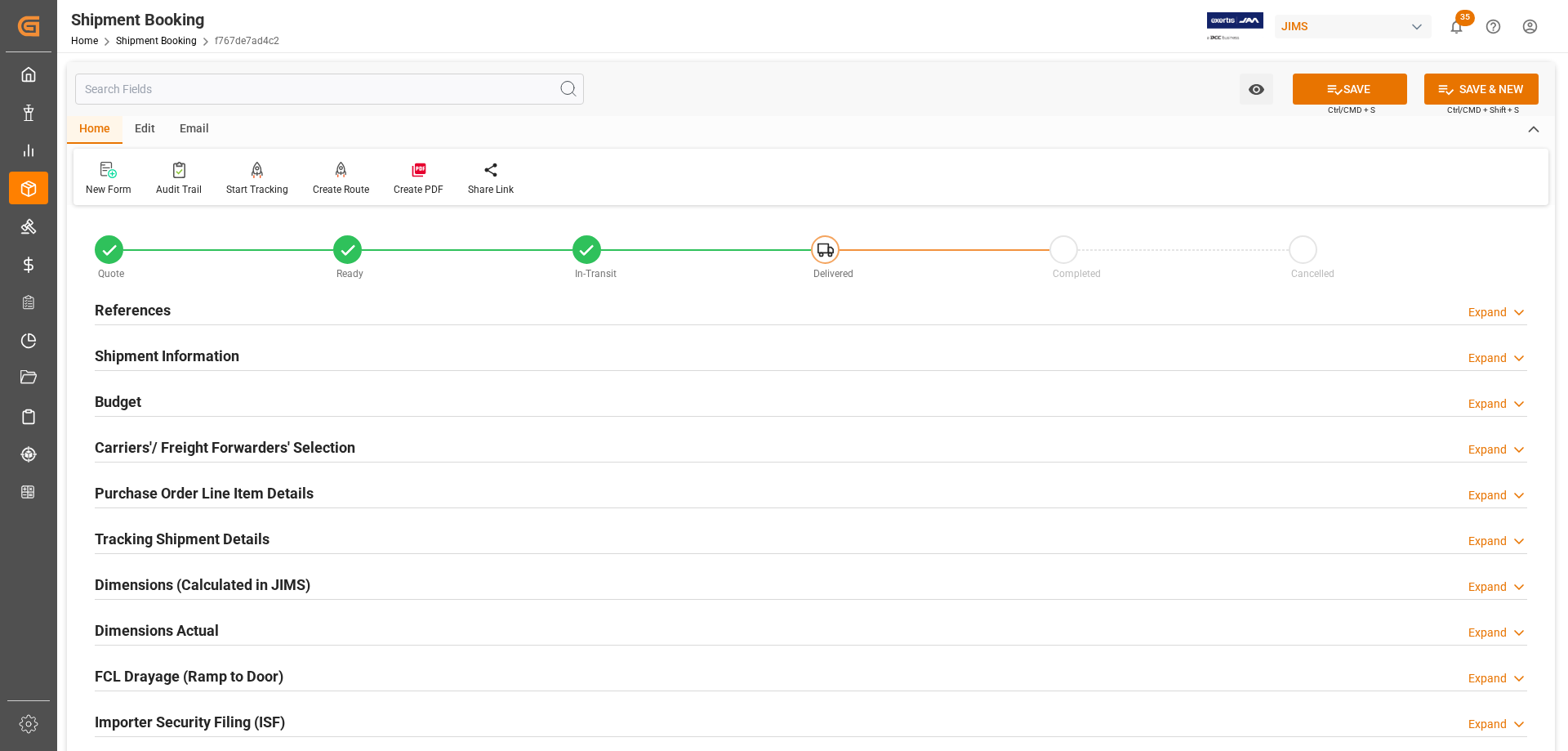
click at [136, 87] on input "text" at bounding box center [329, 89] width 508 height 31
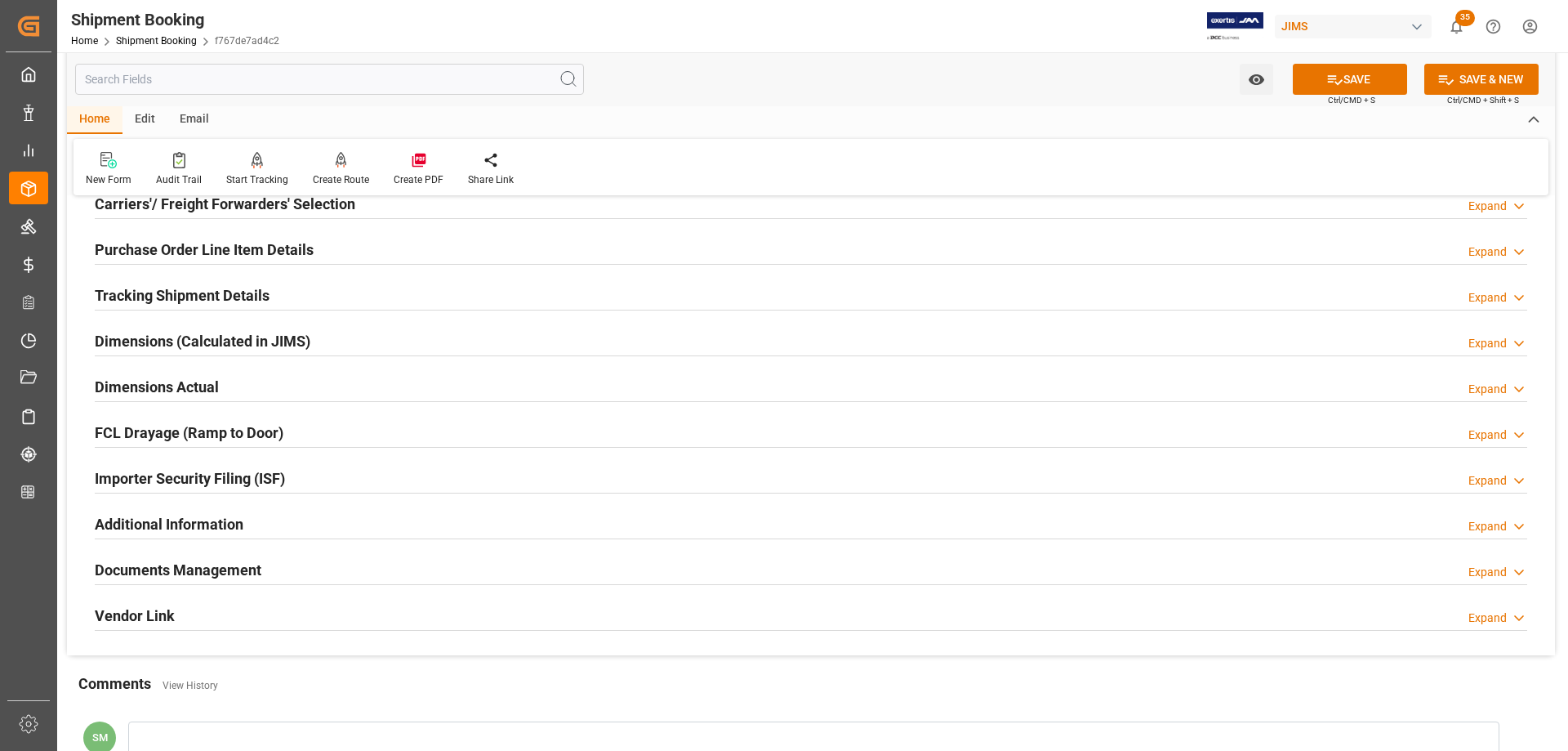
scroll to position [327, 0]
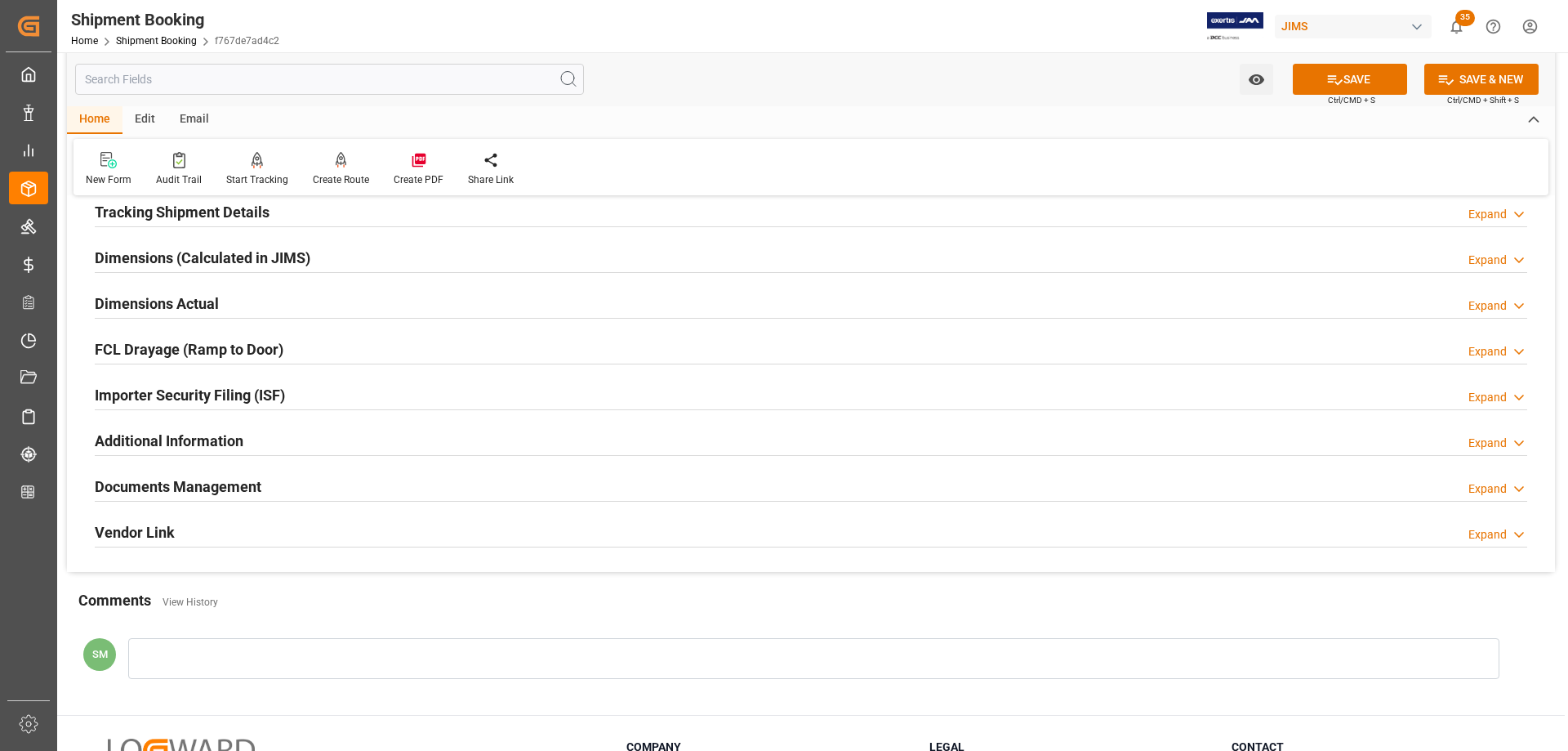
click at [156, 439] on h2 "Additional Information" at bounding box center [168, 441] width 149 height 22
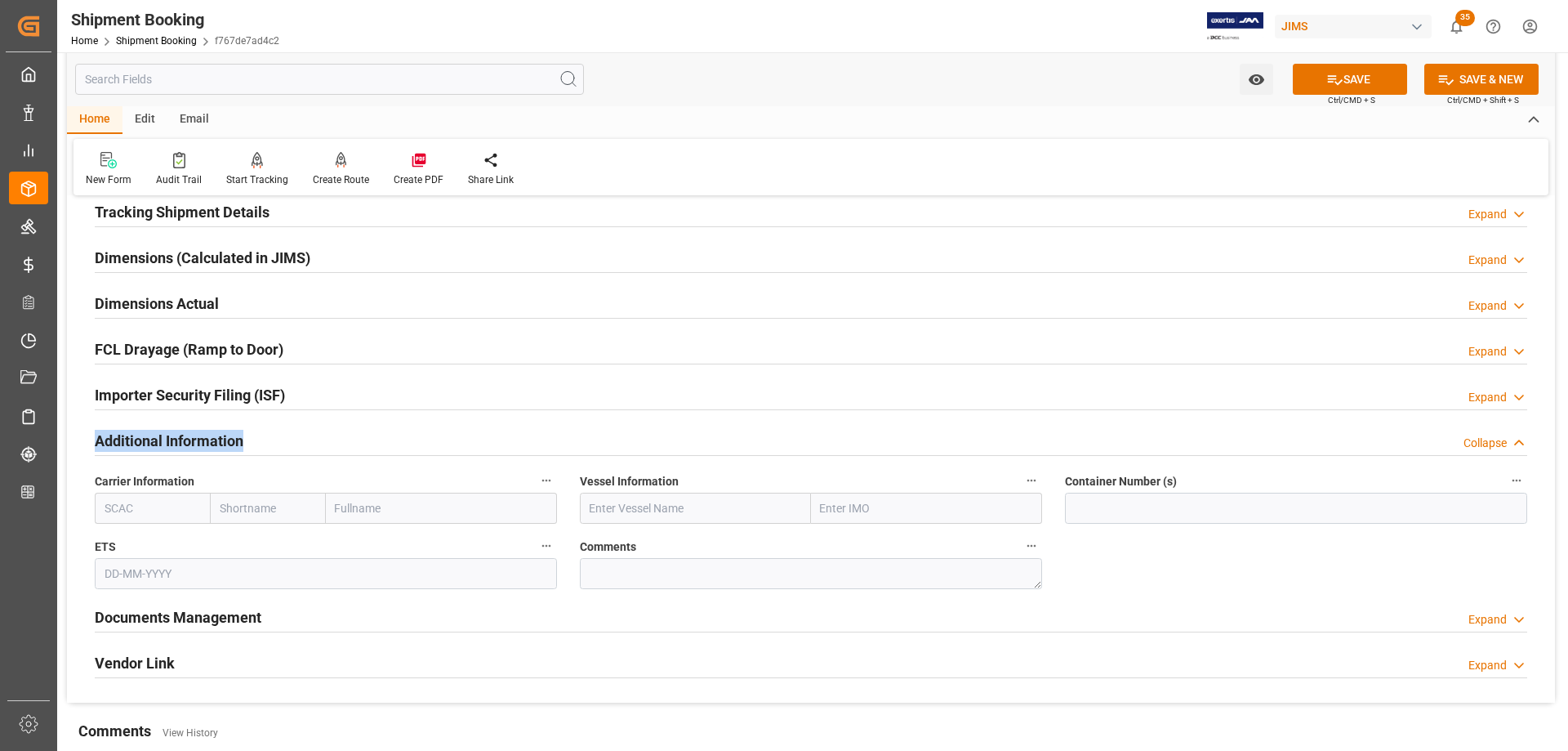
drag, startPoint x: 99, startPoint y: 439, endPoint x: 243, endPoint y: 440, distance: 144.0
click at [243, 440] on div "Additional Information Collapse" at bounding box center [810, 439] width 1432 height 31
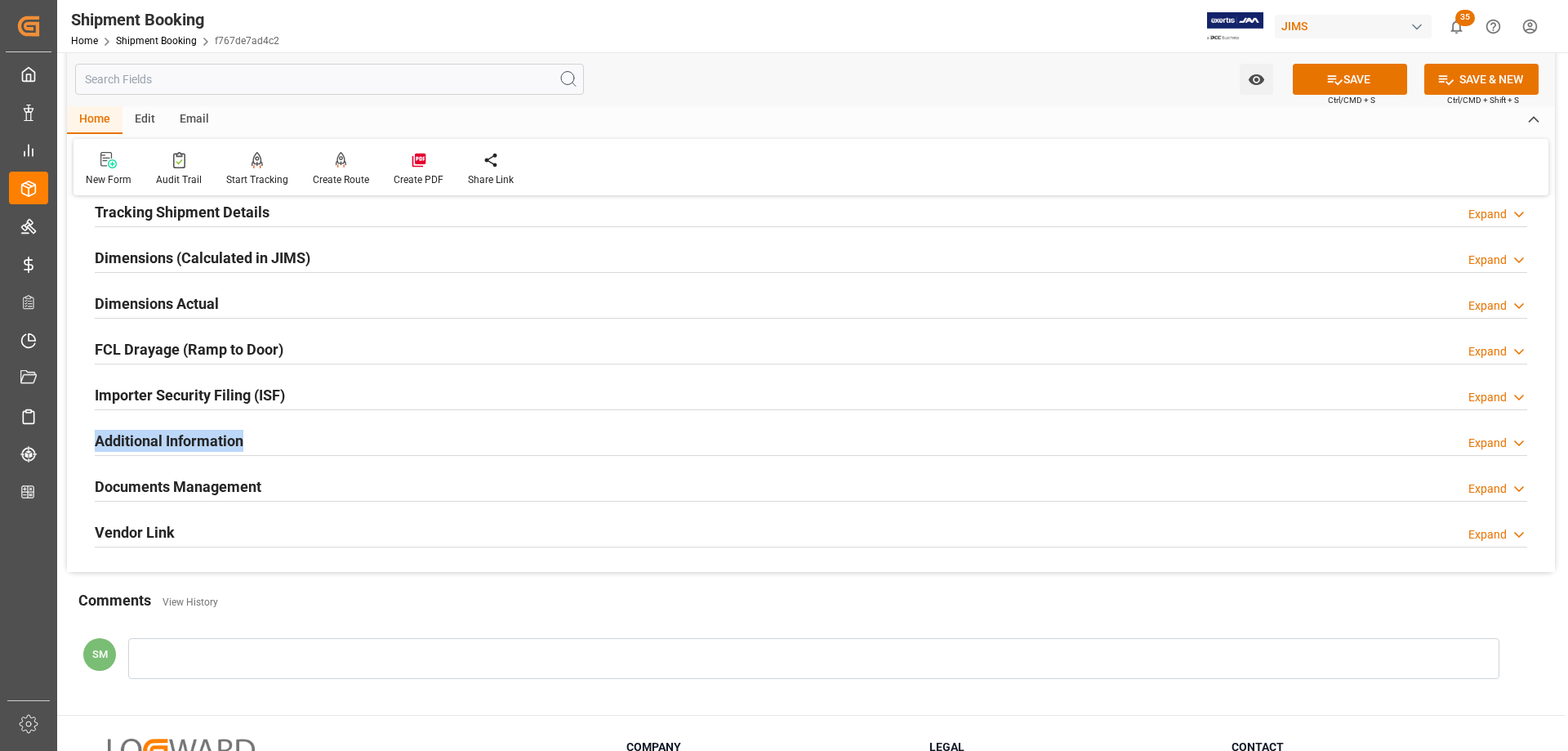
click at [257, 441] on div "Additional Information Expand" at bounding box center [810, 439] width 1432 height 31
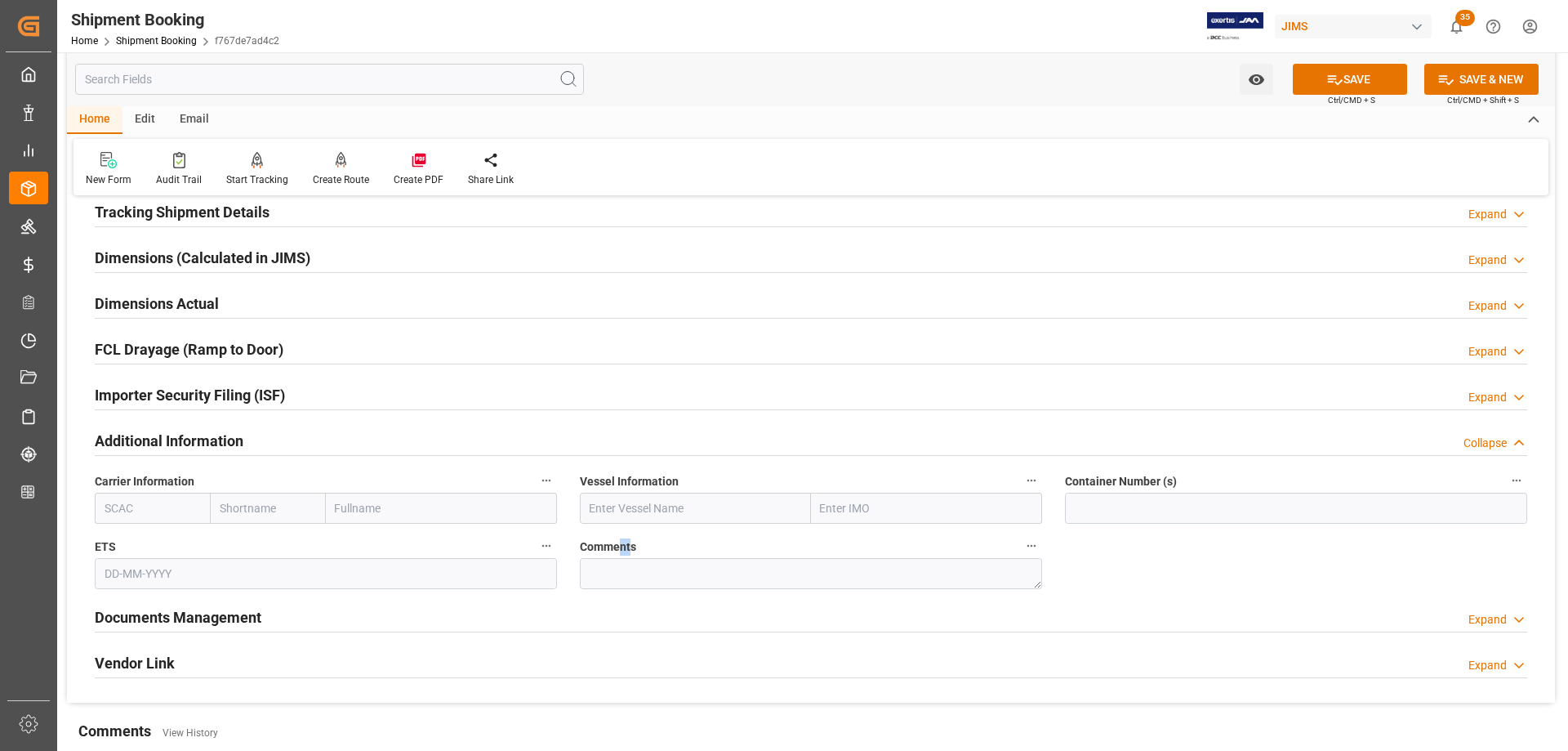
drag, startPoint x: 632, startPoint y: 548, endPoint x: 621, endPoint y: 548, distance: 11.0
click at [621, 548] on span "Comments" at bounding box center [608, 547] width 57 height 17
click at [614, 574] on textarea at bounding box center [811, 572] width 463 height 31
click at [143, 75] on input "text" at bounding box center [329, 79] width 508 height 31
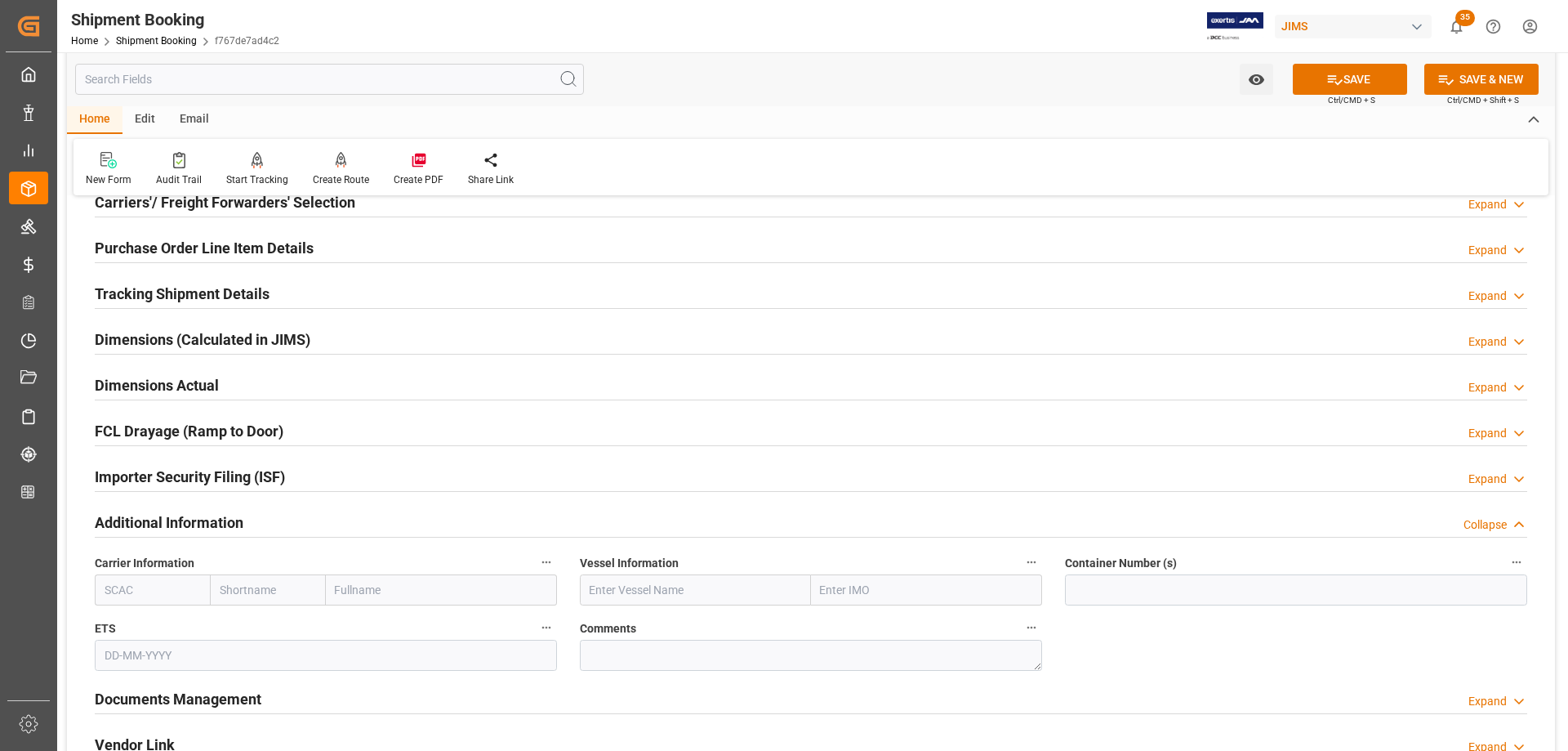
scroll to position [409, 0]
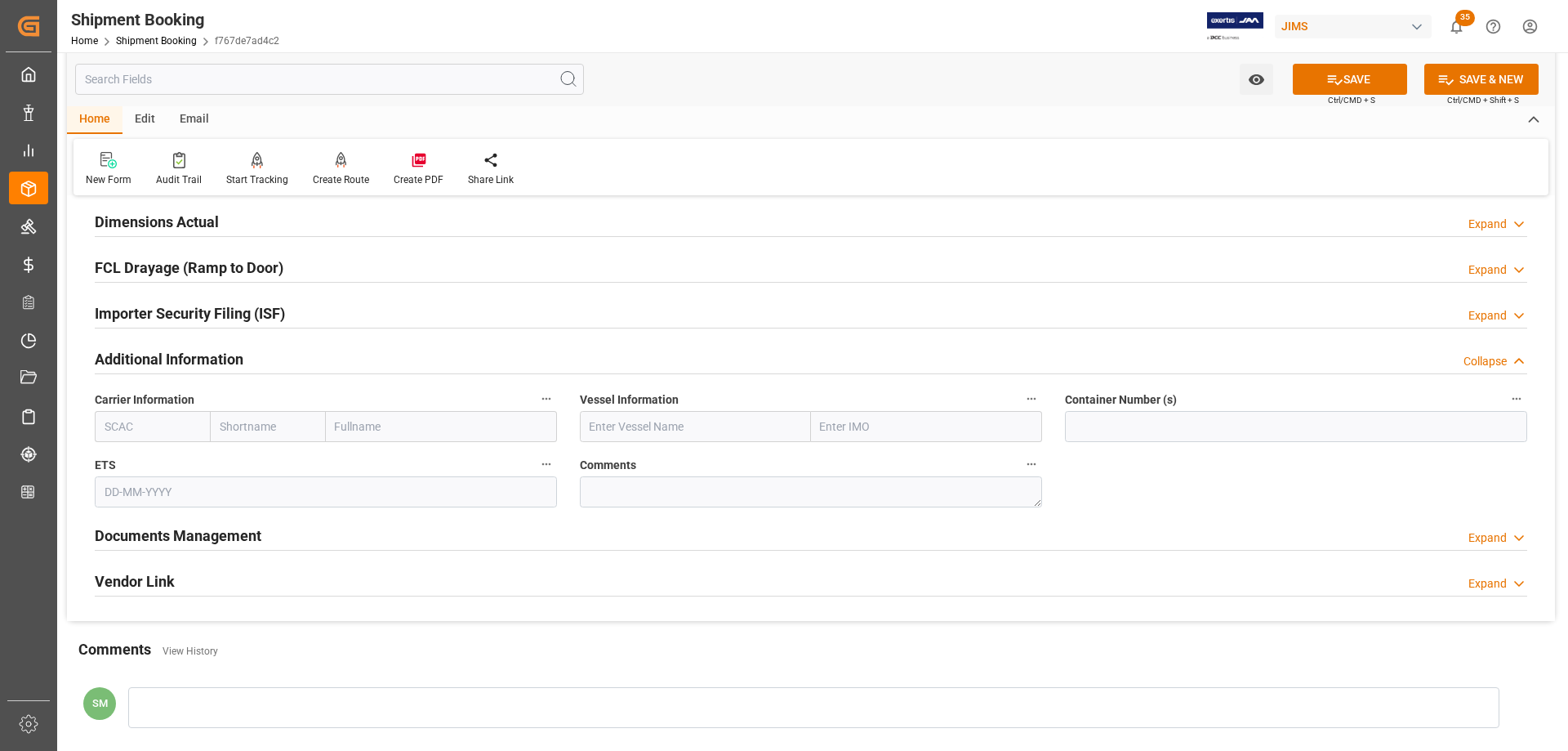
click at [101, 363] on h2 "Additional Information" at bounding box center [168, 359] width 149 height 22
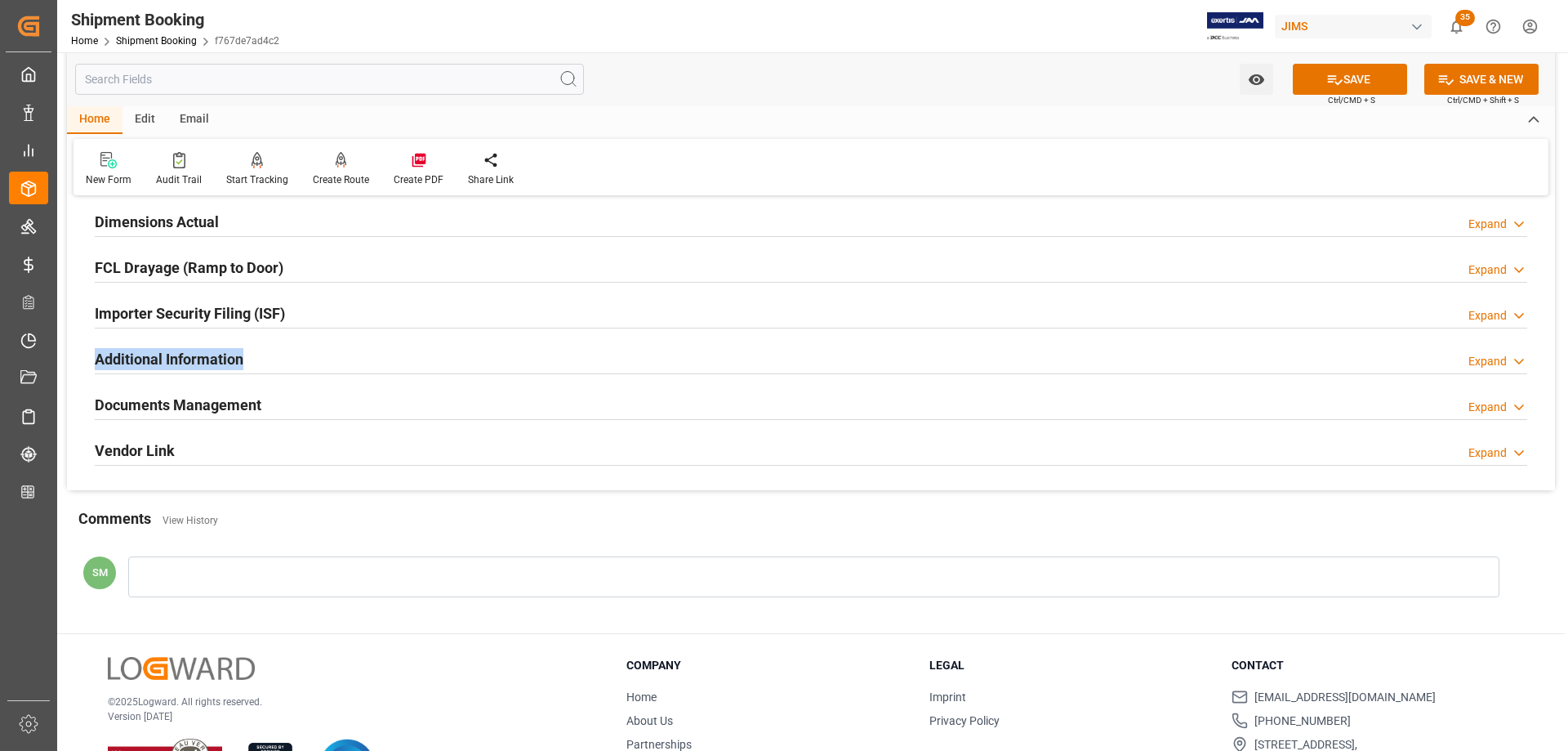
drag, startPoint x: 91, startPoint y: 358, endPoint x: 242, endPoint y: 359, distance: 151.0
click at [242, 359] on div "Additional Information Expand" at bounding box center [811, 359] width 1455 height 46
click at [228, 365] on h2 "Additional Information" at bounding box center [168, 359] width 149 height 22
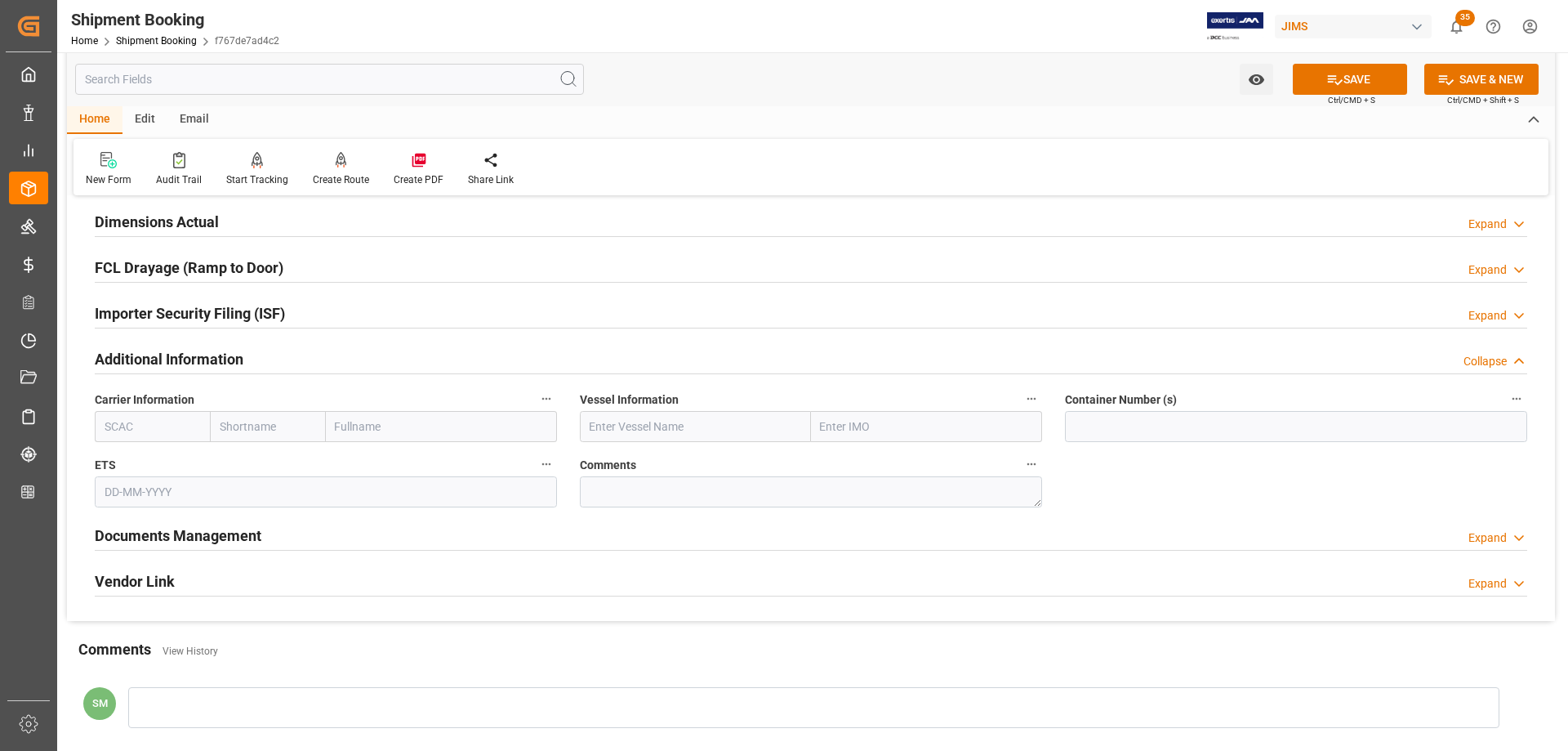
click at [610, 468] on span "Comments" at bounding box center [608, 465] width 57 height 17
click at [1021, 468] on button "Comments" at bounding box center [1031, 464] width 21 height 21
click at [607, 493] on textarea at bounding box center [811, 492] width 463 height 31
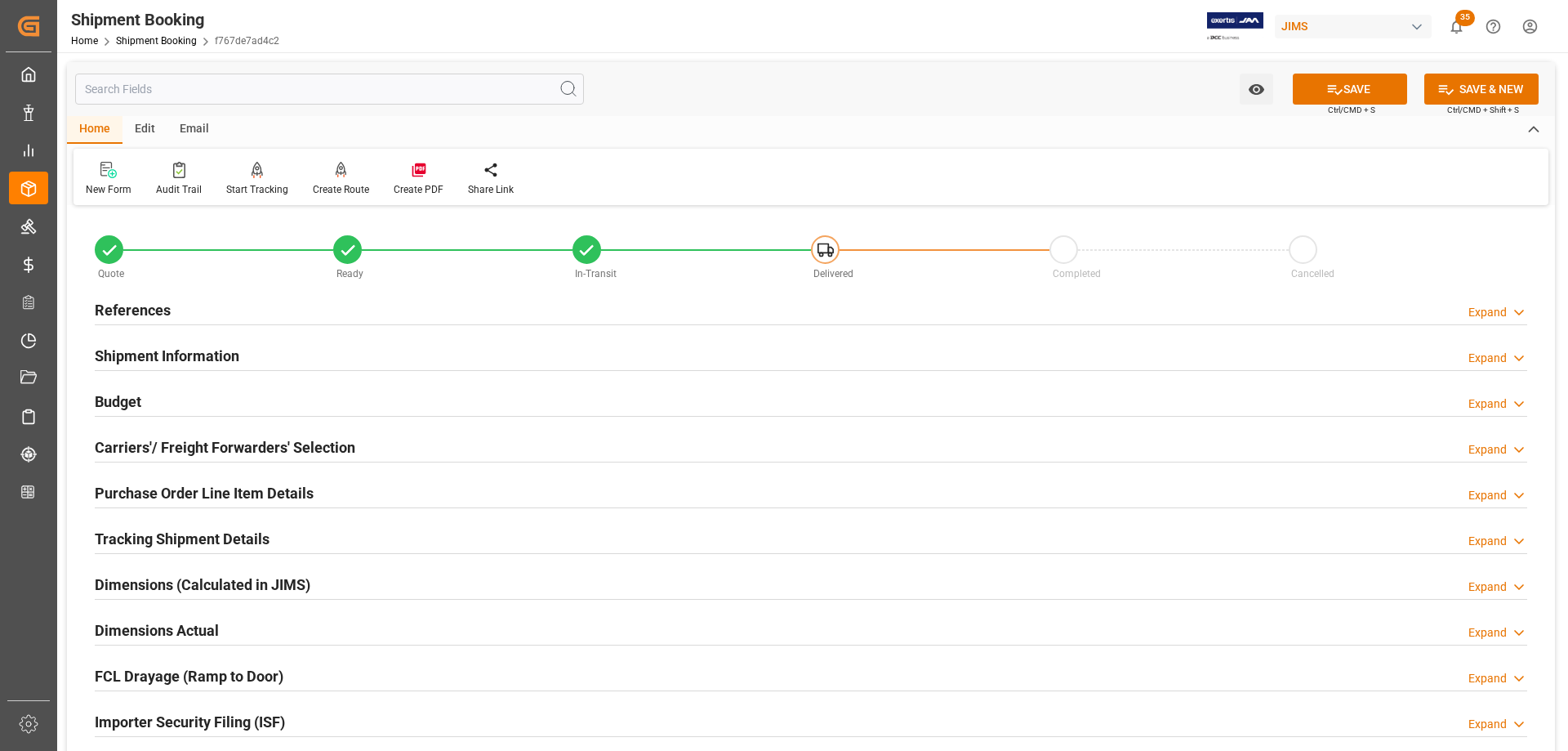
type textarea "SO#12345"
click at [137, 311] on h2 "References" at bounding box center [133, 310] width 76 height 22
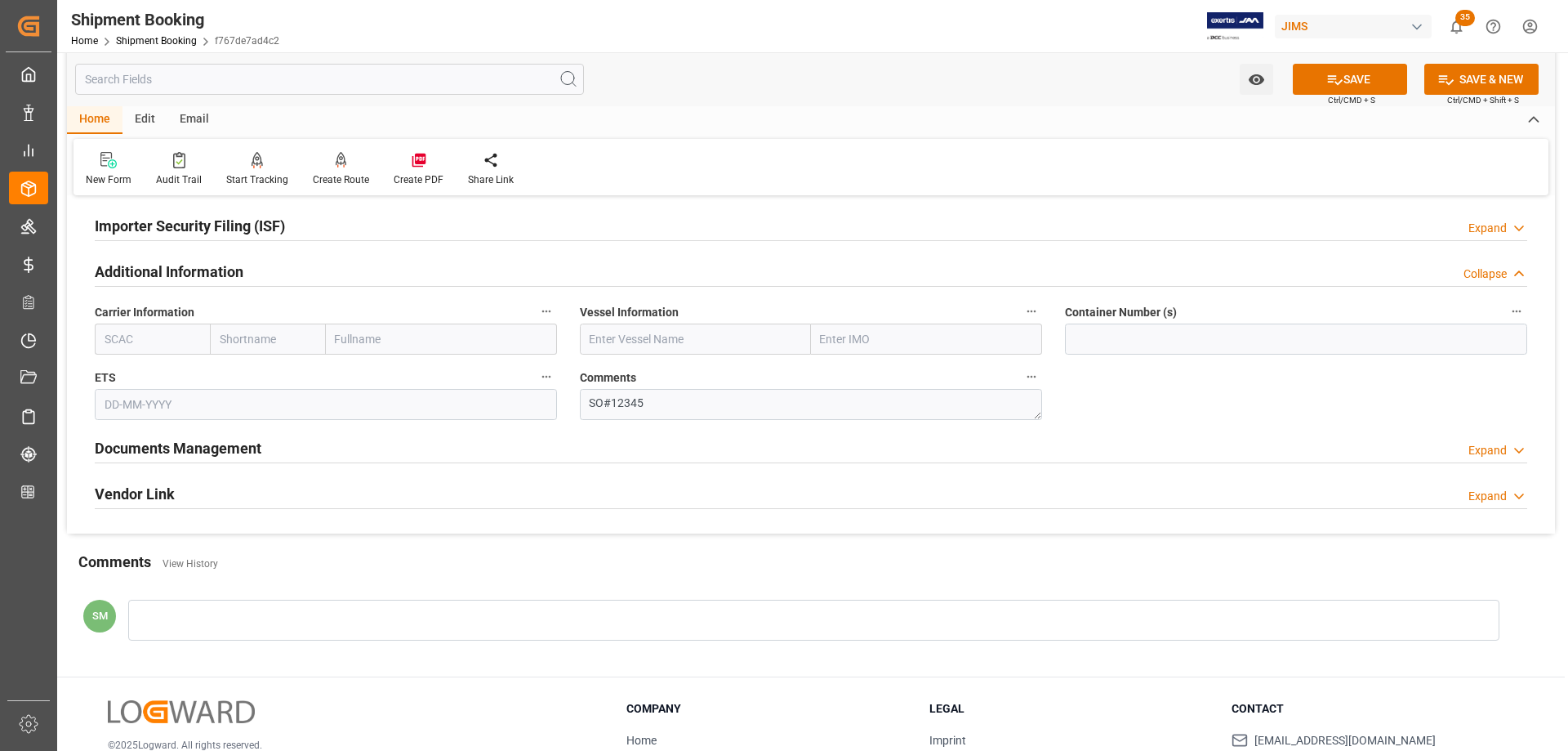
scroll to position [688, 0]
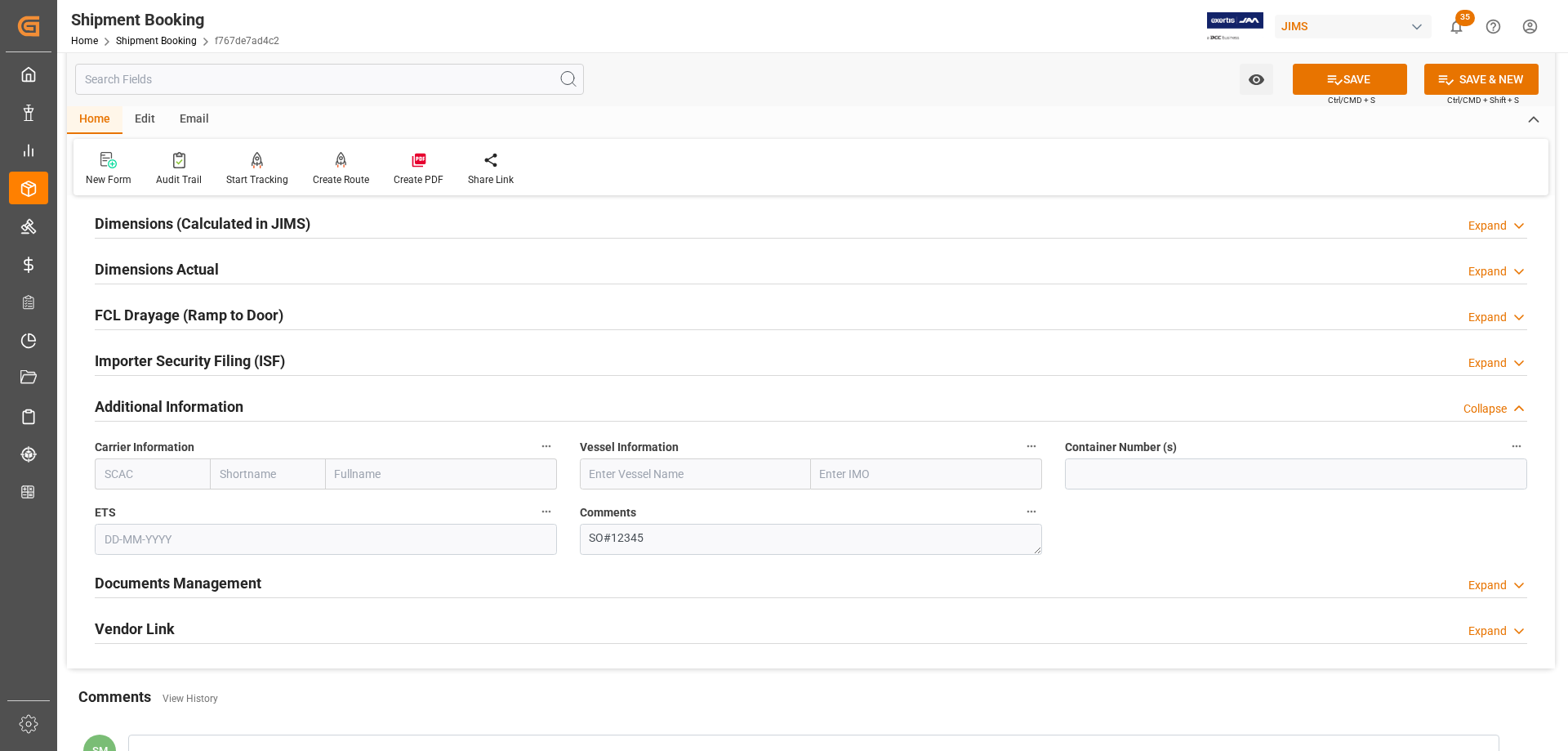
drag, startPoint x: 141, startPoint y: 626, endPoint x: 164, endPoint y: 619, distance: 24.0
click at [141, 626] on h2 "Vendor Link" at bounding box center [135, 628] width 80 height 22
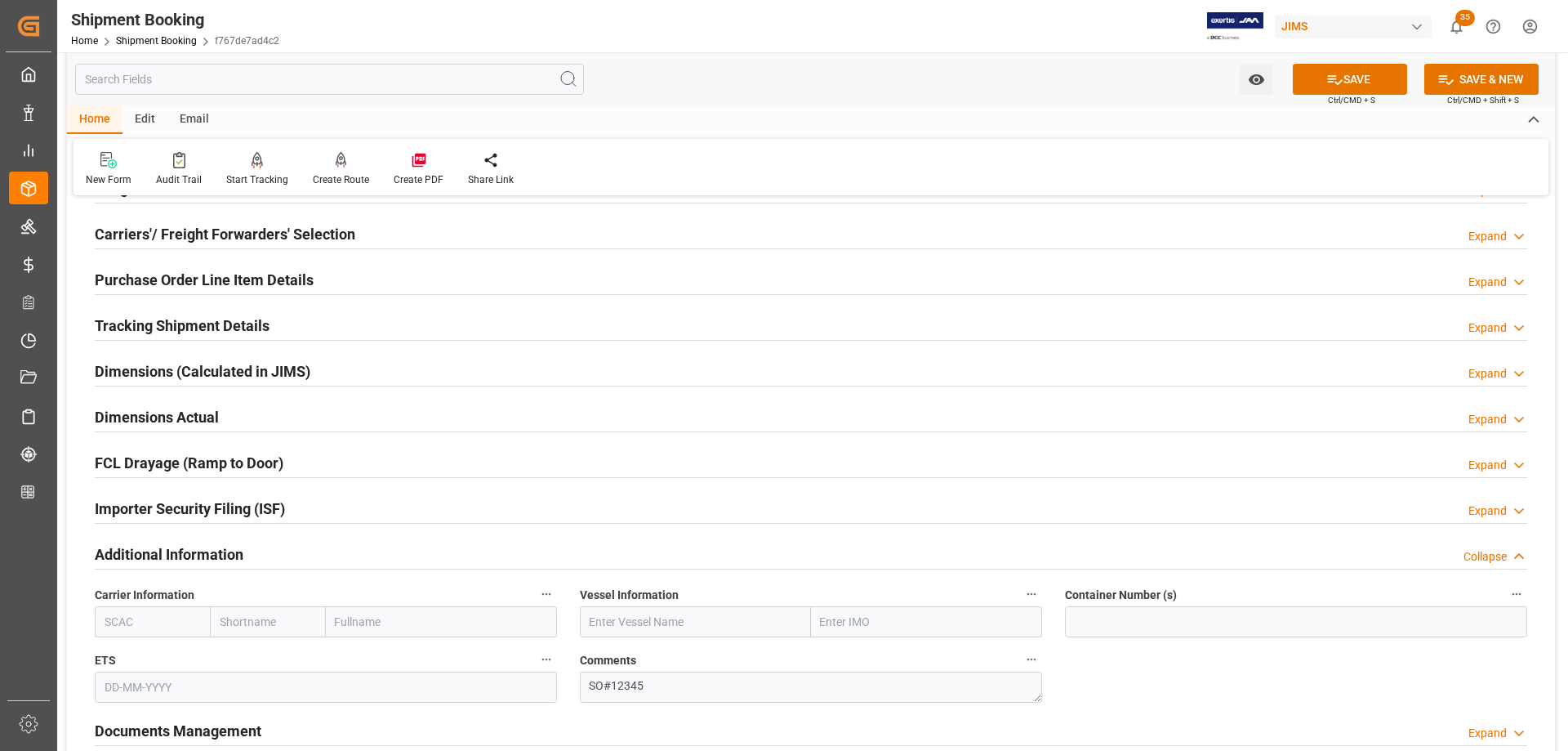
scroll to position [525, 0]
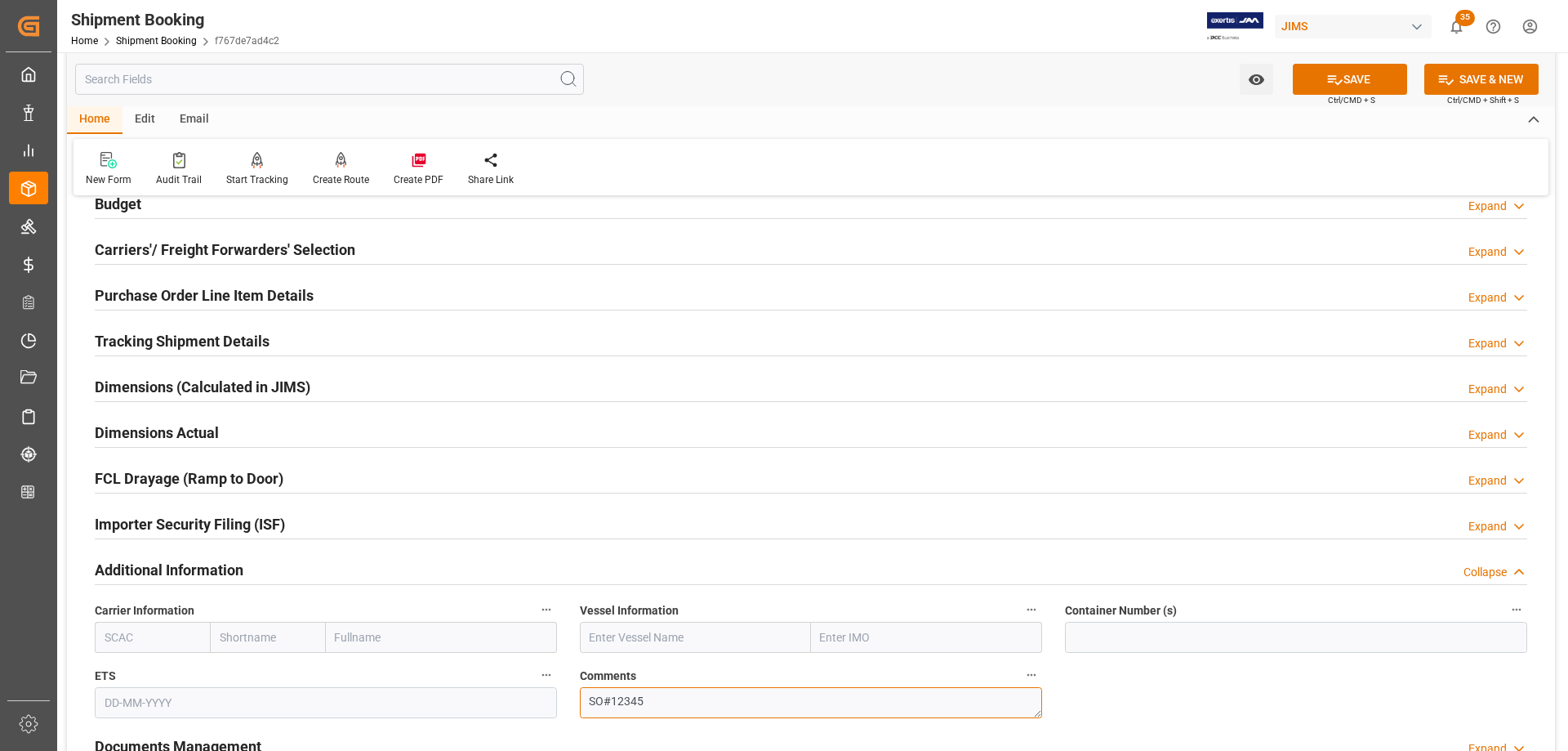
drag, startPoint x: 607, startPoint y: 697, endPoint x: 557, endPoint y: 695, distance: 50.0
click at [557, 695] on div "Quote Ready In-Transit Delivered Completed Cancelled References Collapse JAM Re…" at bounding box center [810, 536] width 1487 height 1700
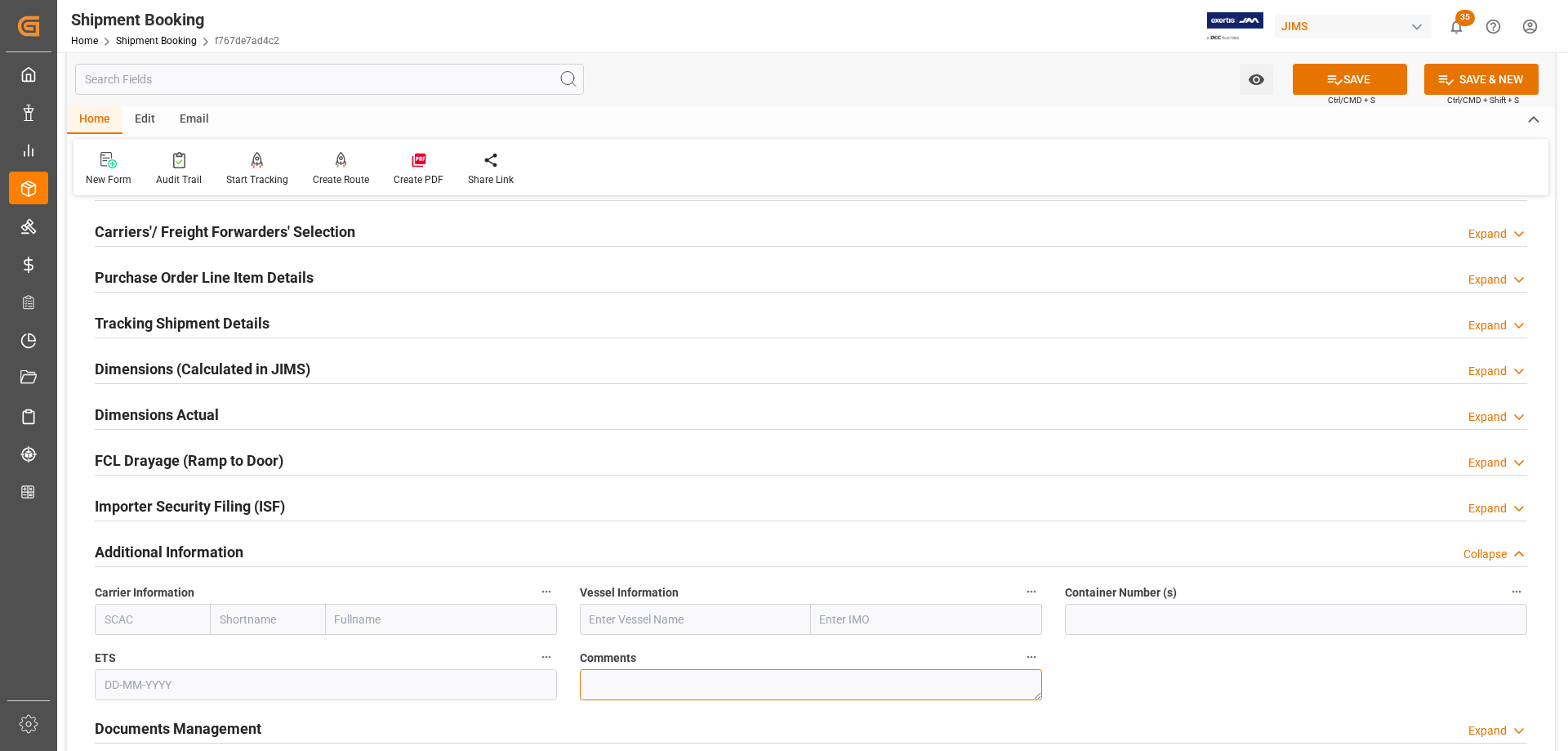
scroll to position [735, 0]
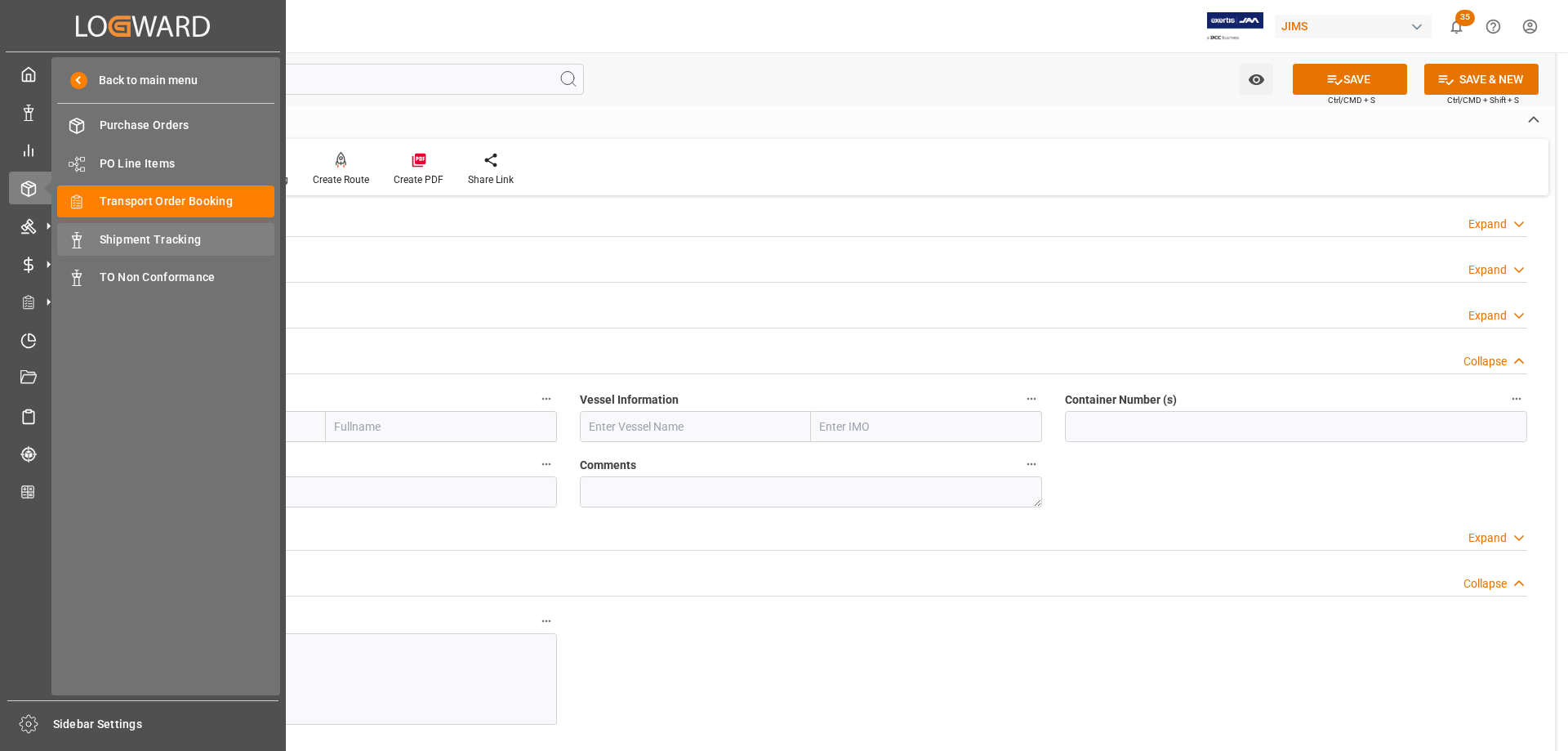
click at [155, 242] on span "Shipment Tracking" at bounding box center [187, 239] width 175 height 17
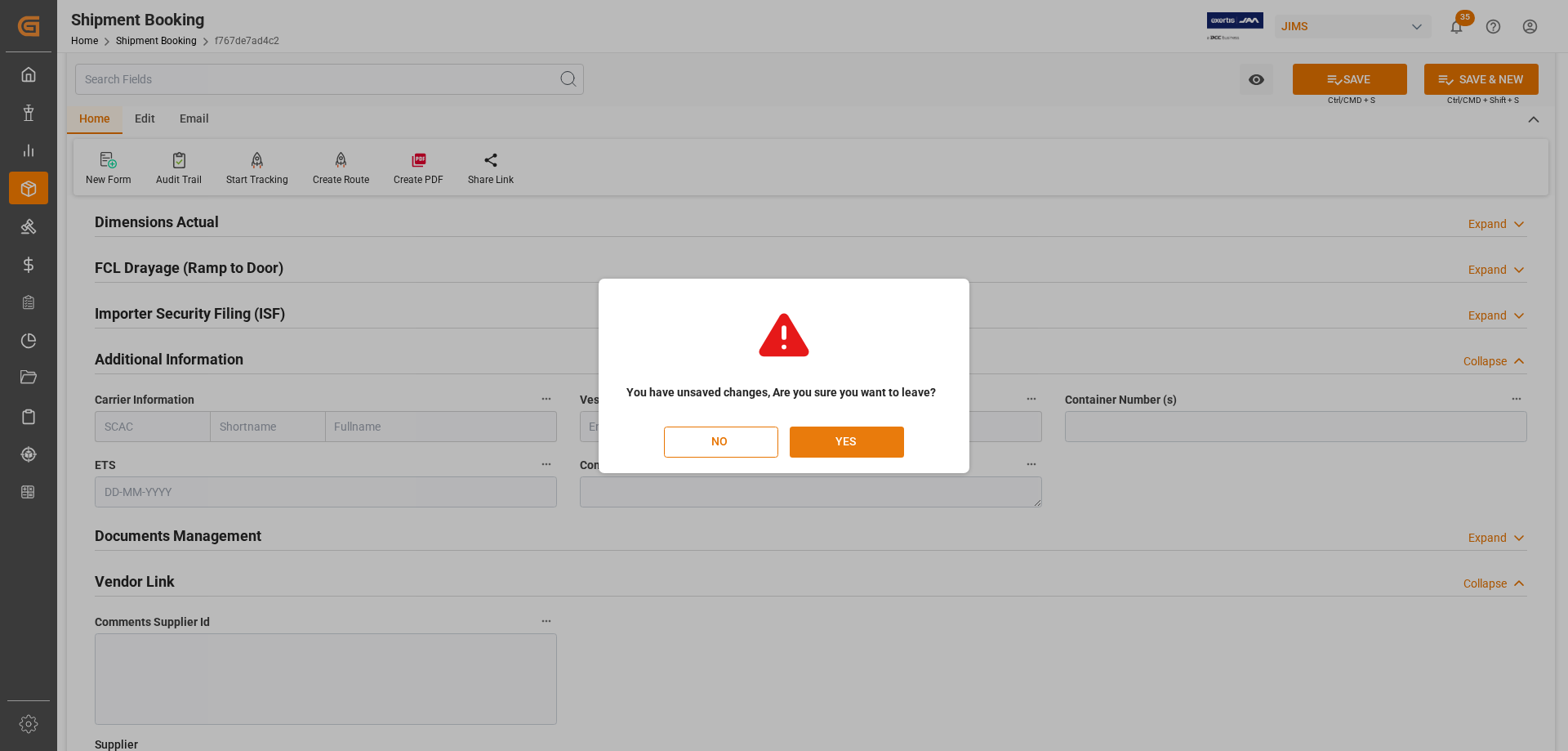
click at [846, 441] on button "YES" at bounding box center [846, 442] width 115 height 31
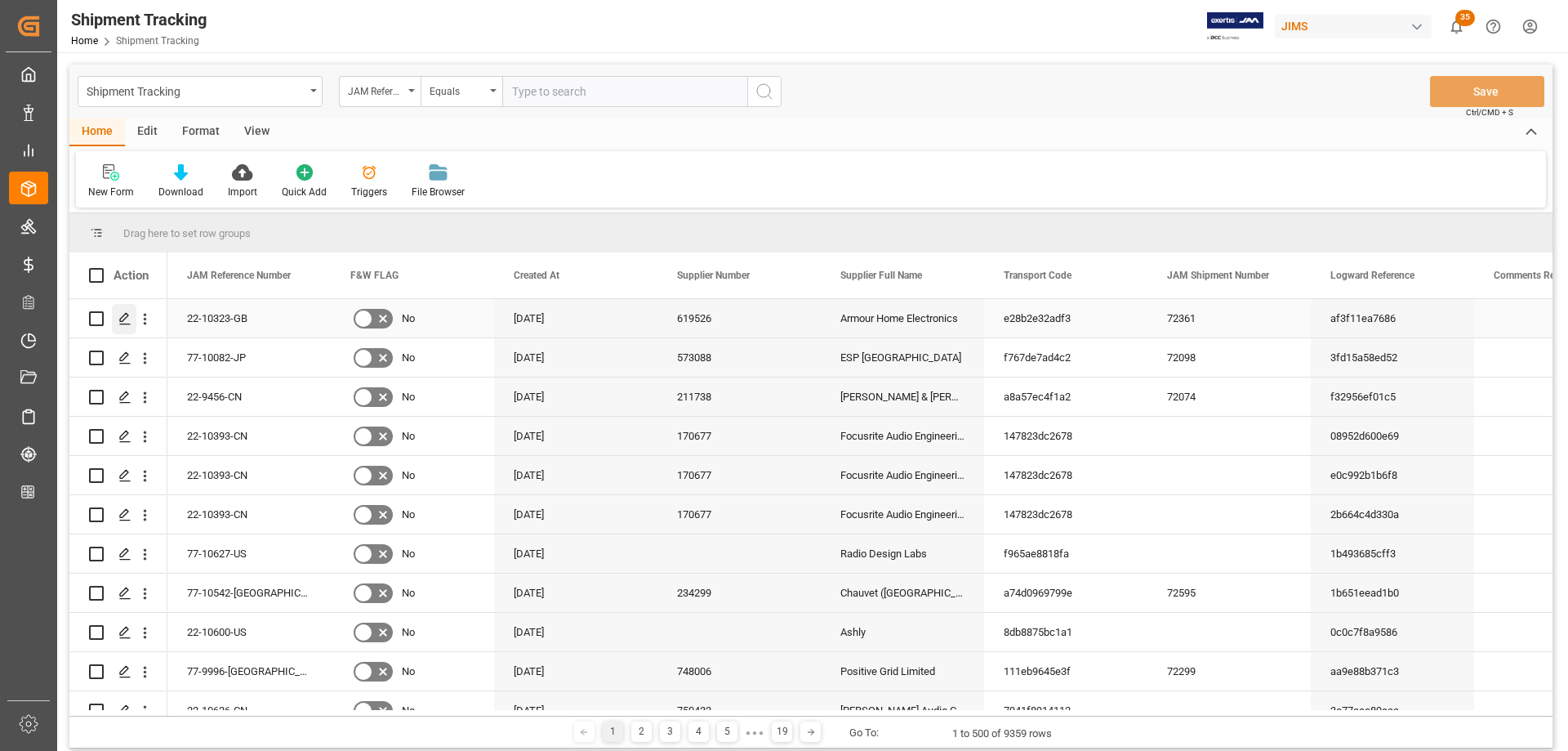
click at [116, 316] on div "Press SPACE to select this row." at bounding box center [124, 319] width 25 height 30
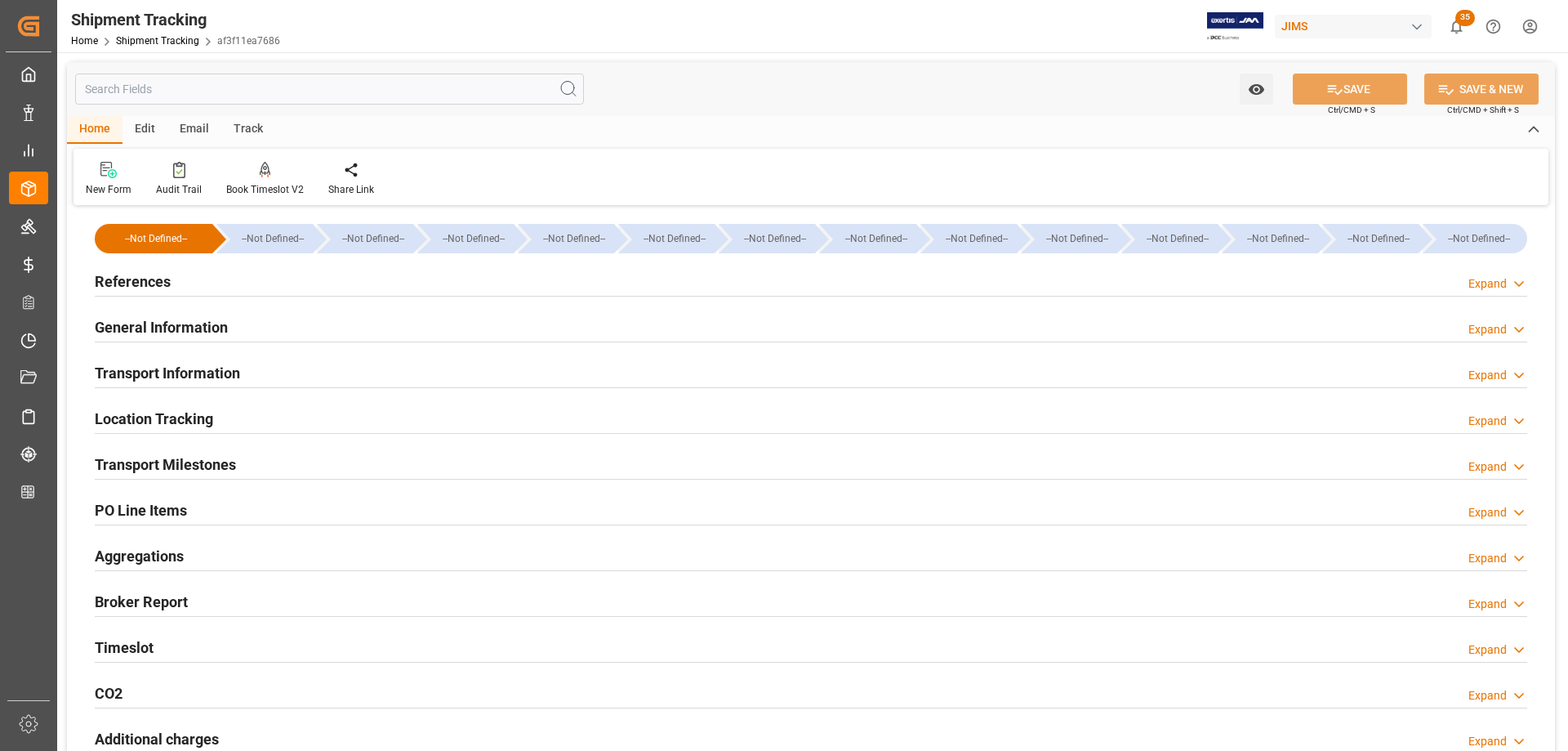
click at [152, 280] on h2 "References" at bounding box center [133, 281] width 76 height 22
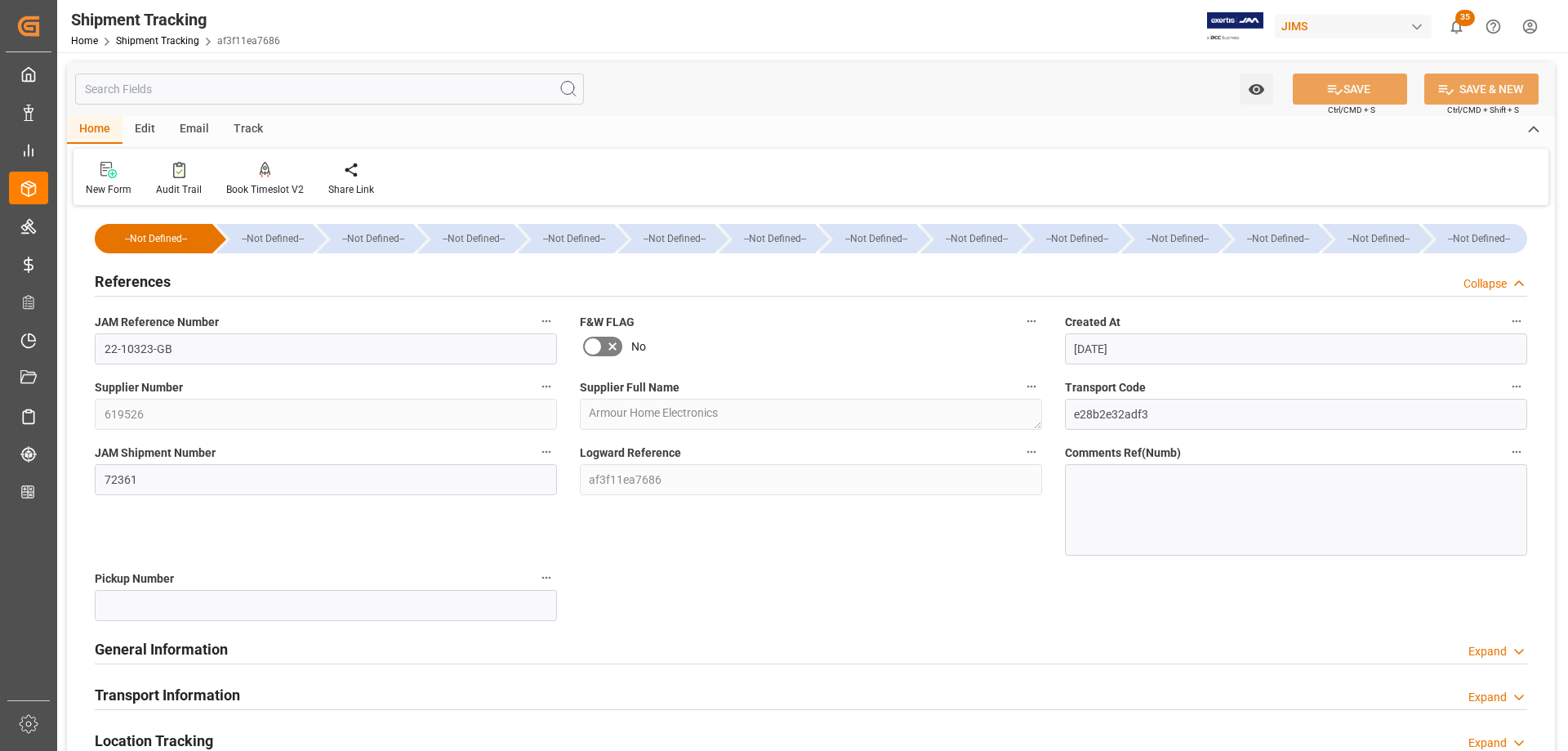
click at [159, 277] on h2 "References" at bounding box center [133, 281] width 76 height 22
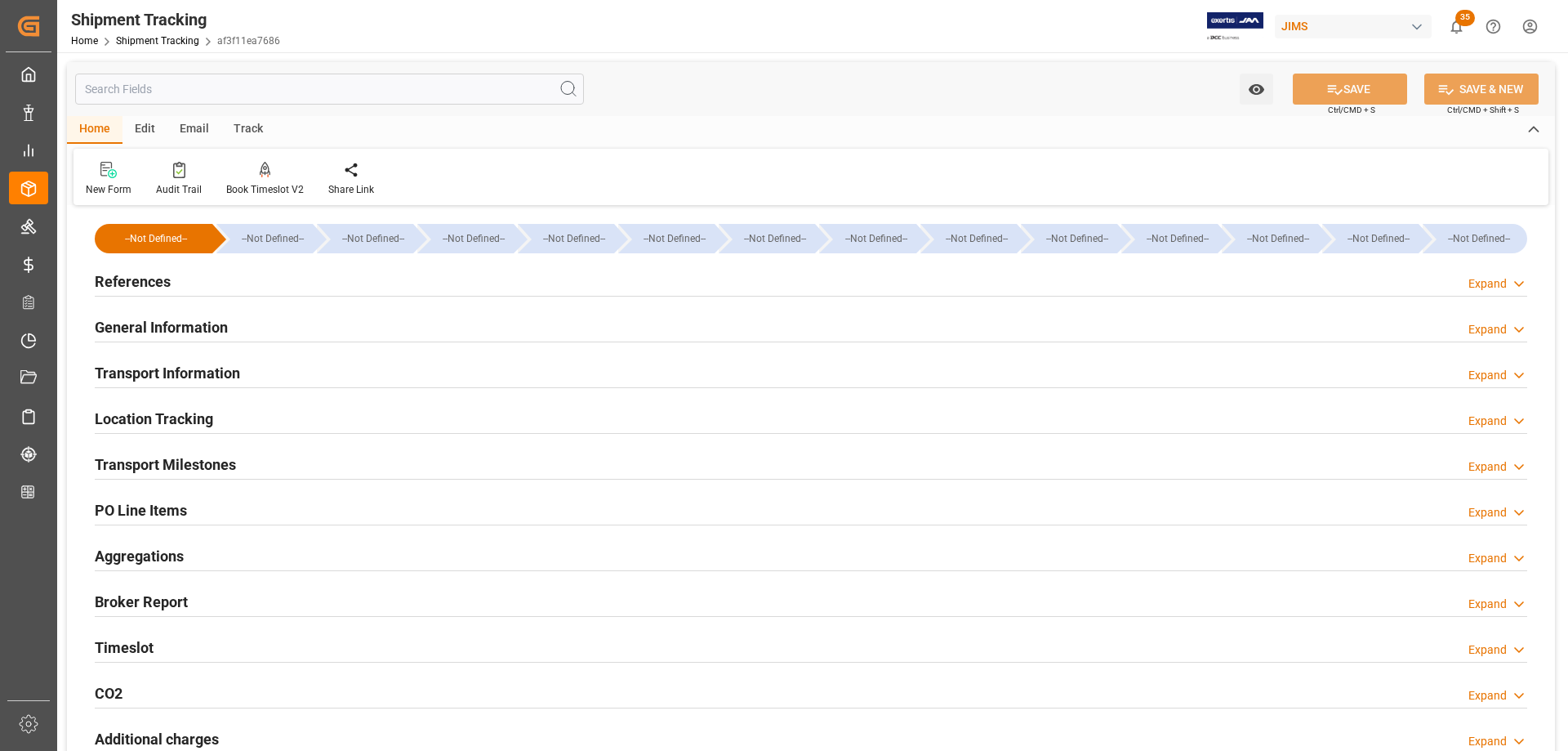
click at [151, 327] on h2 "General Information" at bounding box center [161, 327] width 134 height 22
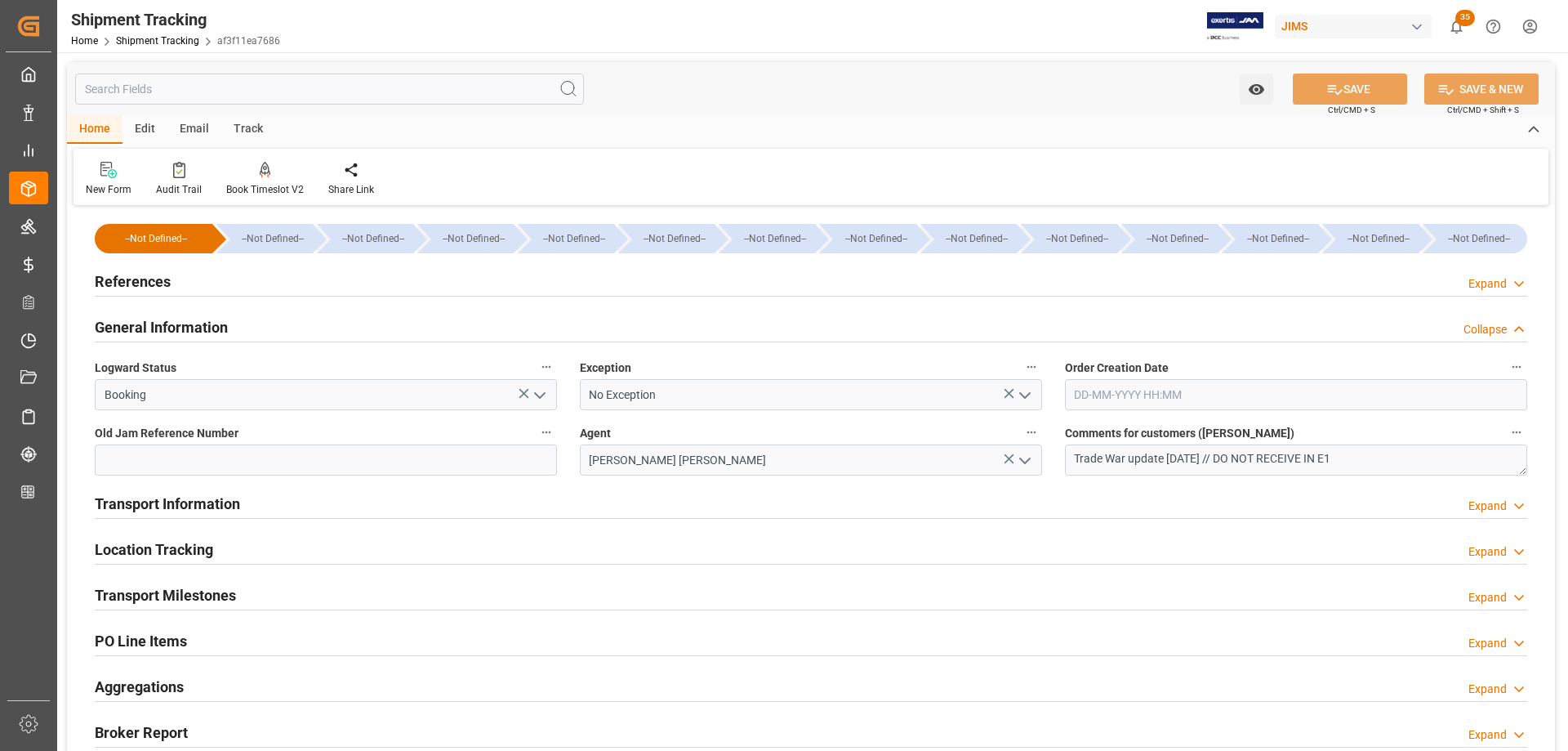
click at [1025, 394] on icon "open menu" at bounding box center [1025, 396] width 20 height 20
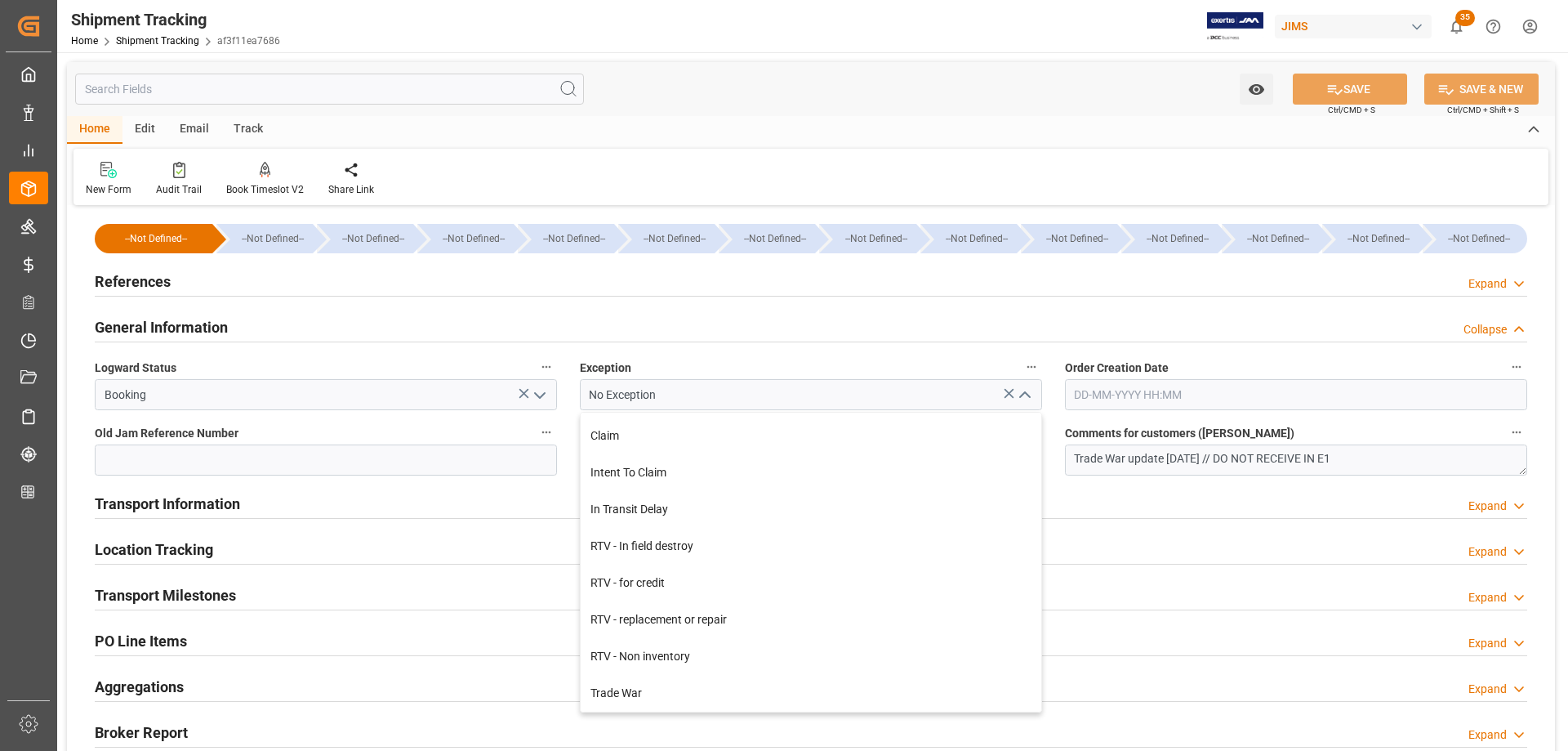
scroll to position [82, 0]
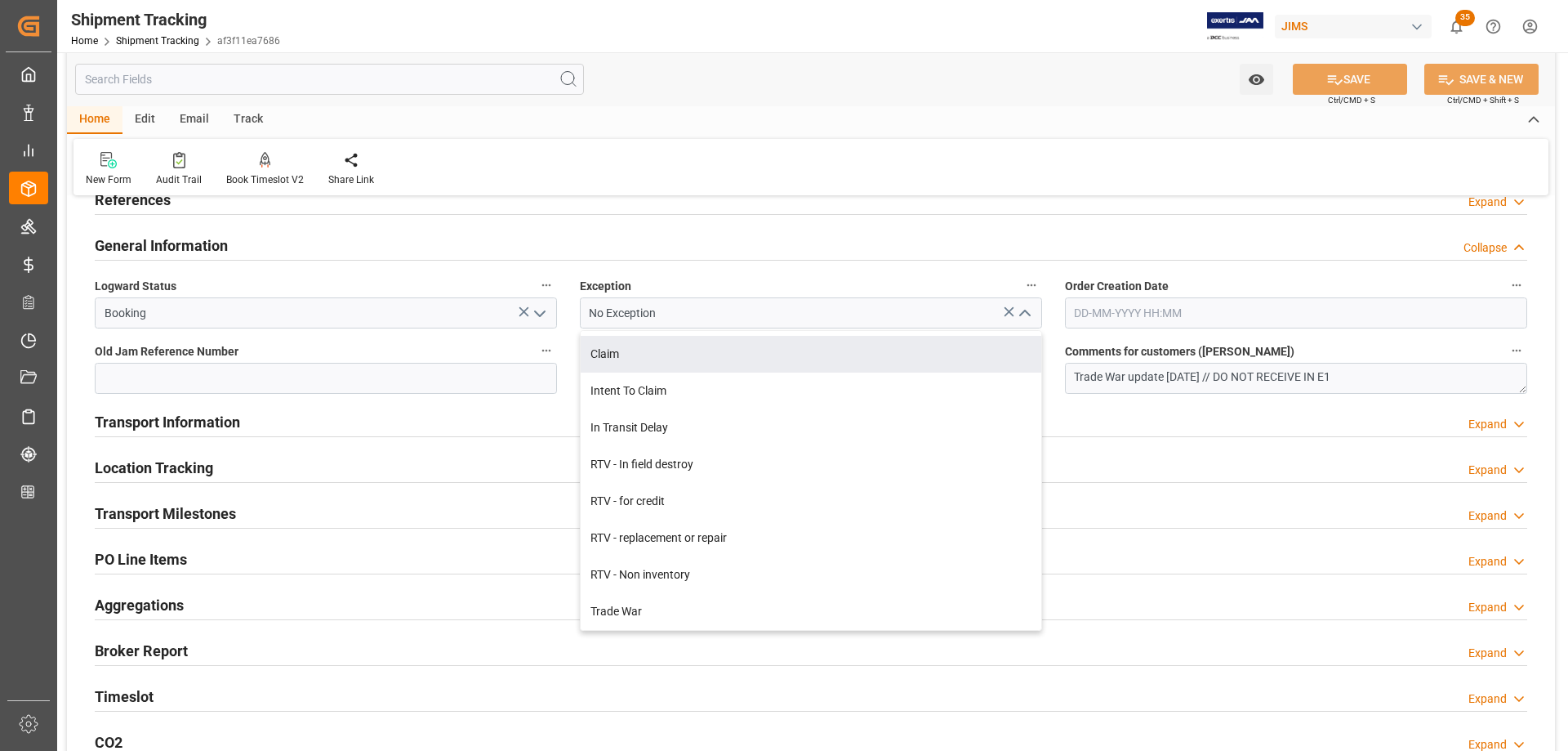
click at [841, 115] on div "Home Edit Email Track" at bounding box center [810, 120] width 1487 height 28
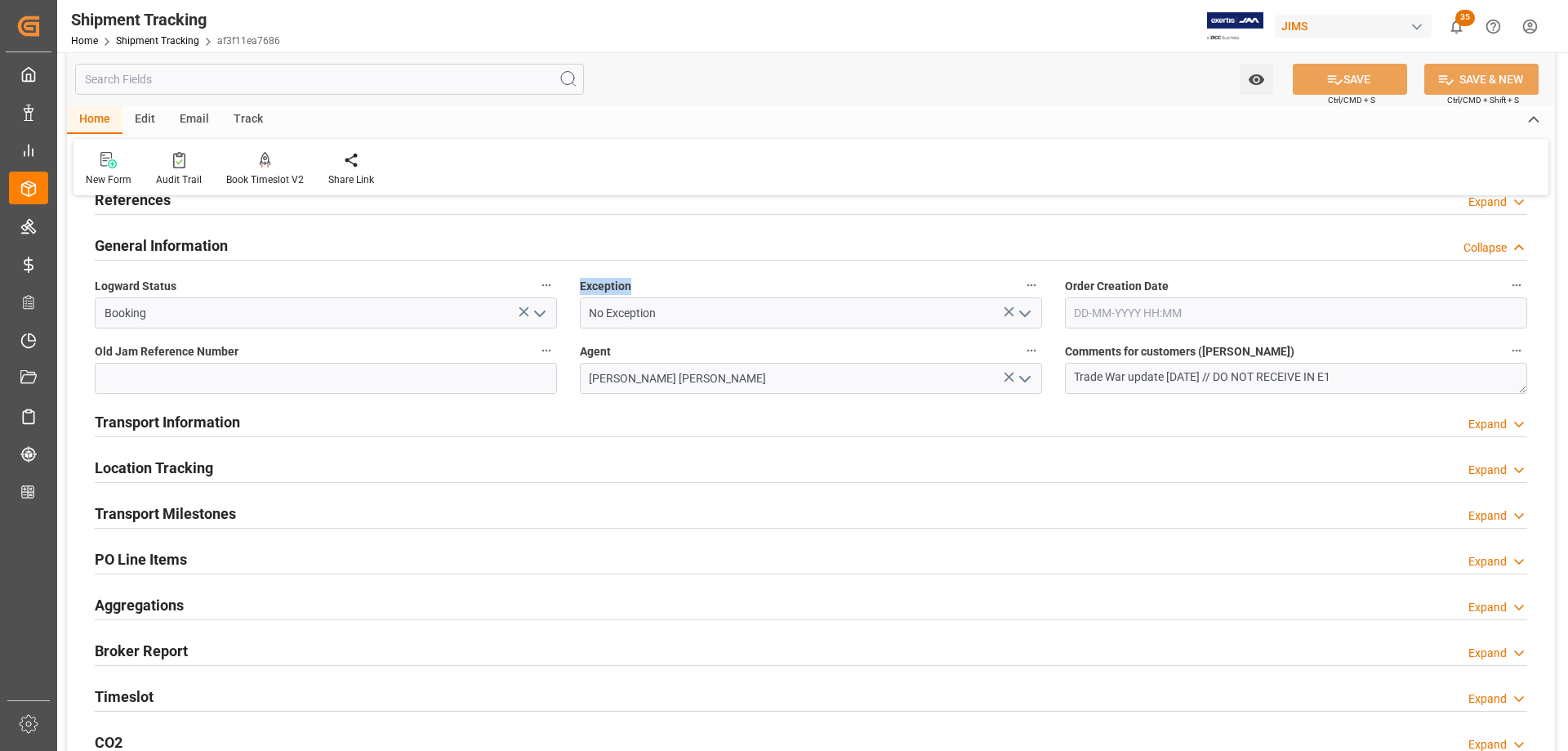
drag, startPoint x: 581, startPoint y: 283, endPoint x: 629, endPoint y: 287, distance: 48.2
click at [629, 287] on span "Exception" at bounding box center [606, 285] width 52 height 17
drag, startPoint x: 182, startPoint y: 20, endPoint x: 169, endPoint y: 20, distance: 13.0
click at [169, 20] on div "Shipment Tracking" at bounding box center [175, 19] width 209 height 25
click at [1022, 315] on icon "open menu" at bounding box center [1025, 314] width 20 height 20
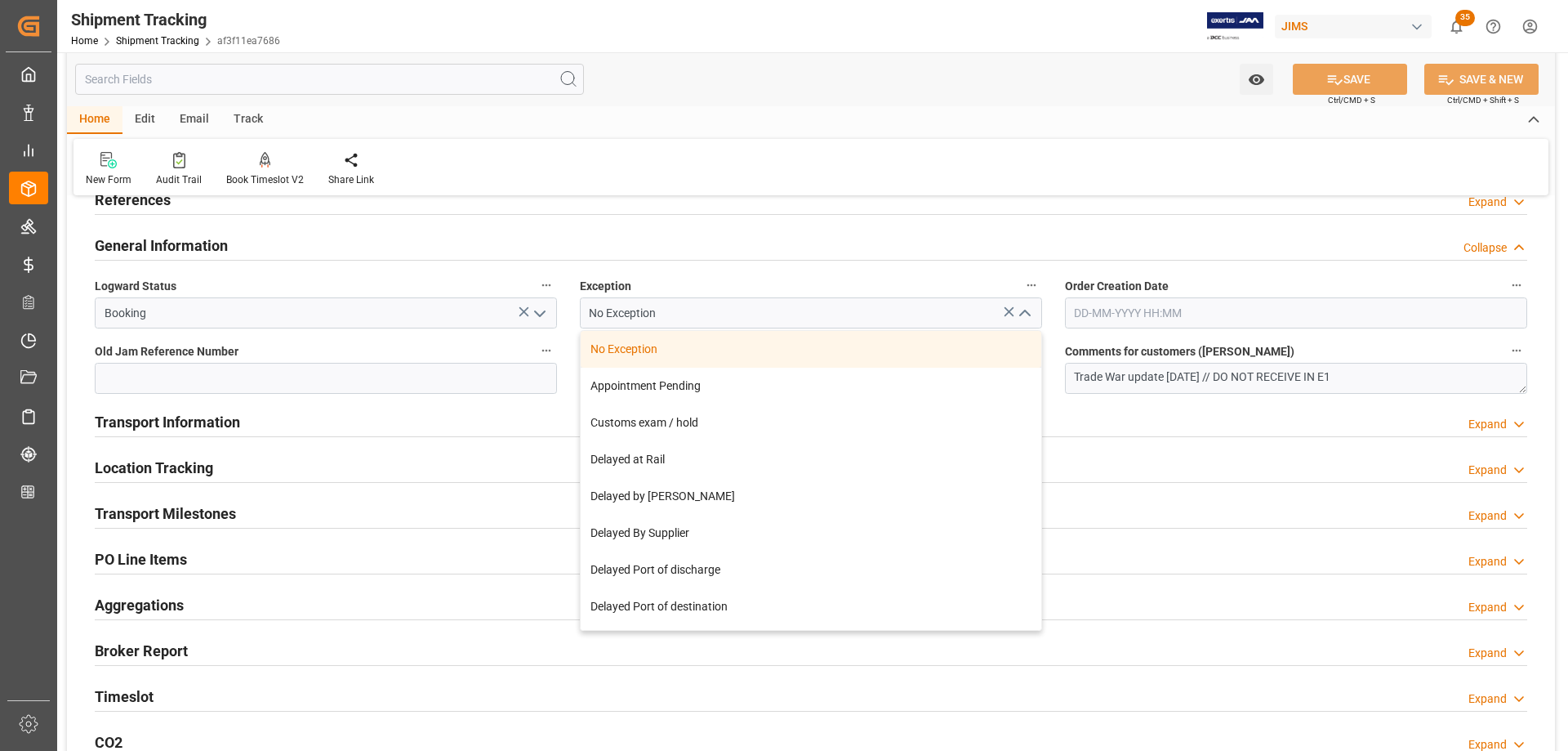
click at [776, 140] on div "New Form Audit Trail Book Timeslot V2 Book a Timeslot for the shipment Share Li…" at bounding box center [810, 167] width 1474 height 57
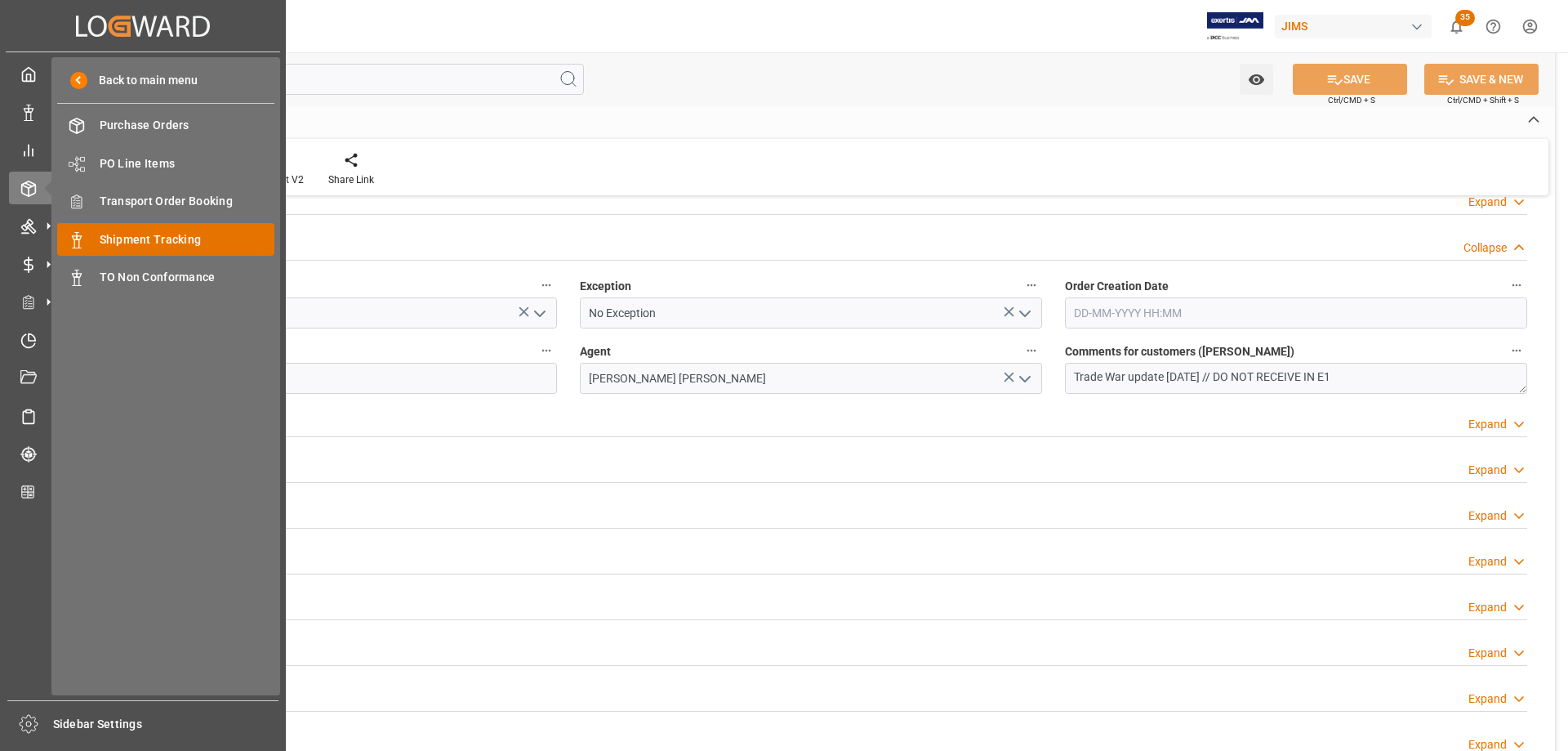
click at [141, 240] on span "Shipment Tracking" at bounding box center [187, 239] width 175 height 17
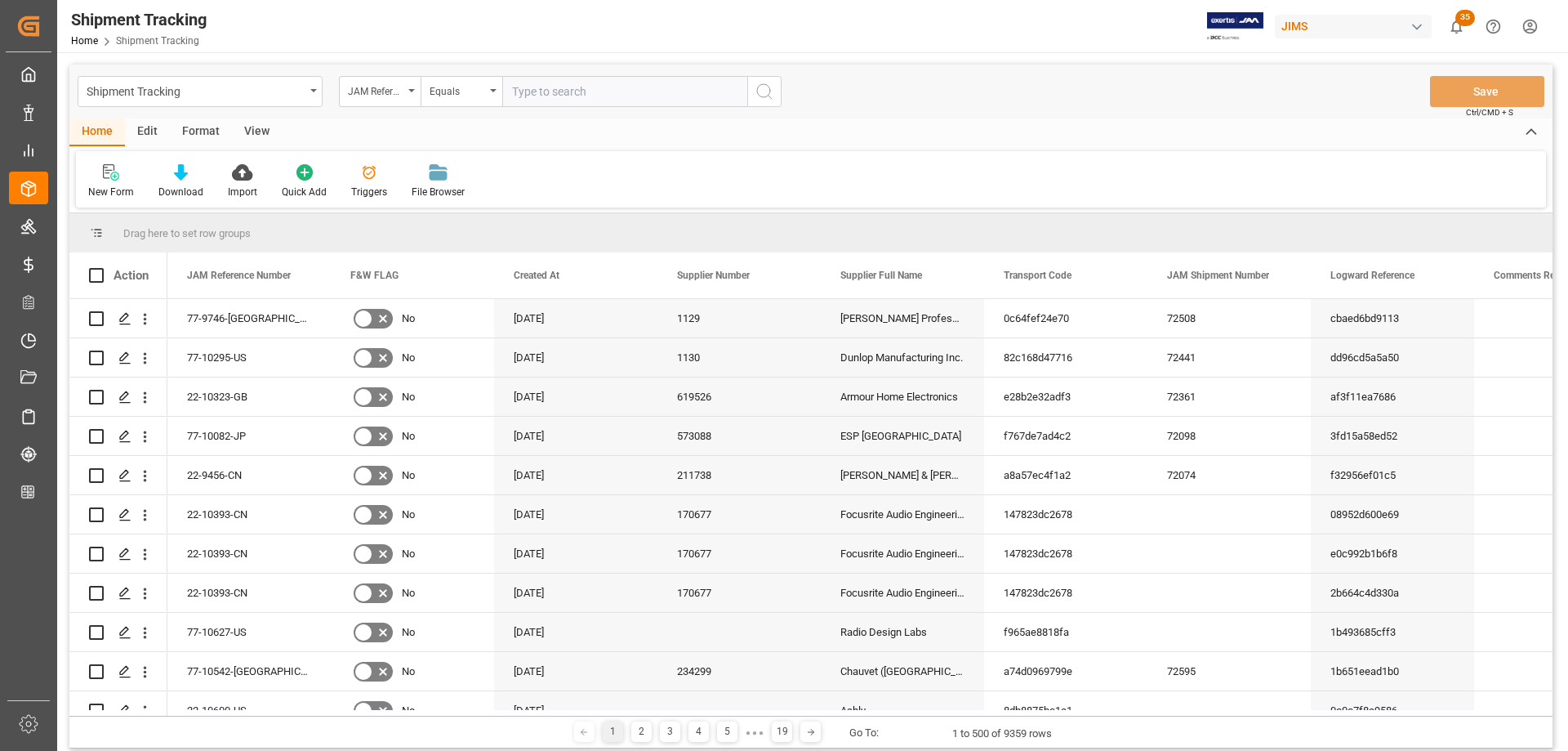
click at [147, 131] on div "Edit" at bounding box center [147, 133] width 45 height 28
click at [358, 182] on div "Schema Edit" at bounding box center [362, 182] width 80 height 36
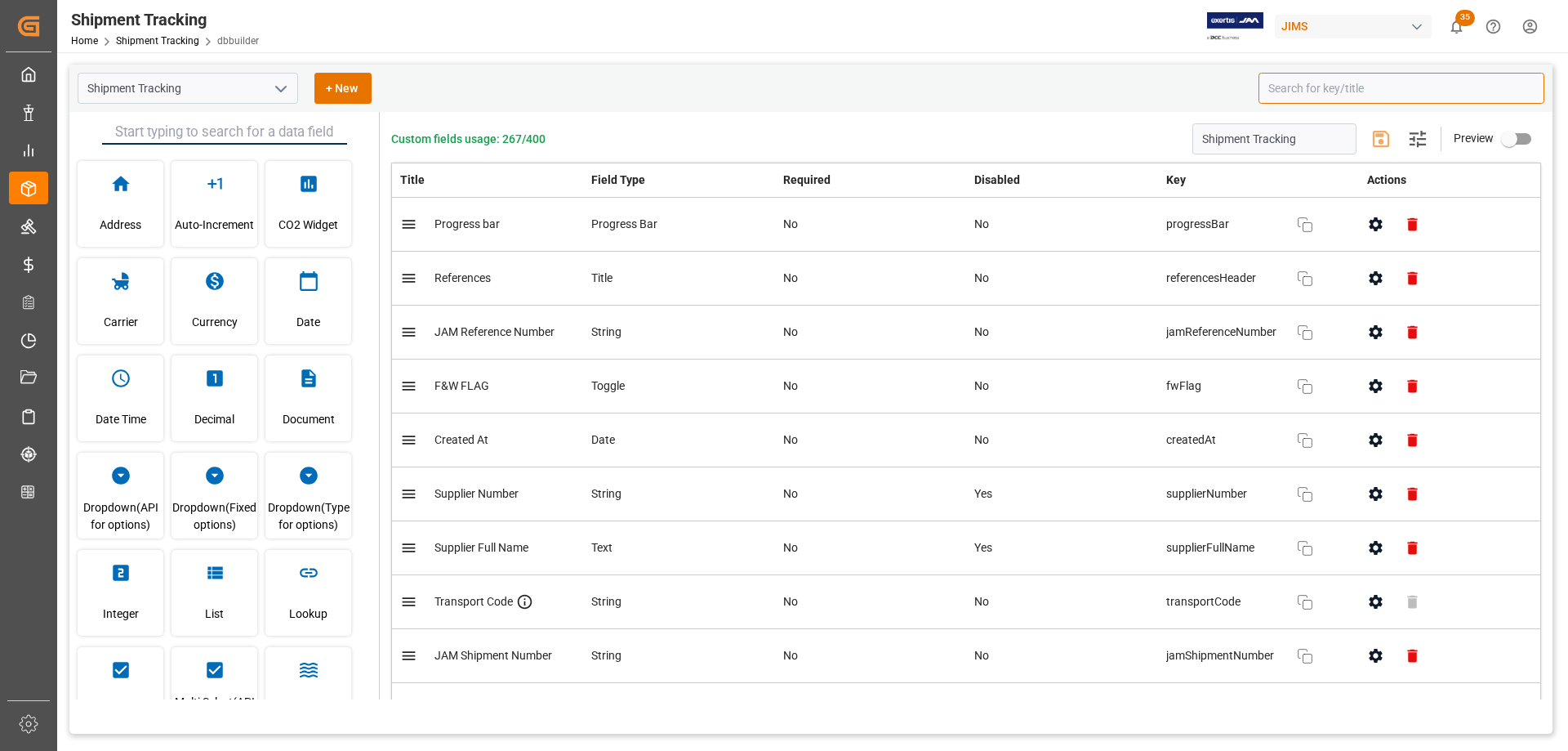
drag, startPoint x: 1320, startPoint y: 91, endPoint x: 1330, endPoint y: 94, distance: 10.4
click at [1320, 91] on input at bounding box center [1401, 88] width 286 height 31
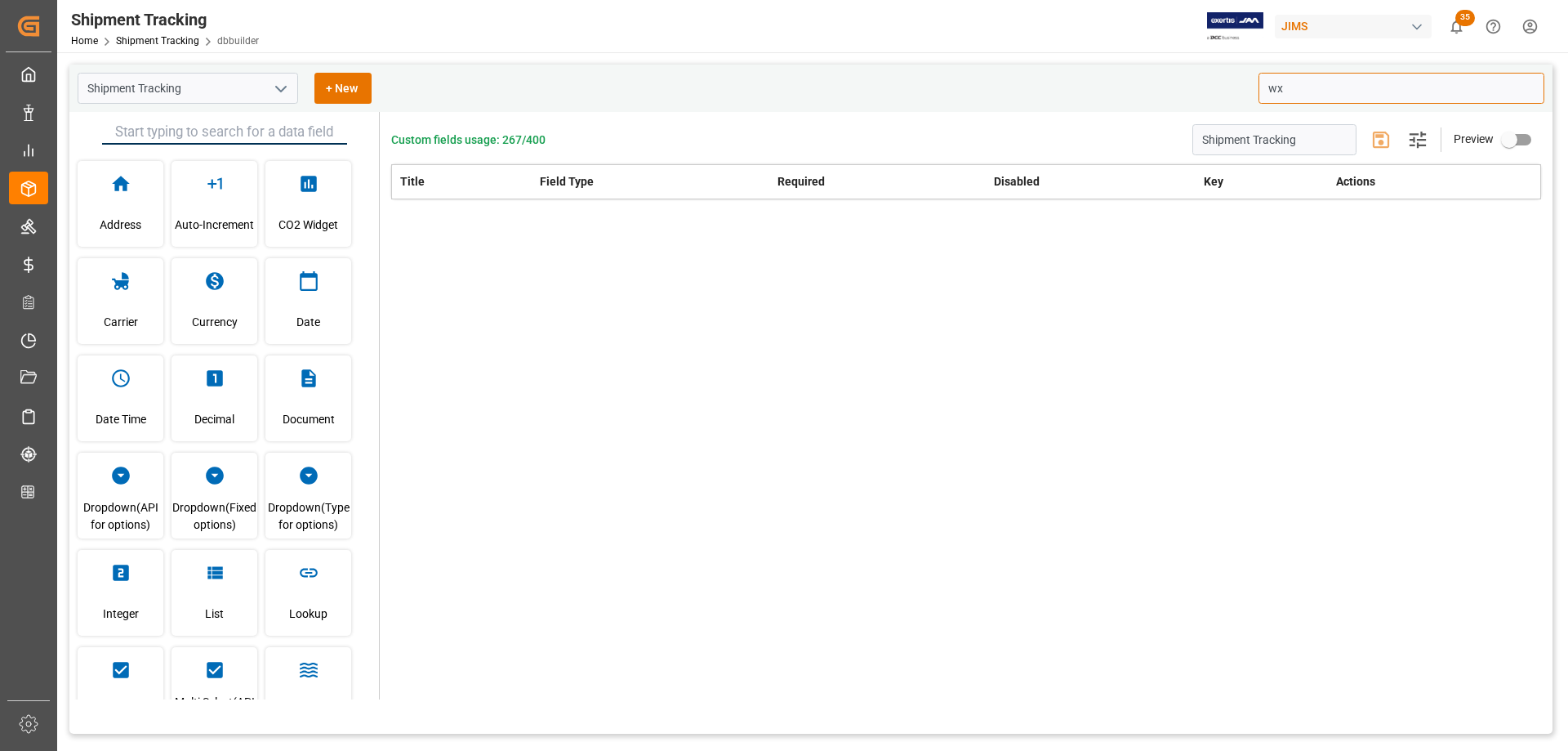
type input "w"
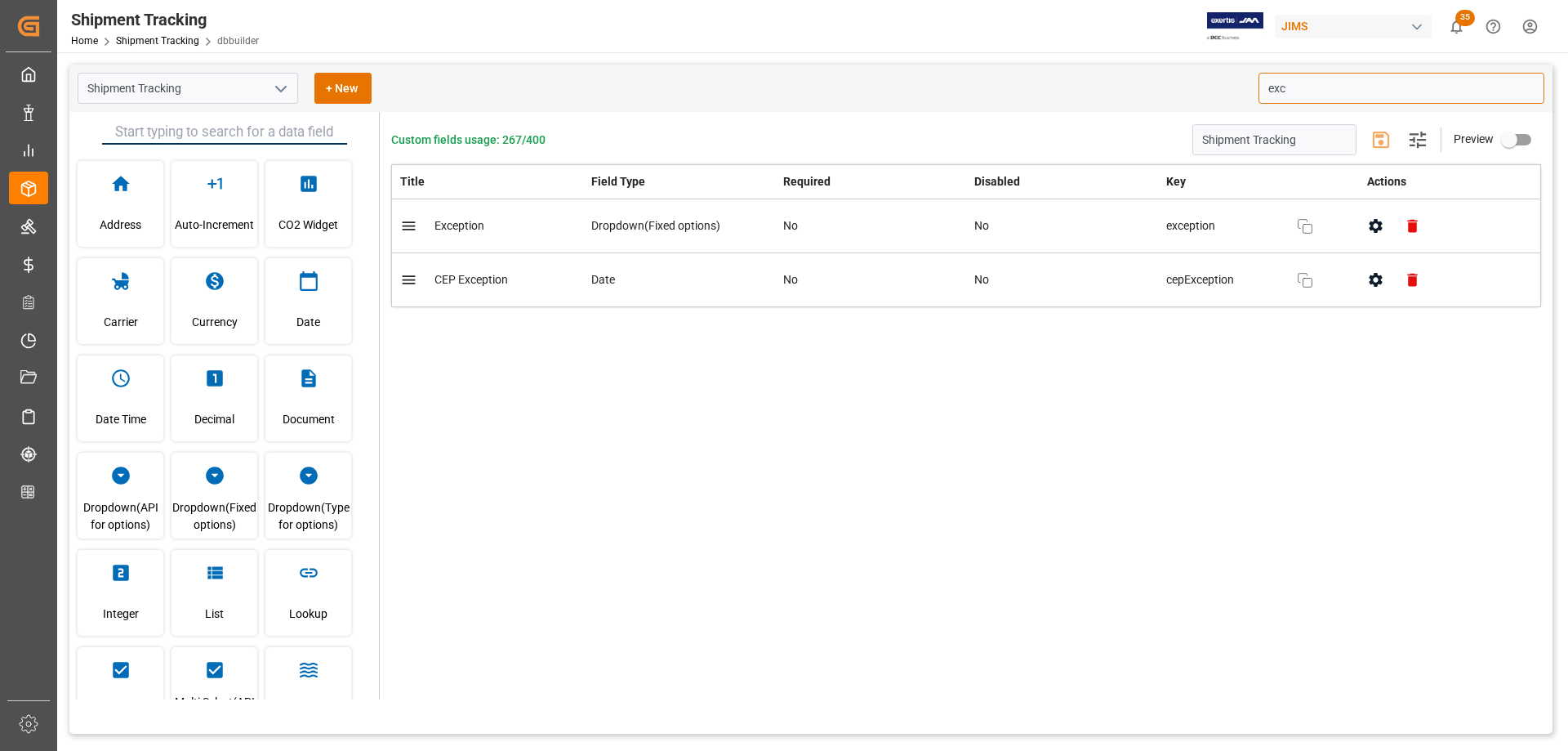
click at [1374, 226] on icon "button" at bounding box center [1375, 225] width 17 height 17
type input "exc"
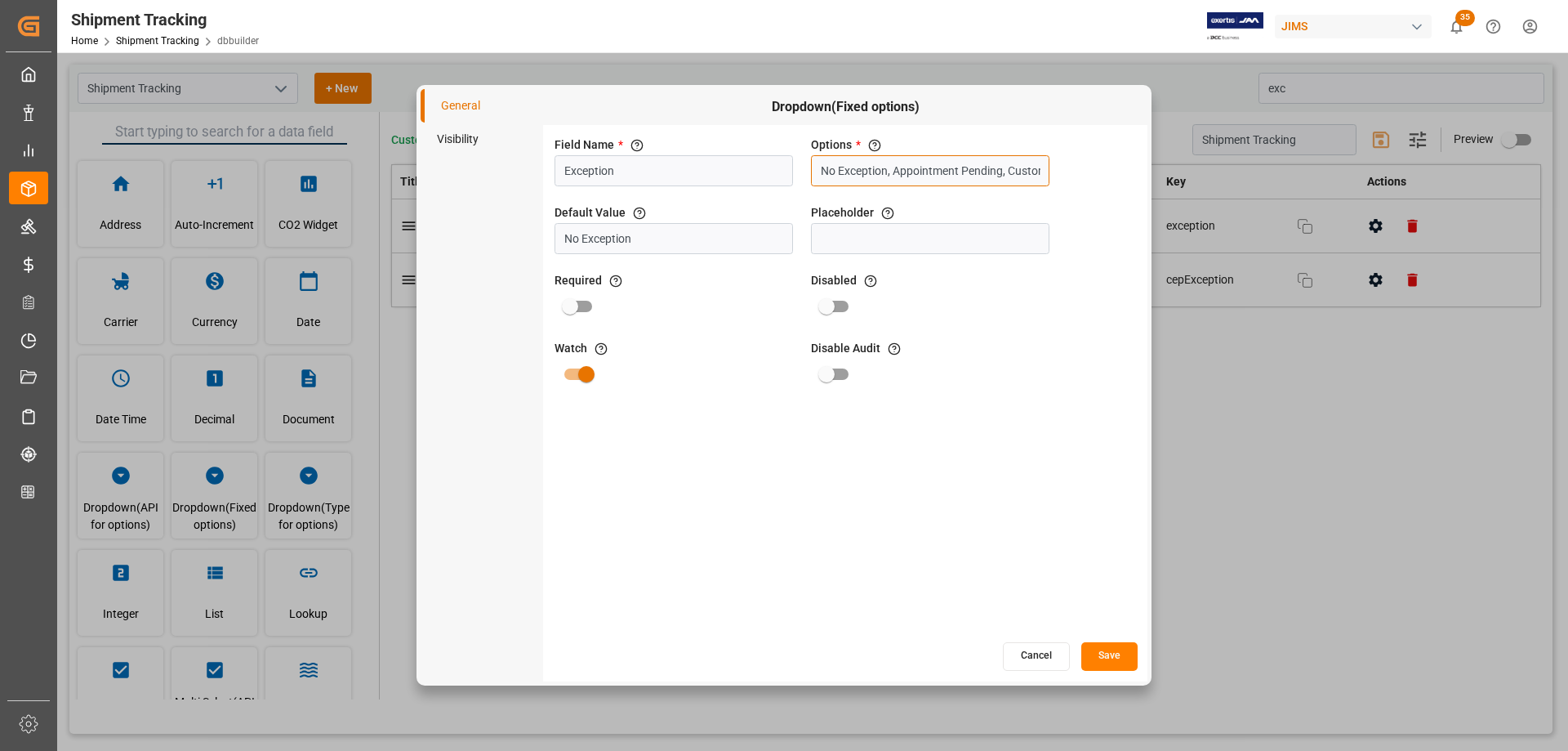
click at [878, 170] on input "No Exception, Appointment Pending, Customs exam / hold, Delayed at Rail, Delaye…" at bounding box center [929, 171] width 238 height 31
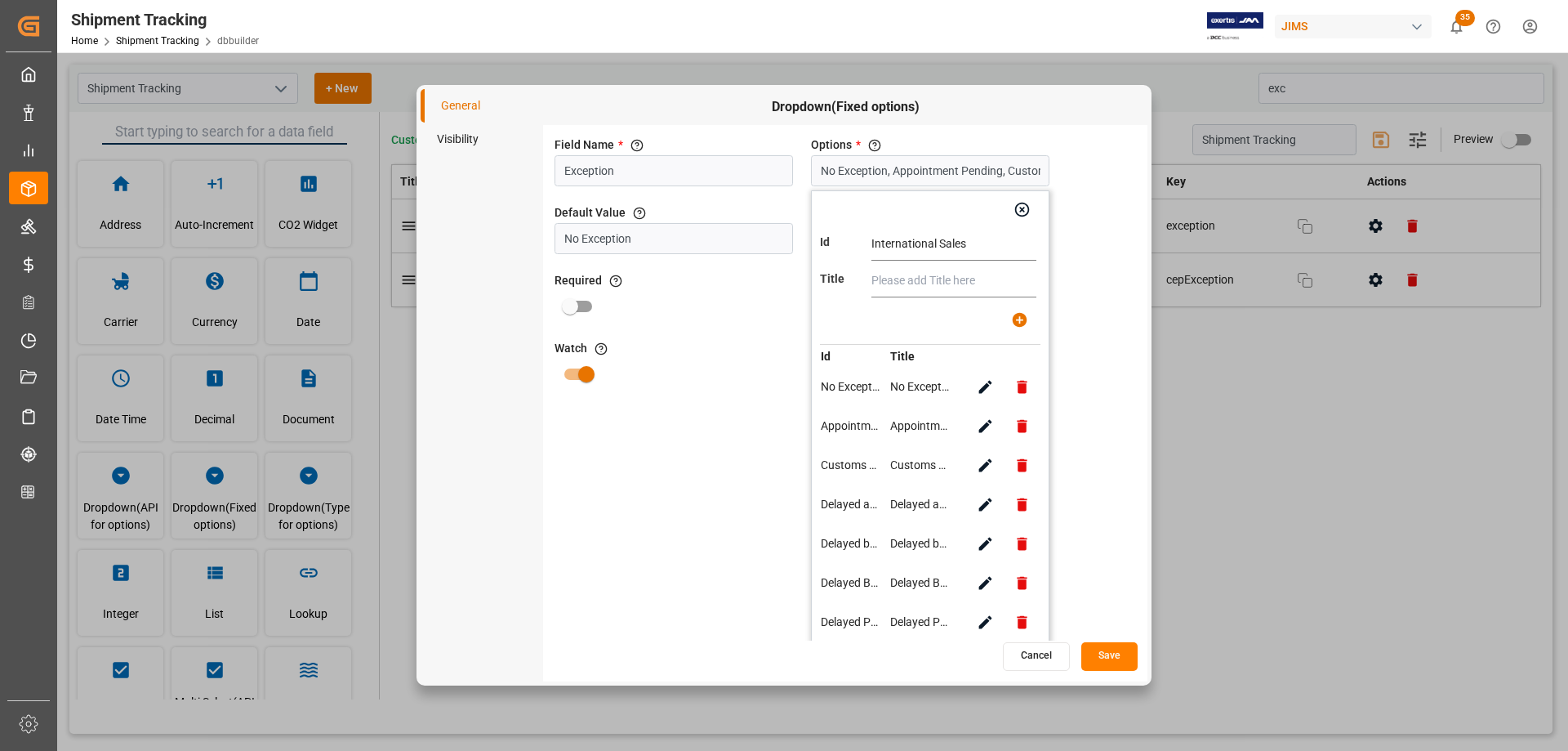
drag, startPoint x: 977, startPoint y: 245, endPoint x: 857, endPoint y: 246, distance: 120.0
click at [857, 246] on div "Id International Sales" at bounding box center [929, 244] width 220 height 33
type input "International Sales"
click at [919, 279] on input "text" at bounding box center [953, 280] width 164 height 33
paste input "International Sales"
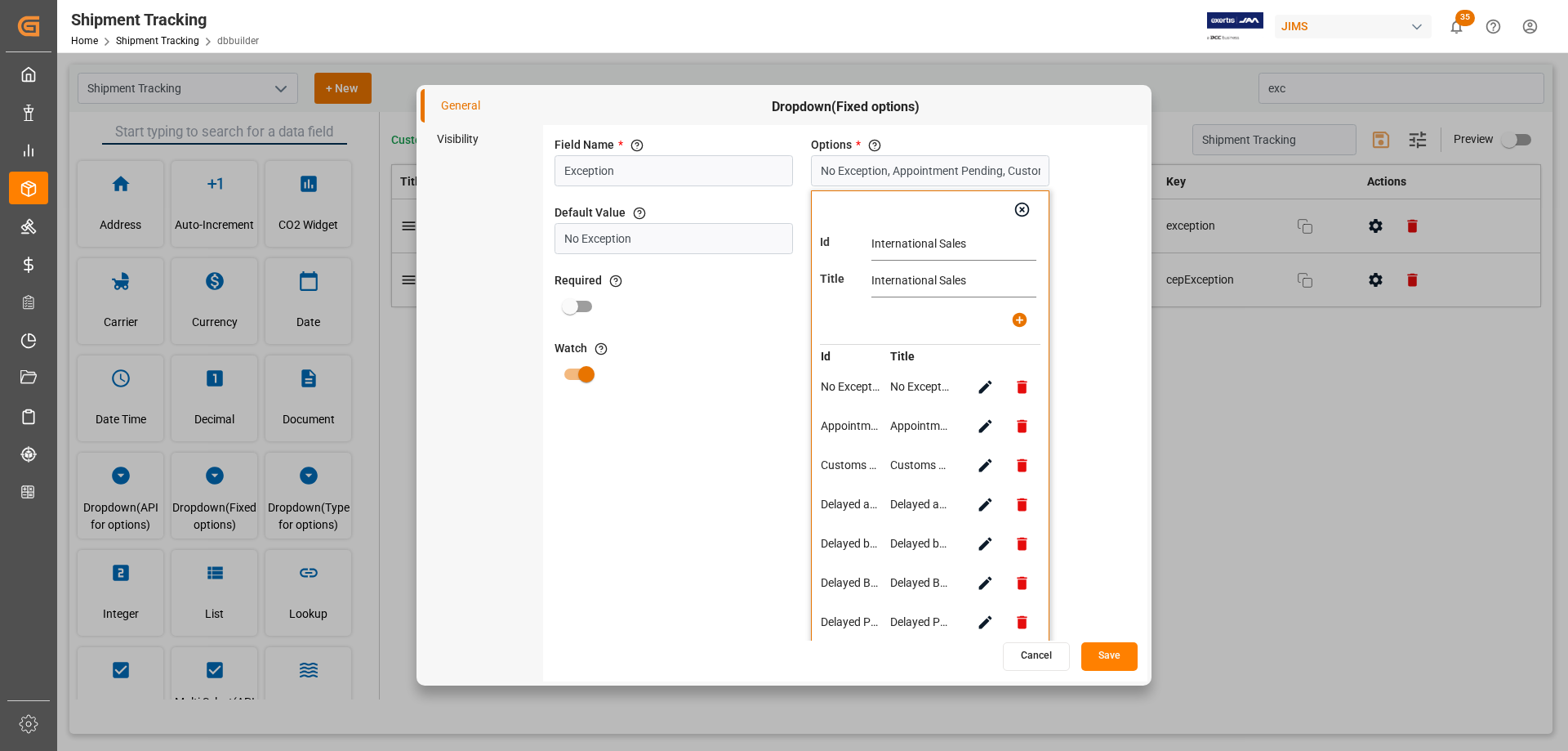
type input "International Sales"
click at [1016, 320] on icon "button" at bounding box center [1019, 319] width 15 height 15
type input "No Exception, Appointment Pending, Customs exam / hold, Delayed at Rail, Delaye…"
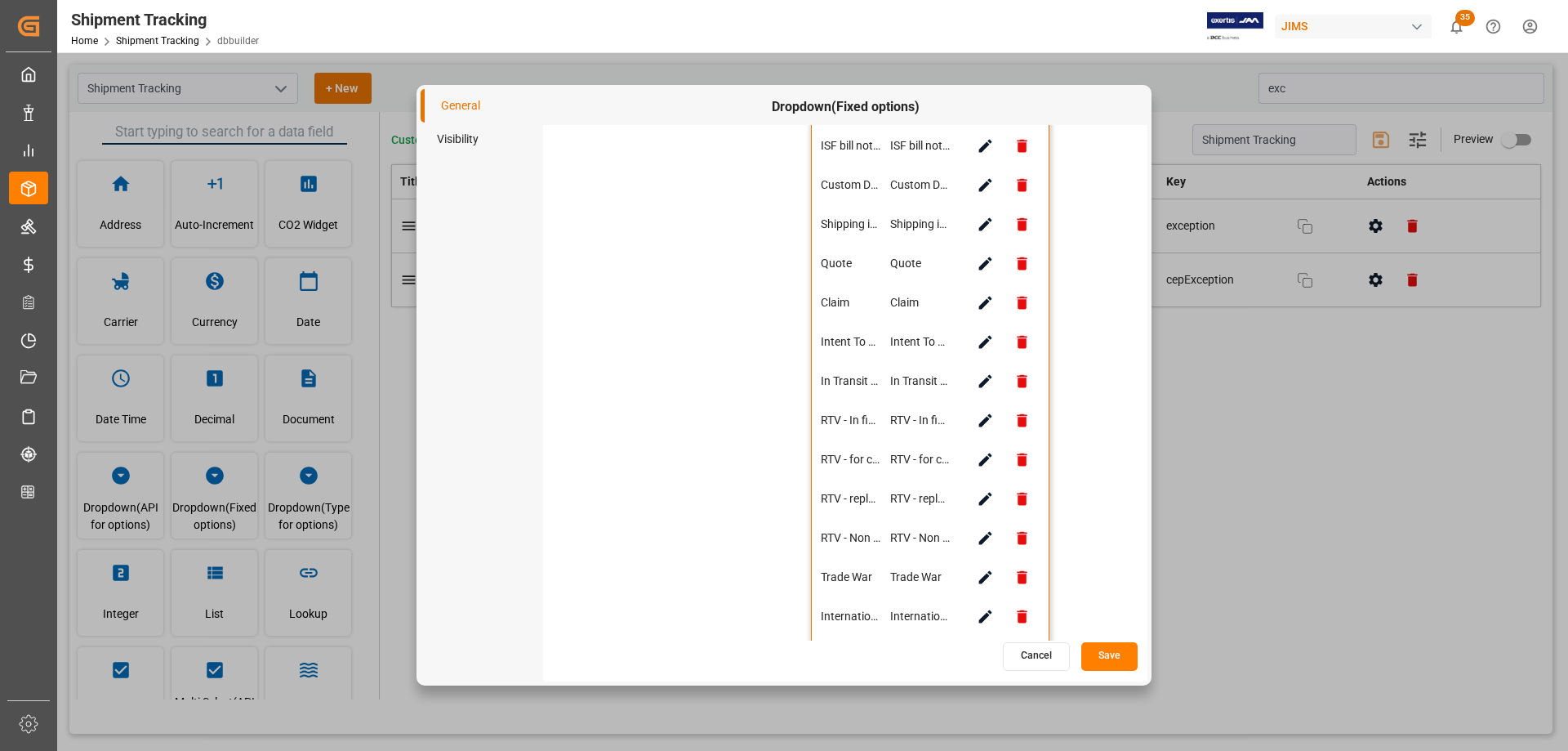
scroll to position [833, 0]
click at [1121, 657] on button "Save" at bounding box center [1108, 656] width 57 height 29
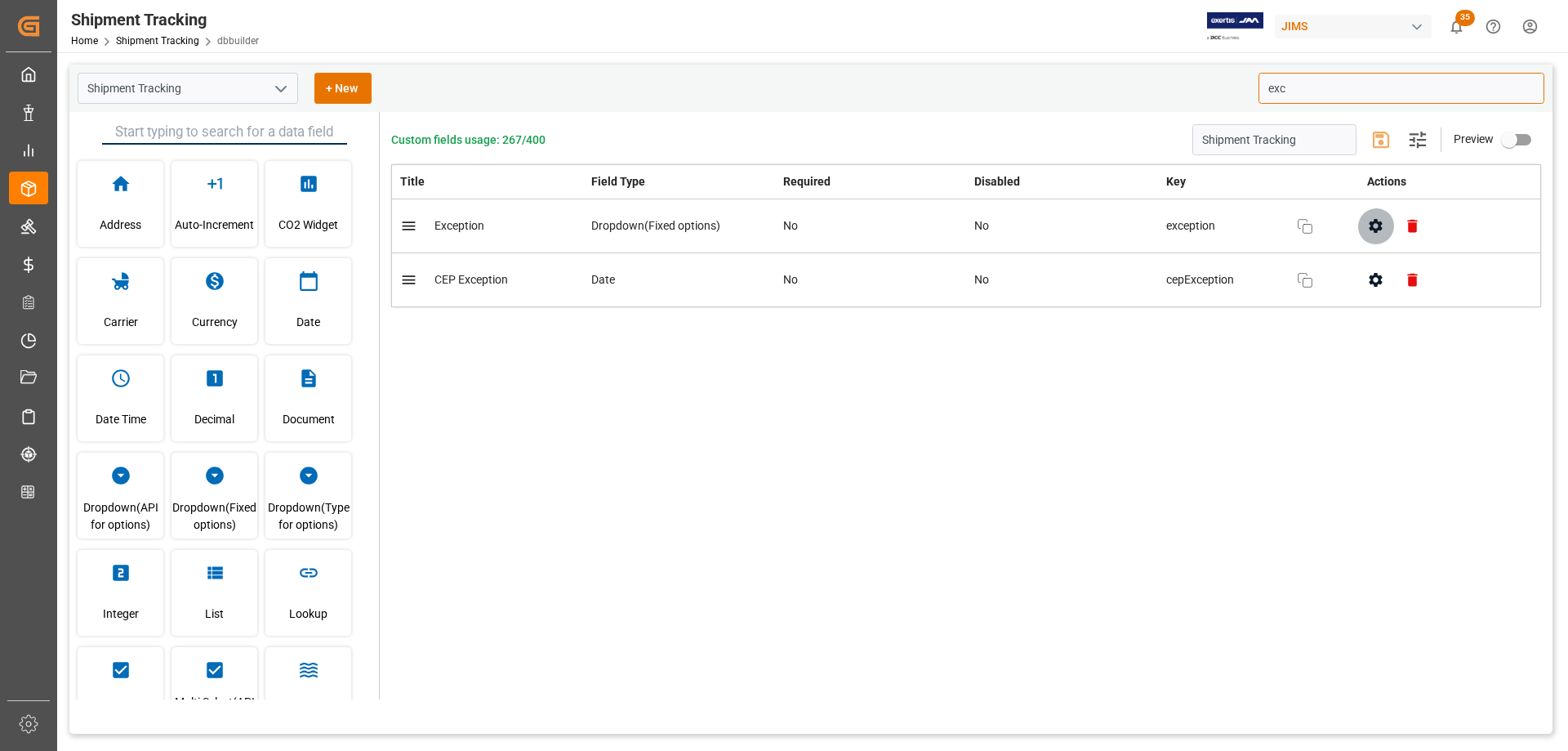
click at [1378, 224] on icon "button" at bounding box center [1375, 225] width 17 height 17
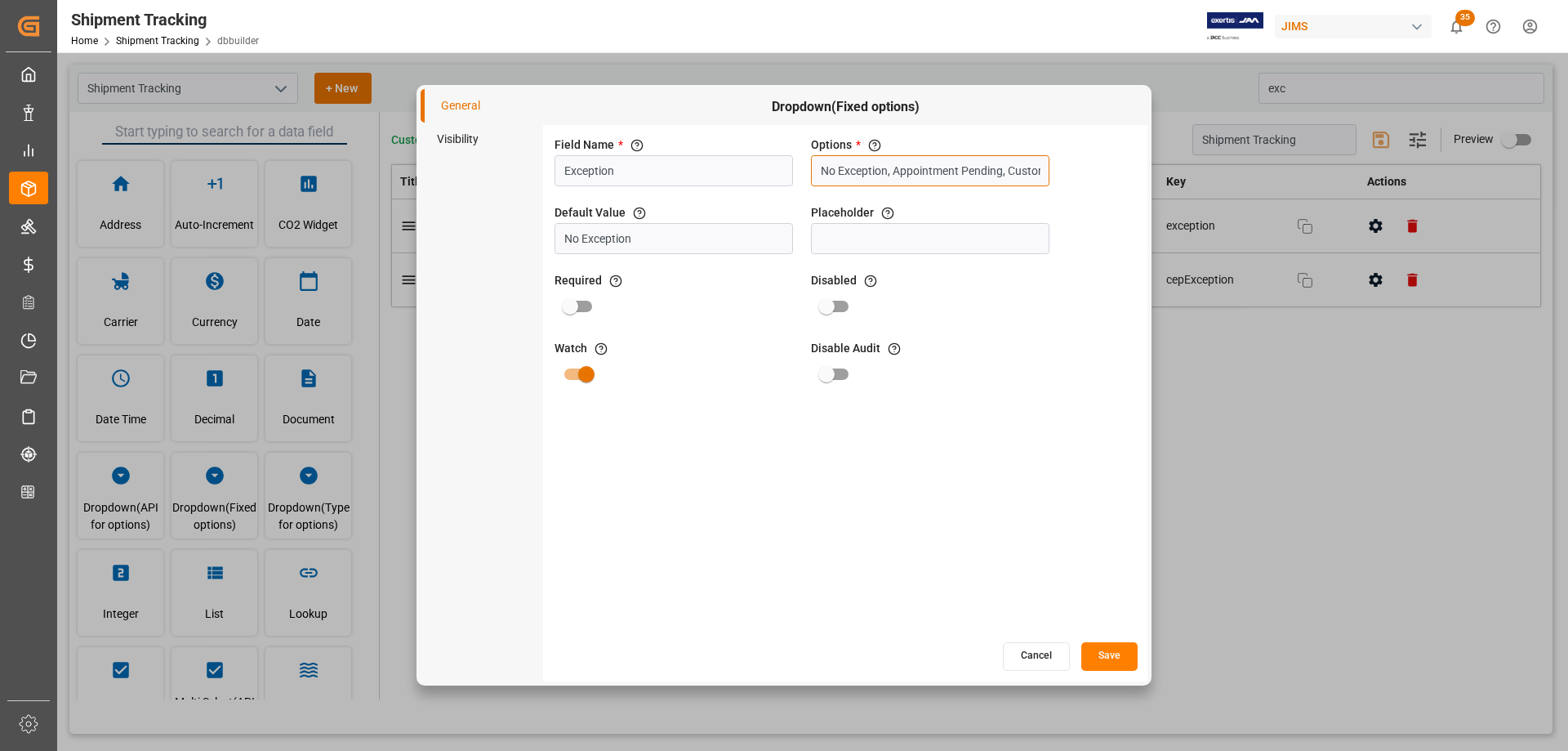
click at [957, 168] on input "No Exception, Appointment Pending, Customs exam / hold, Delayed at Rail, Delaye…" at bounding box center [929, 171] width 238 height 31
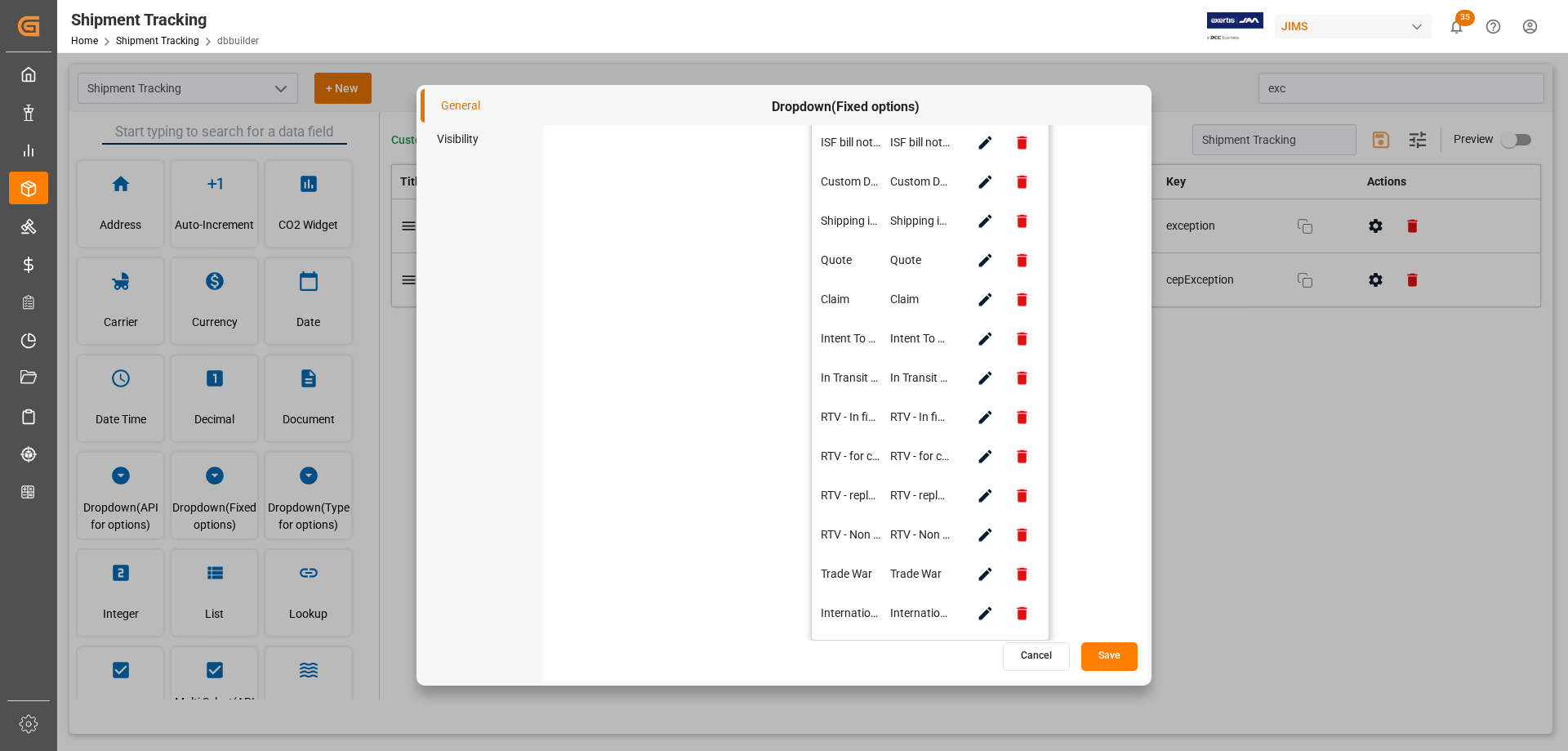
click at [1115, 659] on button "Save" at bounding box center [1108, 656] width 57 height 29
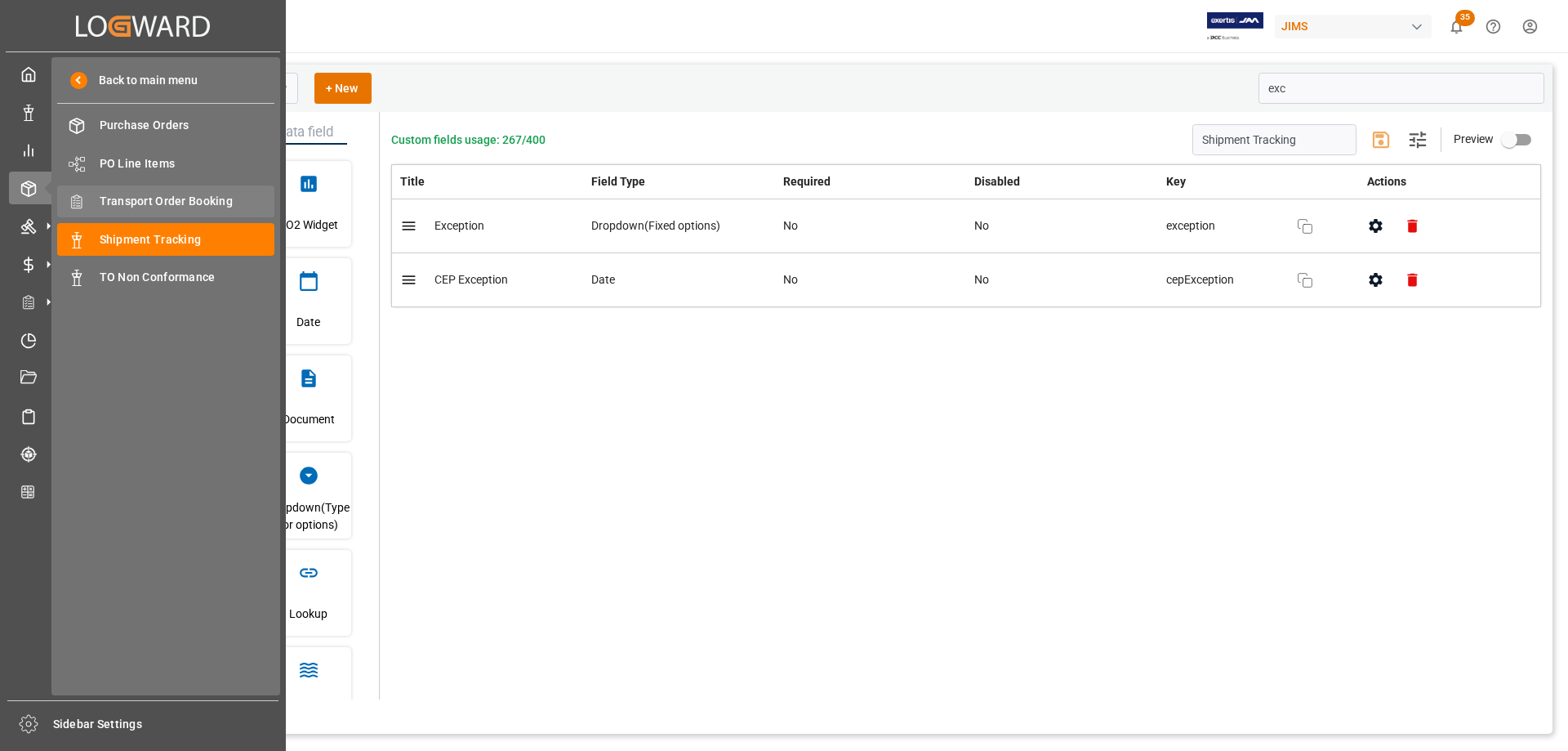
click at [155, 198] on span "Transport Order Booking" at bounding box center [187, 200] width 175 height 17
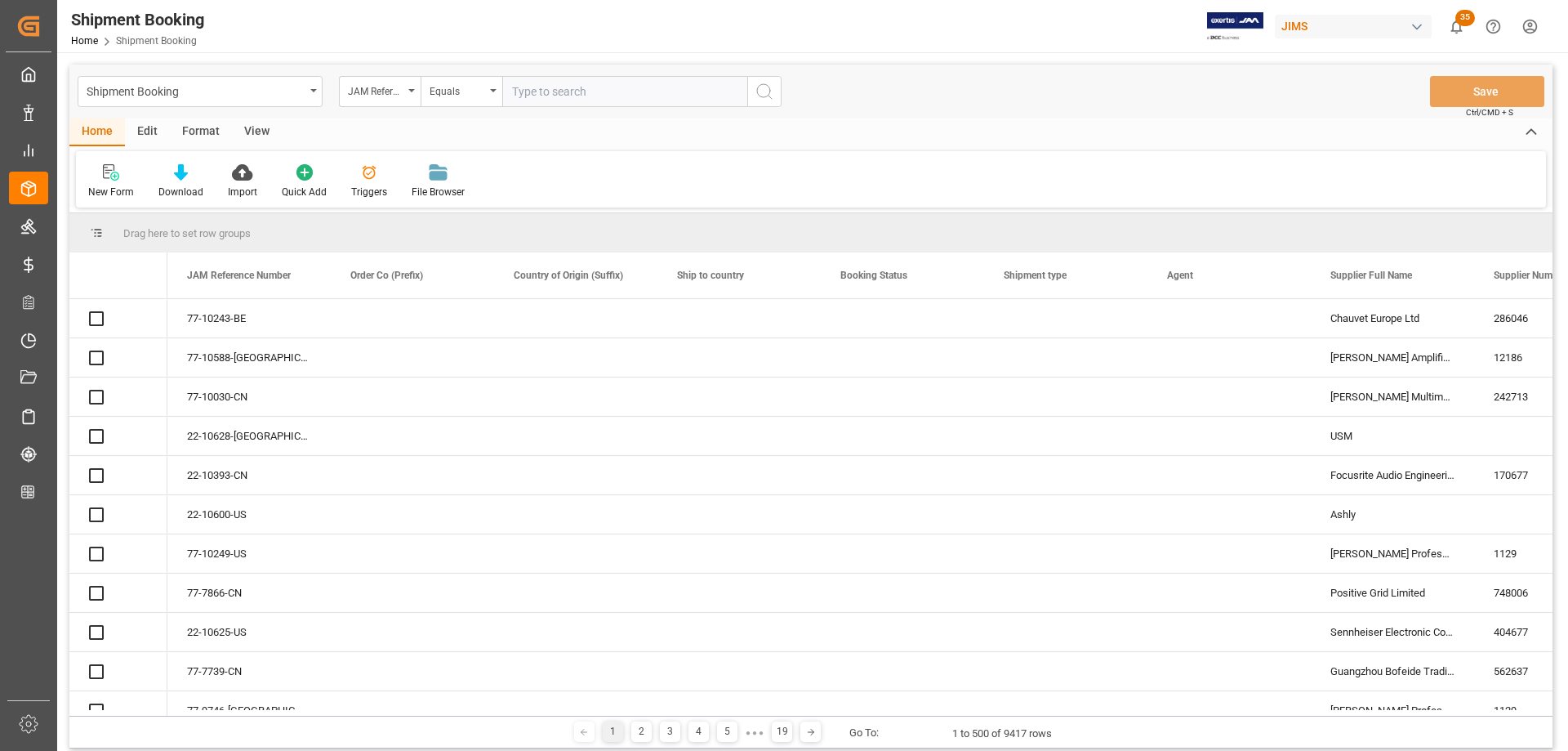
click at [591, 95] on input "text" at bounding box center [625, 91] width 245 height 31
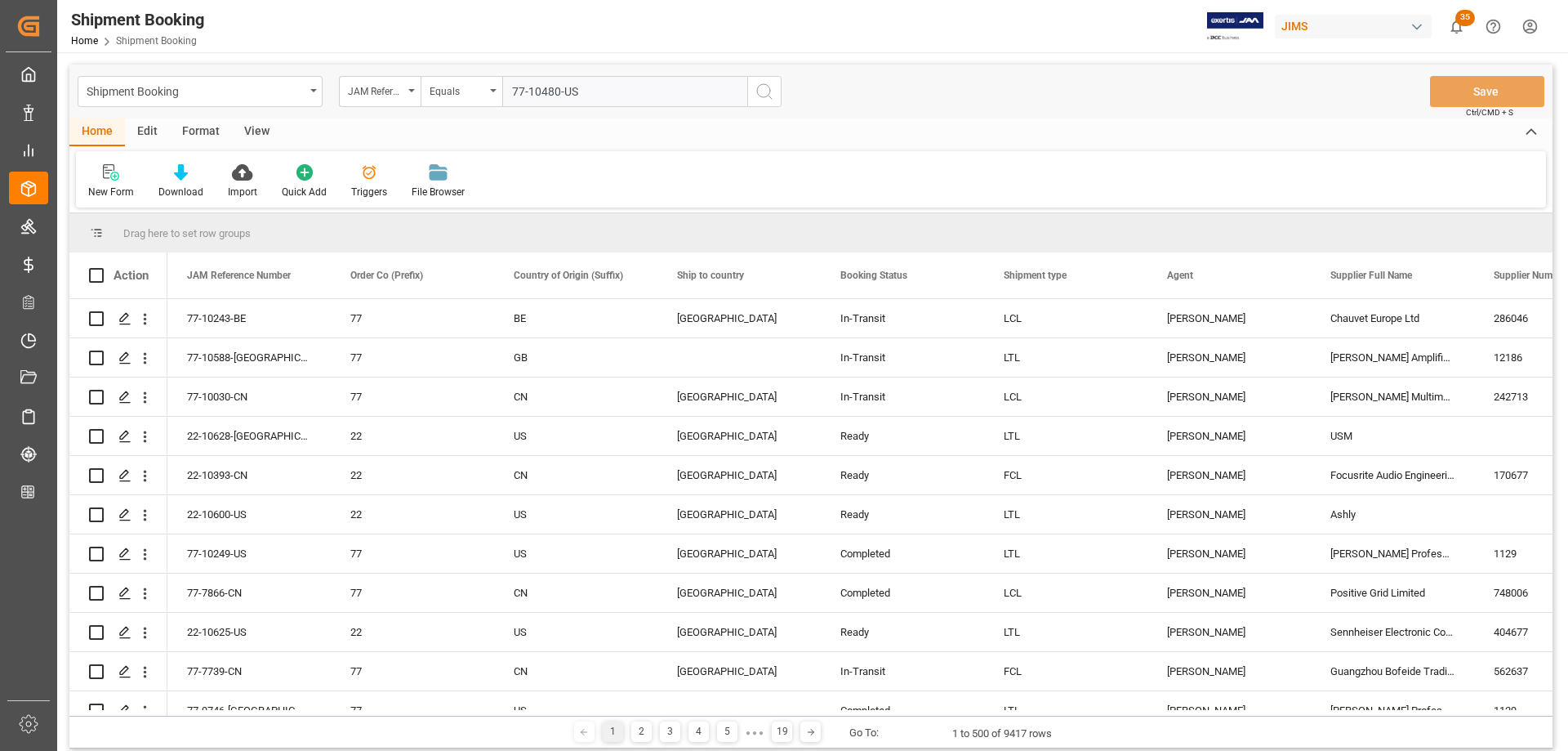
type input "77-10480-US"
click at [763, 89] on icon "search button" at bounding box center [765, 92] width 20 height 20
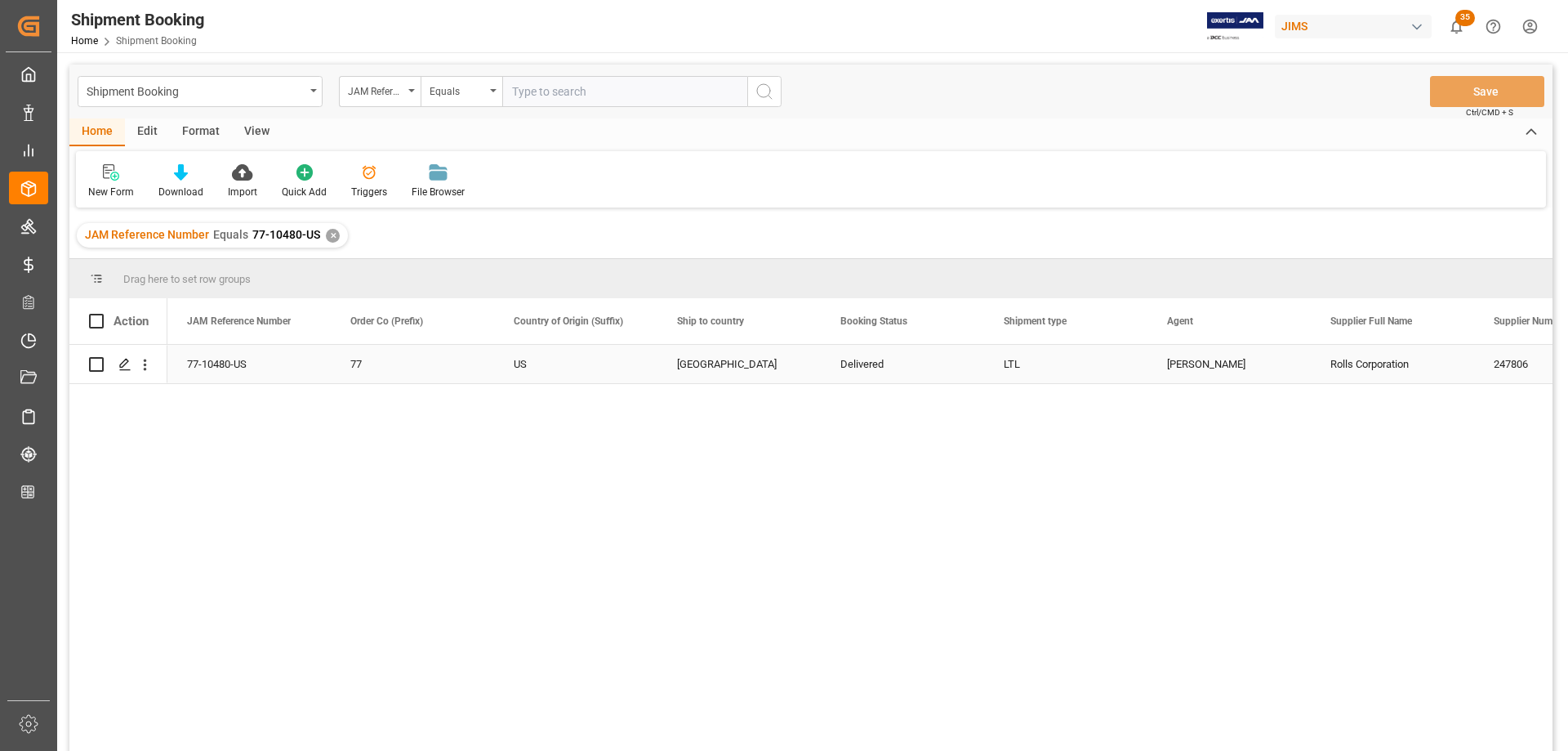
click at [1175, 375] on div "[PERSON_NAME]" at bounding box center [1228, 364] width 125 height 38
click at [549, 88] on input "text" at bounding box center [625, 91] width 245 height 31
paste input "77-8958-CN"
type input "77-8958-CN"
click at [330, 235] on div "✕" at bounding box center [333, 235] width 14 height 14
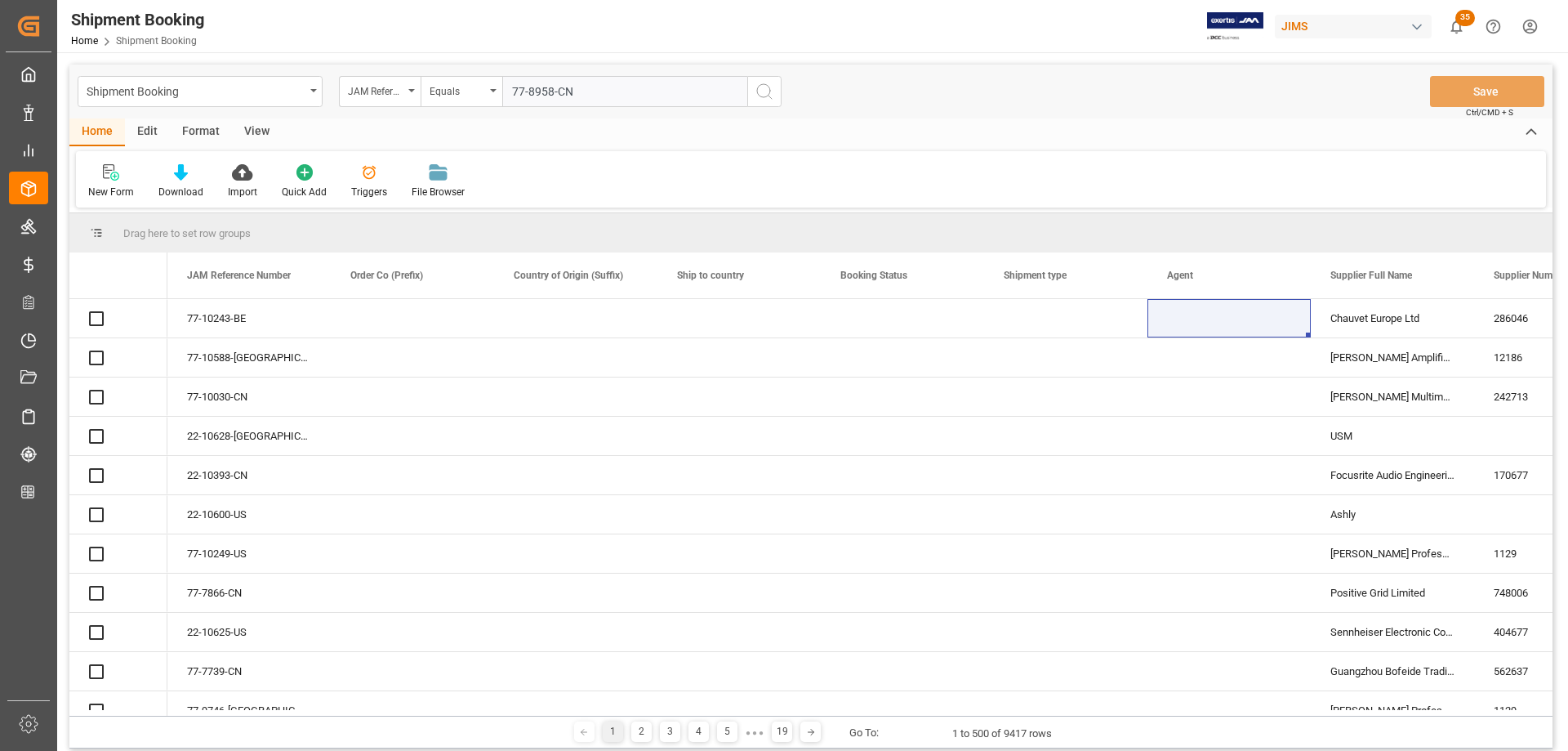
click at [765, 94] on icon "search button" at bounding box center [765, 92] width 20 height 20
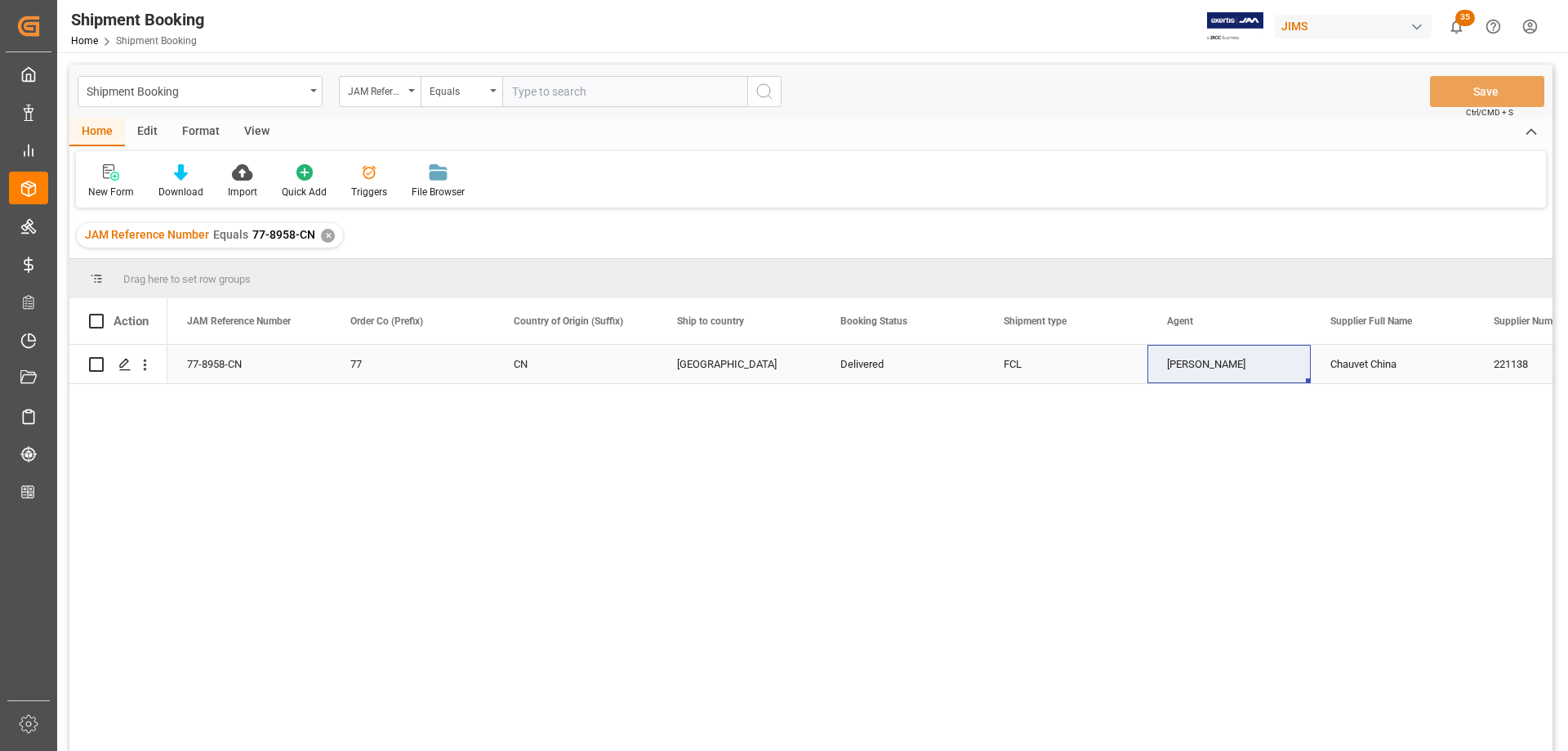
click at [1195, 363] on div "[PERSON_NAME]" at bounding box center [1228, 364] width 125 height 38
click at [323, 234] on div "✕" at bounding box center [328, 235] width 14 height 14
